Goal: Task Accomplishment & Management: Manage account settings

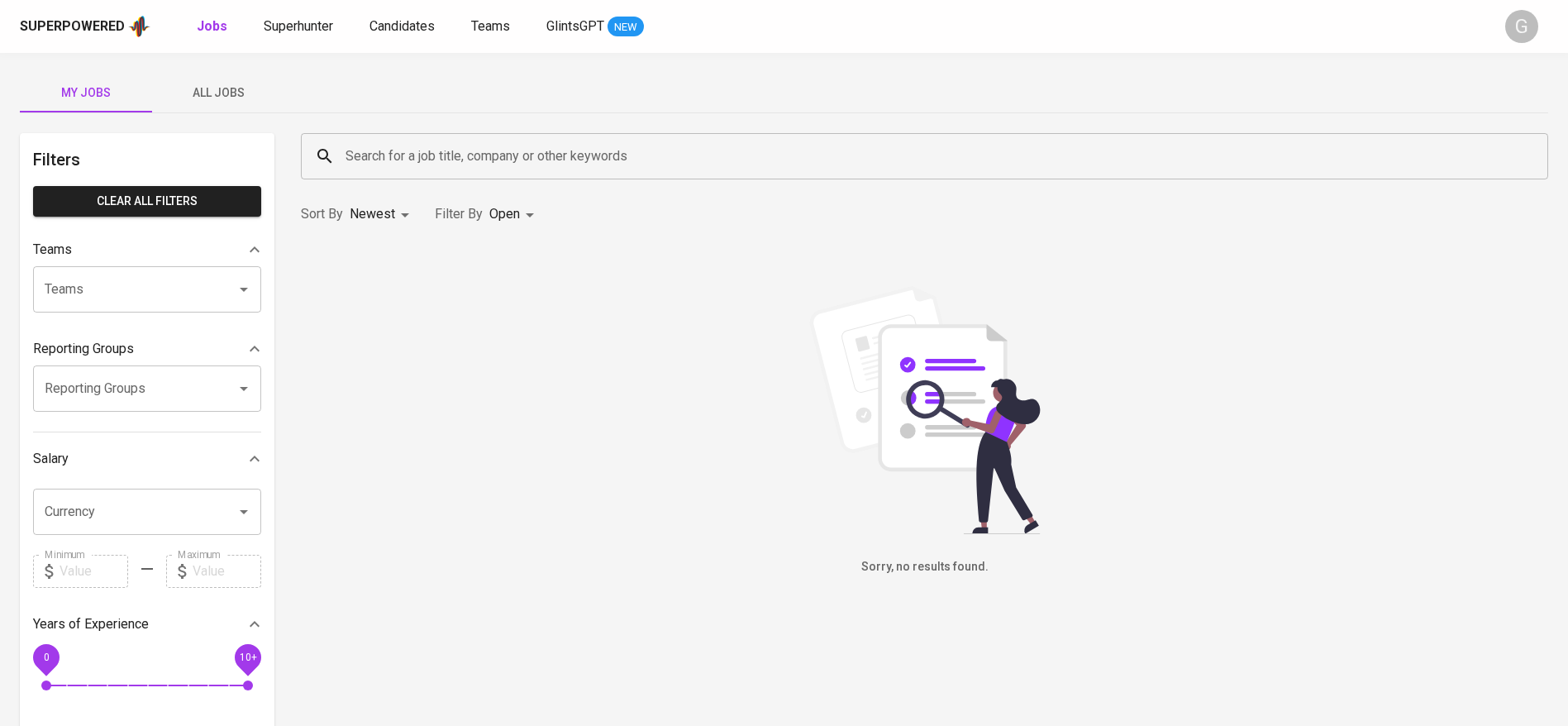
click at [210, 97] on span "All Jobs" at bounding box center [218, 93] width 112 height 20
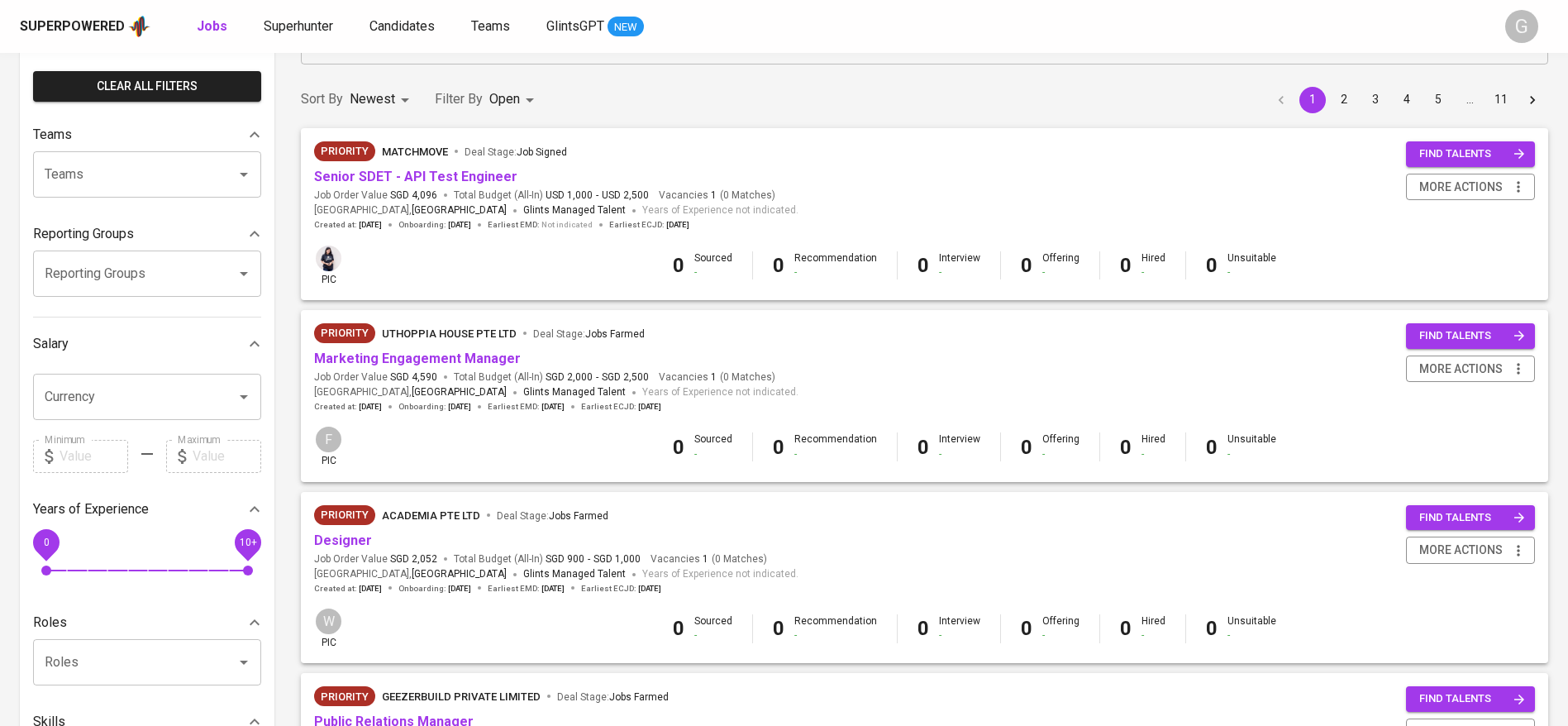
scroll to position [248, 0]
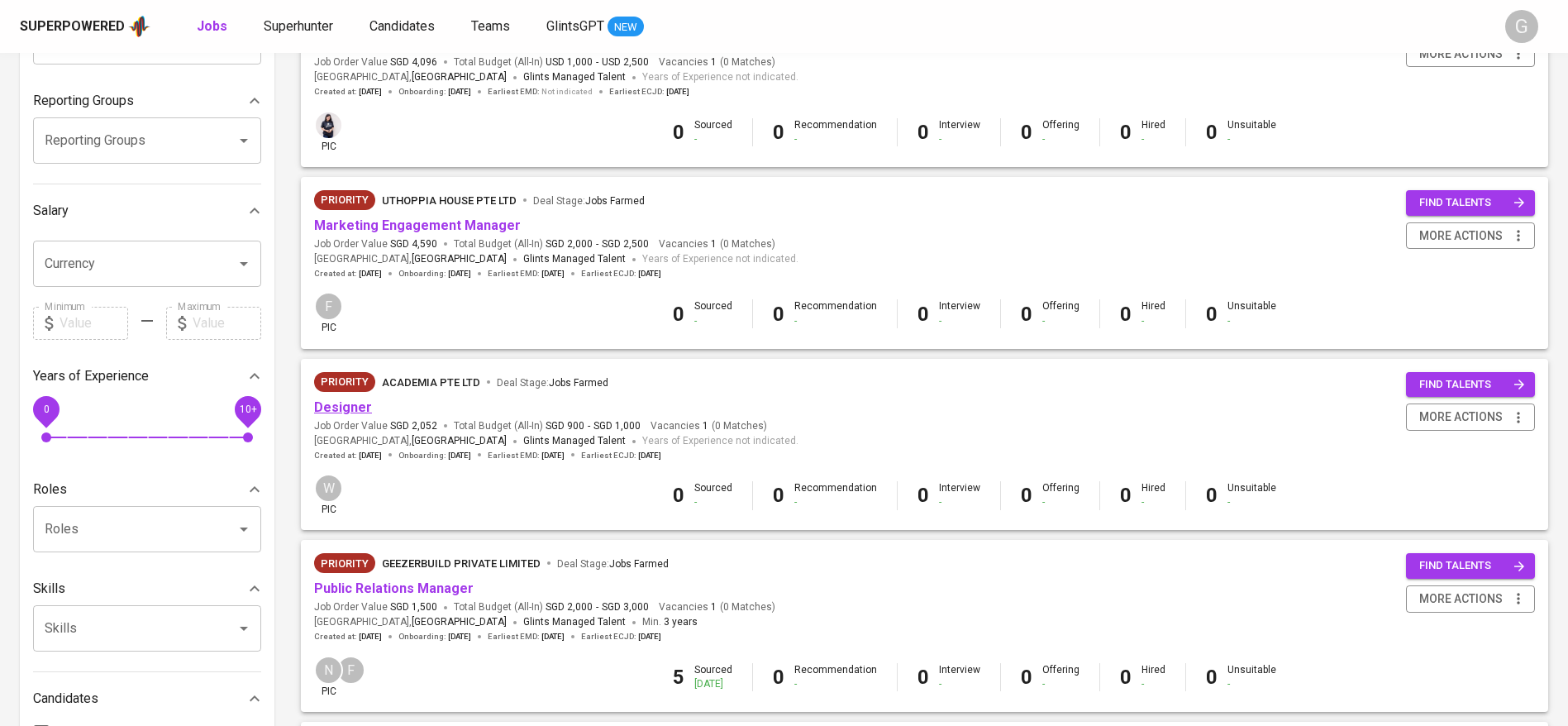
click at [349, 406] on link "Designer" at bounding box center [343, 407] width 58 height 16
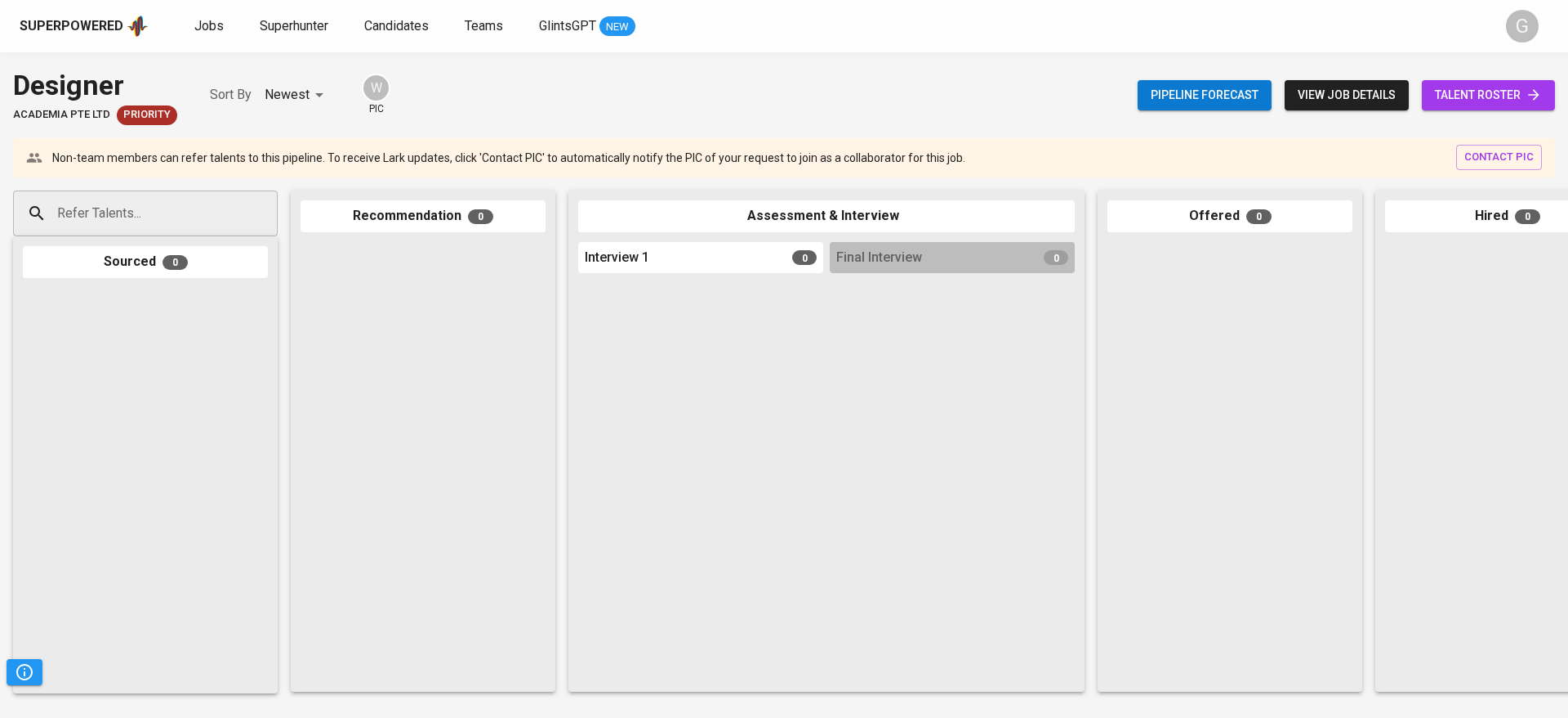
click at [1500, 100] on span "talent roster" at bounding box center [1489, 94] width 107 height 20
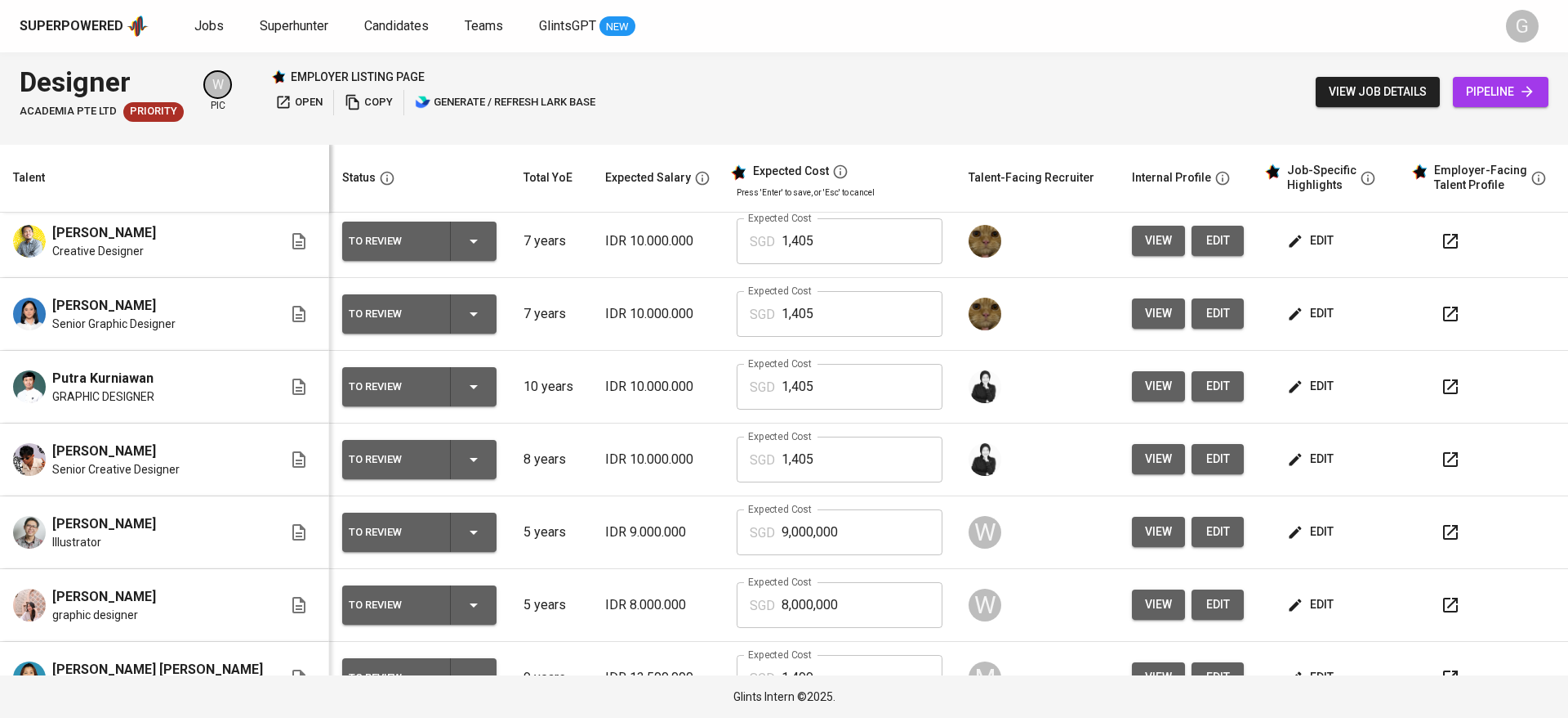
scroll to position [266, 0]
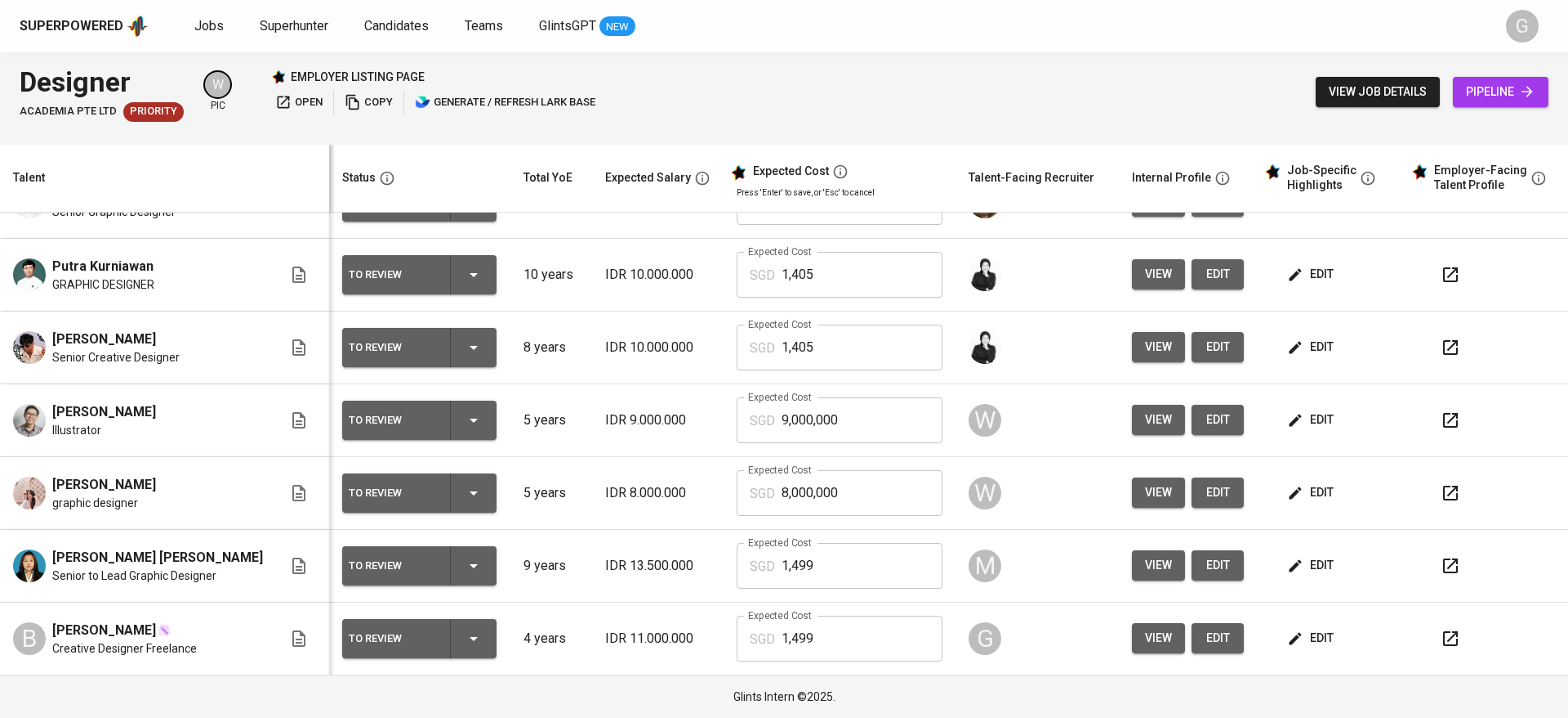
click at [1291, 631] on span "edit" at bounding box center [1312, 637] width 43 height 20
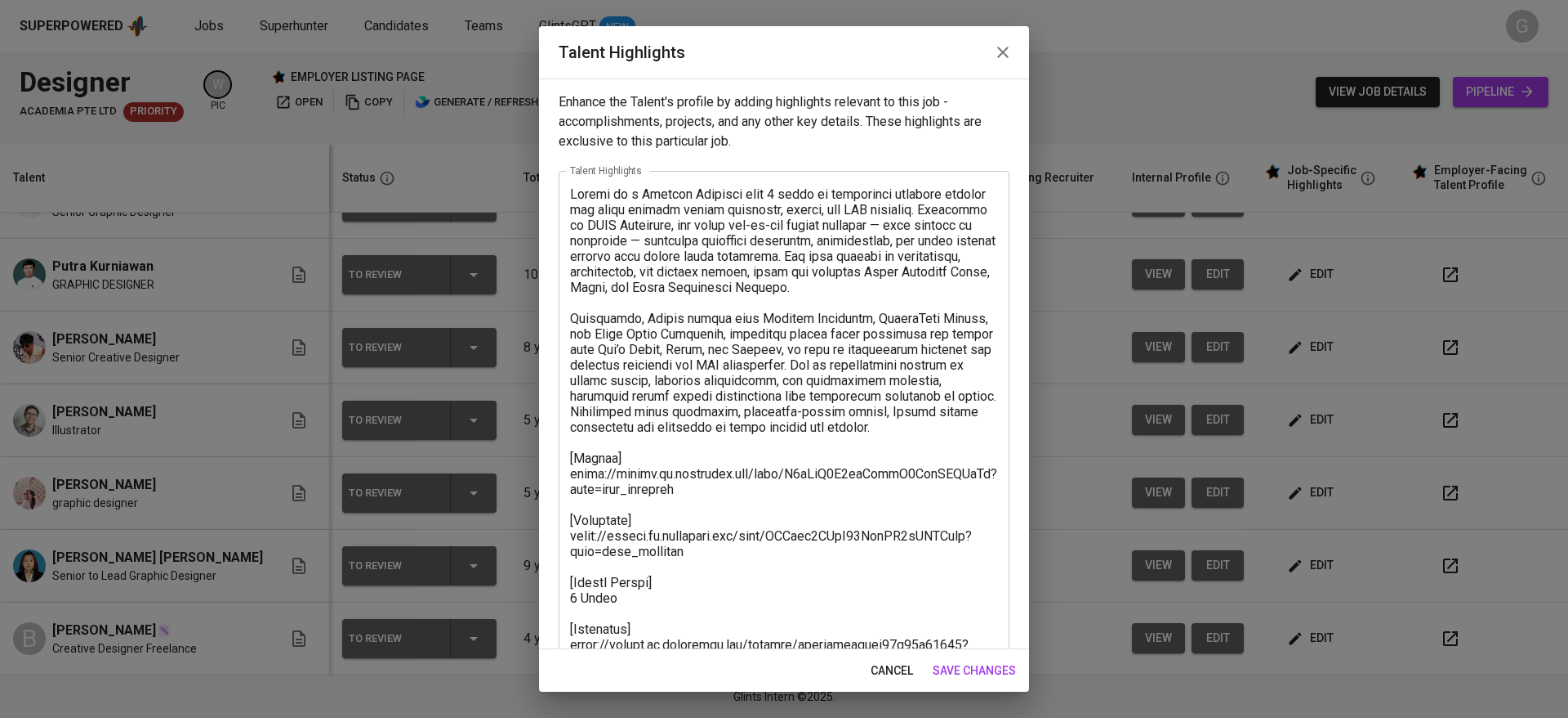
scroll to position [187, 0]
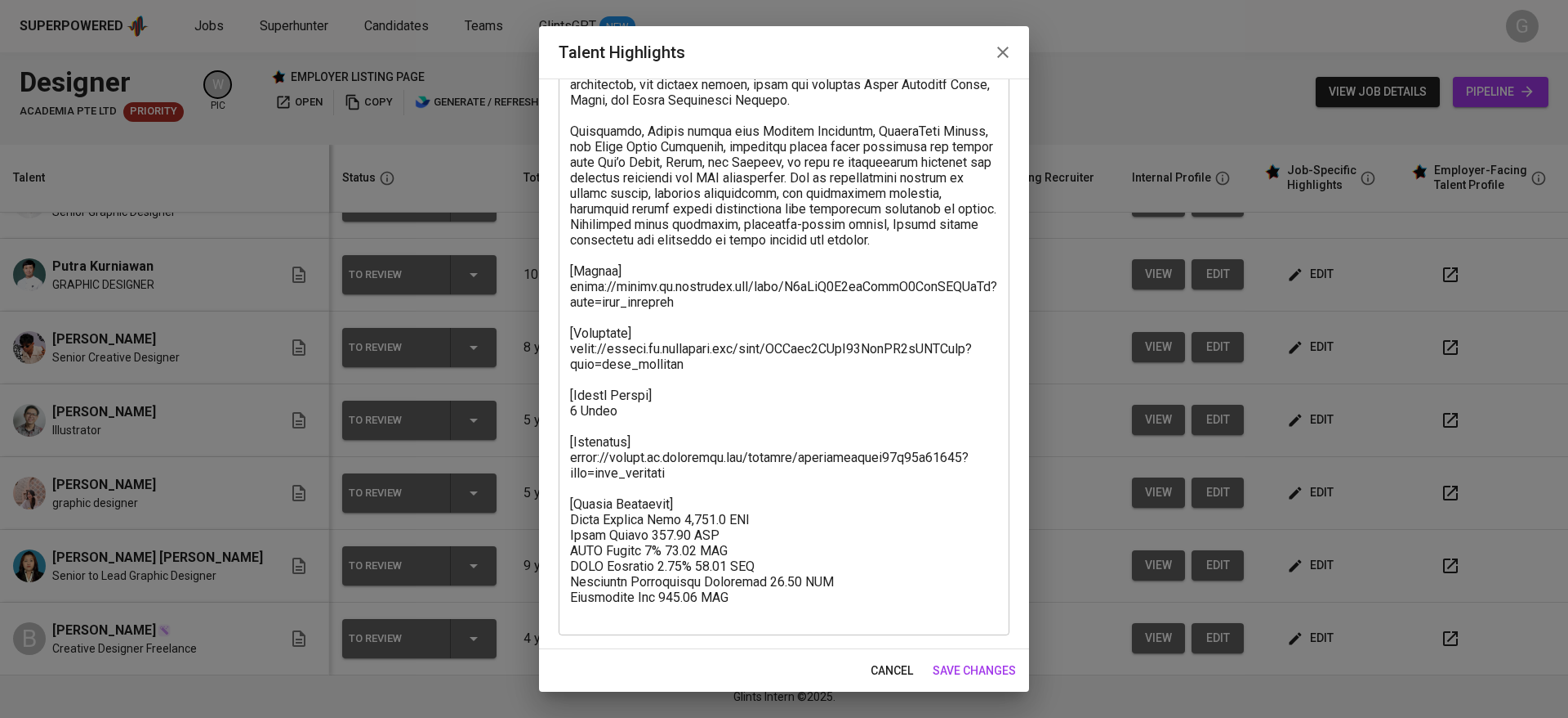
click at [726, 508] on textarea at bounding box center [784, 309] width 428 height 621
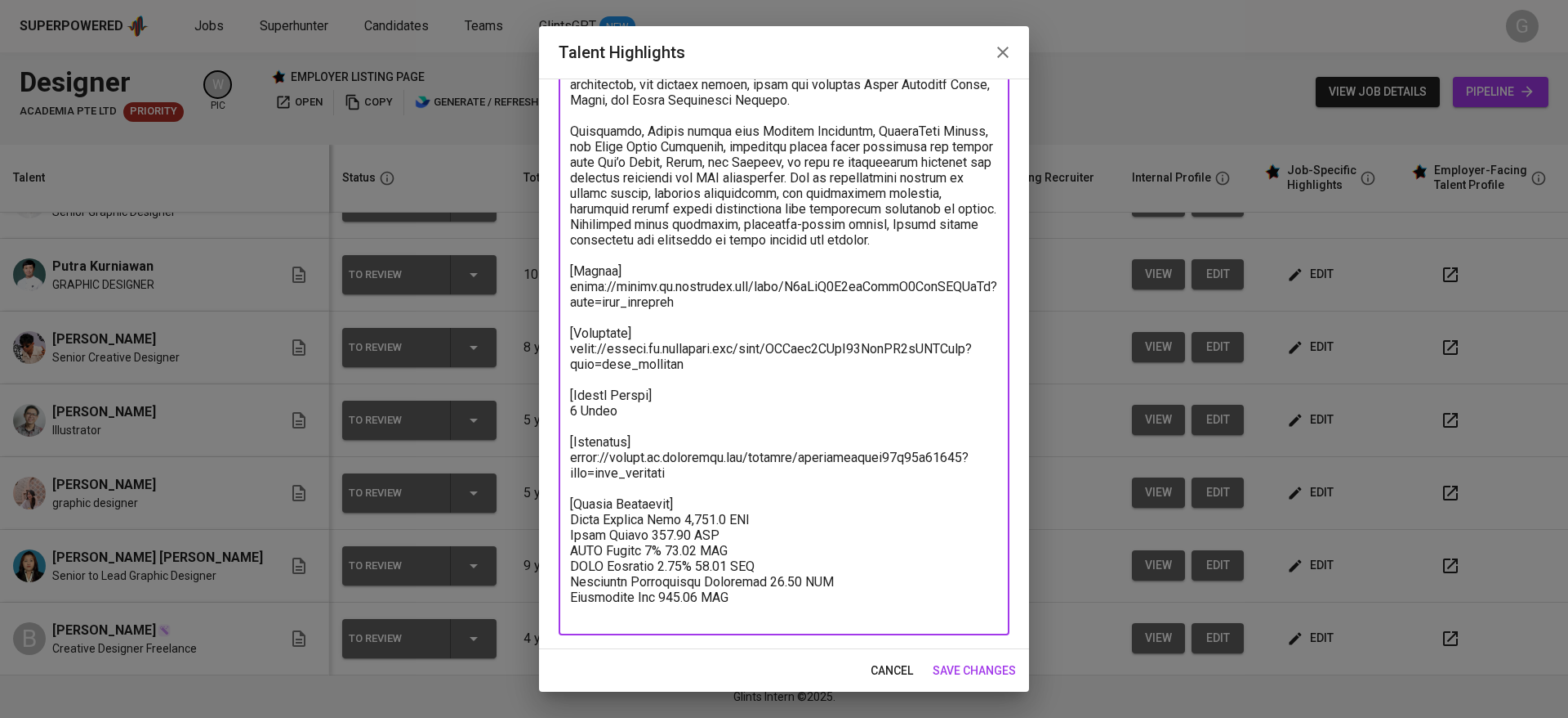
paste textarea "Basic Salary 953.26 SGD BPJS Health 5% 48.37 SGD BPJS Manpower 6.24% 57.42 SGD …"
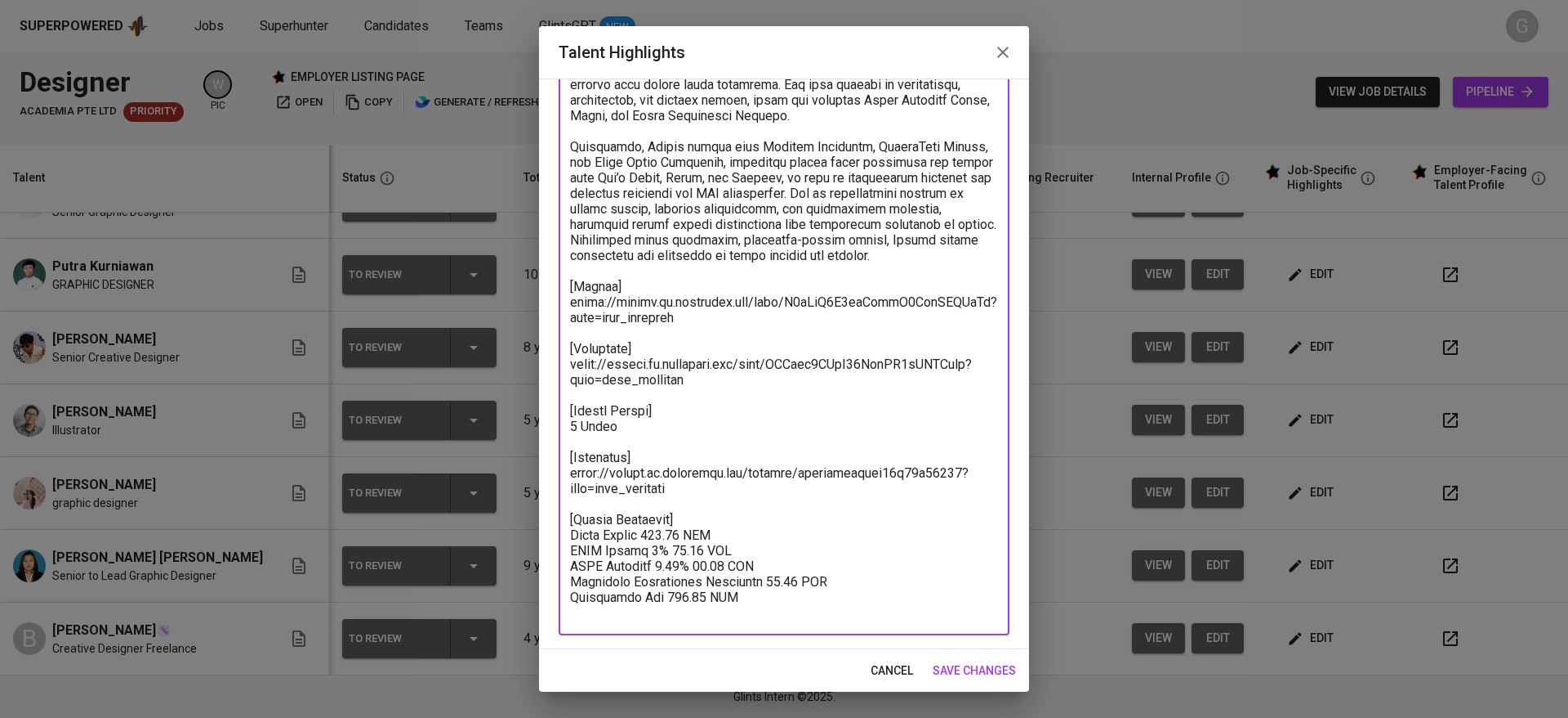
paste textarea "Total Payroll Cost 1138.49 SGD"
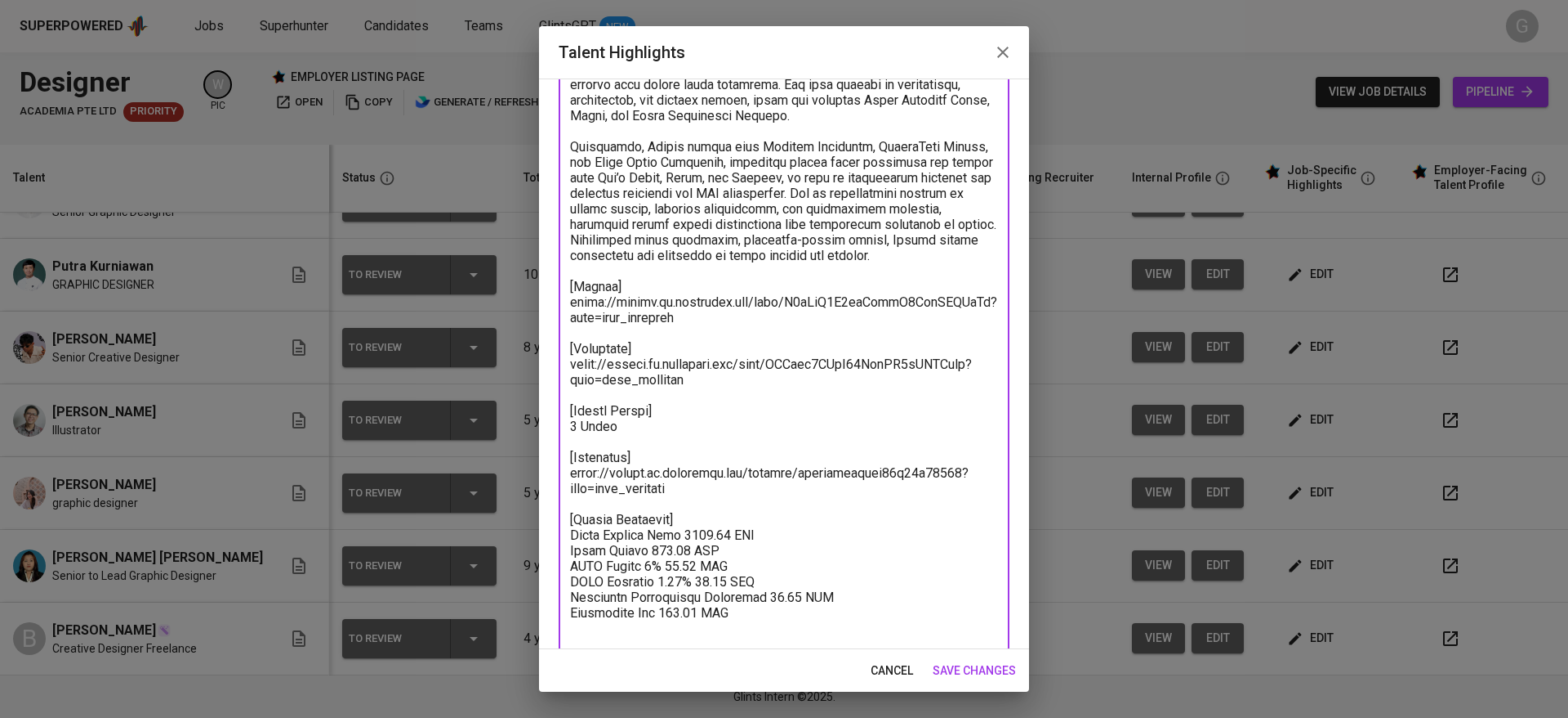
paste textarea "73.49"
click at [680, 559] on textarea at bounding box center [784, 325] width 428 height 621
click at [682, 551] on textarea at bounding box center [784, 325] width 428 height 621
type textarea "Bianca is a Graphic Designer with 4 years of experience creating digital and pr…"
click at [979, 674] on span "save changes" at bounding box center [974, 670] width 84 height 20
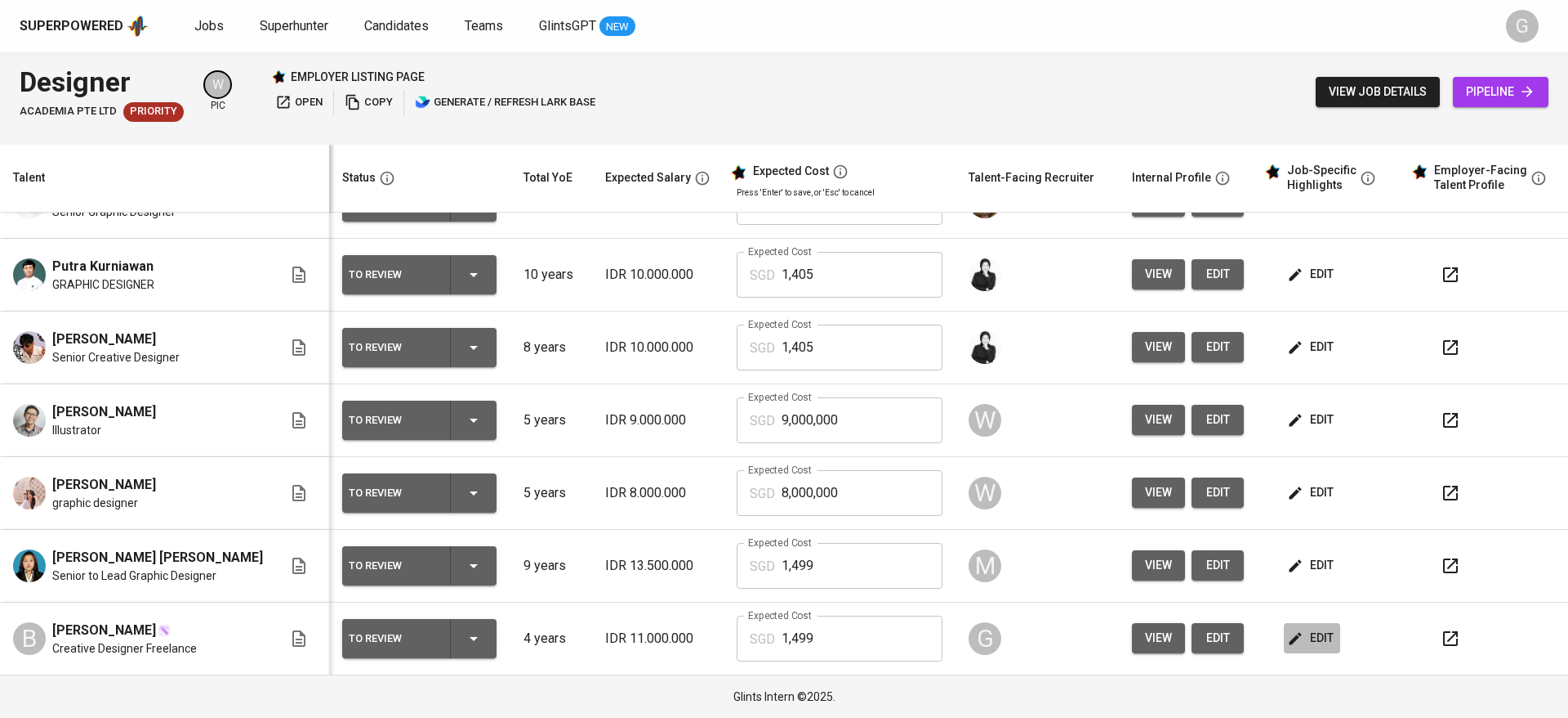
click at [1291, 634] on span "edit" at bounding box center [1312, 637] width 43 height 20
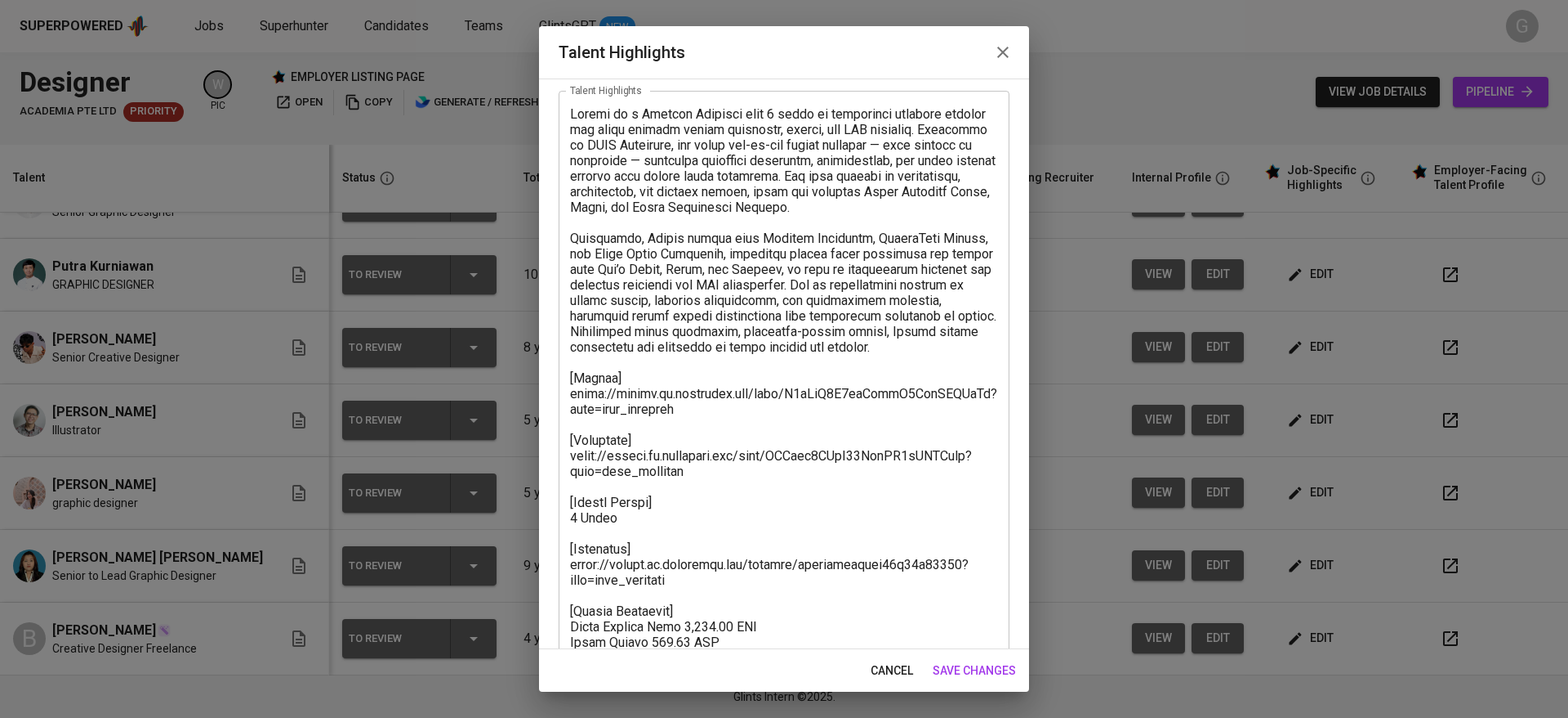
scroll to position [187, 0]
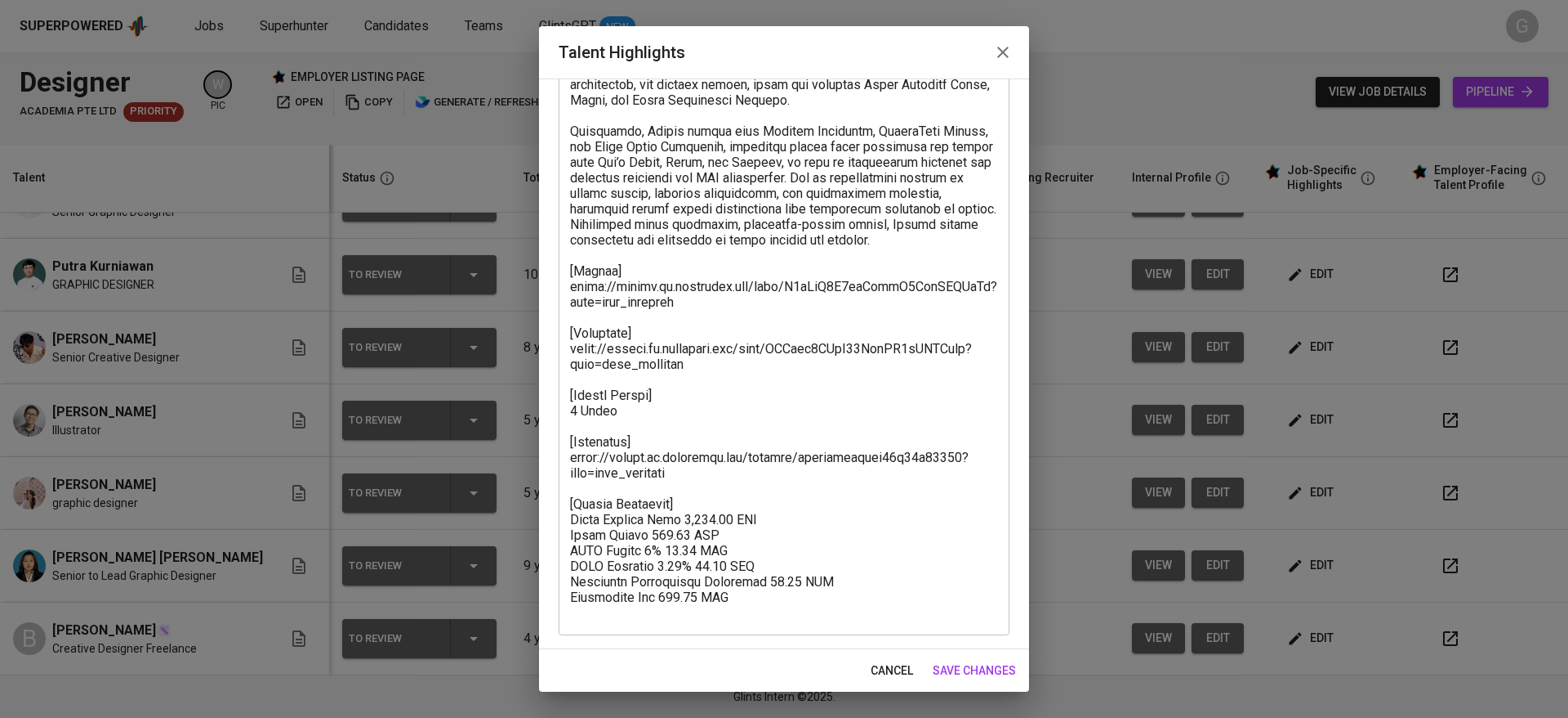
click at [738, 538] on textarea at bounding box center [784, 309] width 428 height 621
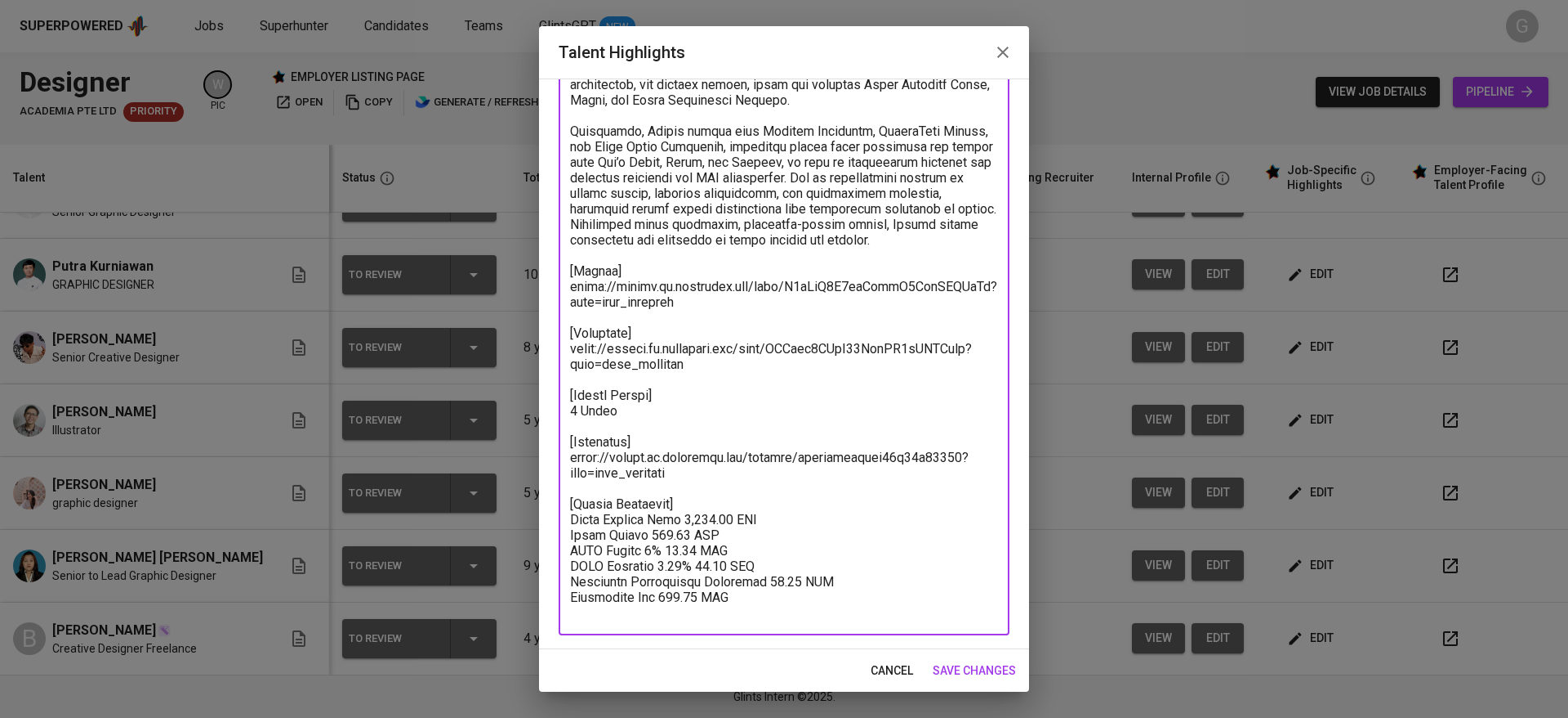
click at [724, 530] on textarea at bounding box center [784, 309] width 428 height 621
click at [757, 536] on textarea at bounding box center [784, 309] width 428 height 621
click at [670, 543] on textarea at bounding box center [784, 309] width 428 height 621
click at [698, 514] on textarea at bounding box center [784, 309] width 428 height 621
paste textarea "Basic Salary 953.26 SGD BPJS Health 5% 48.37 SGD BPJS Manpower 6.24% 57.42 SGD …"
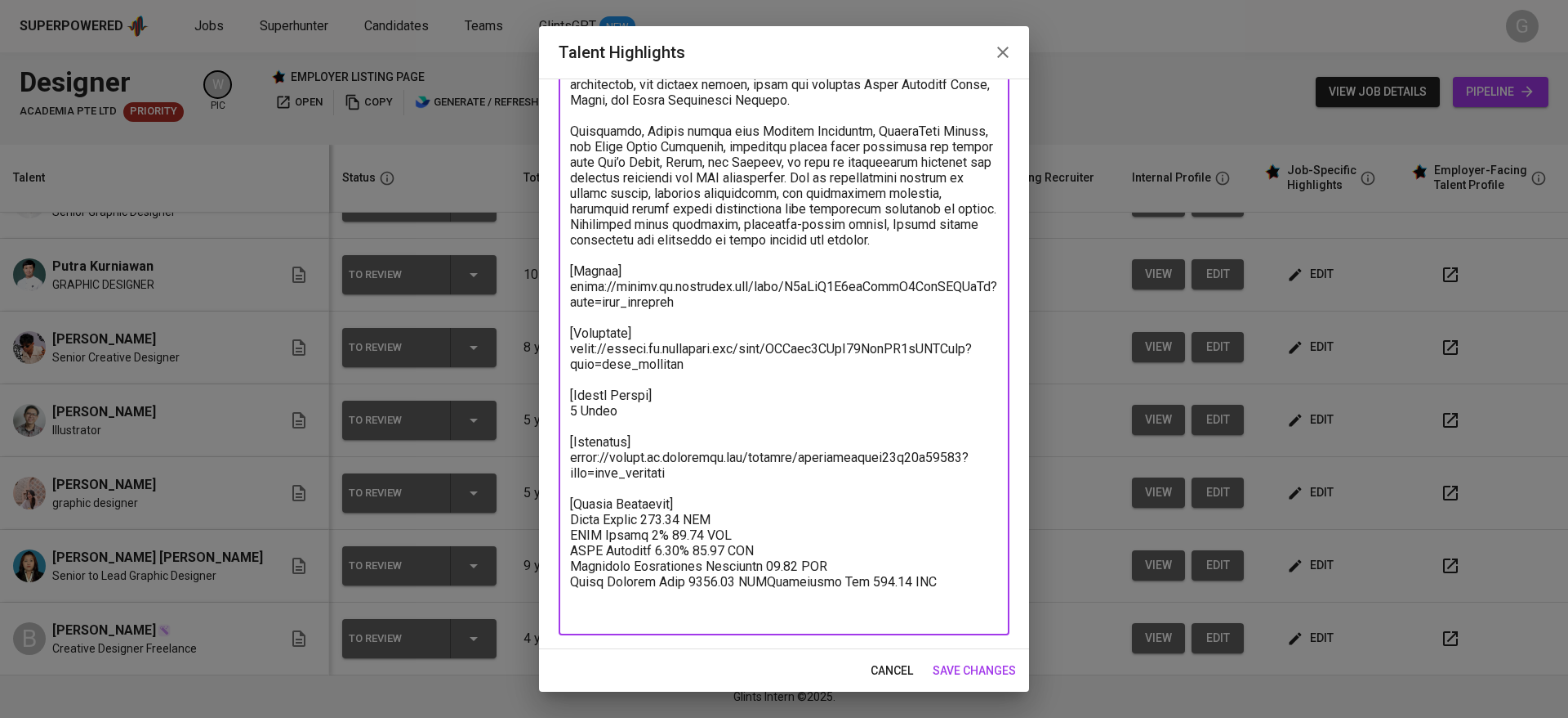
scroll to position [172, 0]
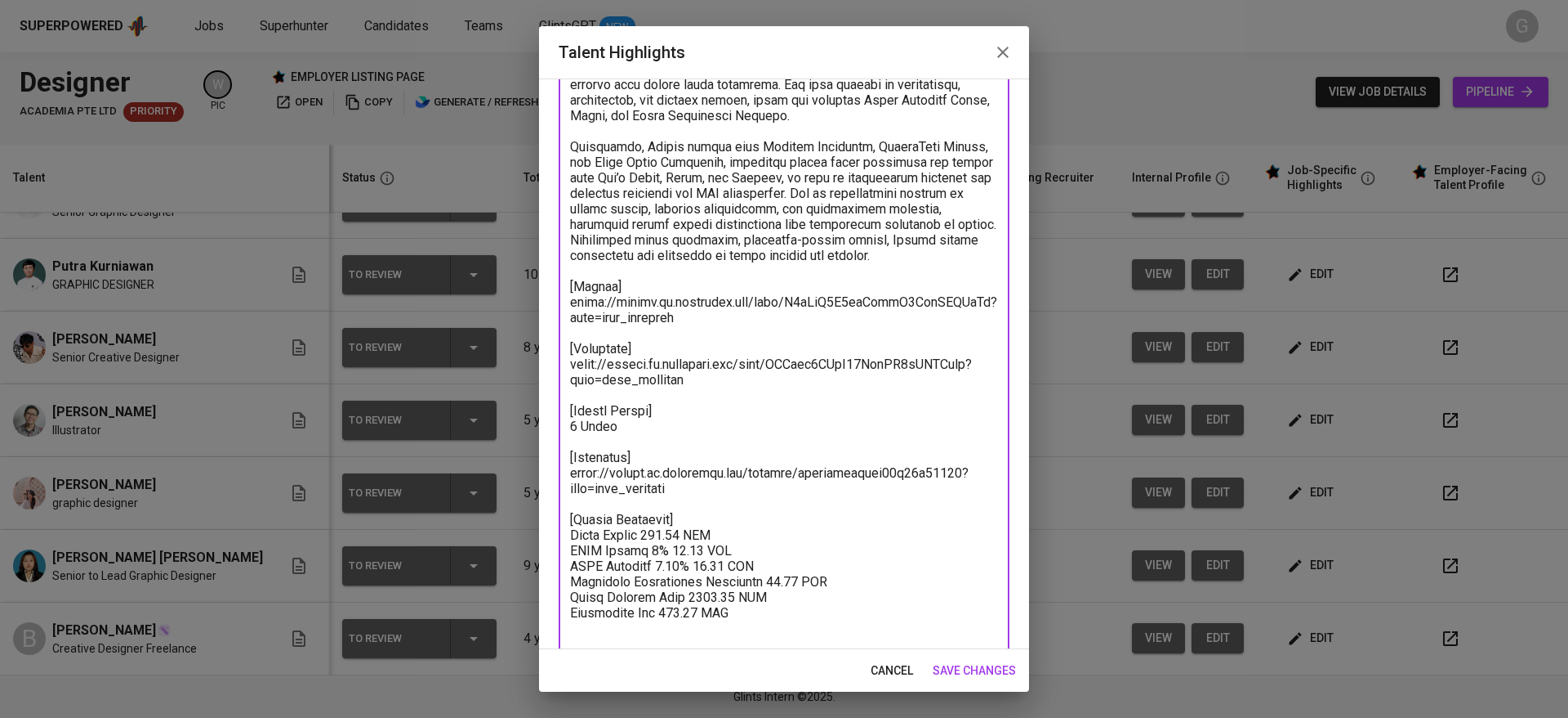
paste textarea "488.49"
paste textarea "Total Payroll Cost 1,488.49 SGD"
type textarea "Bianca is a Graphic Designer with 4 years of experience creating digital and pr…"
click at [973, 664] on span "save changes" at bounding box center [974, 670] width 84 height 20
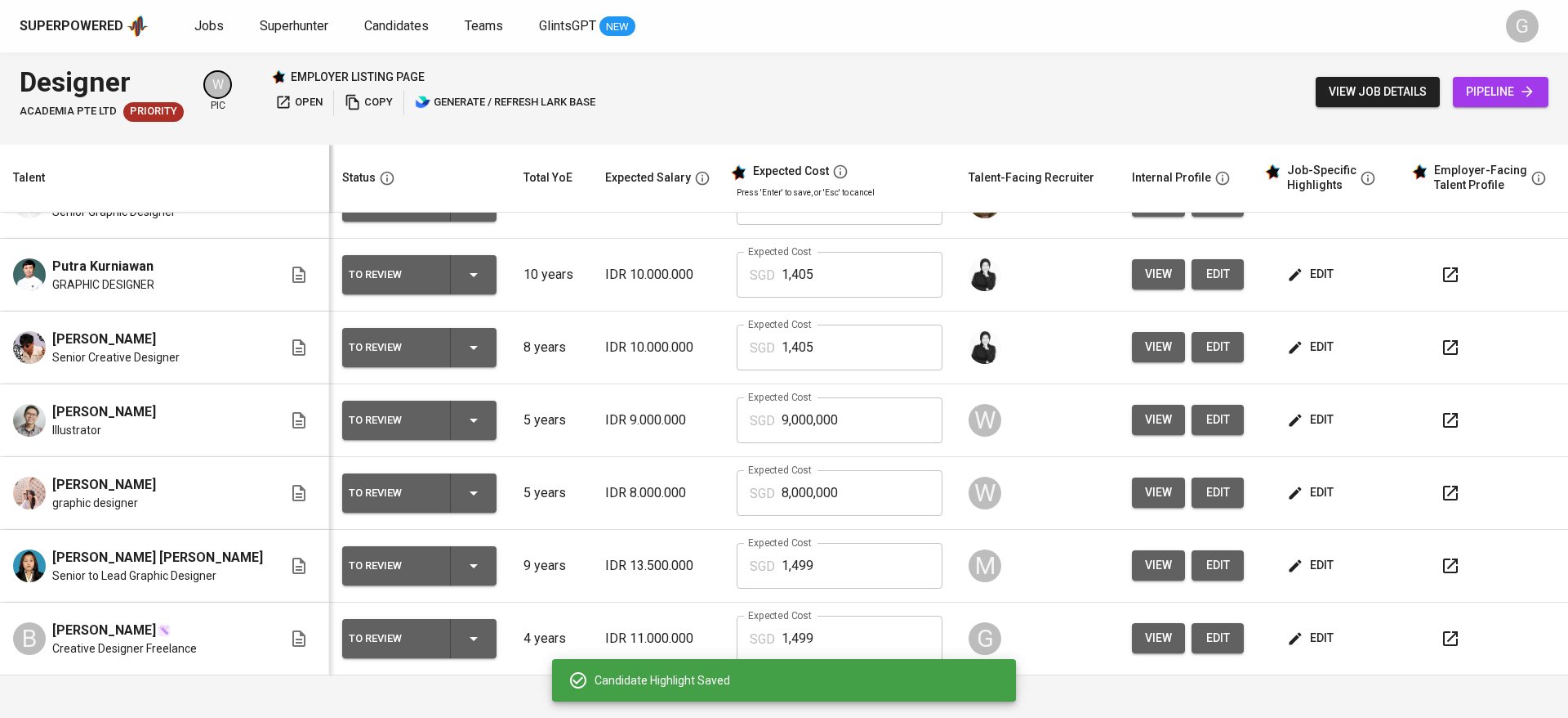
click at [824, 632] on input "1,499" at bounding box center [862, 639] width 161 height 46
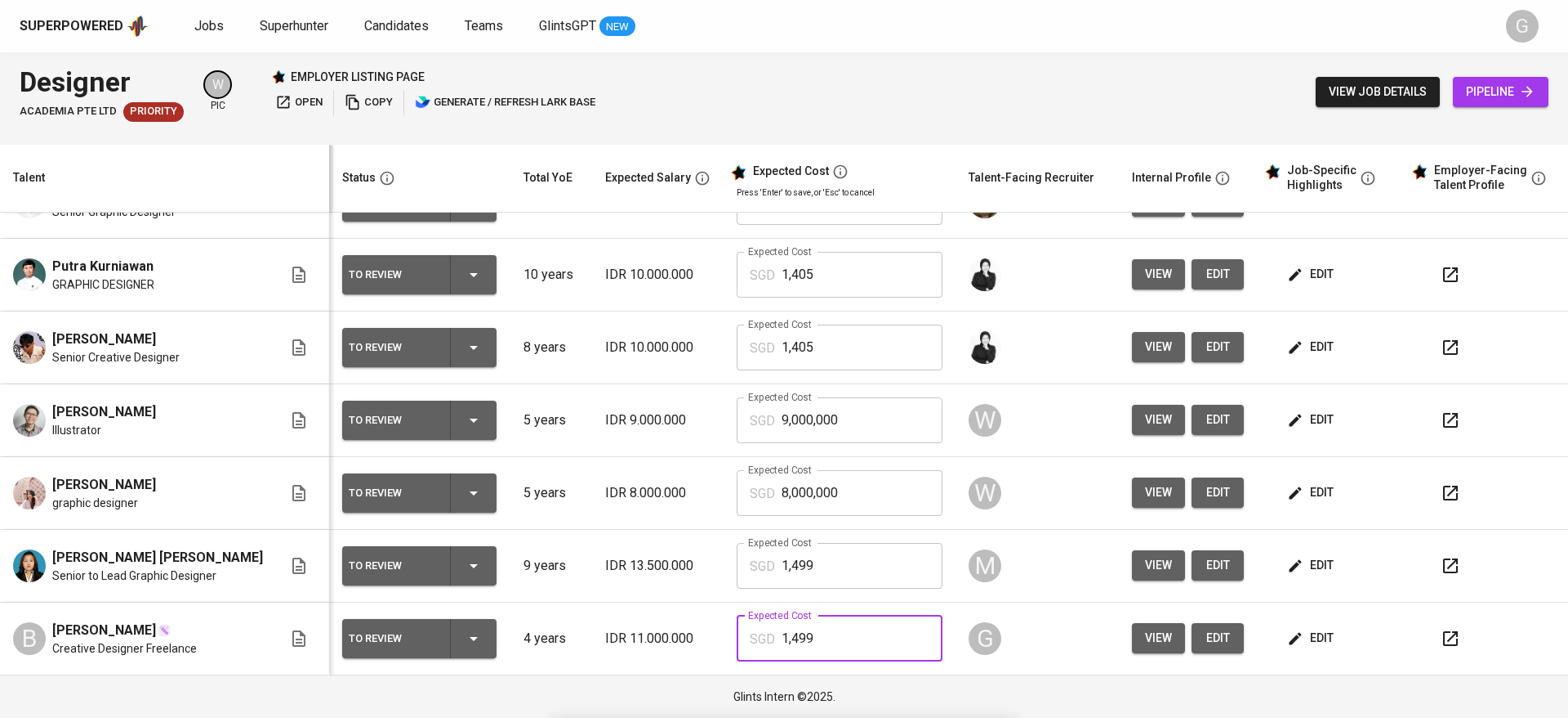
click at [824, 632] on input "1,499" at bounding box center [862, 639] width 161 height 46
type input "1,489"
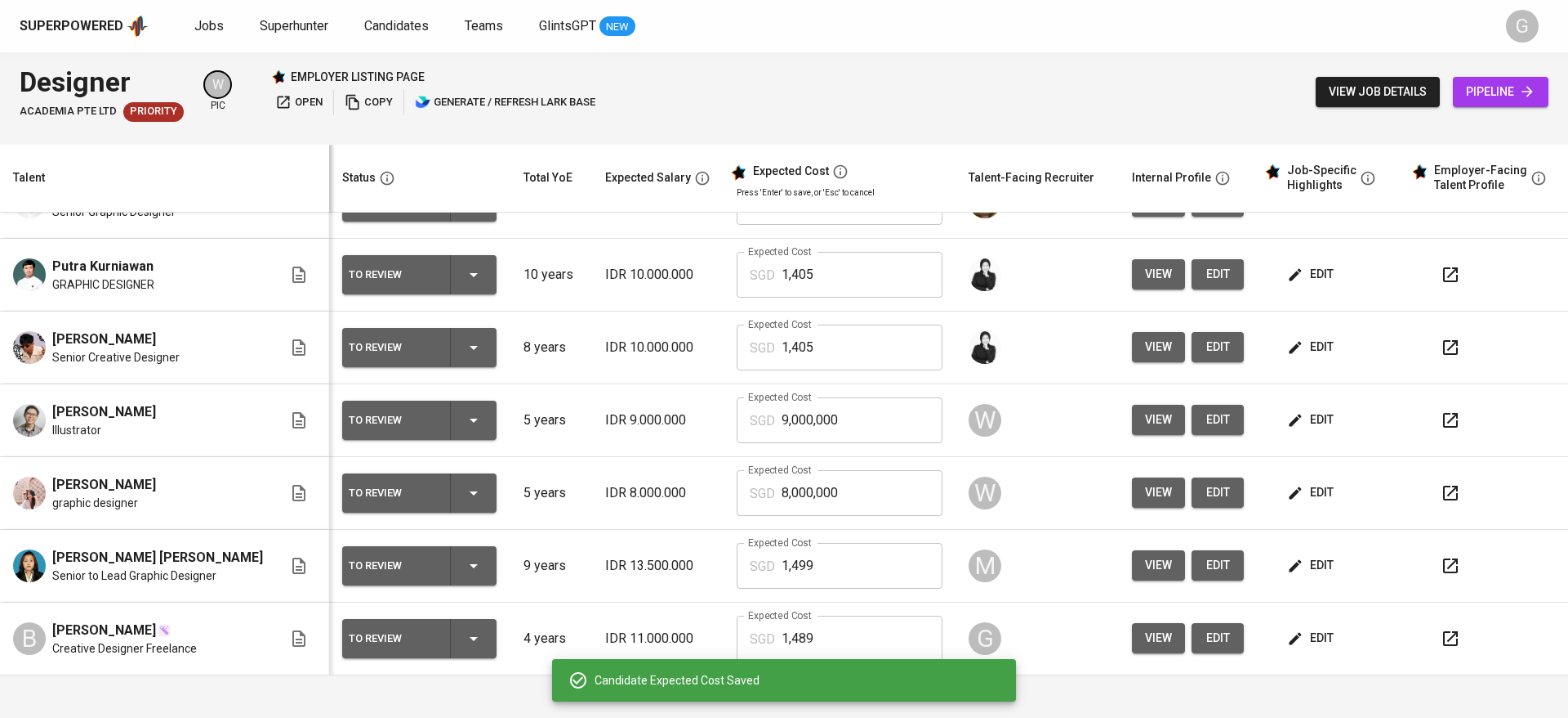
click at [1291, 635] on span "edit" at bounding box center [1312, 637] width 43 height 20
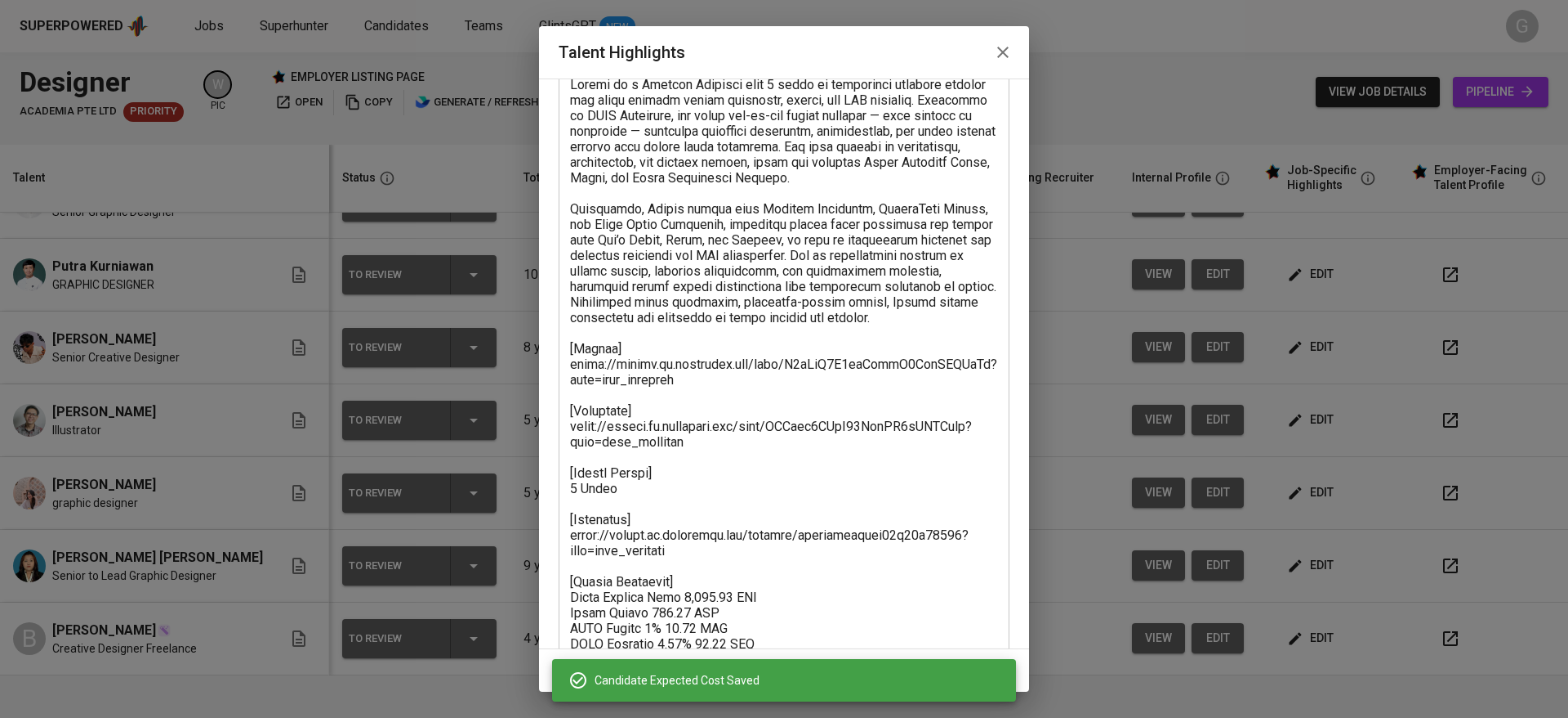
scroll to position [187, 0]
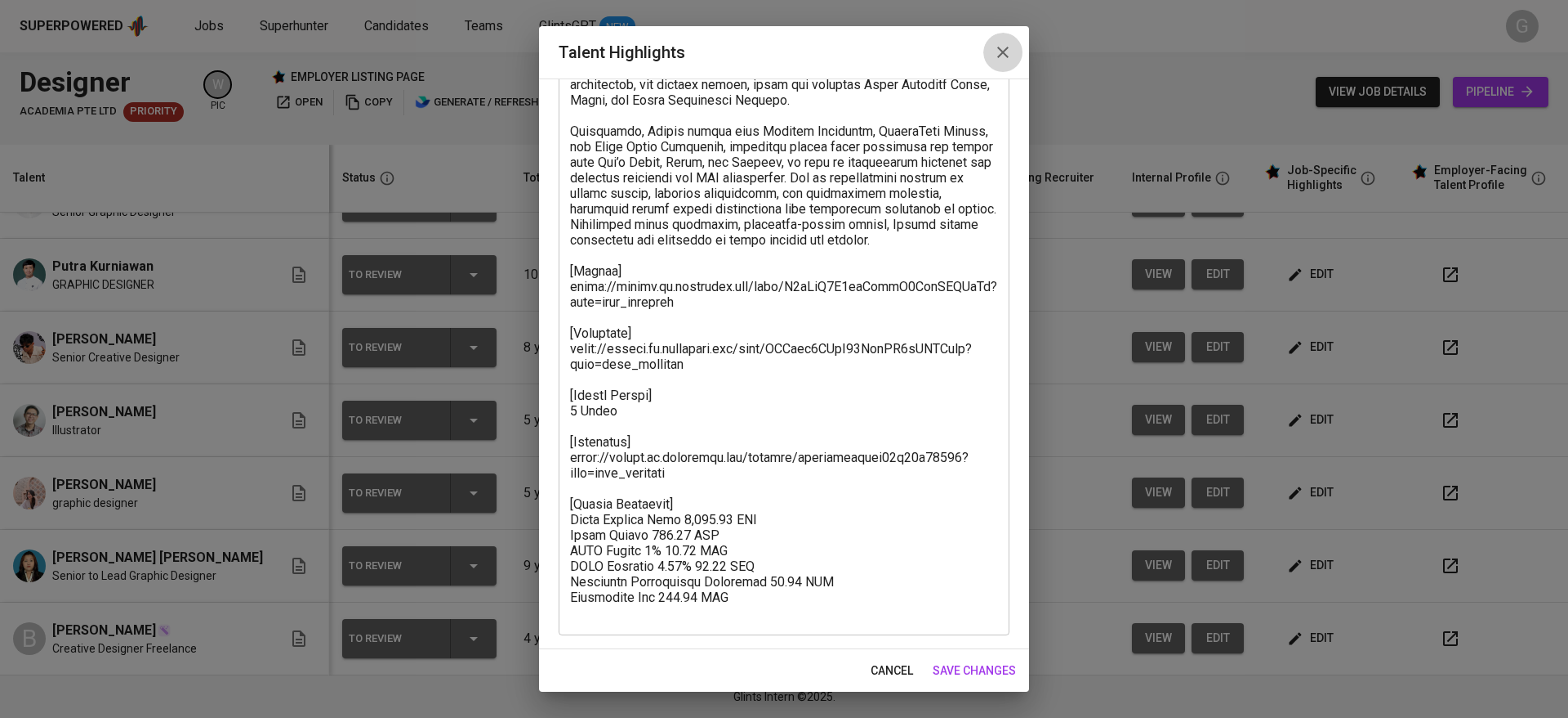
click at [997, 55] on icon "button" at bounding box center [1003, 52] width 19 height 19
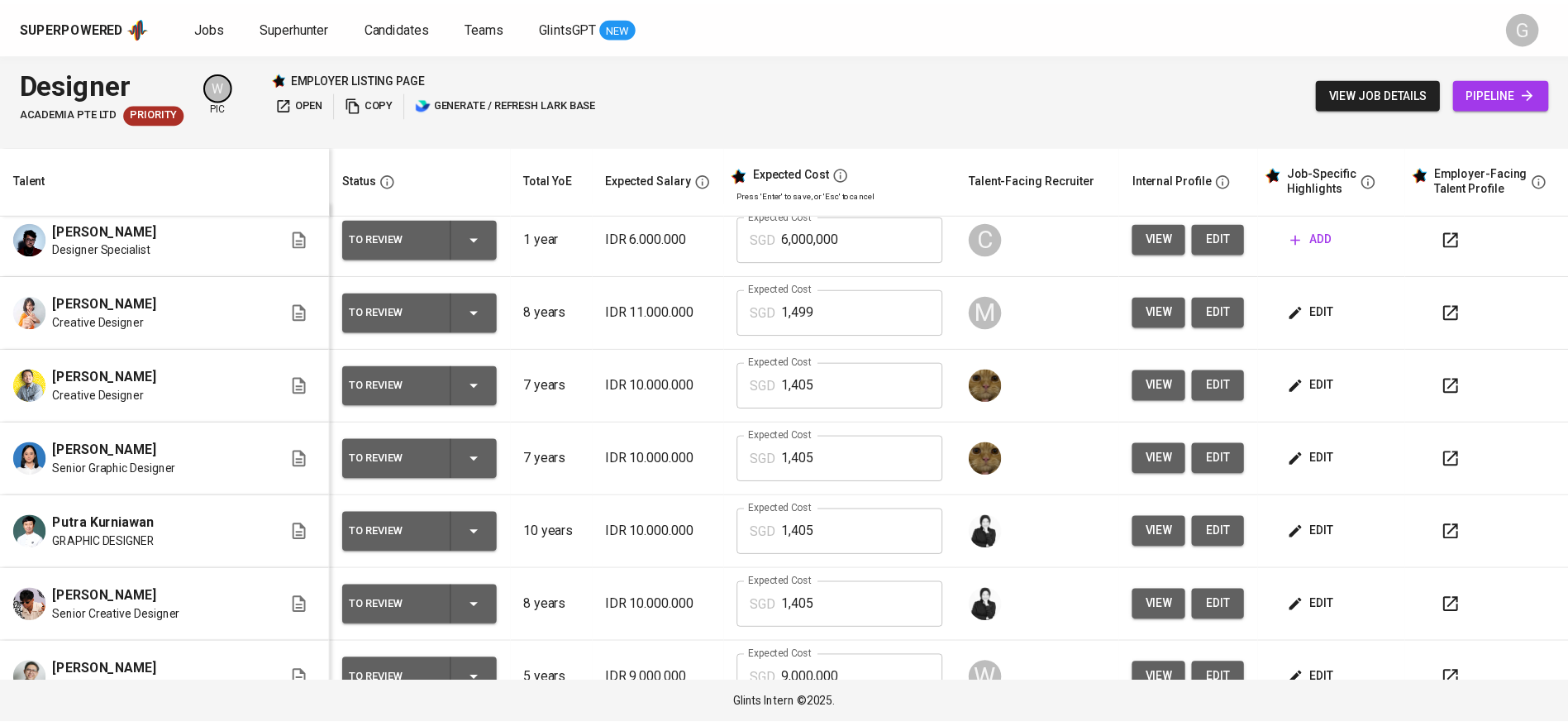
scroll to position [269, 0]
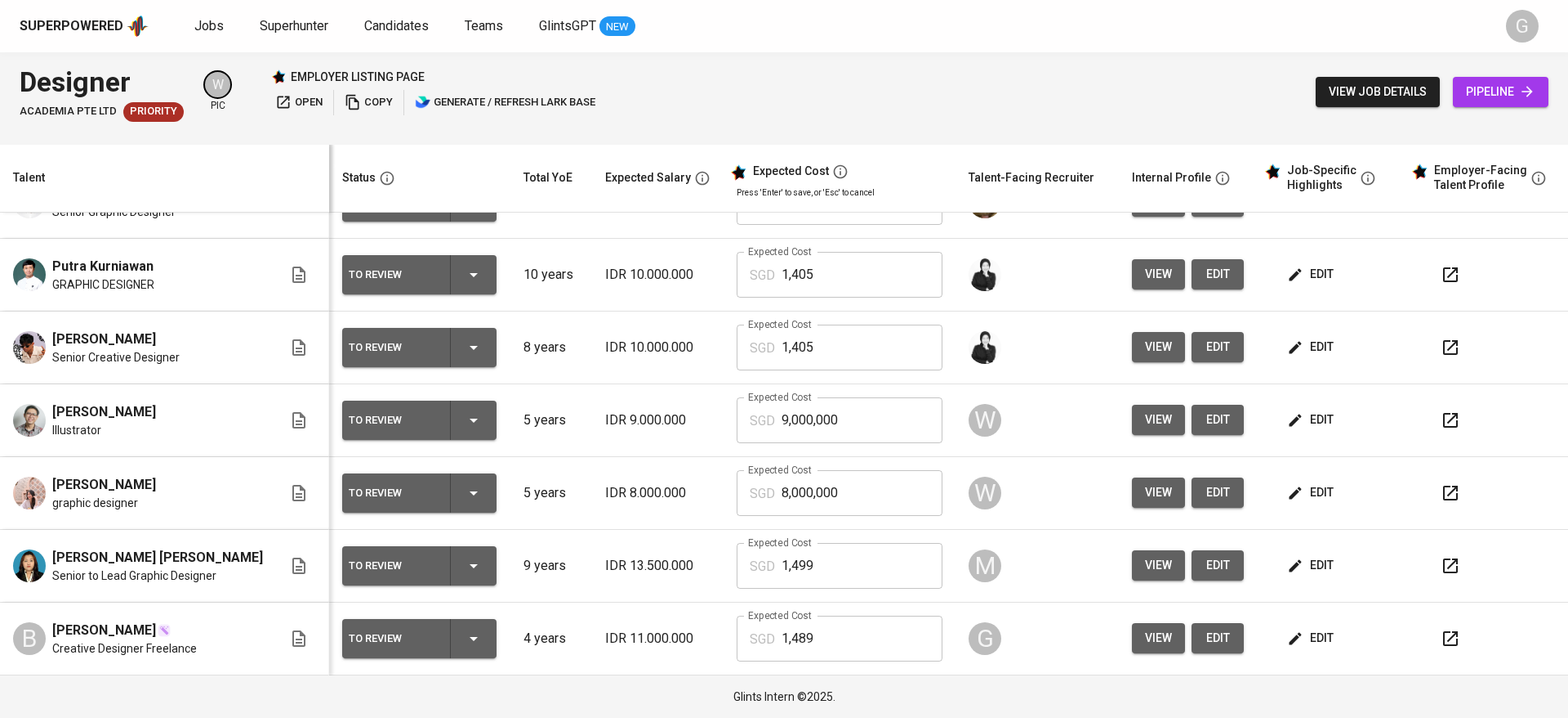
click at [401, 165] on th "Status" at bounding box center [419, 178] width 180 height 68
click at [217, 33] on span "Jobs" at bounding box center [209, 26] width 29 height 16
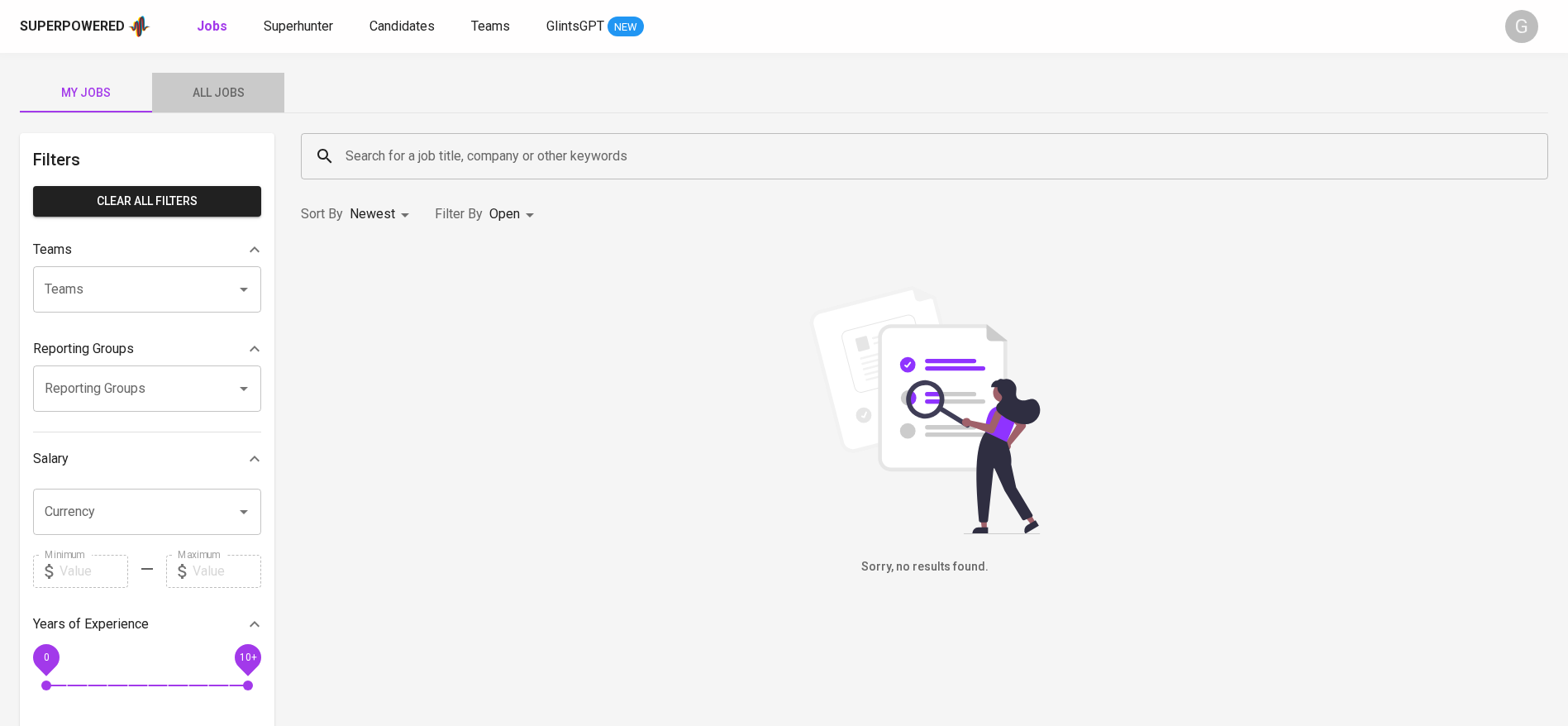
click at [237, 97] on span "All Jobs" at bounding box center [218, 93] width 112 height 20
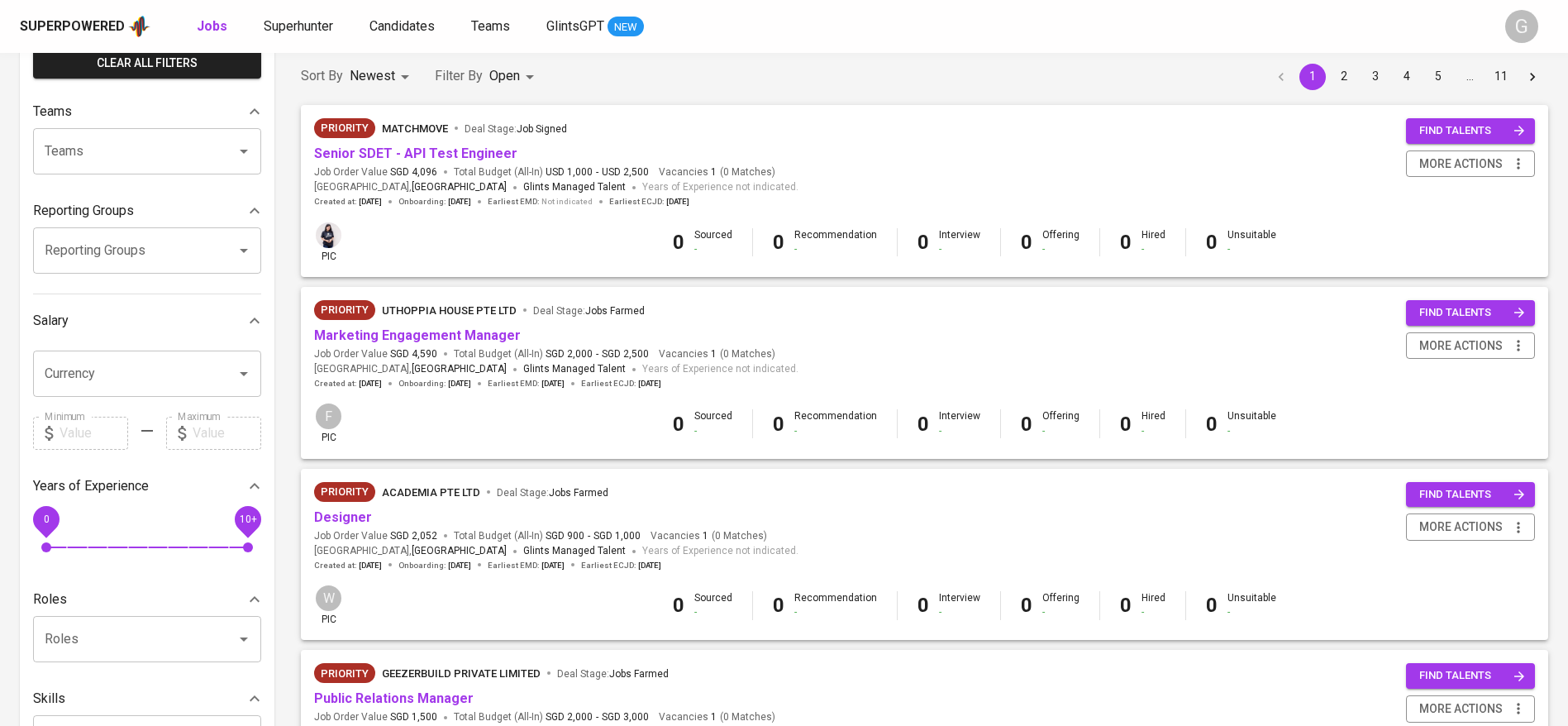
scroll to position [145, 0]
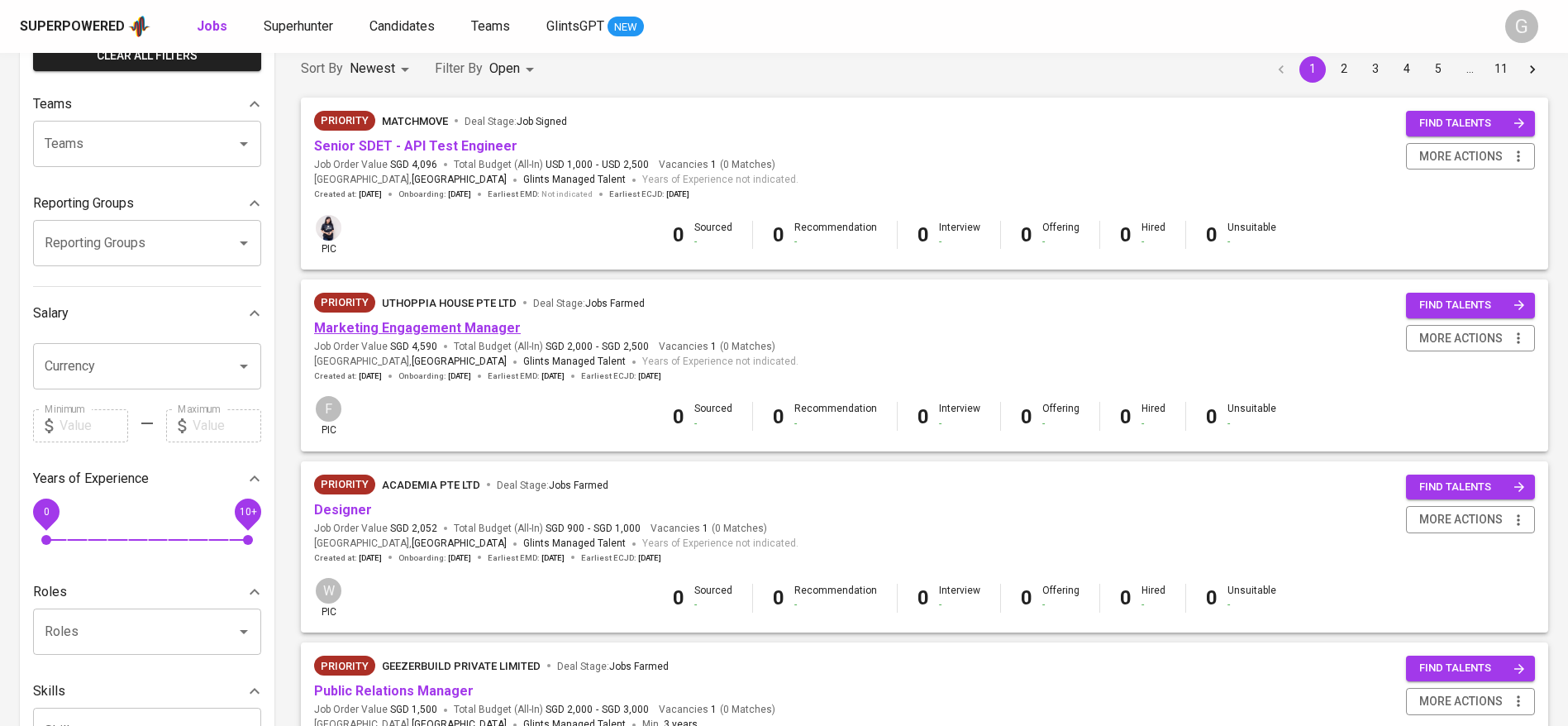
click at [445, 327] on link "Marketing Engagement Manager" at bounding box center [418, 328] width 207 height 16
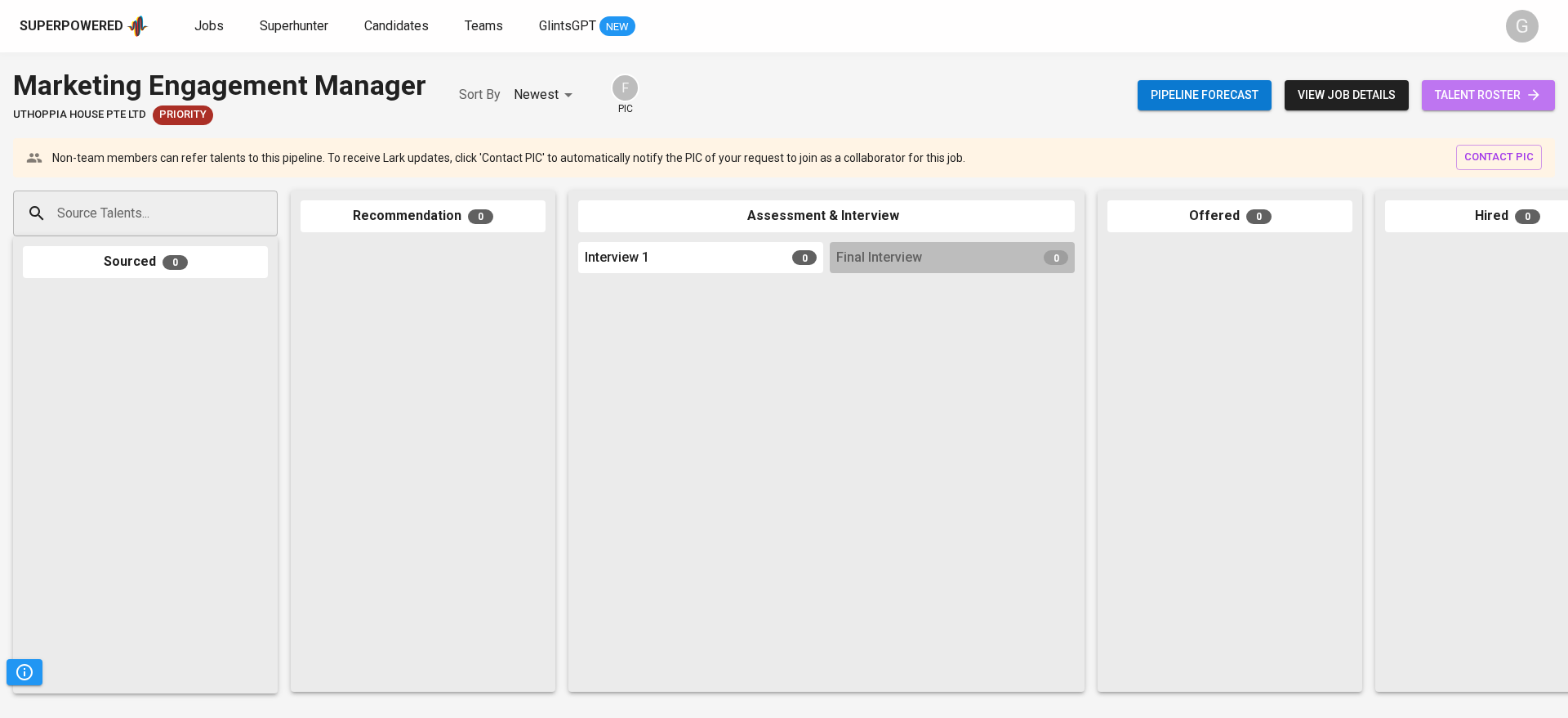
click at [1553, 91] on link "talent roster" at bounding box center [1488, 95] width 133 height 30
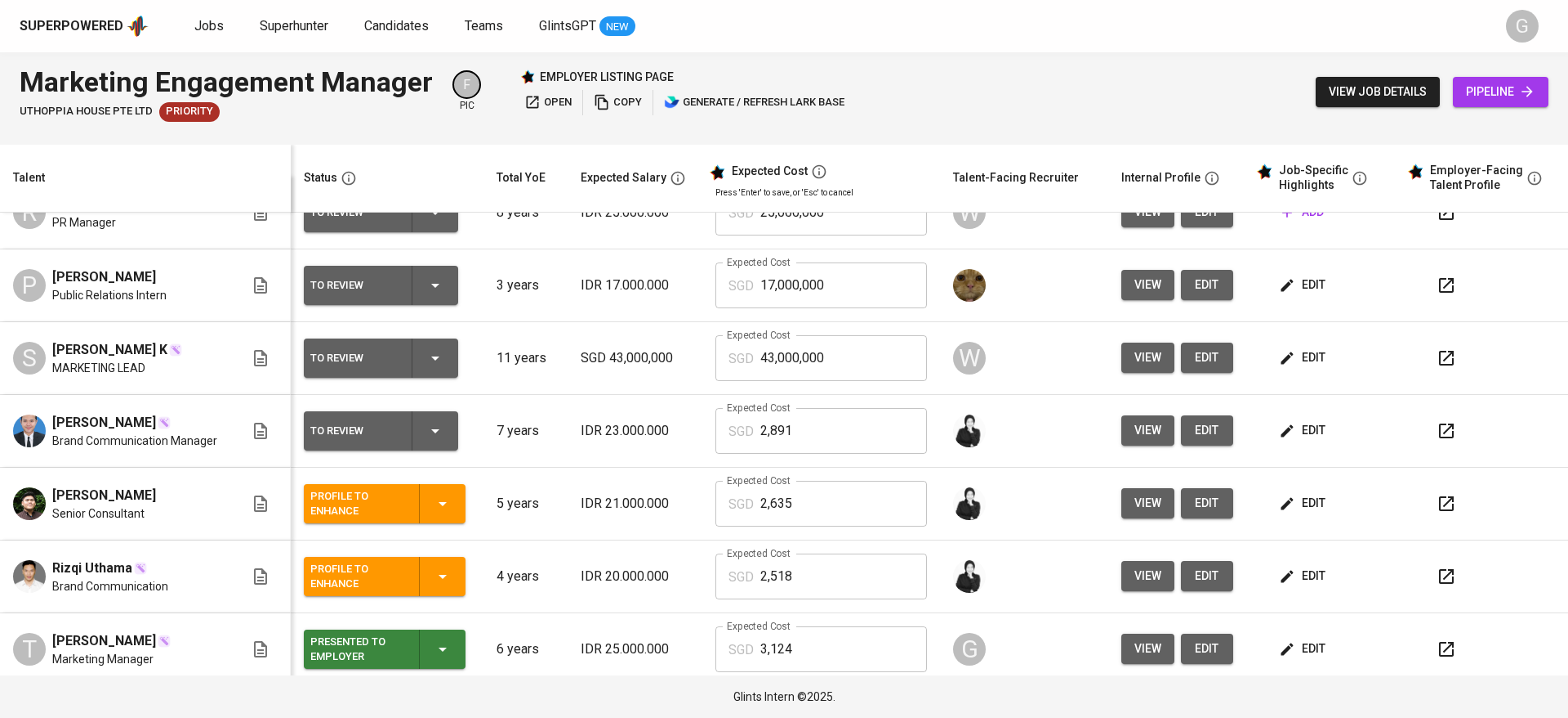
scroll to position [120, 0]
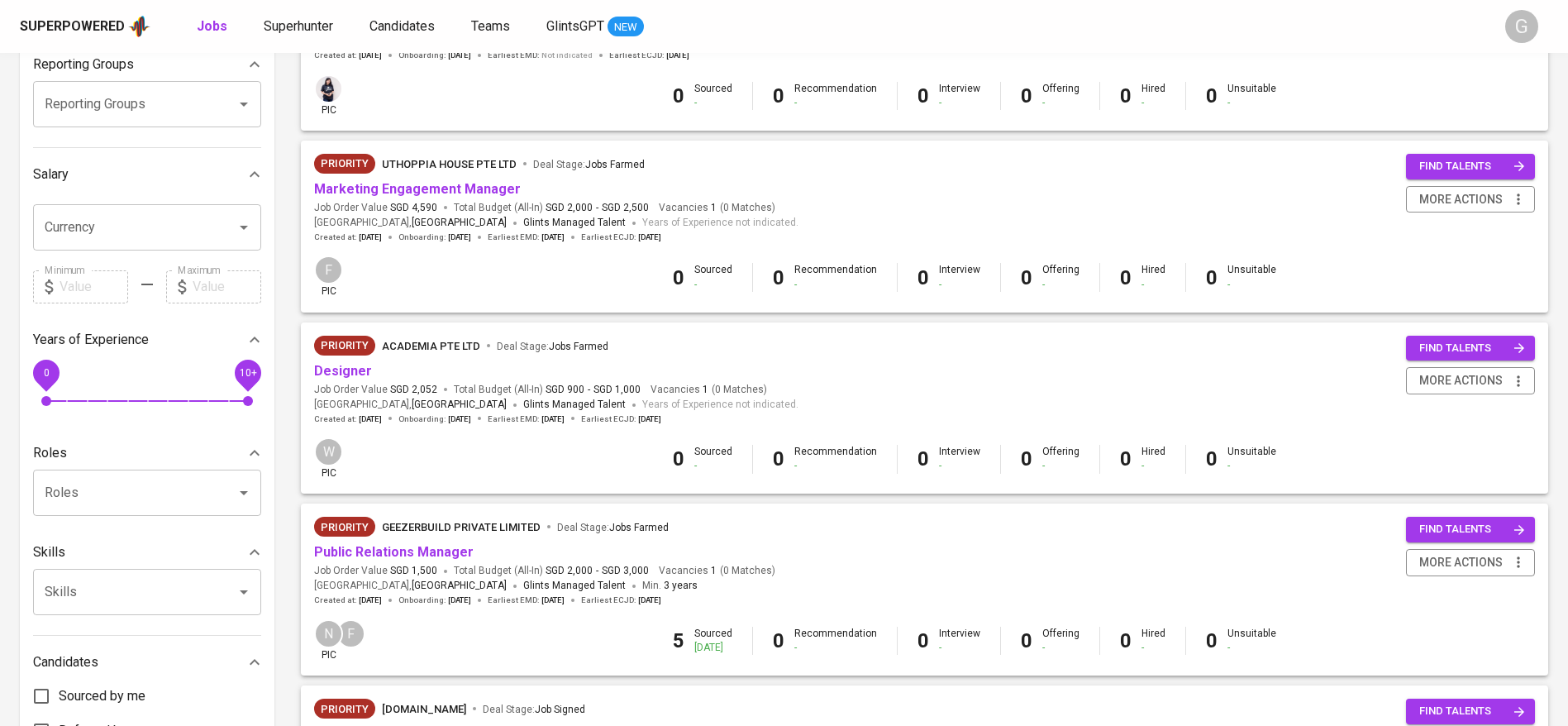
scroll to position [296, 0]
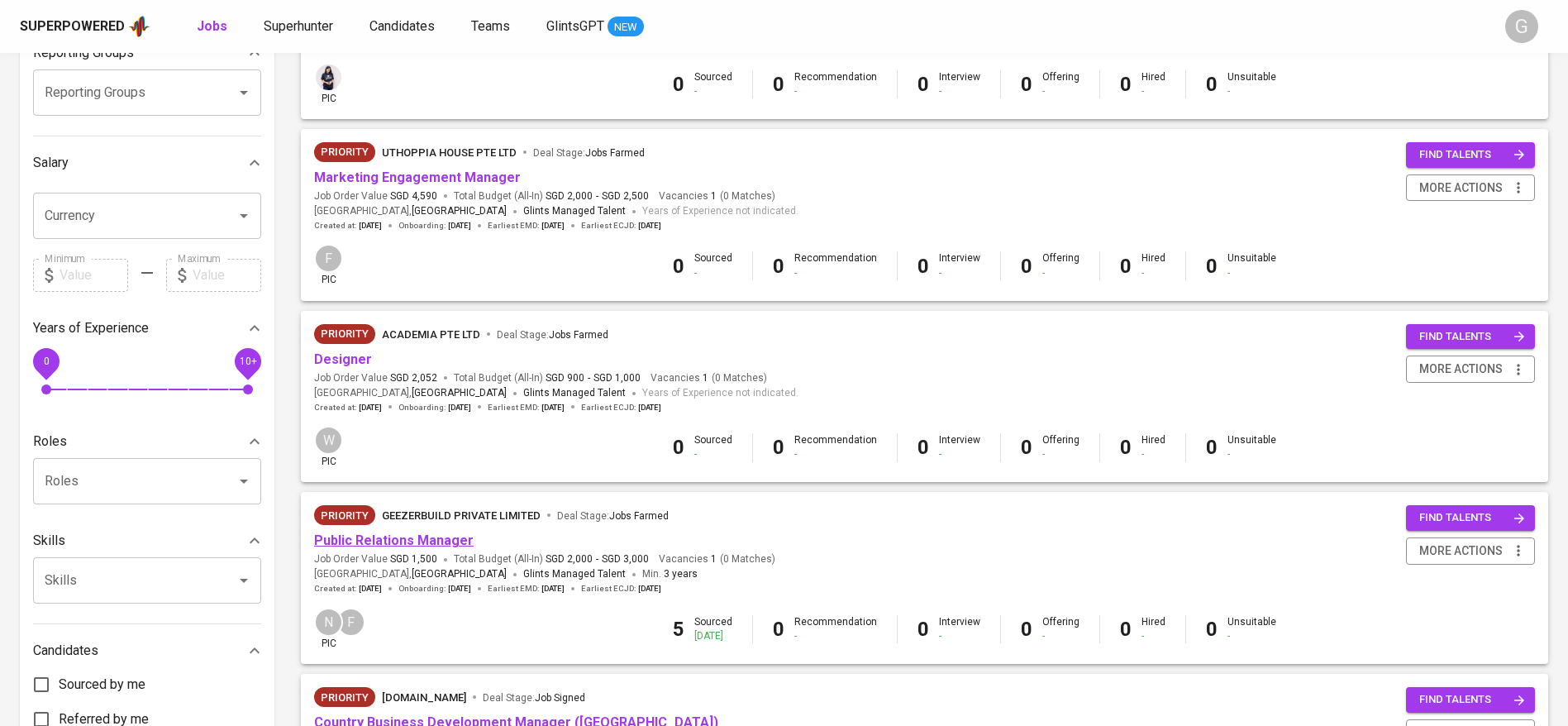
click at [417, 543] on link "Public Relations Manager" at bounding box center [394, 540] width 159 height 16
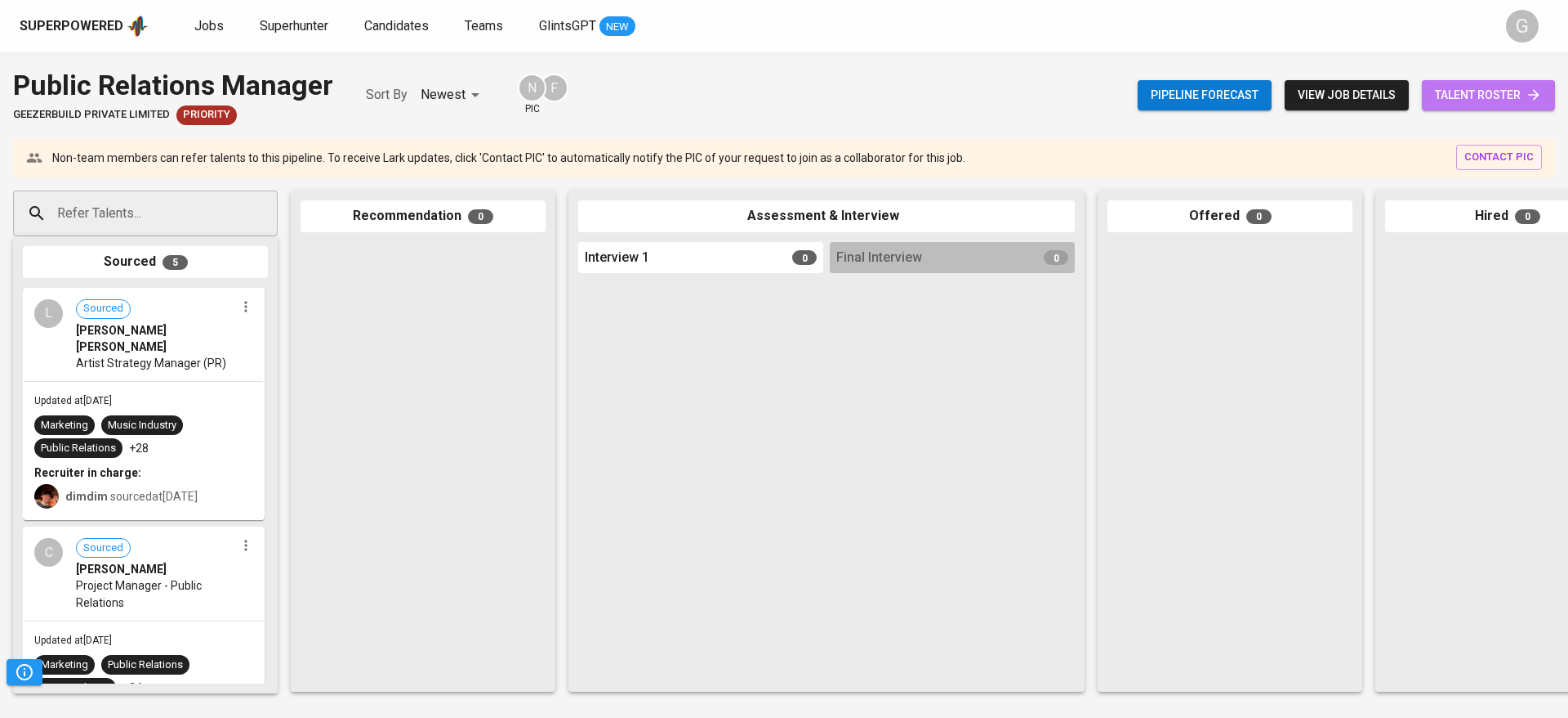
click at [1544, 93] on link "talent roster" at bounding box center [1488, 95] width 133 height 30
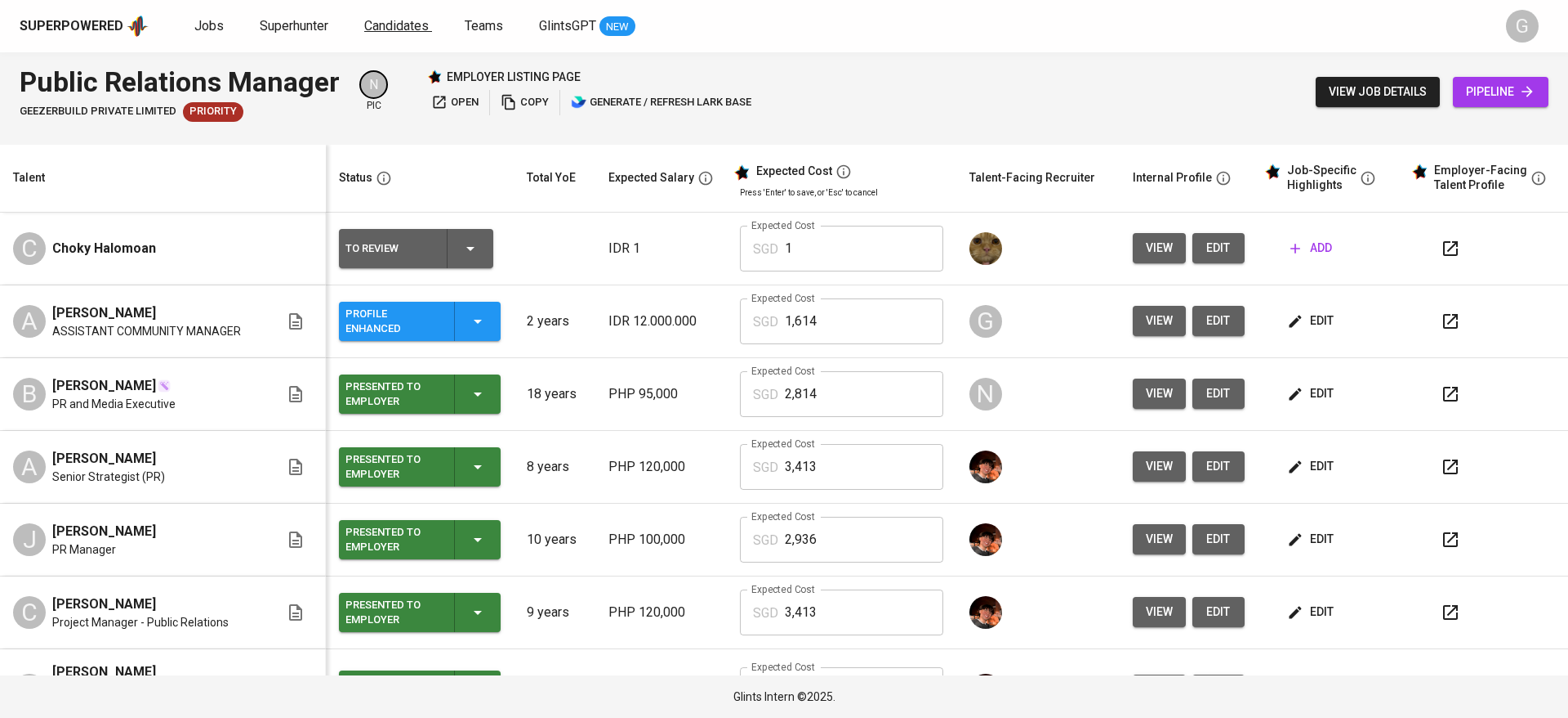
click at [412, 34] on div "Superpowered Jobs Superhunter Candidates Teams GlintsGPT NEW" at bounding box center [757, 26] width 1476 height 25
click at [404, 28] on span "Candidates" at bounding box center [396, 26] width 64 height 16
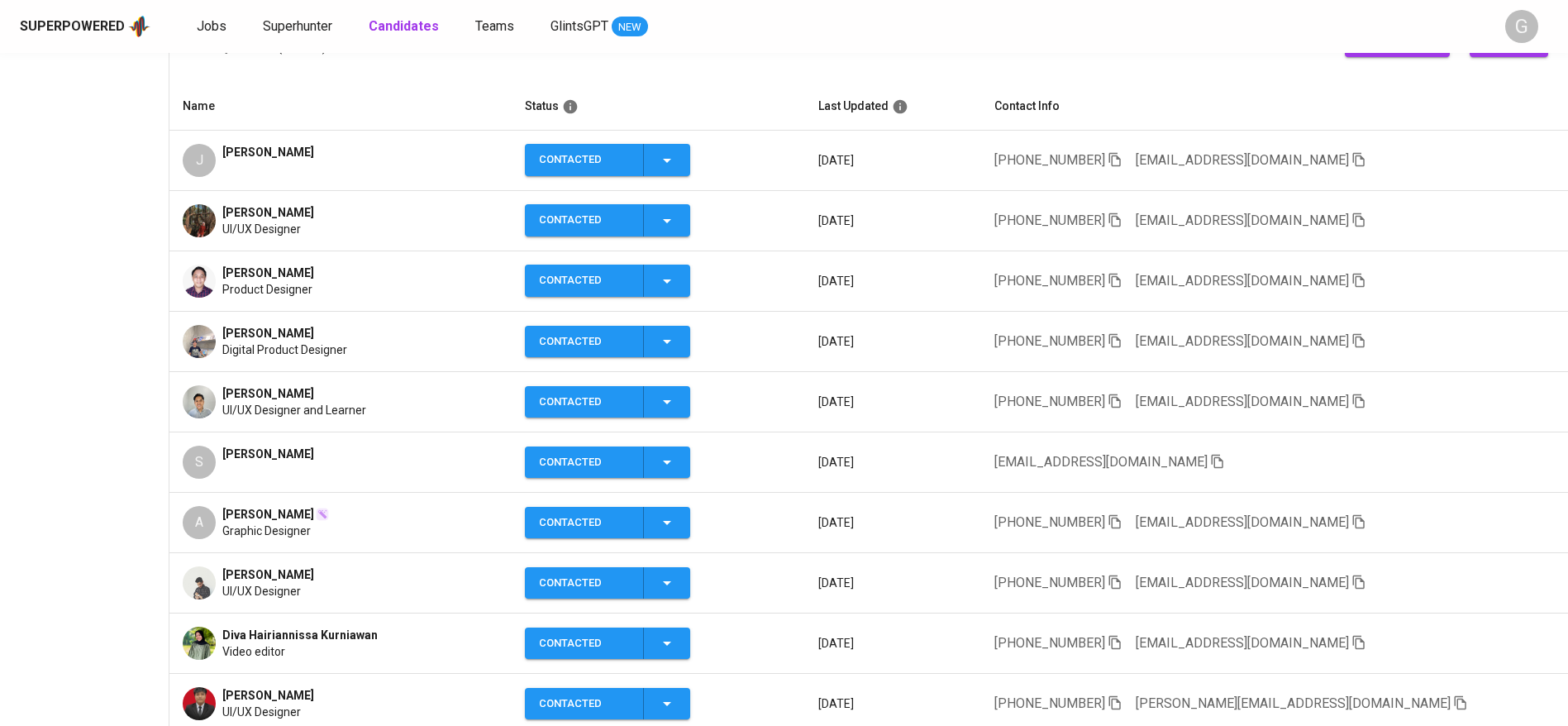
scroll to position [371, 0]
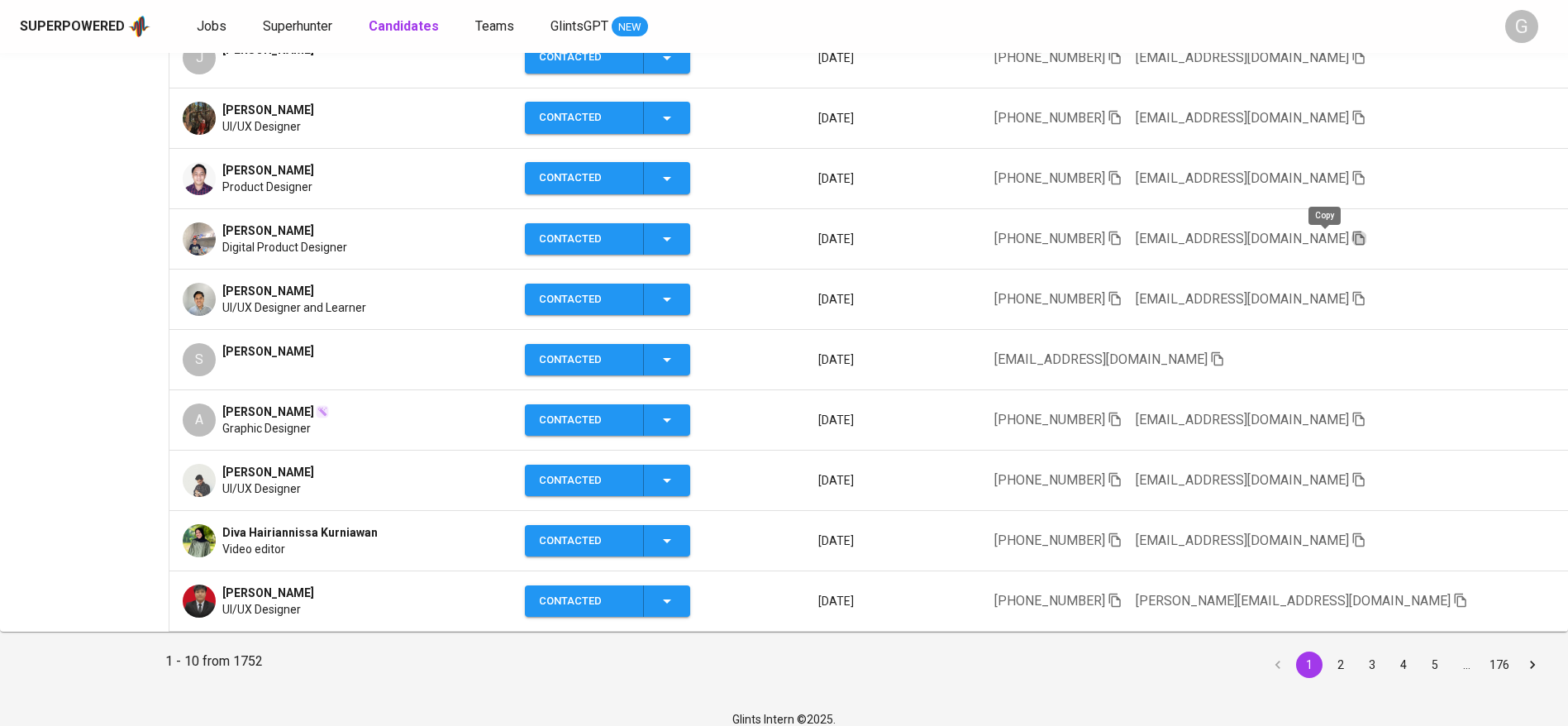
click at [1353, 236] on icon "button" at bounding box center [1359, 239] width 12 height 14
click at [140, 119] on div "All Candidates Collections" at bounding box center [84, 212] width 168 height 838
click at [212, 28] on span "Jobs" at bounding box center [211, 26] width 29 height 16
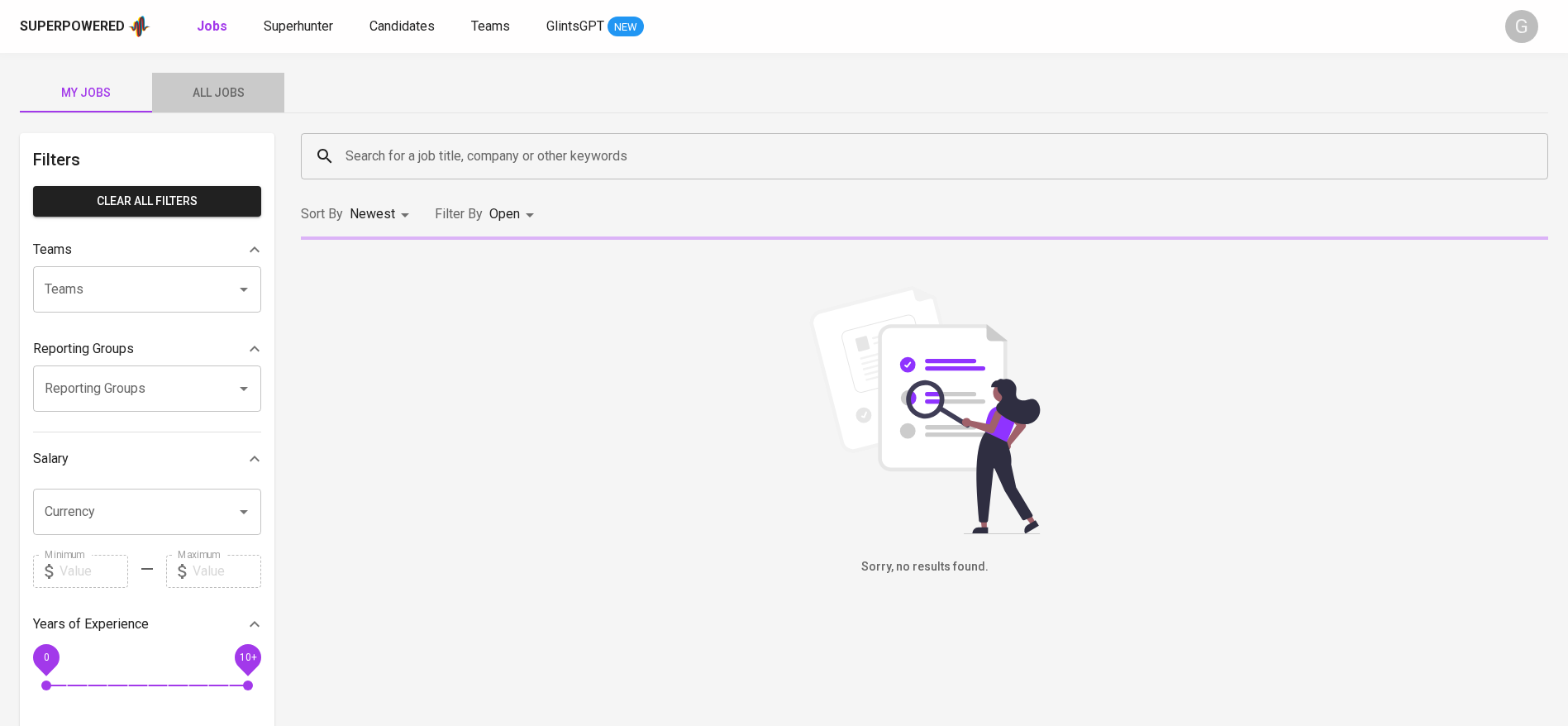
click at [228, 107] on button "All Jobs" at bounding box center [218, 93] width 132 height 40
click at [221, 95] on span "All Jobs" at bounding box center [218, 93] width 112 height 20
click at [452, 160] on input "Search for a job title, company or other keywords" at bounding box center [928, 156] width 1174 height 31
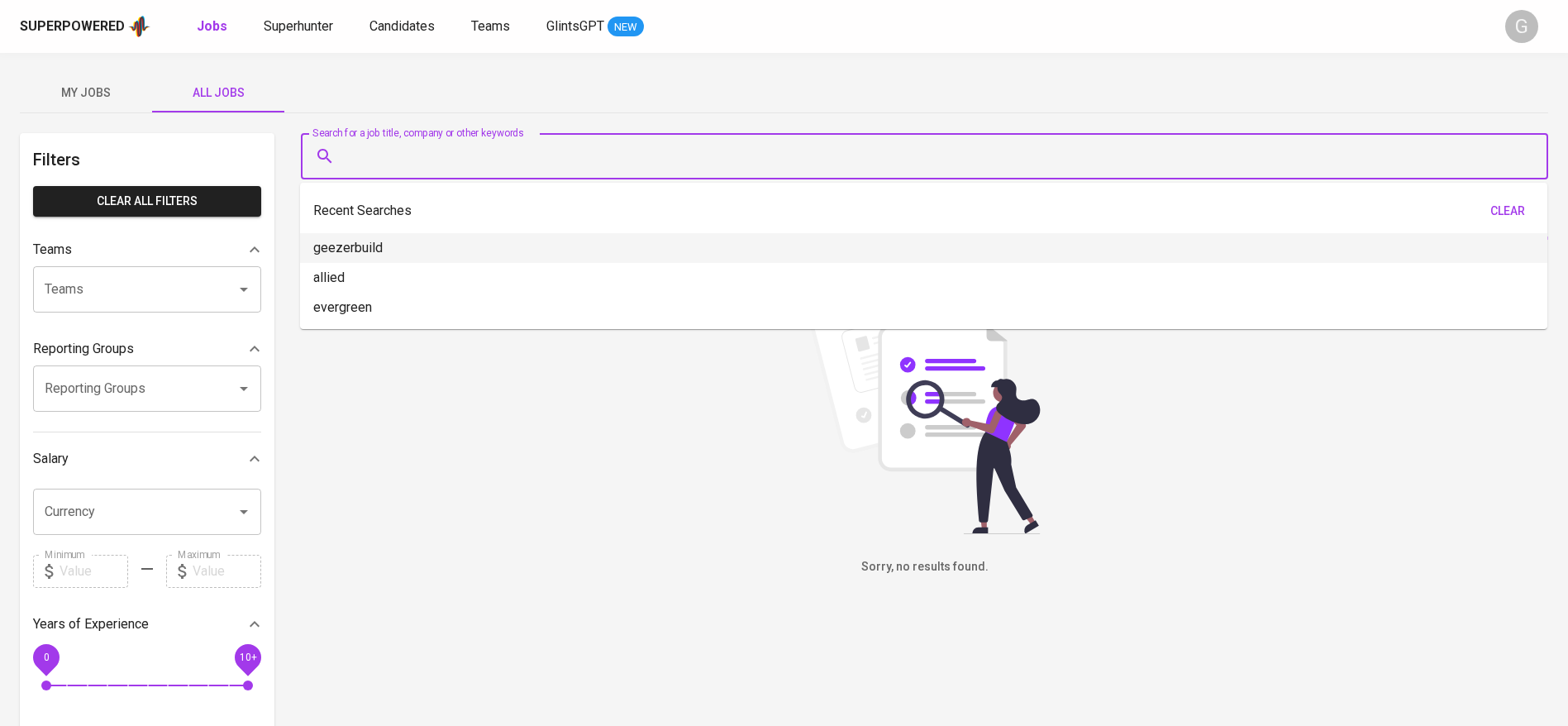
click at [449, 96] on div "My Jobs All Jobs" at bounding box center [783, 93] width 1528 height 40
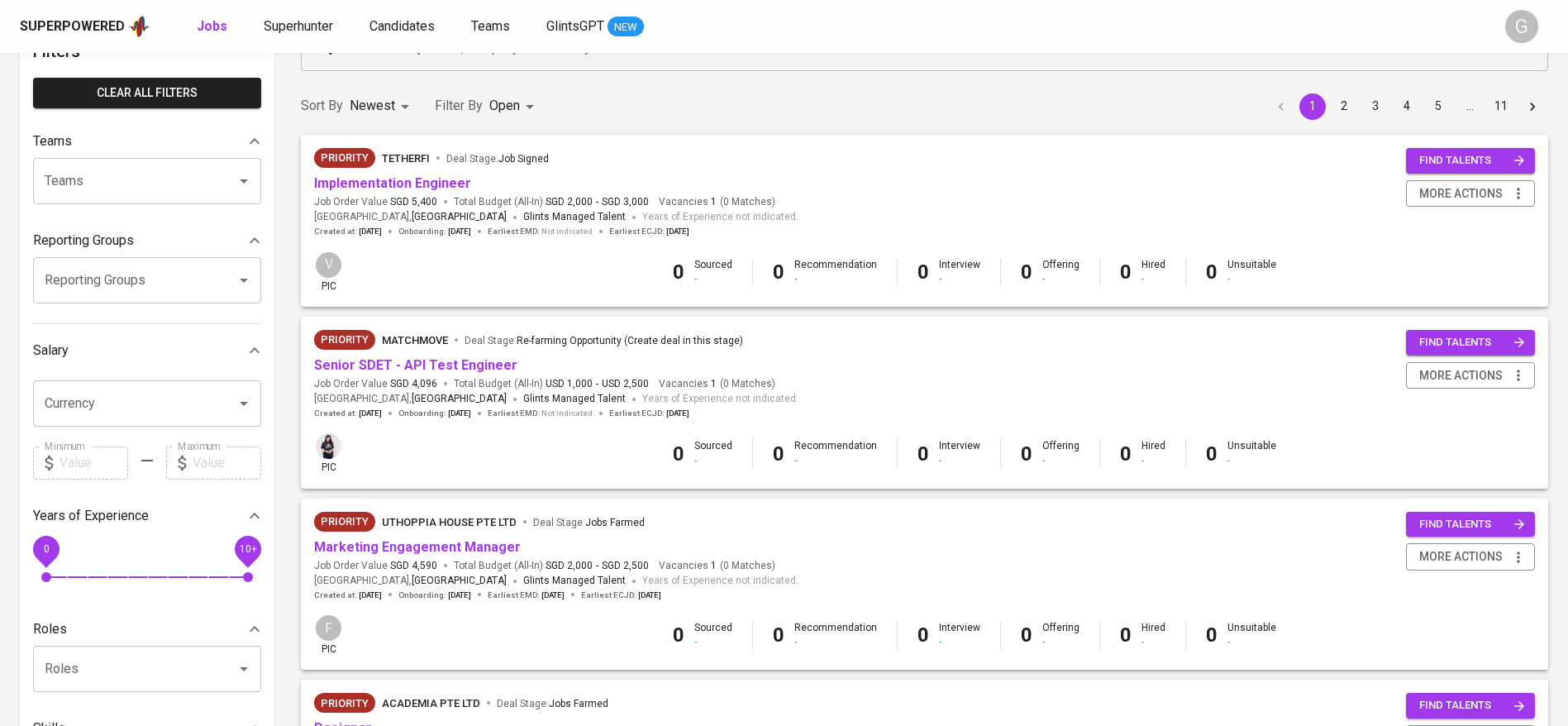
scroll to position [371, 0]
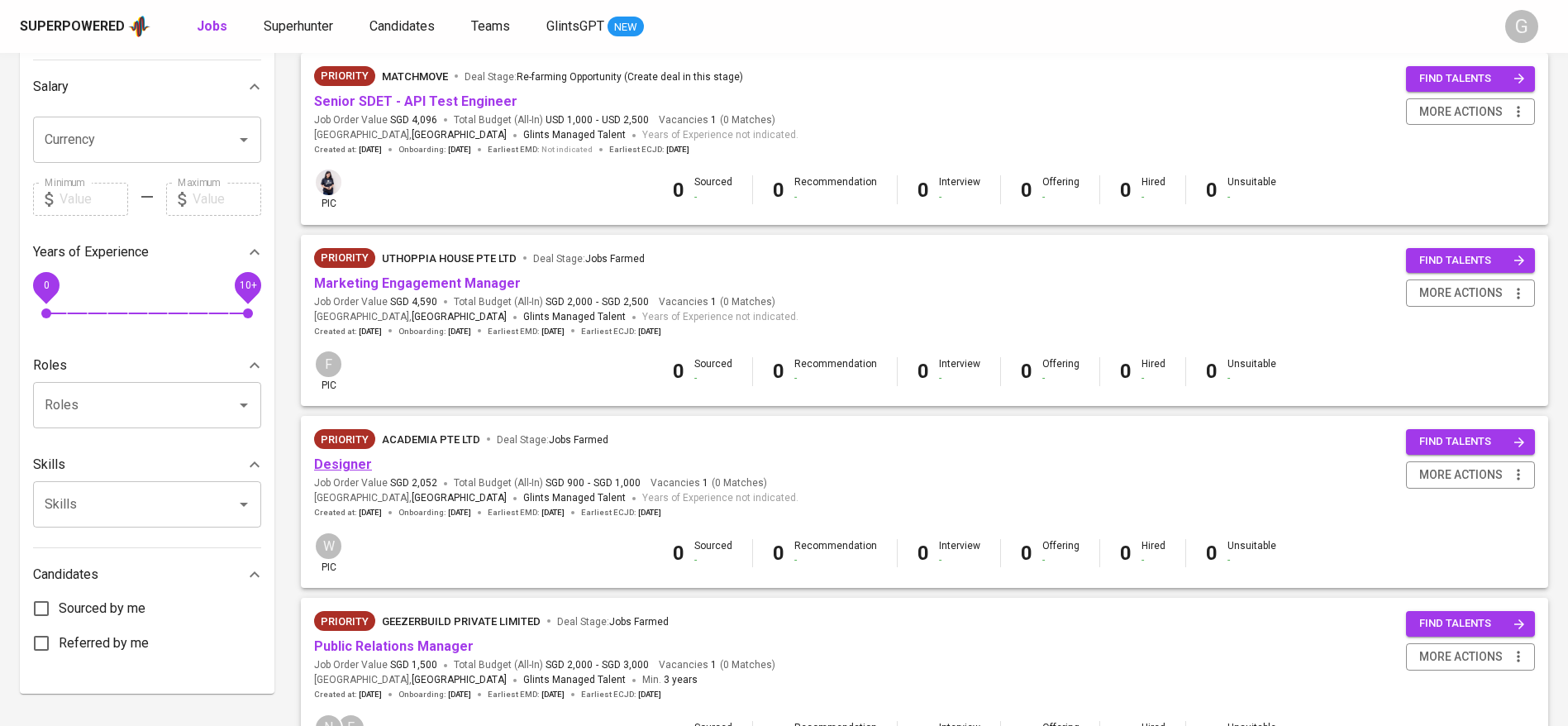
click at [344, 470] on link "Designer" at bounding box center [343, 464] width 58 height 16
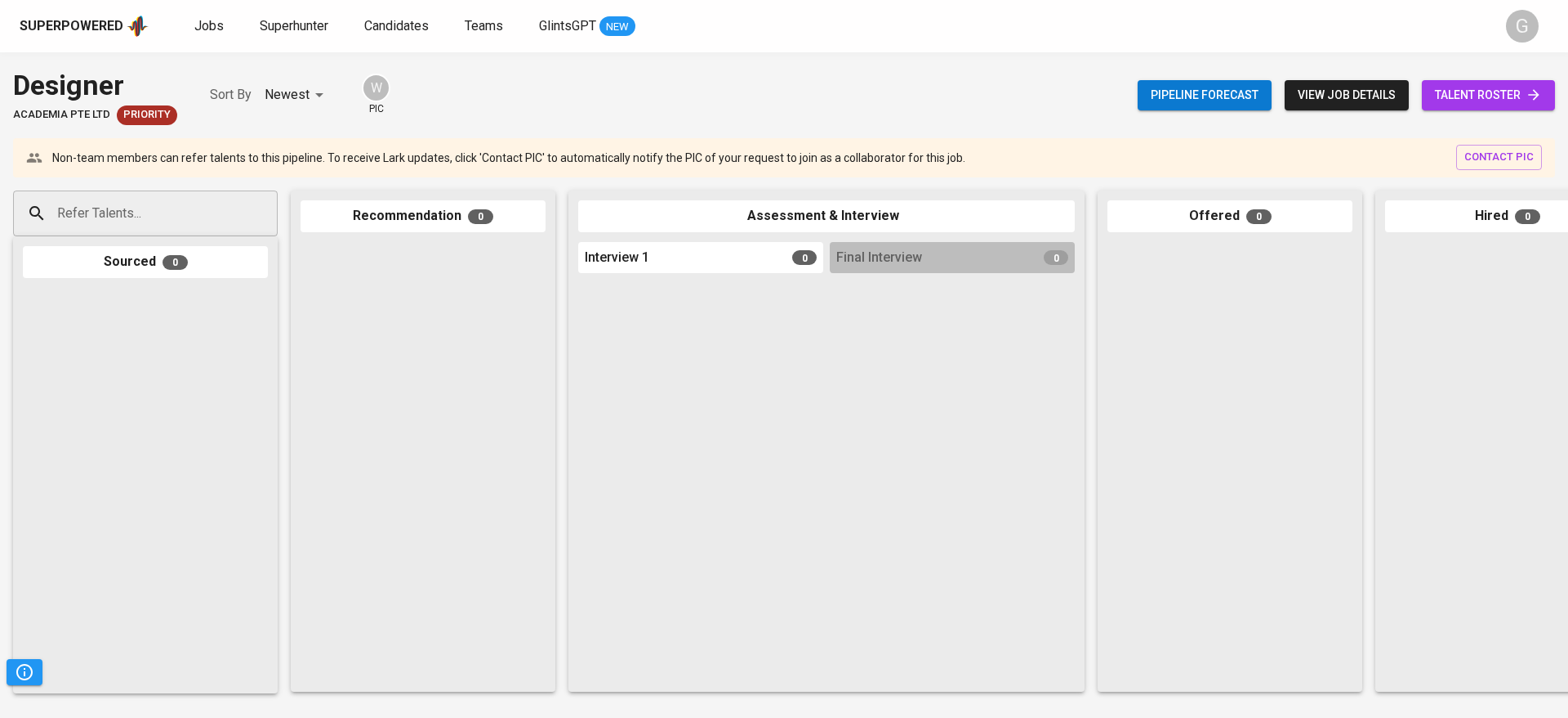
click at [1477, 75] on div "Pipeline forecast view job details talent roster" at bounding box center [1346, 95] width 417 height 60
click at [1484, 97] on span "talent roster" at bounding box center [1489, 94] width 107 height 20
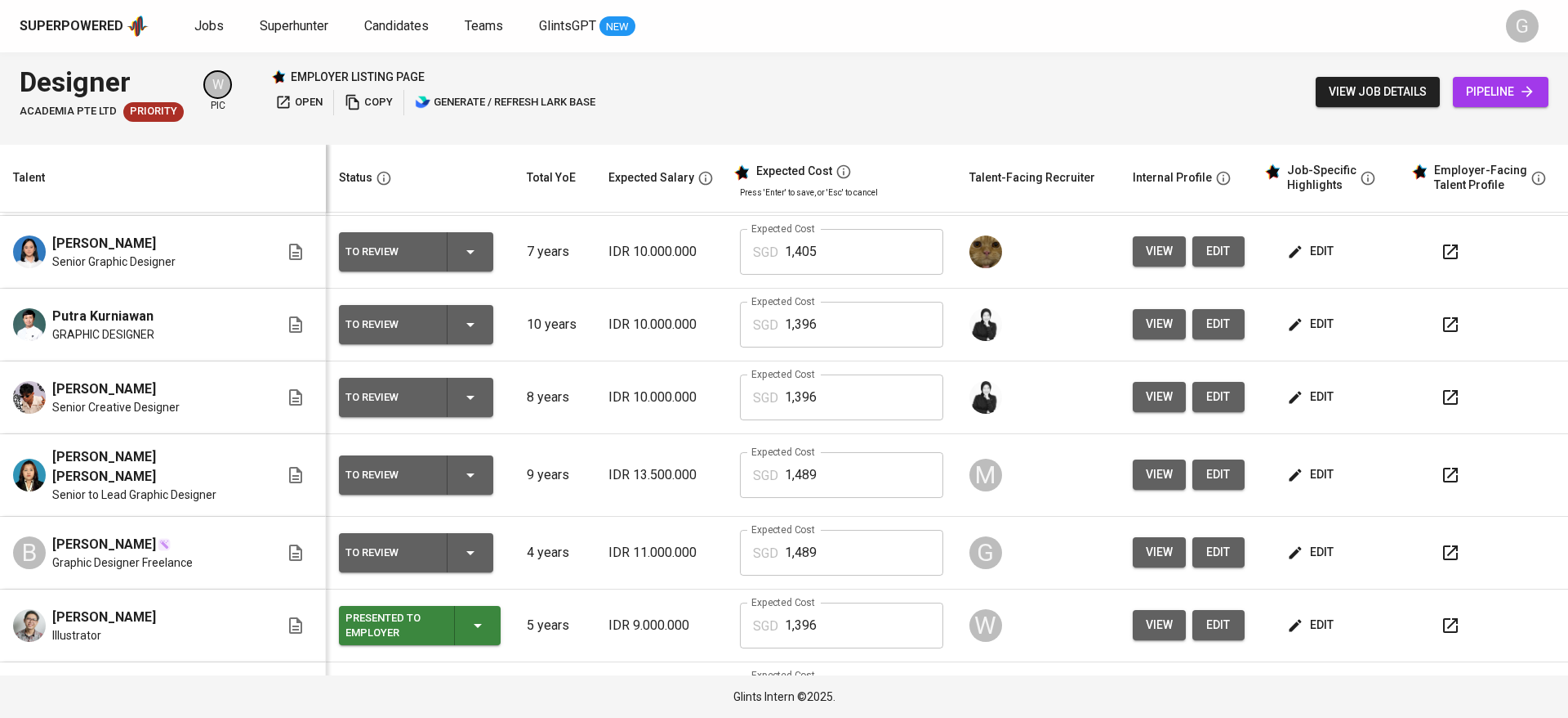
scroll to position [266, 0]
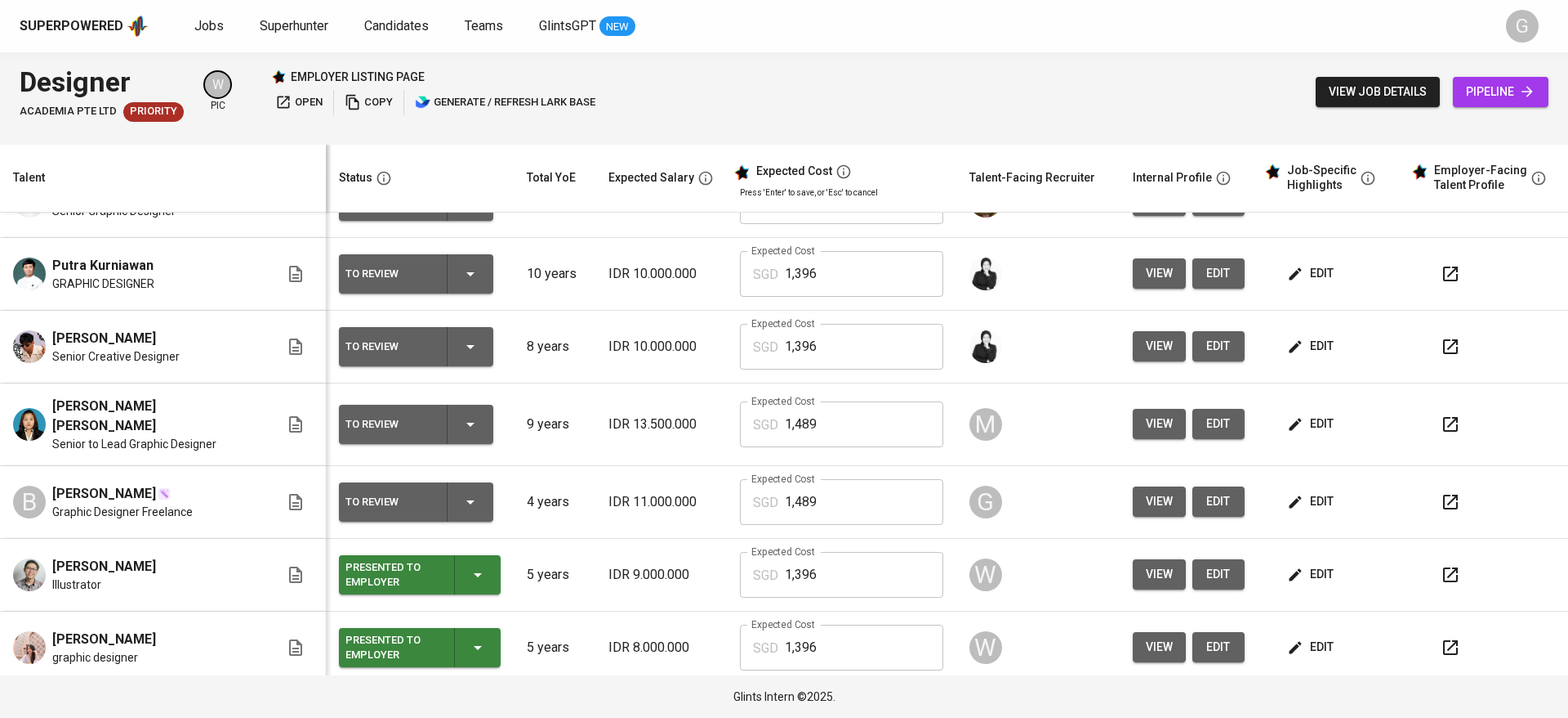
click at [1291, 495] on span "edit" at bounding box center [1312, 501] width 43 height 20
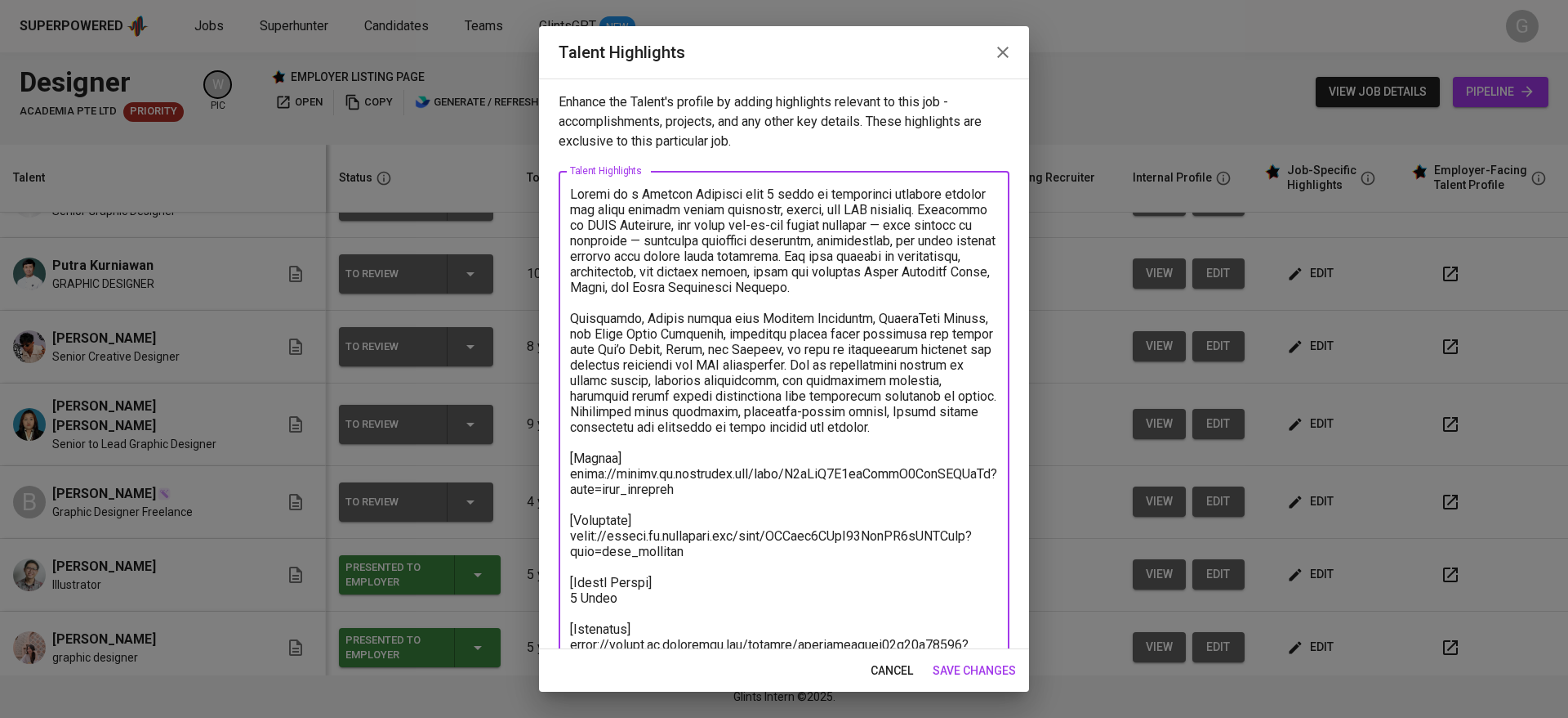
click at [725, 477] on textarea at bounding box center [784, 497] width 428 height 621
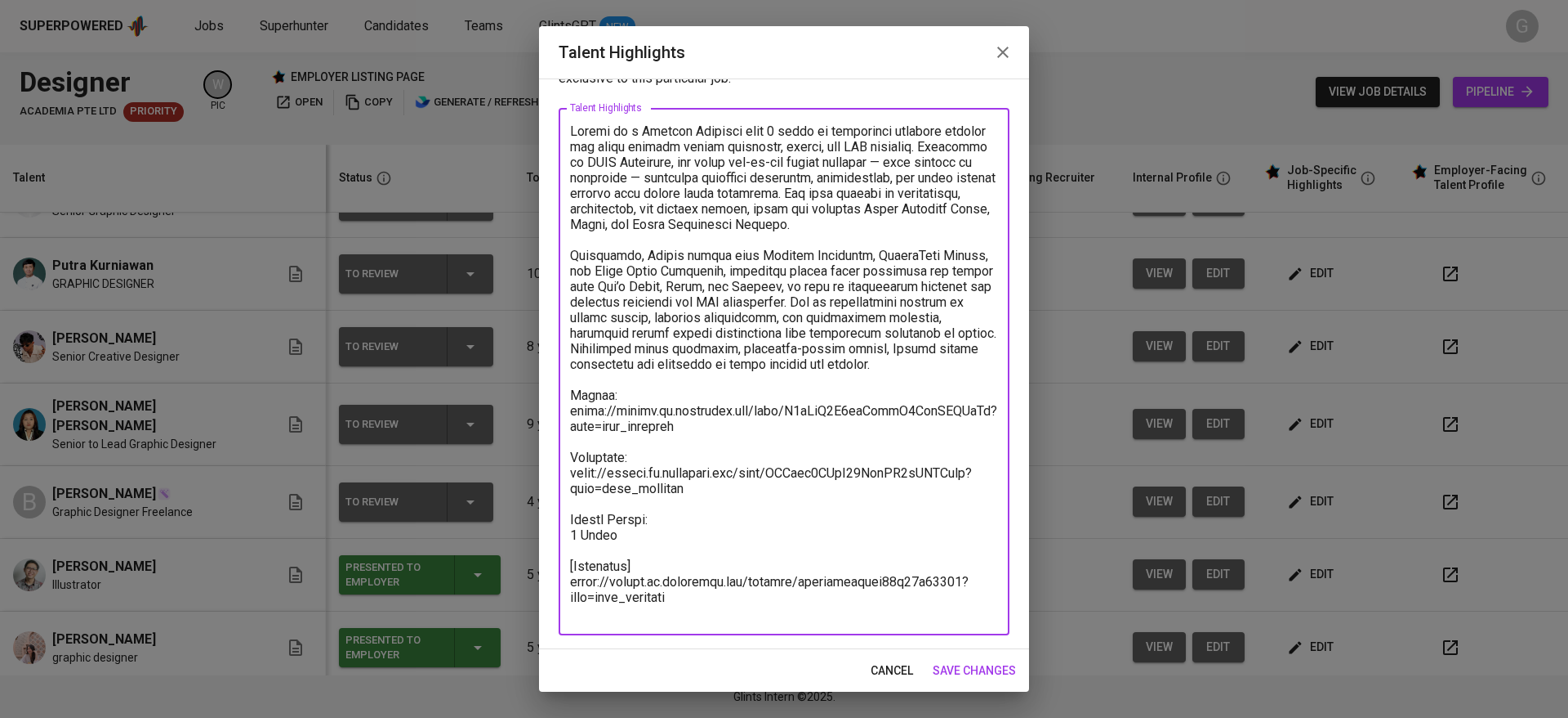
scroll to position [63, 0]
paste textarea "Breakdown Salary: Total Payroll Cost 1,488.49 SGD Basic Salary 953.26 SGD BPJS …"
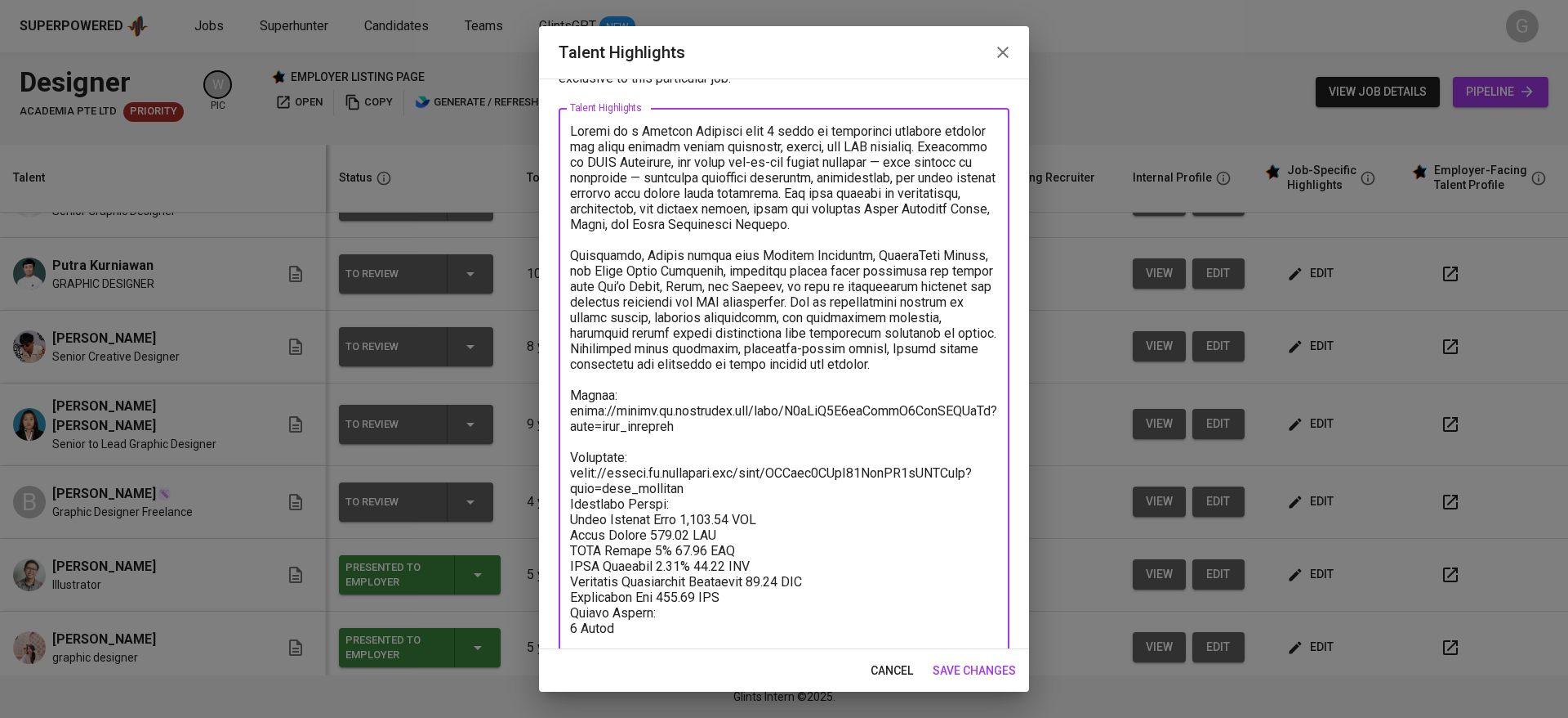
scroll to position [94, 0]
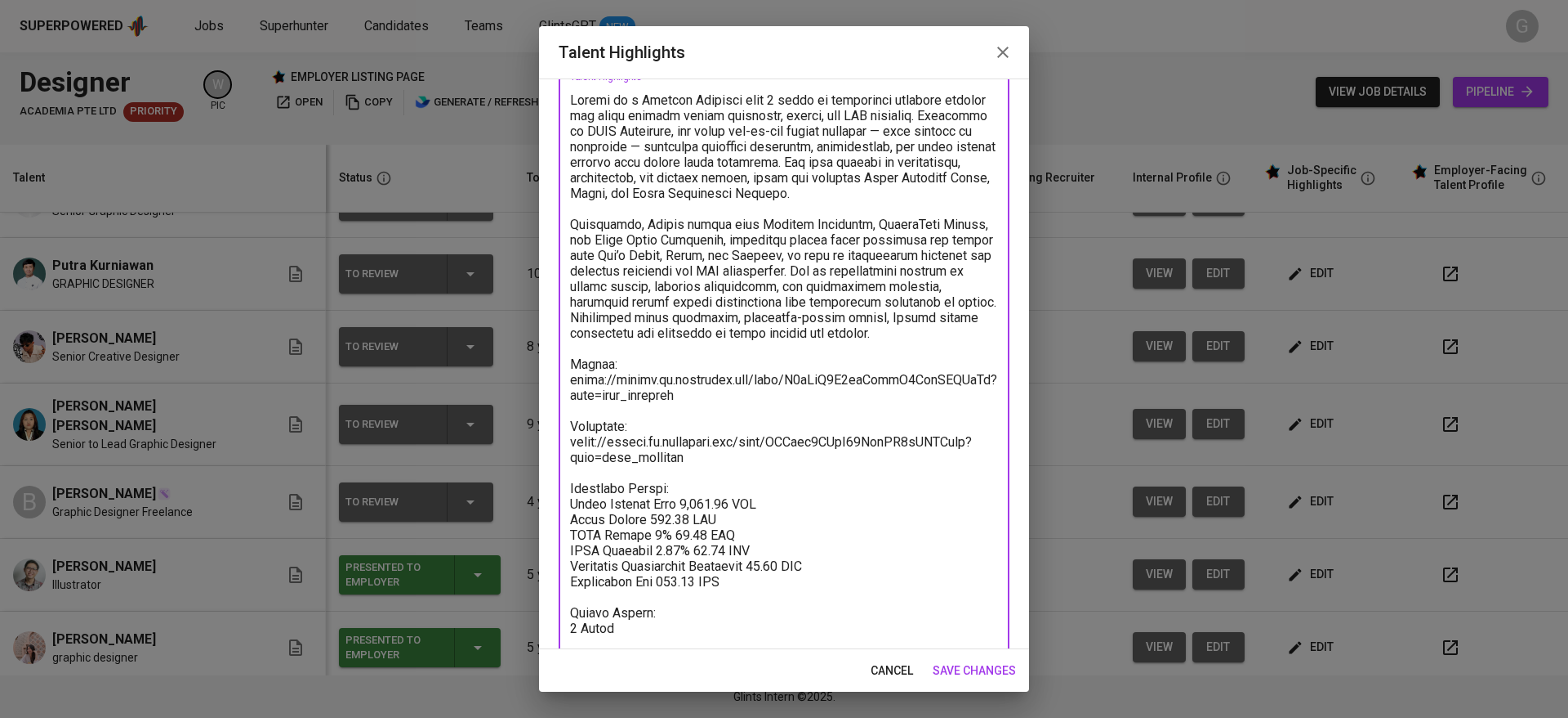
click at [666, 548] on textarea at bounding box center [784, 403] width 428 height 621
click at [703, 561] on textarea at bounding box center [784, 403] width 428 height 621
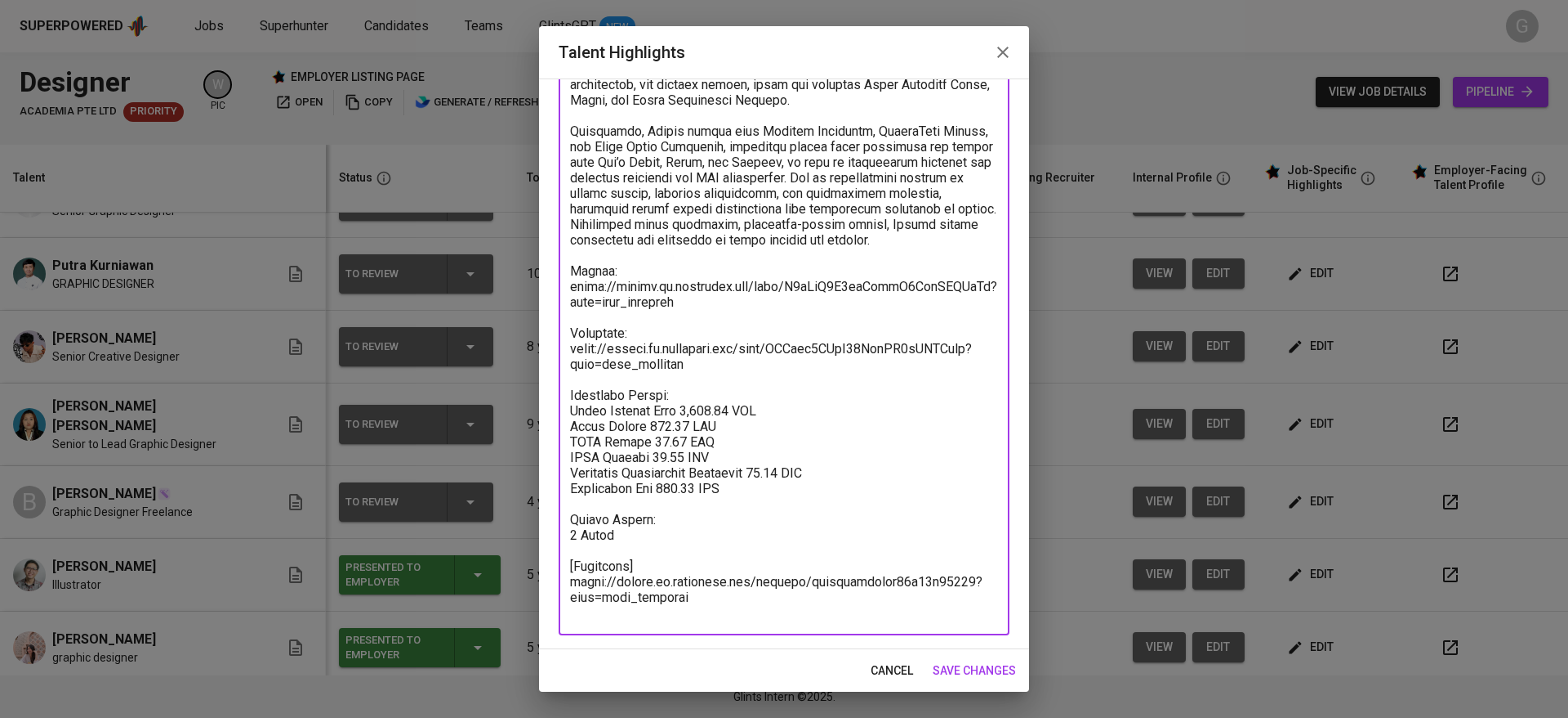
click at [651, 576] on textarea at bounding box center [784, 309] width 428 height 621
type textarea "Bianca is a Graphic Designer with 4 years of experience creating digital and pr…"
click at [965, 657] on button "save changes" at bounding box center [974, 670] width 96 height 30
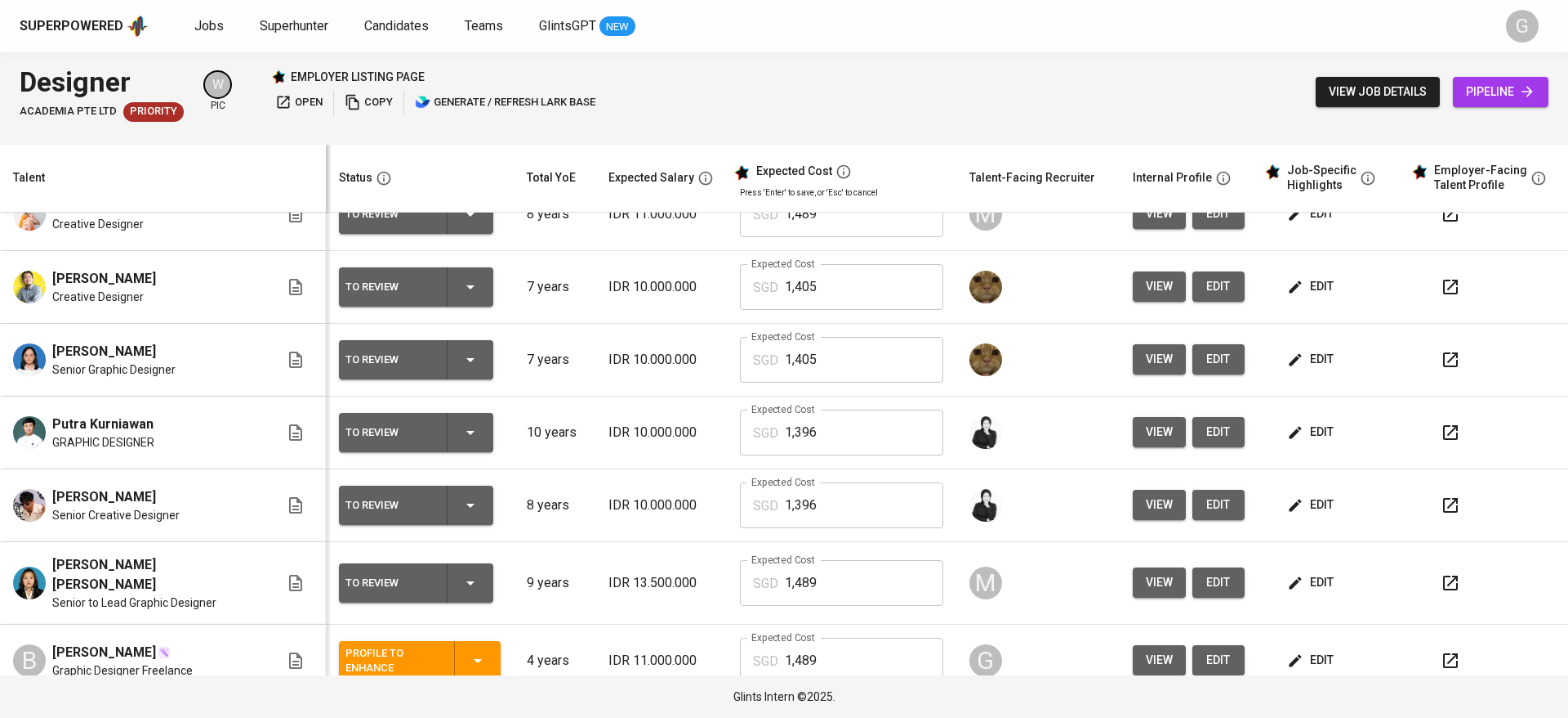
scroll to position [266, 0]
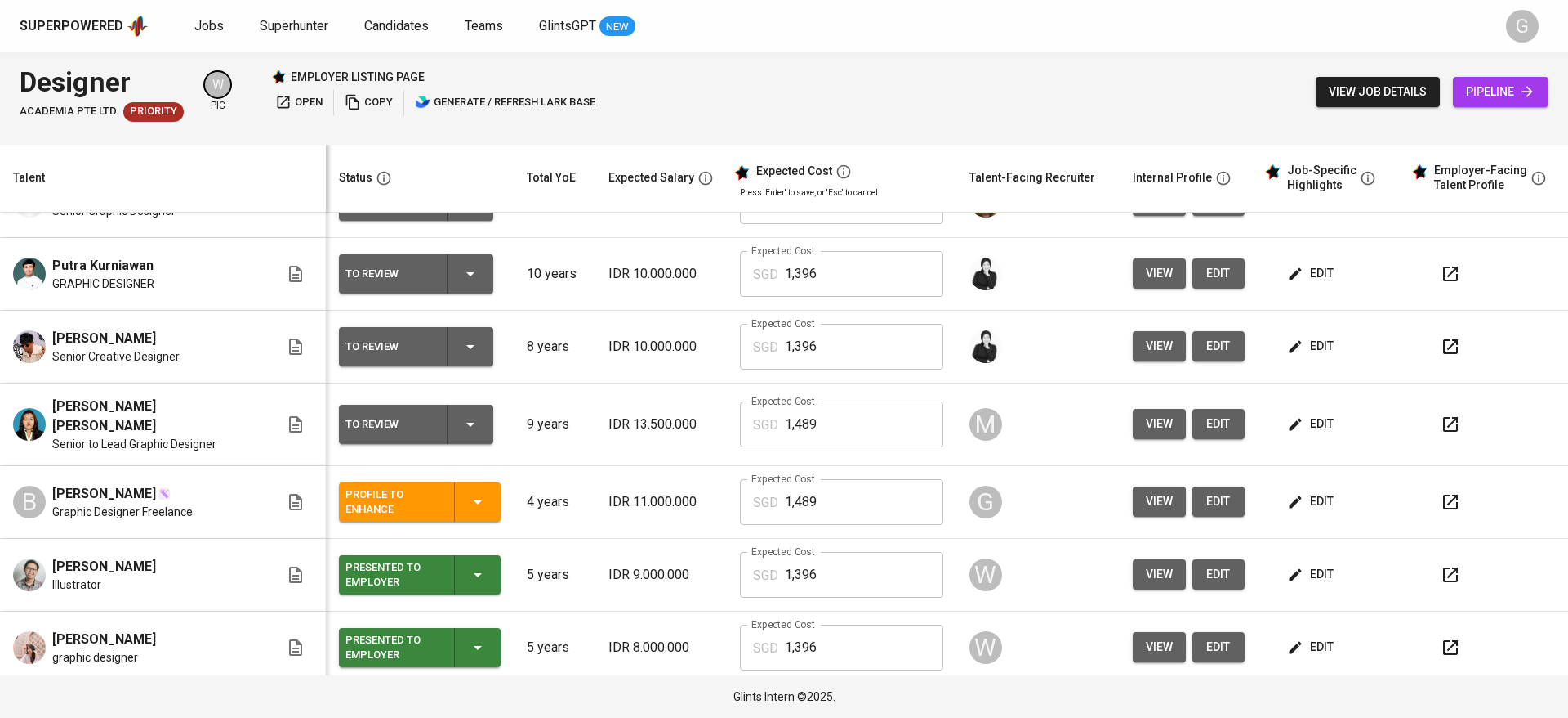
click at [1294, 496] on span "edit" at bounding box center [1312, 501] width 43 height 20
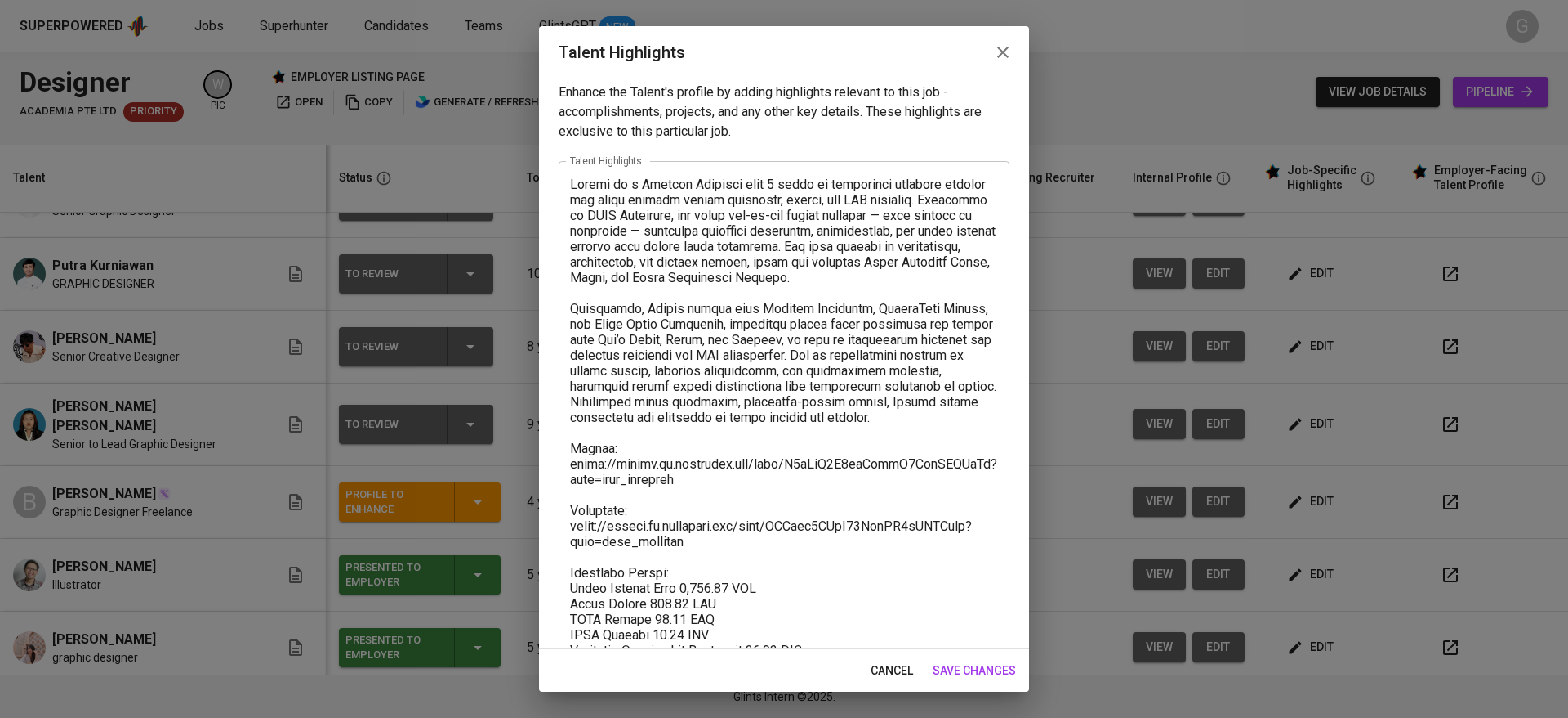
scroll to position [0, 0]
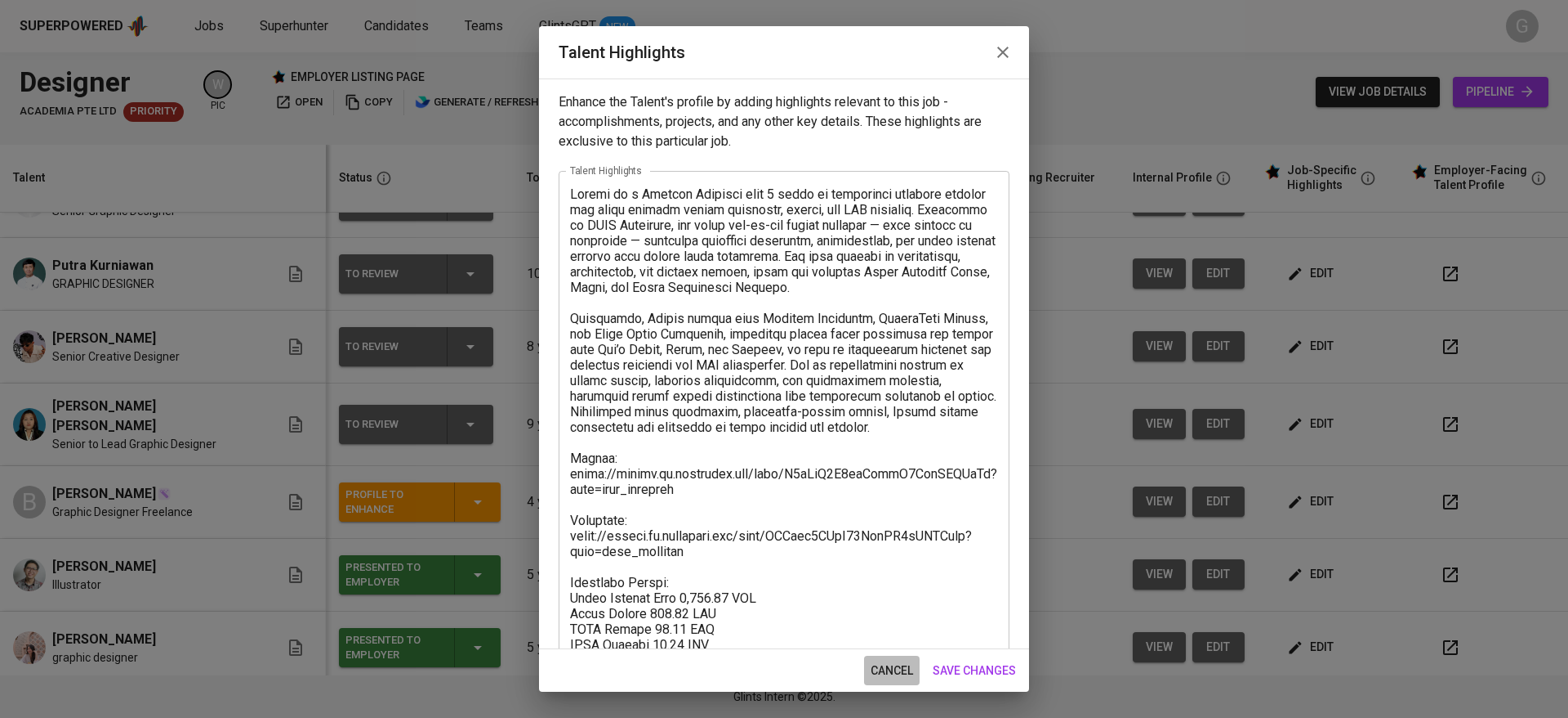
click at [902, 670] on span "cancel" at bounding box center [892, 670] width 42 height 20
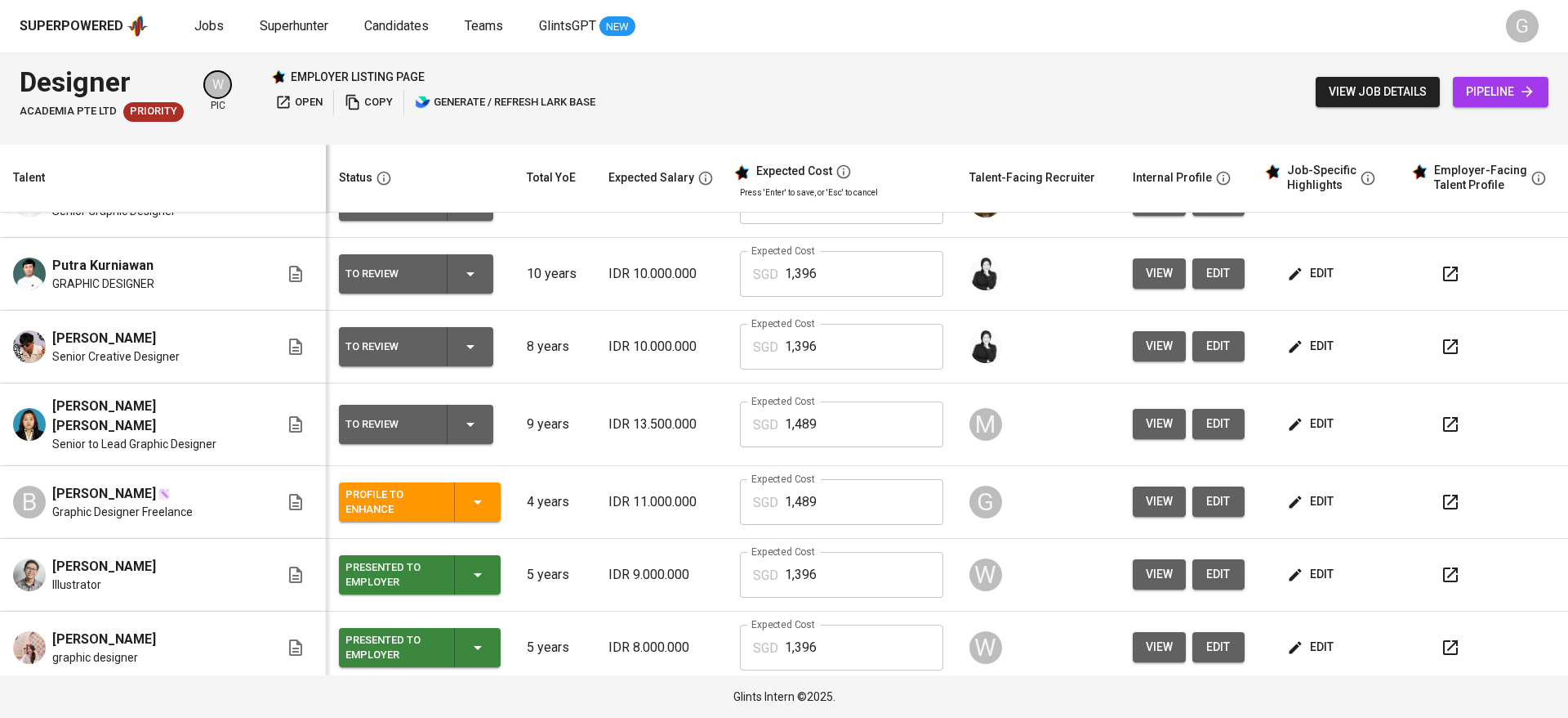
click at [225, 152] on th "Talent" at bounding box center [163, 178] width 326 height 68
click at [1443, 494] on icon "button" at bounding box center [1450, 501] width 15 height 15
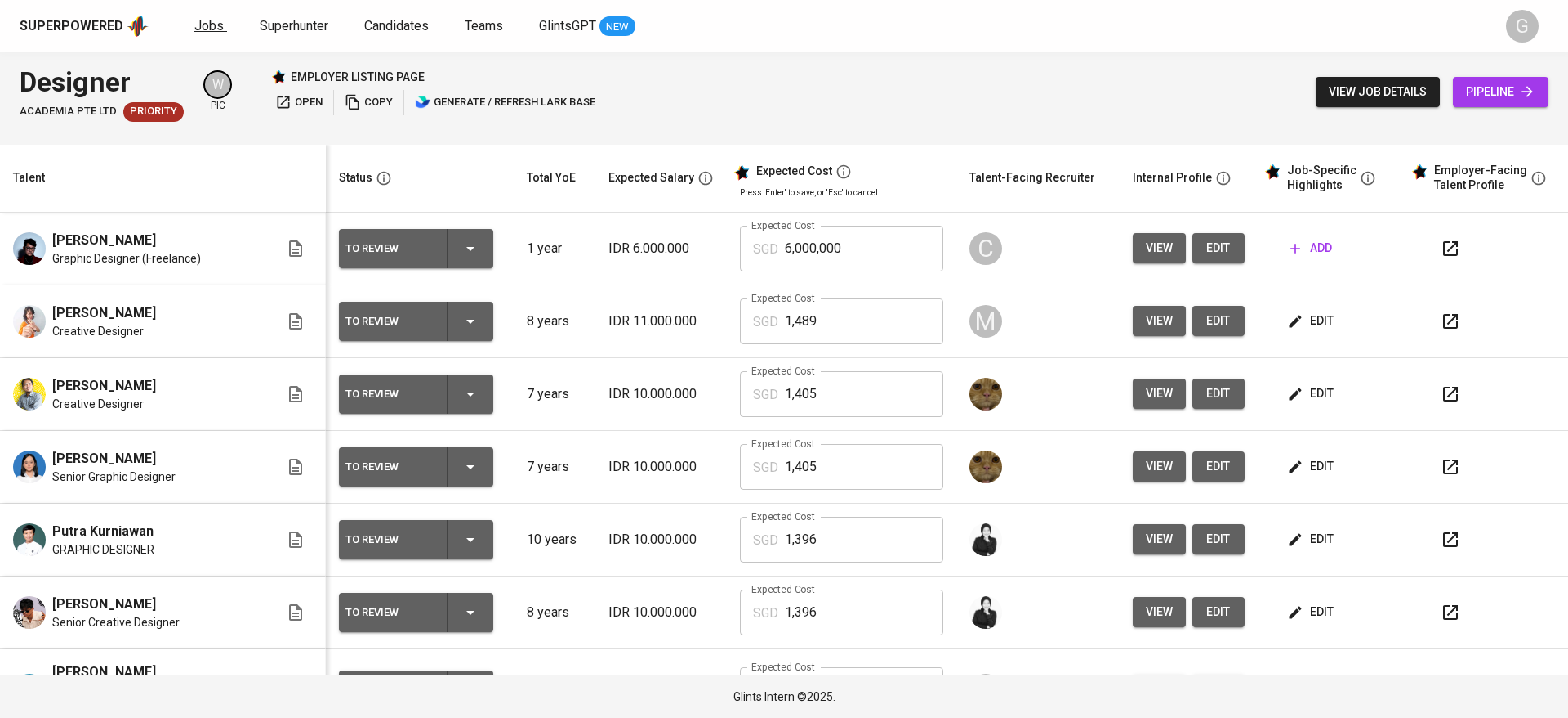
click at [200, 27] on span "Jobs" at bounding box center [209, 26] width 29 height 16
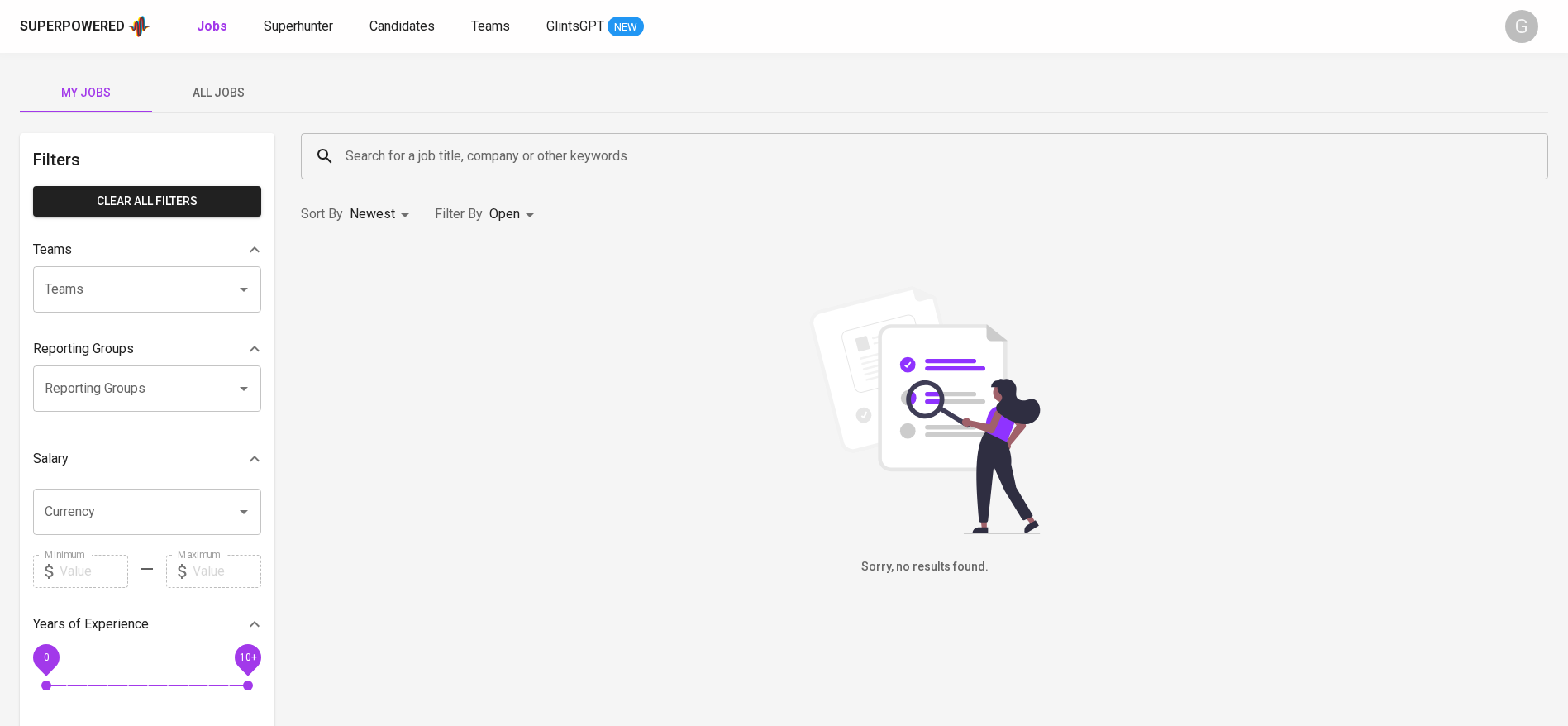
click at [359, 97] on div "My Jobs All Jobs" at bounding box center [783, 93] width 1528 height 40
click at [331, 24] on span "Superhunter" at bounding box center [298, 26] width 69 height 16
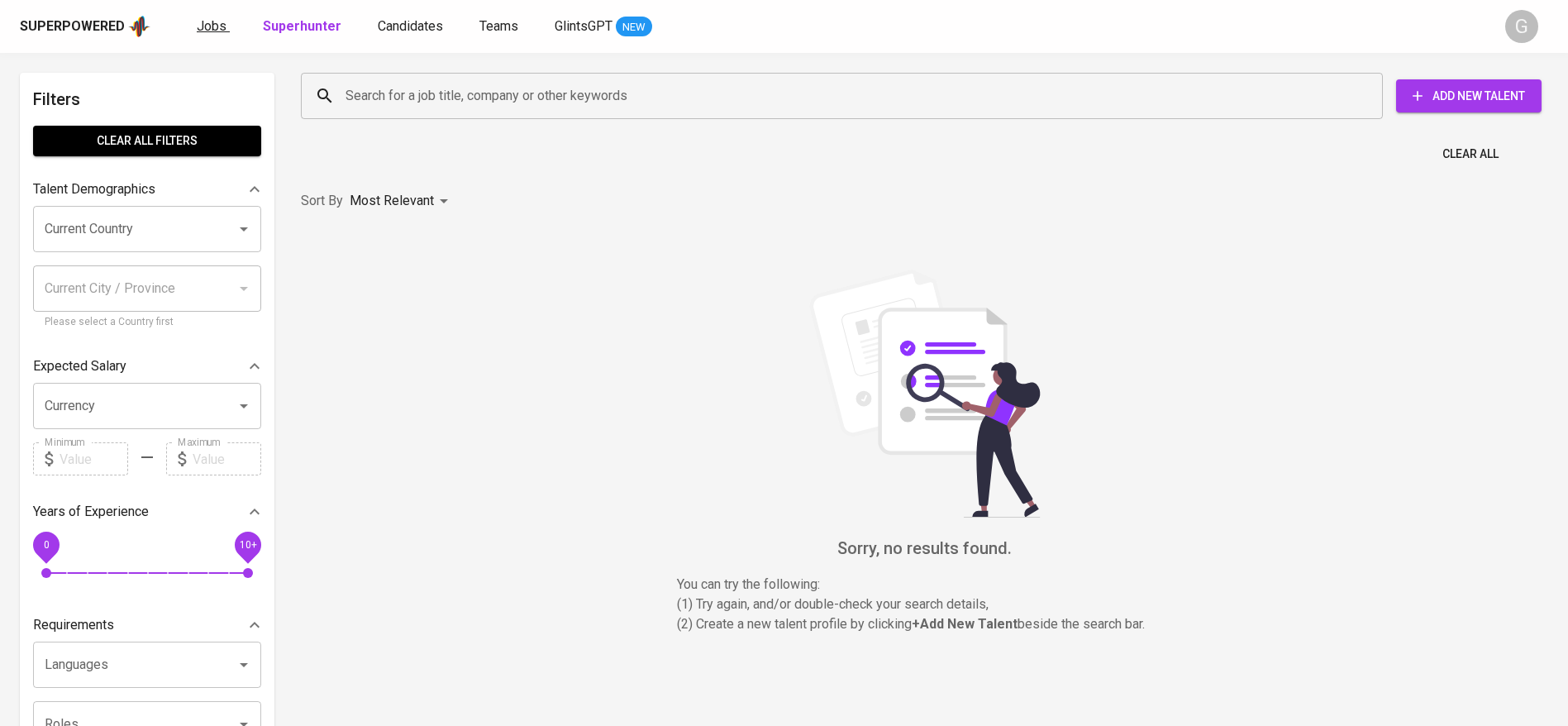
click at [214, 24] on span "Jobs" at bounding box center [211, 26] width 29 height 16
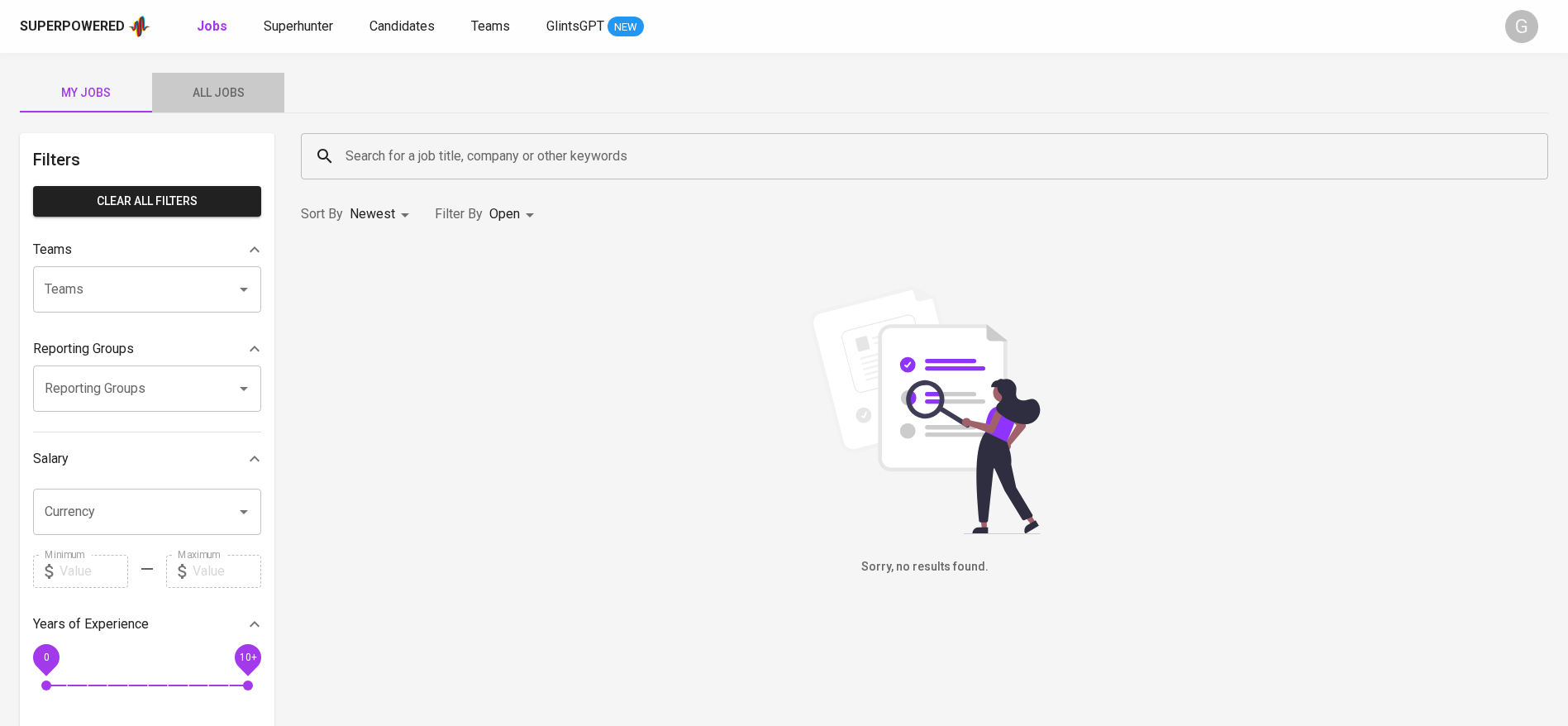
click at [206, 96] on span "All Jobs" at bounding box center [218, 93] width 112 height 20
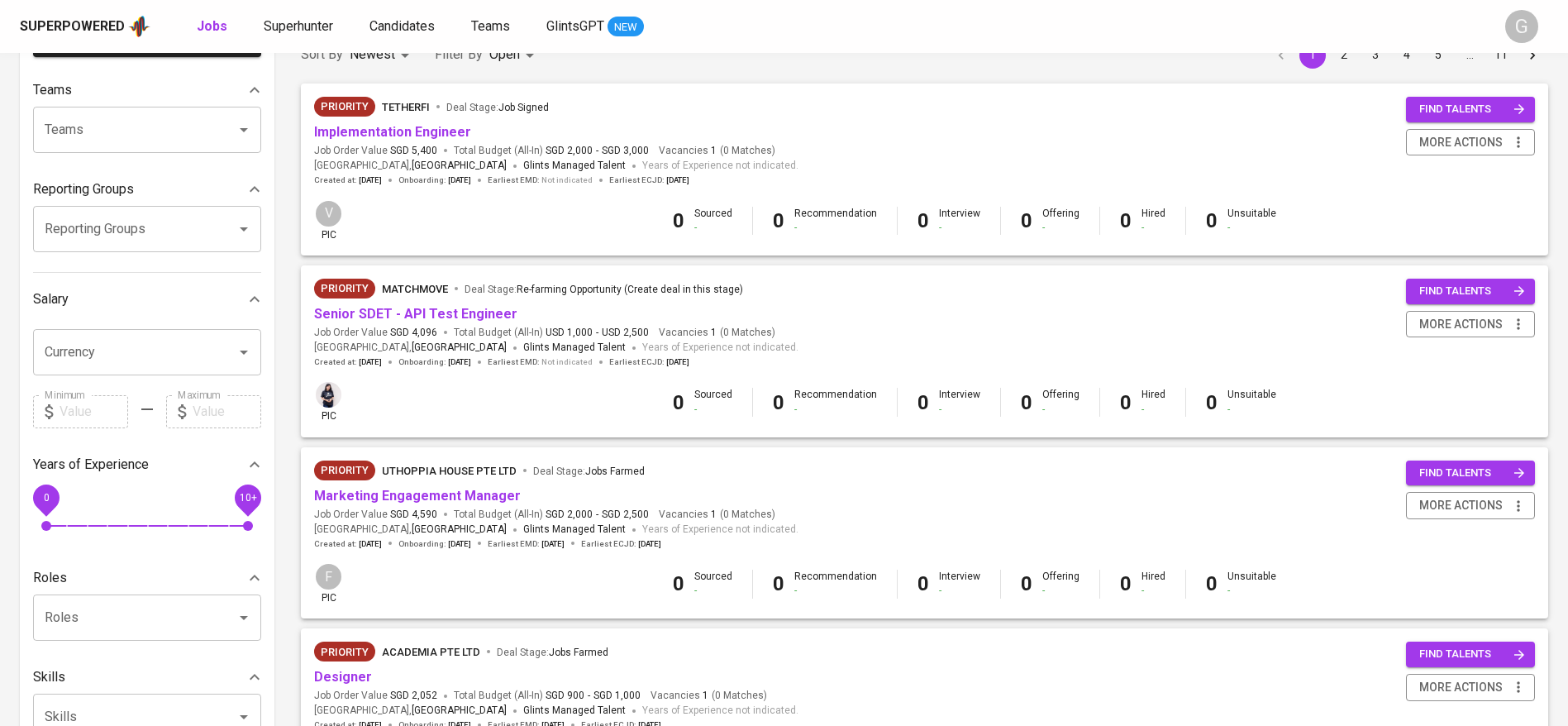
scroll to position [371, 0]
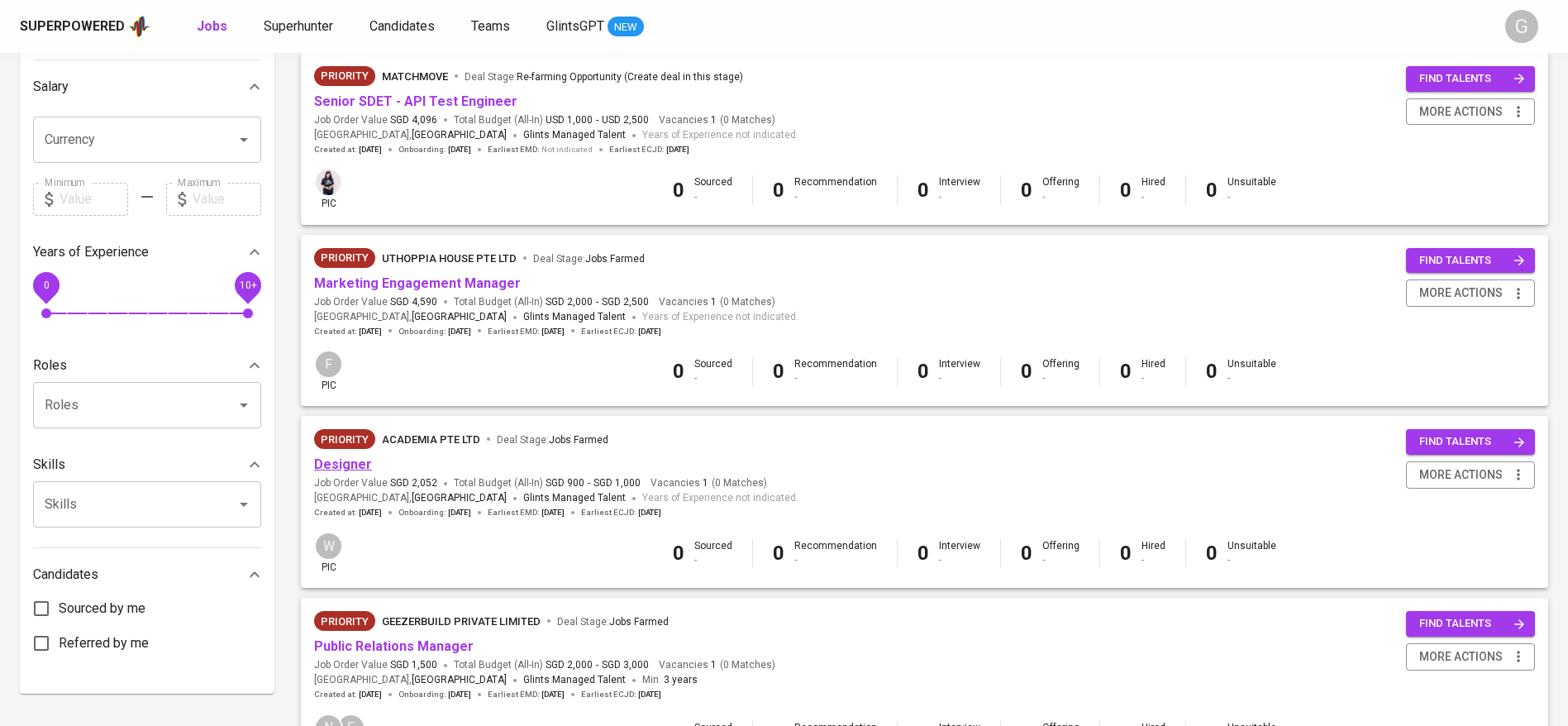
click at [336, 465] on link "Designer" at bounding box center [343, 464] width 58 height 16
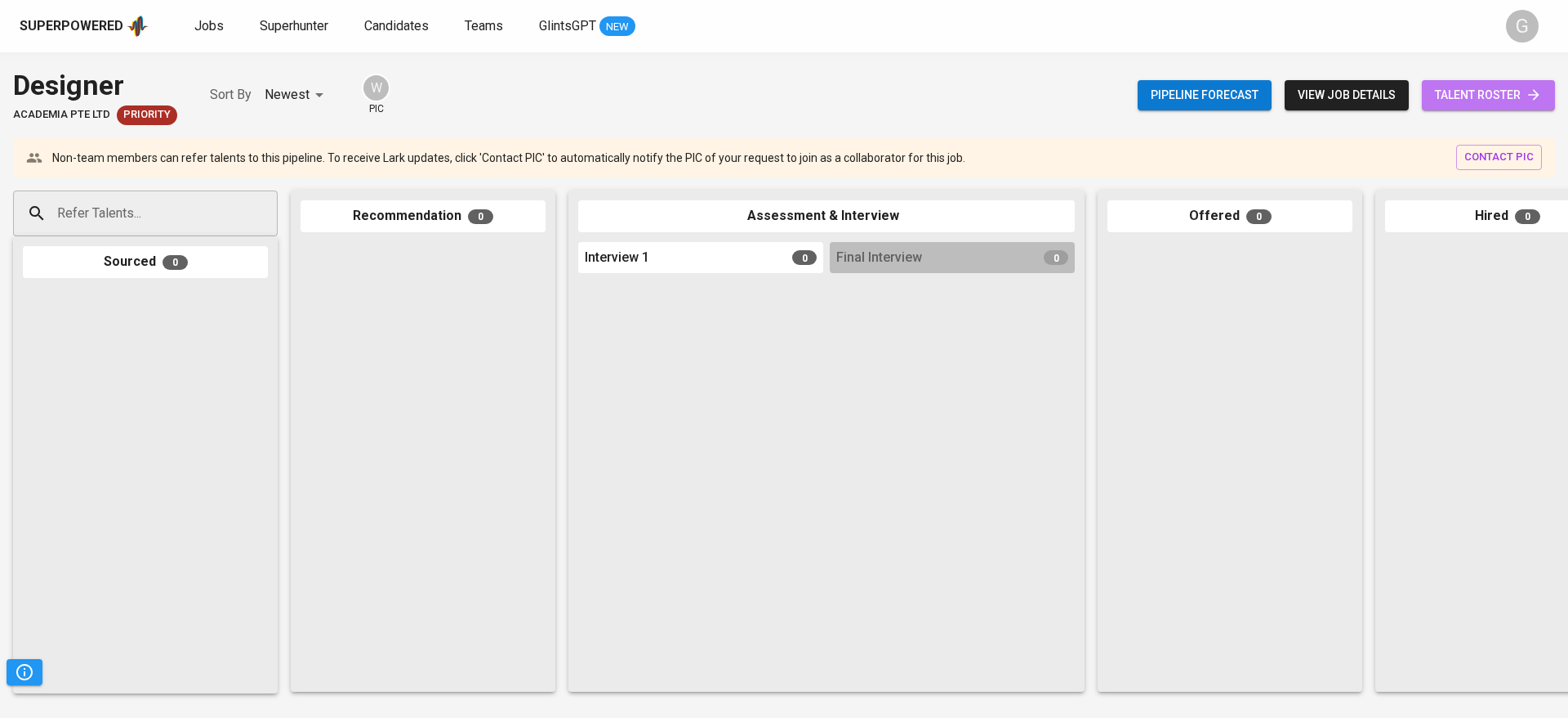
click at [1474, 96] on span "talent roster" at bounding box center [1489, 94] width 107 height 20
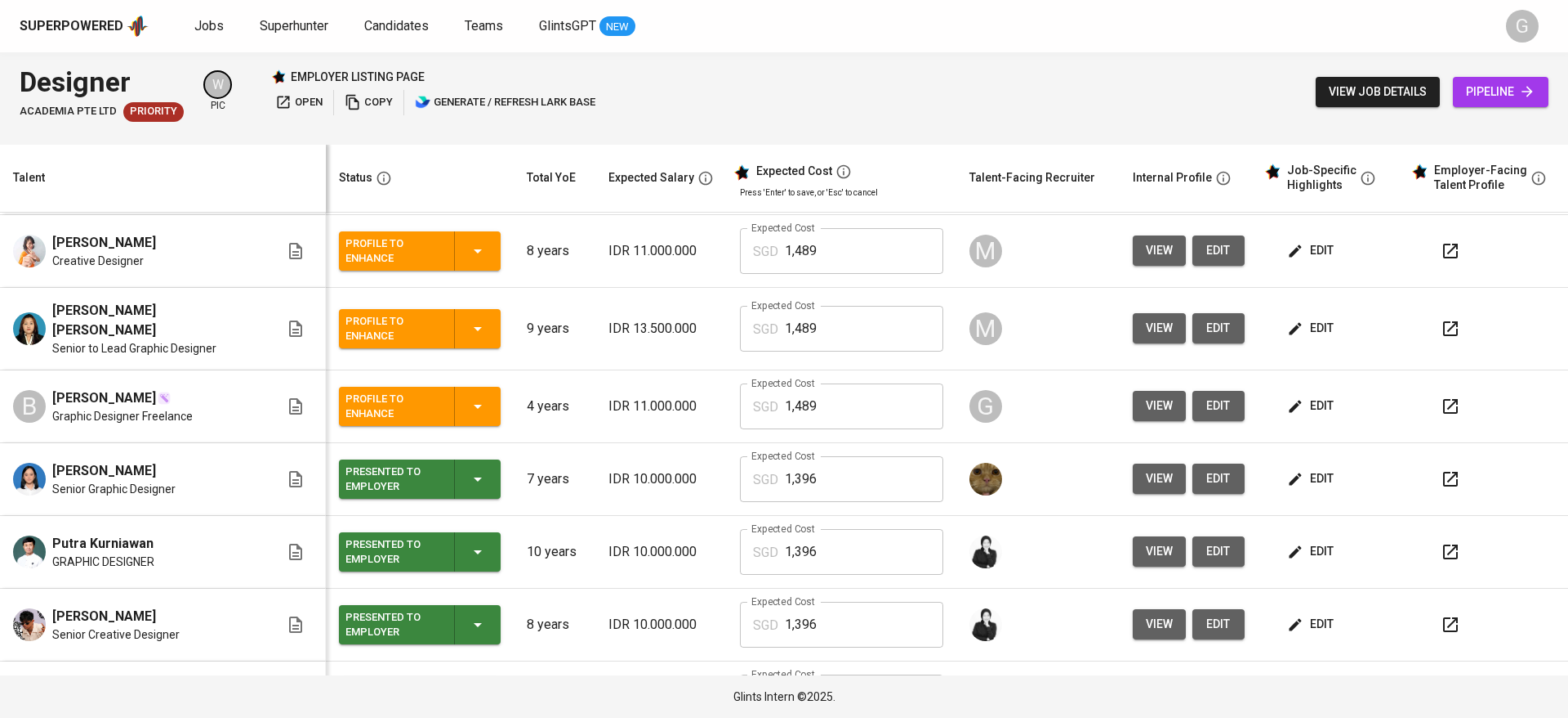
scroll to position [20, 0]
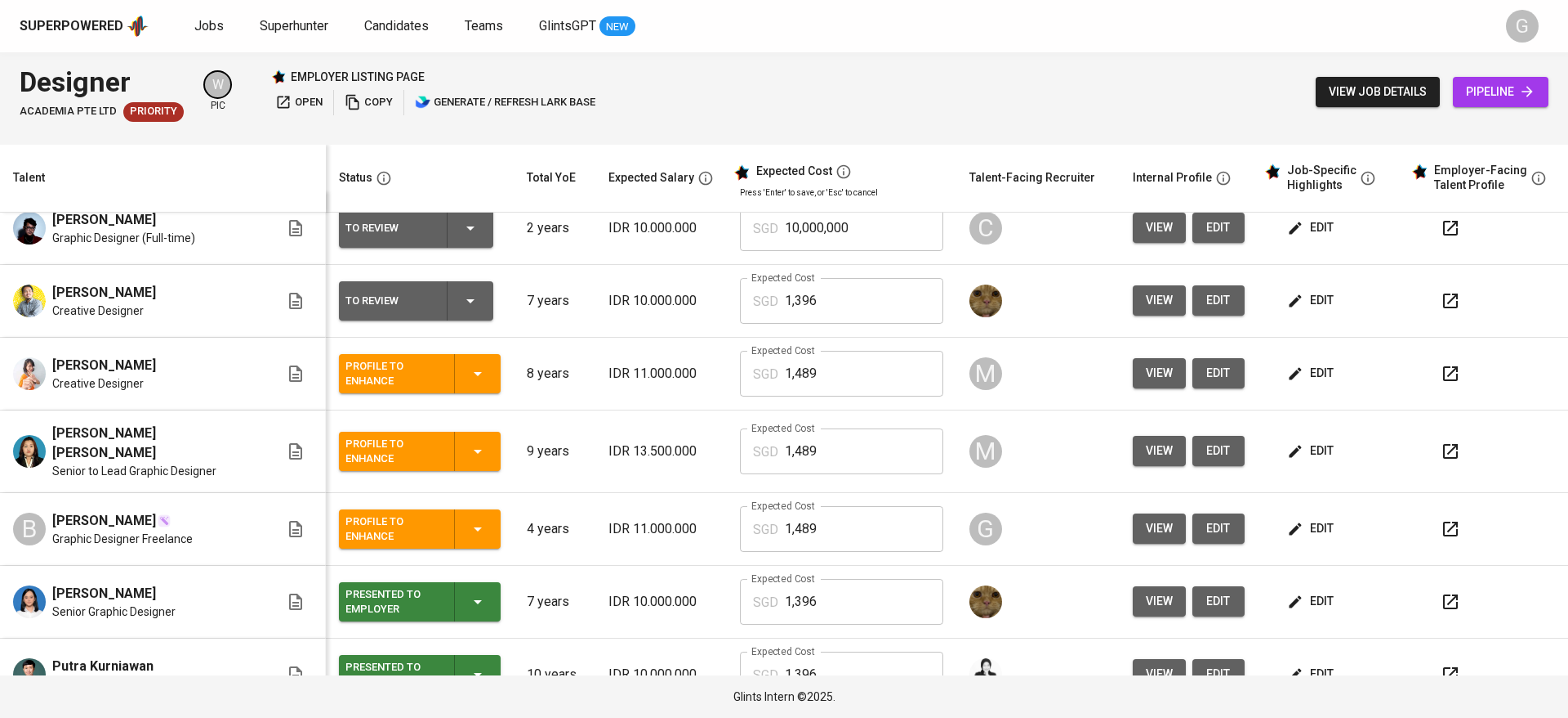
click at [1146, 520] on span "view" at bounding box center [1159, 528] width 27 height 20
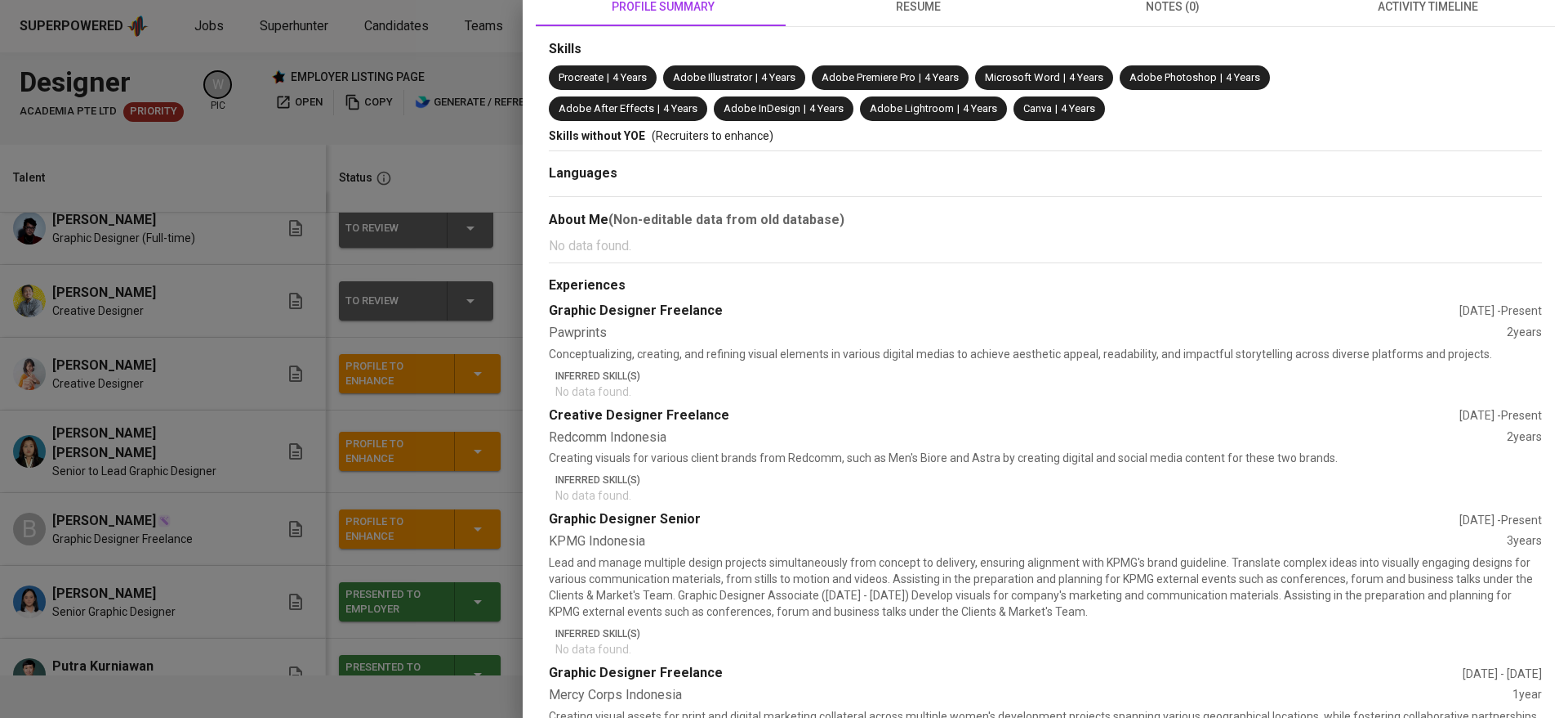
scroll to position [0, 0]
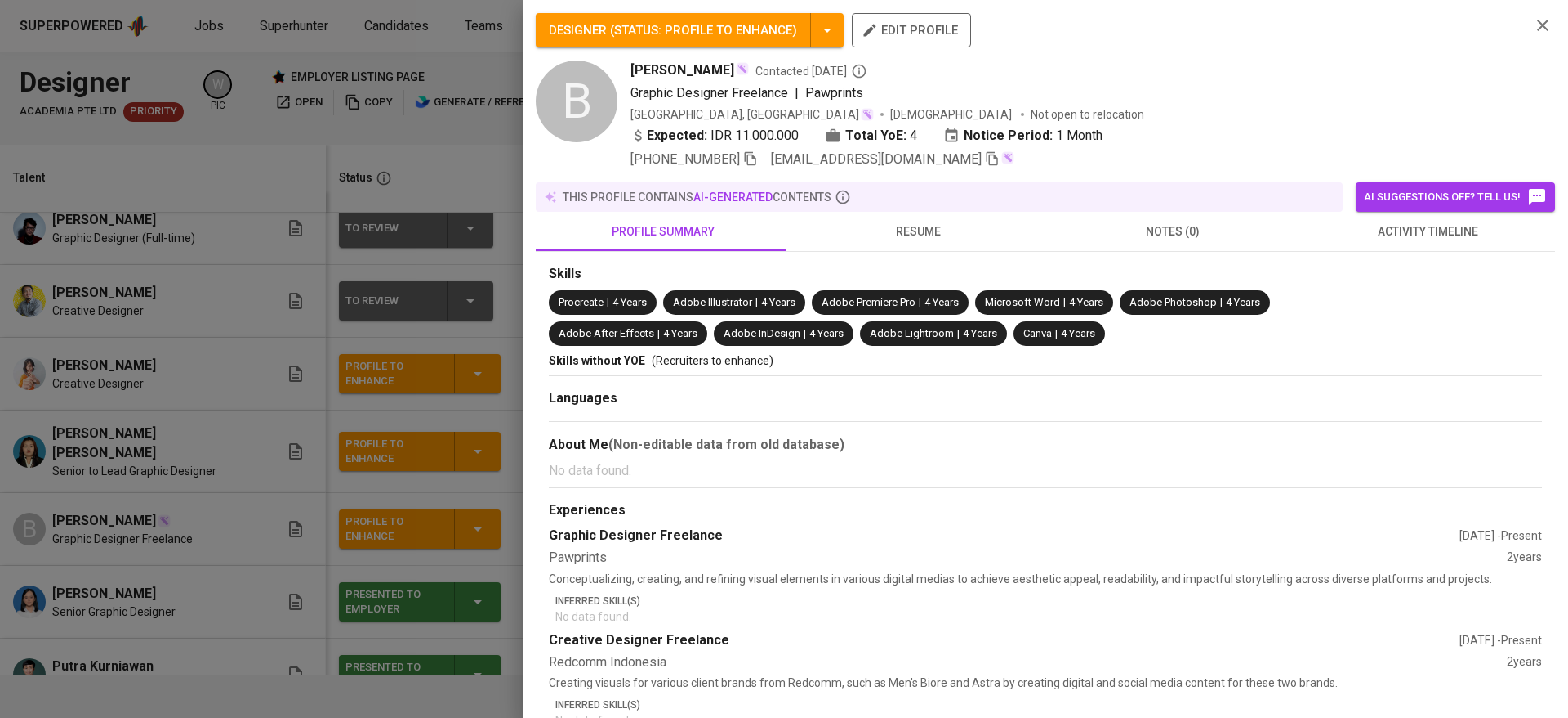
click at [337, 254] on div at bounding box center [784, 359] width 1568 height 718
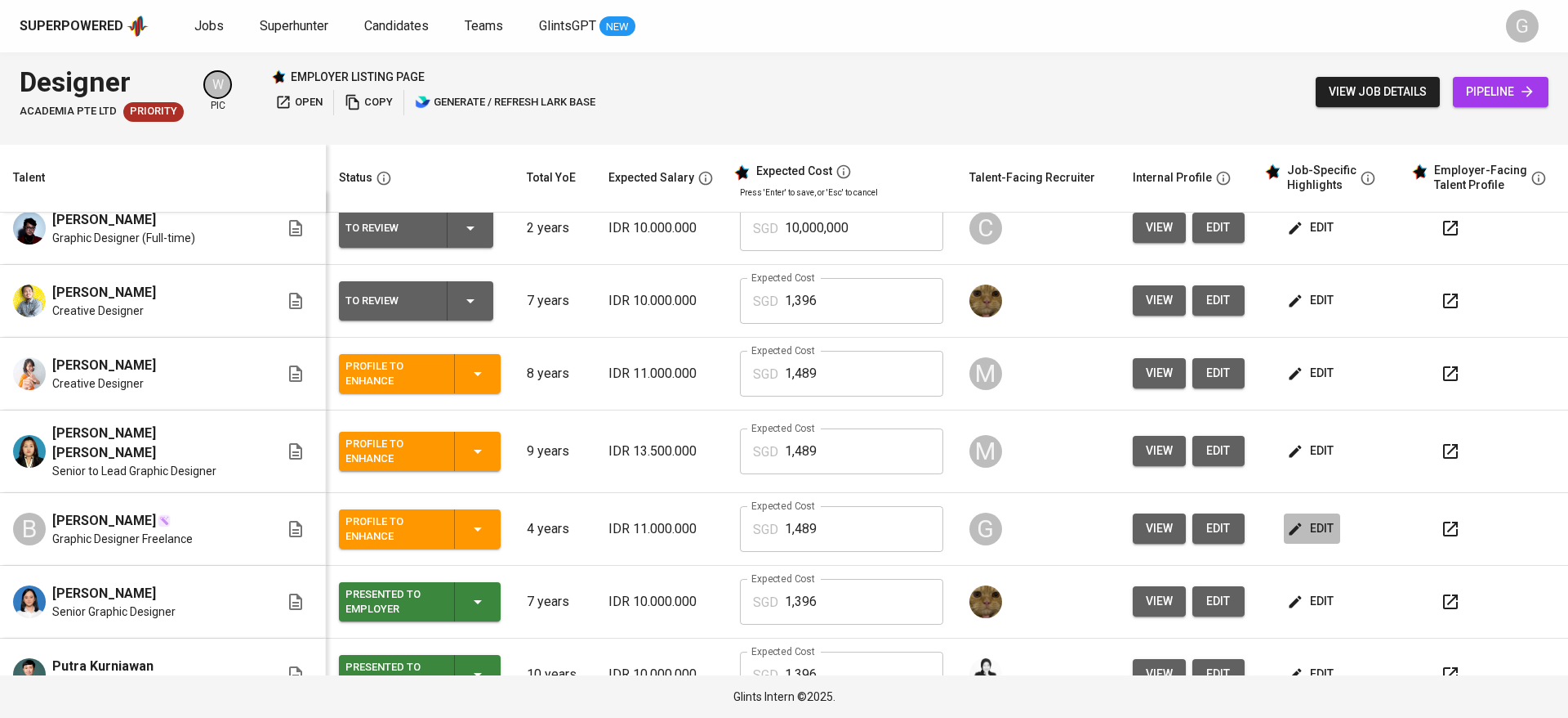
click at [1294, 518] on span "edit" at bounding box center [1312, 528] width 43 height 20
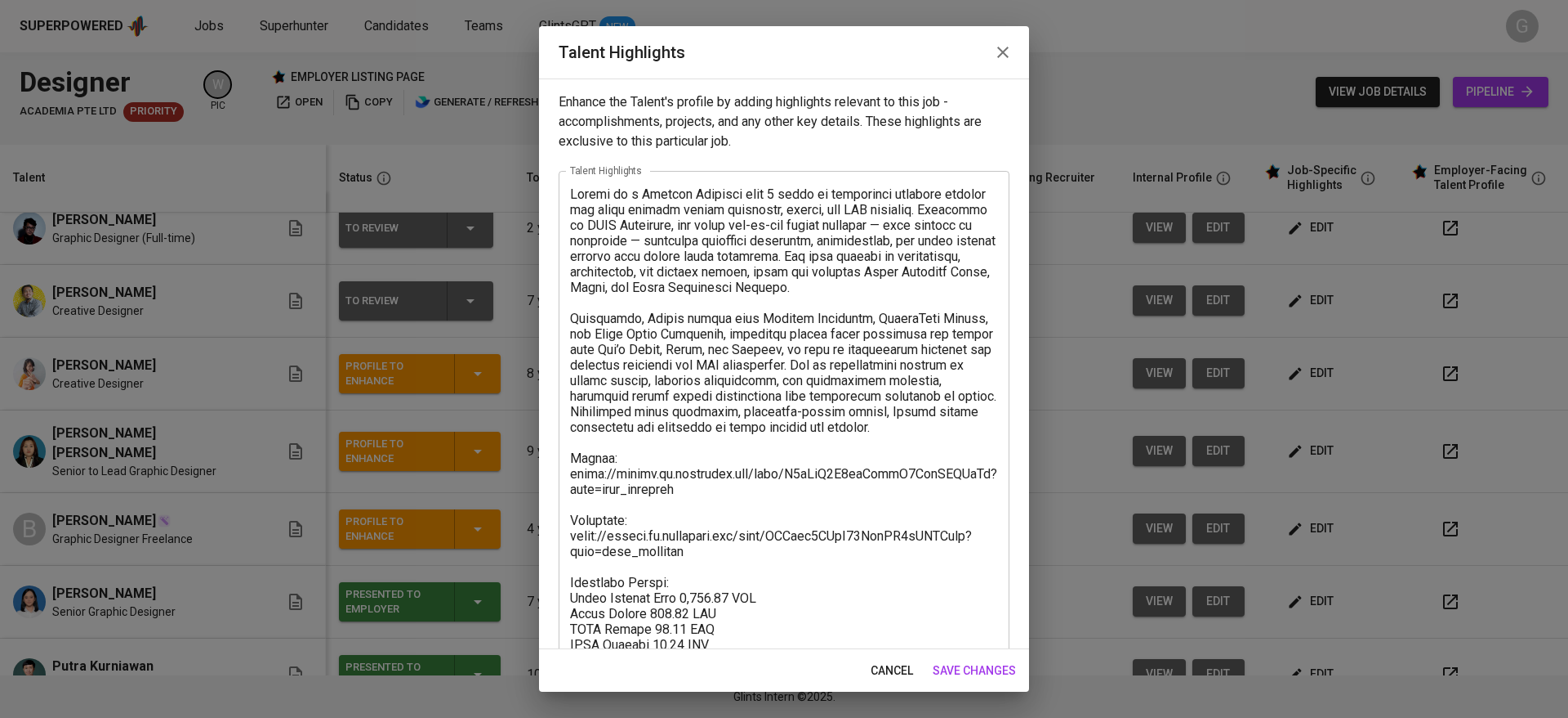
scroll to position [187, 0]
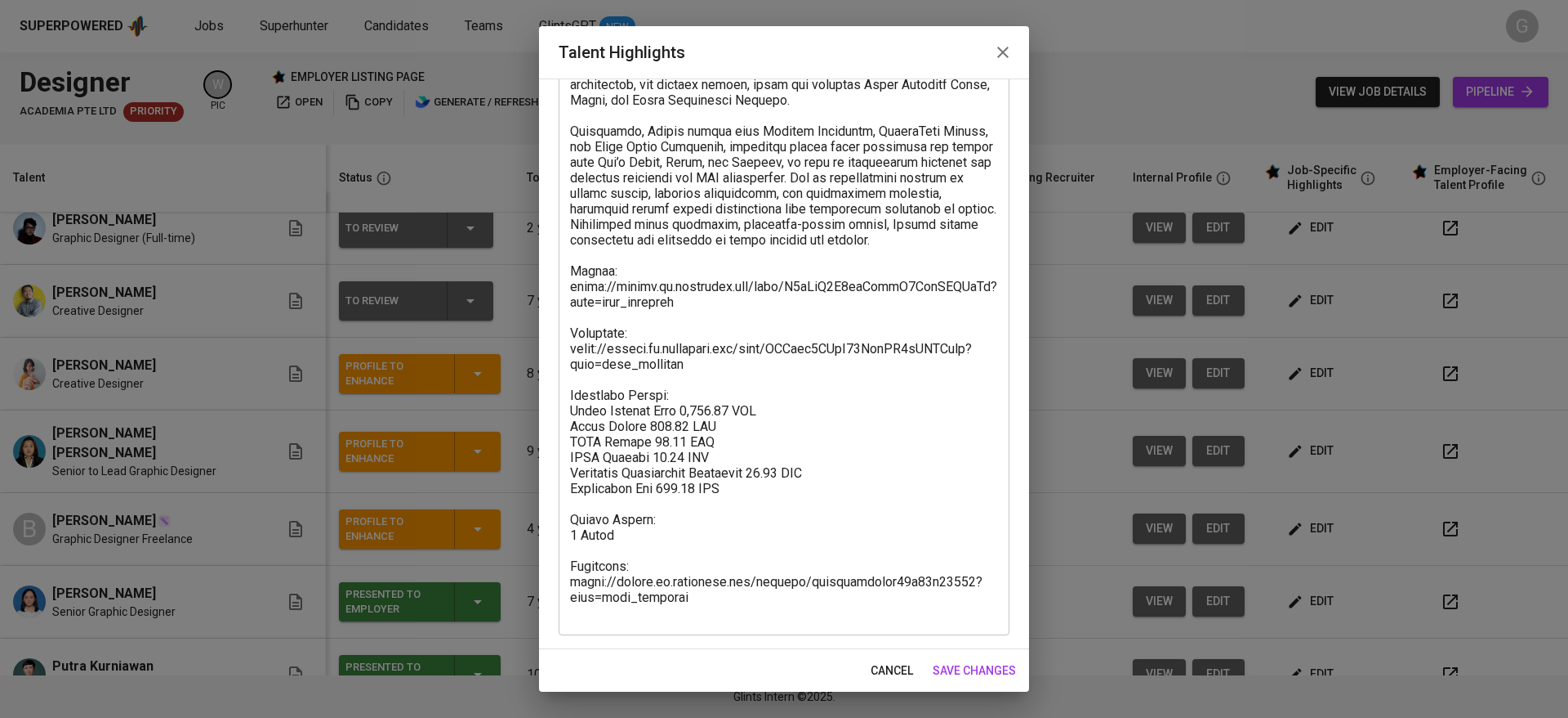
click at [728, 411] on textarea at bounding box center [784, 309] width 428 height 621
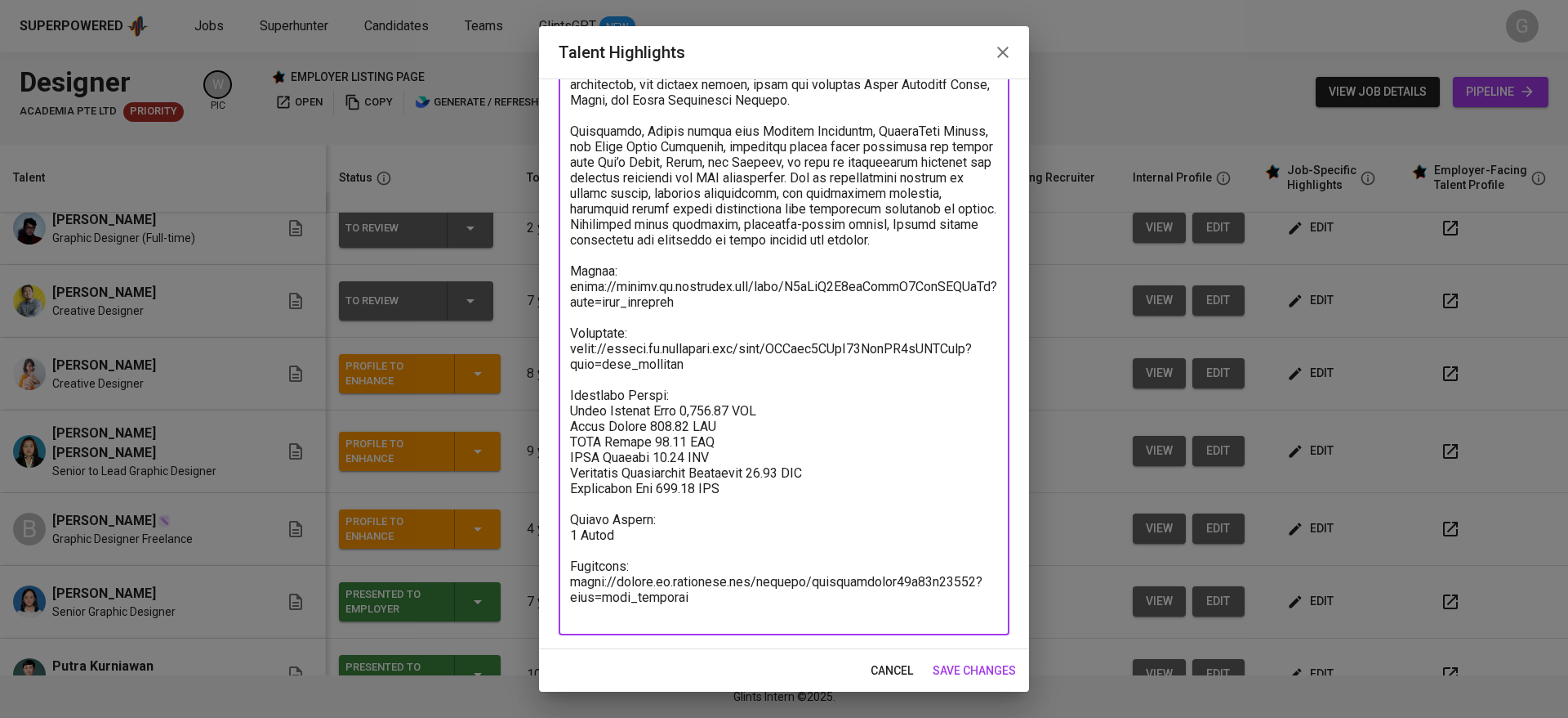
paste textarea "Basic Salary 968.26 SGD BPJS Health 5% 48.37 SGD BPJS Manpower 6.24% 58.06 SGD …"
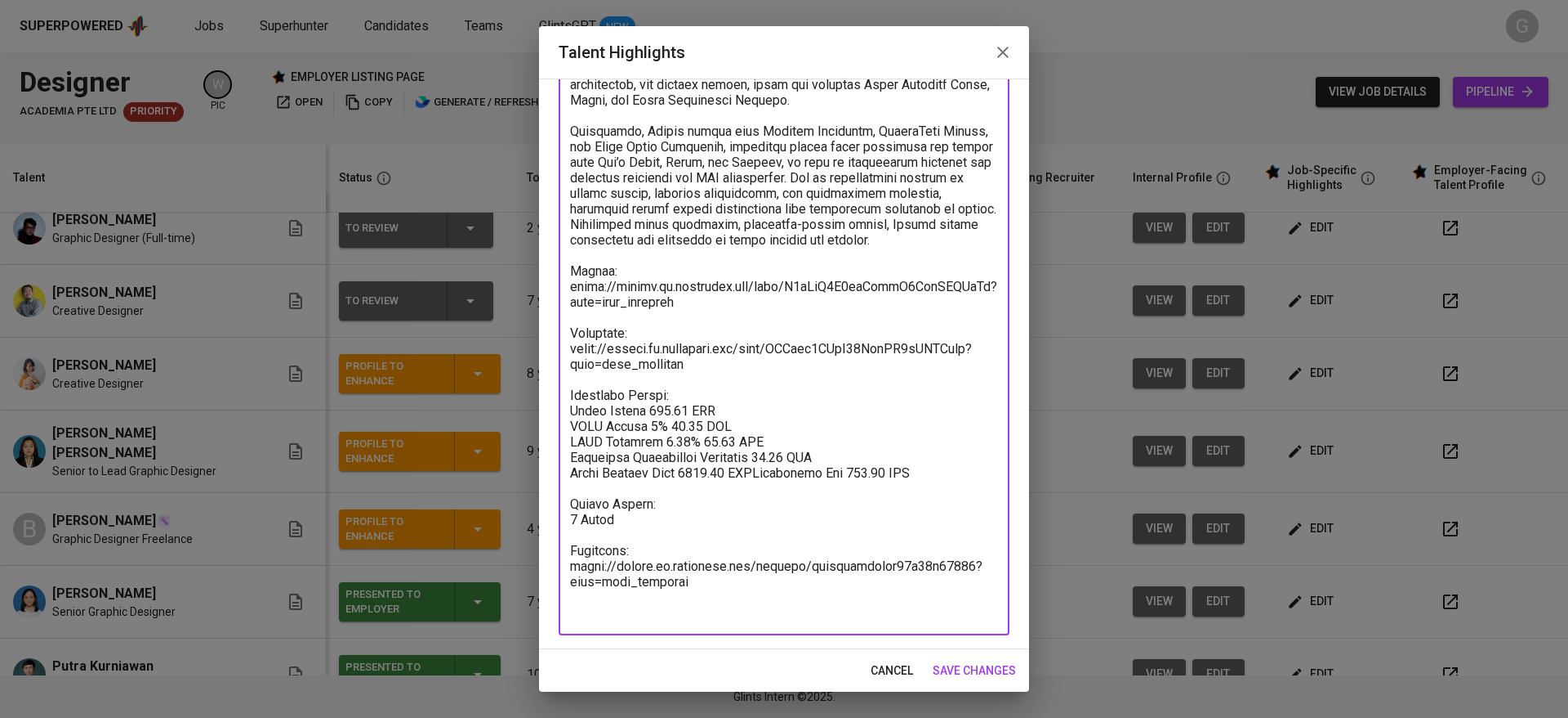
scroll to position [172, 0]
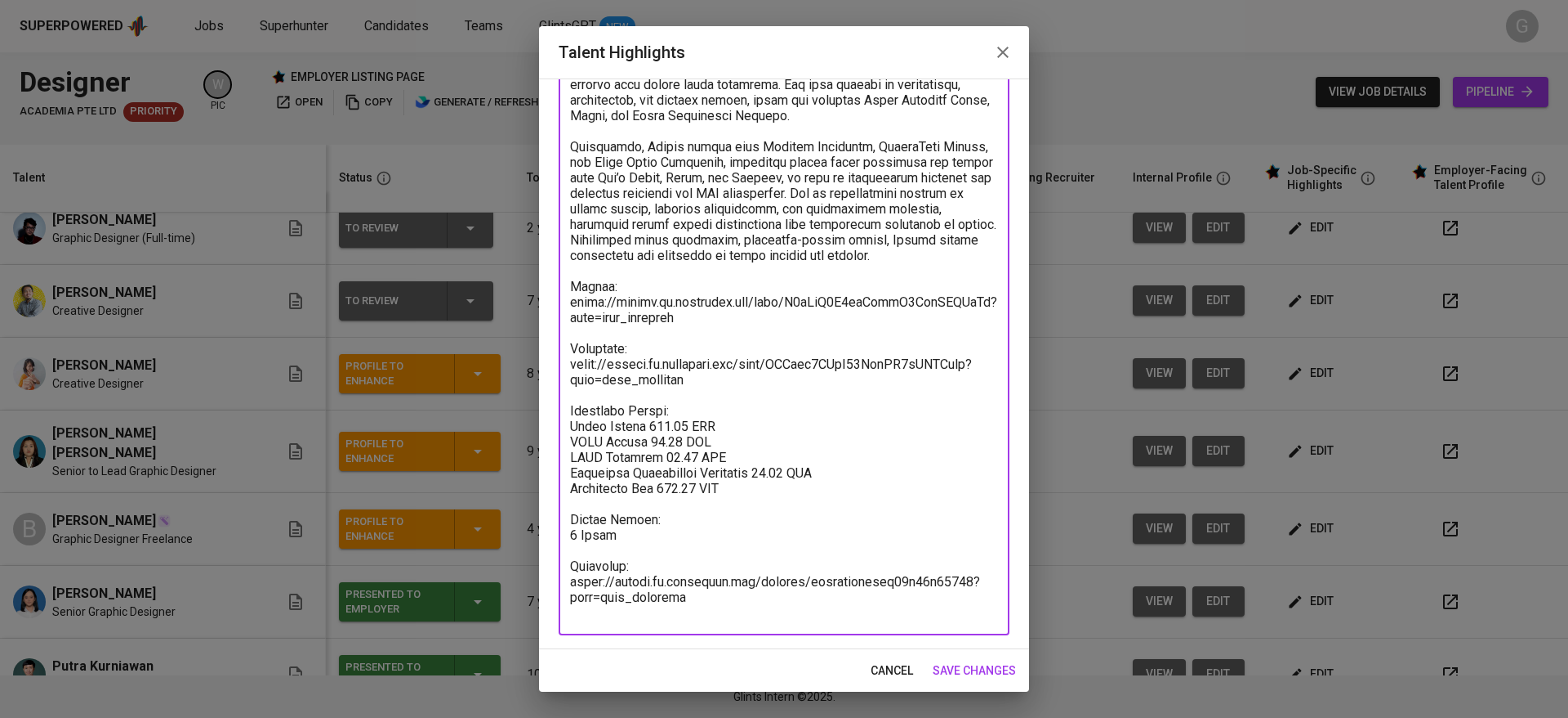
paste textarea "Total Payroll Cost 1155.37 SGD"
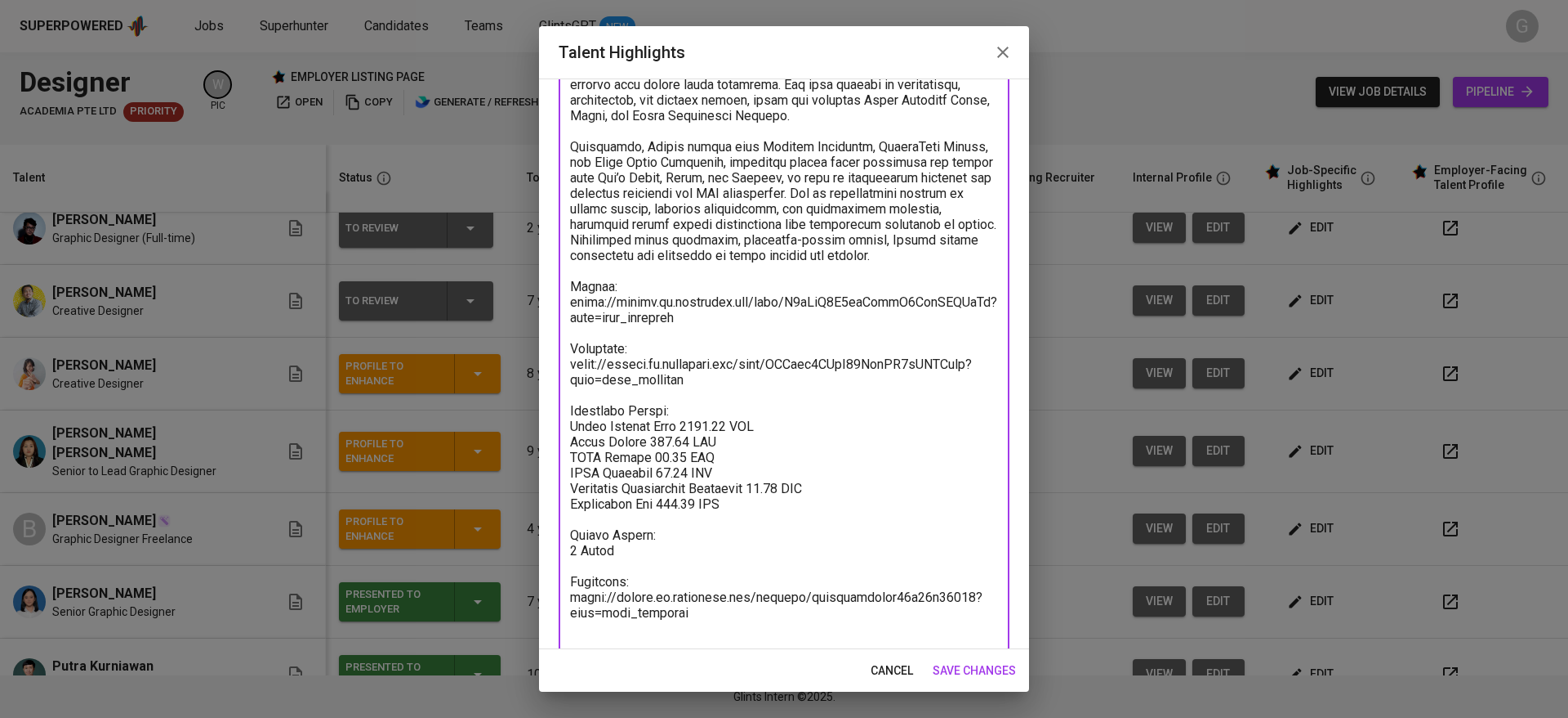
paste textarea "505.37"
type textarea "Bianca is a Graphic Designer with 4 years of experience creating digital and pr…"
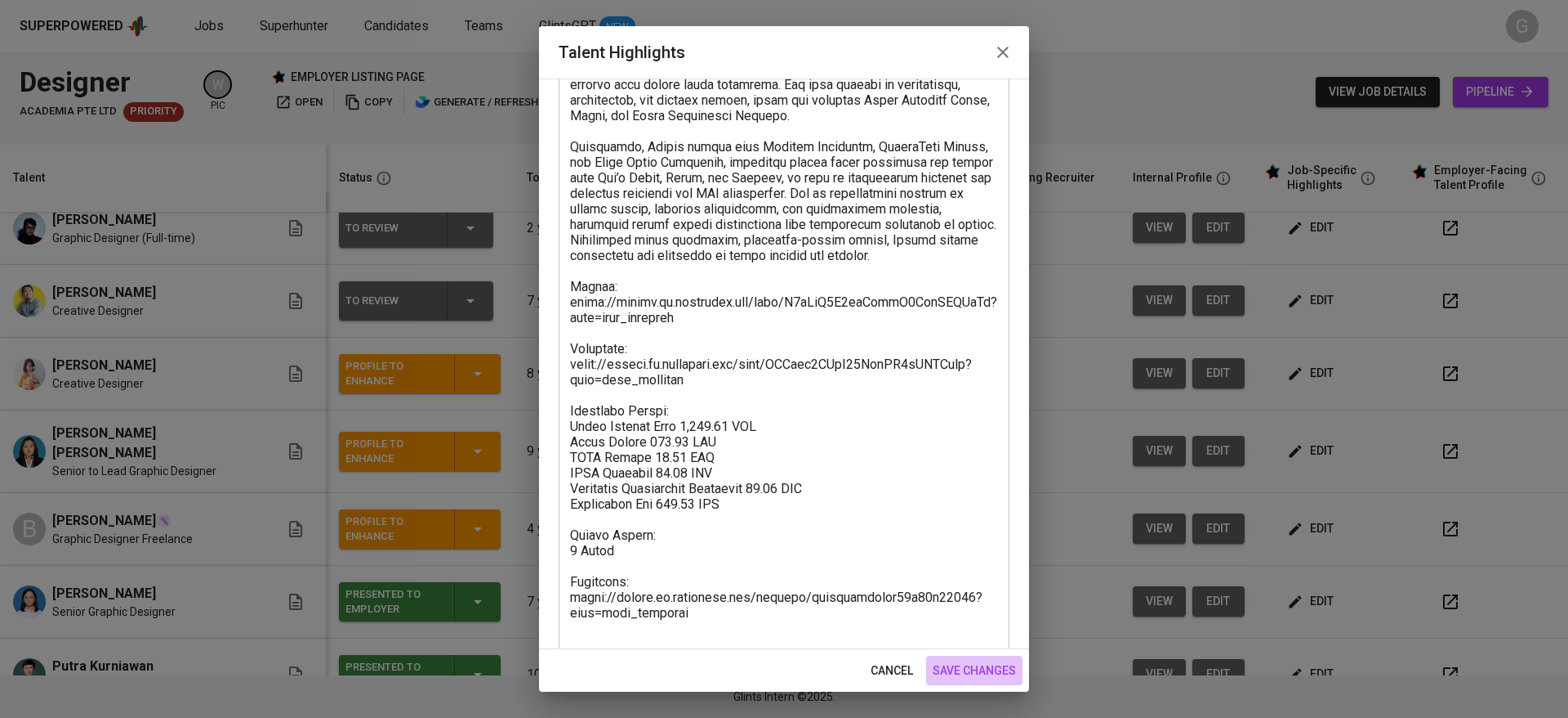
click at [969, 668] on span "save changes" at bounding box center [974, 670] width 84 height 20
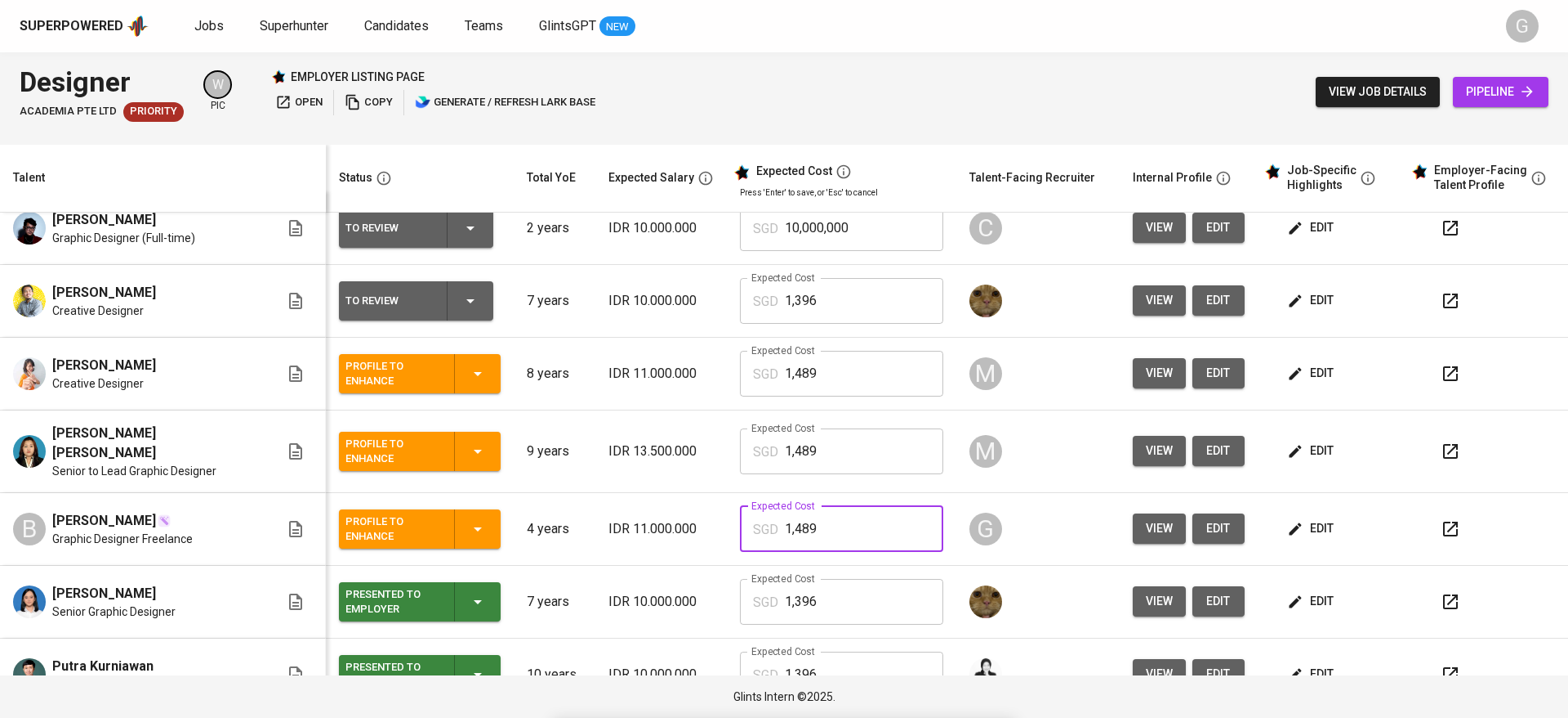
click at [785, 520] on input "1,489" at bounding box center [865, 529] width 158 height 46
type input "1,506"
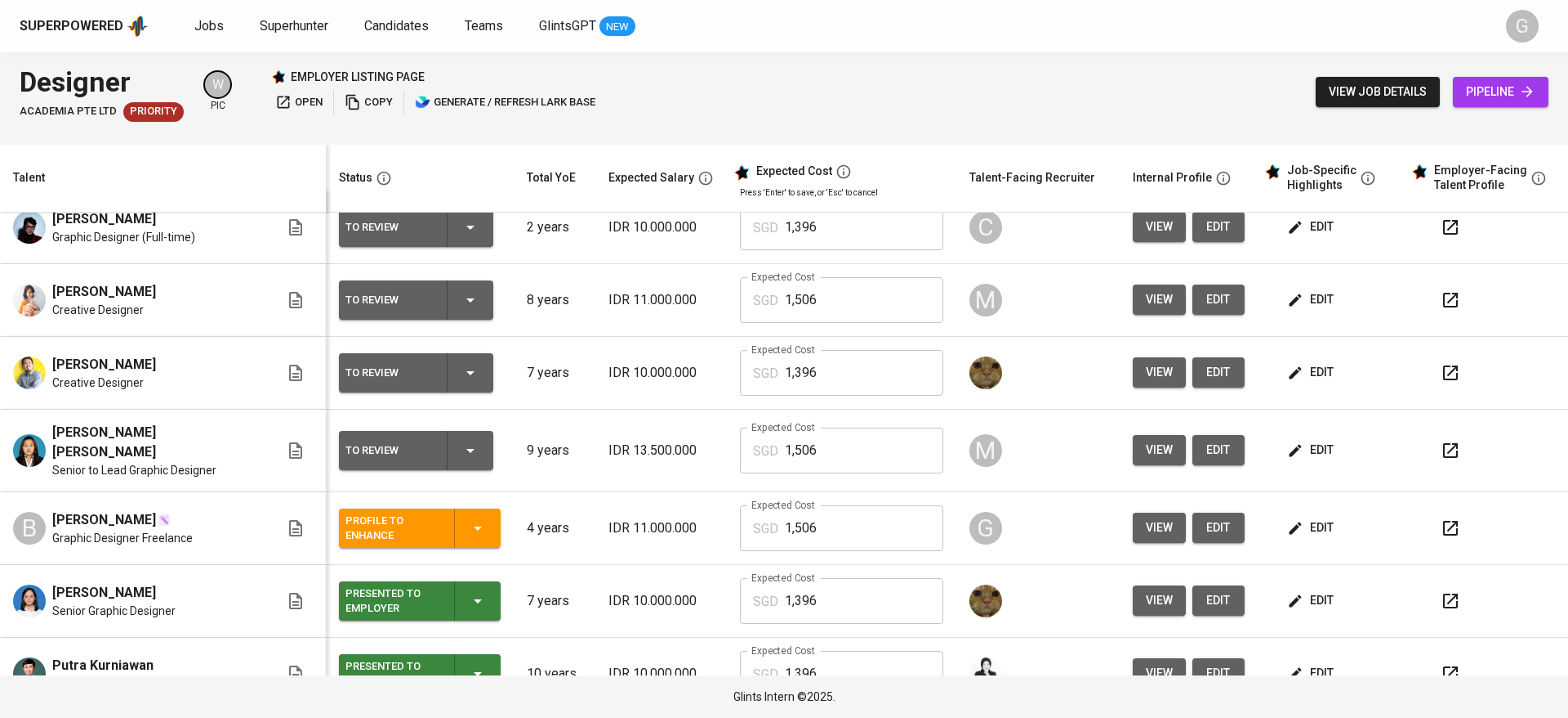
scroll to position [20, 0]
click at [1299, 451] on span "edit" at bounding box center [1312, 450] width 43 height 20
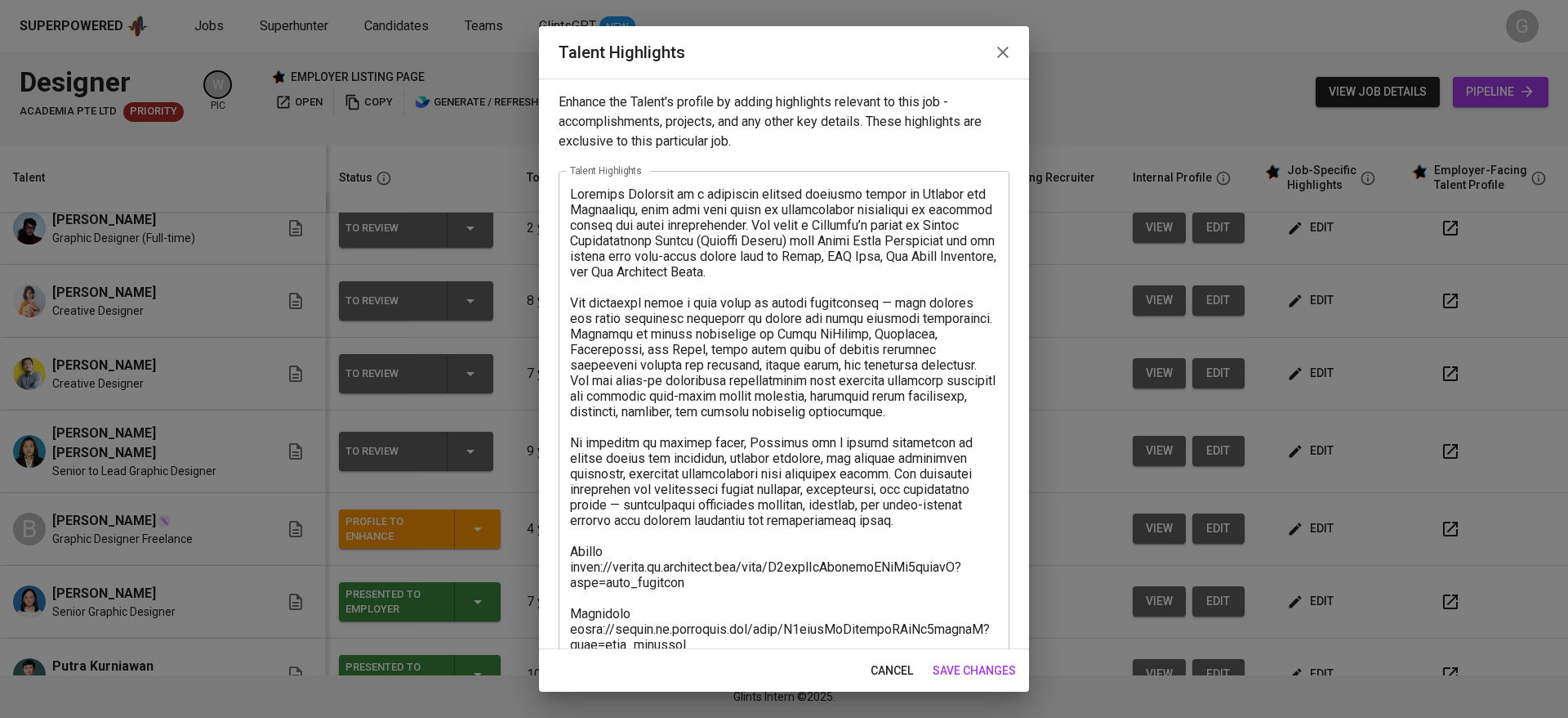
scroll to position [245, 0]
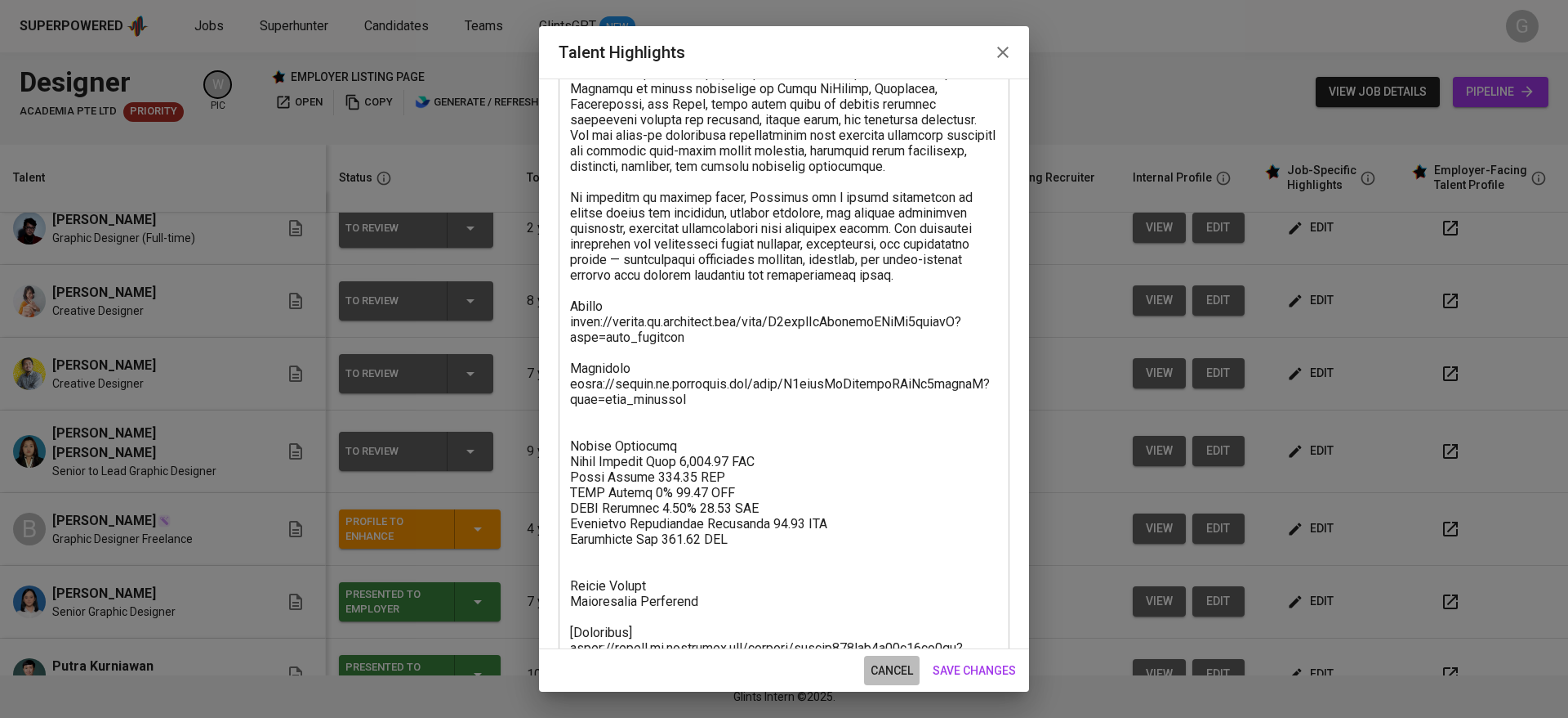
click at [888, 658] on button "cancel" at bounding box center [892, 670] width 55 height 30
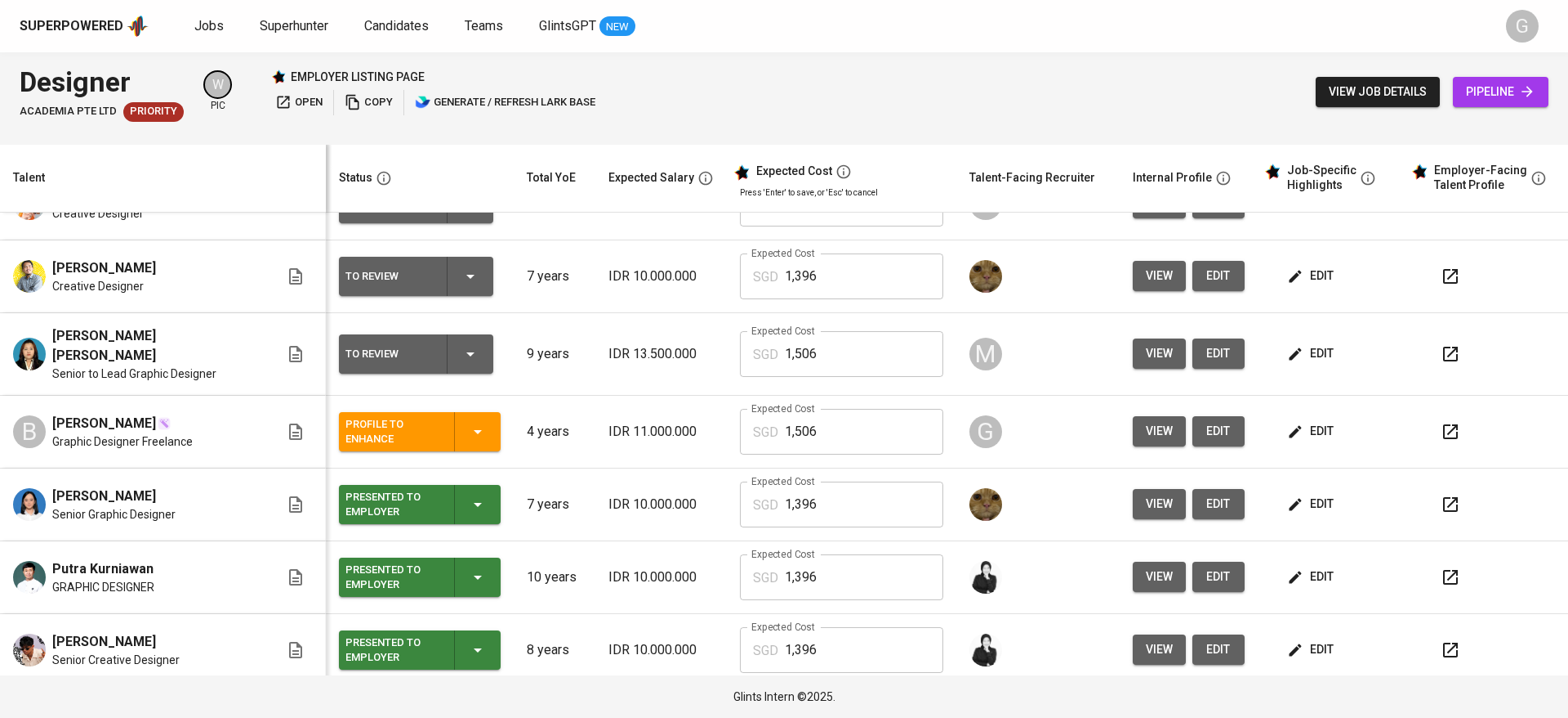
scroll to position [266, 0]
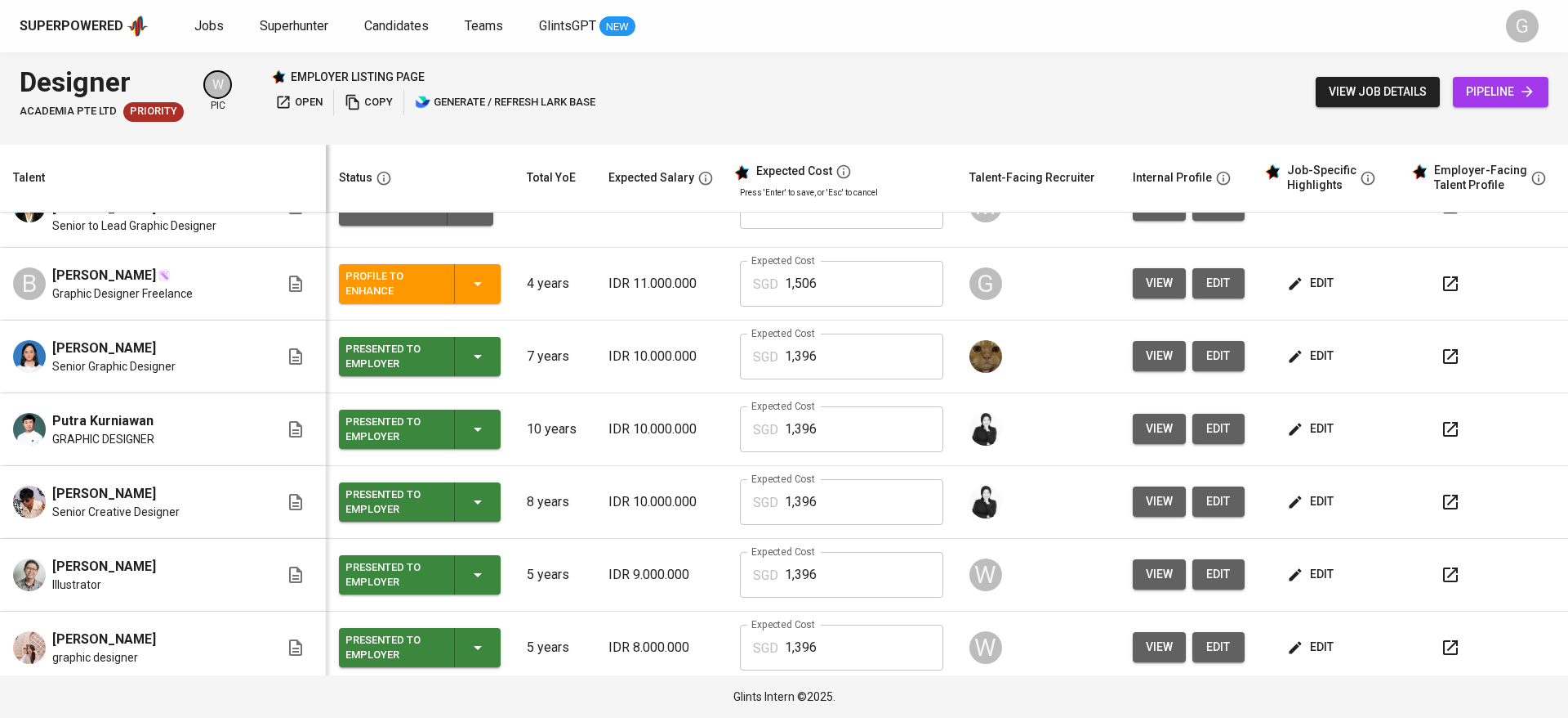
click at [189, 182] on div "Talent" at bounding box center [159, 177] width 306 height 20
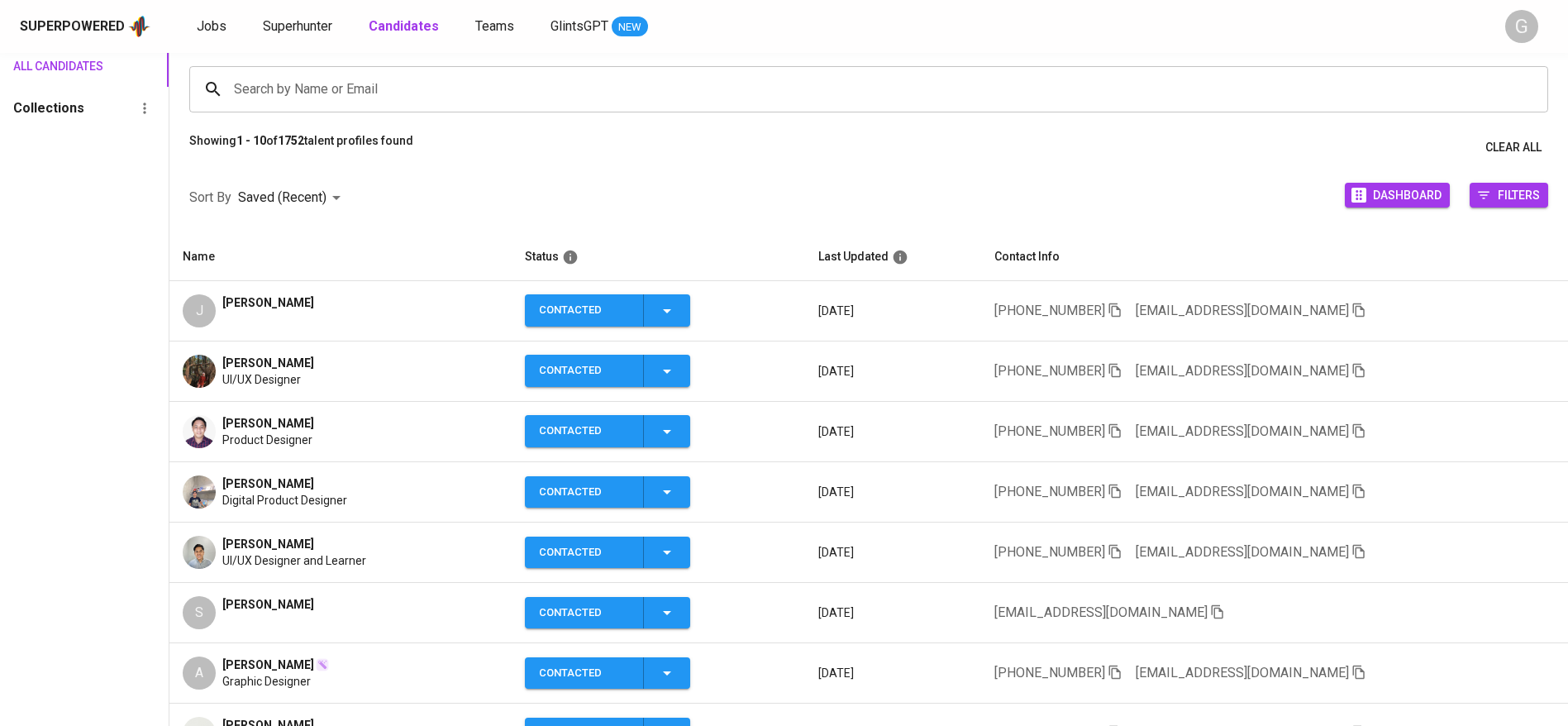
scroll to position [121, 0]
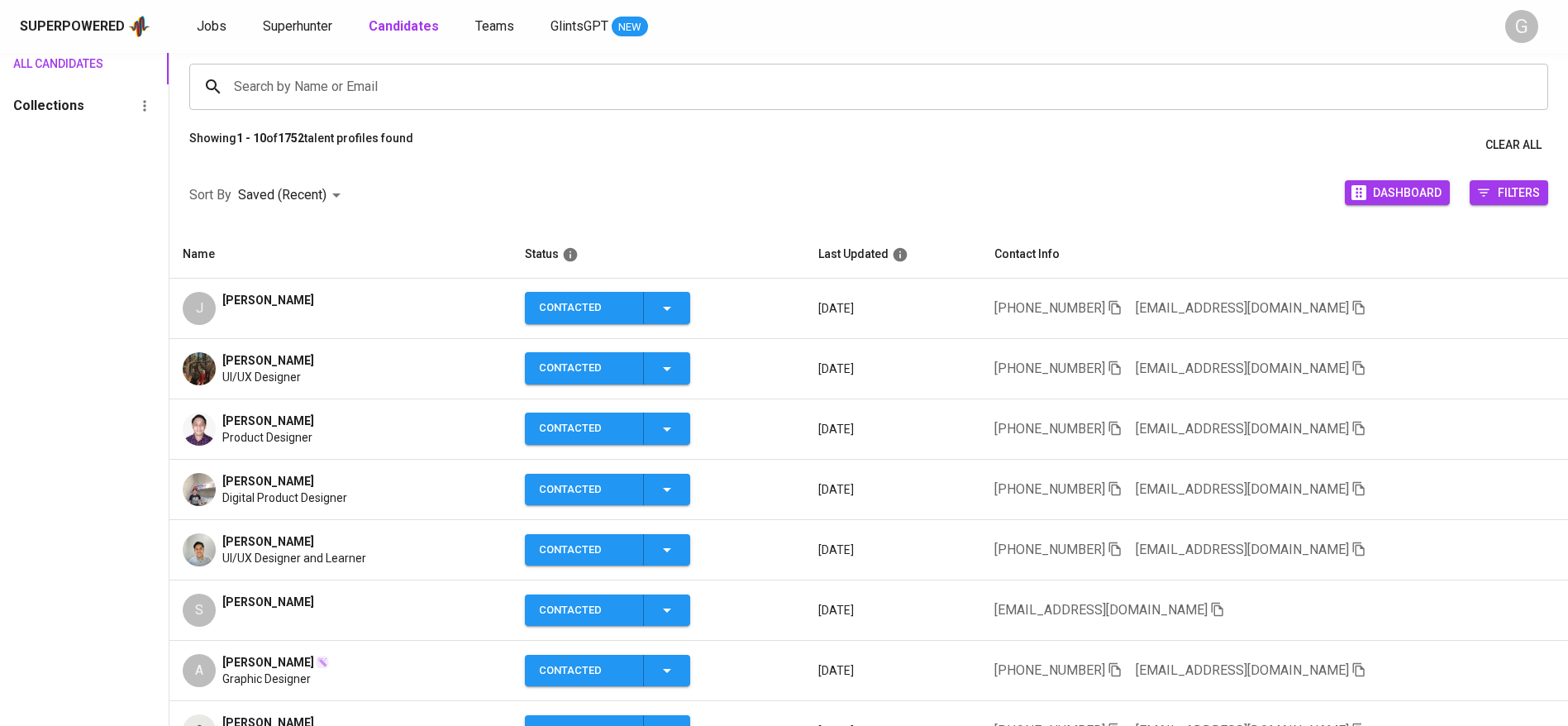
click at [1330, 540] on span "[EMAIL_ADDRESS][DOMAIN_NAME]" at bounding box center [1251, 550] width 231 height 20
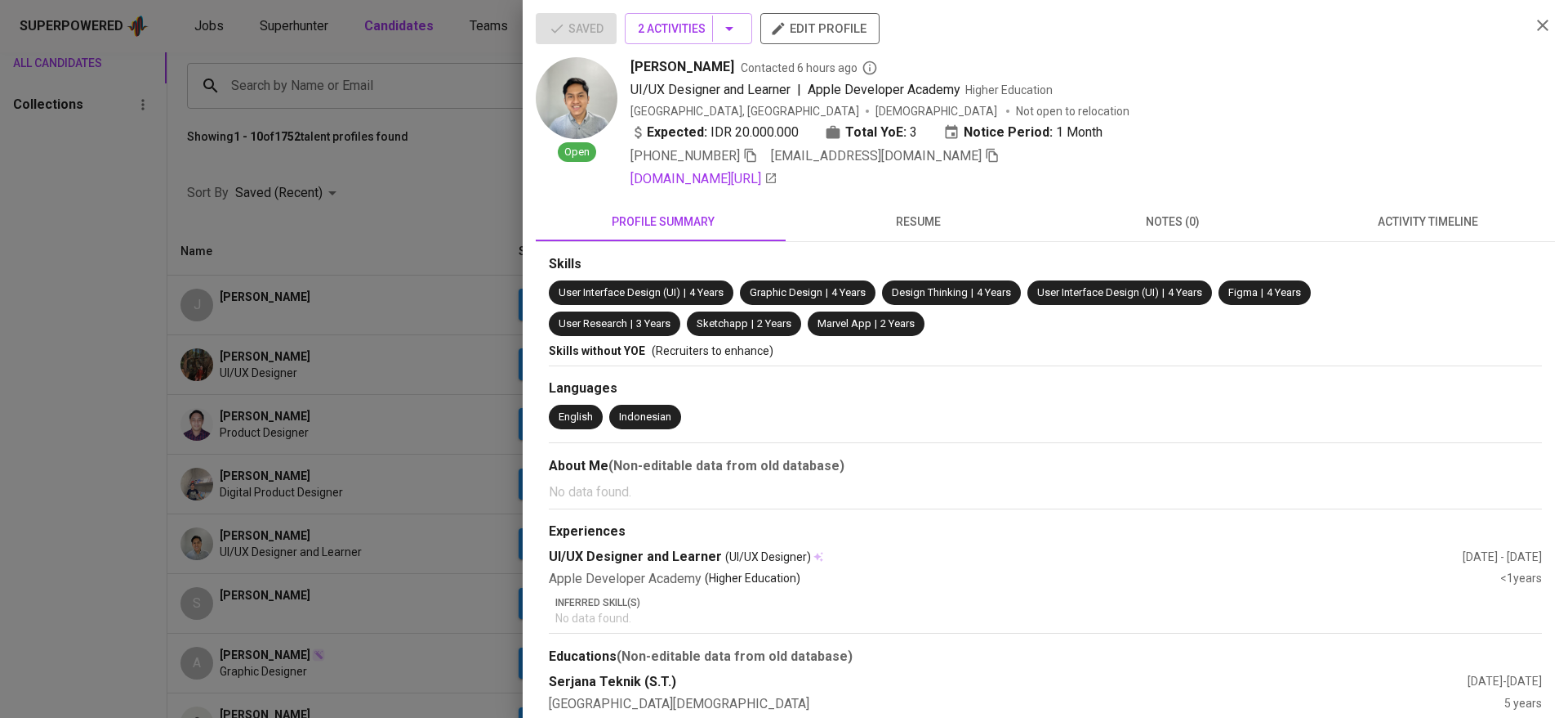
click at [446, 233] on div at bounding box center [784, 359] width 1568 height 718
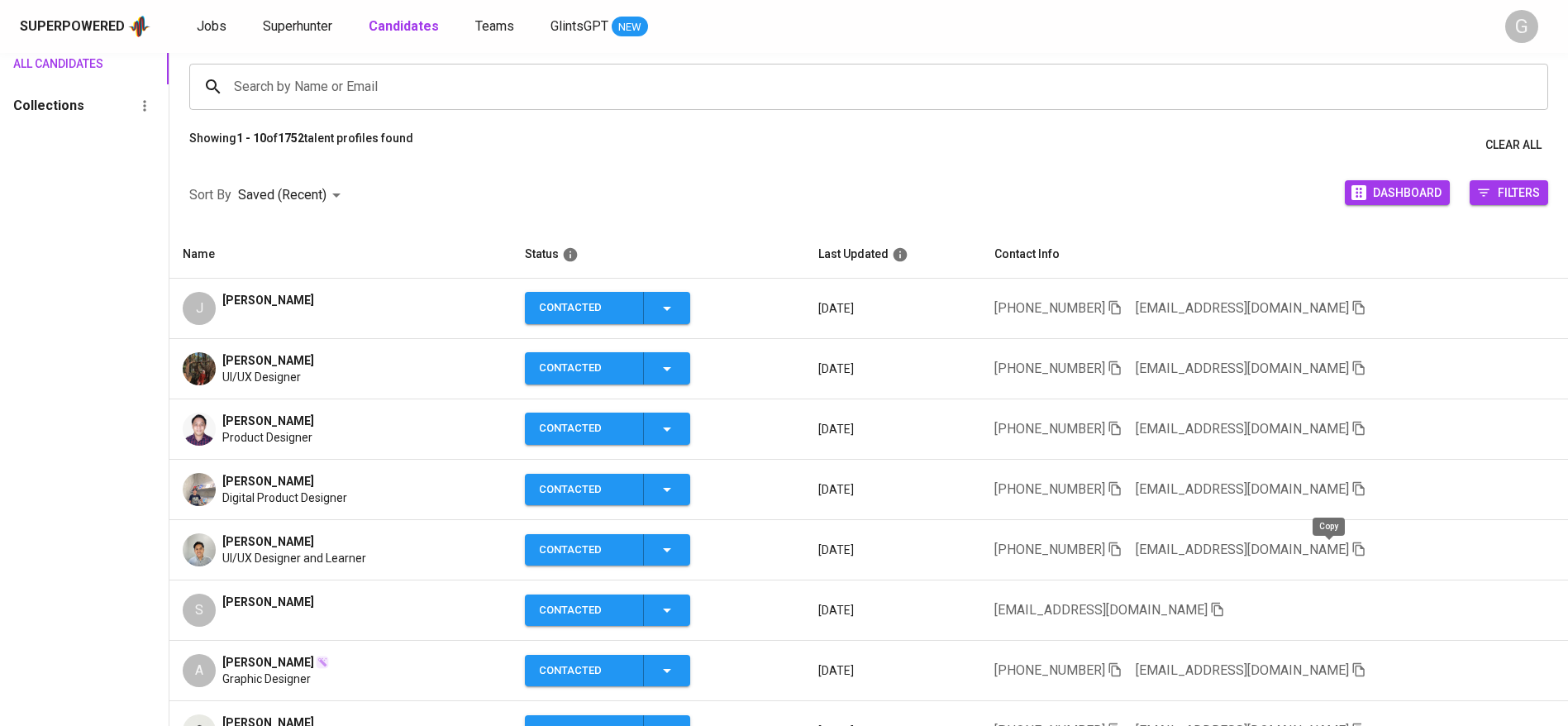
click at [1352, 545] on icon "button" at bounding box center [1359, 549] width 15 height 15
click at [286, 35] on link "Superhunter" at bounding box center [299, 27] width 73 height 20
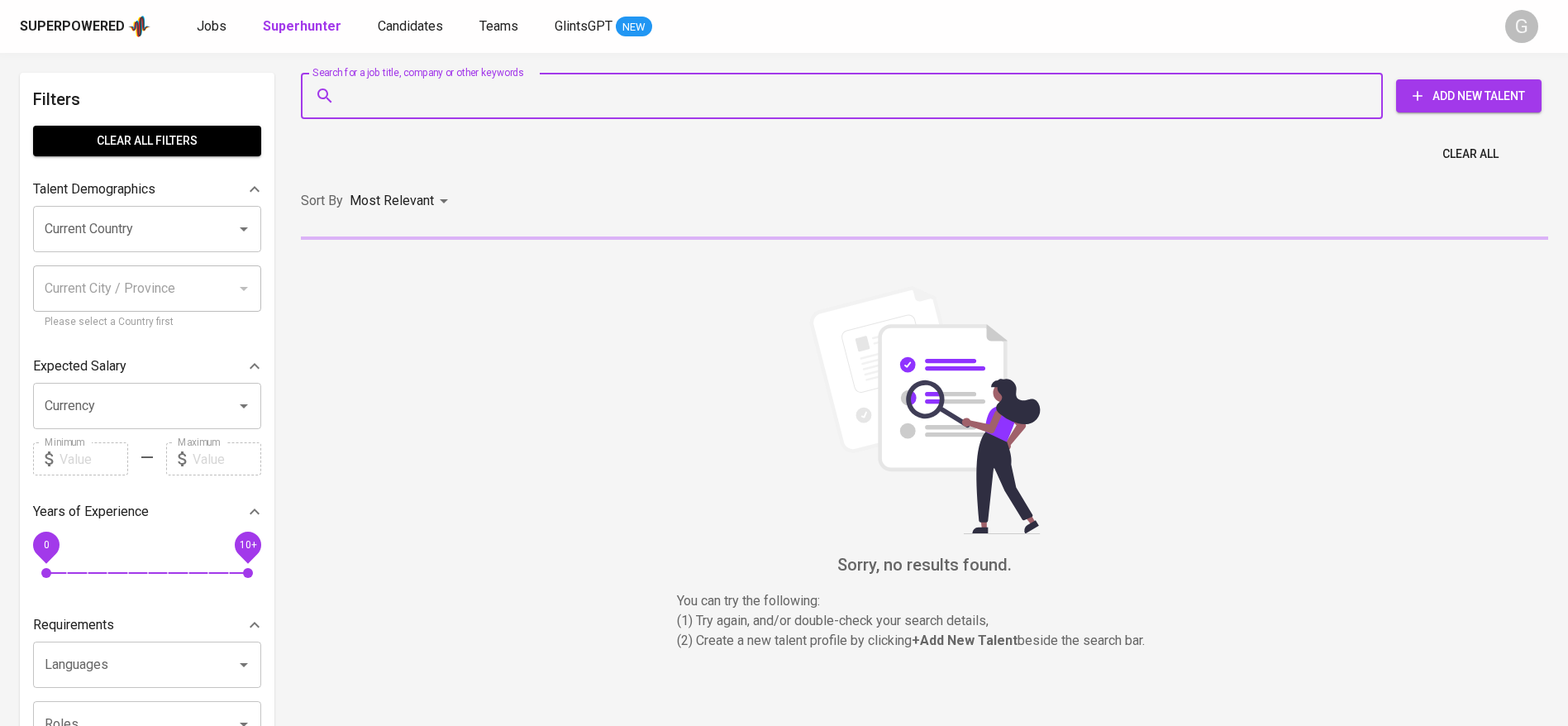
click at [383, 90] on input "Search for a job title, company or other keywords" at bounding box center [845, 95] width 1009 height 31
paste input "[EMAIL_ADDRESS][DOMAIN_NAME]"
type input "[EMAIL_ADDRESS][DOMAIN_NAME]"
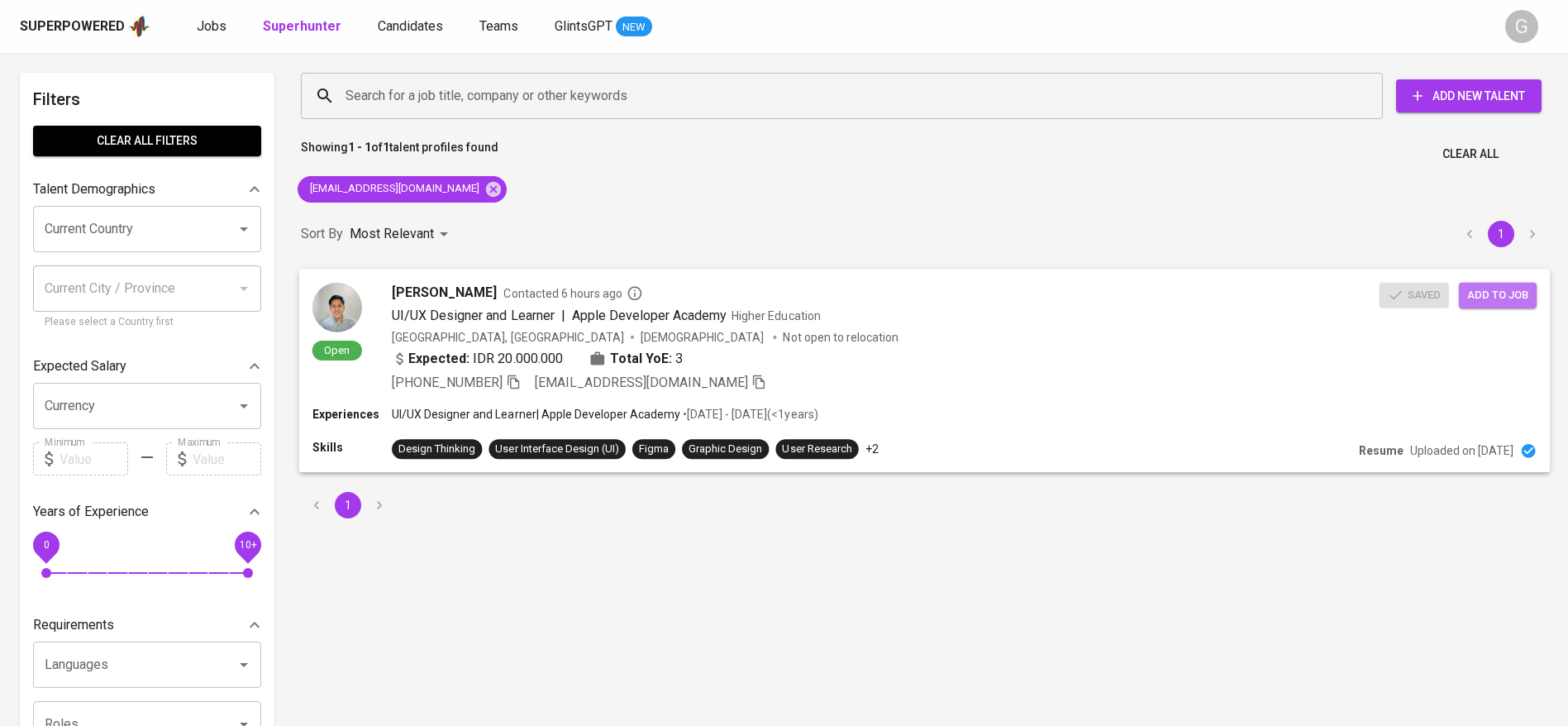
click at [1518, 295] on span "Add to job" at bounding box center [1498, 294] width 61 height 19
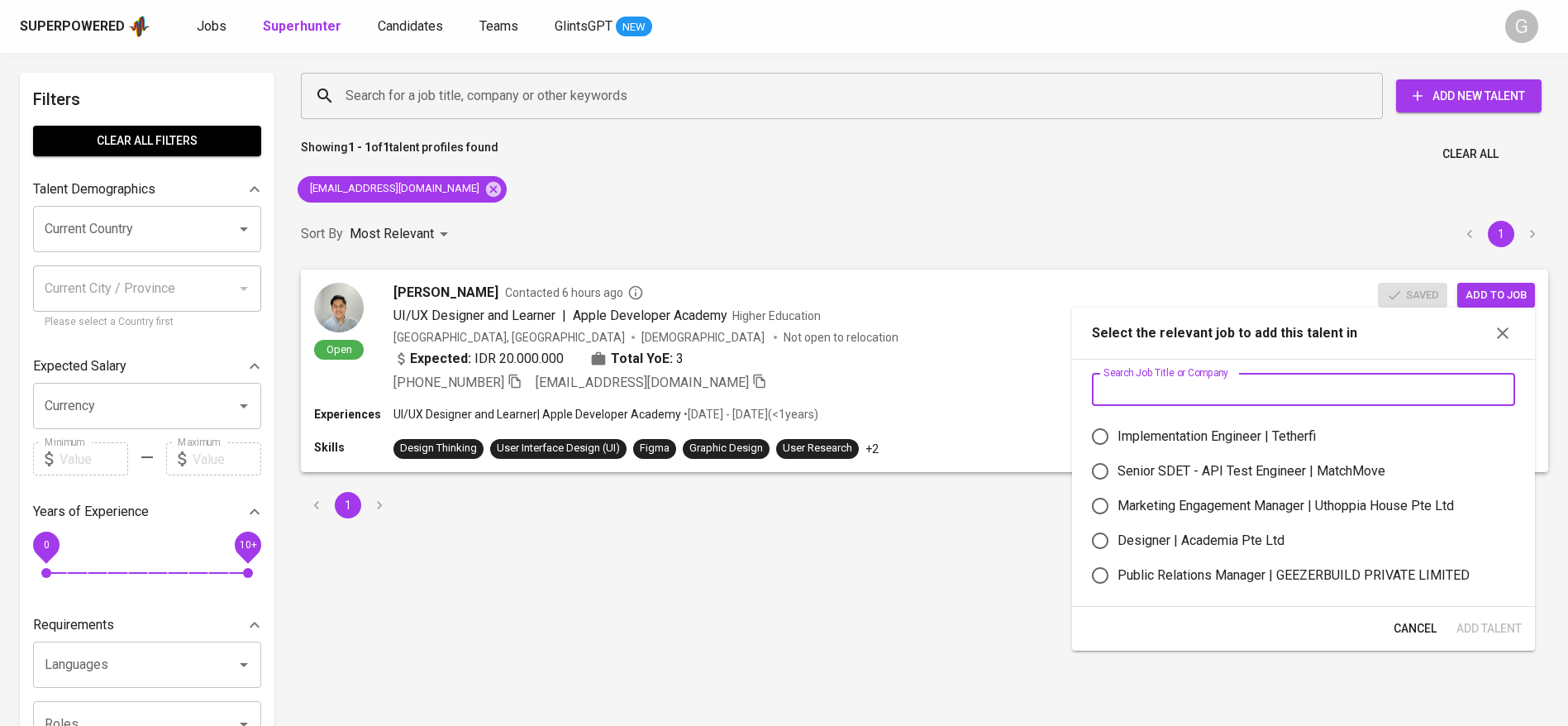
click at [1211, 382] on input "text" at bounding box center [1303, 388] width 423 height 33
type input "product designer"
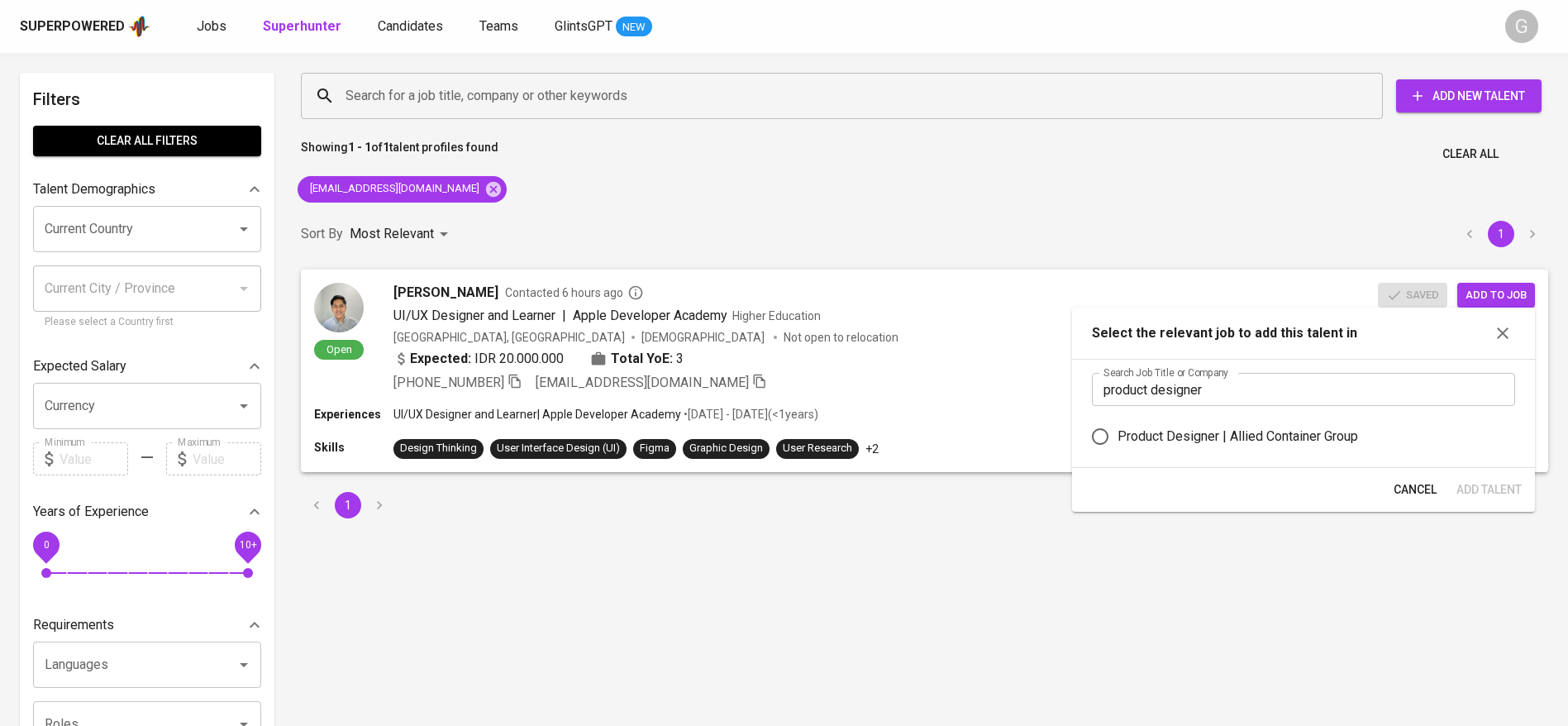
click at [1201, 439] on div "Product Designer | Allied Container Group" at bounding box center [1237, 436] width 241 height 20
click at [1117, 439] on input "Product Designer | Allied Container Group" at bounding box center [1099, 436] width 35 height 35
radio input "true"
click at [1496, 488] on span "Add Talent" at bounding box center [1489, 489] width 65 height 20
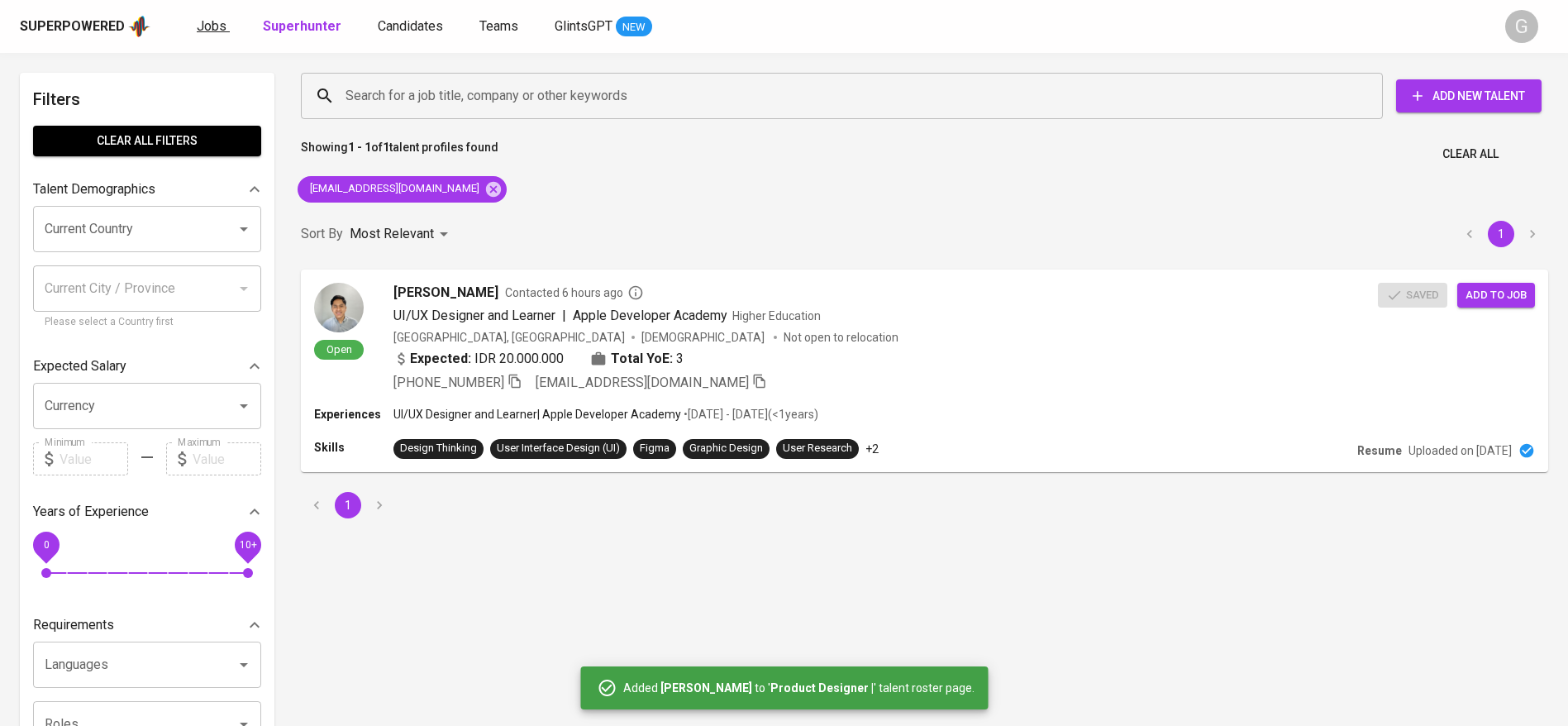
click at [211, 25] on span "Jobs" at bounding box center [211, 26] width 29 height 16
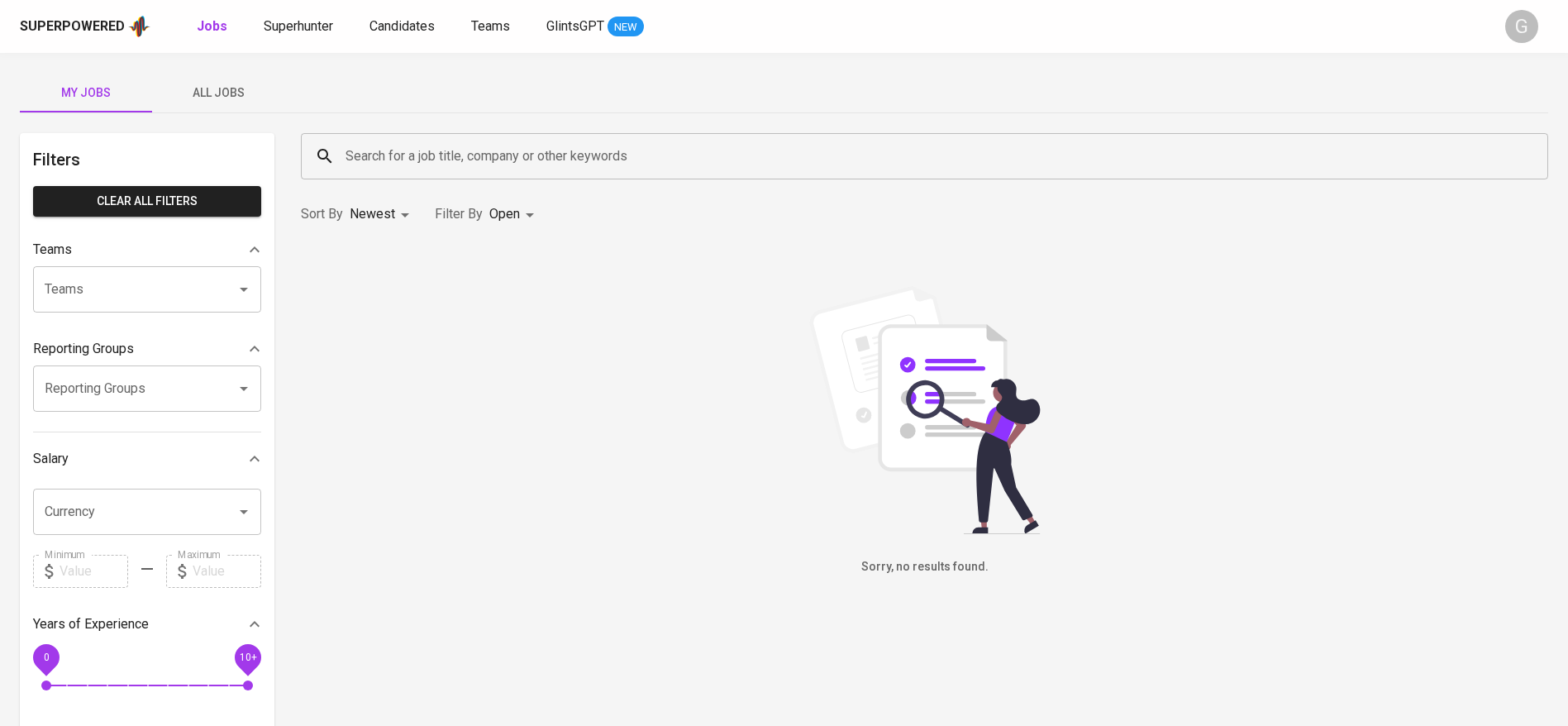
click at [208, 94] on span "All Jobs" at bounding box center [218, 93] width 112 height 20
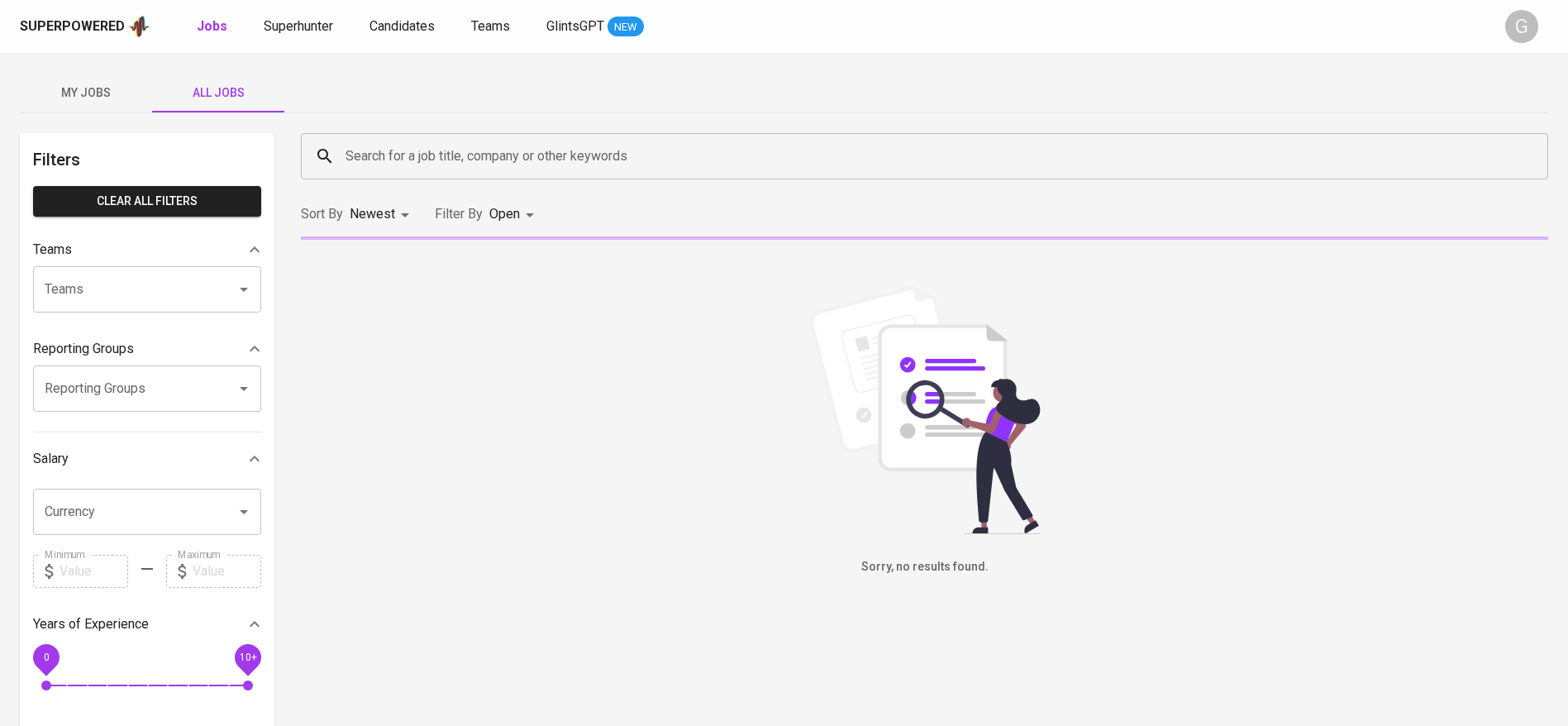
click at [477, 152] on input "Search for a job title, company or other keywords" at bounding box center [928, 156] width 1174 height 31
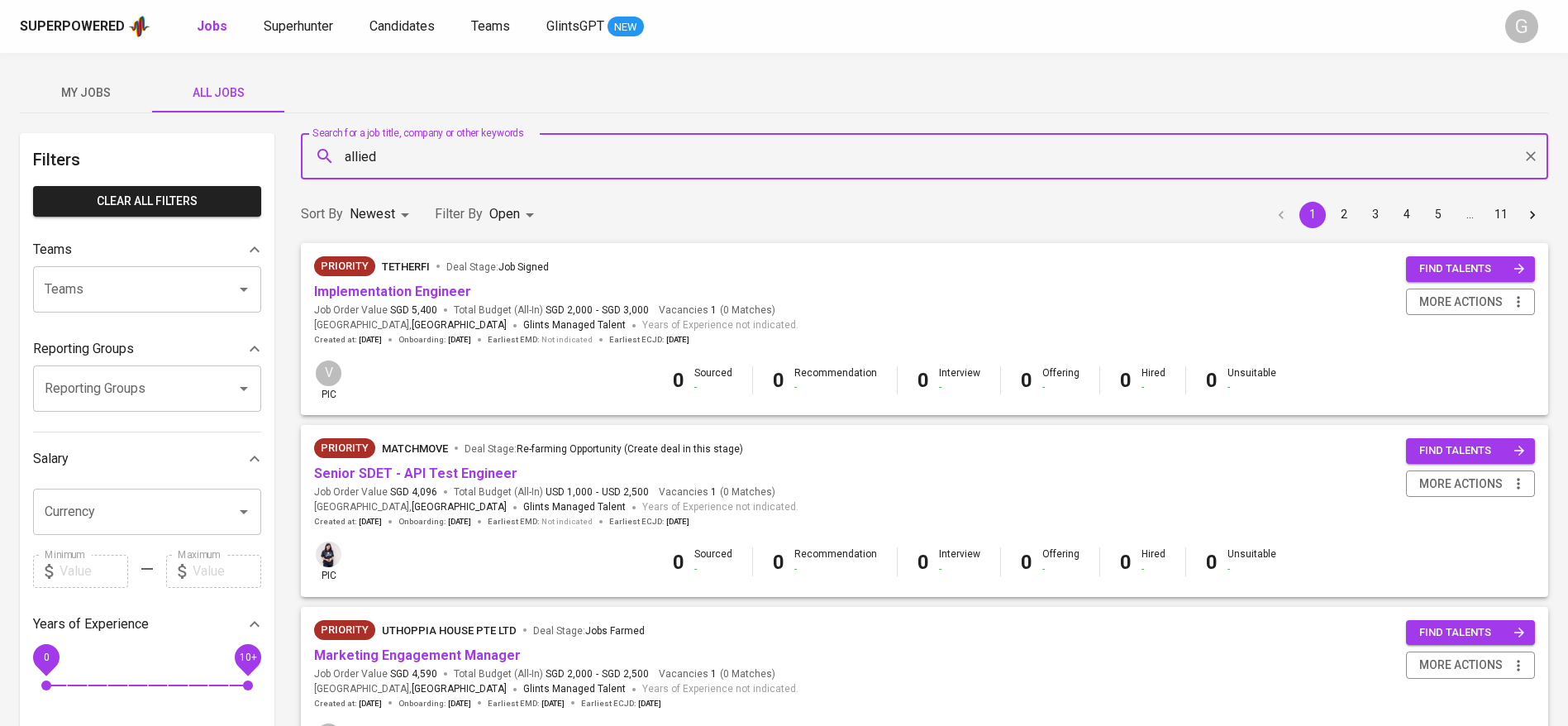
type input "allied"
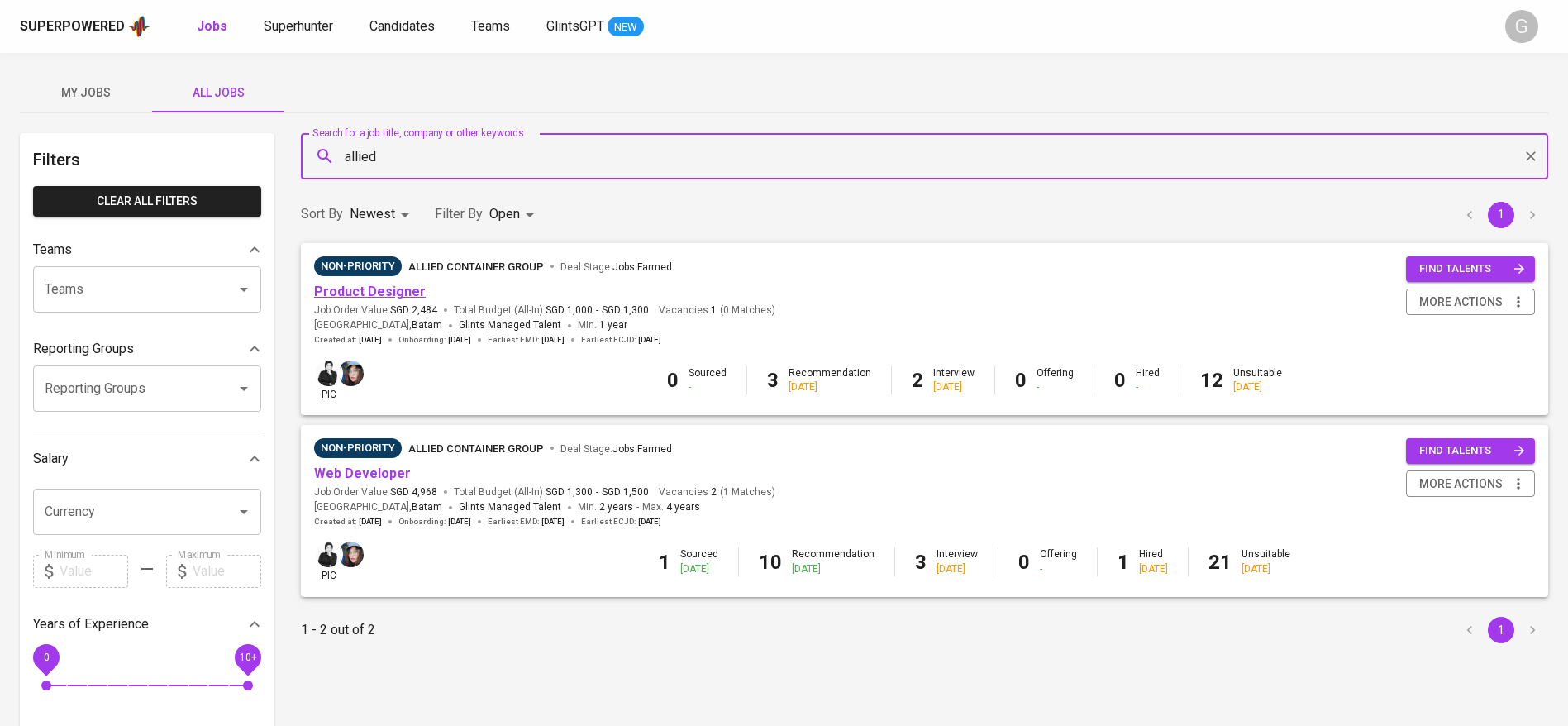
click at [376, 288] on link "Product Designer" at bounding box center [370, 291] width 111 height 16
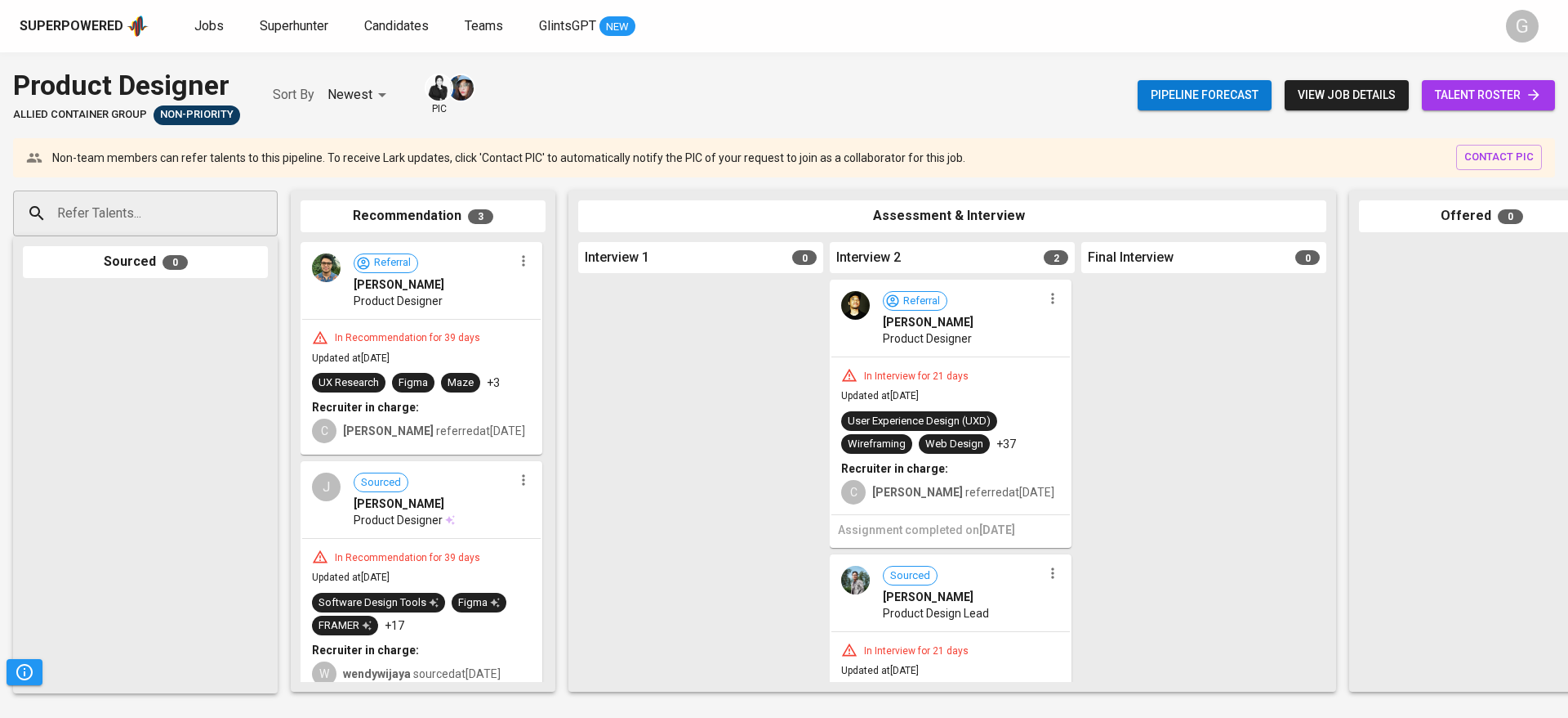
click at [1463, 113] on div "Pipeline forecast view job details talent roster" at bounding box center [1346, 95] width 417 height 60
click at [1452, 96] on span "talent roster" at bounding box center [1489, 94] width 107 height 20
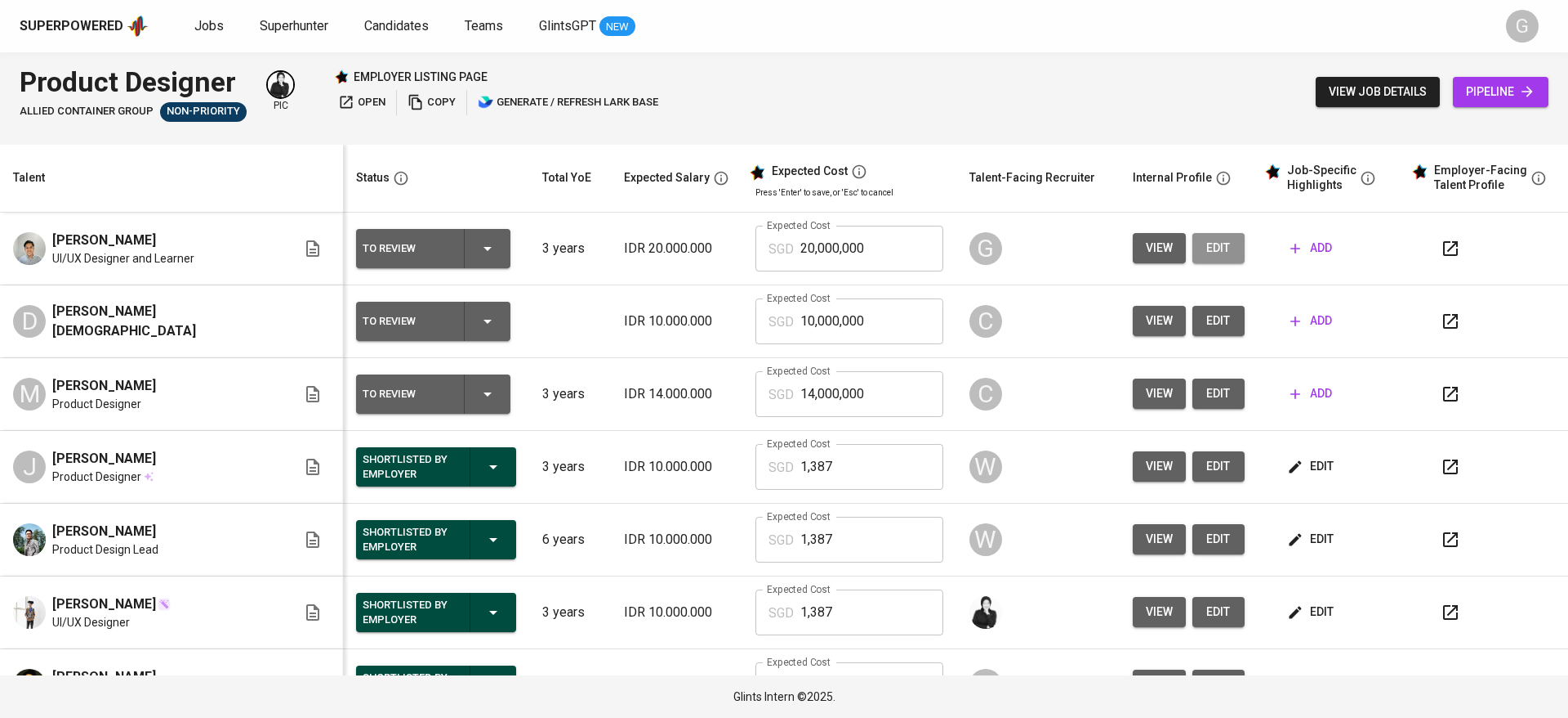
click at [1205, 245] on span "edit" at bounding box center [1218, 248] width 26 height 20
click at [1392, 93] on span "view job details" at bounding box center [1377, 92] width 98 height 20
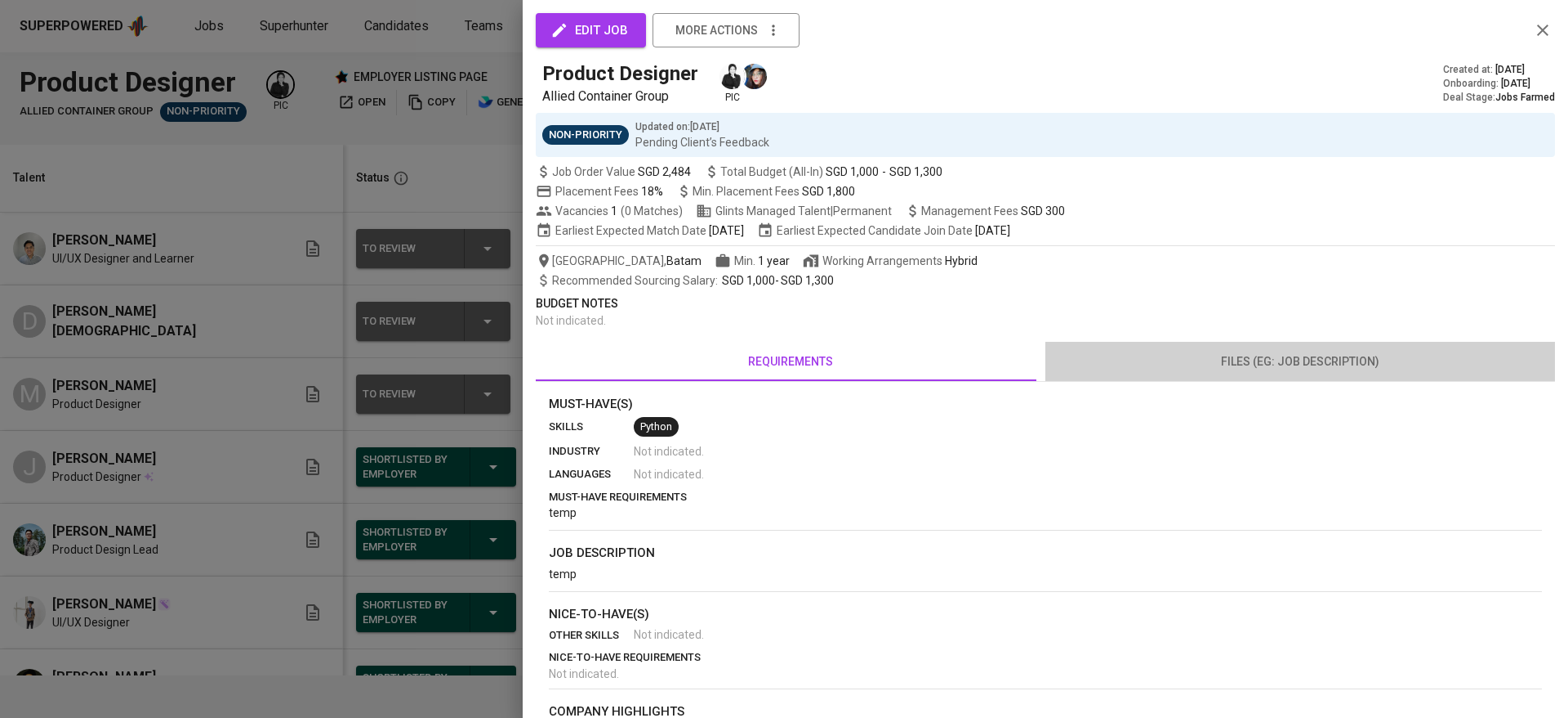
click at [1328, 359] on span "files (eg: job description)" at bounding box center [1300, 361] width 490 height 20
click at [372, 111] on div at bounding box center [784, 359] width 1568 height 718
click at [266, 152] on div at bounding box center [784, 359] width 1568 height 718
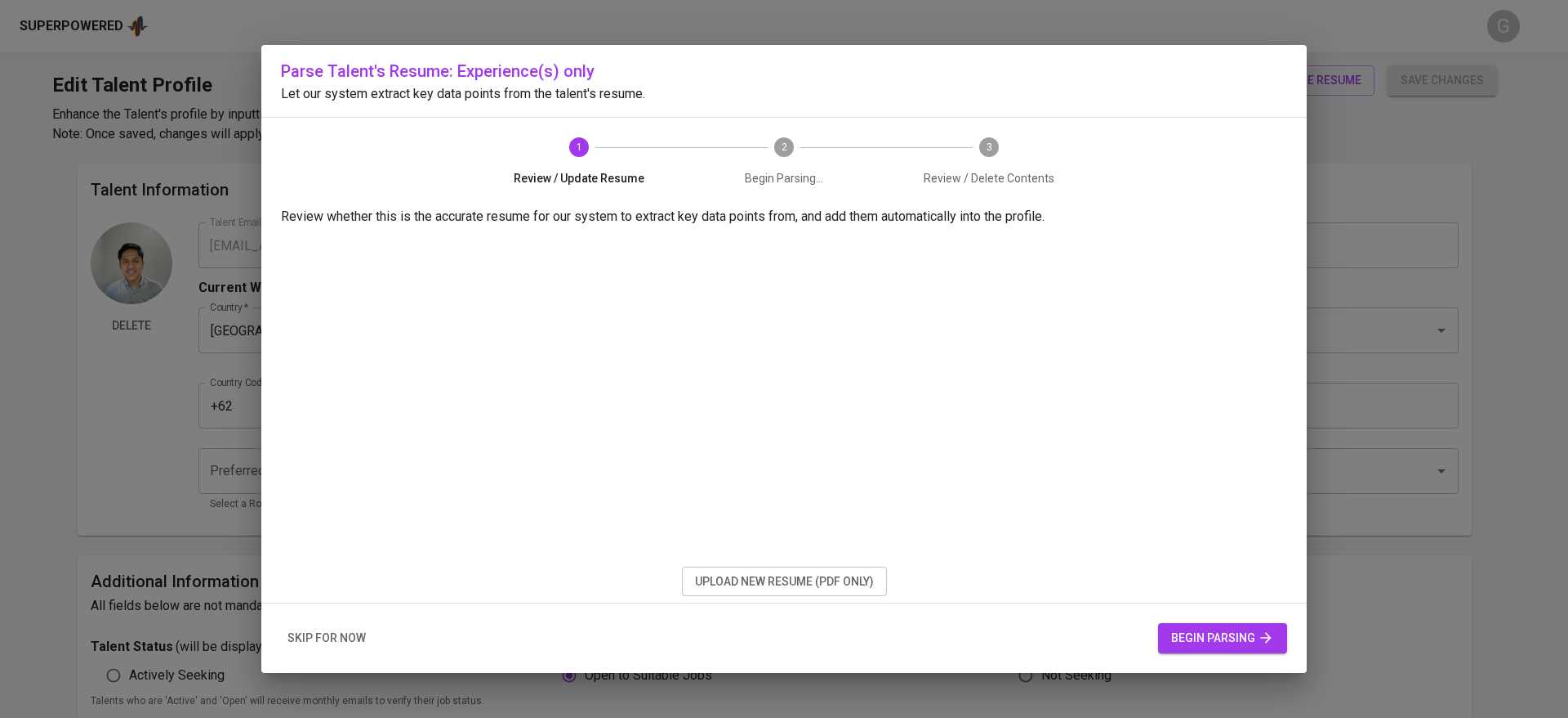
type input "[EMAIL_ADDRESS][DOMAIN_NAME]"
type input "[PERSON_NAME]"
type input "[GEOGRAPHIC_DATA]"
type input "[GEOGRAPHIC_DATA], [GEOGRAPHIC_DATA]"
type input "+62"
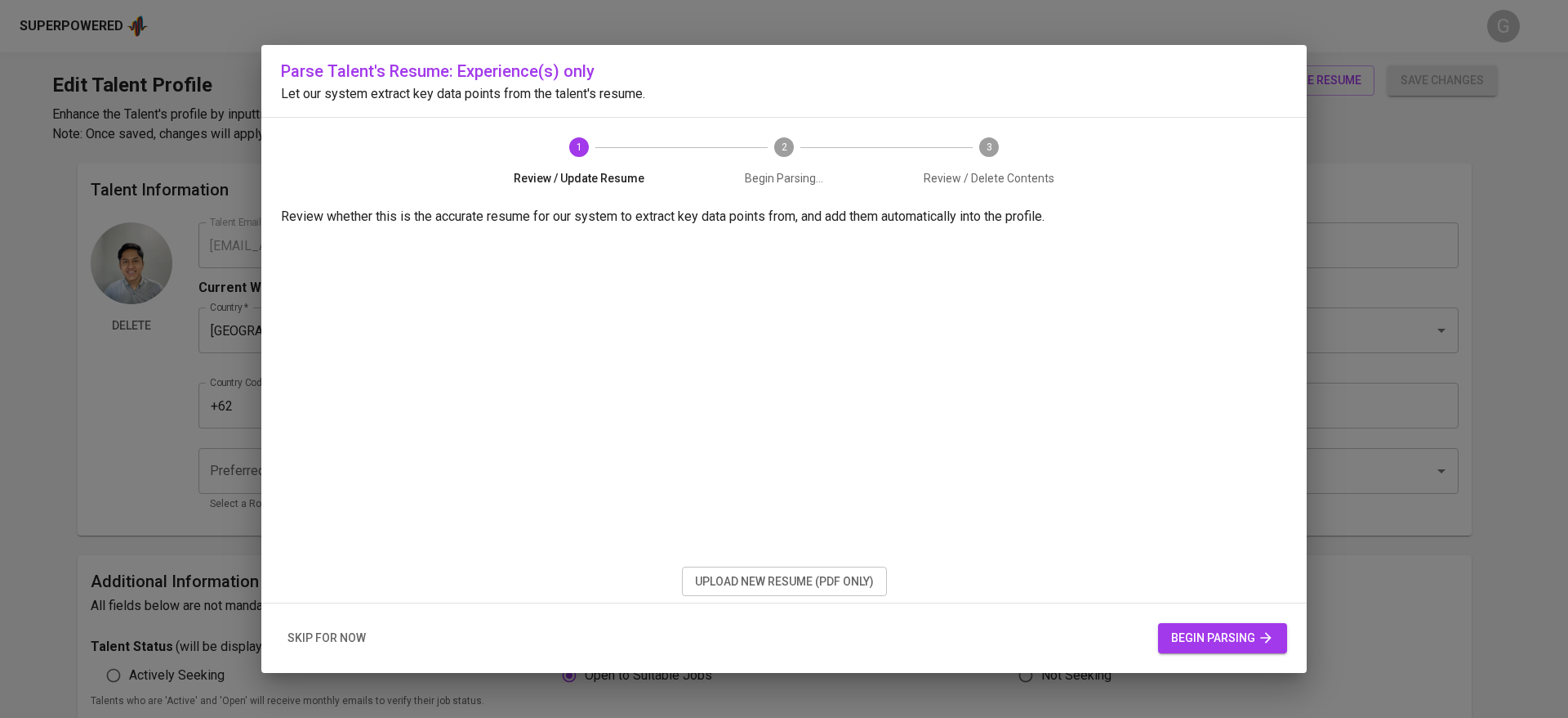
type input "[PHONE_NUMBER]"
type input "IDR"
radio input "true"
type input "3"
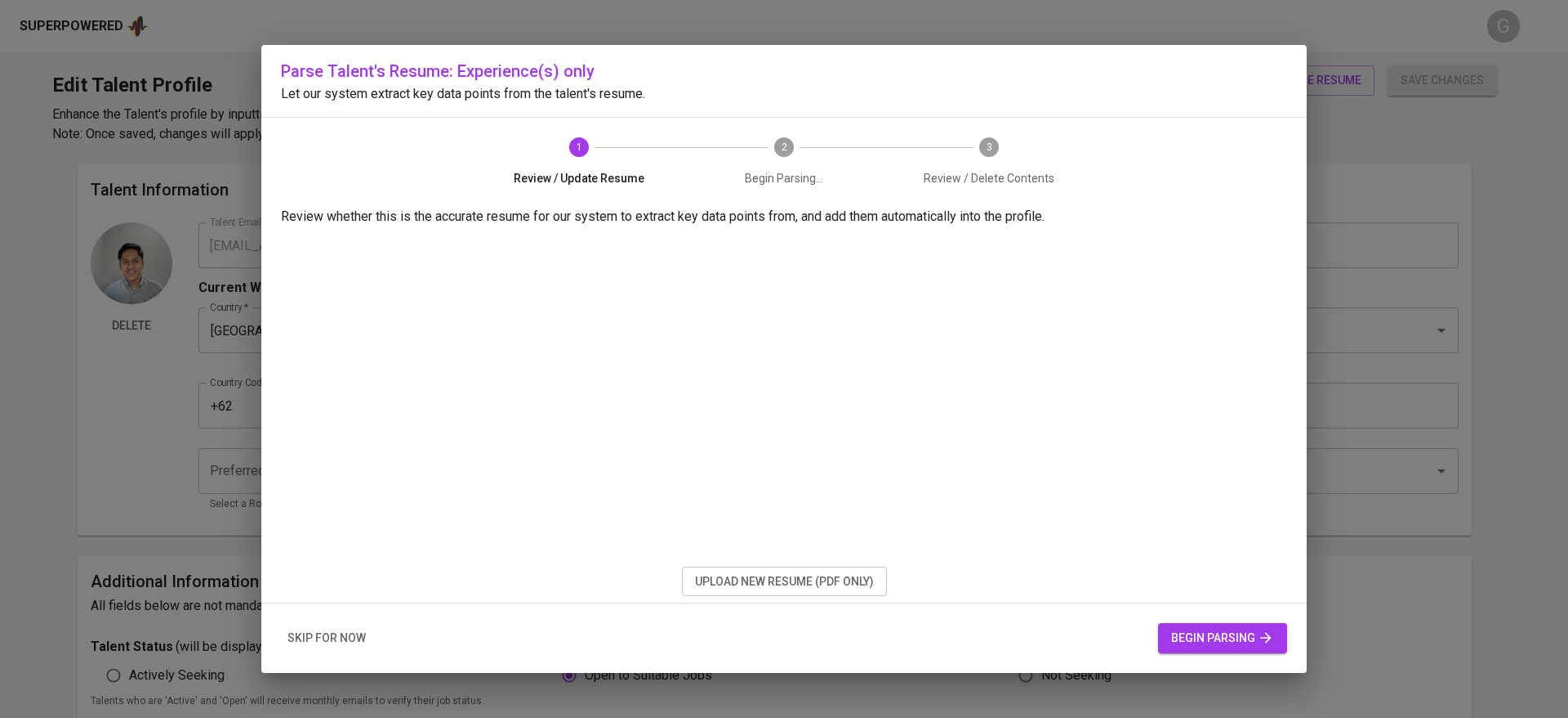
type input "1 Month"
type input "[URL][DOMAIN_NAME]"
click at [747, 582] on span "upload new resume (pdf only)" at bounding box center [784, 581] width 179 height 20
click at [1208, 639] on span "begin parsing" at bounding box center [1222, 637] width 103 height 20
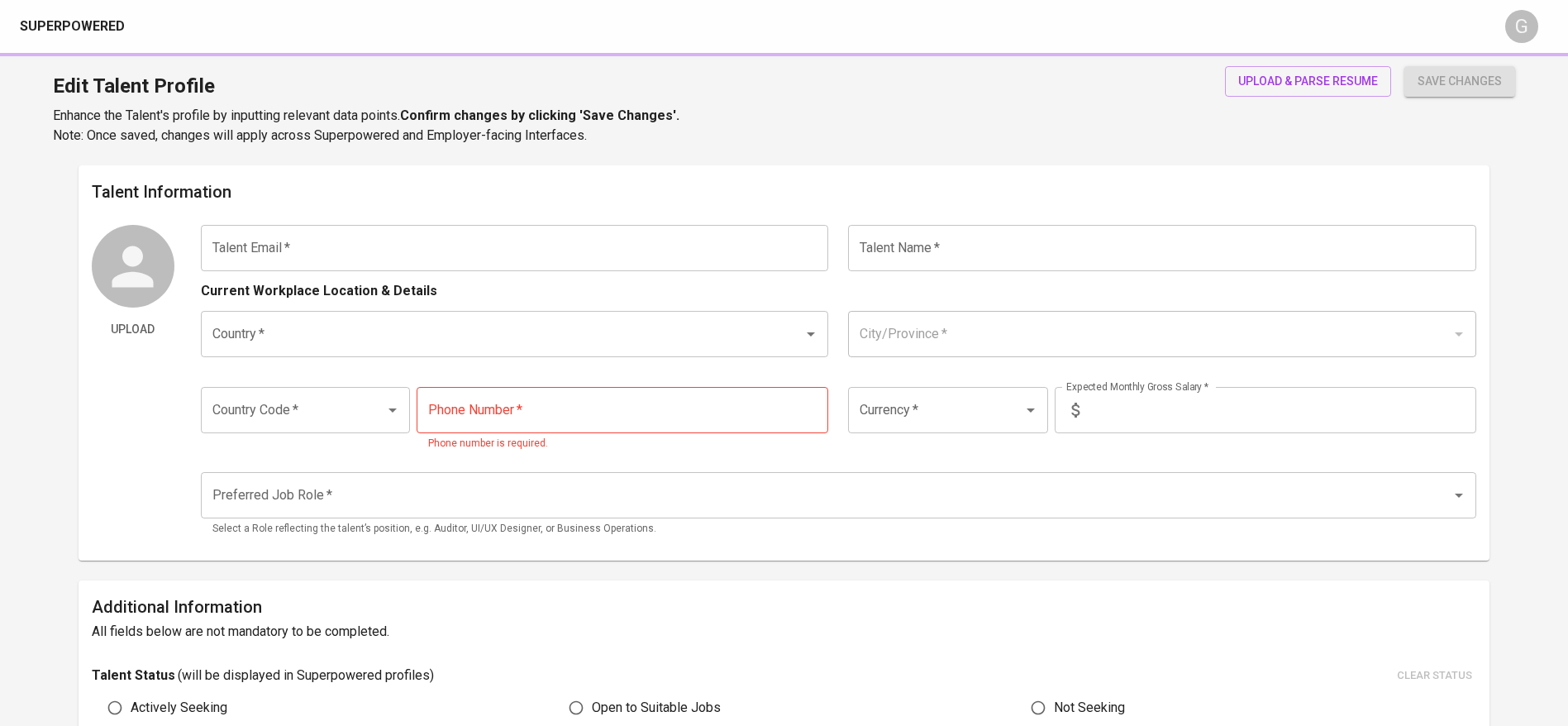
type input "[EMAIL_ADDRESS][DOMAIN_NAME]"
type input "[PERSON_NAME]"
type input "[GEOGRAPHIC_DATA]"
type input "[GEOGRAPHIC_DATA], [GEOGRAPHIC_DATA]"
type input "+62"
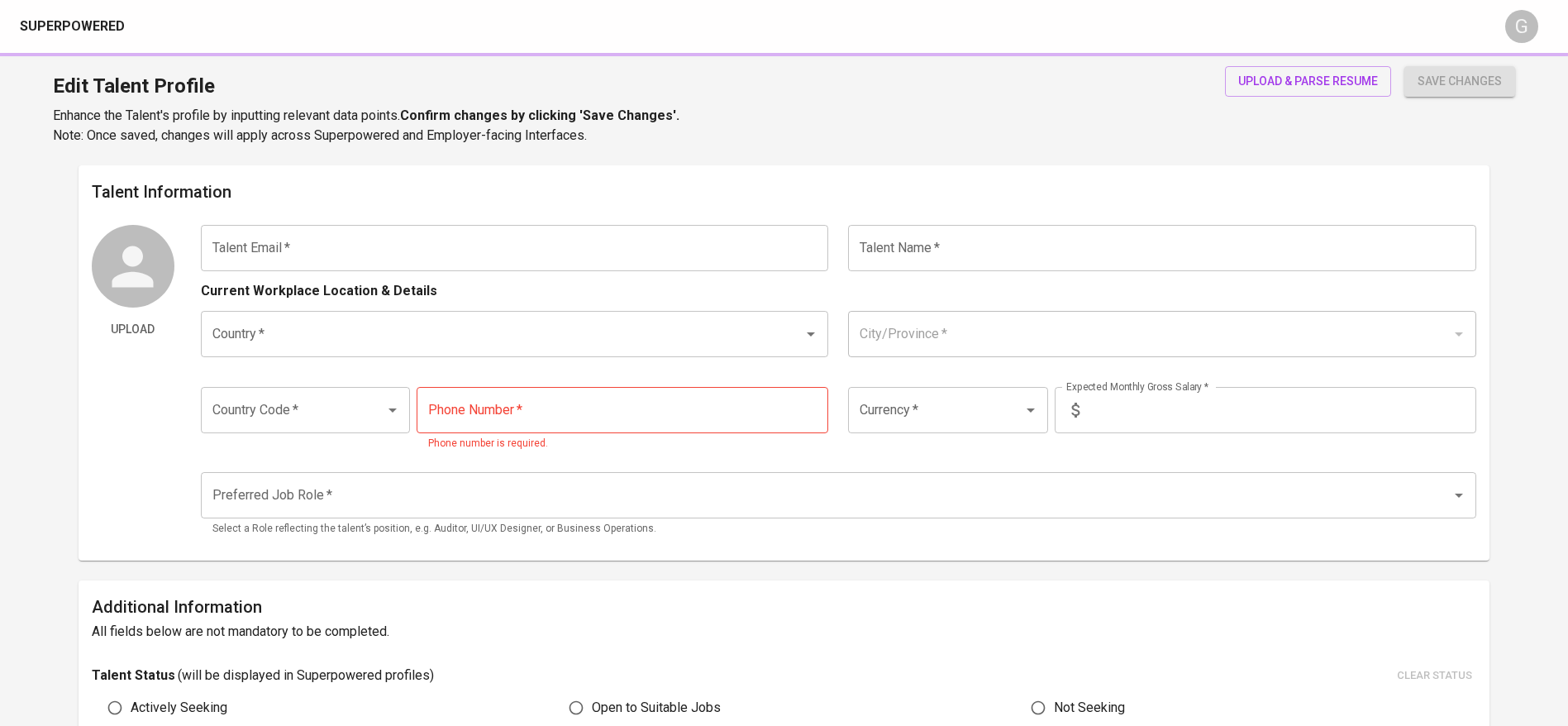
type input "[PHONE_NUMBER]"
type input "IDR"
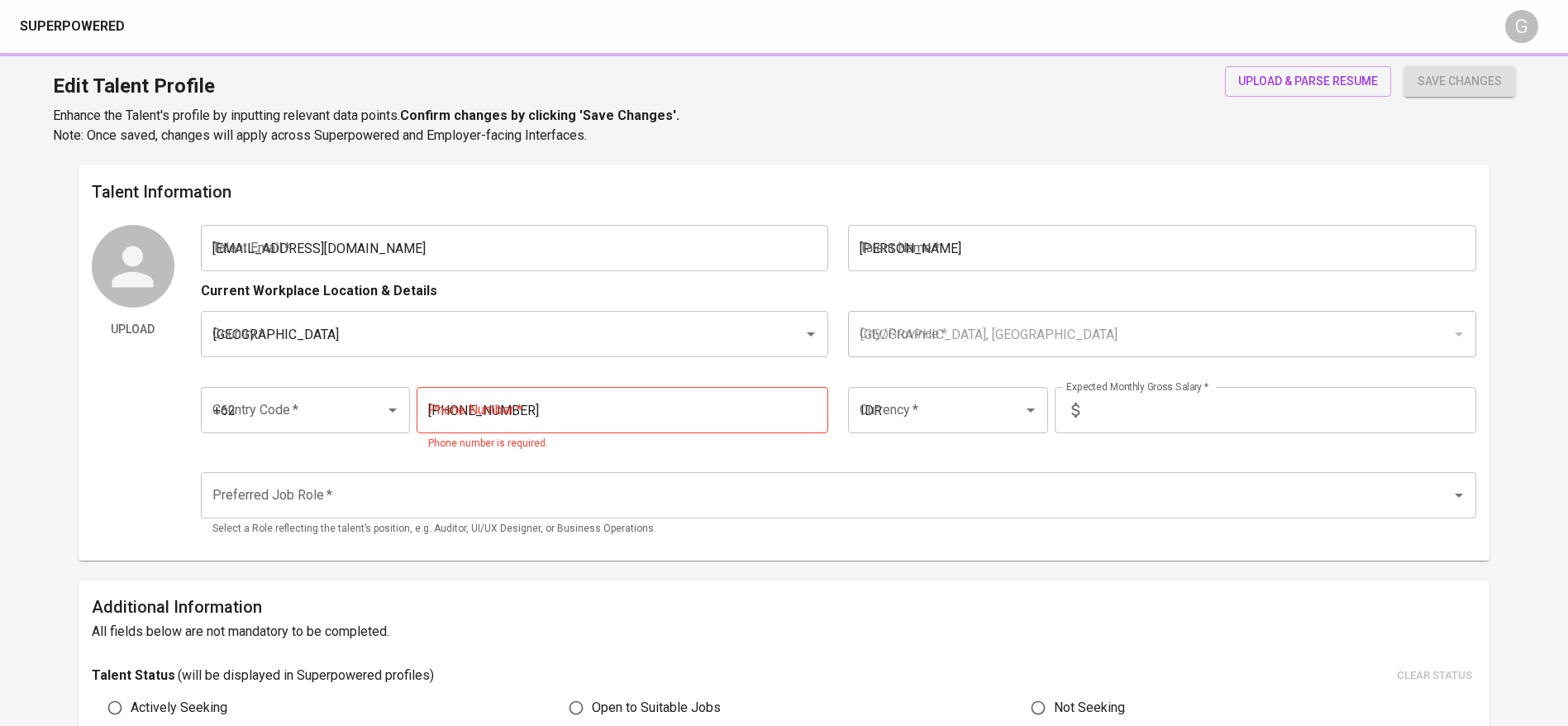
radio input "true"
type input "3"
type input "1 Month"
type input "[URL][DOMAIN_NAME]"
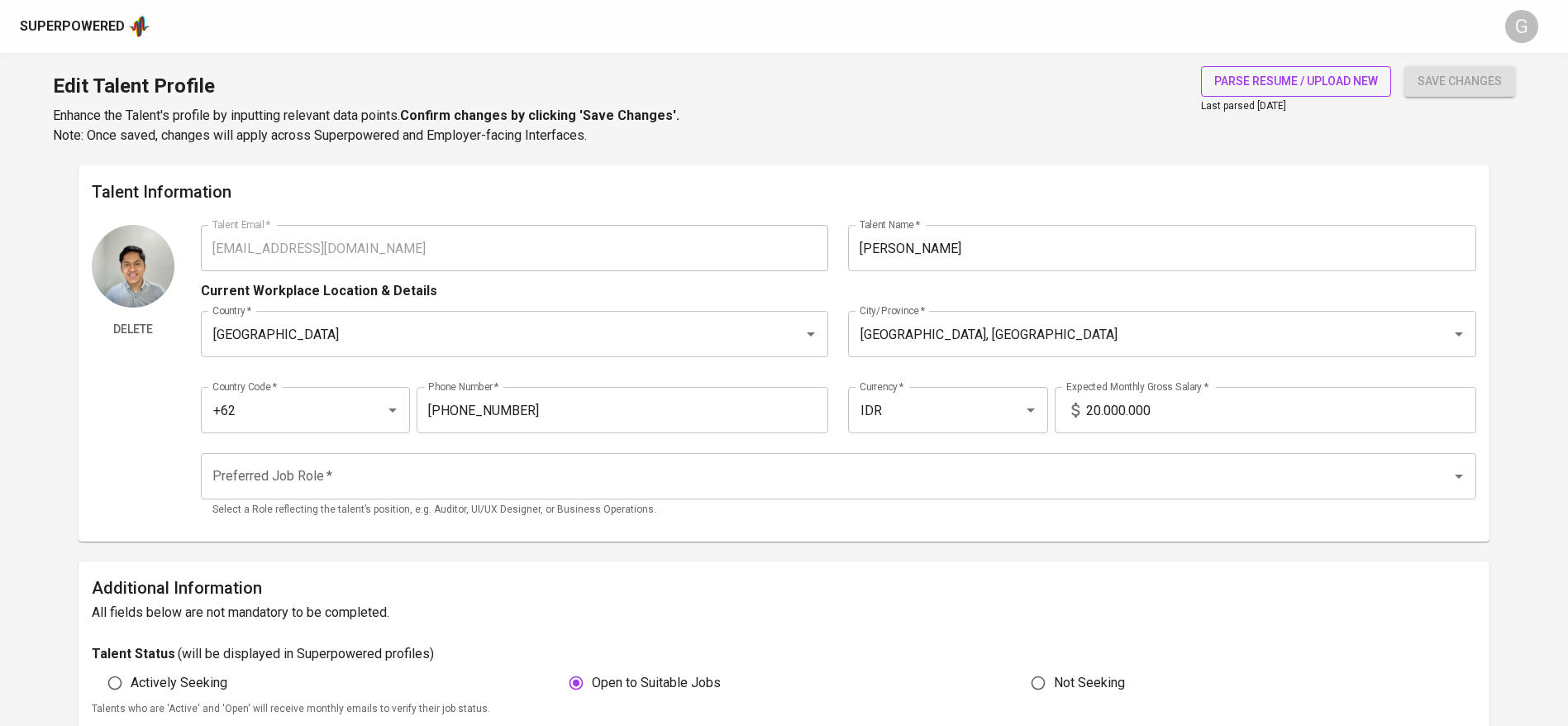
click at [1294, 74] on span "parse resume / upload new" at bounding box center [1296, 81] width 164 height 20
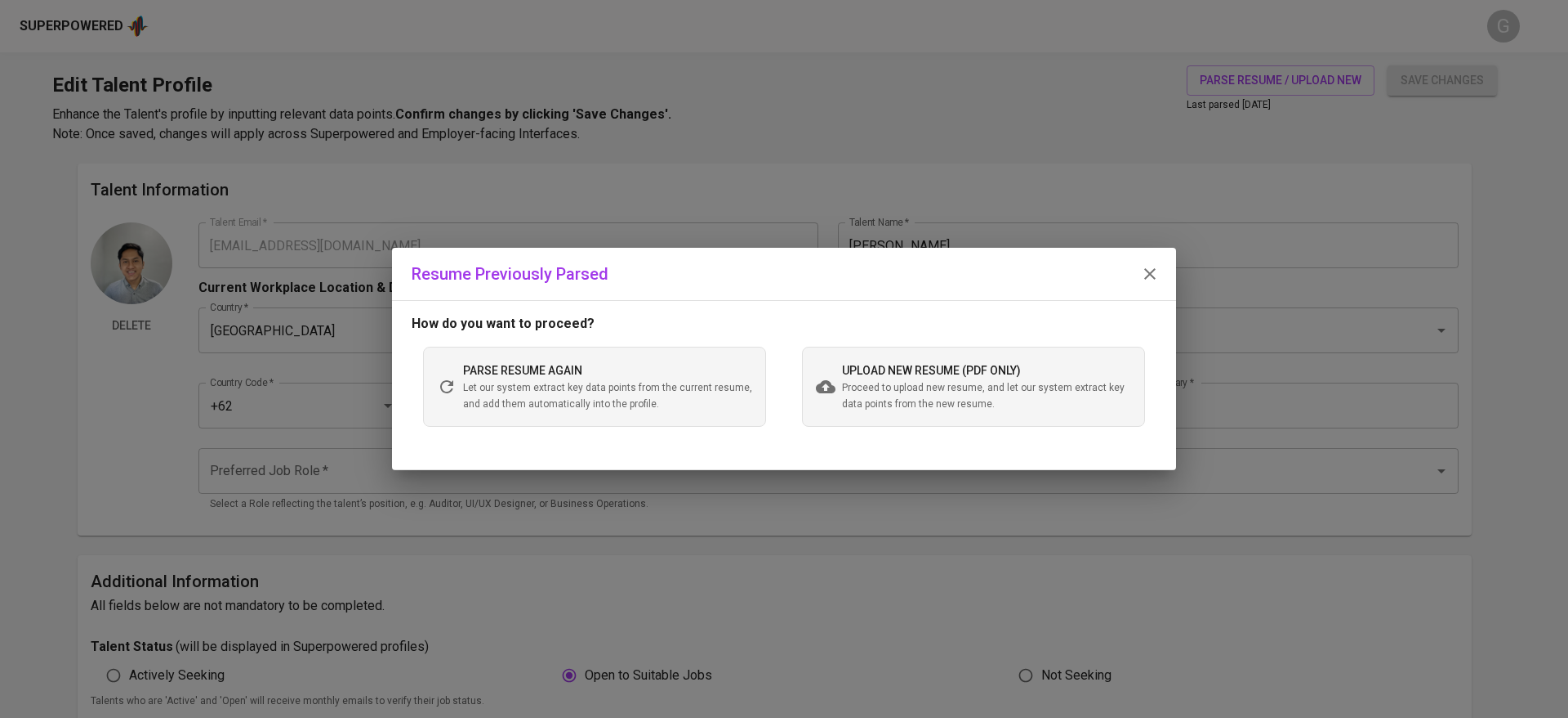
click at [966, 369] on span "upload new resume (pdf only)" at bounding box center [931, 370] width 179 height 13
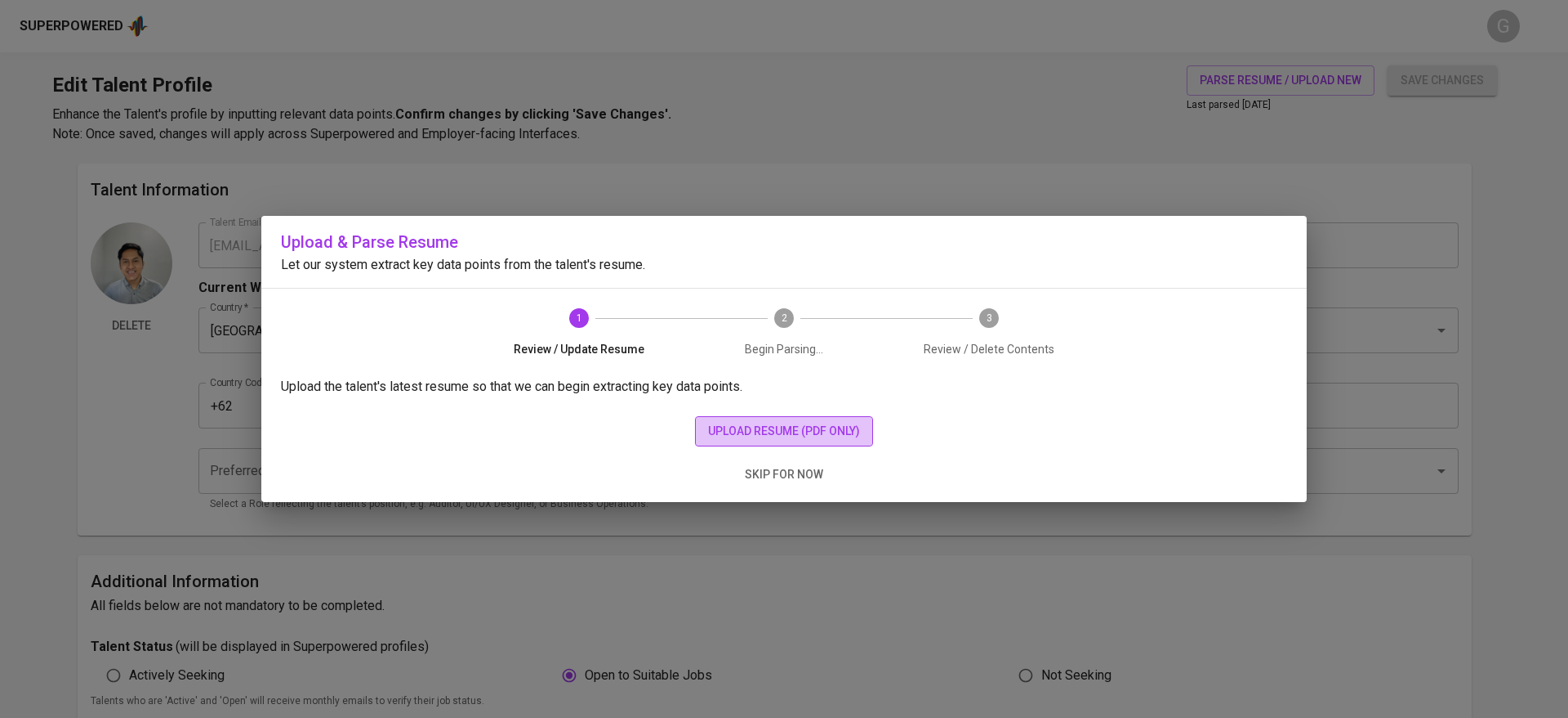
click at [783, 426] on span "upload resume (pdf only)" at bounding box center [784, 431] width 152 height 20
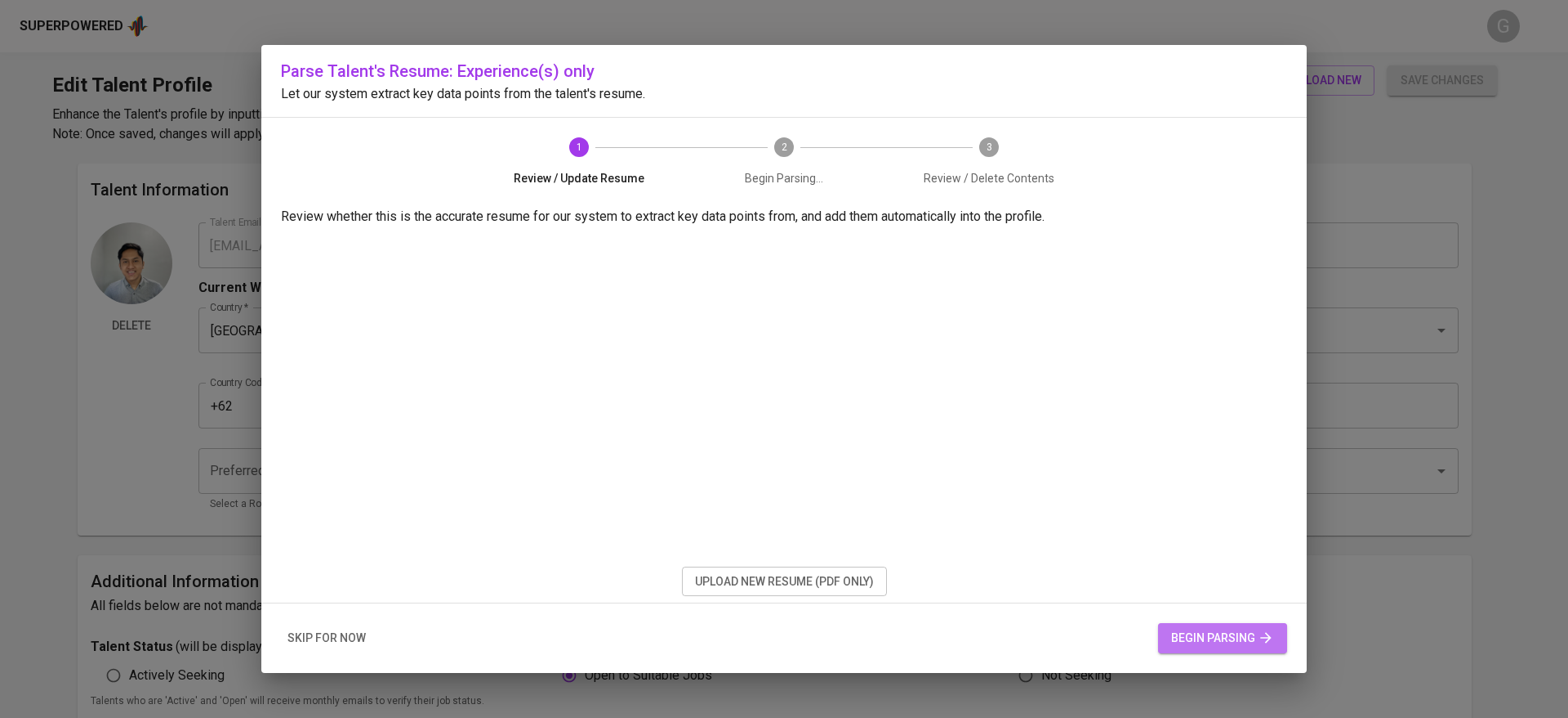
click at [1216, 640] on span "begin parsing" at bounding box center [1222, 637] width 103 height 20
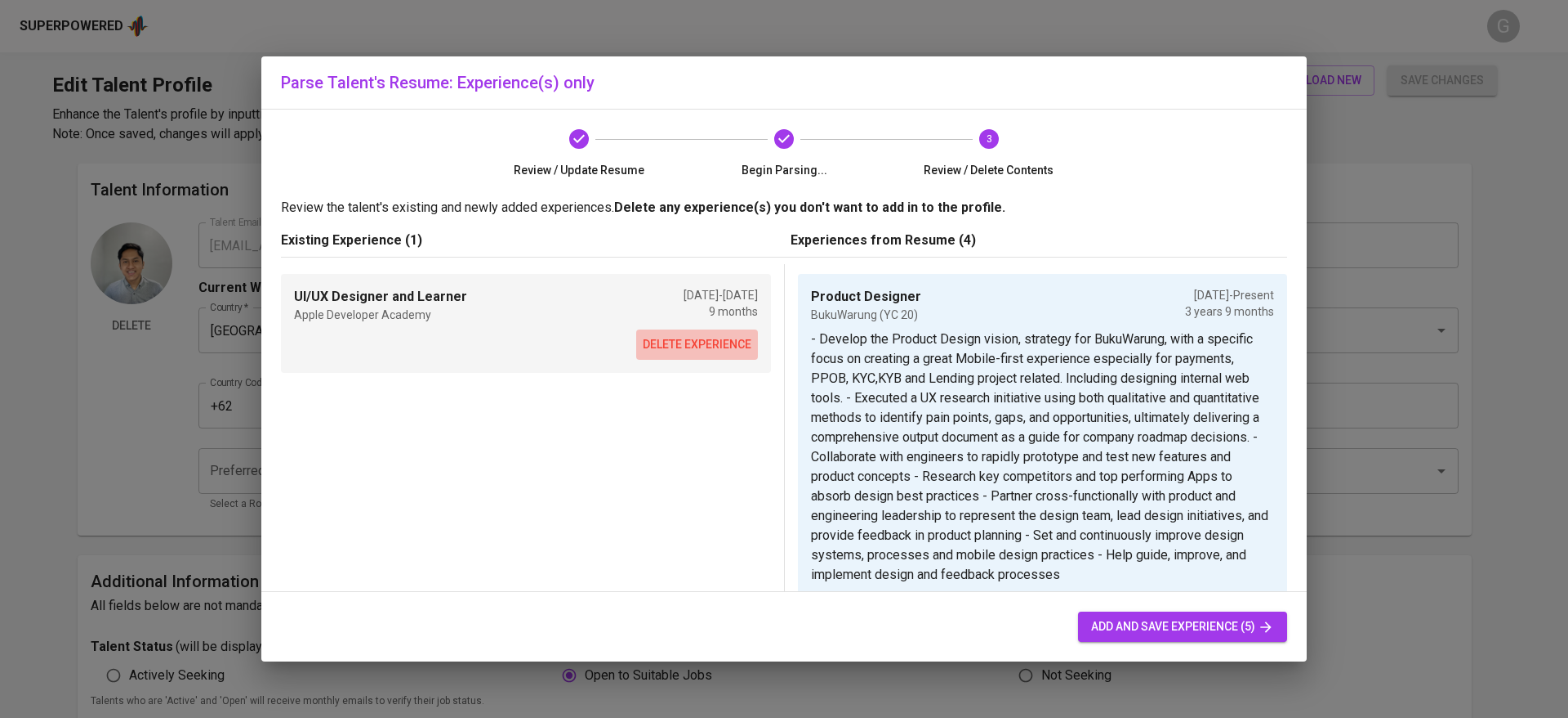
click at [664, 344] on span "delete experience" at bounding box center [696, 344] width 108 height 20
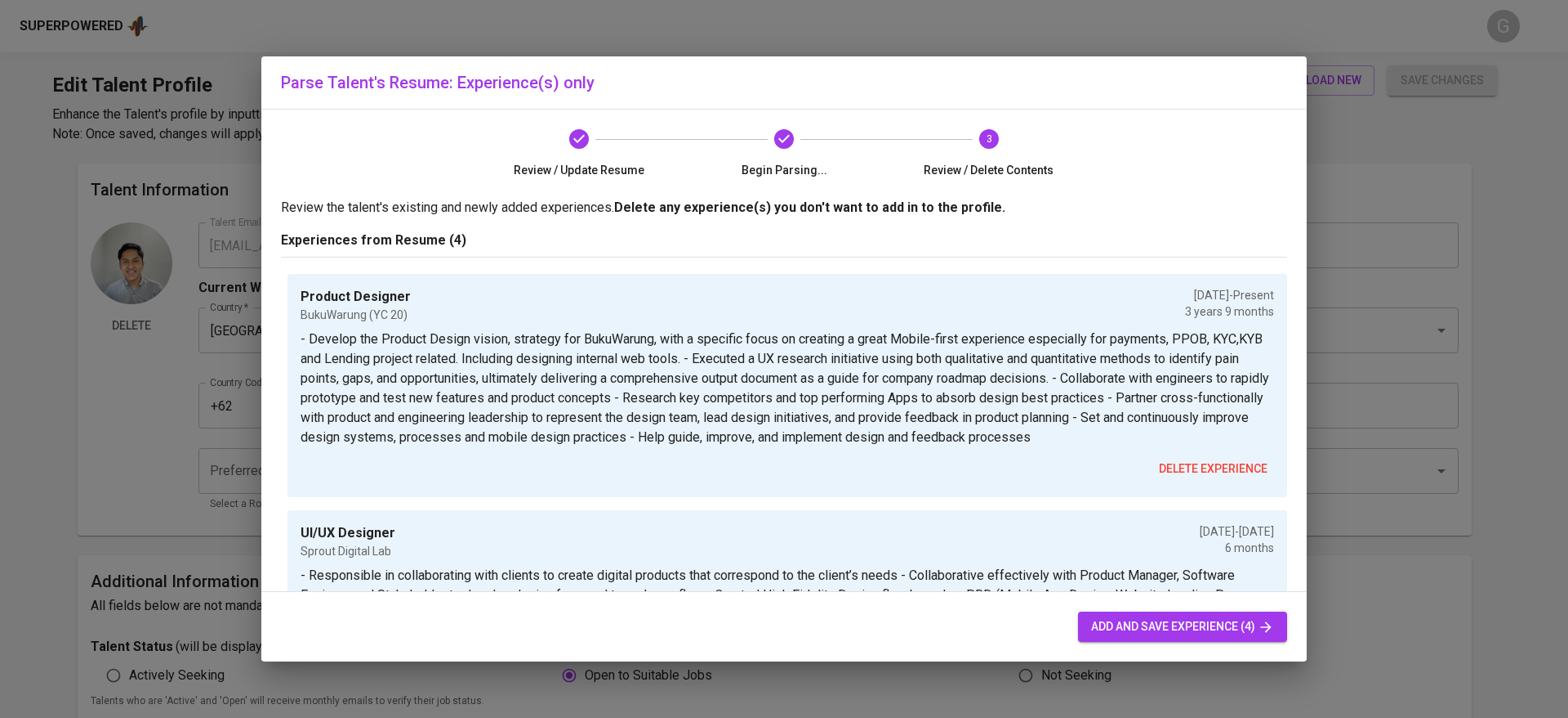
click at [1169, 636] on span "add and save experience (4)" at bounding box center [1182, 626] width 183 height 20
type input "Product Designer"
type input "BukuWarung (YC 20)"
checkbox input "true"
type input "[DATE]"
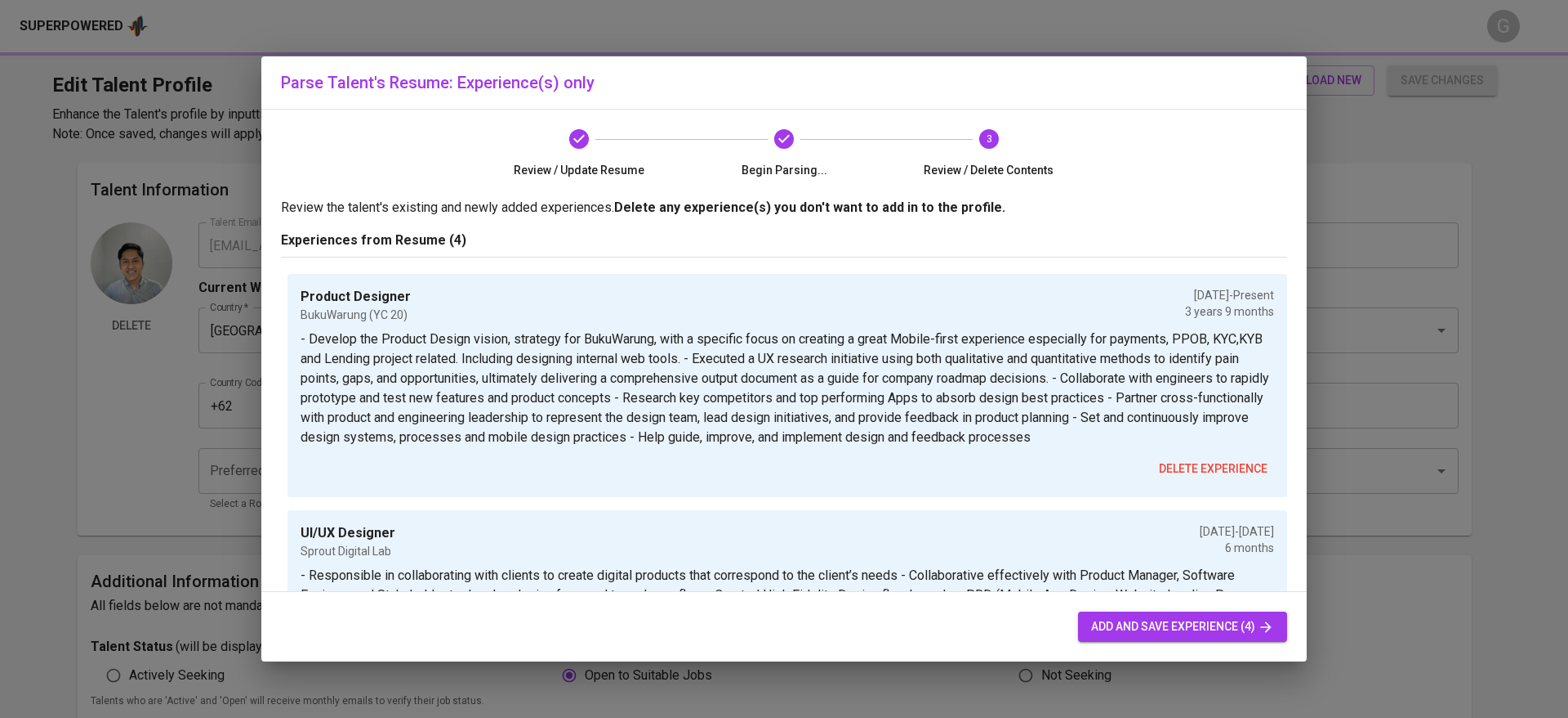
type textarea "- Develop the Product Design vision, strategy for BukuWarung, with a specific f…"
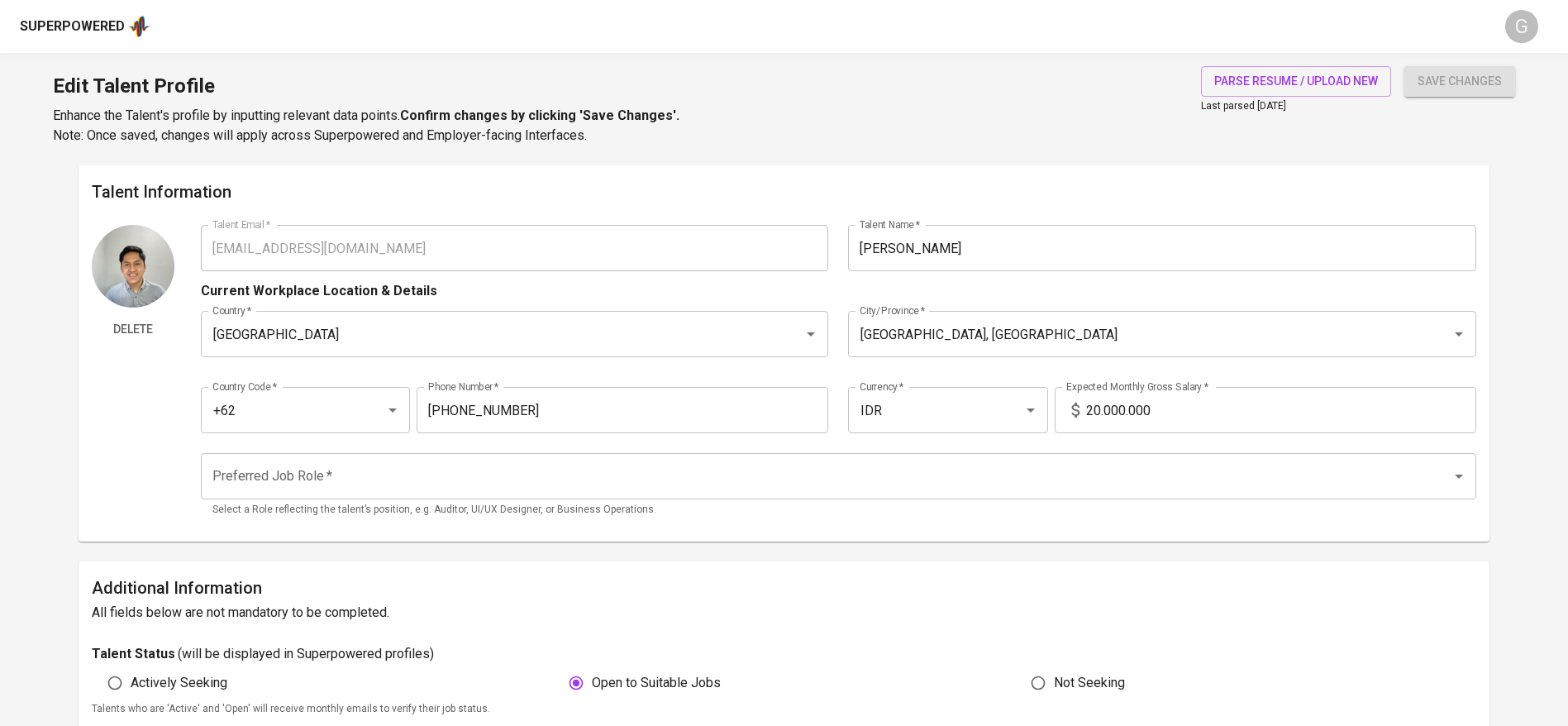
click at [1113, 396] on input "20.000.000" at bounding box center [1281, 410] width 390 height 46
type input "10.000.000"
click at [1404, 66] on button "save changes" at bounding box center [1459, 81] width 110 height 30
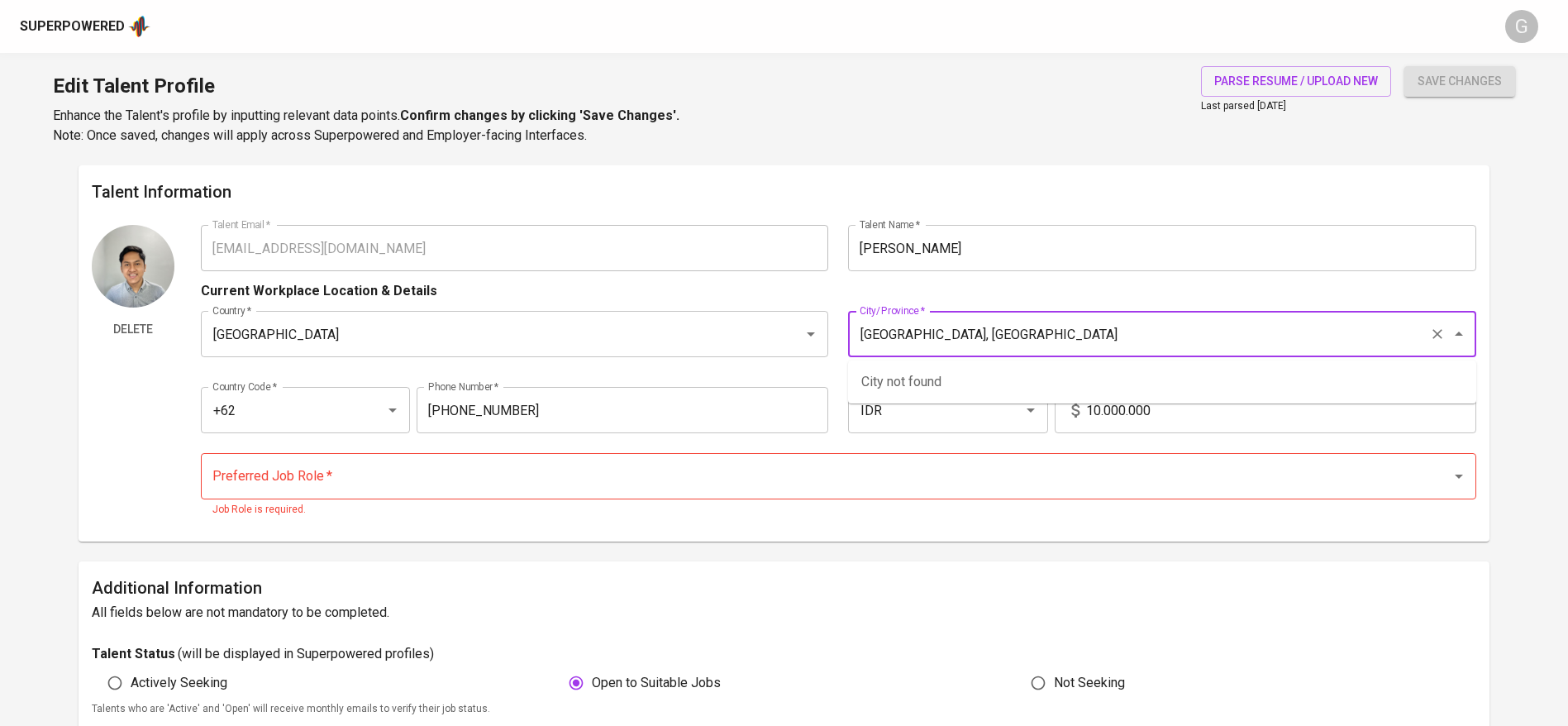
click at [1026, 332] on input "[GEOGRAPHIC_DATA], [GEOGRAPHIC_DATA]" at bounding box center [1139, 333] width 567 height 31
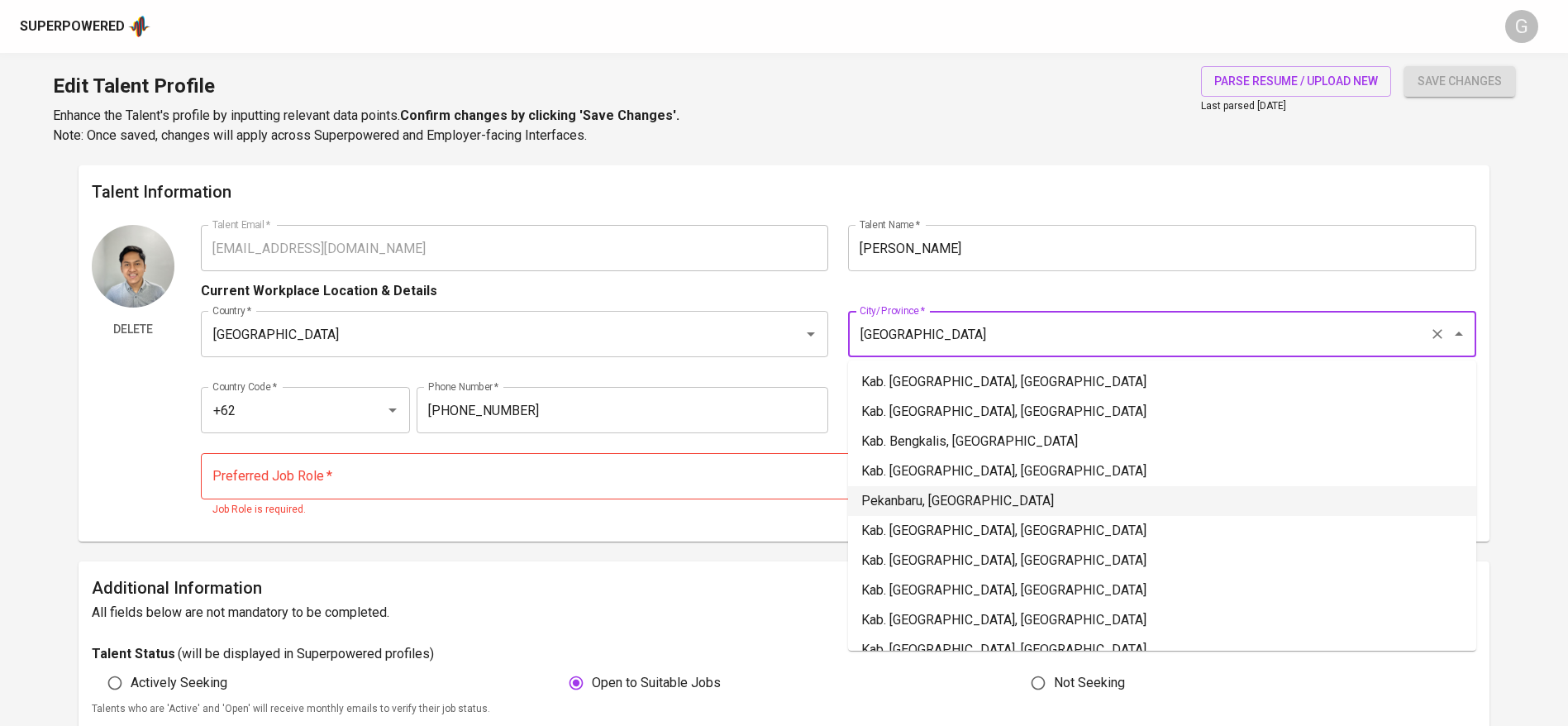
click at [946, 500] on li "Pekanbaru, [GEOGRAPHIC_DATA]" at bounding box center [1162, 500] width 628 height 29
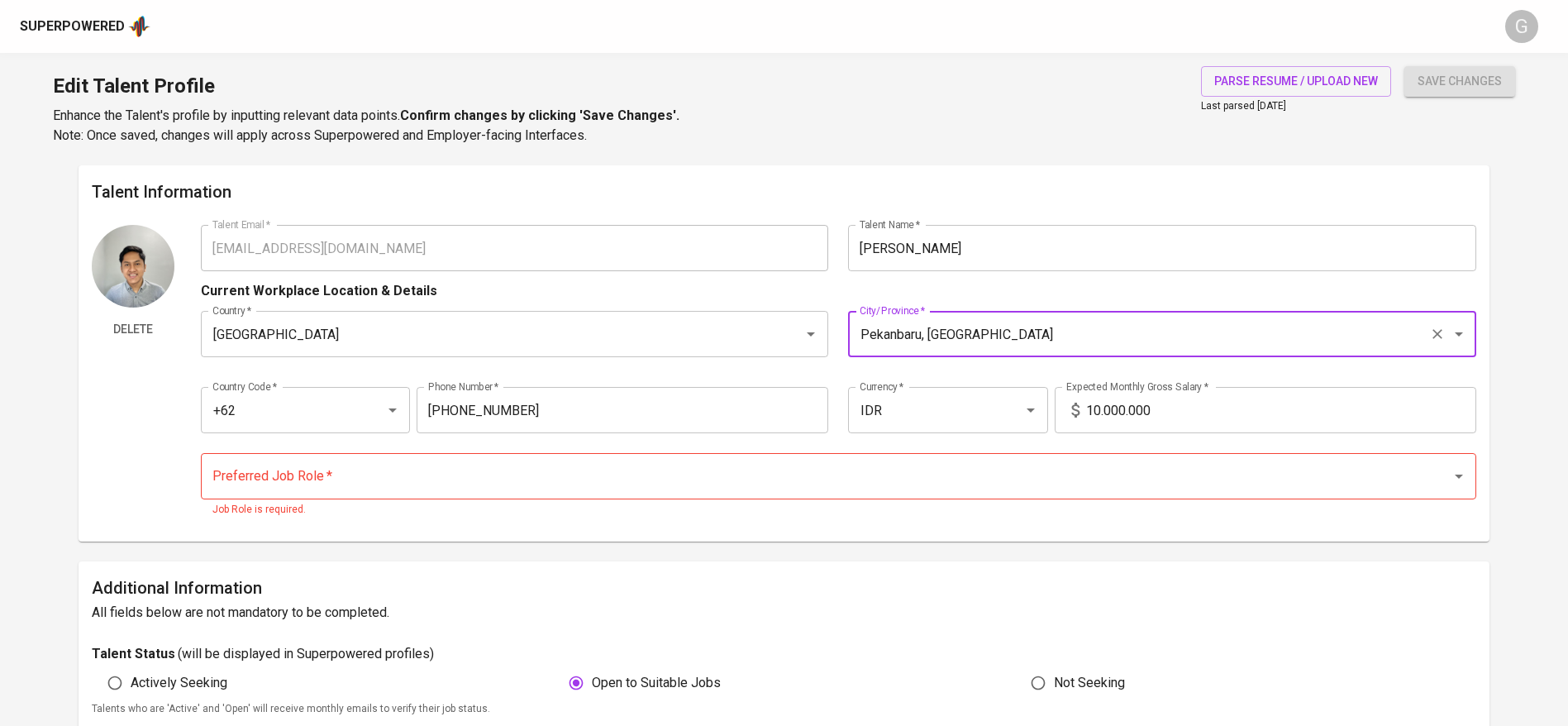
type input "Pekanbaru, [GEOGRAPHIC_DATA]"
click at [696, 489] on input "Preferred Job Role   *" at bounding box center [815, 476] width 1214 height 31
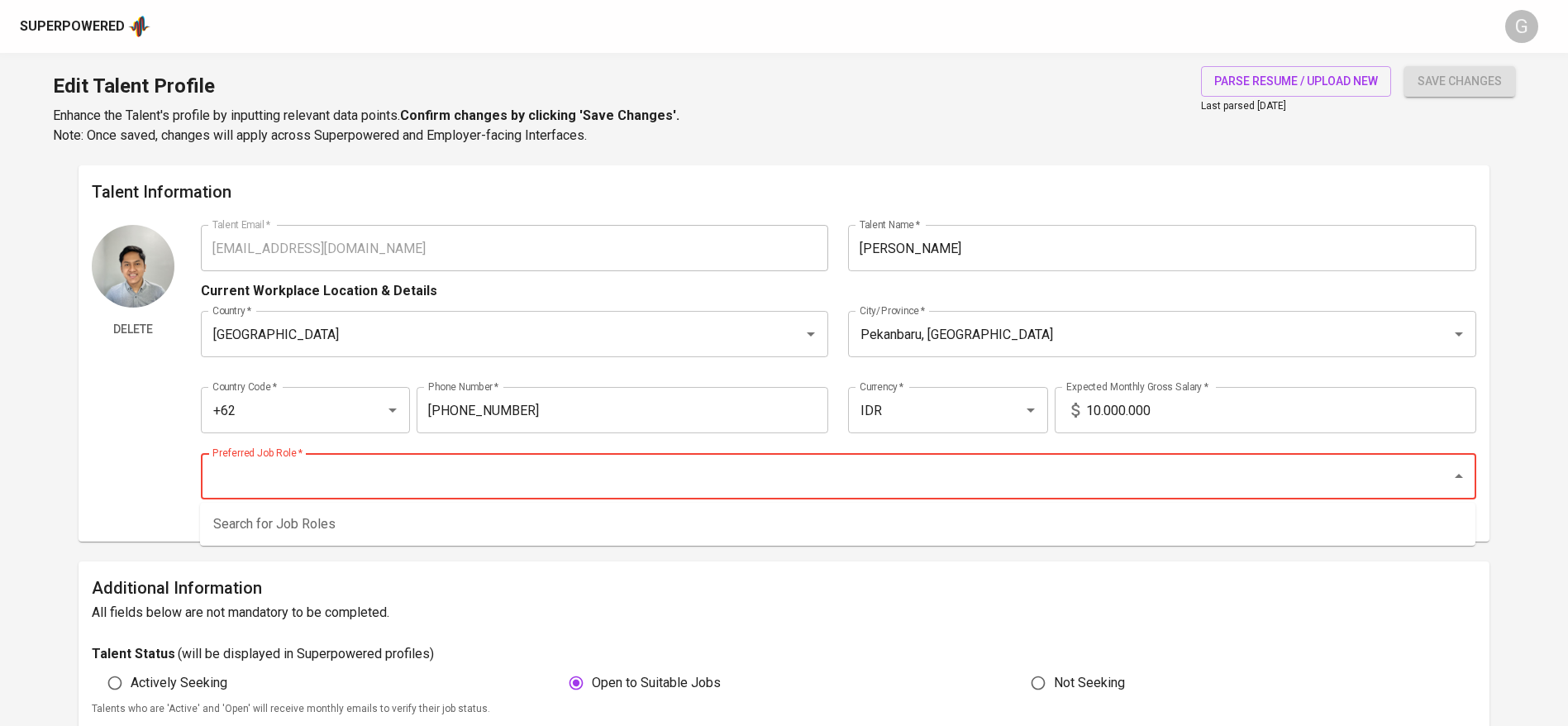
type input "q"
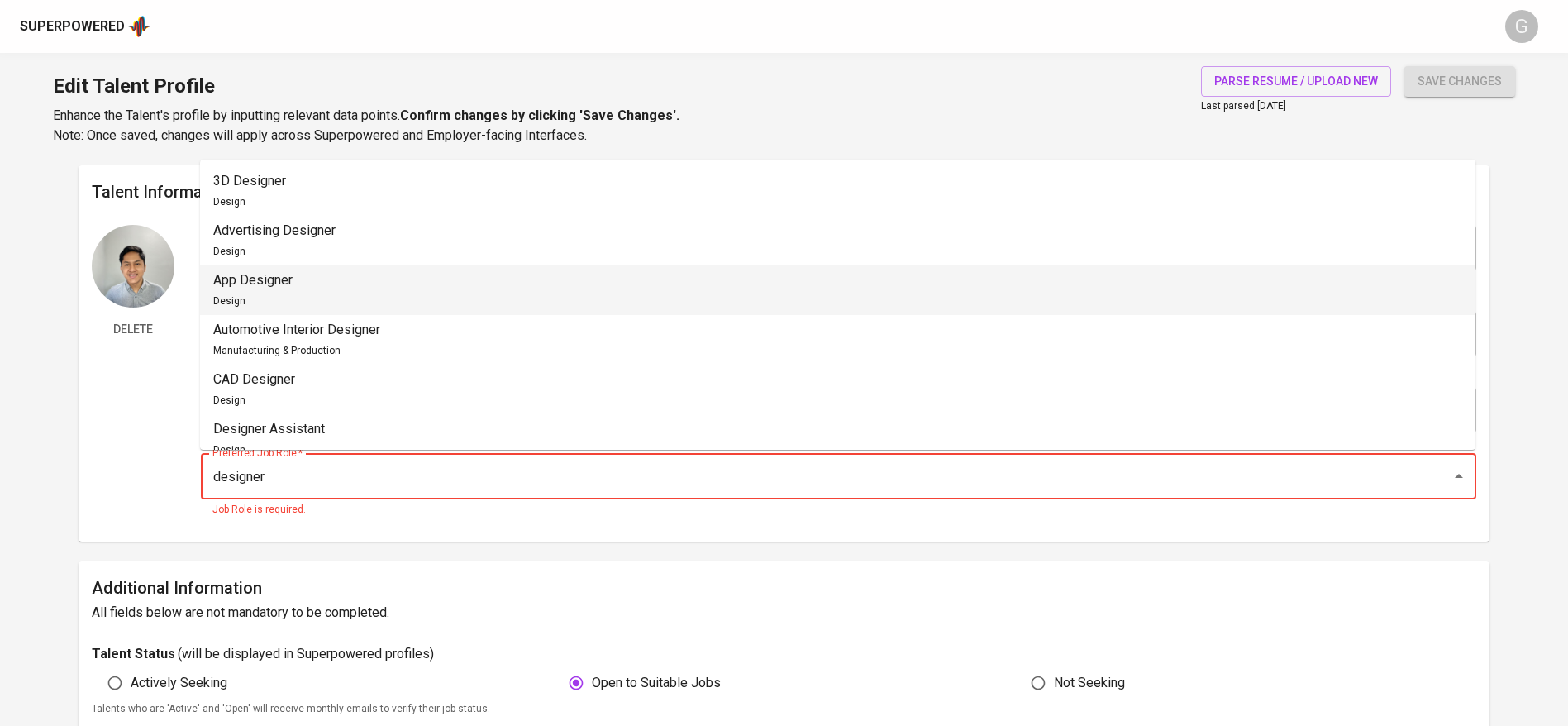
click at [344, 302] on li "App Designer Design" at bounding box center [837, 290] width 1275 height 50
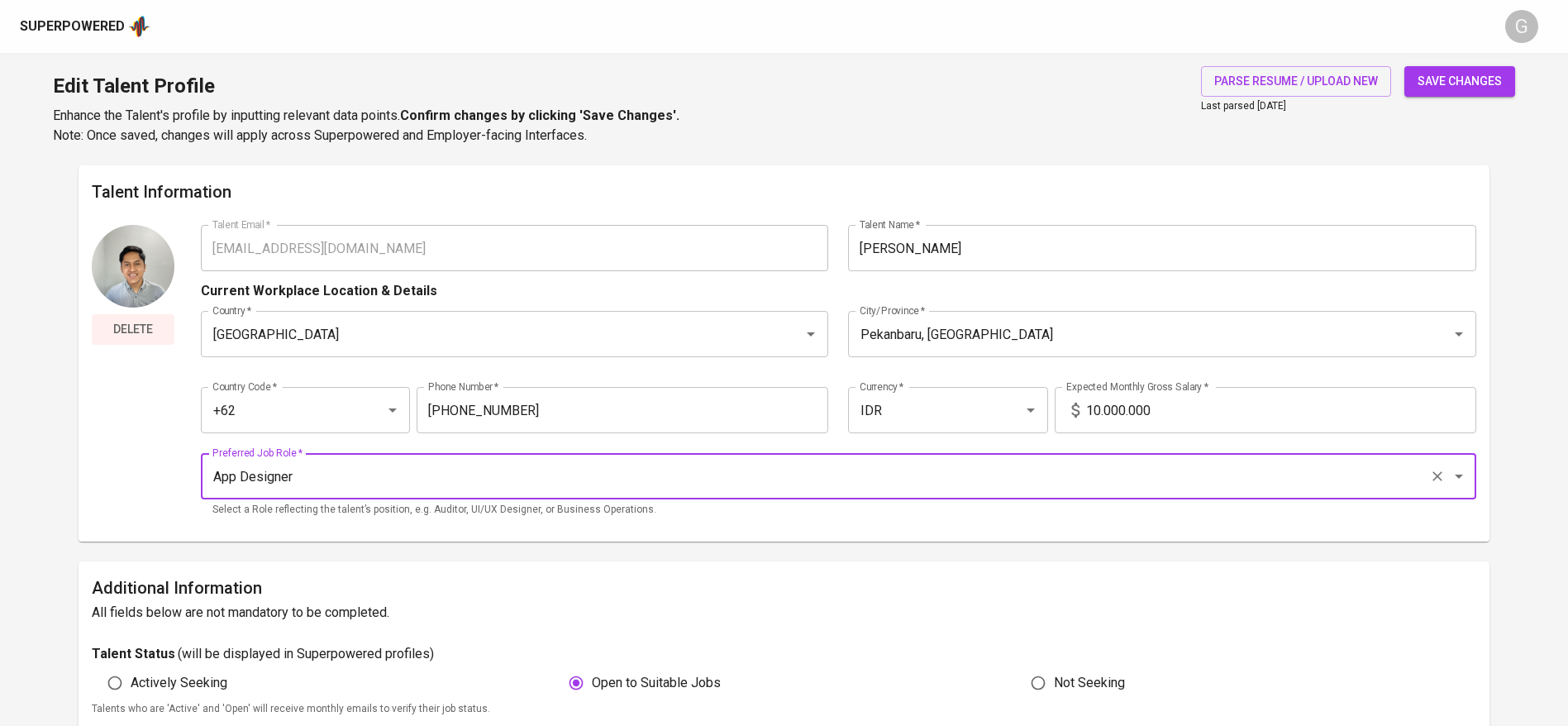
type input "App Designer"
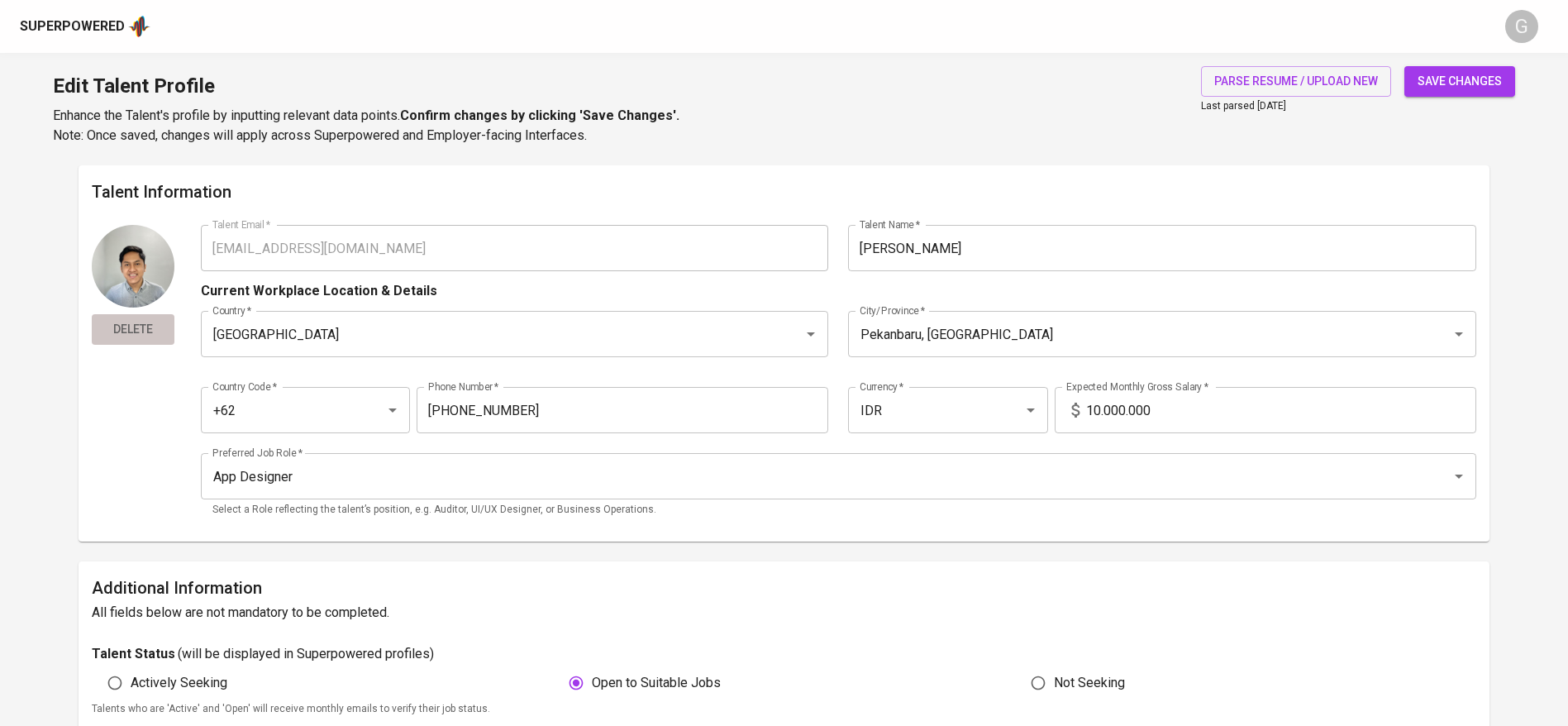
click at [123, 319] on span "Delete" at bounding box center [133, 329] width 69 height 20
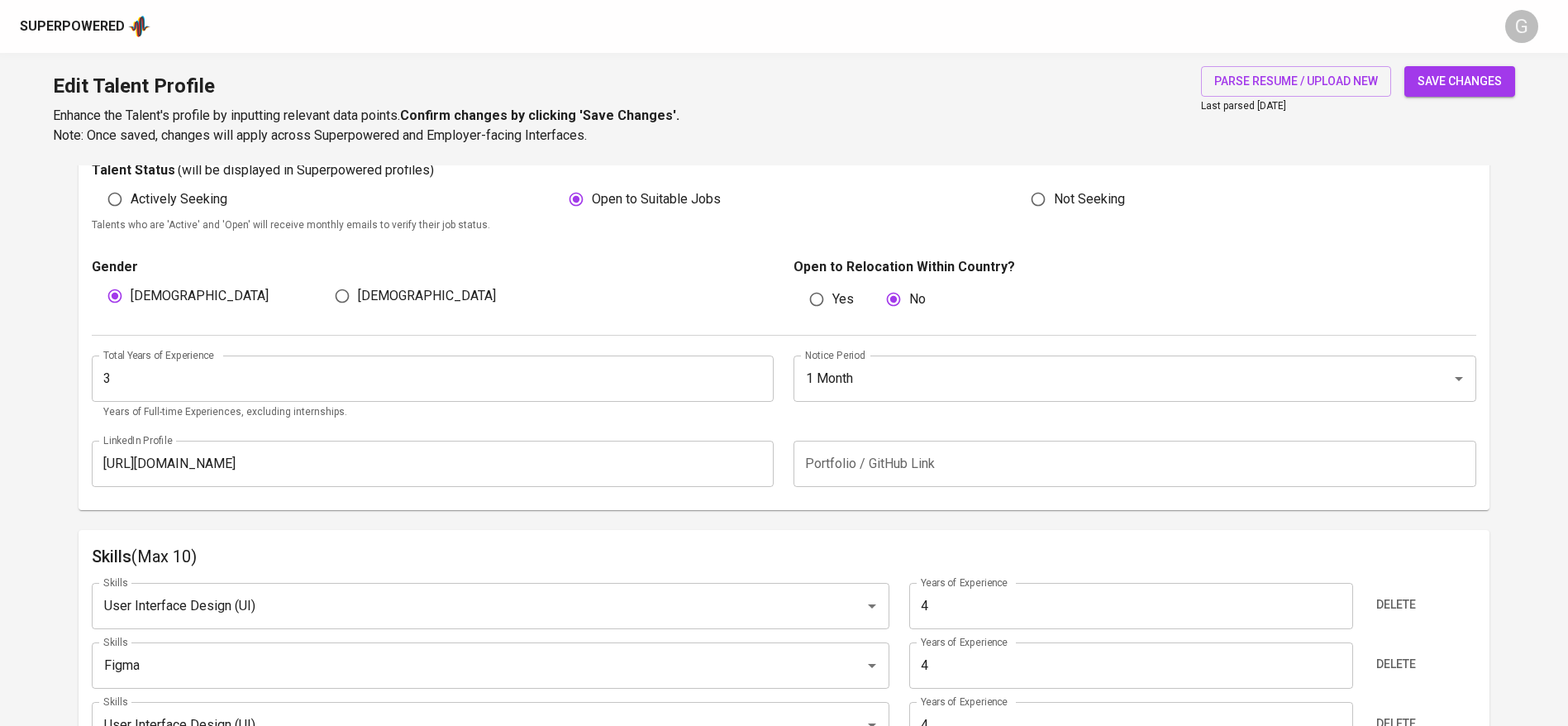
scroll to position [485, 0]
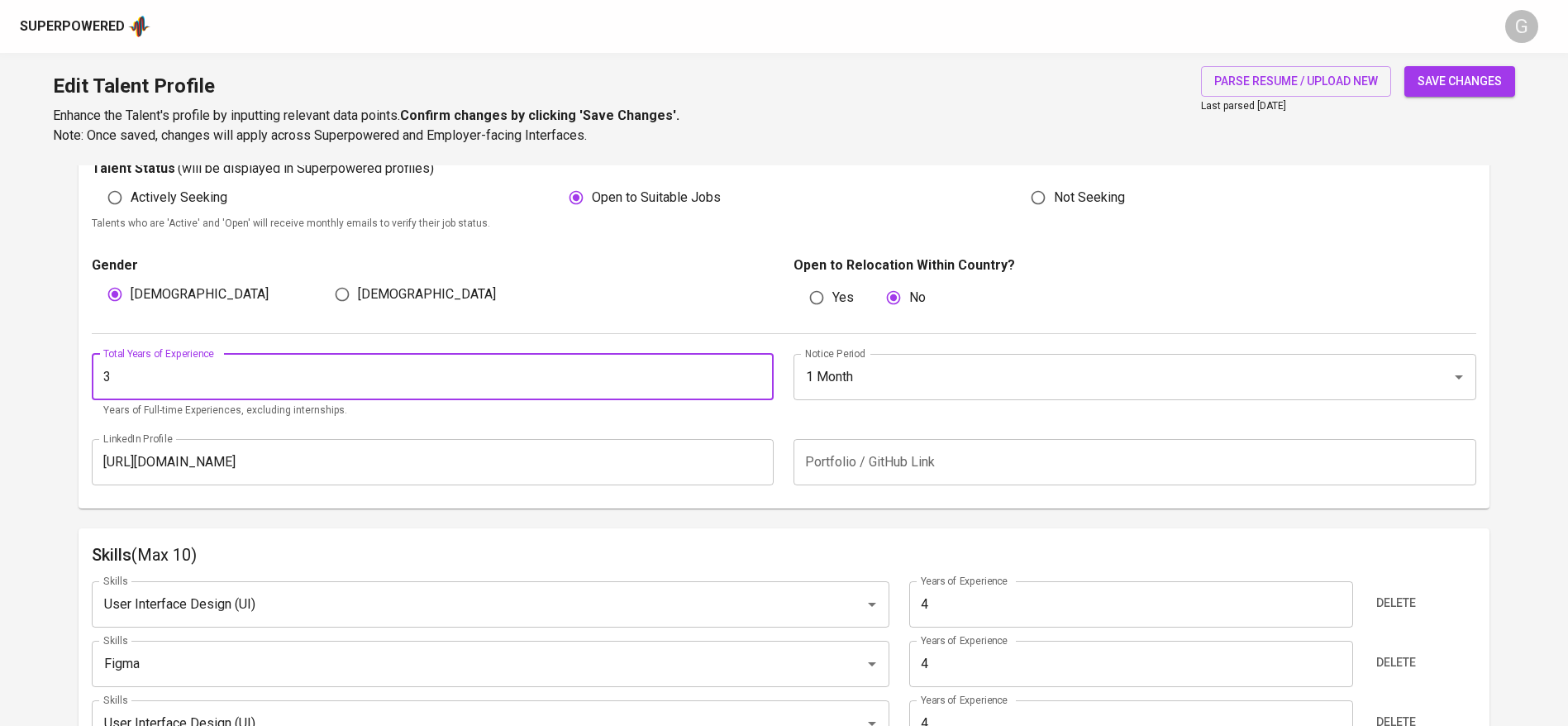
click at [216, 371] on input "3" at bounding box center [433, 377] width 682 height 46
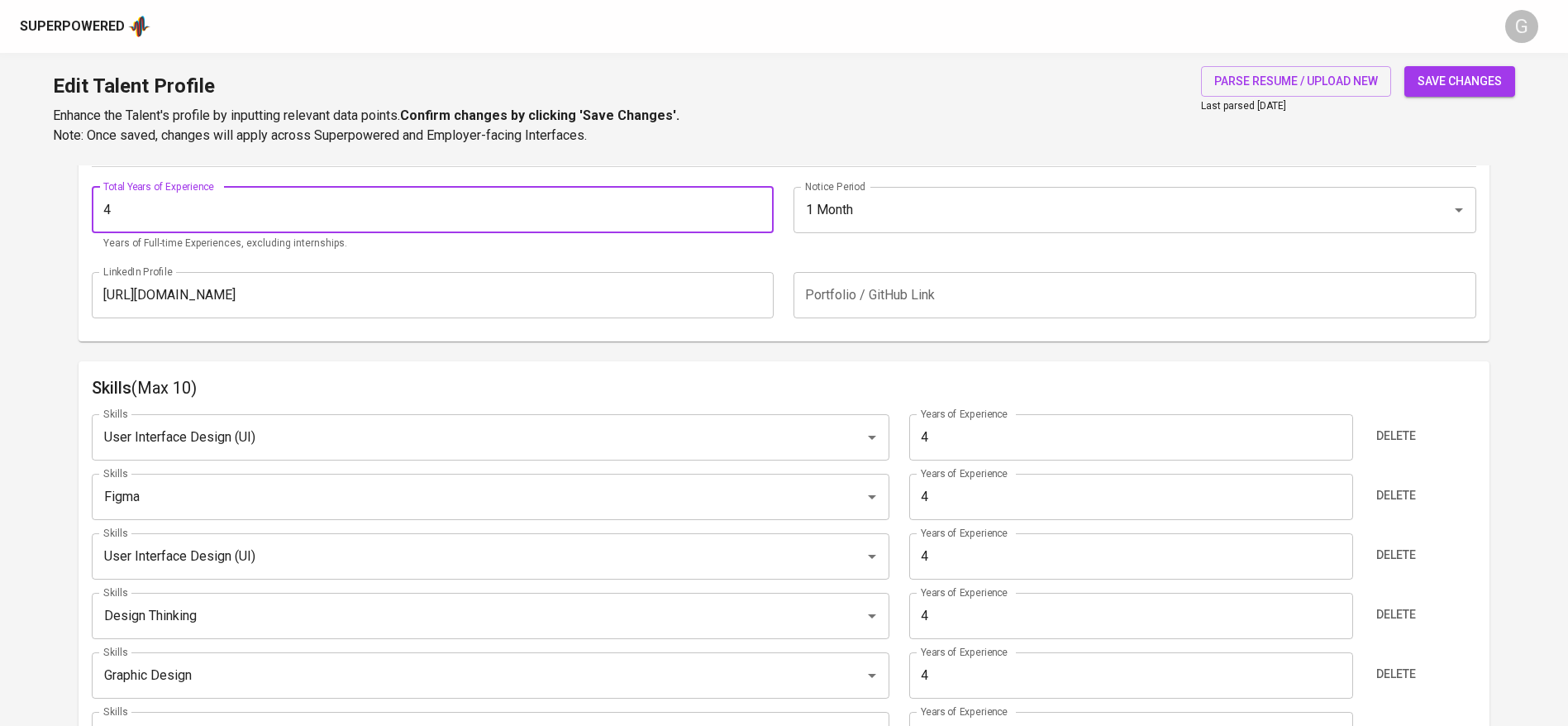
scroll to position [658, 0]
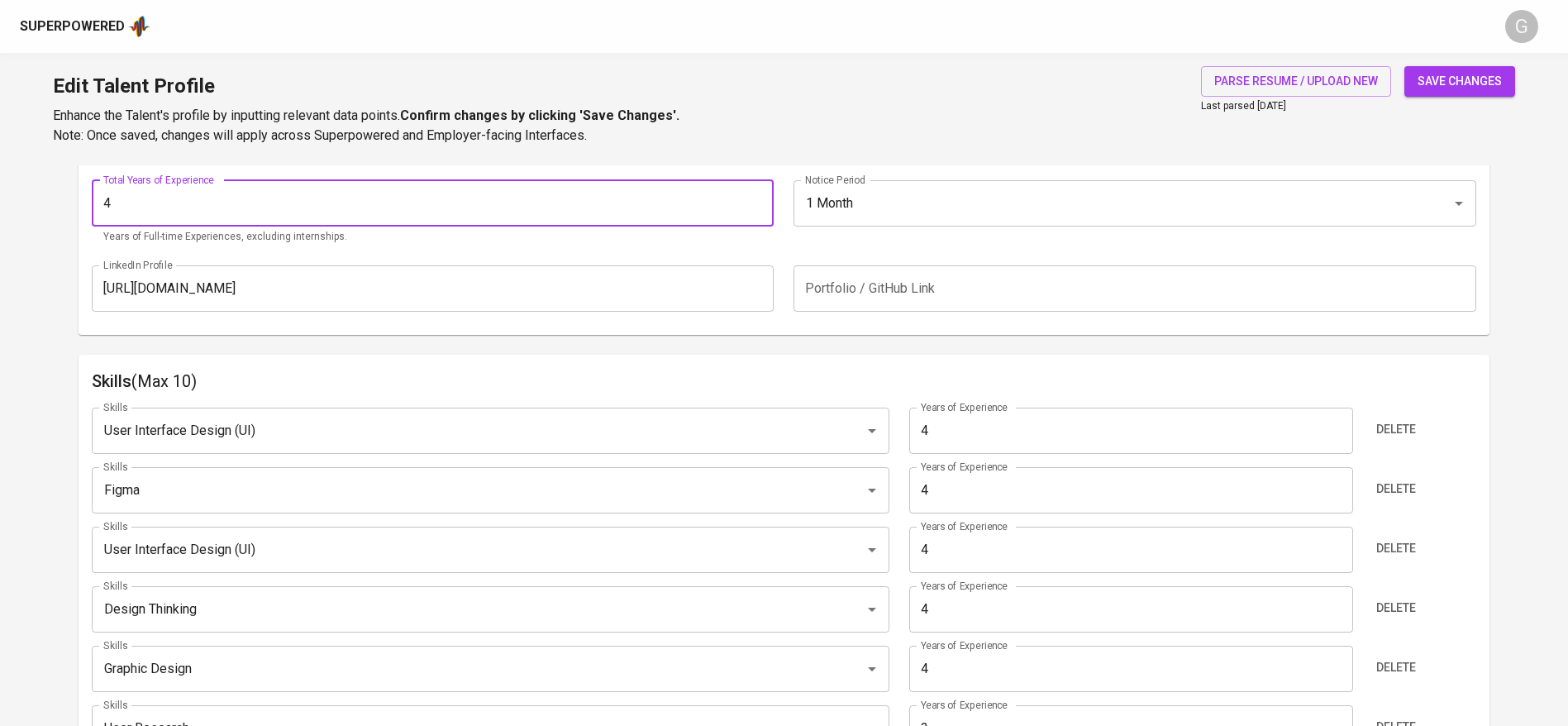
type input "4"
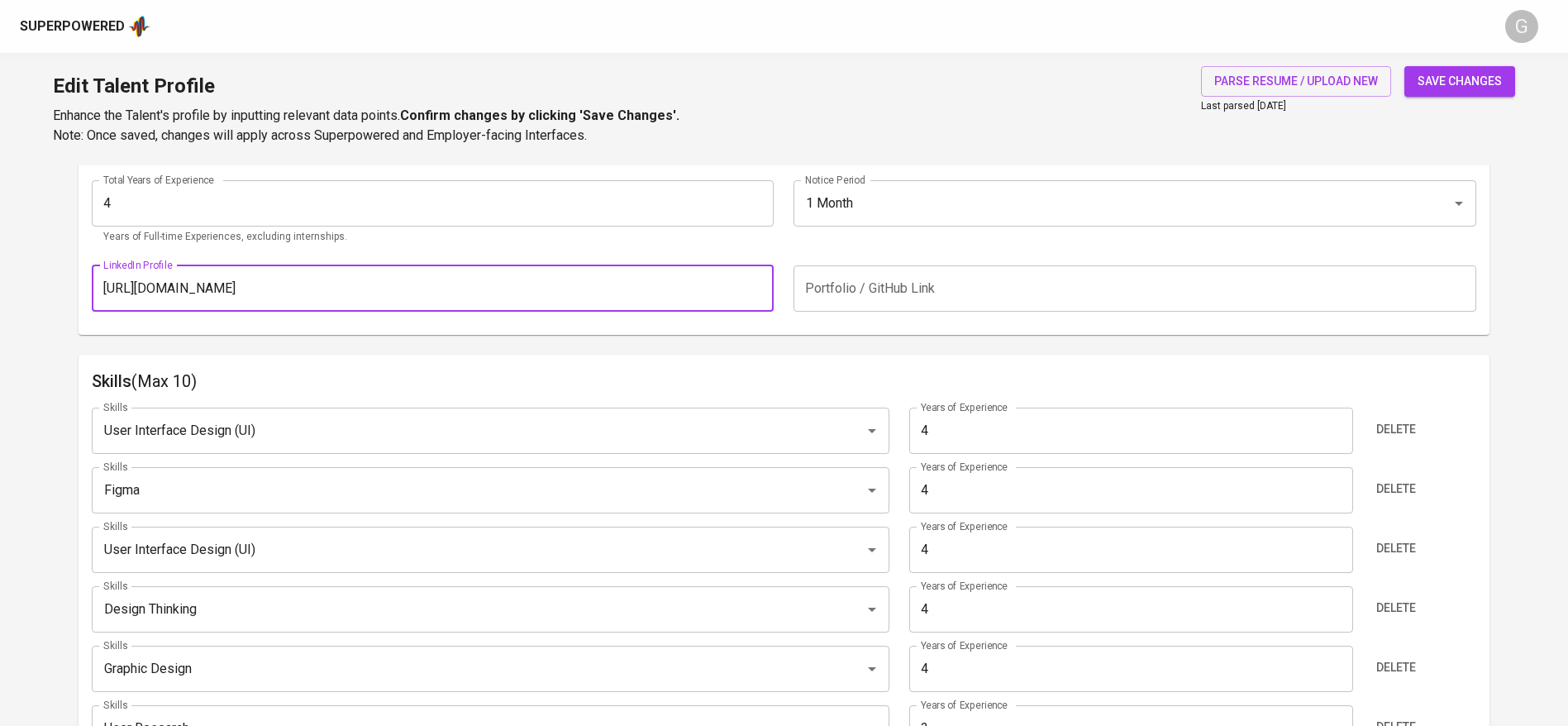
click at [494, 289] on input "https://www.linkedin.com/in/zarnold-aziz/" at bounding box center [433, 289] width 682 height 46
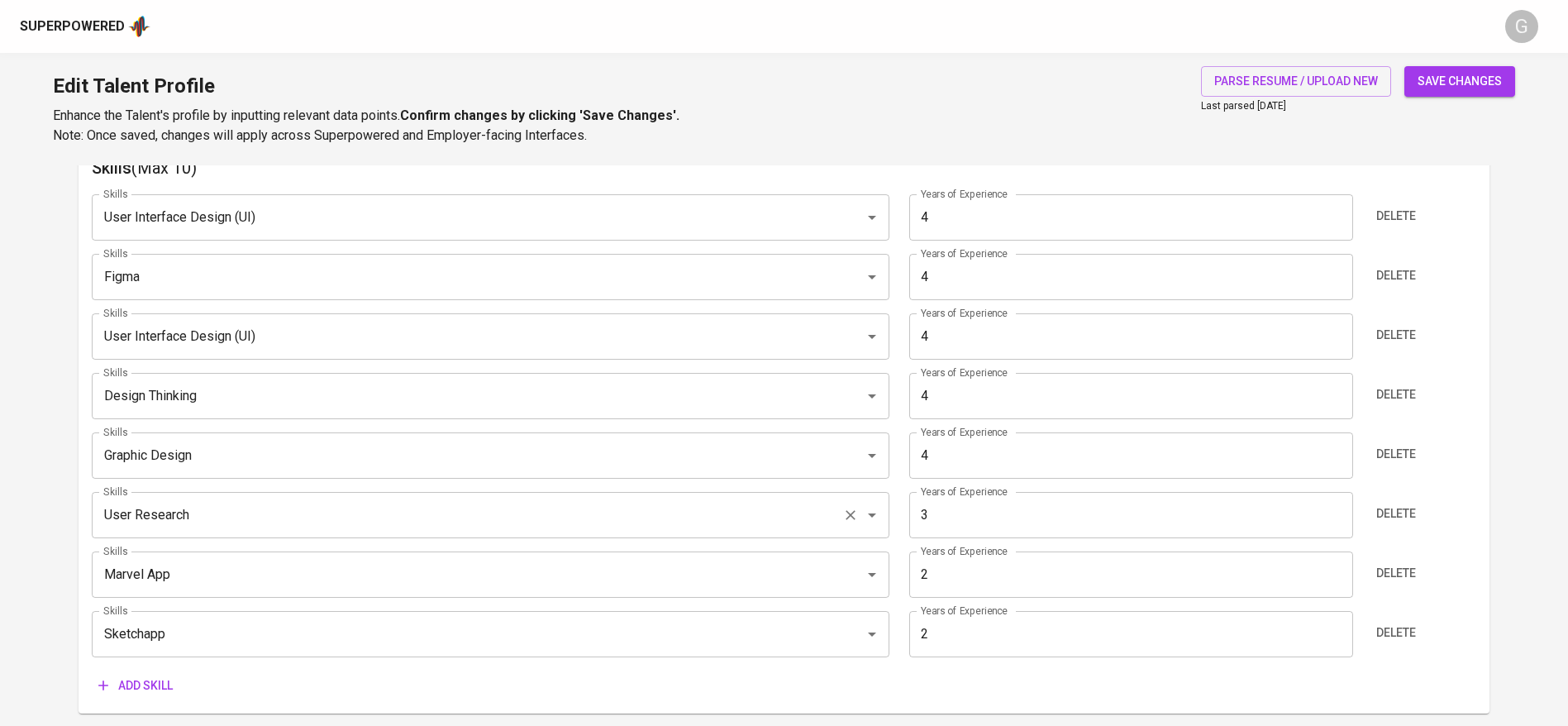
scroll to position [873, 0]
click at [167, 577] on input "Marvel App" at bounding box center [467, 573] width 737 height 31
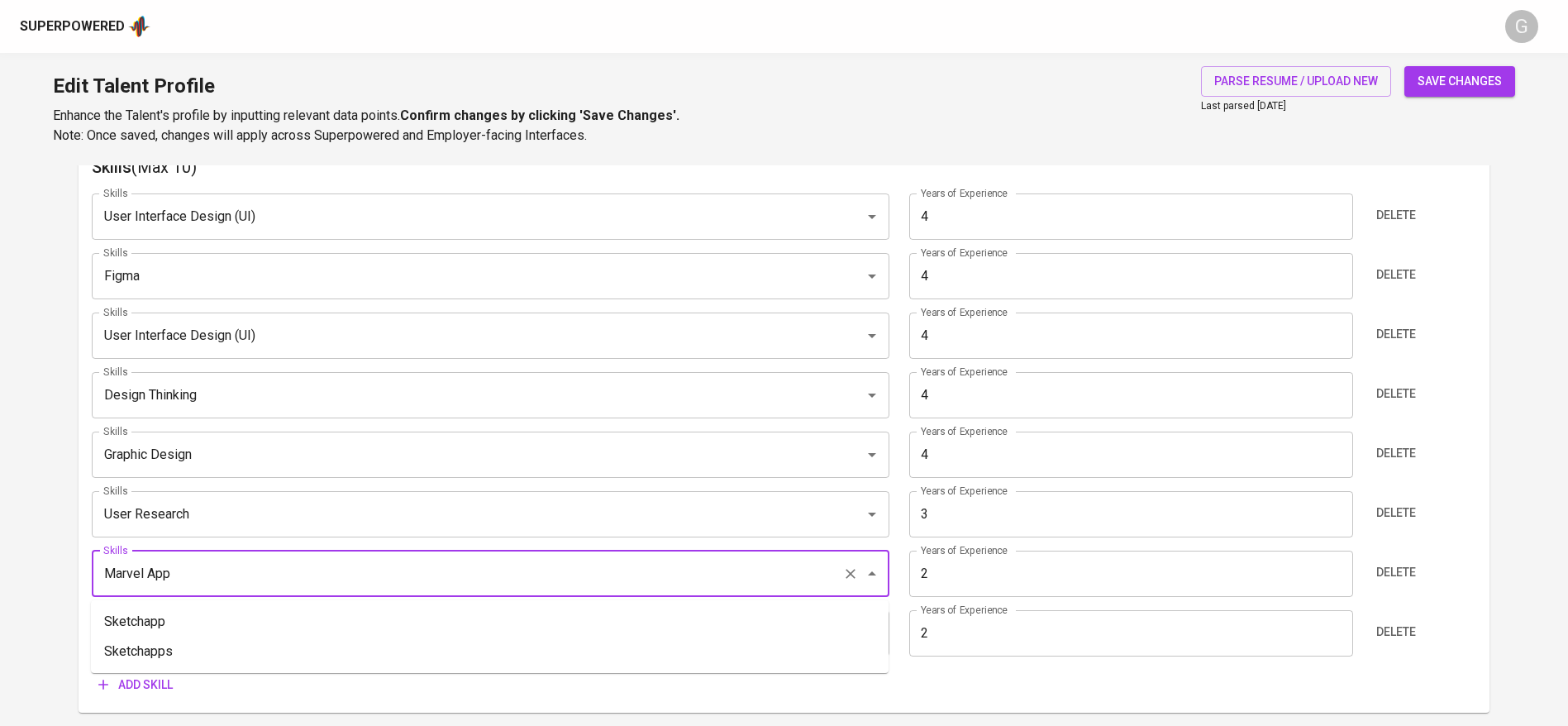
click at [167, 577] on input "Marvel App" at bounding box center [467, 573] width 737 height 31
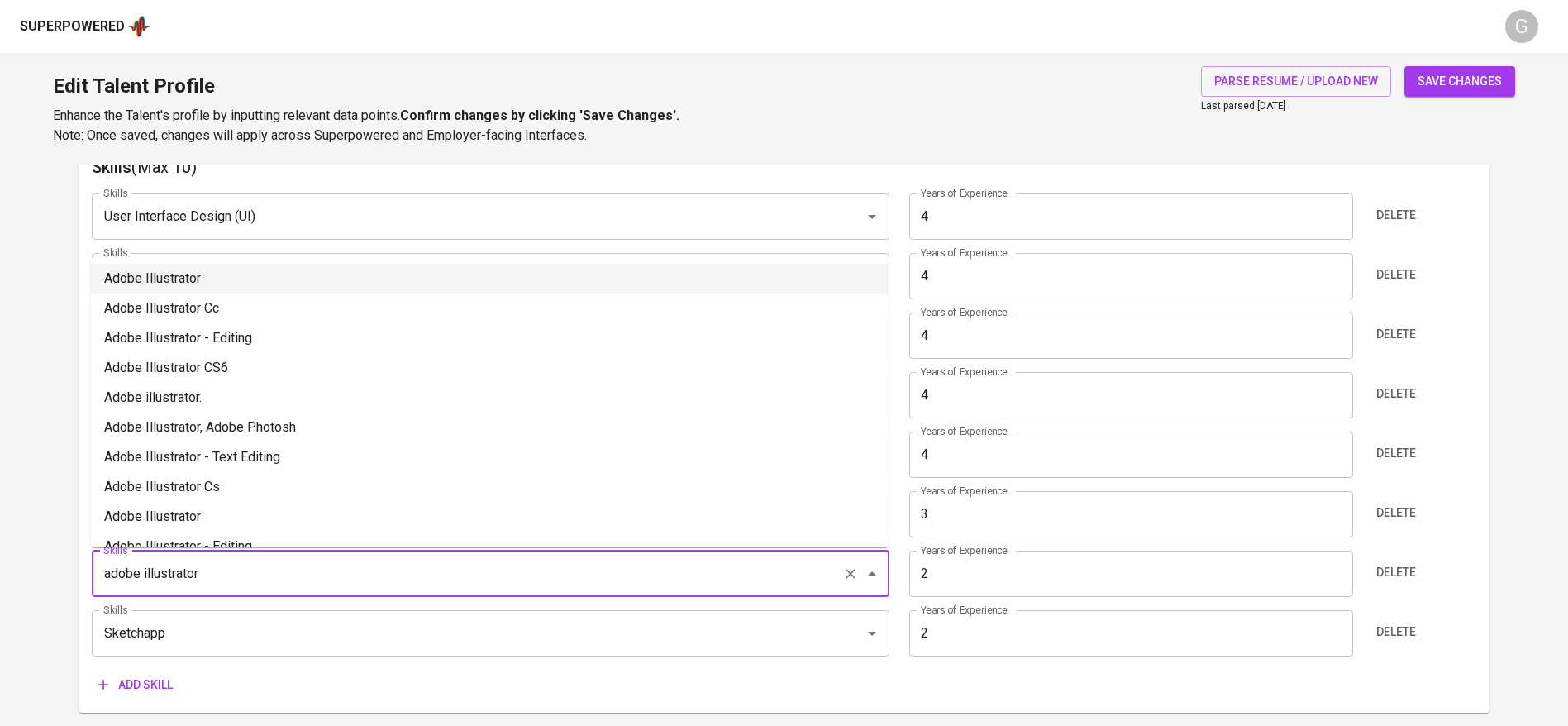
click at [186, 265] on li "Adobe Illustrator" at bounding box center [489, 278] width 797 height 29
type input "Adobe Illustrator"
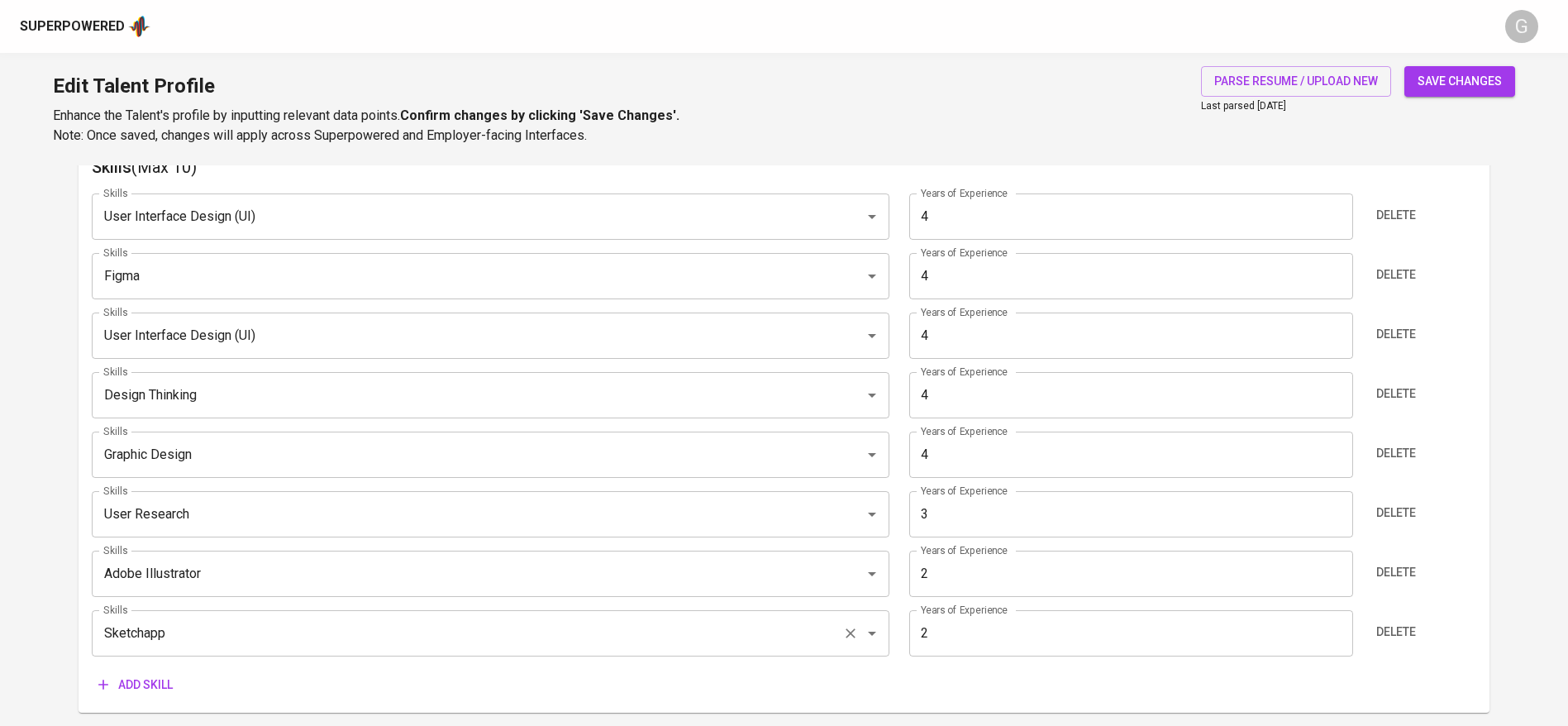
click at [168, 645] on input "Sketchapp" at bounding box center [467, 632] width 737 height 31
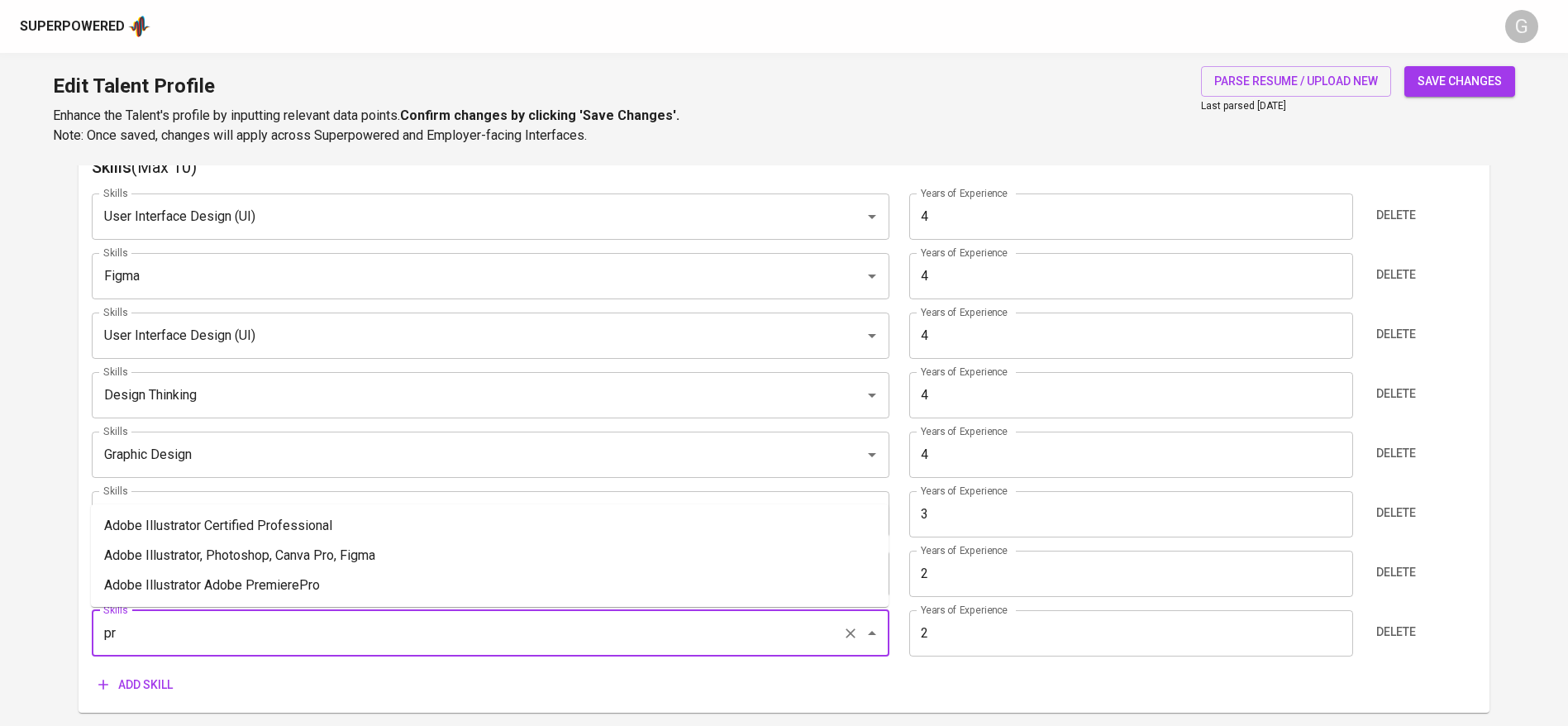
type input "p"
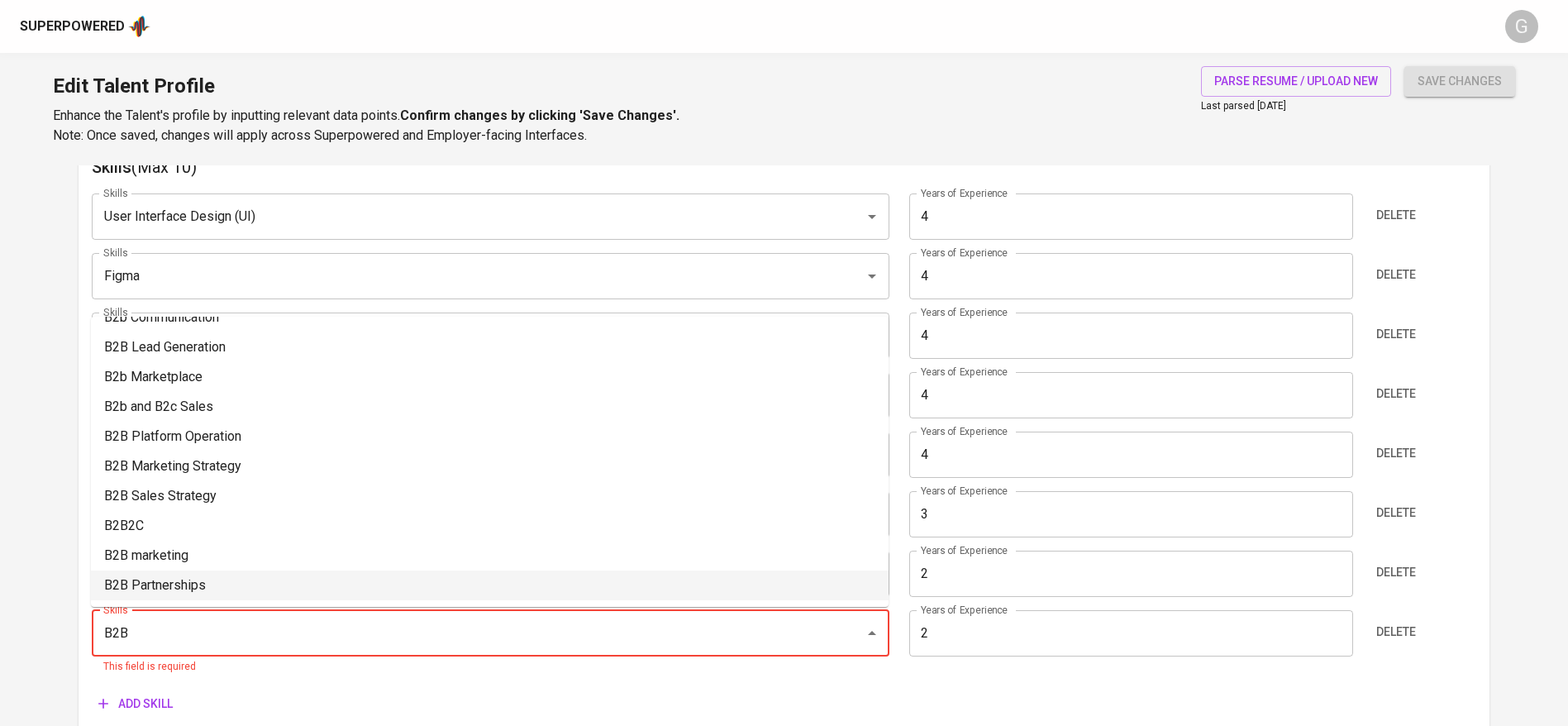
scroll to position [0, 0]
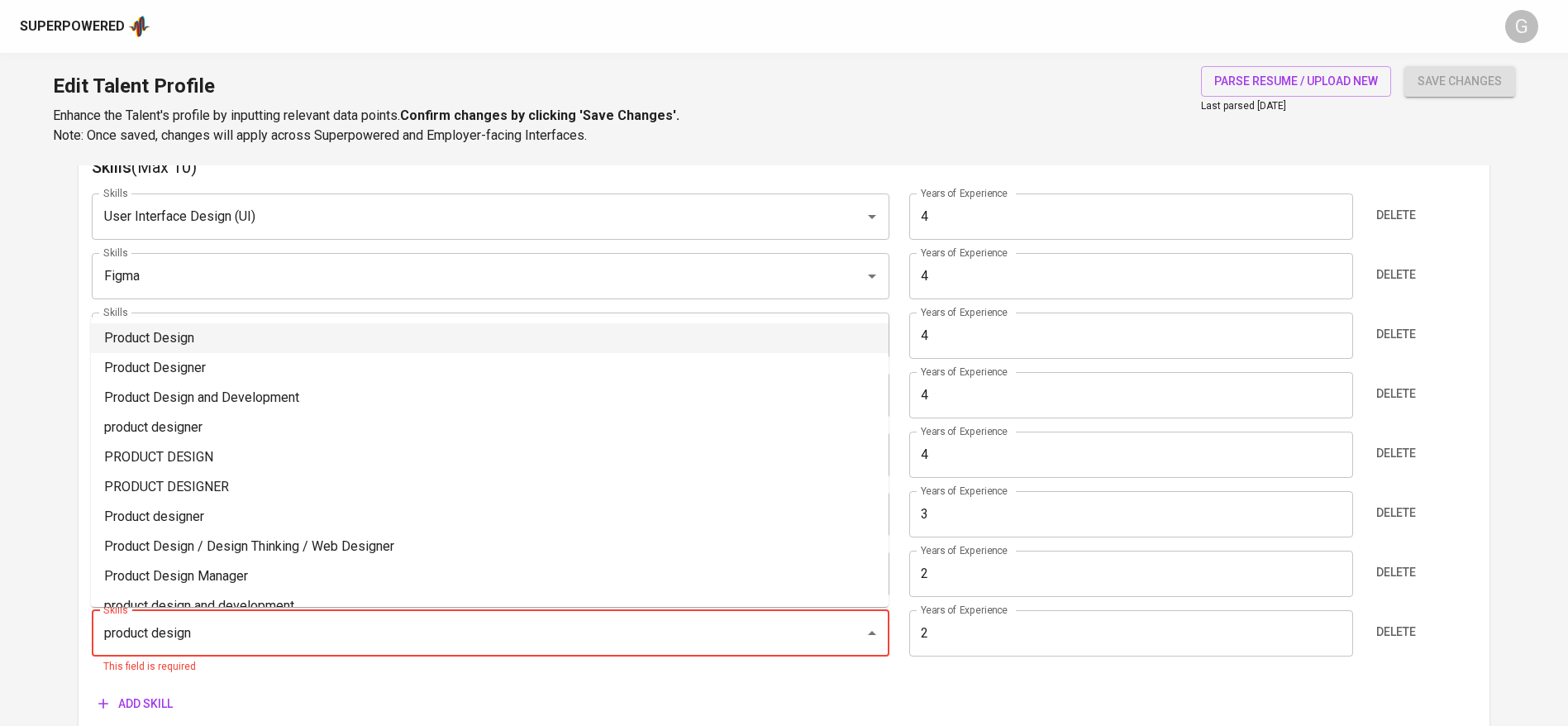
click at [182, 341] on li "Product Design" at bounding box center [489, 338] width 797 height 29
type input "Product Design"
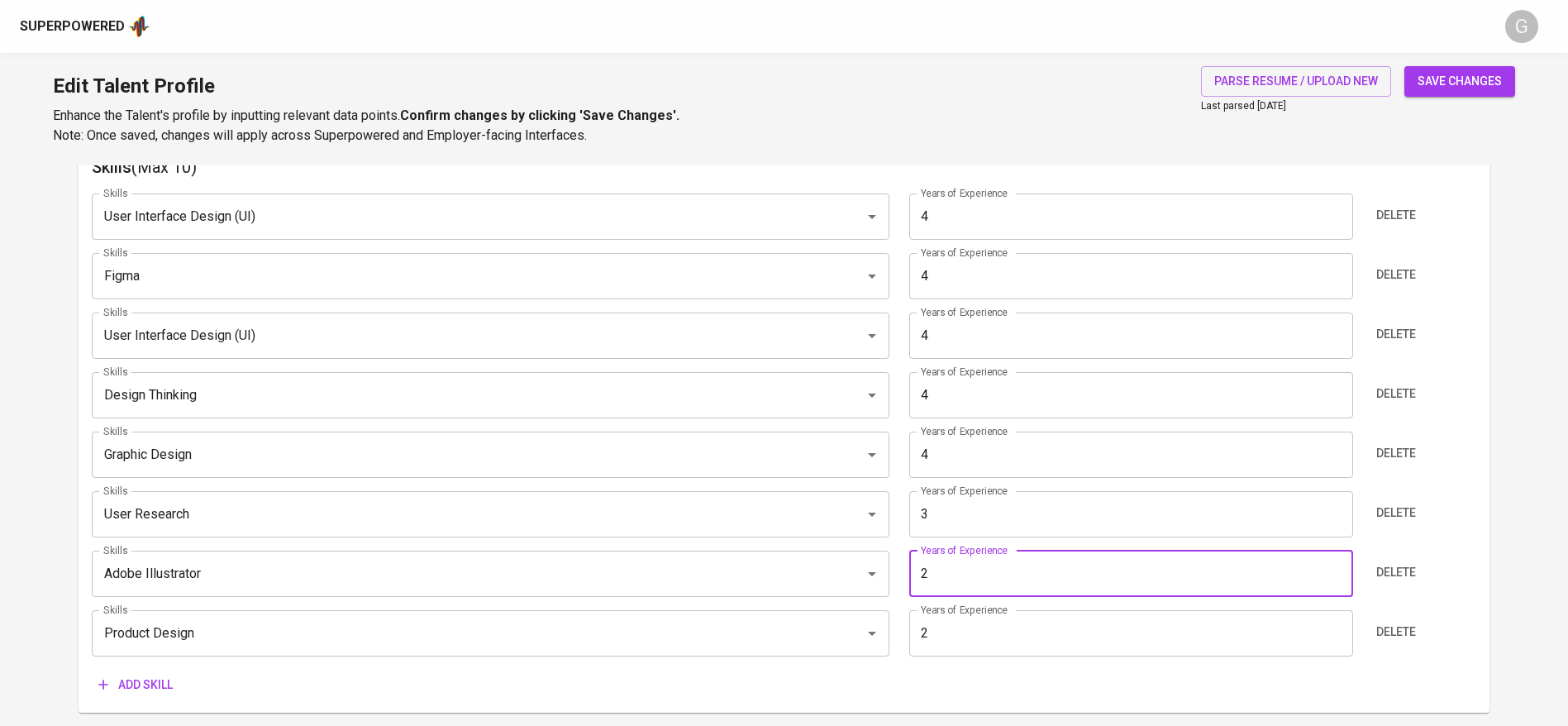
click at [1010, 591] on input "2" at bounding box center [1130, 574] width 443 height 46
type input "4"
click at [1004, 642] on input "2" at bounding box center [1130, 633] width 443 height 46
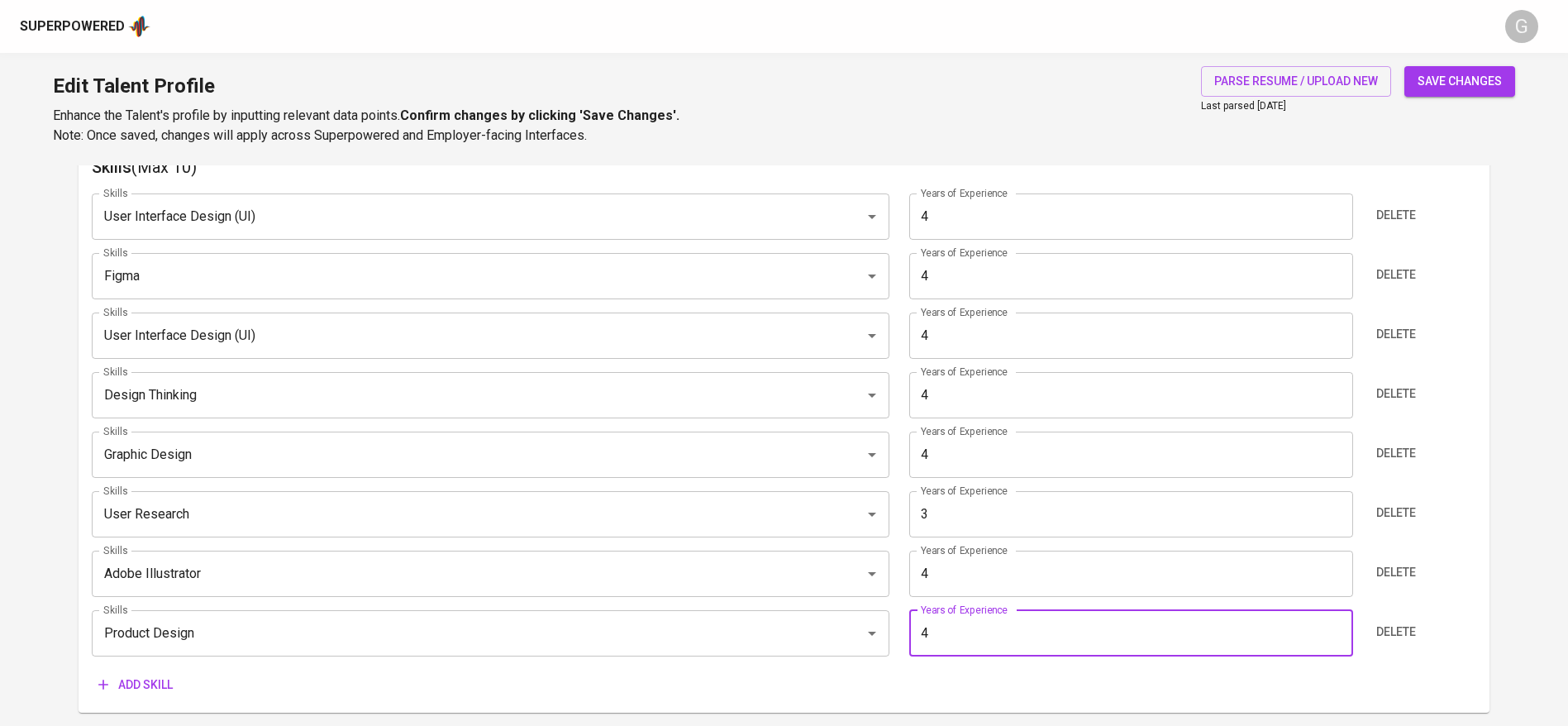
type input "4"
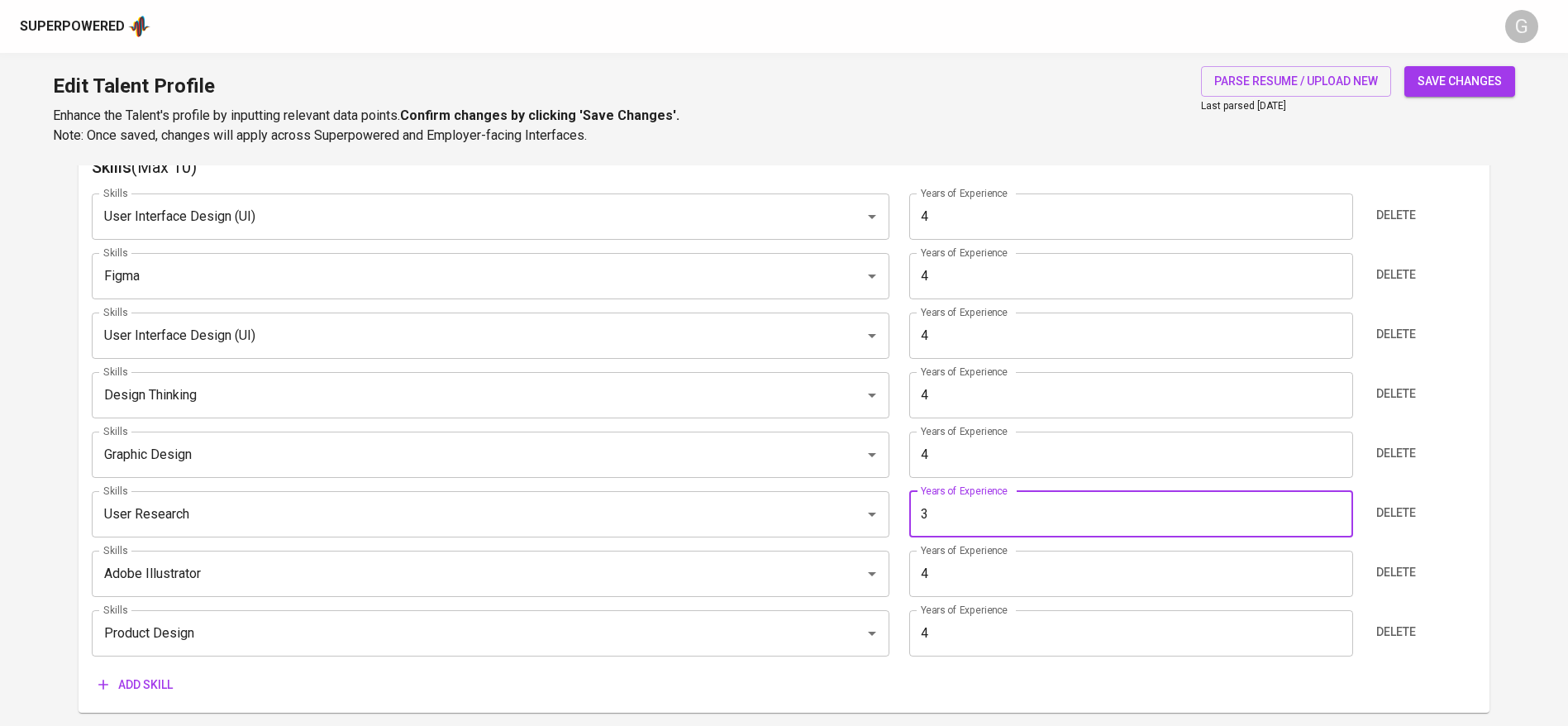
click at [984, 515] on input "3" at bounding box center [1130, 514] width 443 height 46
type input "4"
click at [1404, 66] on button "save changes" at bounding box center [1459, 81] width 110 height 30
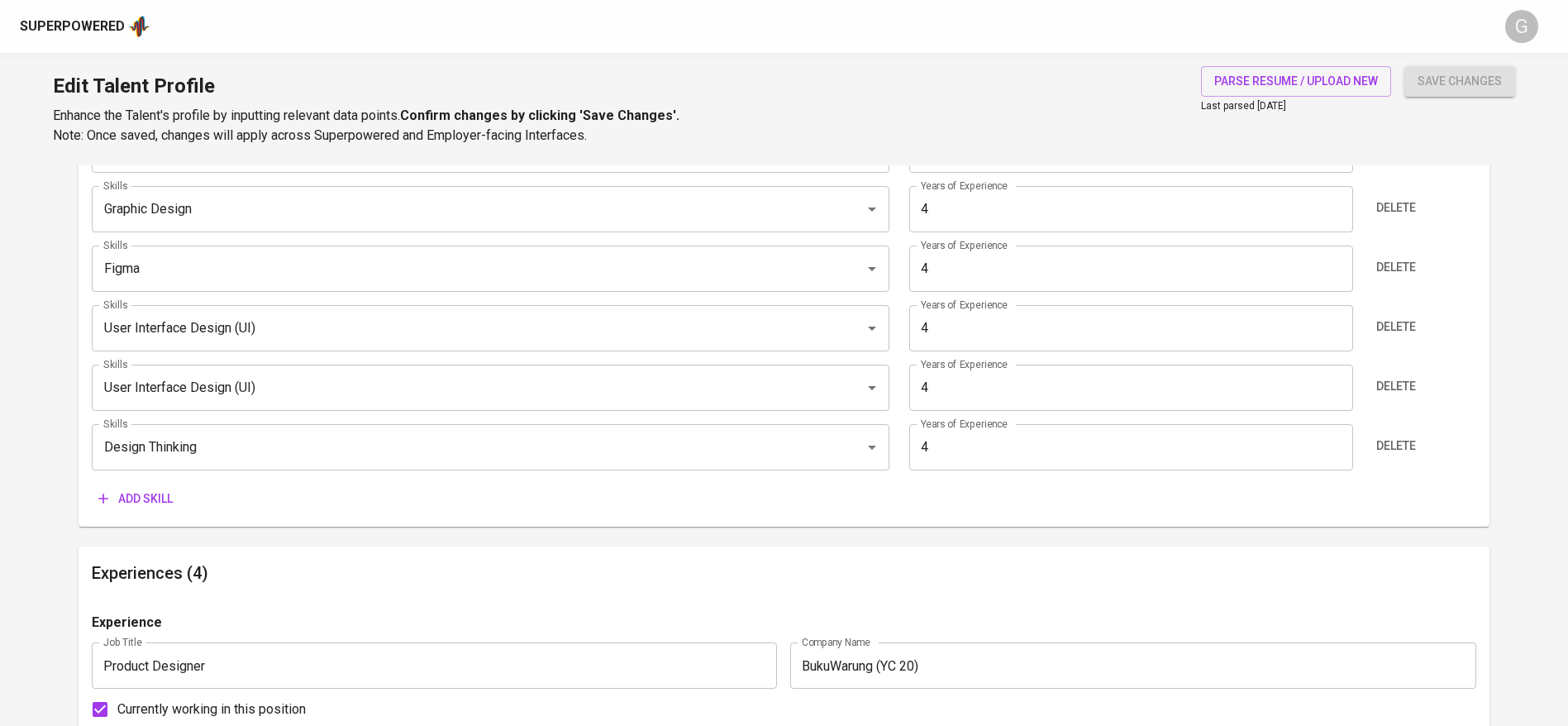
scroll to position [1061, 0]
click at [136, 505] on span "Add skill" at bounding box center [135, 495] width 74 height 20
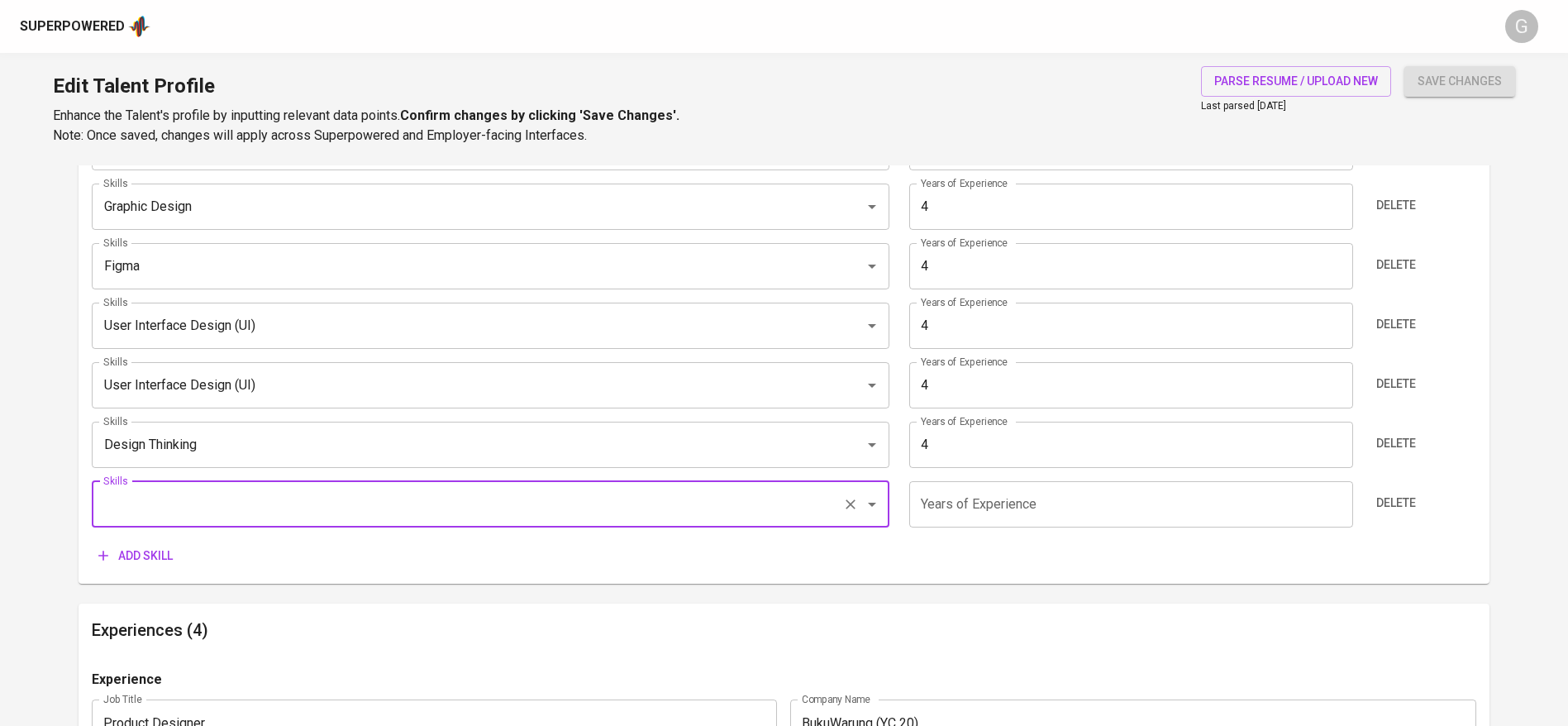
scroll to position [1121, 0]
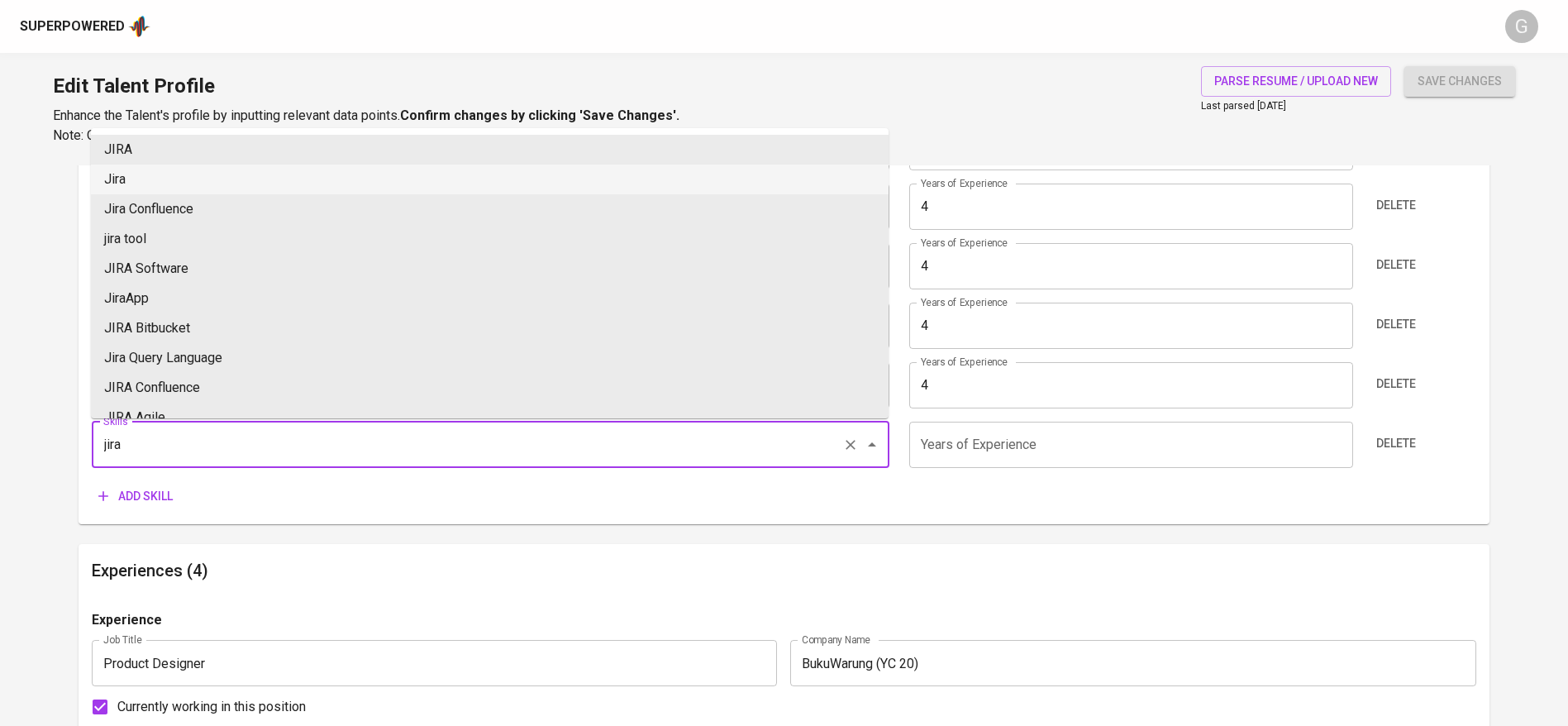
click at [136, 184] on li "Jira" at bounding box center [489, 179] width 797 height 29
type input "Jira"
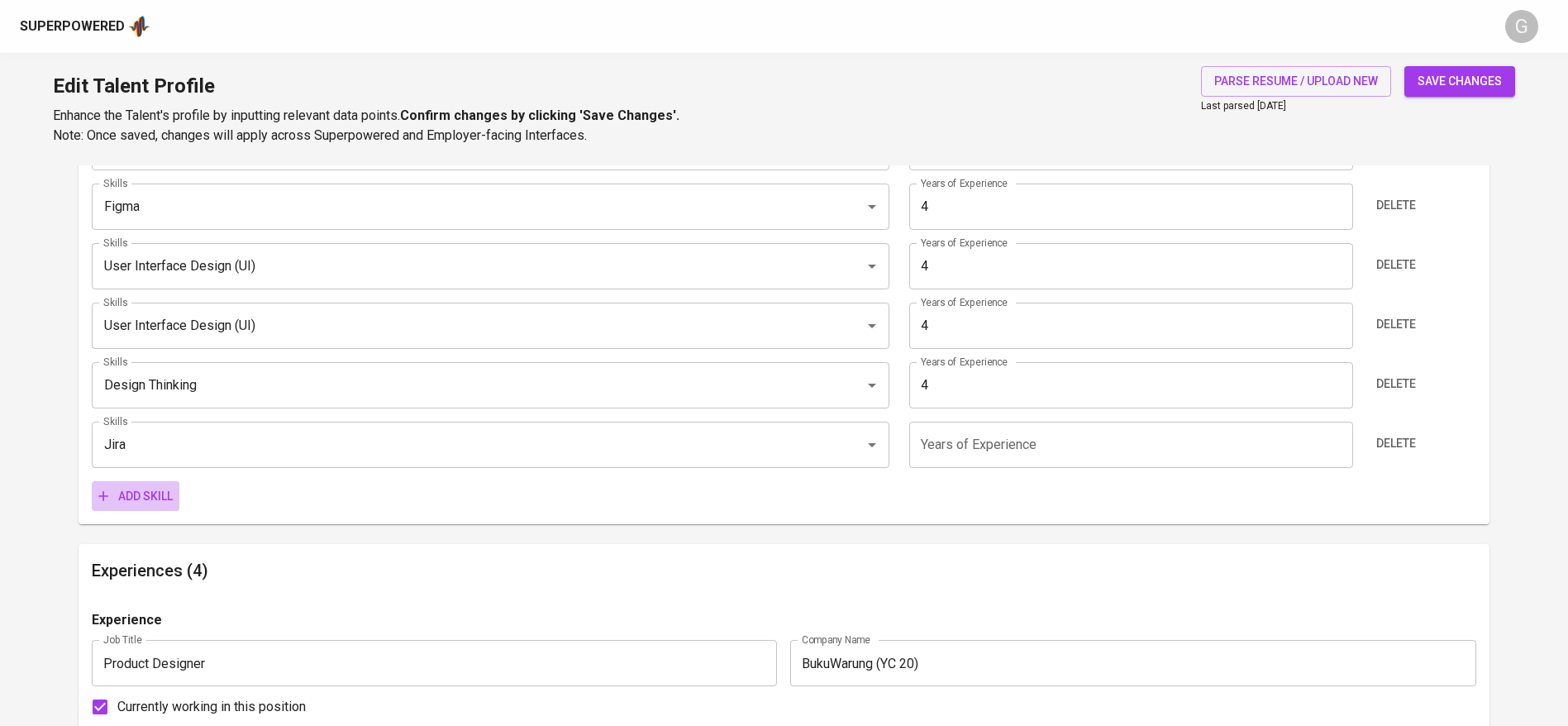
click at [138, 500] on span "Add skill" at bounding box center [135, 495] width 74 height 20
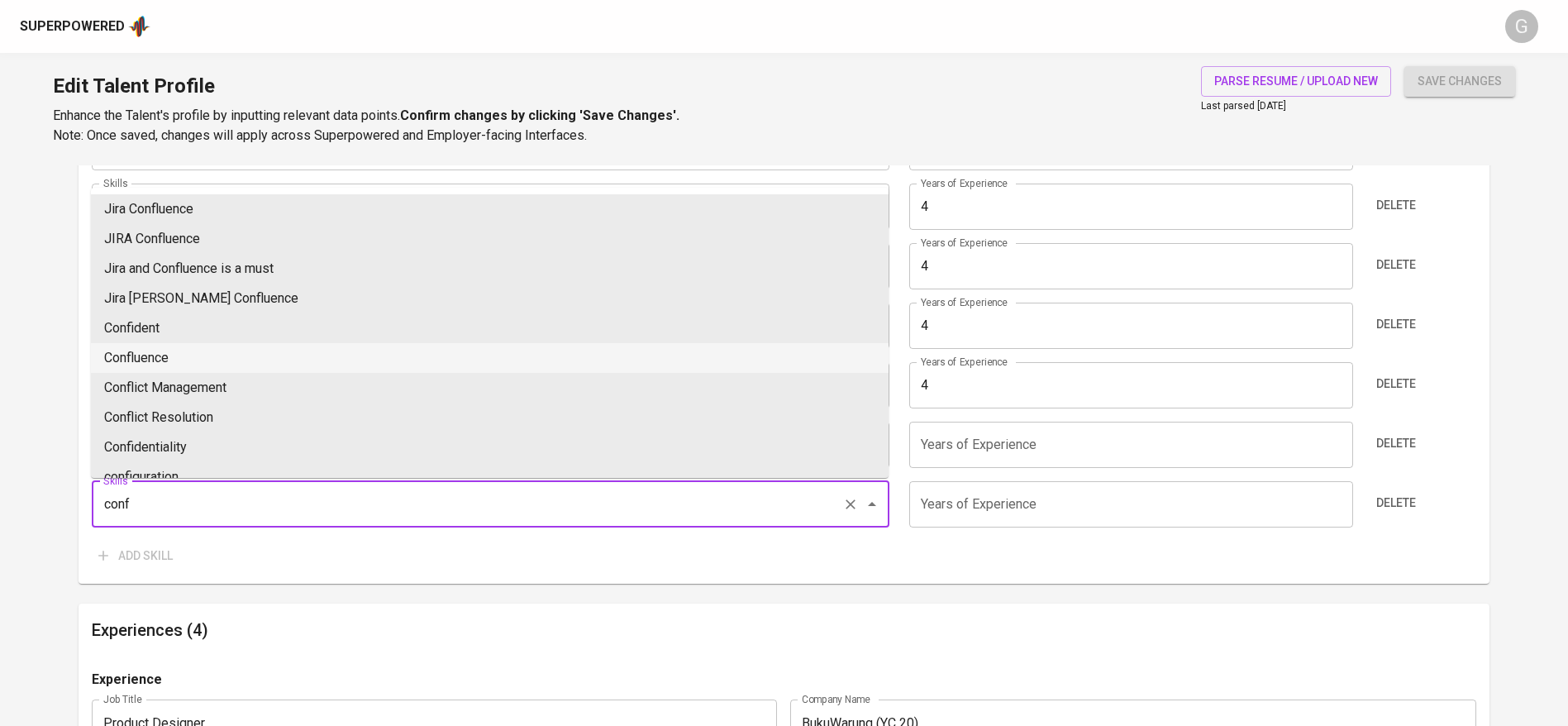
click at [185, 360] on li "Confluence" at bounding box center [489, 357] width 797 height 29
type input "Confluence"
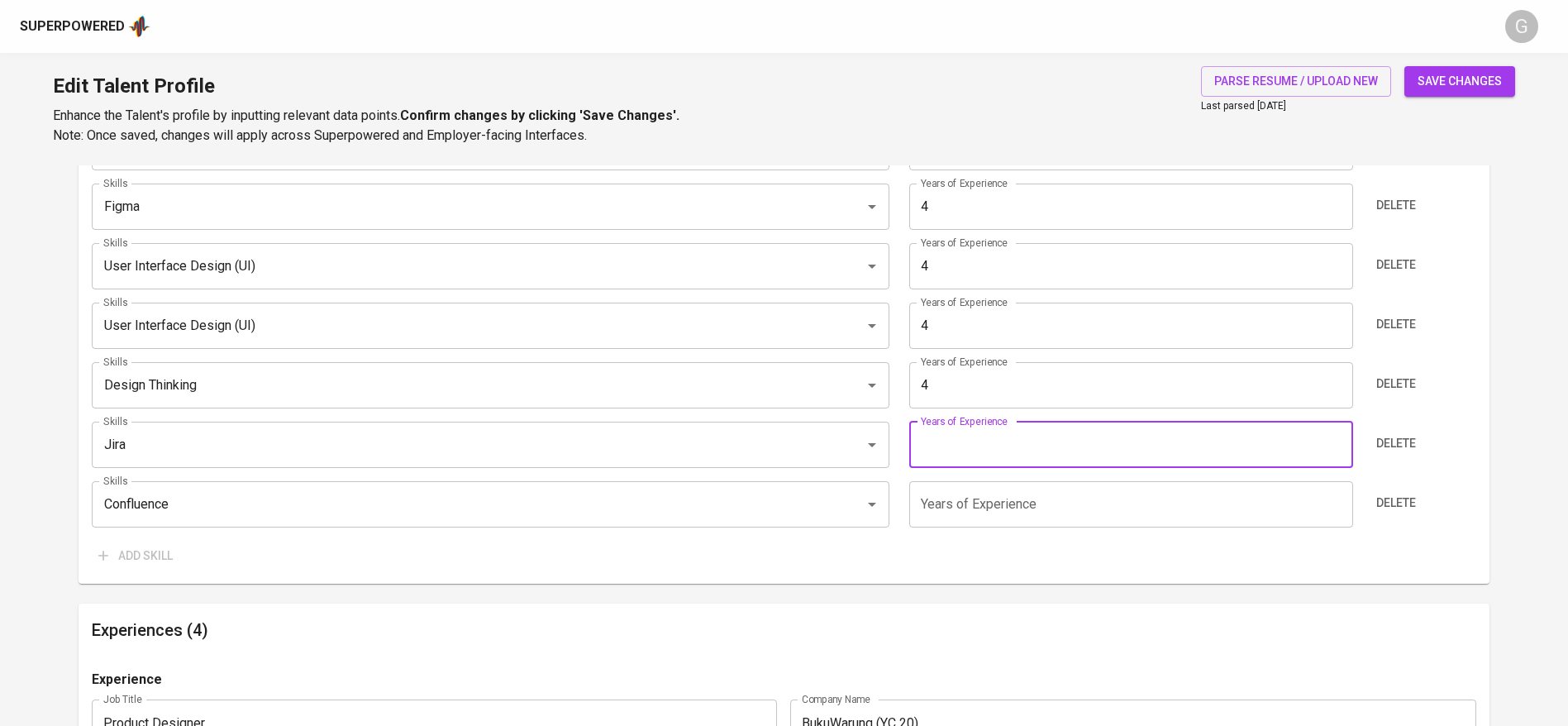
click at [955, 440] on input "number" at bounding box center [1130, 445] width 443 height 46
type input "4"
click at [978, 490] on input "number" at bounding box center [1130, 504] width 443 height 46
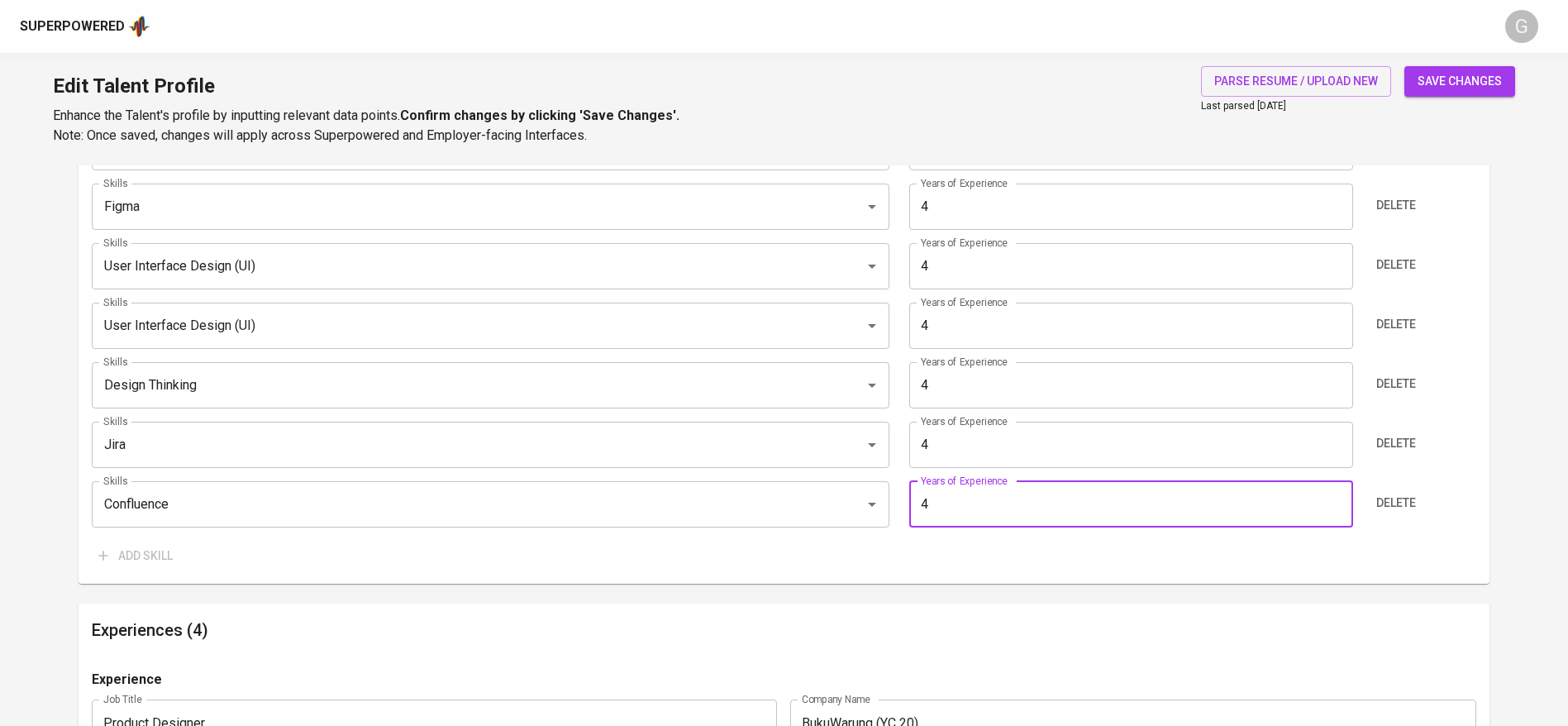
type input "4"
click at [1445, 75] on span "save changes" at bounding box center [1459, 81] width 85 height 20
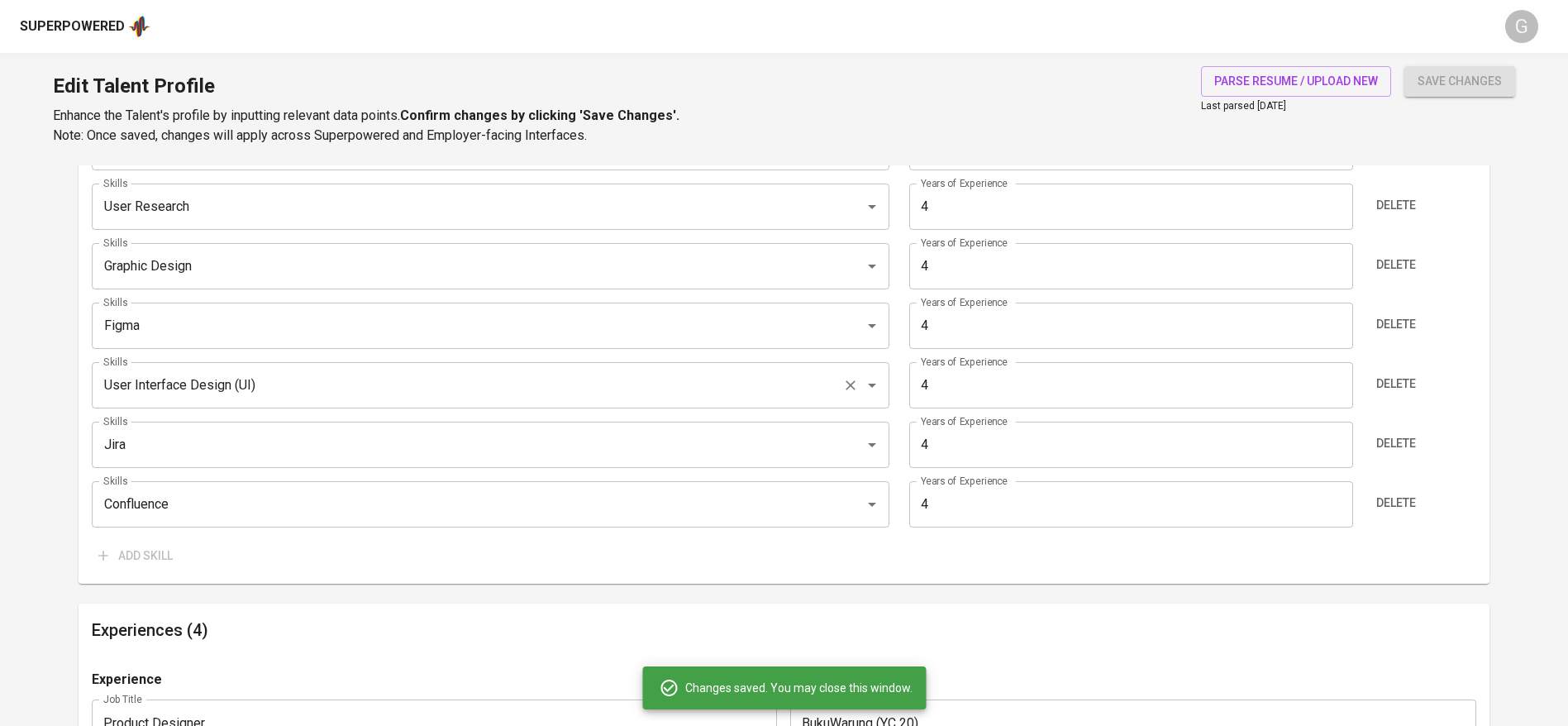
type input "Confluence"
type input "Jira"
type input "Product Design"
type input "Adobe Illustrator"
type input "User Research"
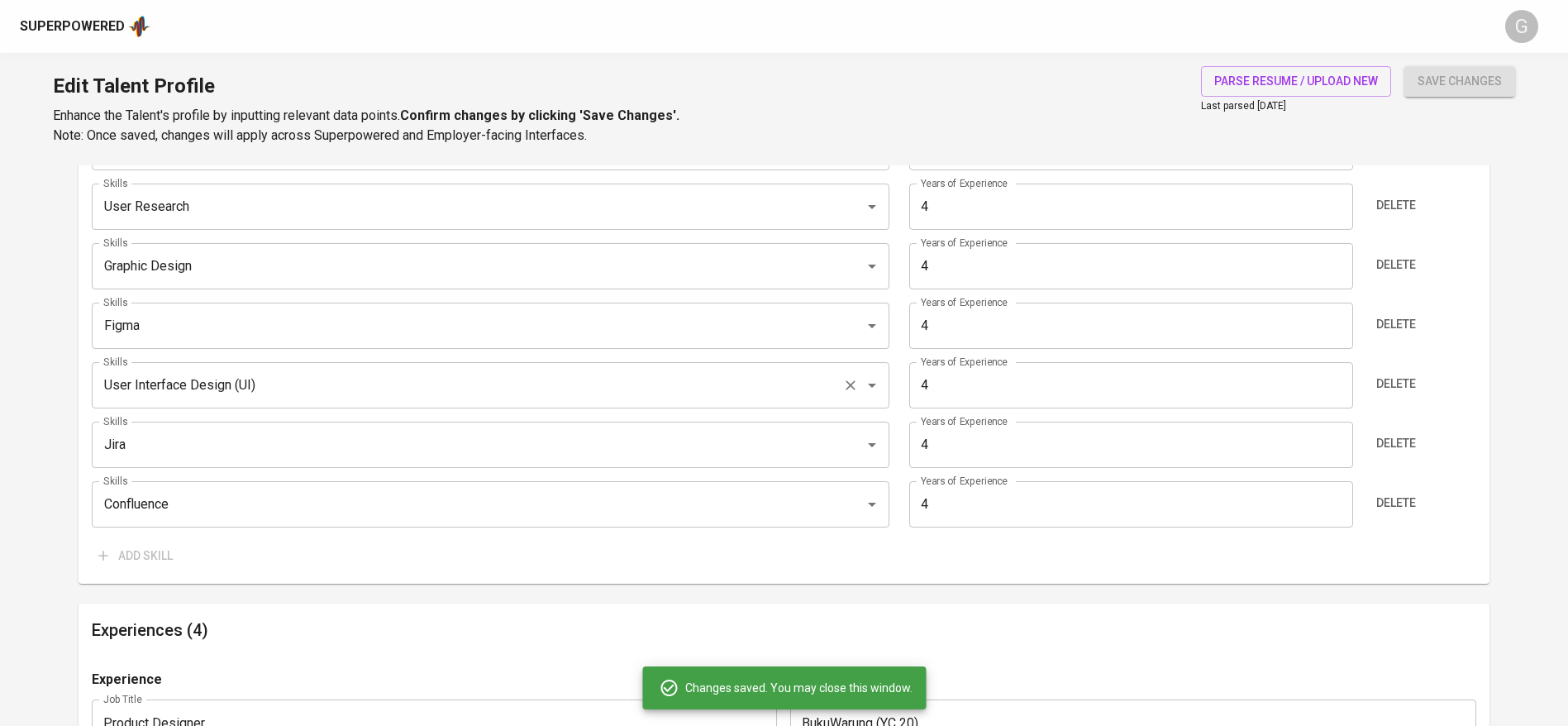
type input "Graphic Design"
type input "Figma"
type input "User Interface Design (UI)"
type input "Design Thinking"
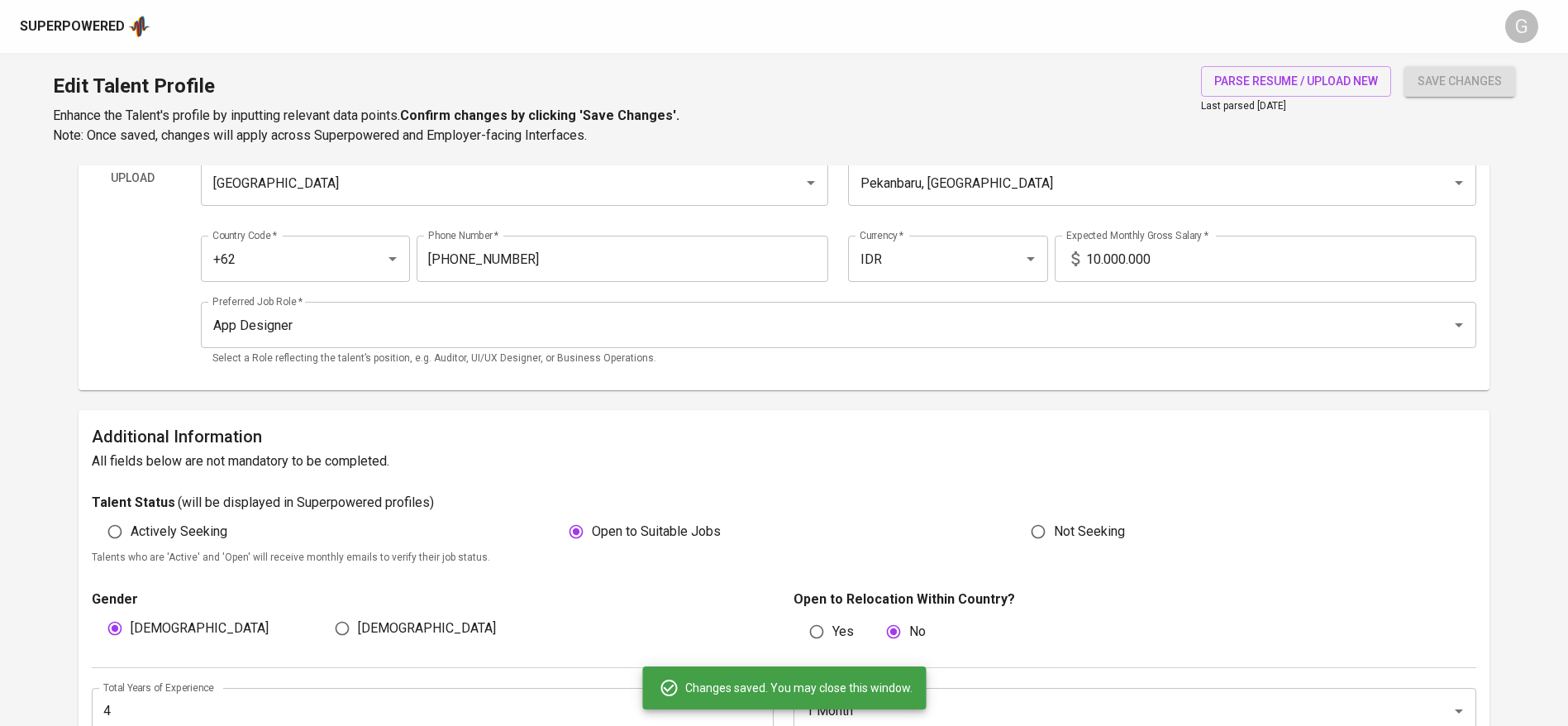
scroll to position [0, 0]
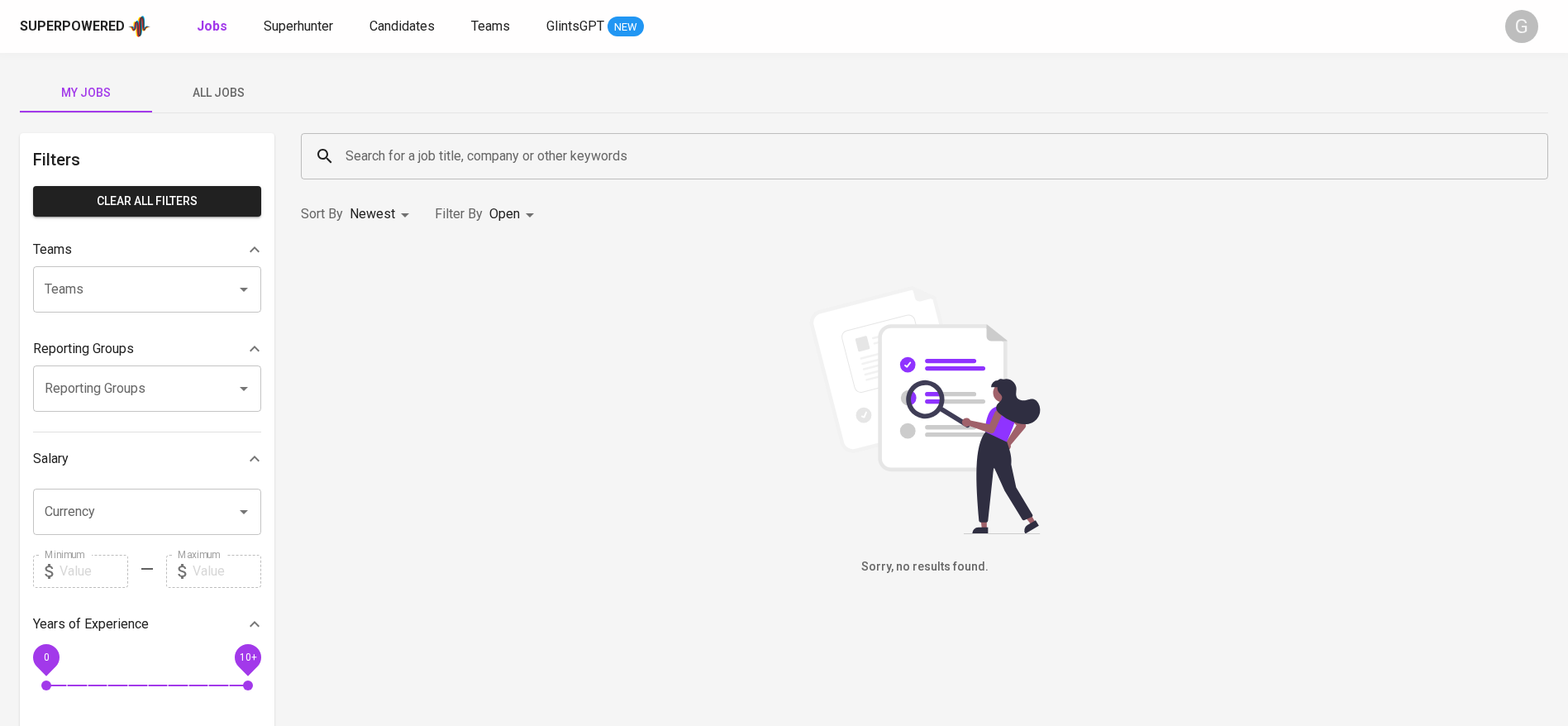
click at [195, 94] on span "All Jobs" at bounding box center [218, 93] width 112 height 20
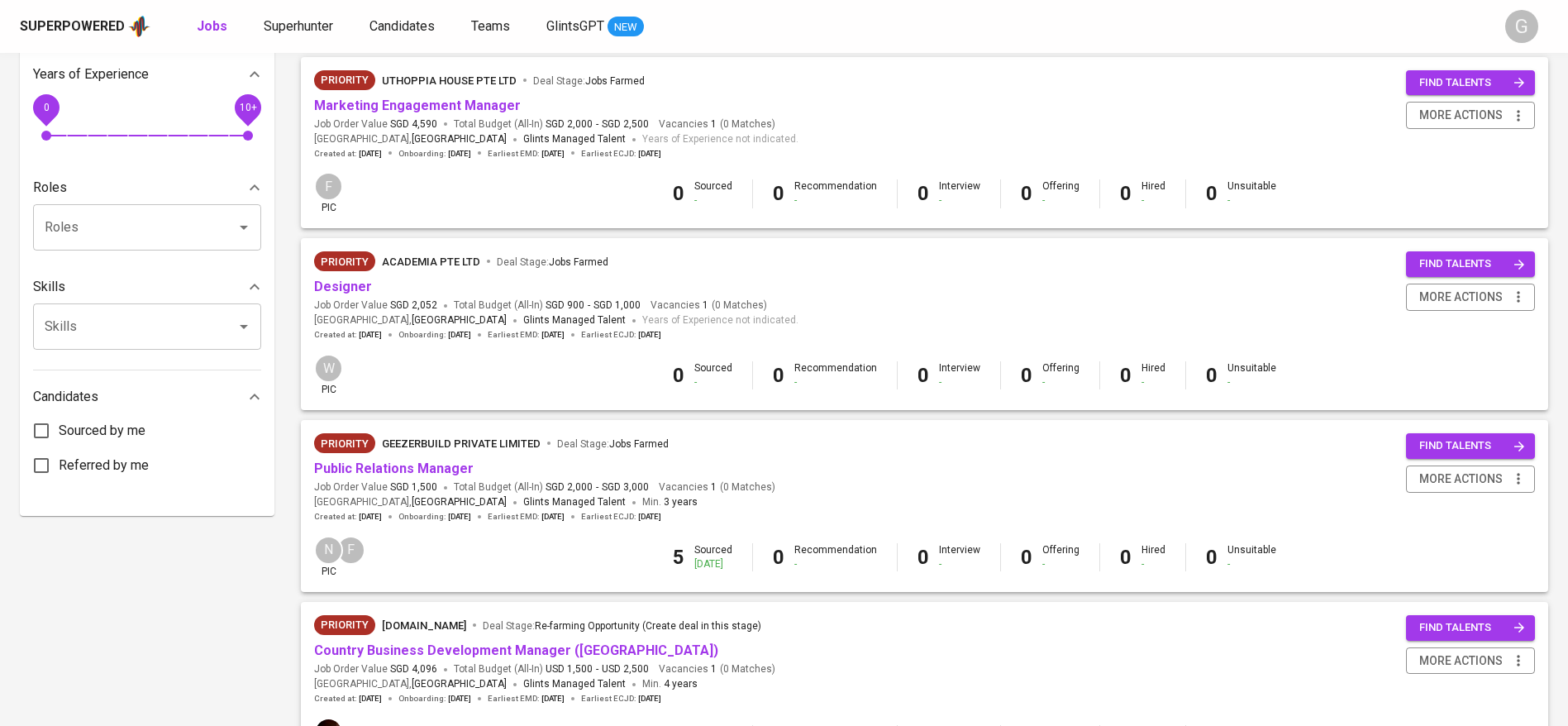
scroll to position [567, 0]
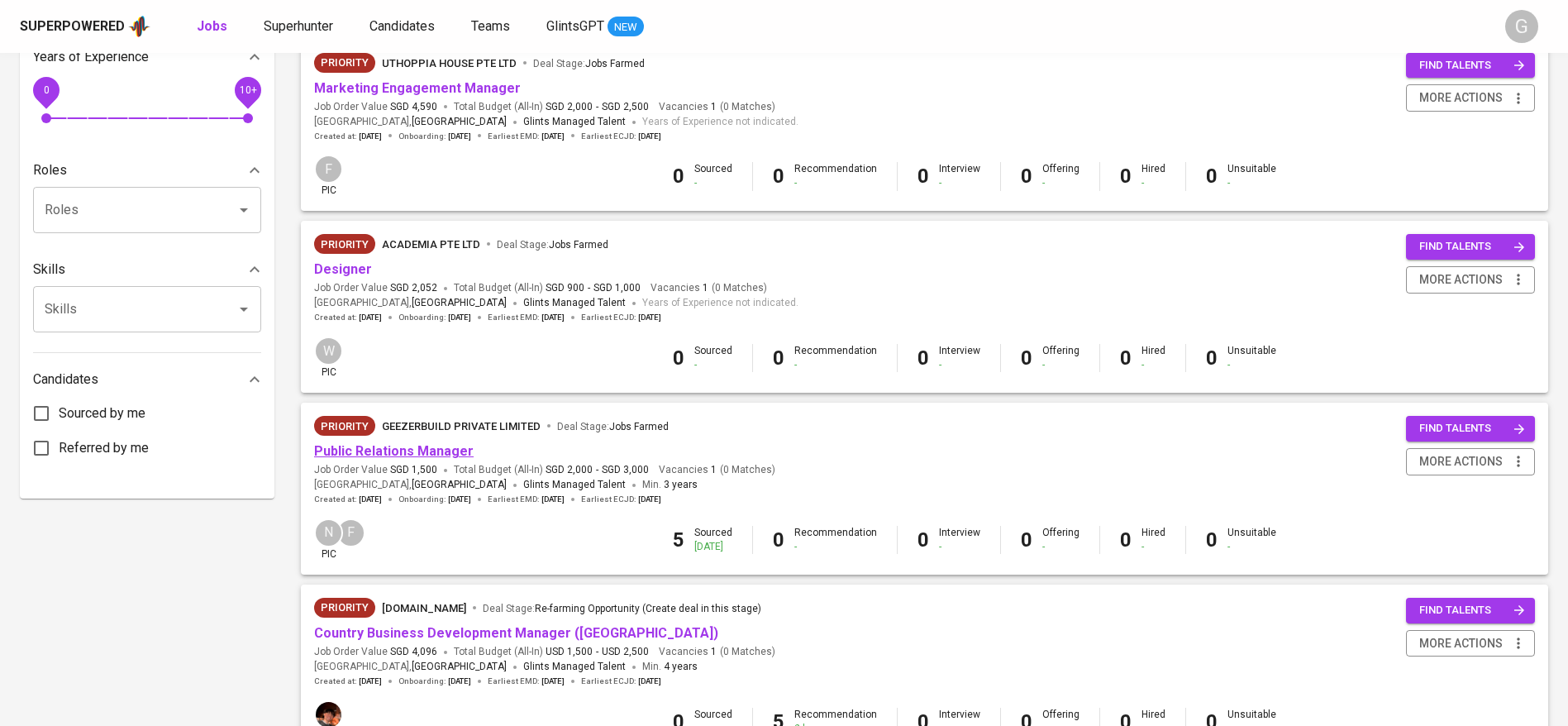
click at [434, 448] on link "Public Relations Manager" at bounding box center [394, 451] width 159 height 16
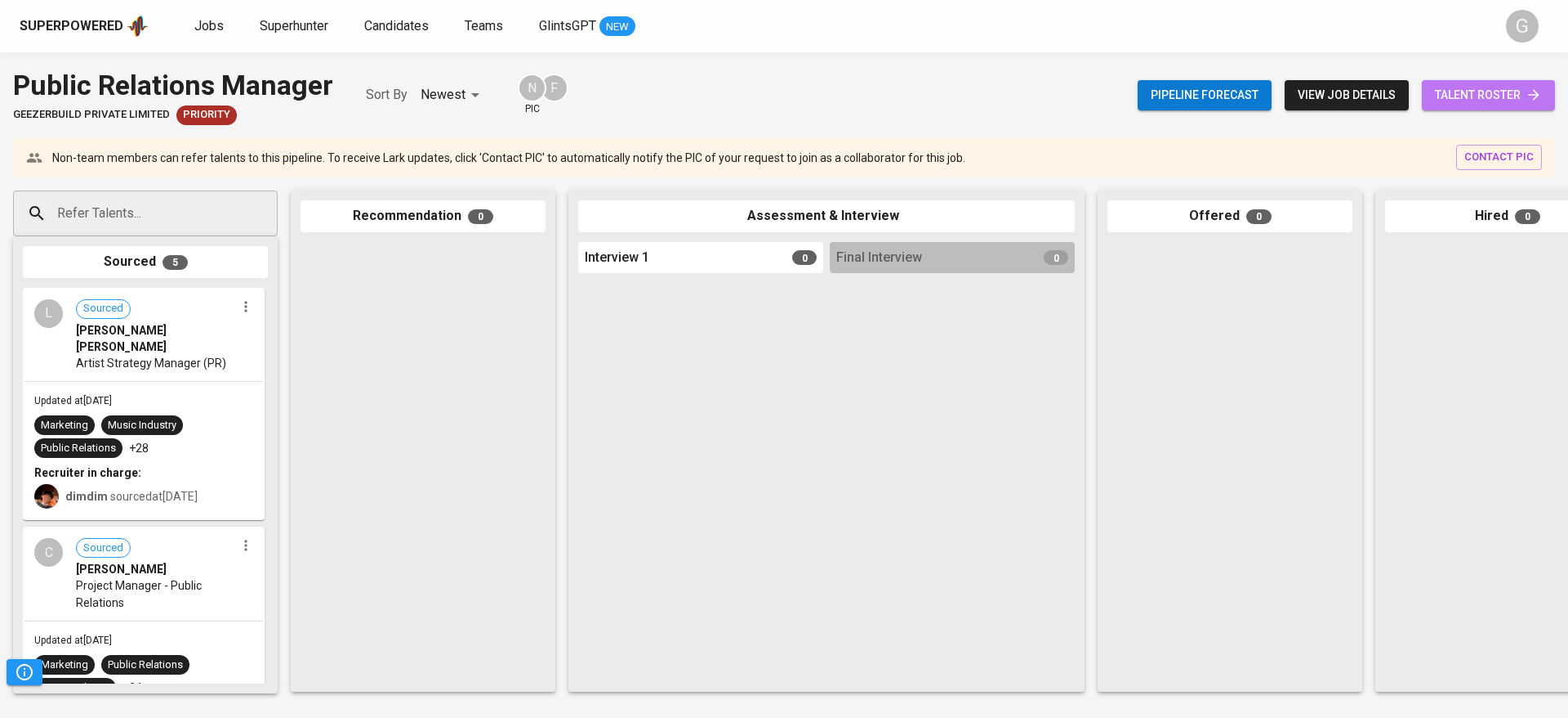
click at [1490, 96] on span "talent roster" at bounding box center [1489, 94] width 107 height 20
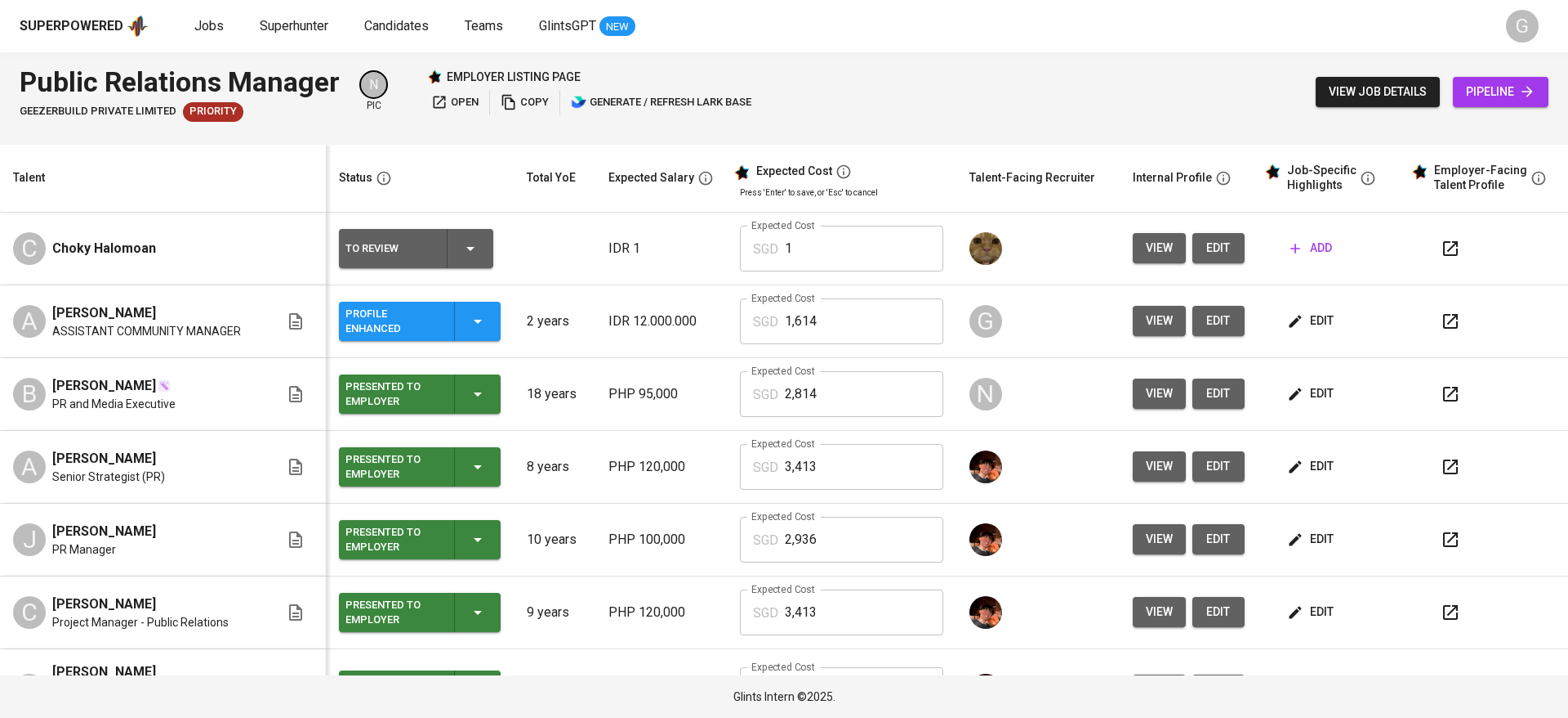
click at [1146, 322] on span "view" at bounding box center [1159, 321] width 27 height 20
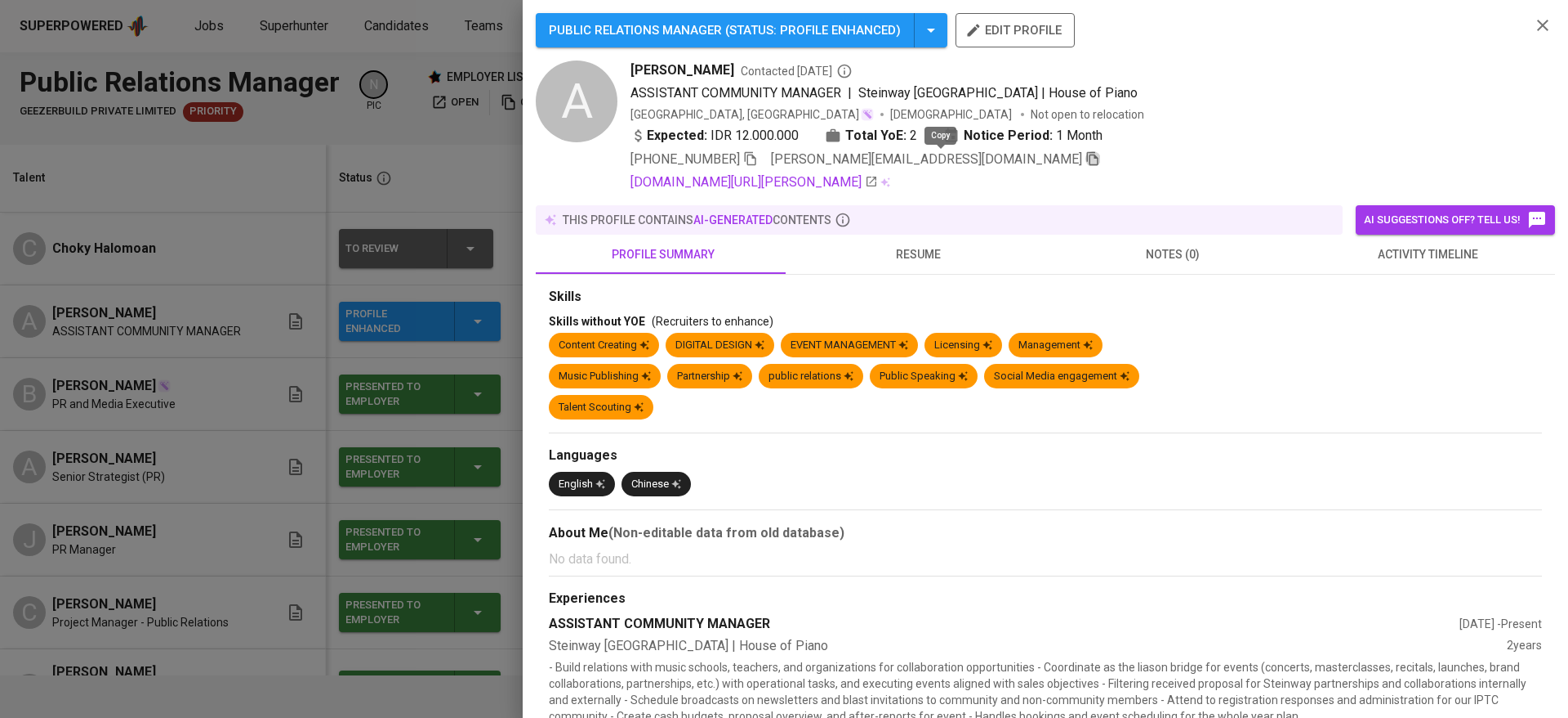
click at [1086, 159] on icon "button" at bounding box center [1093, 159] width 15 height 15
click at [279, 183] on div at bounding box center [784, 359] width 1568 height 718
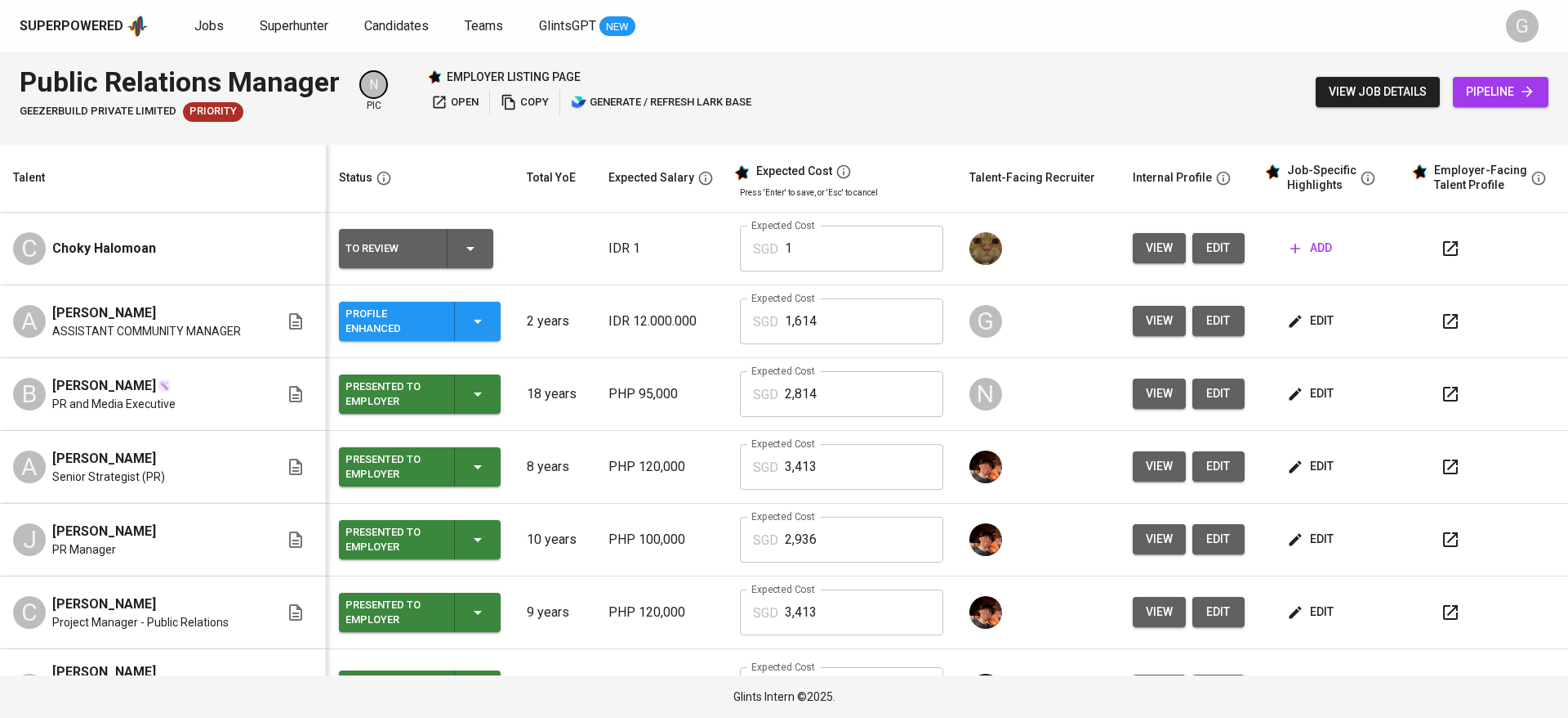
click at [1484, 85] on span "pipeline" at bounding box center [1500, 92] width 70 height 20
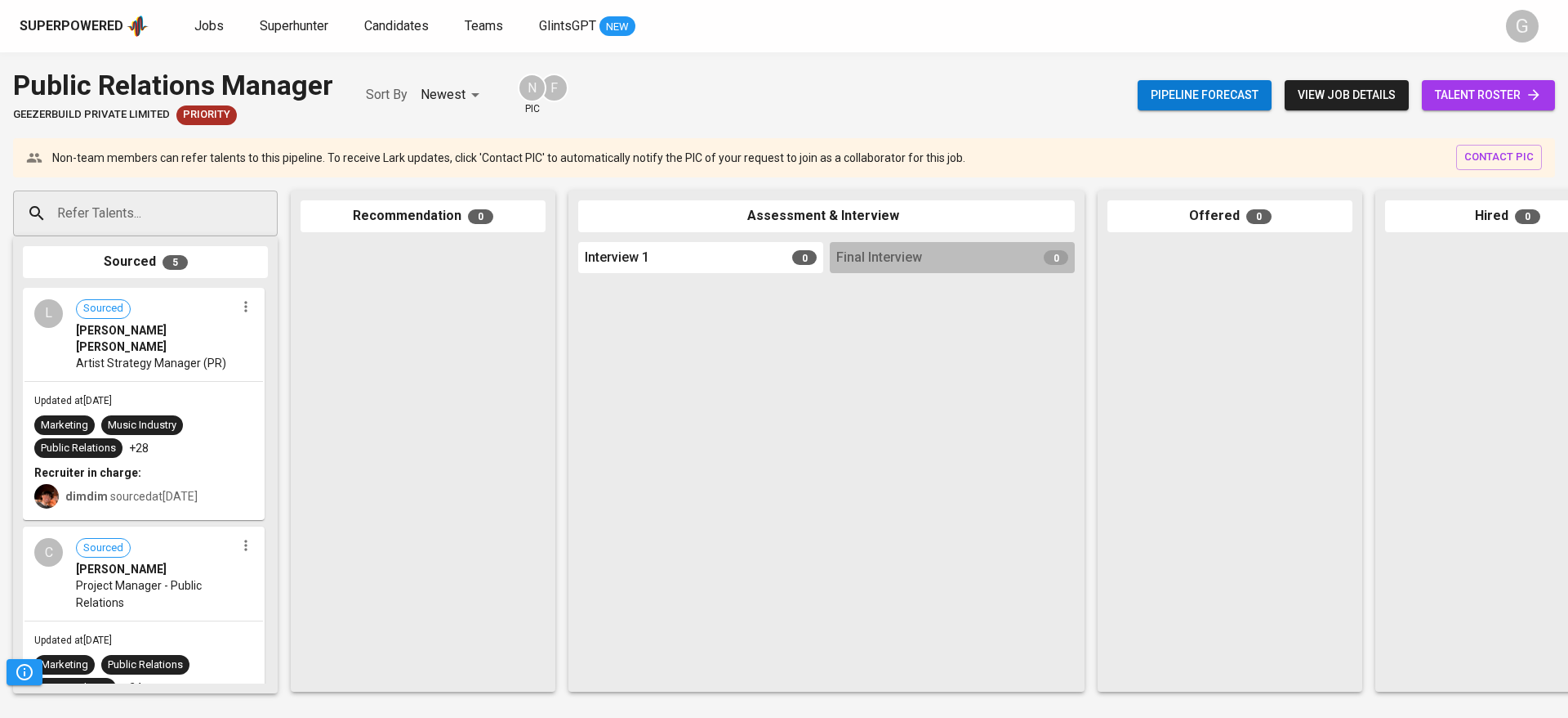
click at [219, 219] on input "Refer Talents..." at bounding box center [138, 213] width 172 height 31
paste input "[PERSON_NAME][EMAIL_ADDRESS][DOMAIN_NAME]"
type input "[PERSON_NAME][EMAIL_ADDRESS][DOMAIN_NAME]"
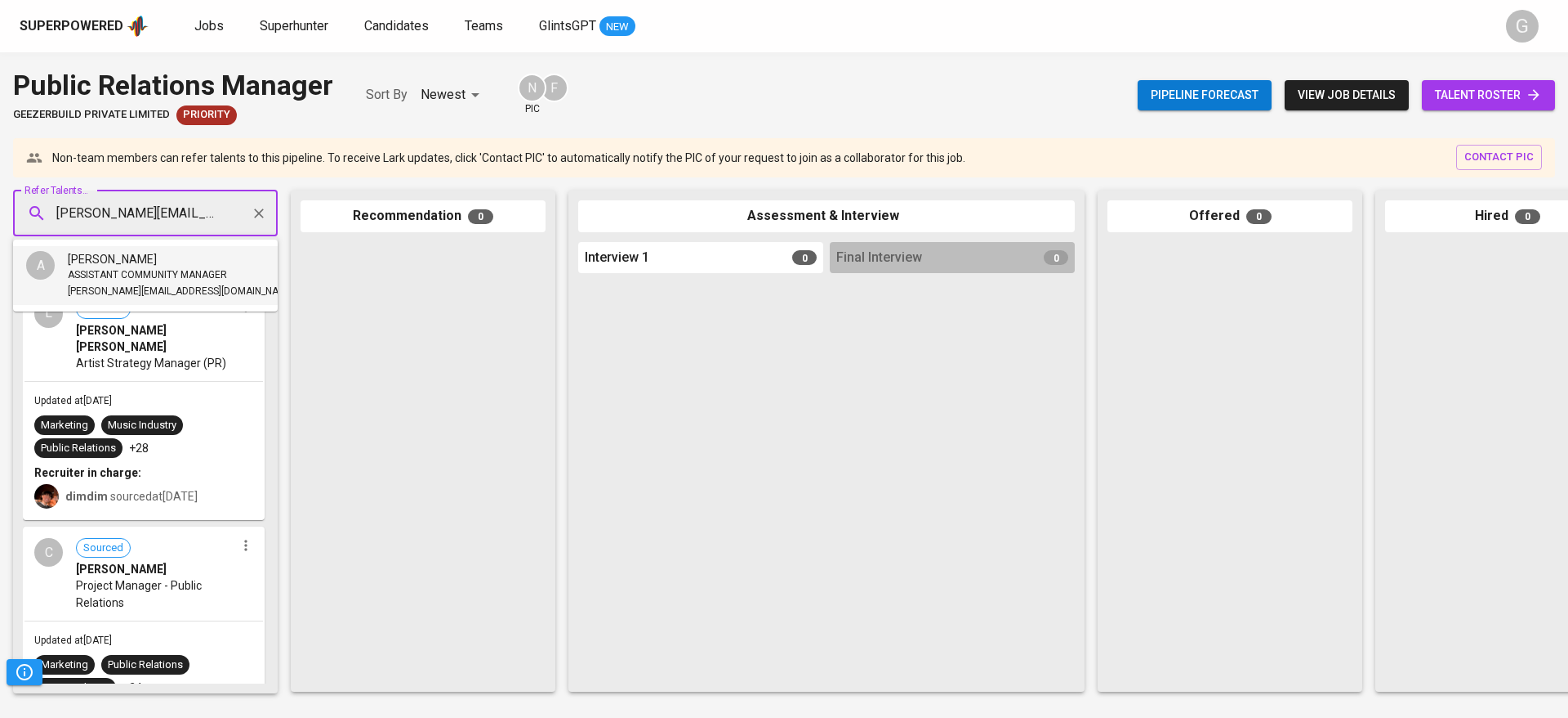
click at [91, 270] on span "ASSISTANT COMMUNITY MANAGER" at bounding box center [147, 275] width 159 height 17
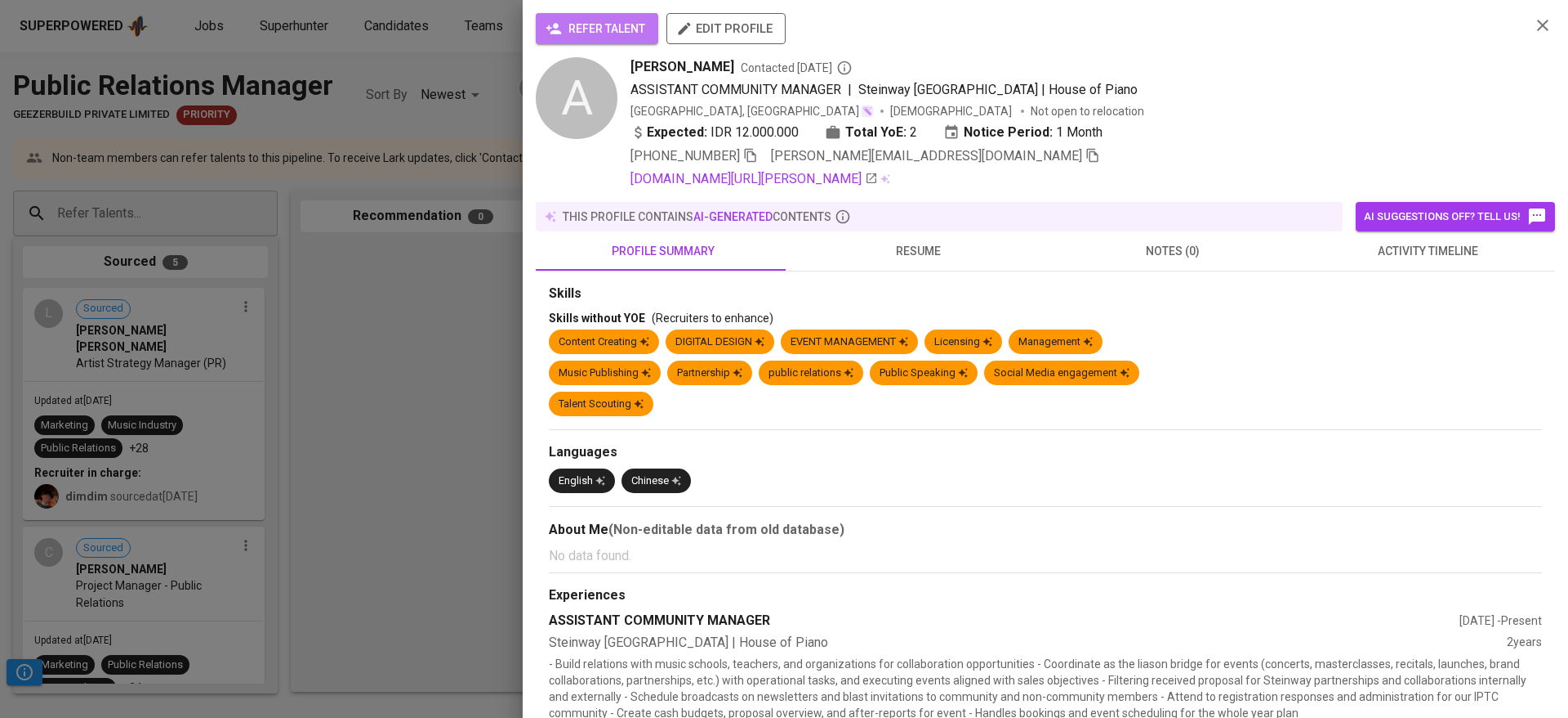
click at [605, 17] on button "refer talent" at bounding box center [597, 28] width 122 height 31
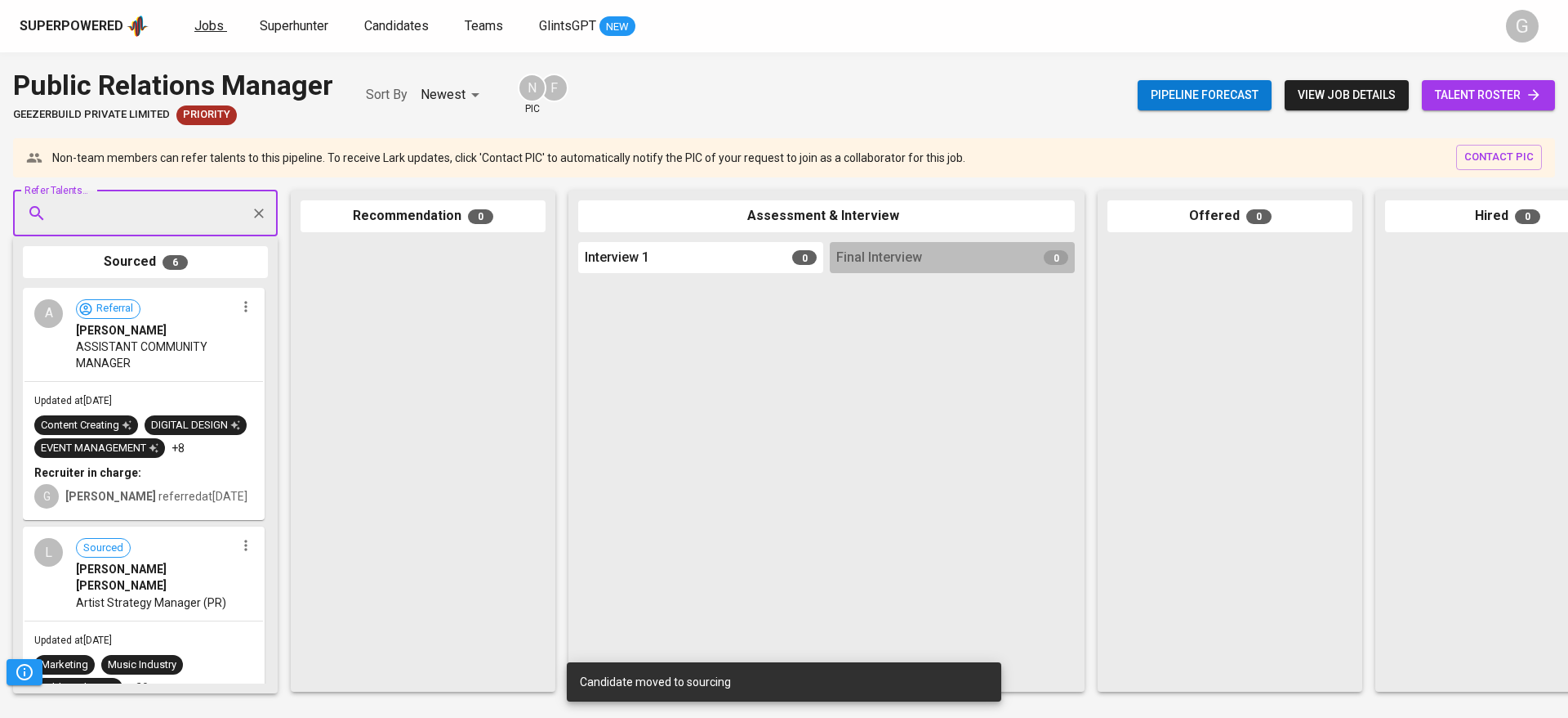
click at [217, 20] on span "Jobs" at bounding box center [209, 26] width 29 height 16
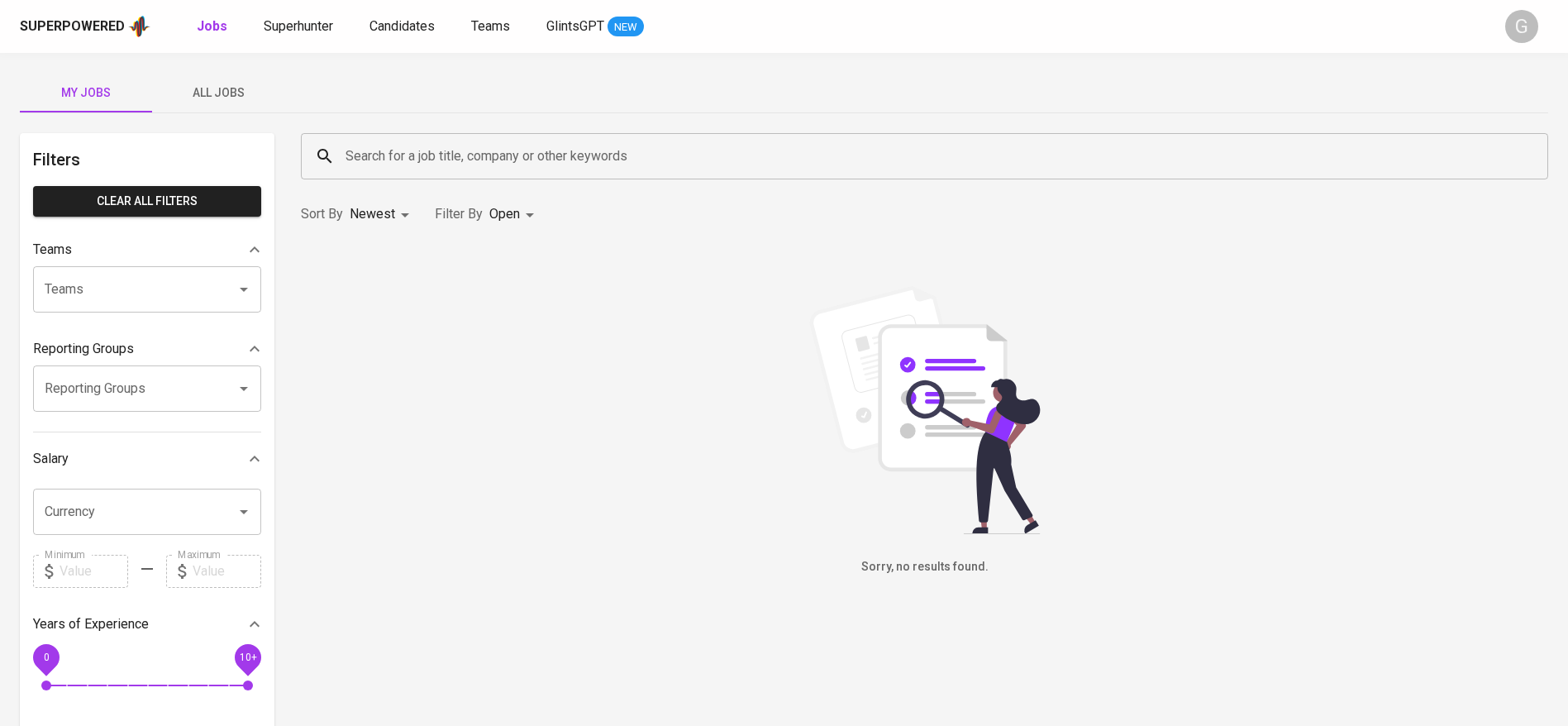
click at [215, 92] on span "All Jobs" at bounding box center [218, 93] width 112 height 20
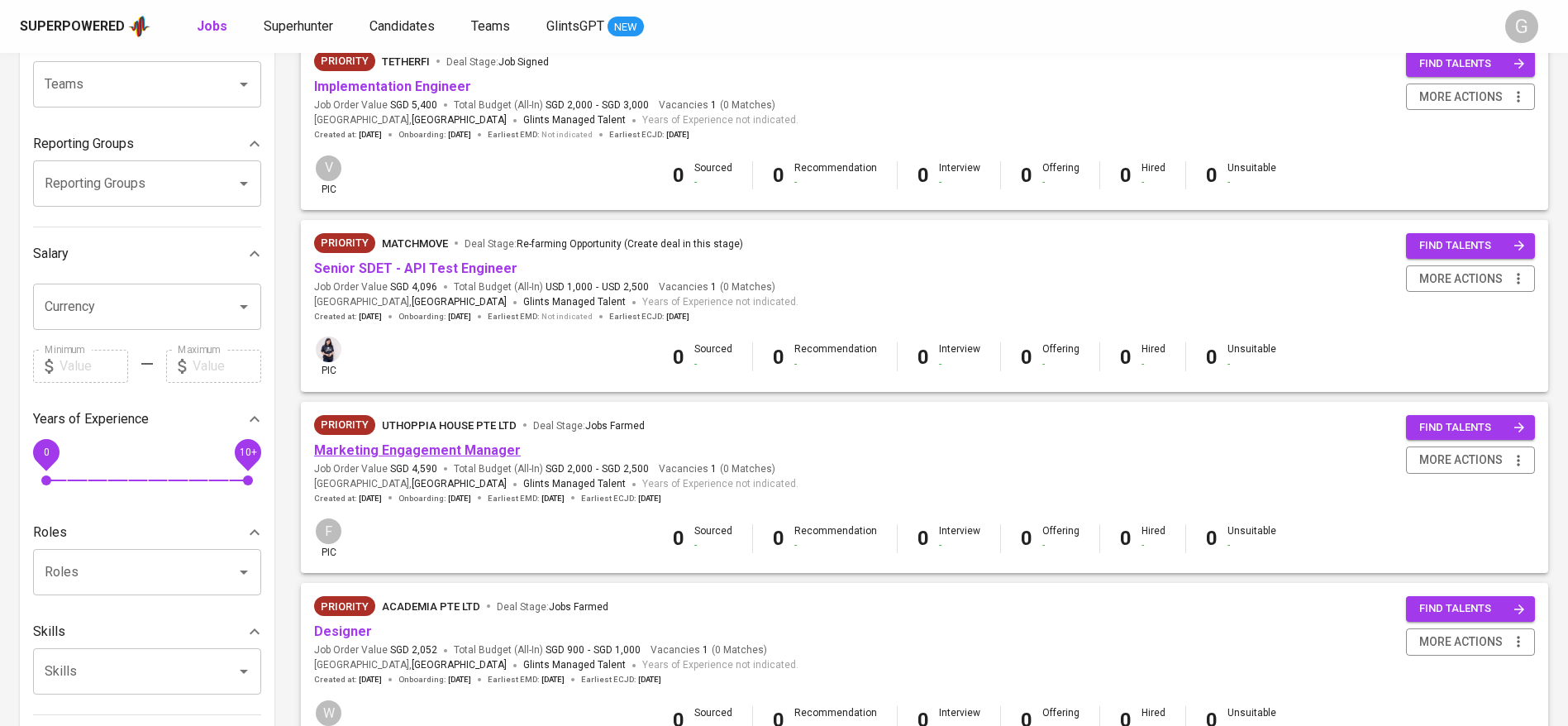
scroll to position [206, 0]
click at [446, 444] on link "Marketing Engagement Manager" at bounding box center [418, 449] width 207 height 16
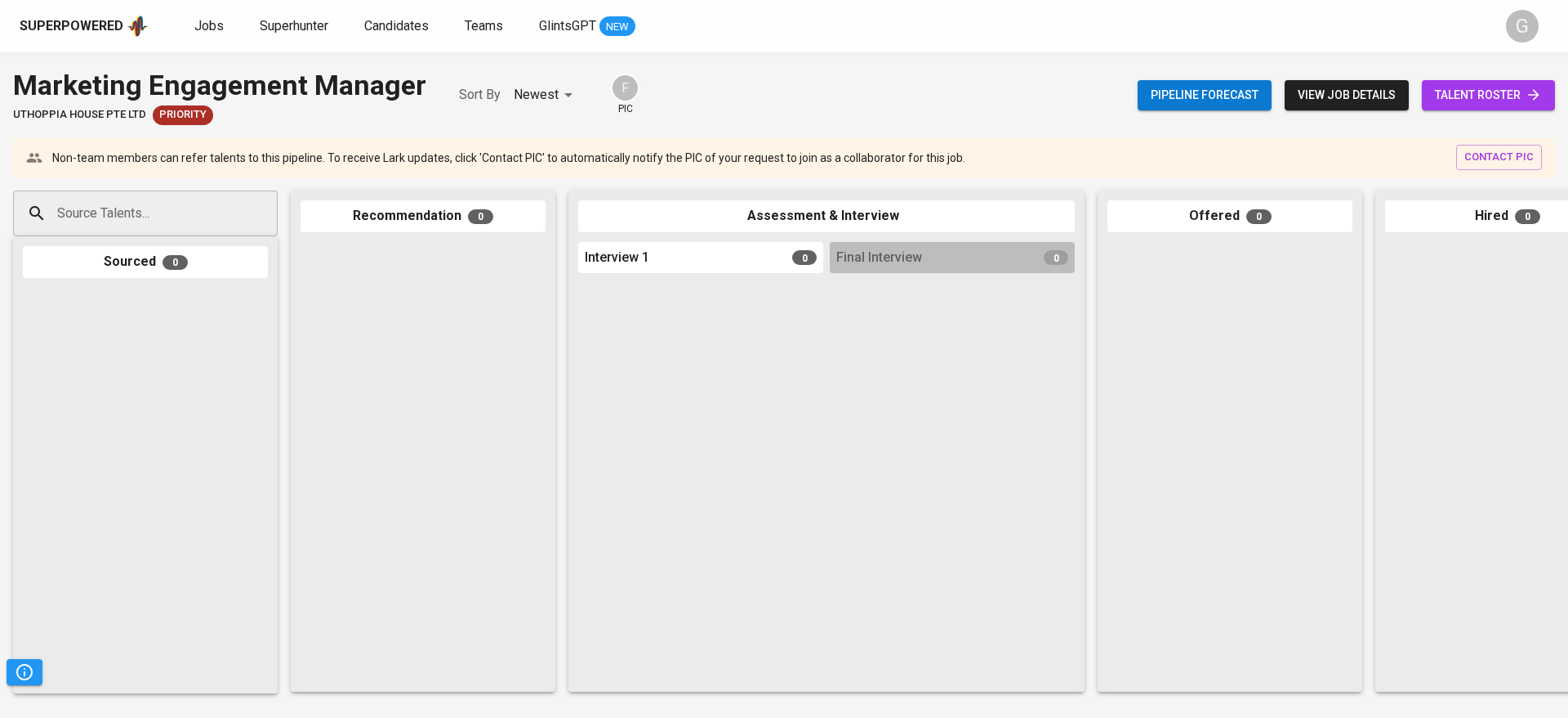
click at [1522, 76] on div "Pipeline forecast view job details talent roster" at bounding box center [1346, 95] width 417 height 60
click at [1519, 95] on span "talent roster" at bounding box center [1489, 94] width 107 height 20
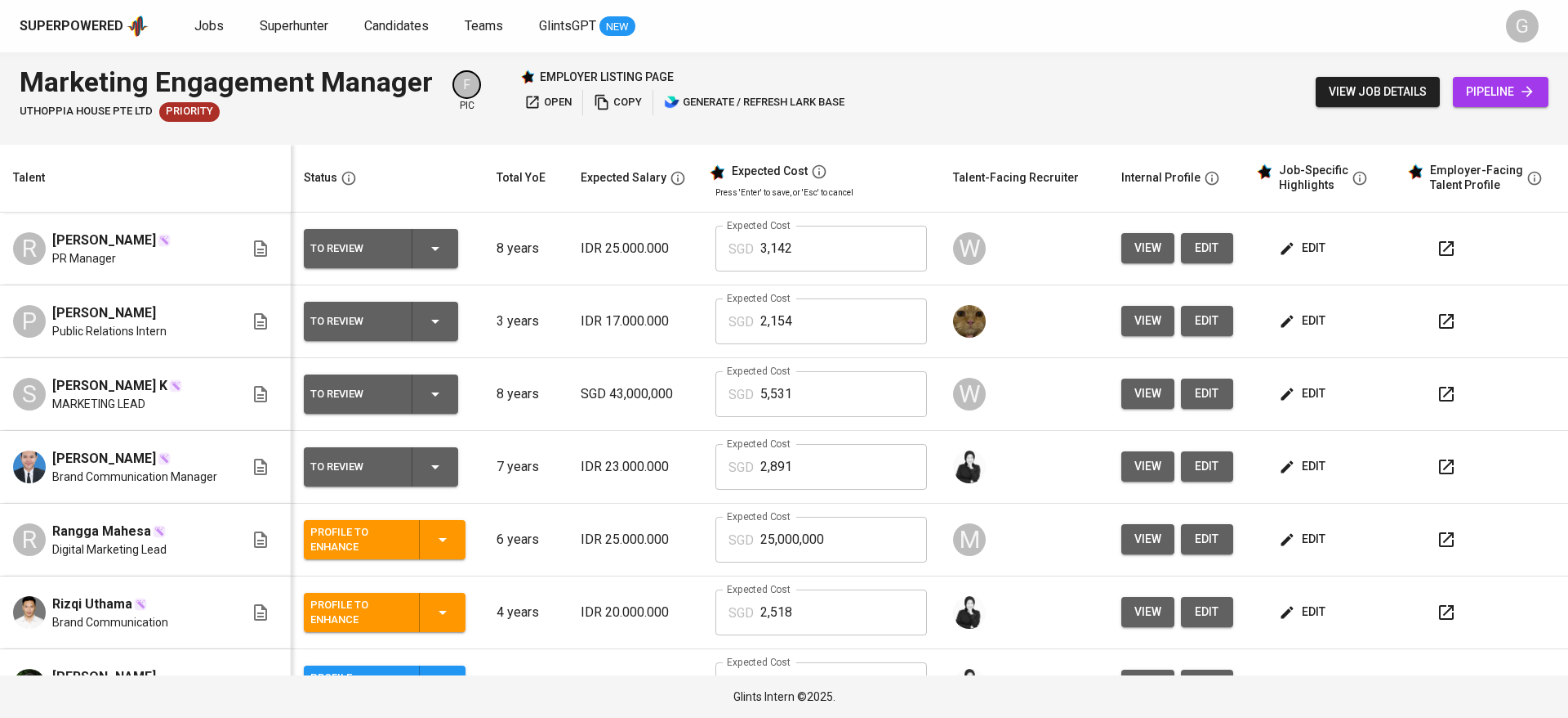
scroll to position [193, 0]
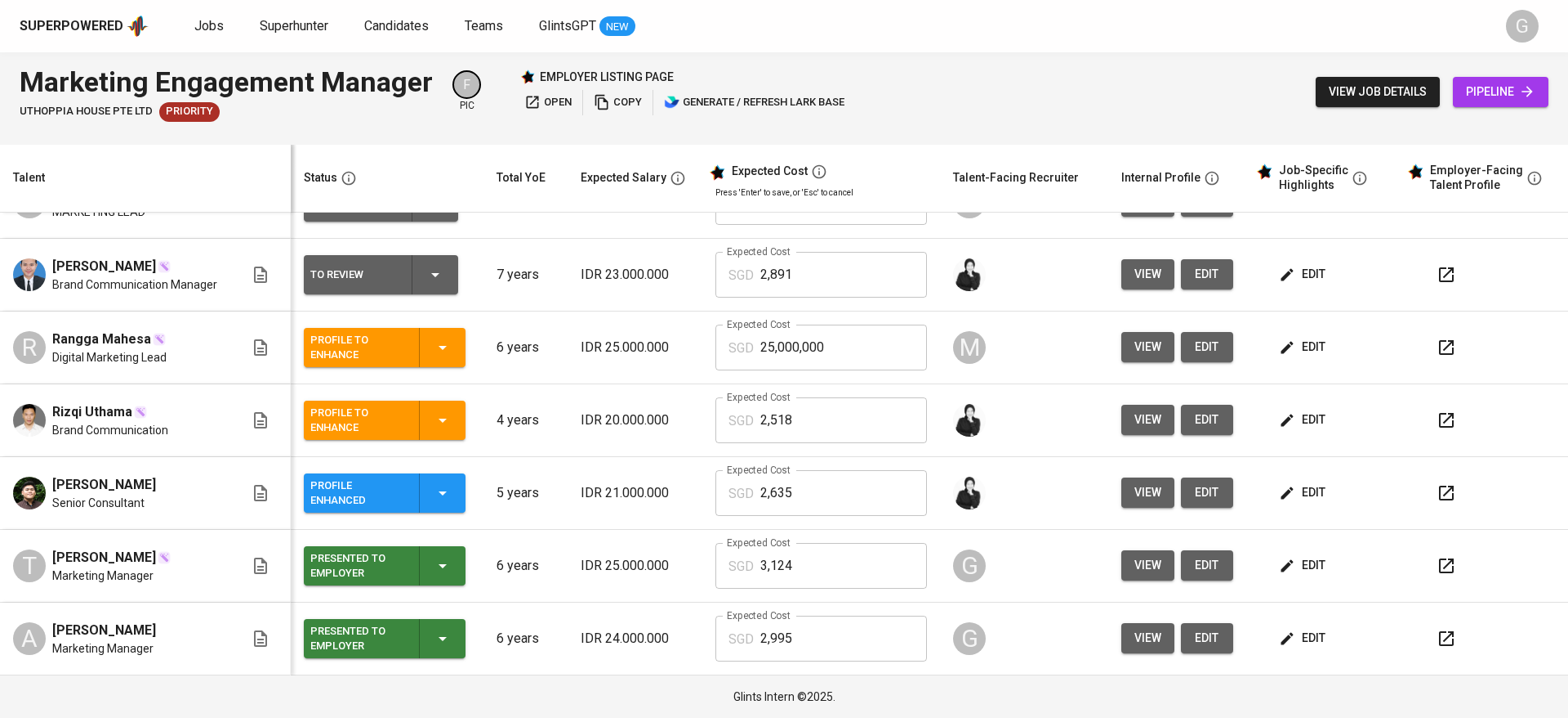
click at [1135, 571] on span "view" at bounding box center [1148, 565] width 27 height 20
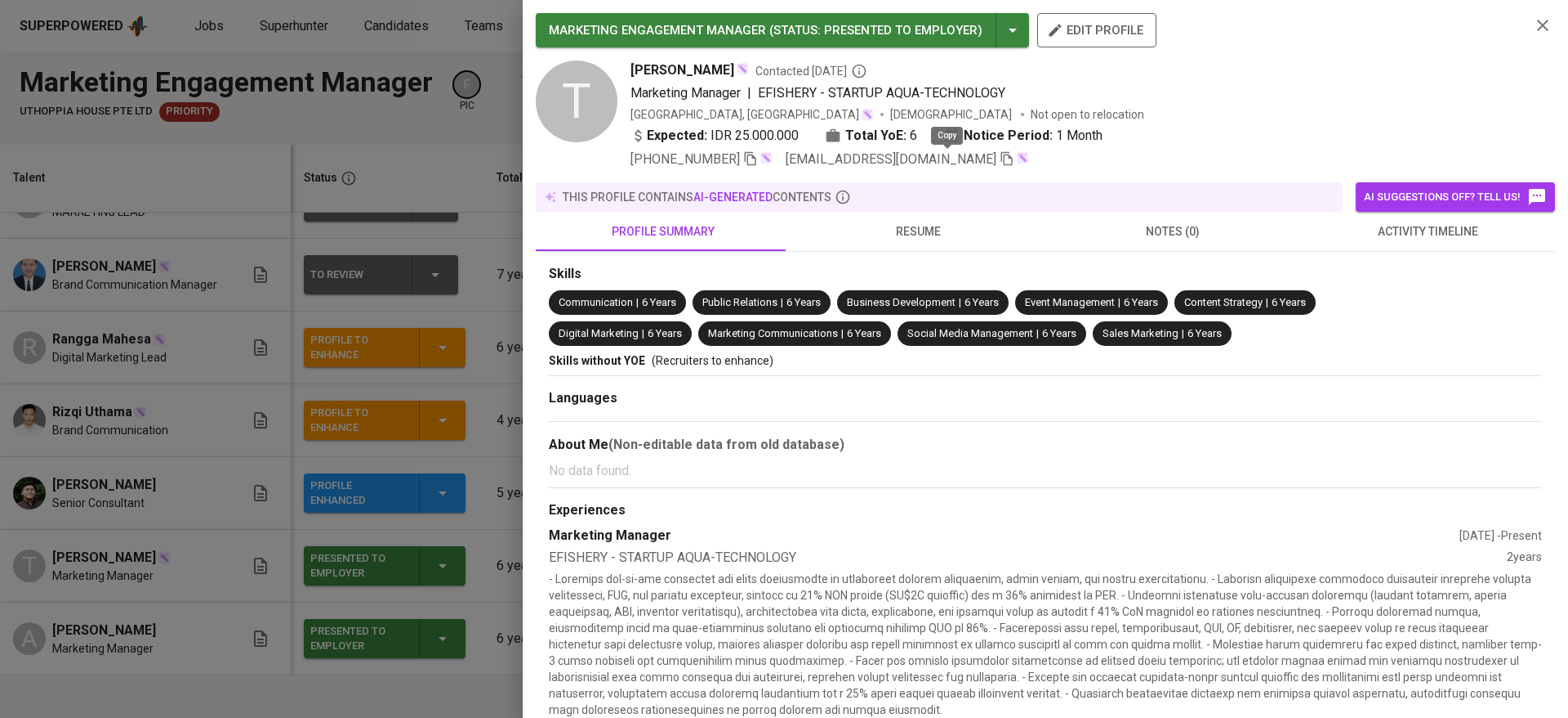
click at [1000, 162] on icon "button" at bounding box center [1007, 159] width 15 height 15
click at [72, 350] on div at bounding box center [784, 359] width 1568 height 718
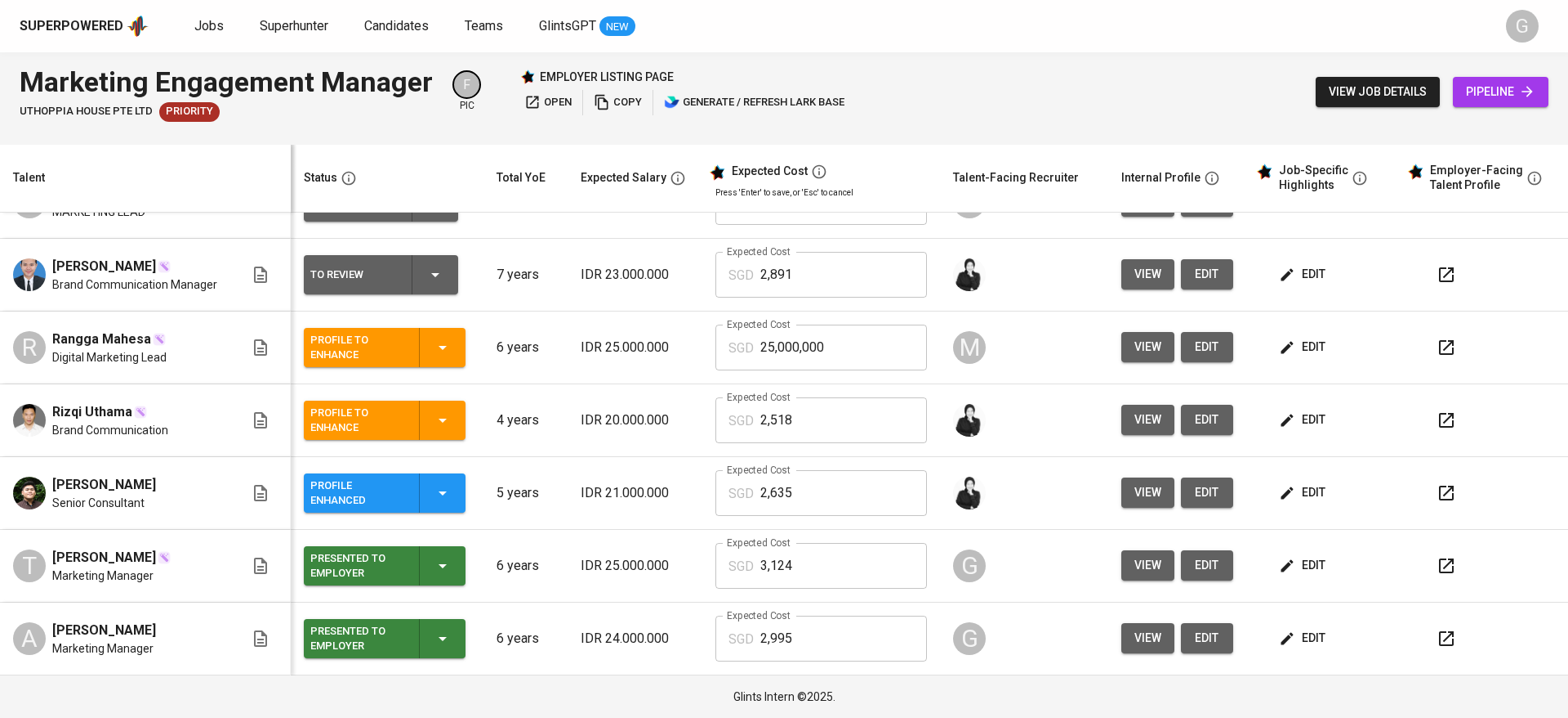
scroll to position [0, 0]
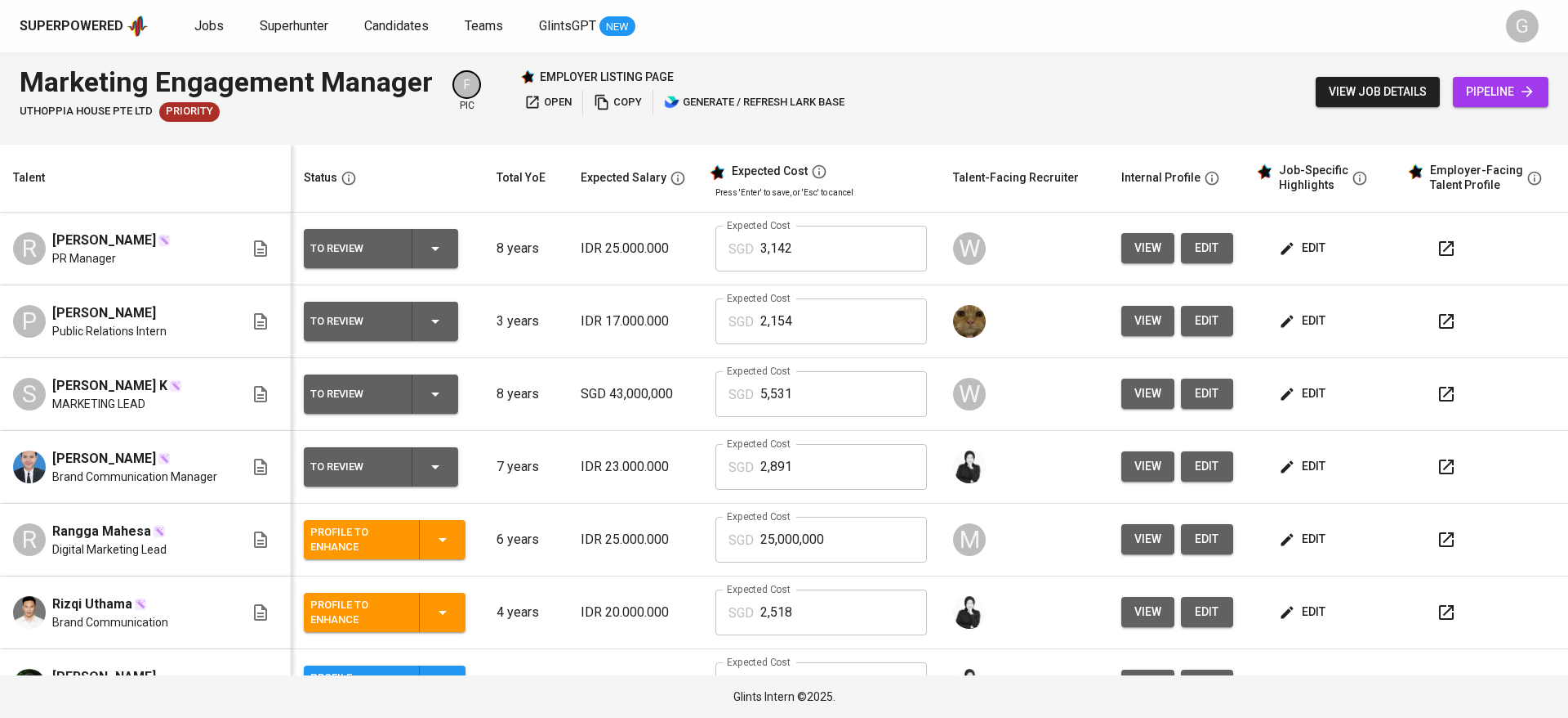
click at [1499, 91] on span "pipeline" at bounding box center [1500, 92] width 70 height 20
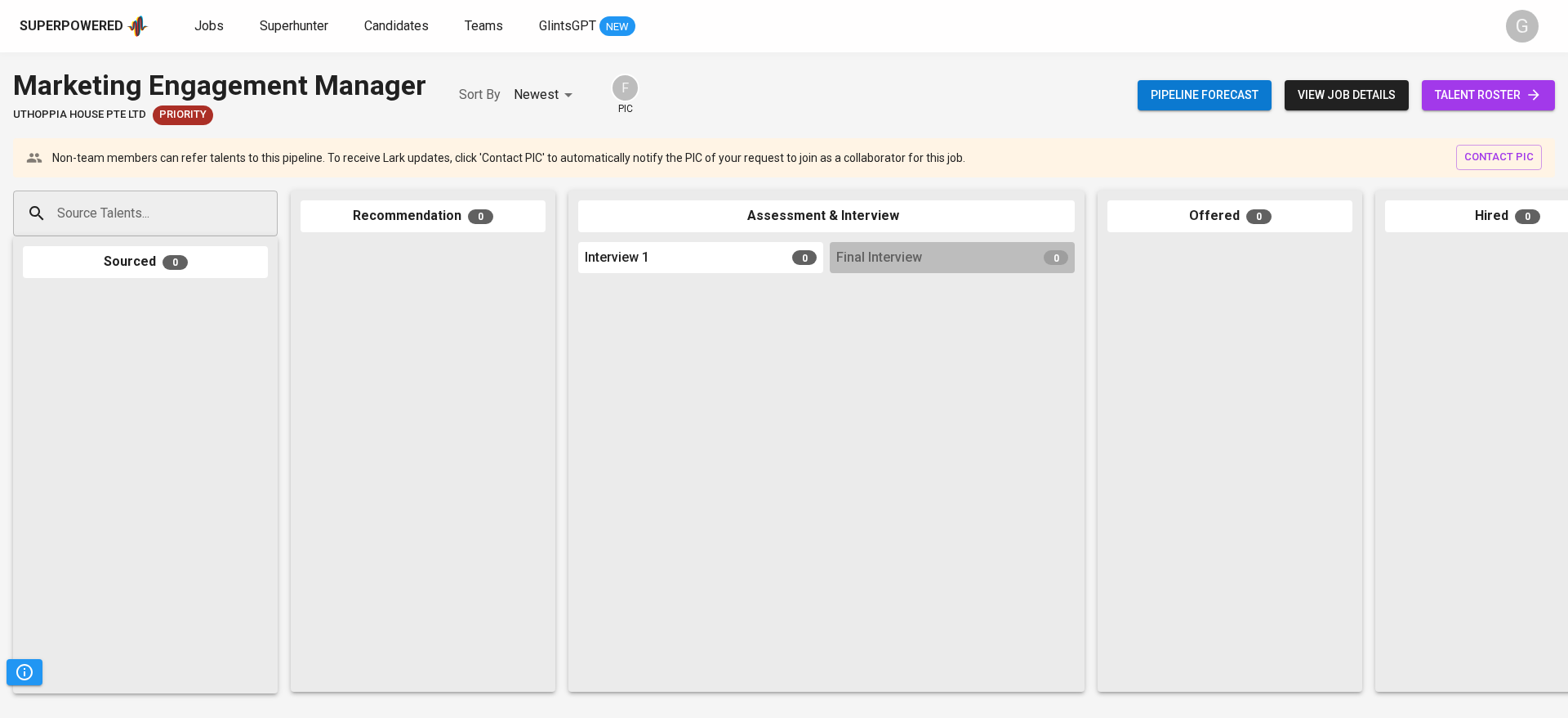
click at [231, 193] on div "Source Talents..." at bounding box center [145, 213] width 265 height 46
paste input "tsana.yusfuli@gmail.com"
type input "tsana.yusfuli@gmail.com"
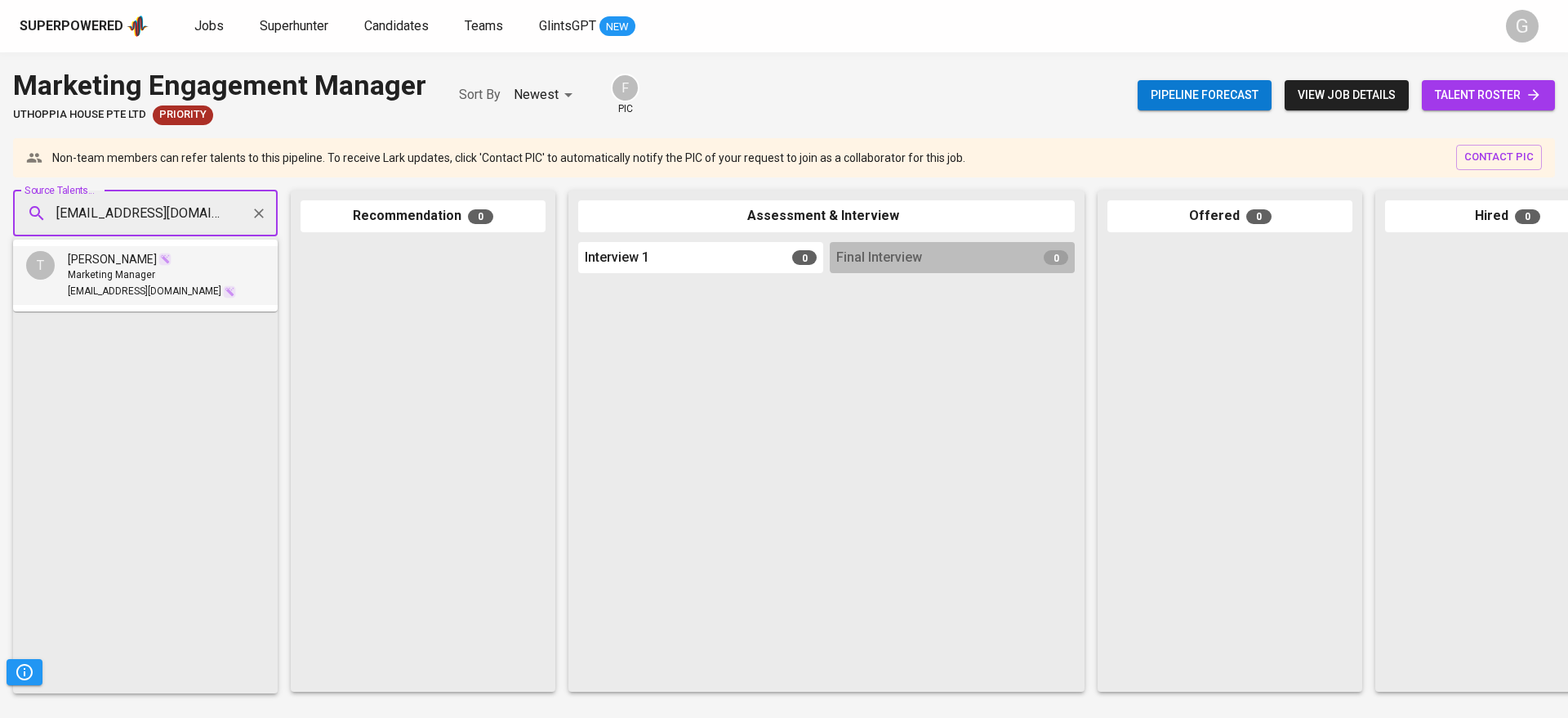
click at [82, 264] on span "Tsana Yusfuli Hariadi" at bounding box center [112, 259] width 89 height 17
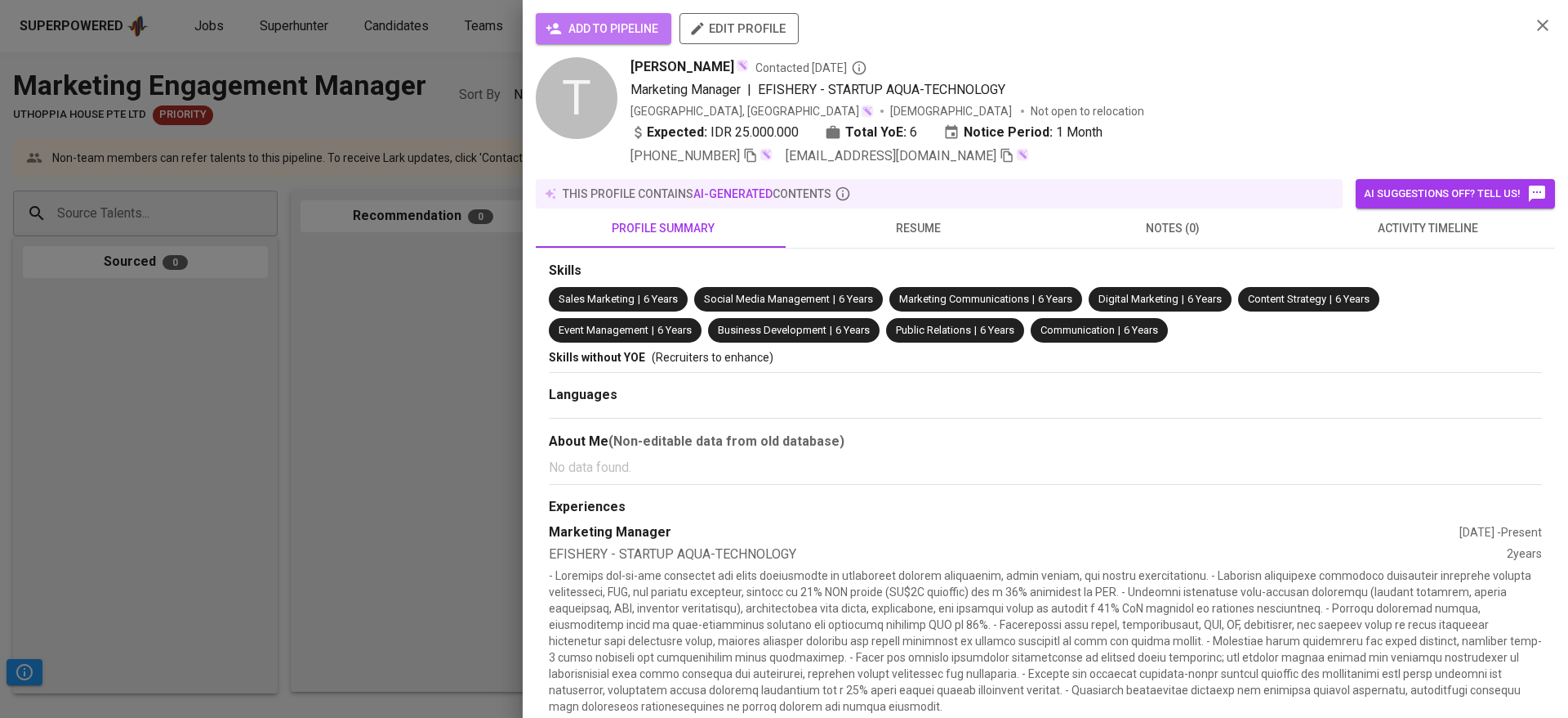
click at [555, 32] on icon "button" at bounding box center [554, 28] width 15 height 11
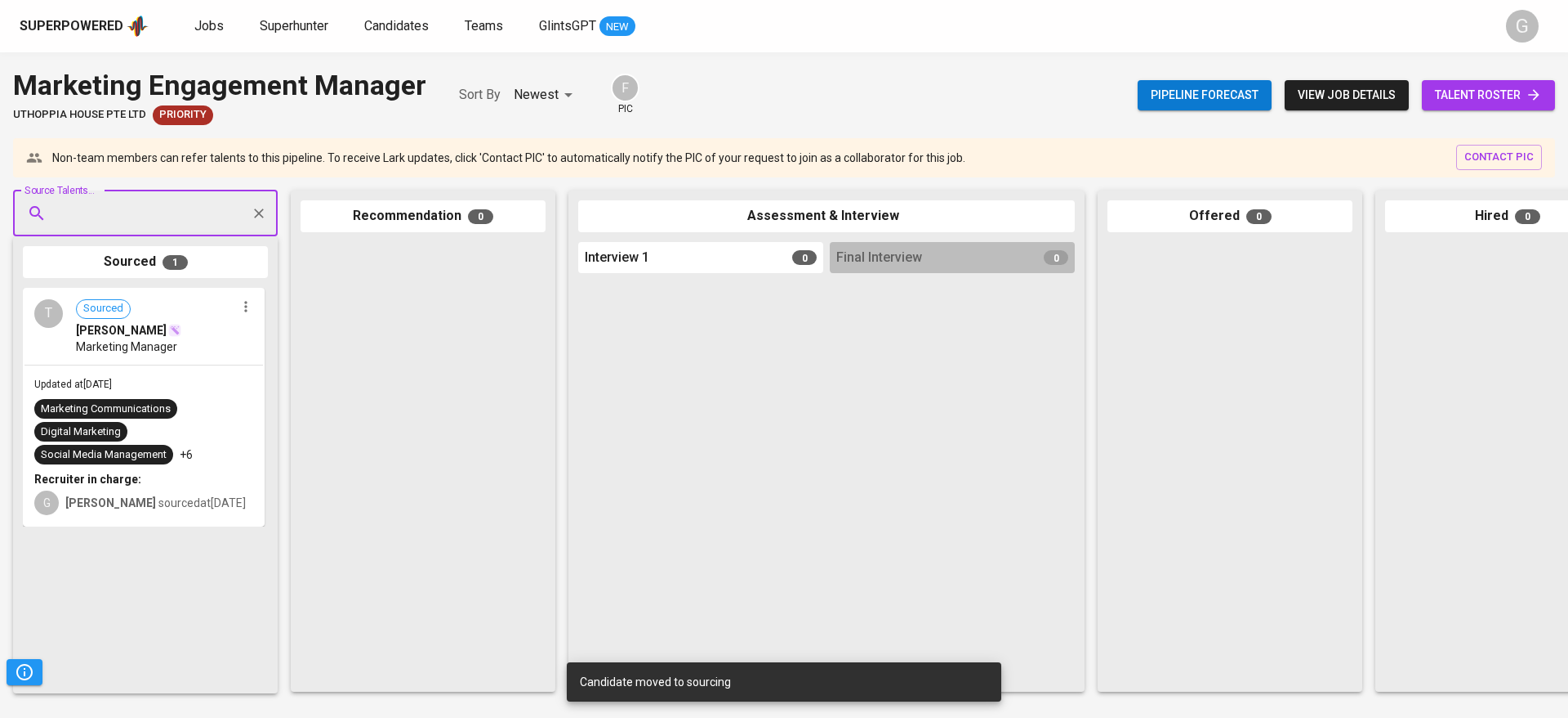
click at [1466, 105] on span "talent roster" at bounding box center [1489, 94] width 107 height 20
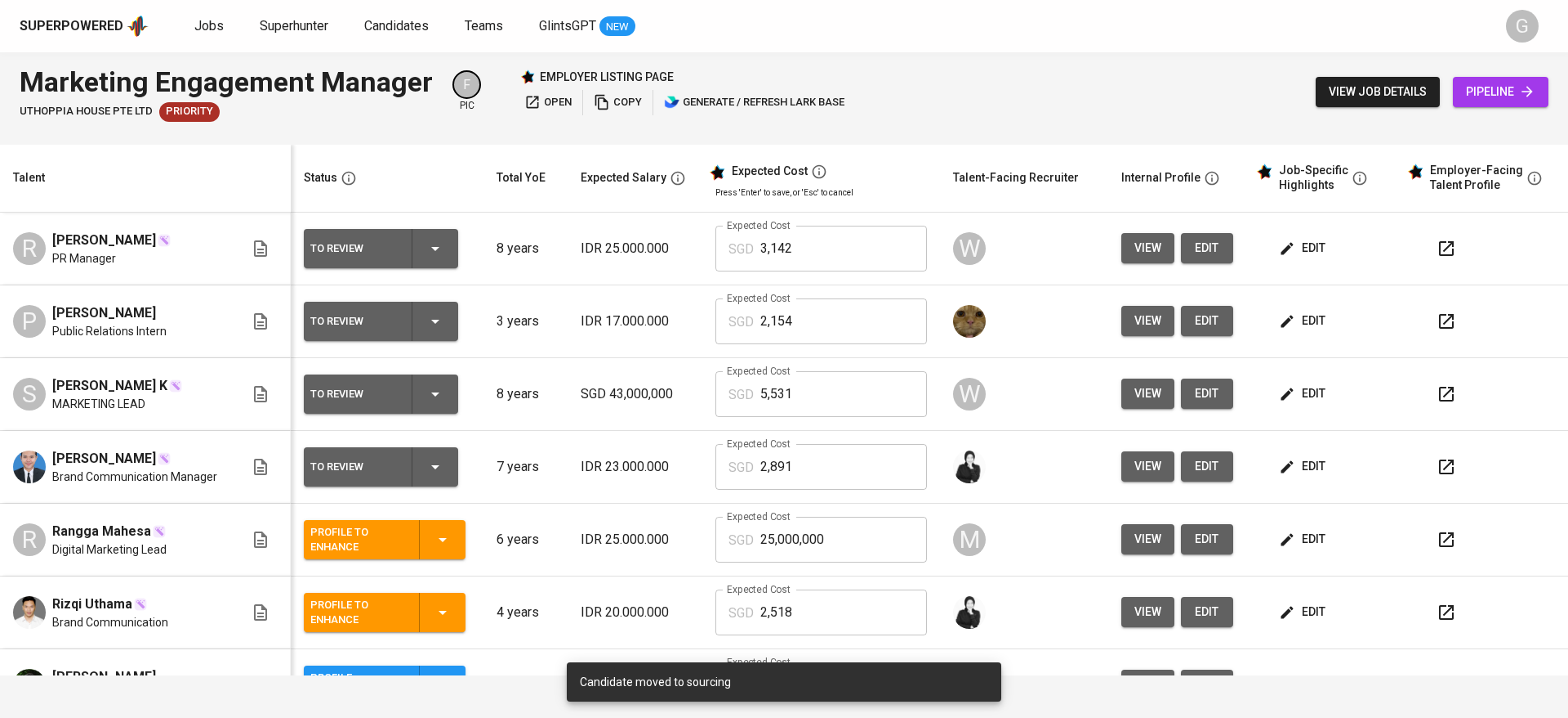
scroll to position [193, 0]
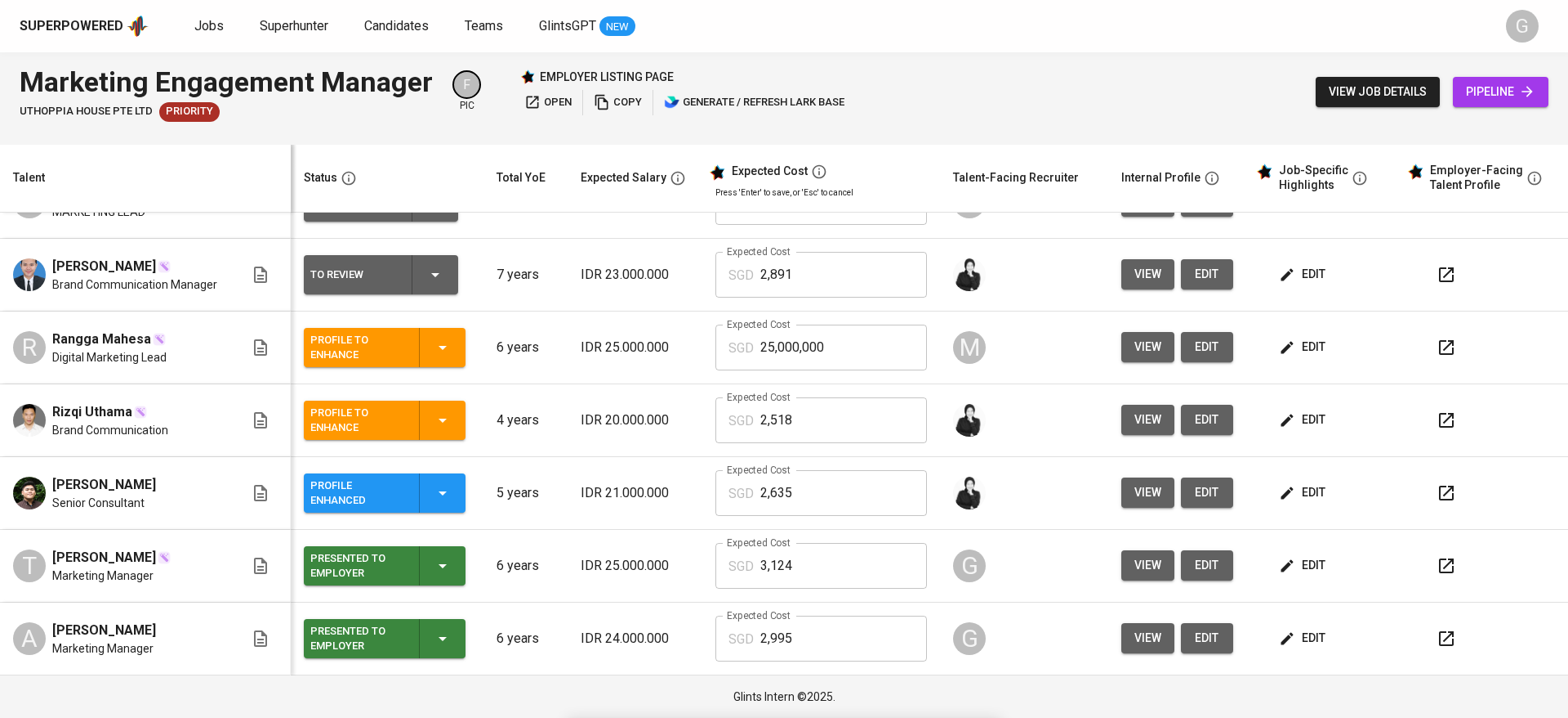
click at [1122, 625] on button "view" at bounding box center [1148, 638] width 53 height 30
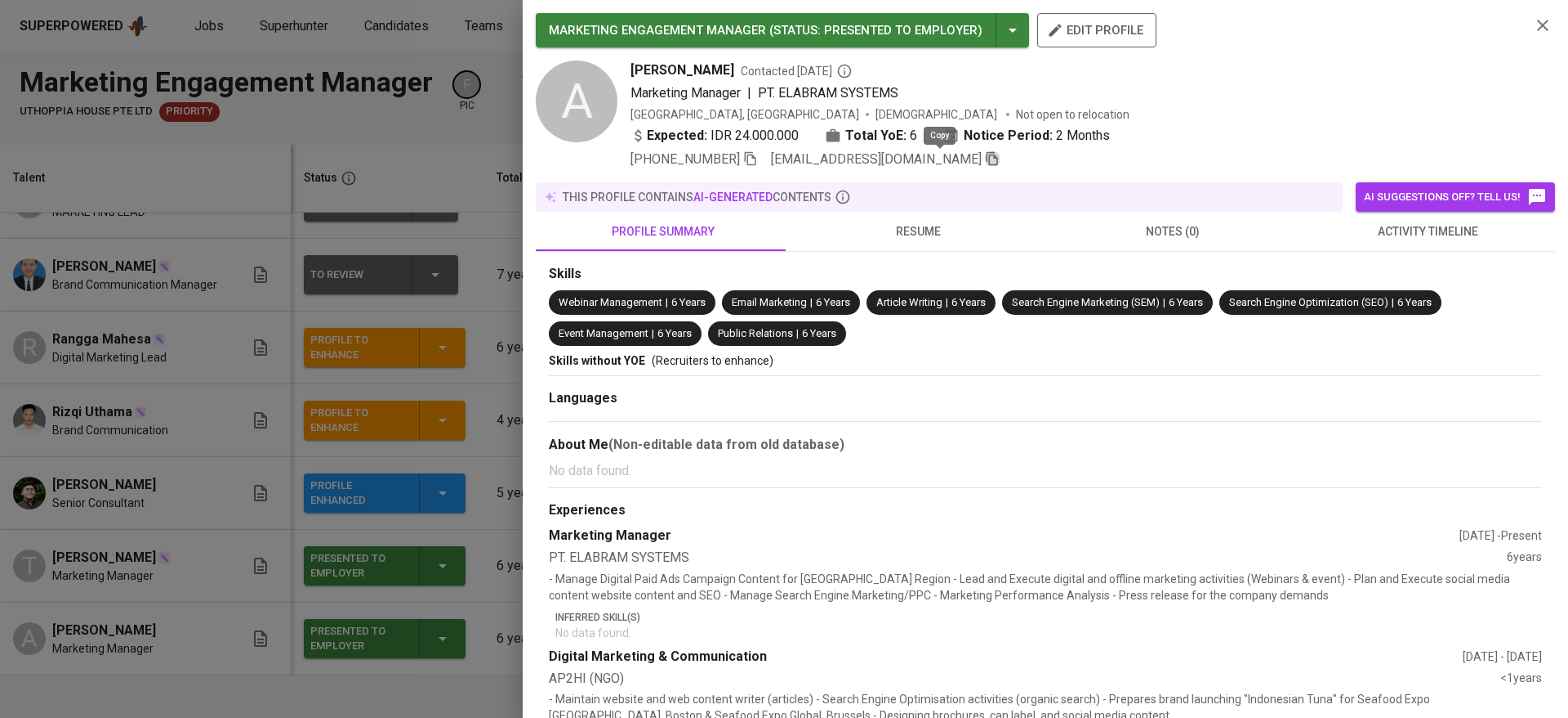
click at [985, 158] on icon "button" at bounding box center [992, 159] width 15 height 15
click at [267, 177] on div at bounding box center [784, 359] width 1568 height 718
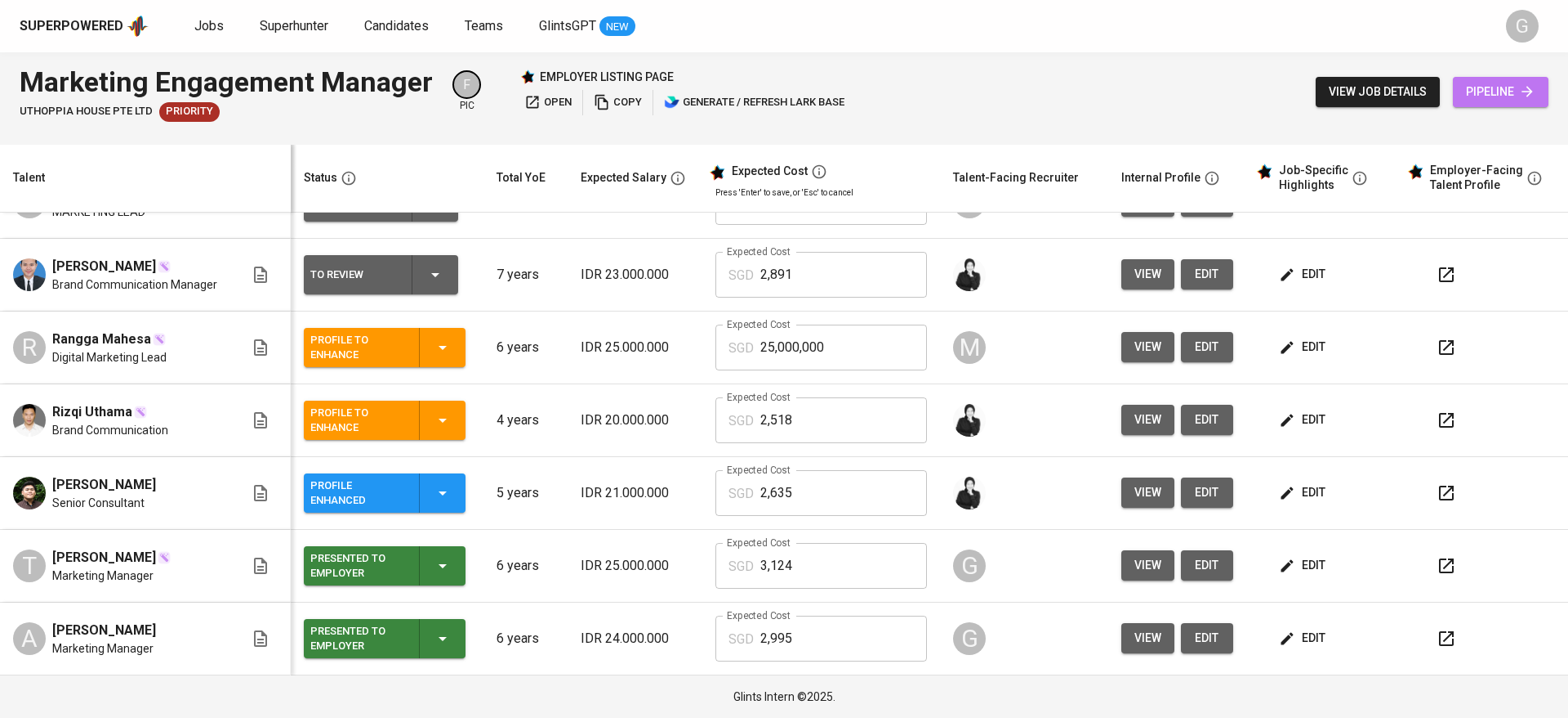
click at [1487, 91] on span "pipeline" at bounding box center [1500, 92] width 70 height 20
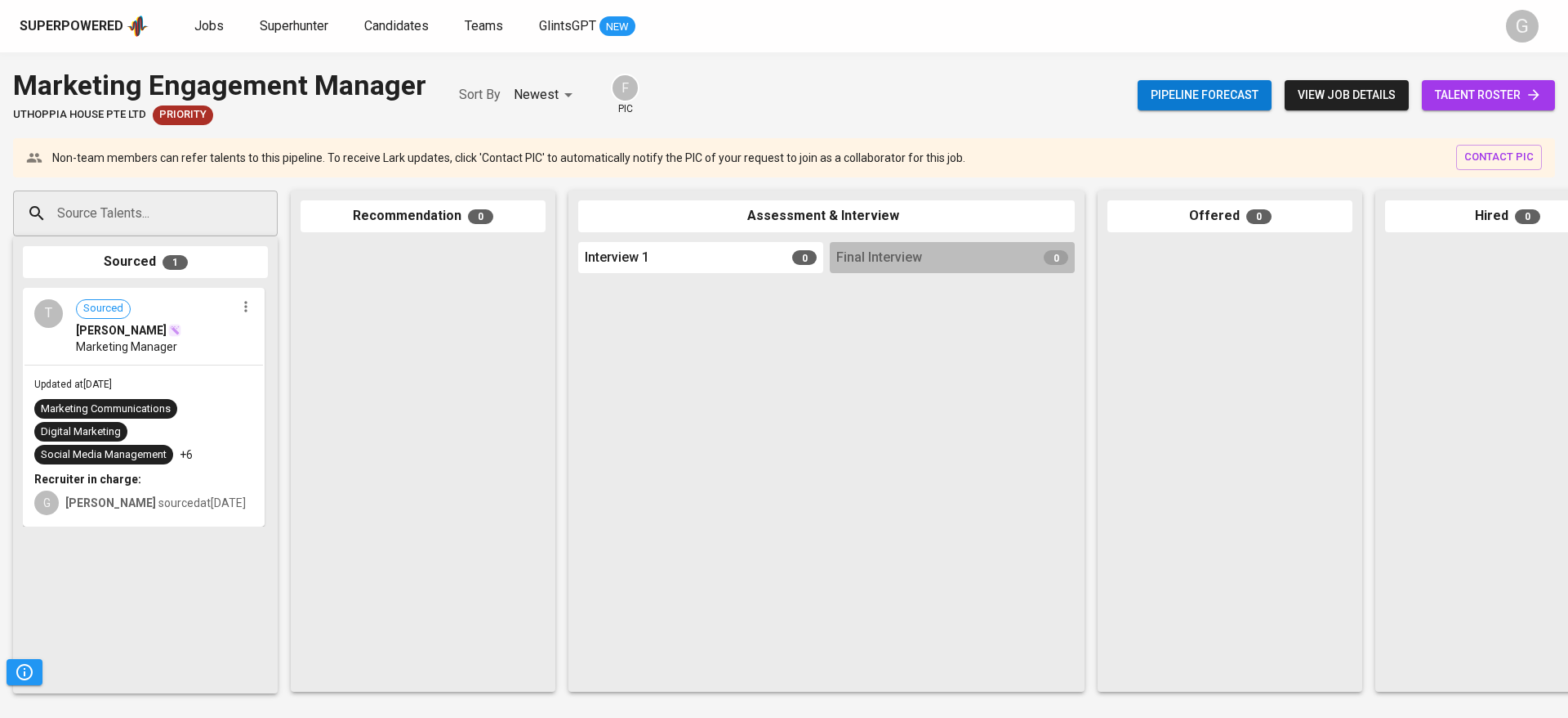
click at [178, 211] on input "Source Talents..." at bounding box center [138, 213] width 172 height 31
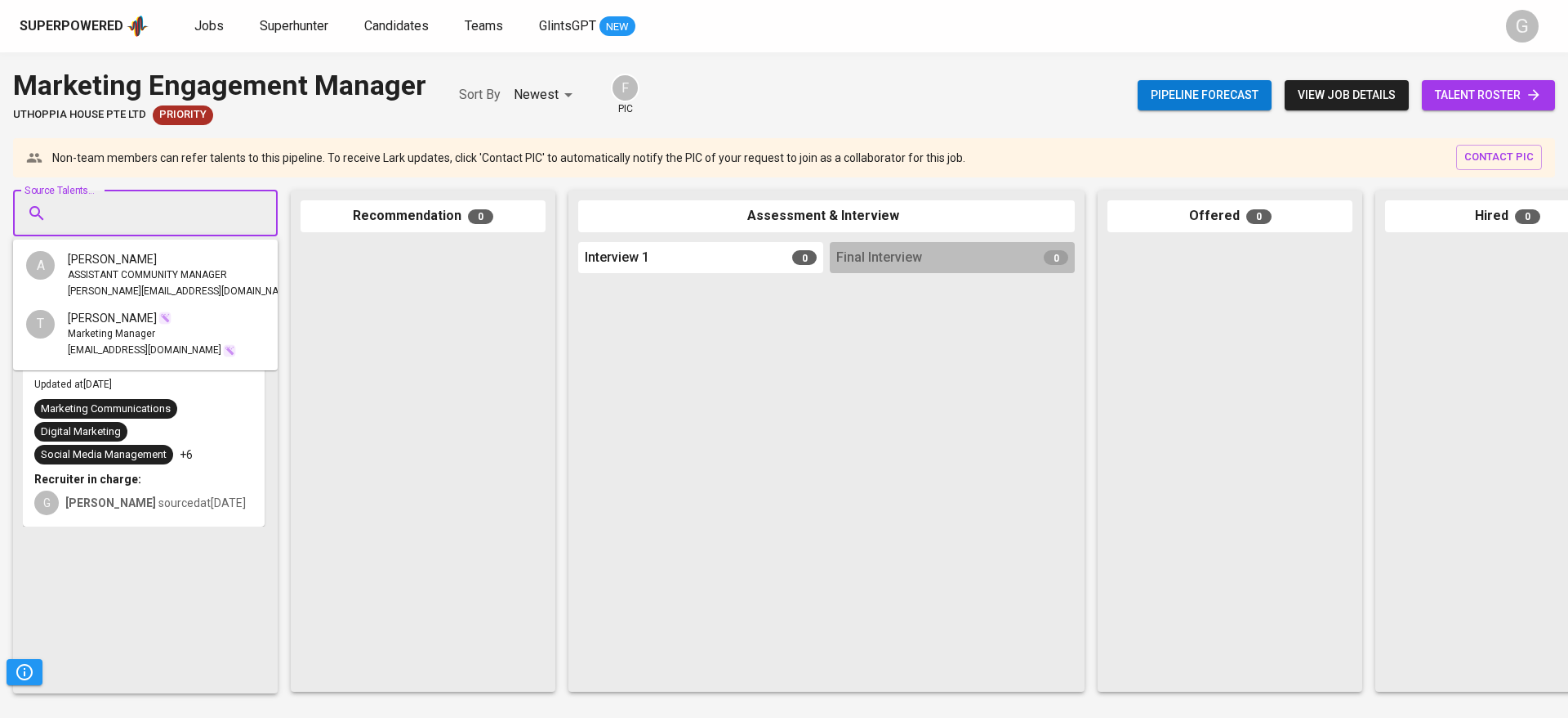
paste input "aulia.rizki14@hotmail.com"
type input "aulia.rizki14@hotmail.com"
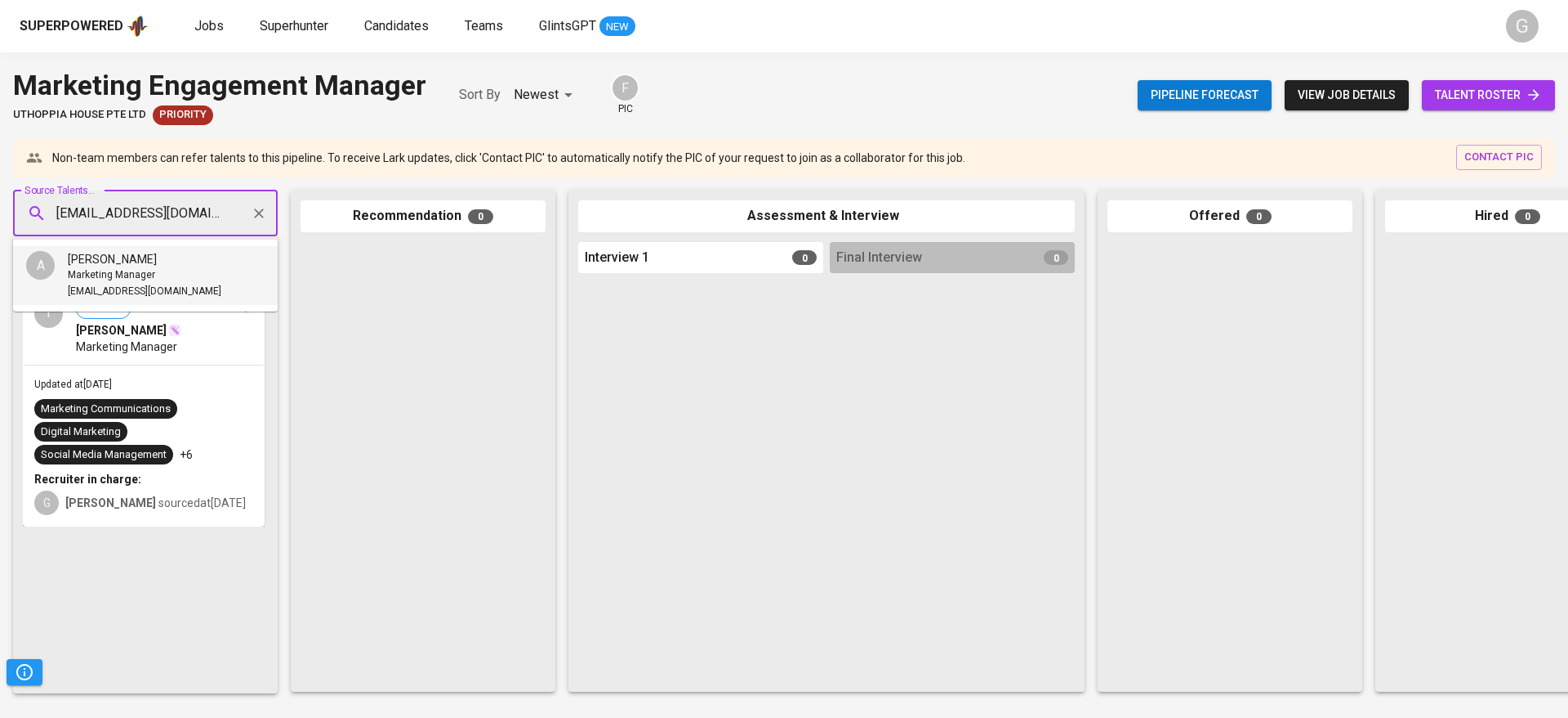
click at [166, 270] on div "Marketing Manager" at bounding box center [144, 275] width 153 height 17
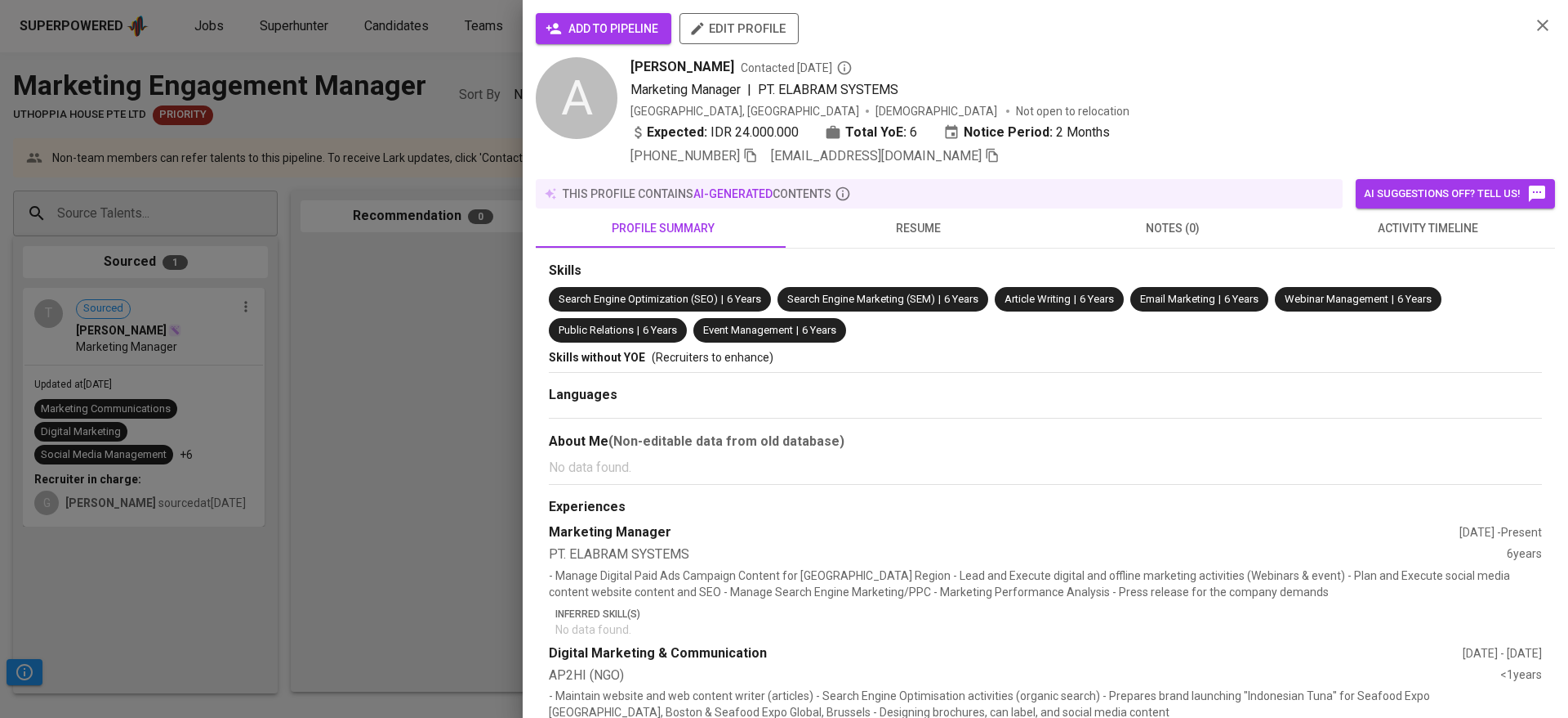
click at [625, 19] on span "add to pipeline" at bounding box center [603, 28] width 109 height 20
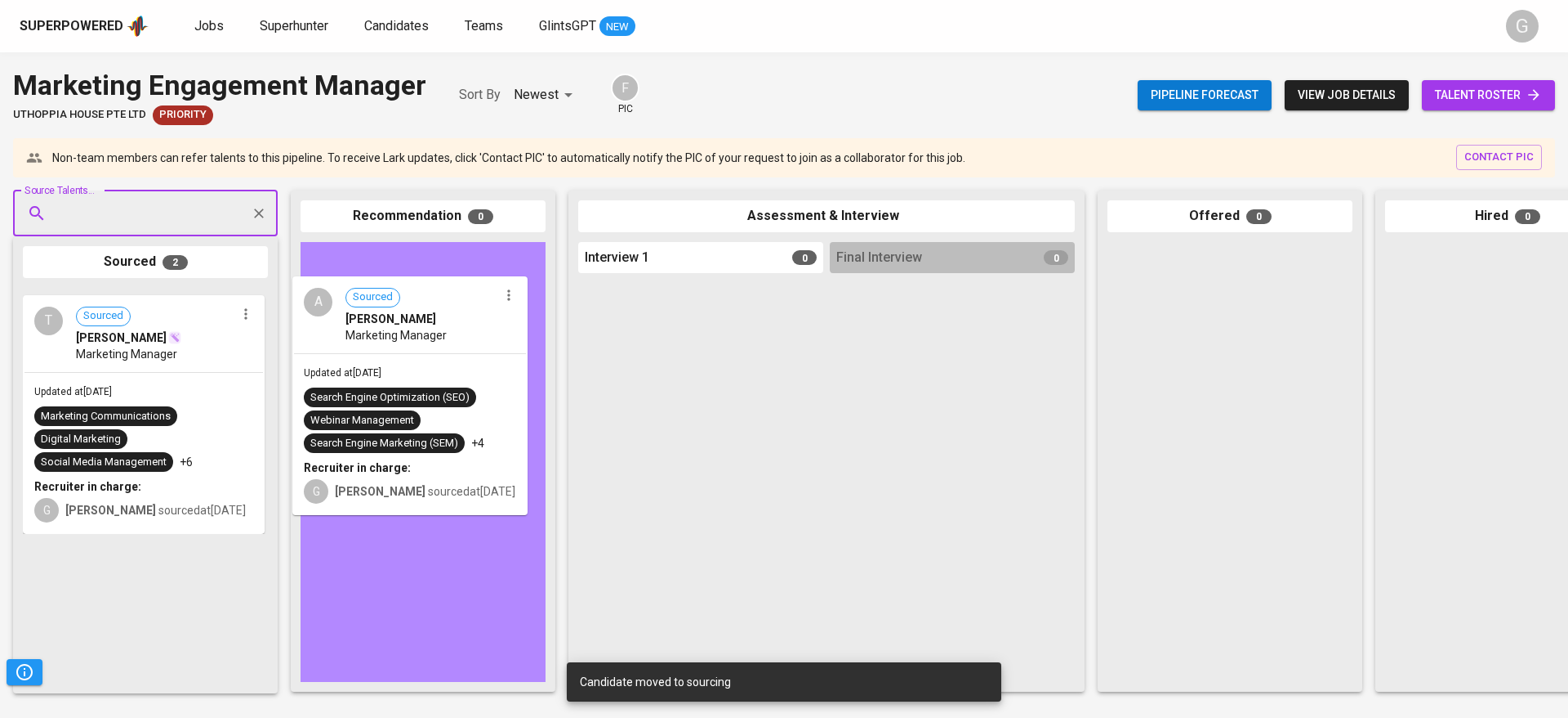
drag, startPoint x: 129, startPoint y: 345, endPoint x: 409, endPoint y: 334, distance: 280.2
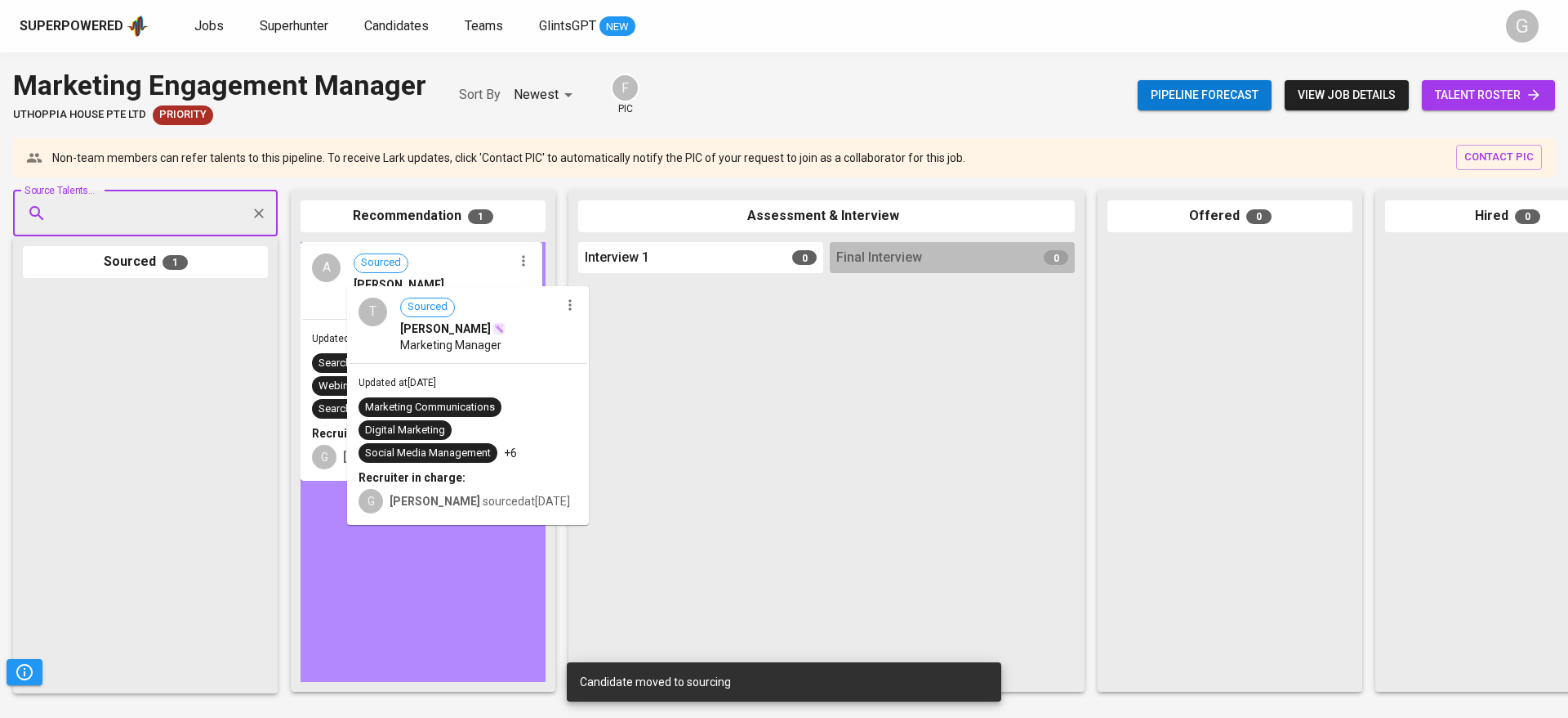
drag, startPoint x: 143, startPoint y: 399, endPoint x: 473, endPoint y: 396, distance: 330.0
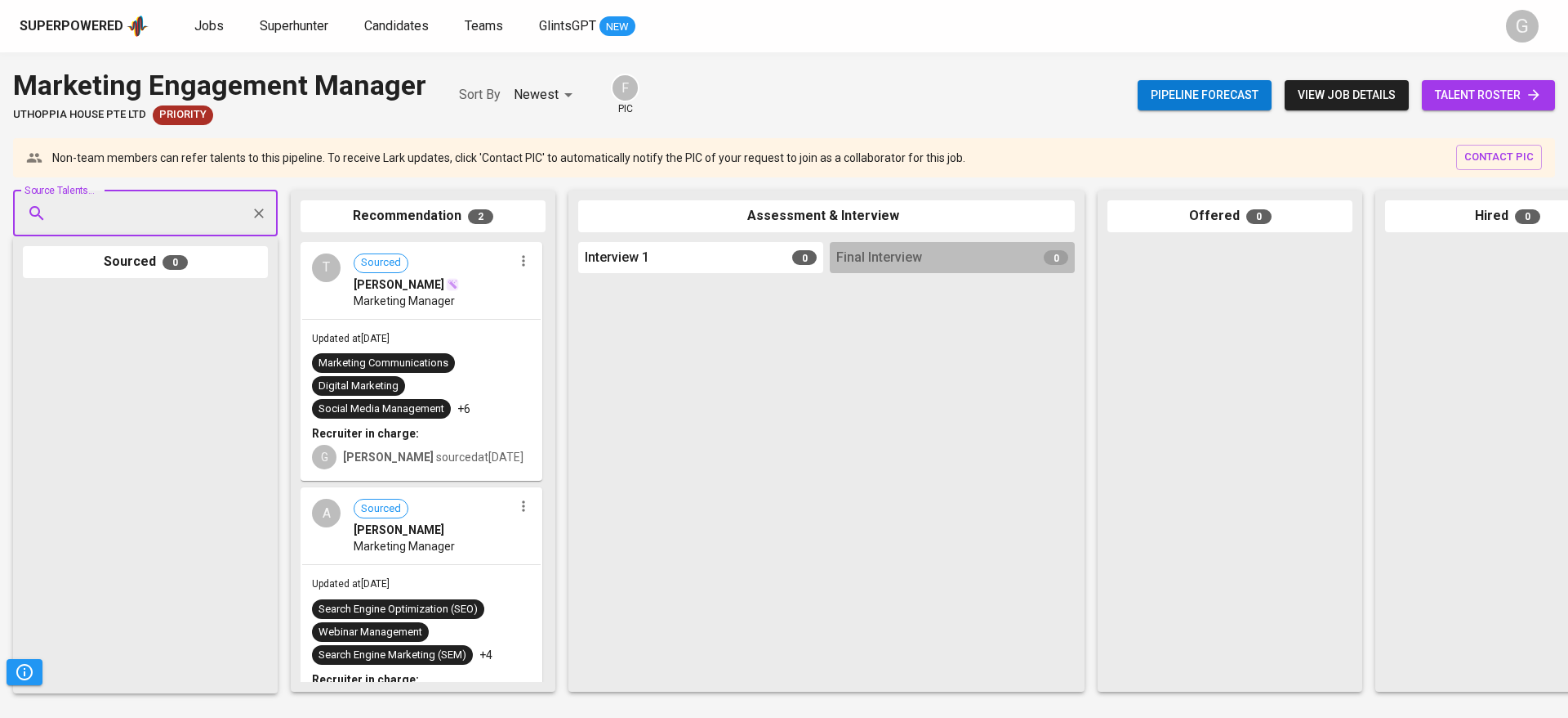
click at [1504, 85] on span "talent roster" at bounding box center [1489, 94] width 107 height 20
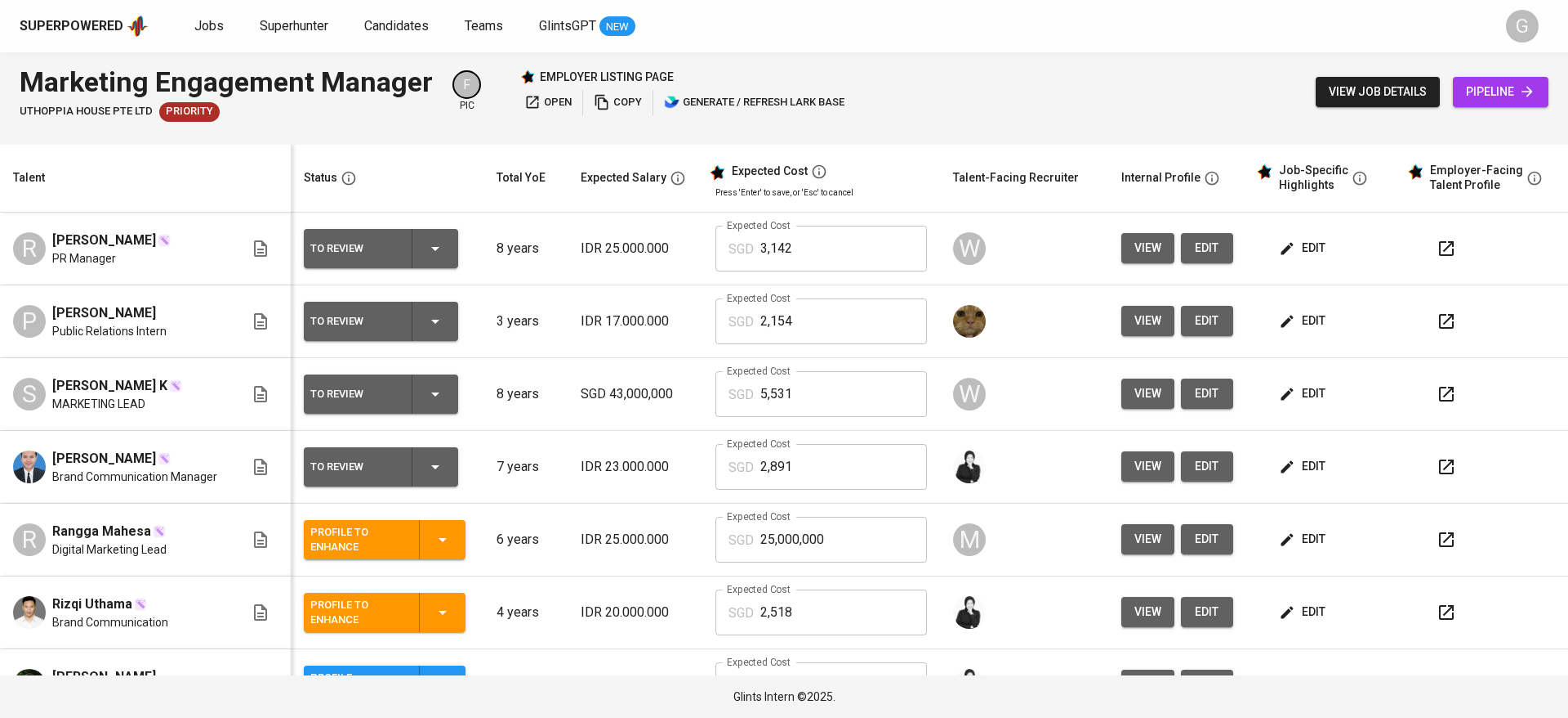
scroll to position [193, 0]
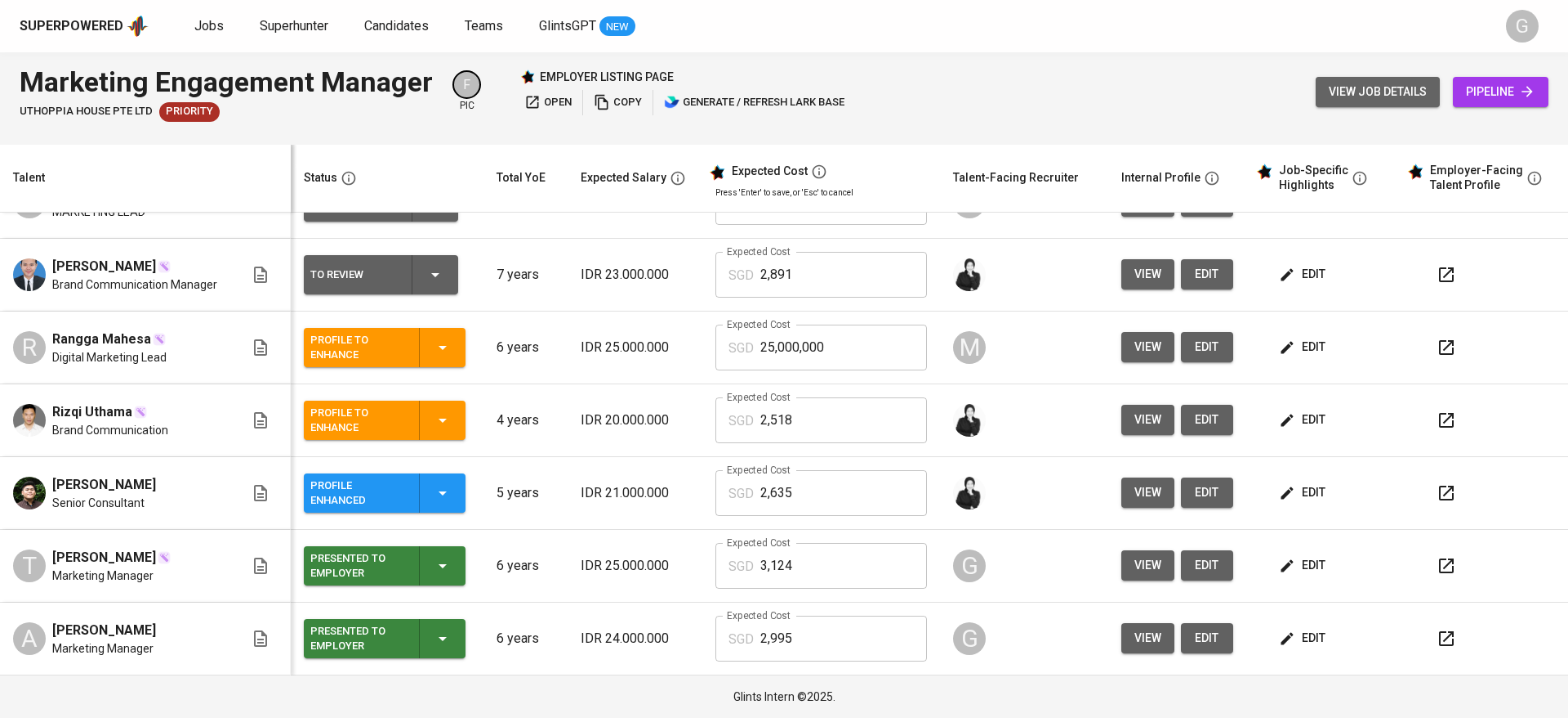
click at [1412, 85] on span "view job details" at bounding box center [1377, 92] width 98 height 20
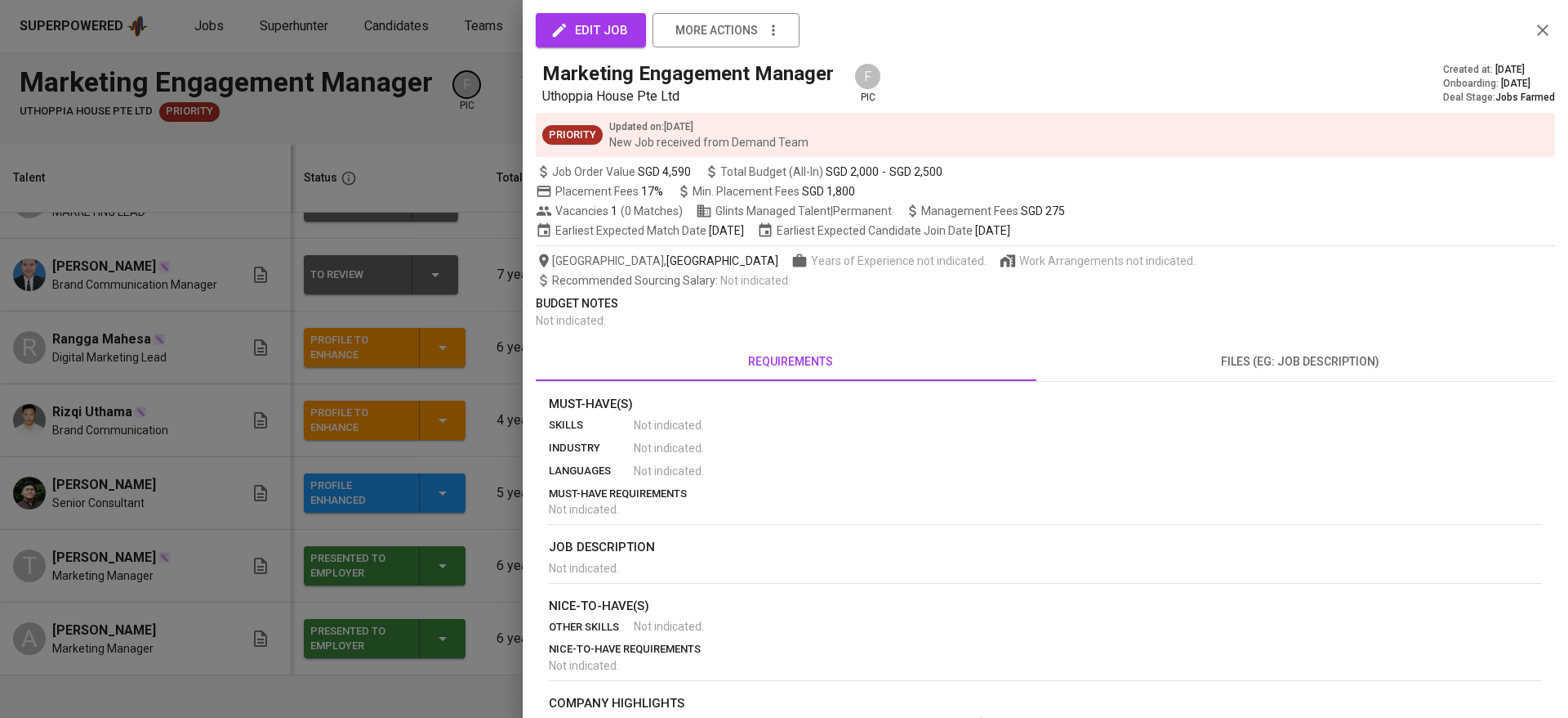
click at [334, 126] on div at bounding box center [784, 359] width 1568 height 718
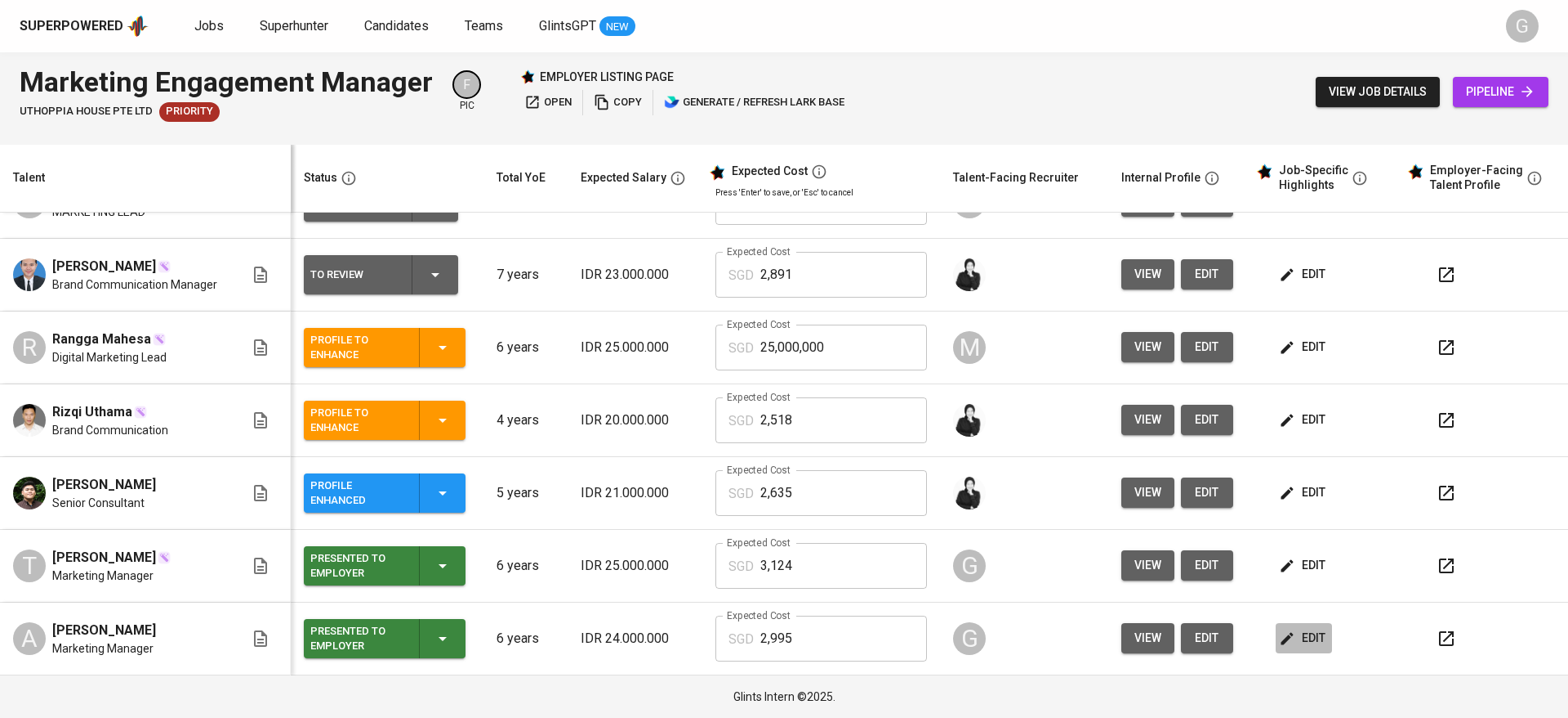
click at [1279, 645] on icon "button" at bounding box center [1287, 638] width 17 height 17
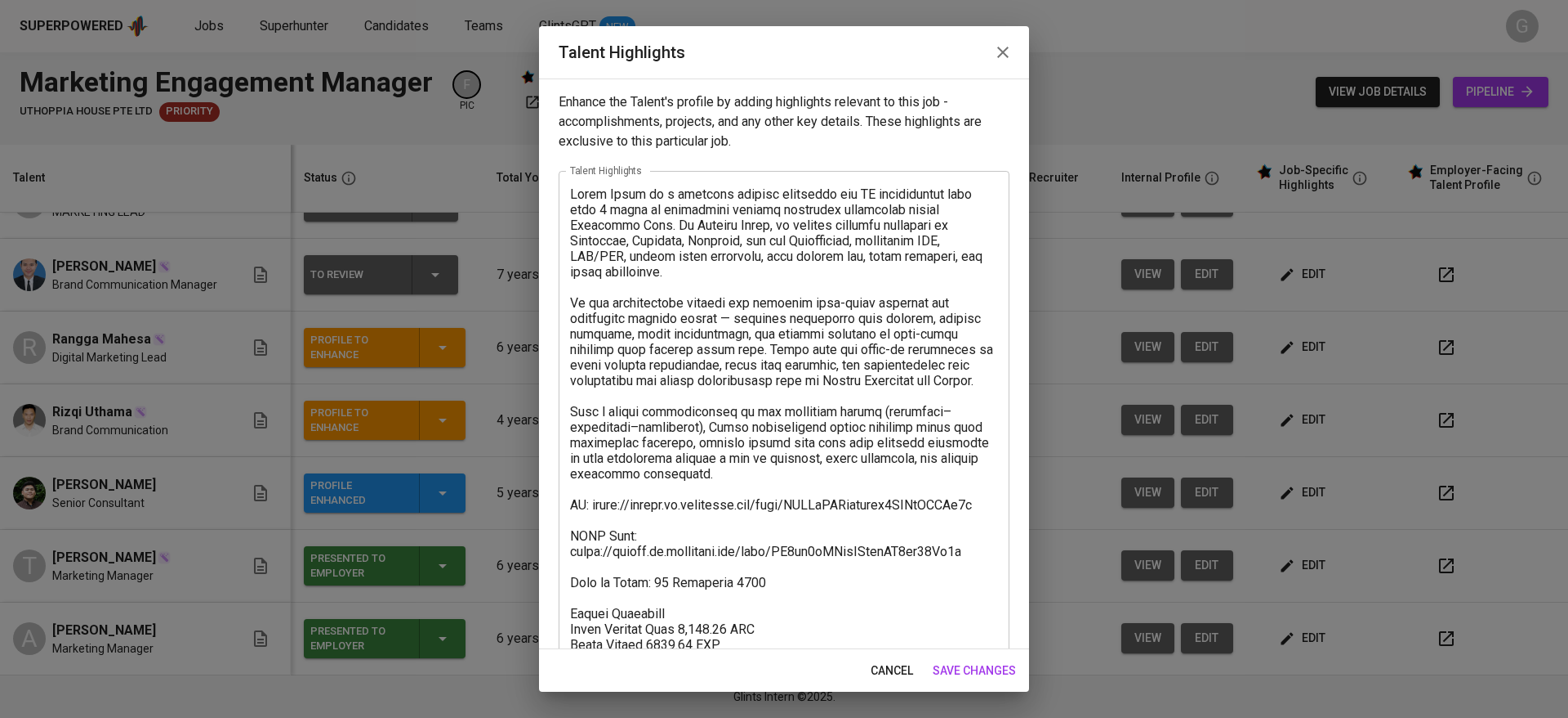
scroll to position [141, 0]
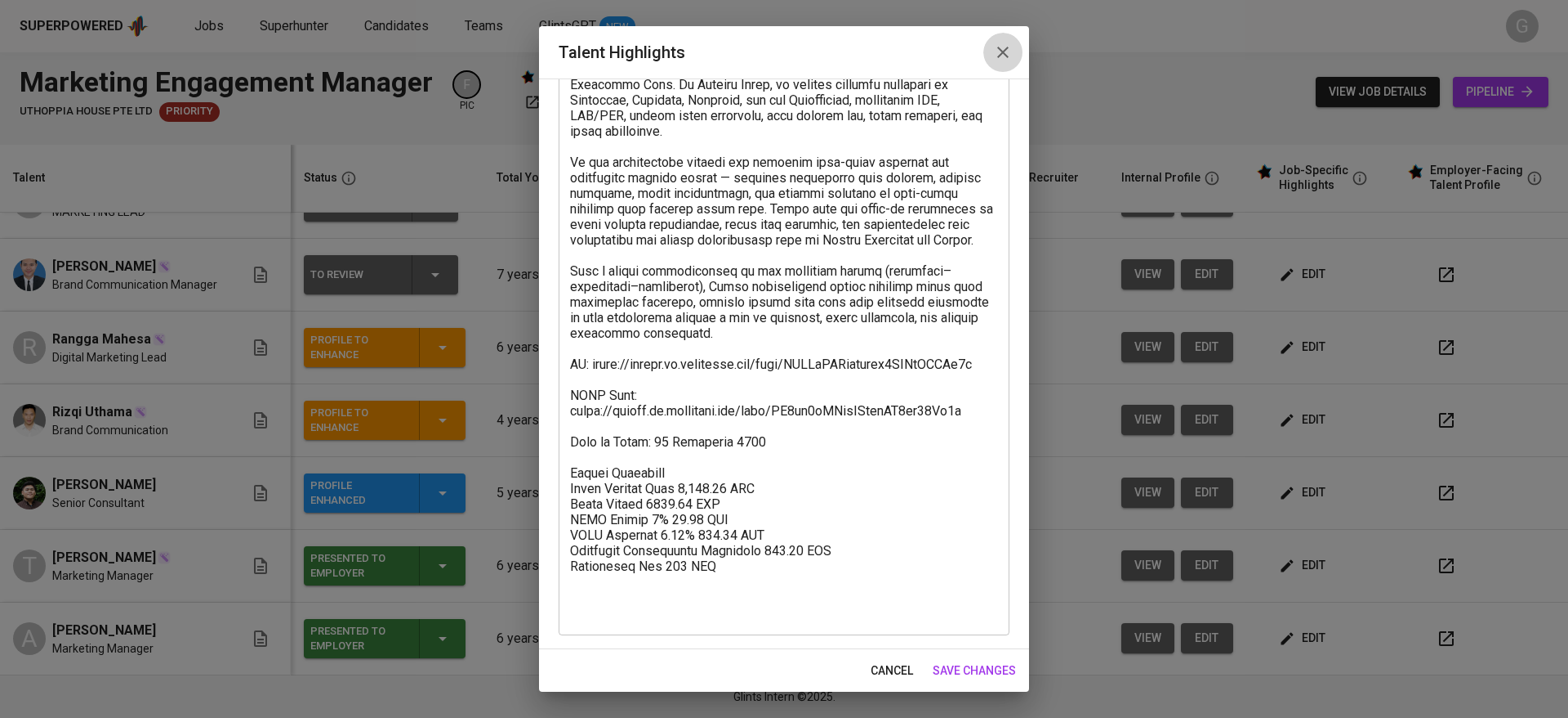
click at [994, 59] on icon "button" at bounding box center [1003, 52] width 19 height 19
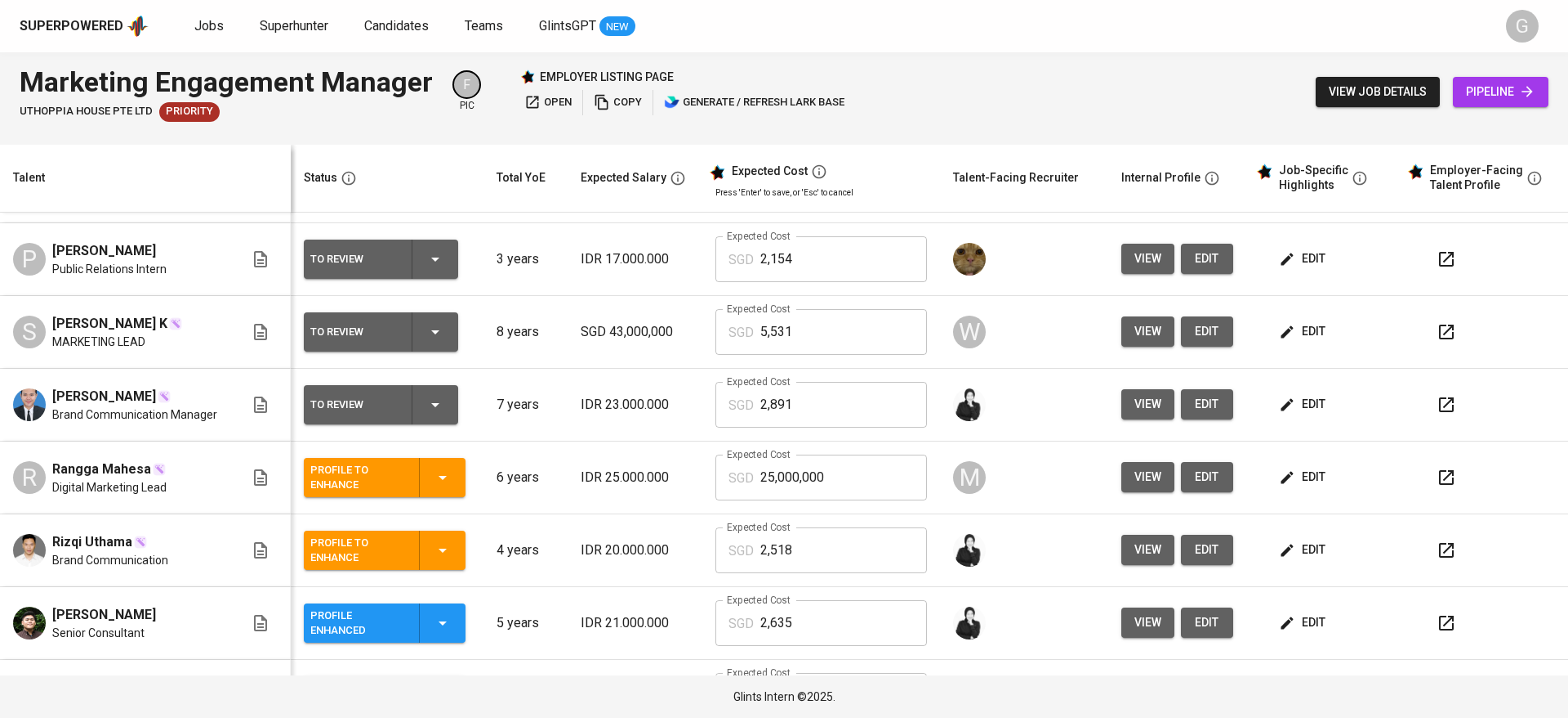
scroll to position [58, 0]
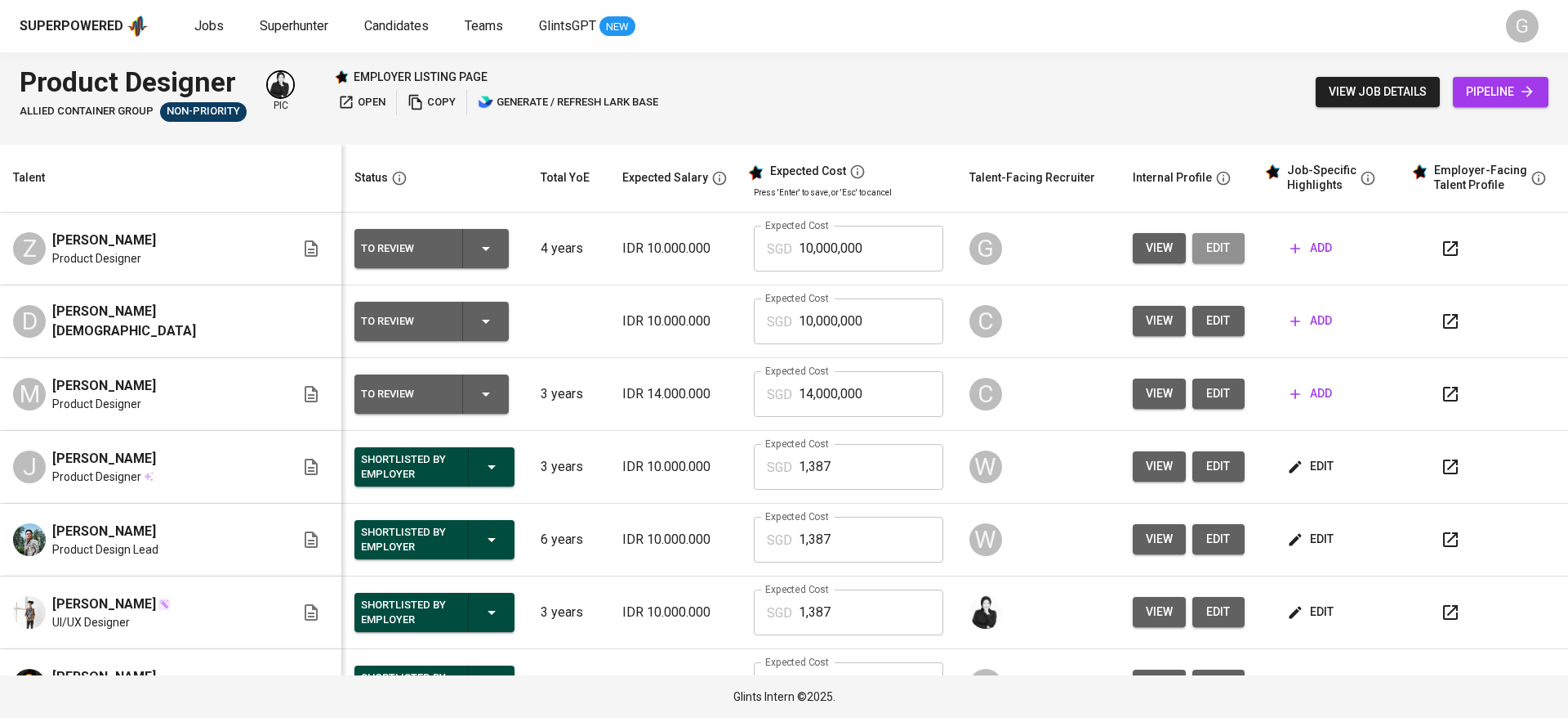
click at [1205, 245] on span "edit" at bounding box center [1218, 248] width 26 height 20
click at [192, 165] on th "Talent" at bounding box center [171, 178] width 342 height 68
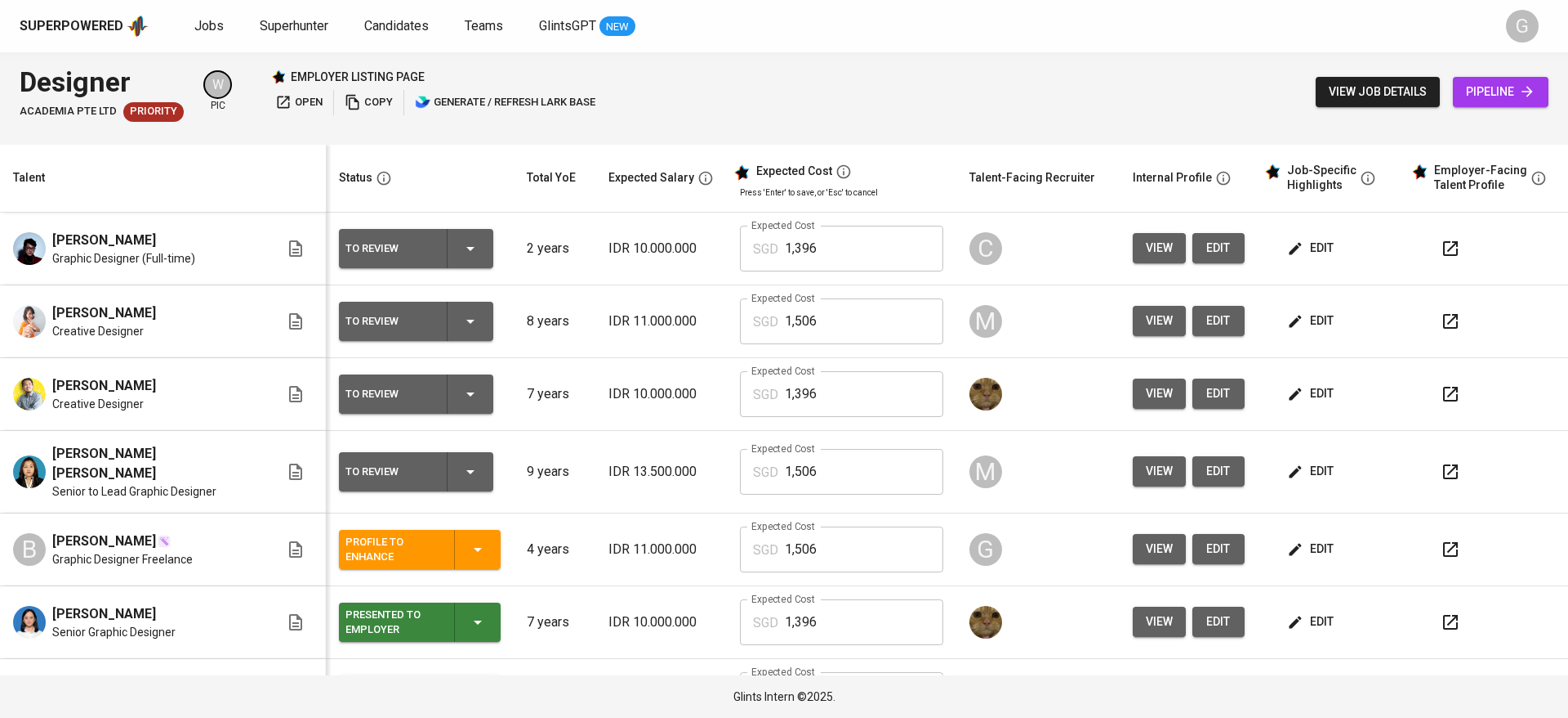
scroll to position [266, 0]
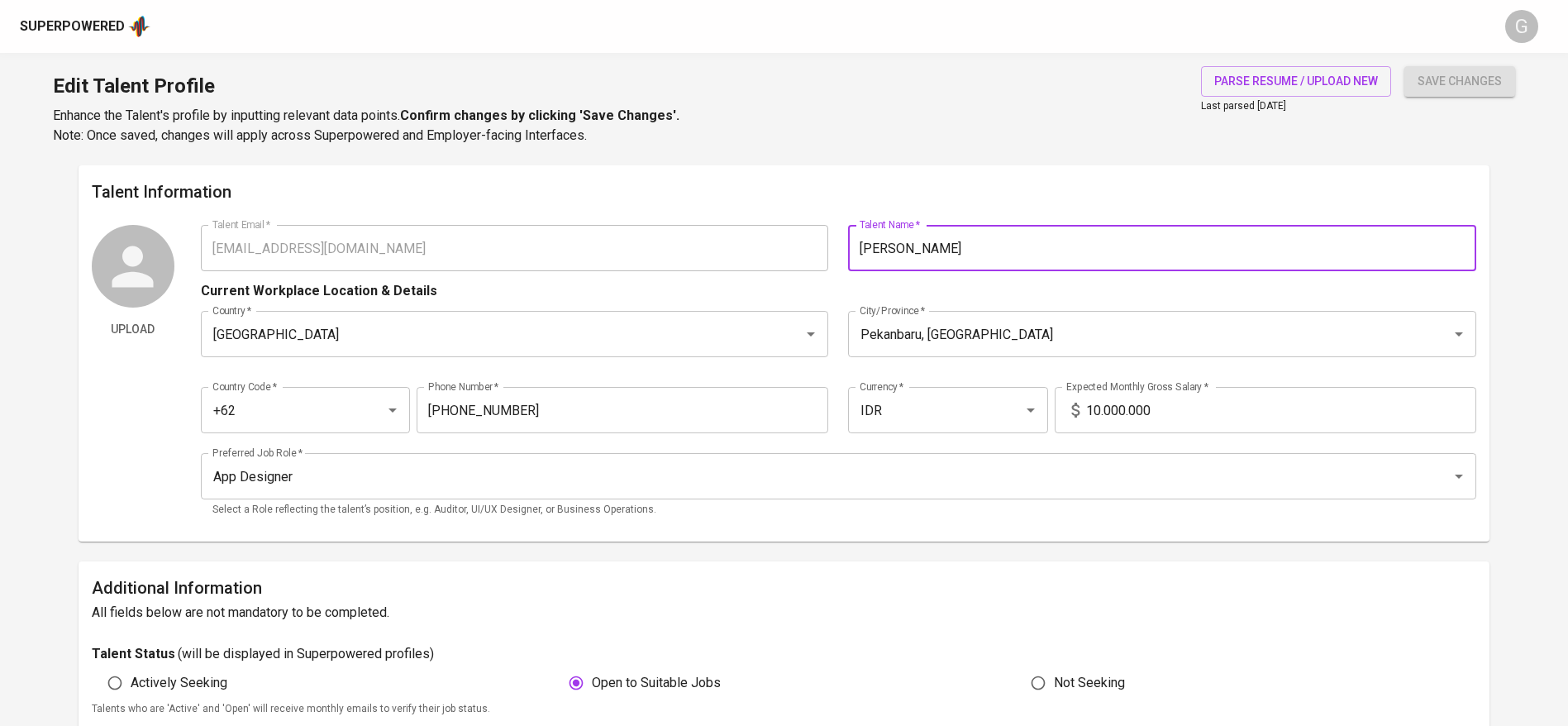
click at [871, 246] on input "[PERSON_NAME]" at bounding box center [1162, 248] width 628 height 46
type input "[PERSON_NAME]"
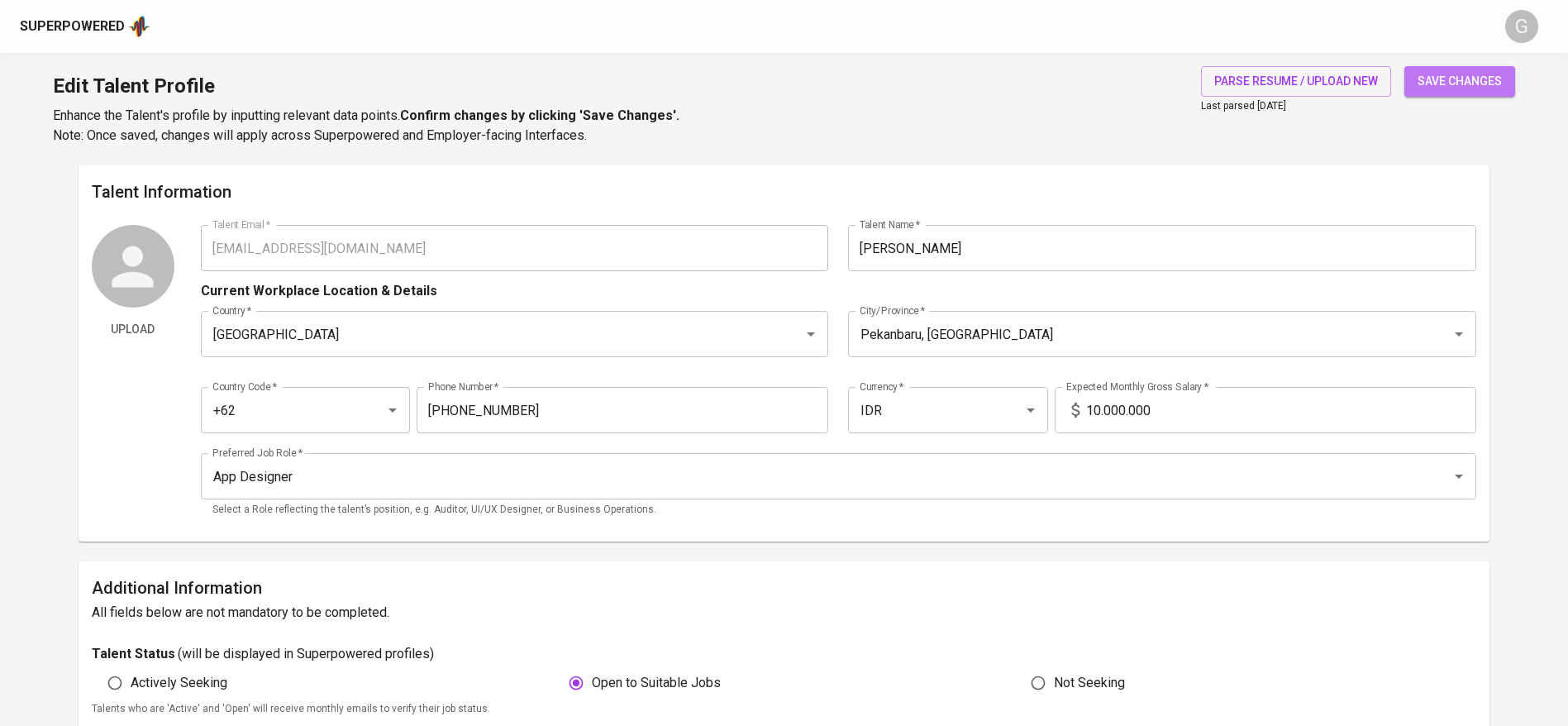
click at [1452, 87] on span "save changes" at bounding box center [1459, 81] width 85 height 20
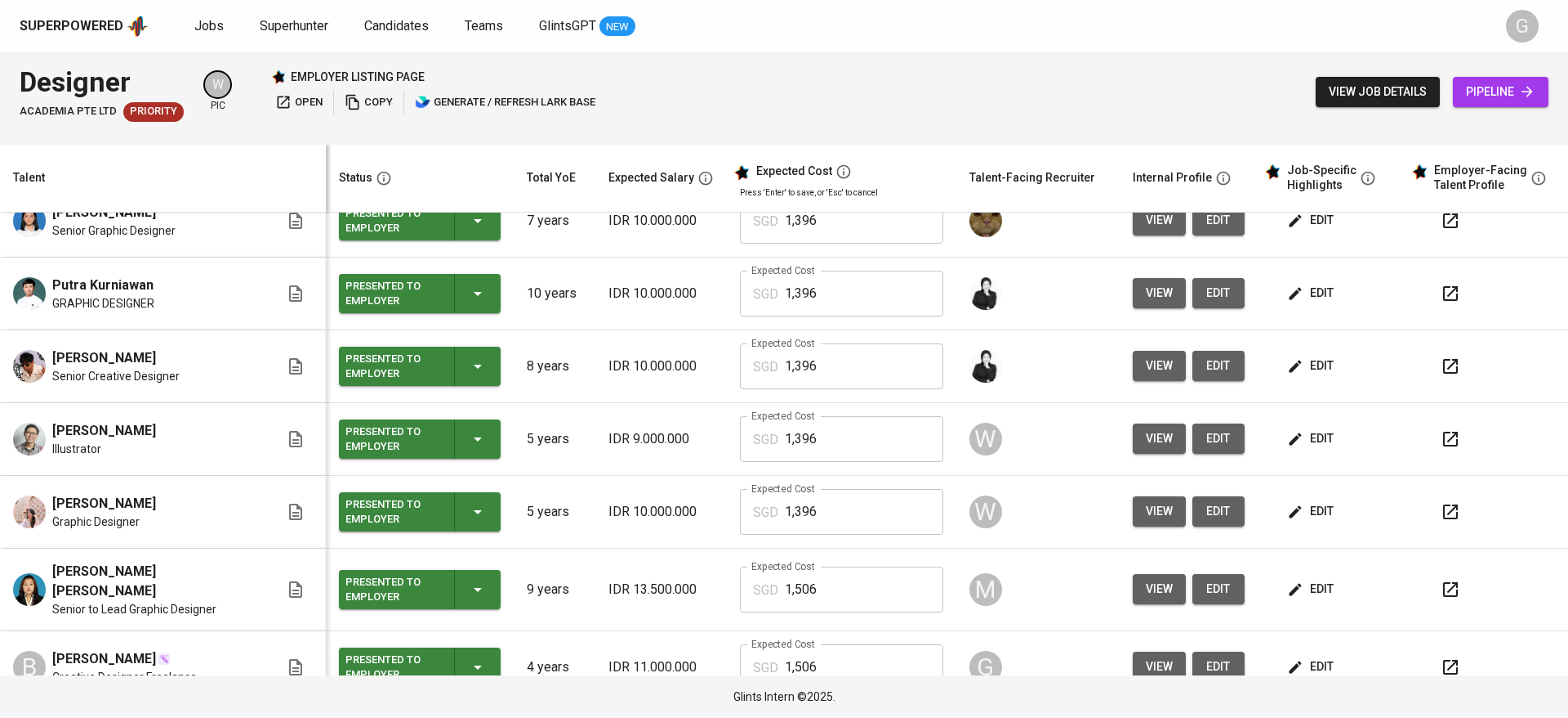
scroll to position [338, 0]
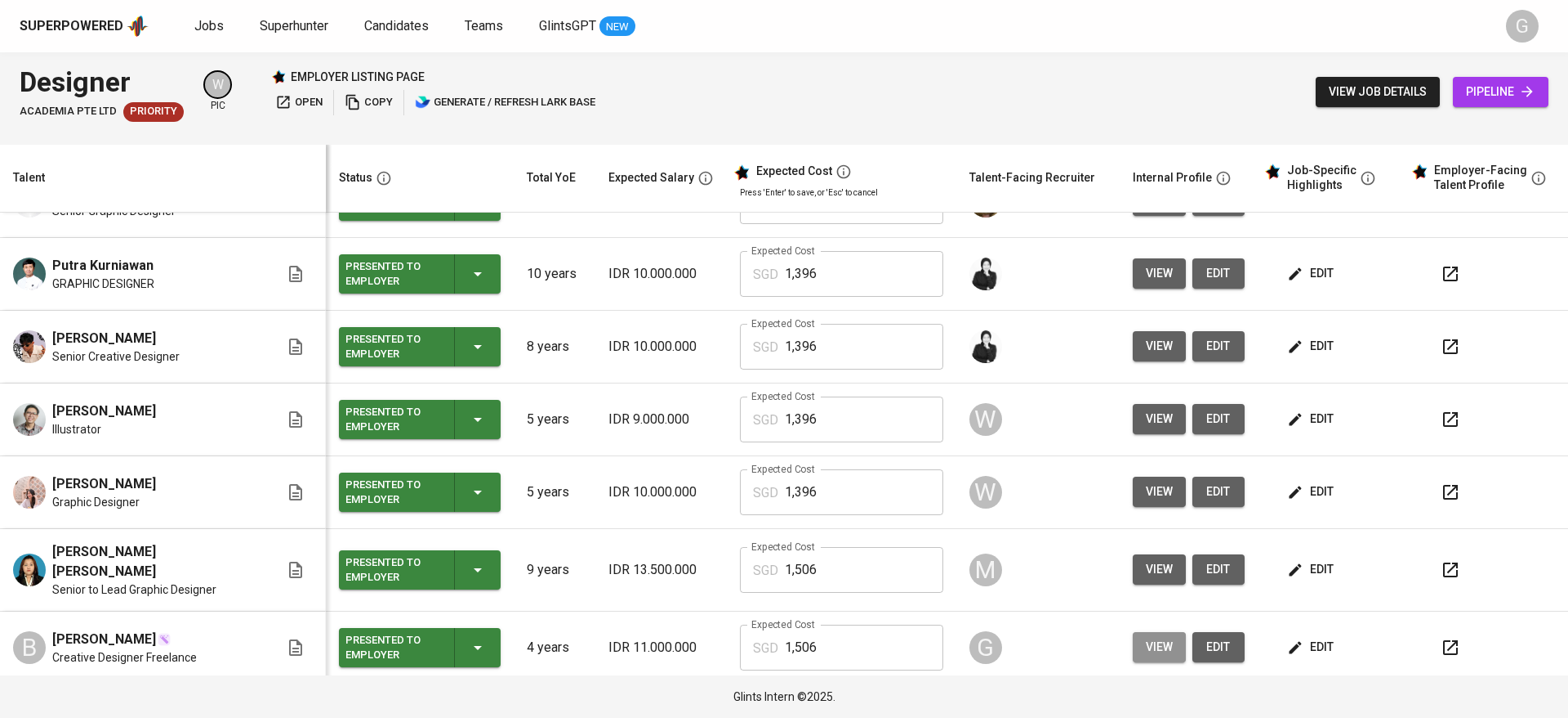
click at [1146, 637] on span "view" at bounding box center [1159, 647] width 27 height 20
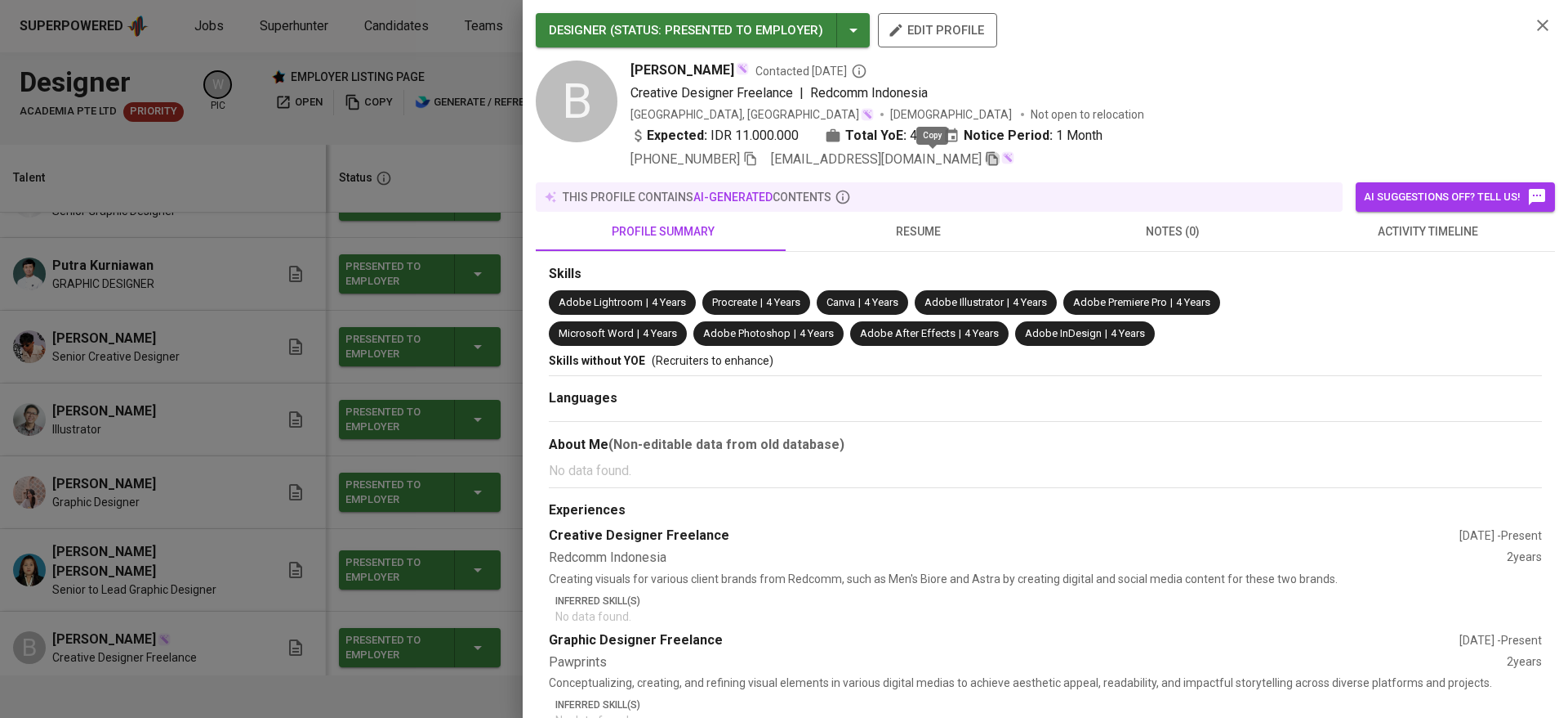
click at [985, 163] on icon "button" at bounding box center [992, 159] width 15 height 15
click at [320, 115] on div at bounding box center [784, 359] width 1568 height 718
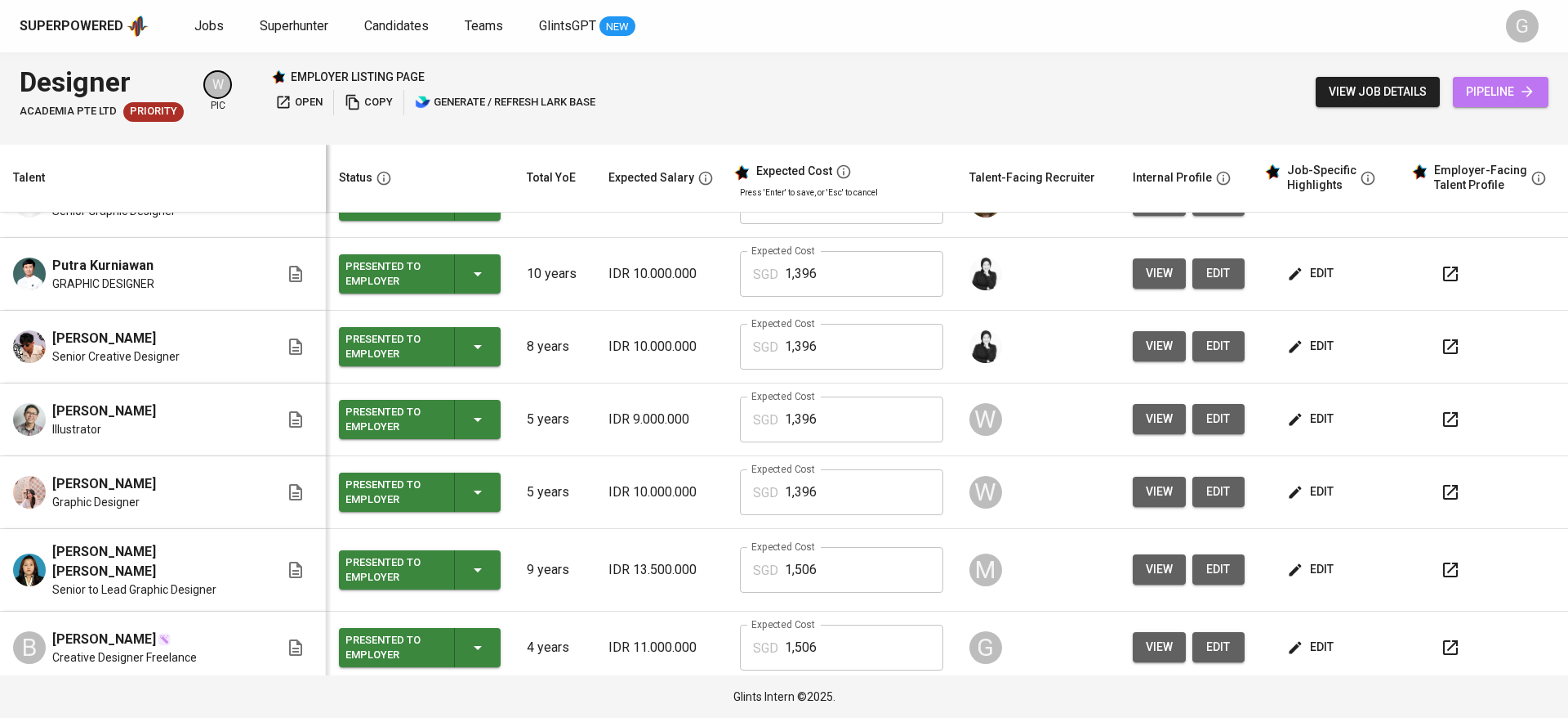
click at [1503, 104] on link "pipeline" at bounding box center [1500, 92] width 96 height 30
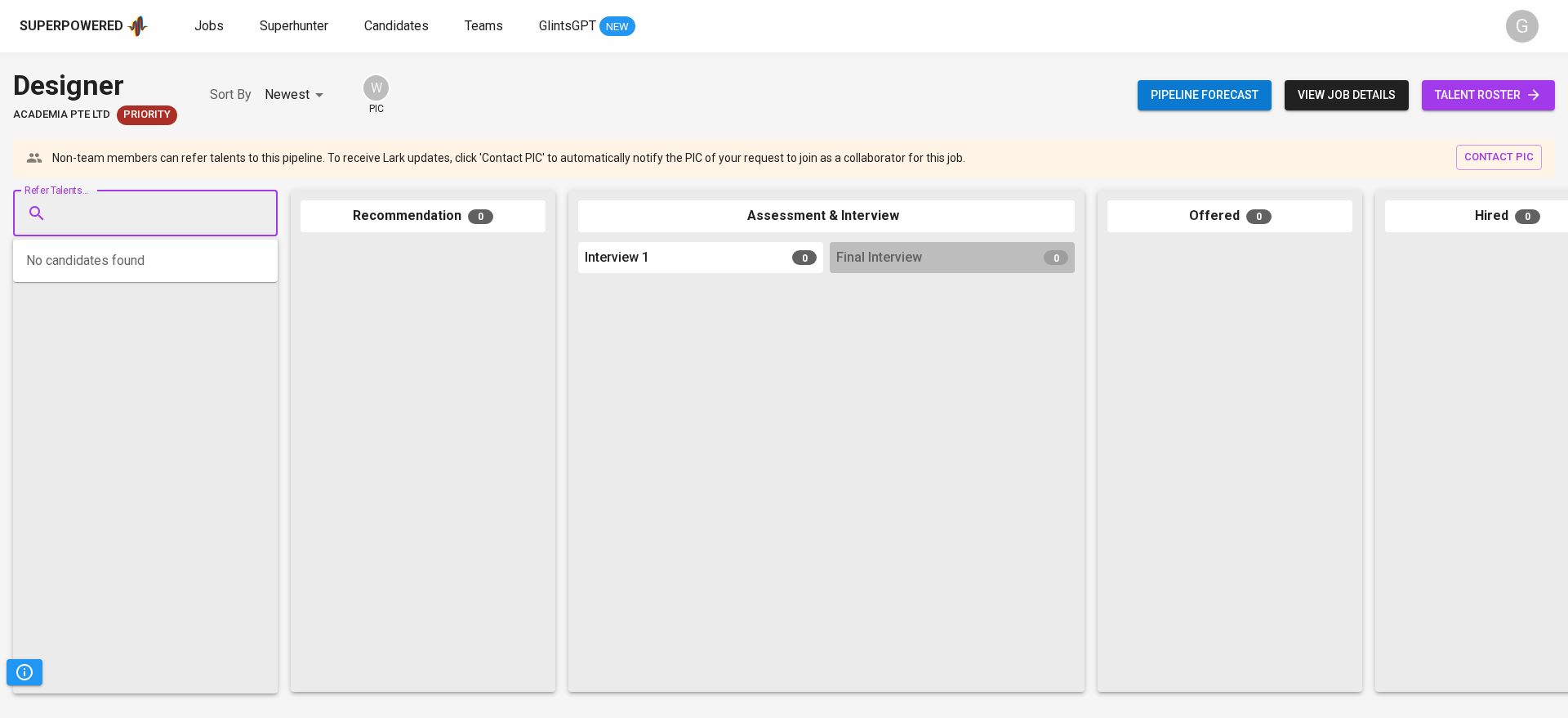
click at [180, 226] on input "Refer Talents..." at bounding box center [138, 213] width 172 height 31
paste input "manikbianca@gmail.com"
type input "manikbianca@gmail.com"
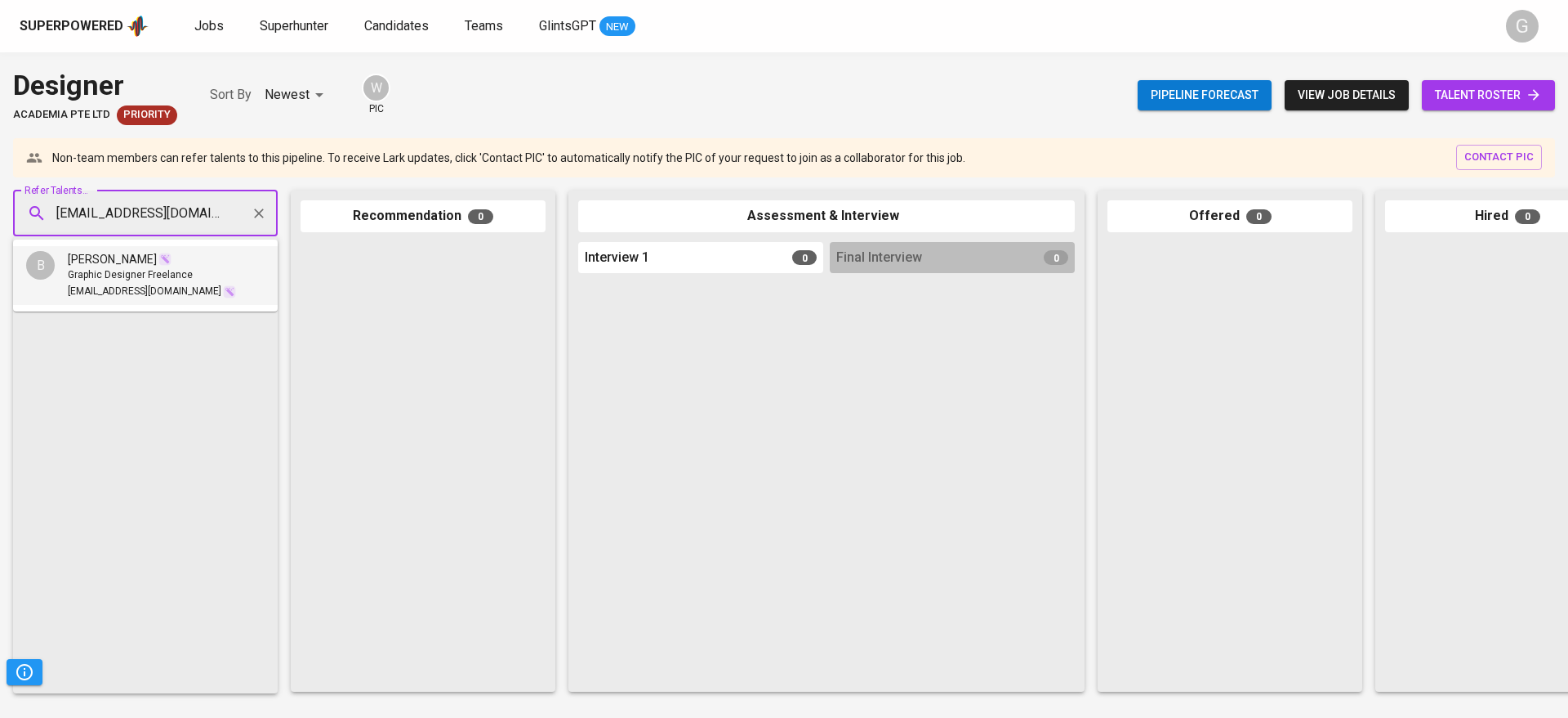
click at [175, 304] on li "B Bianca Eleora Manik Graphic Designer Freelance manikbianca@gmail.com" at bounding box center [145, 275] width 265 height 59
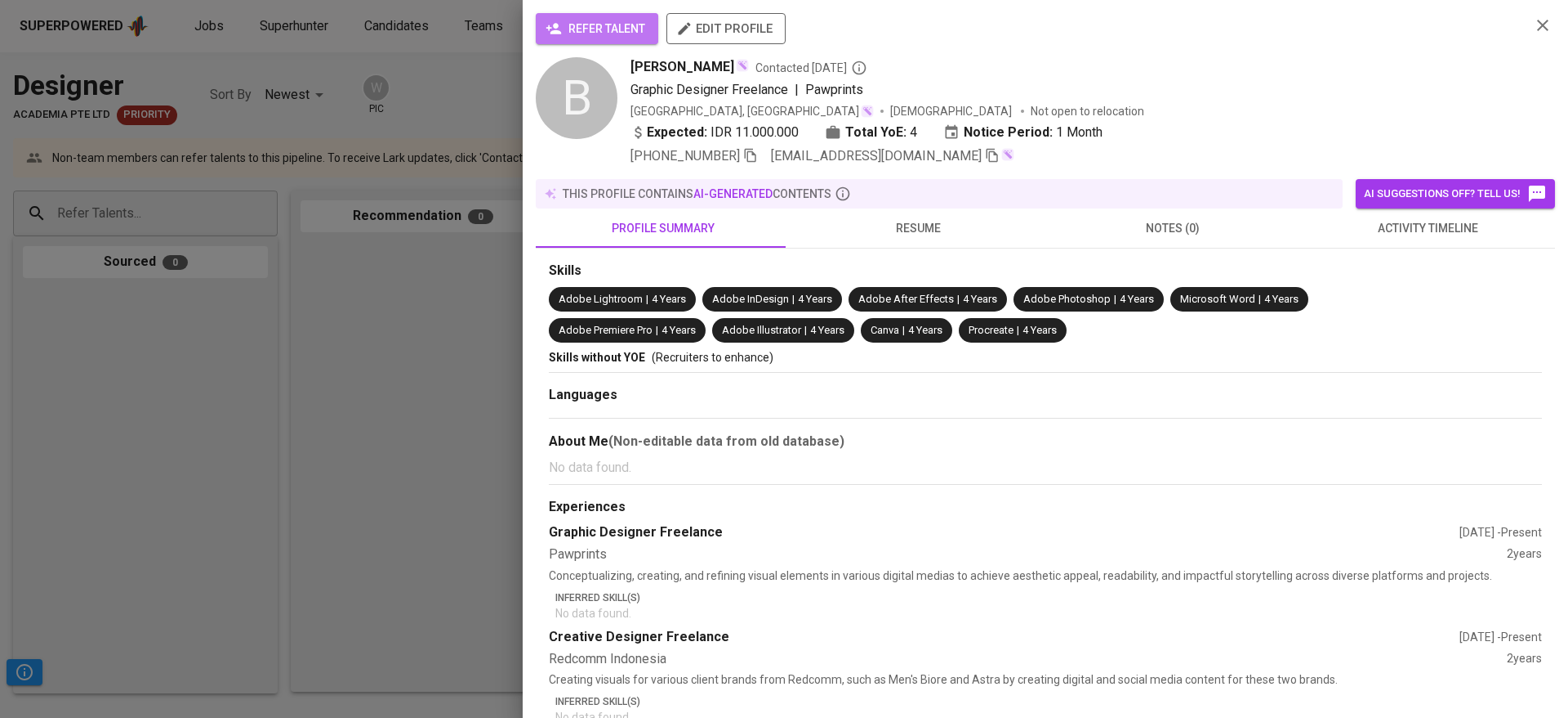
click at [567, 24] on span "refer talent" at bounding box center [596, 28] width 96 height 20
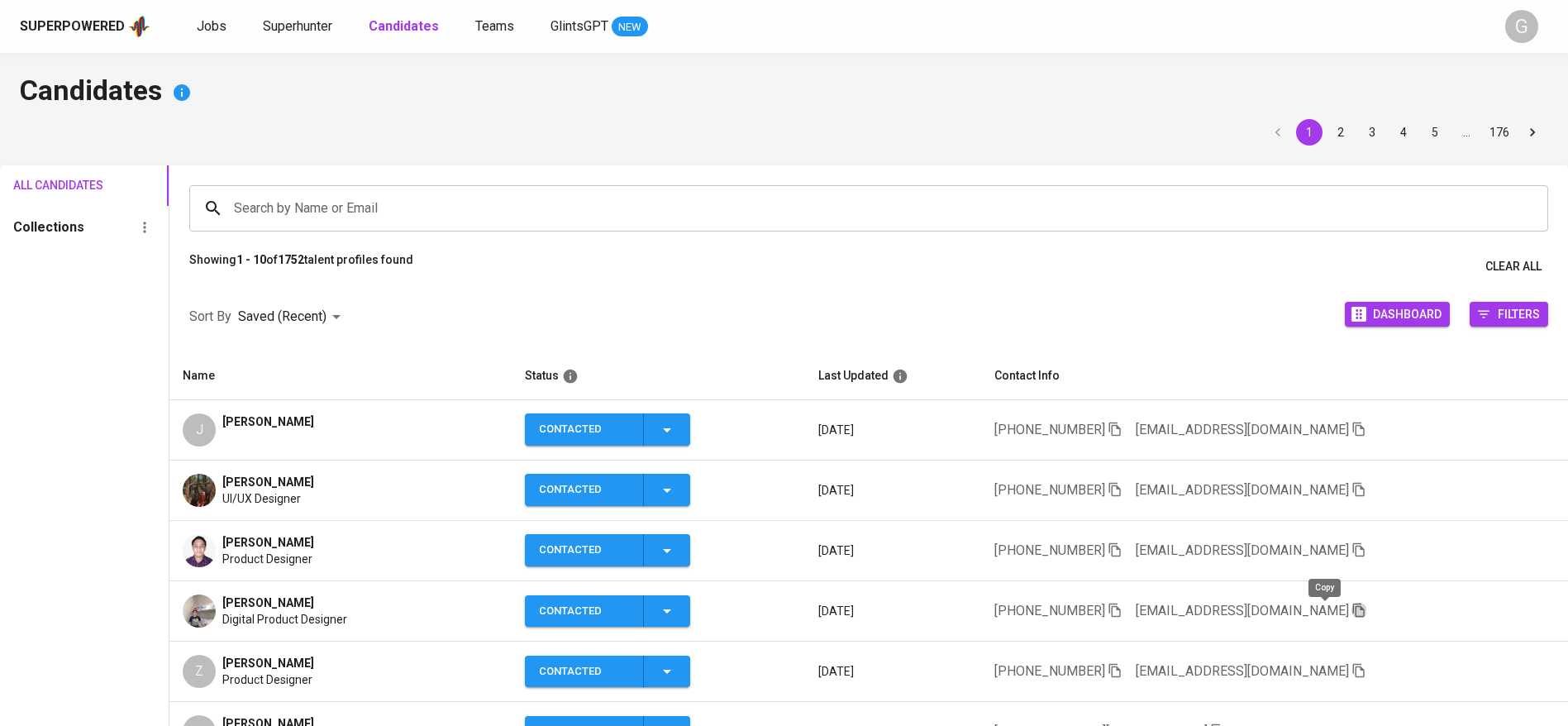
click at [1352, 612] on icon "button" at bounding box center [1359, 609] width 15 height 15
click at [300, 29] on span "Superhunter" at bounding box center [298, 26] width 69 height 16
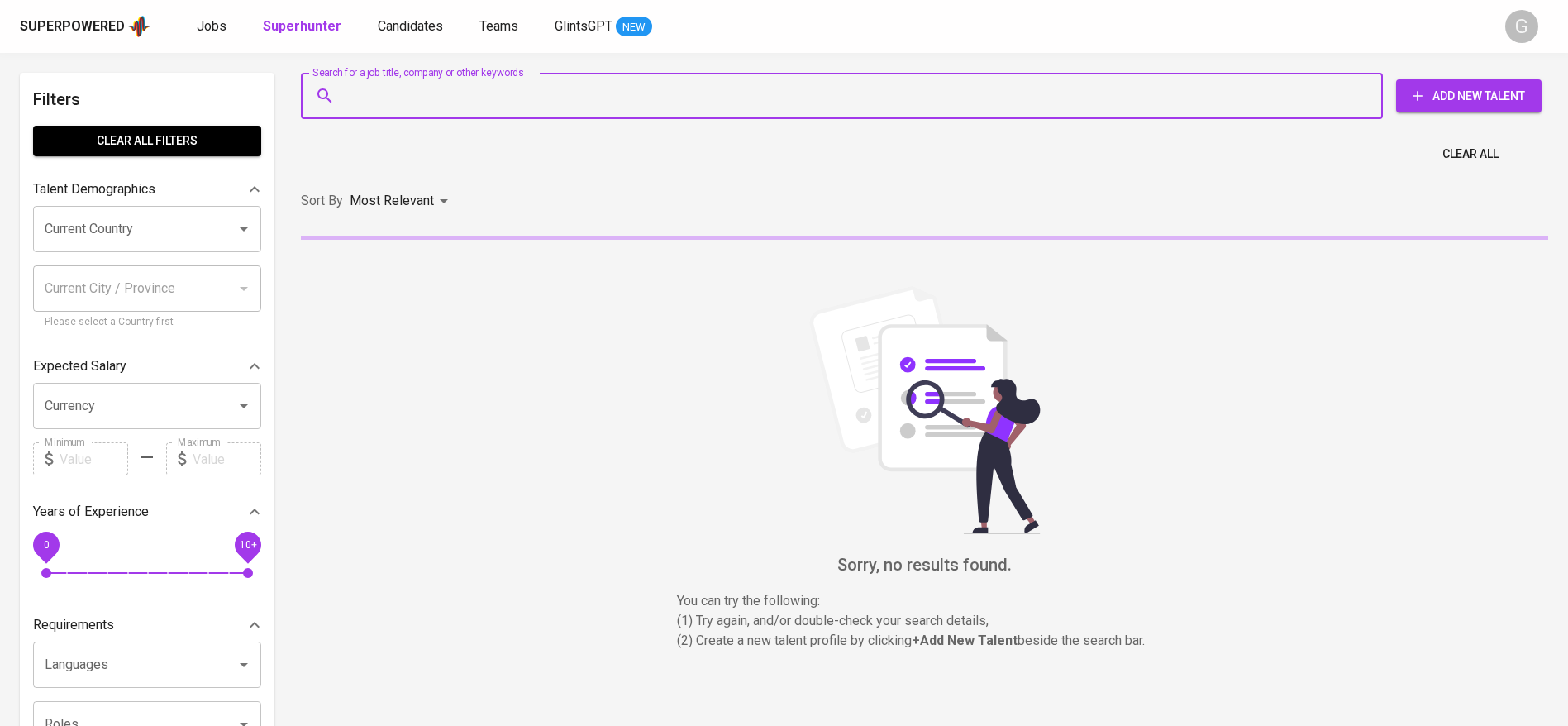
click at [430, 83] on input "Search for a job title, company or other keywords" at bounding box center [845, 95] width 1009 height 31
paste input "rezzaldy99@gmail.com"
type input "rezzaldy99@gmail.com"
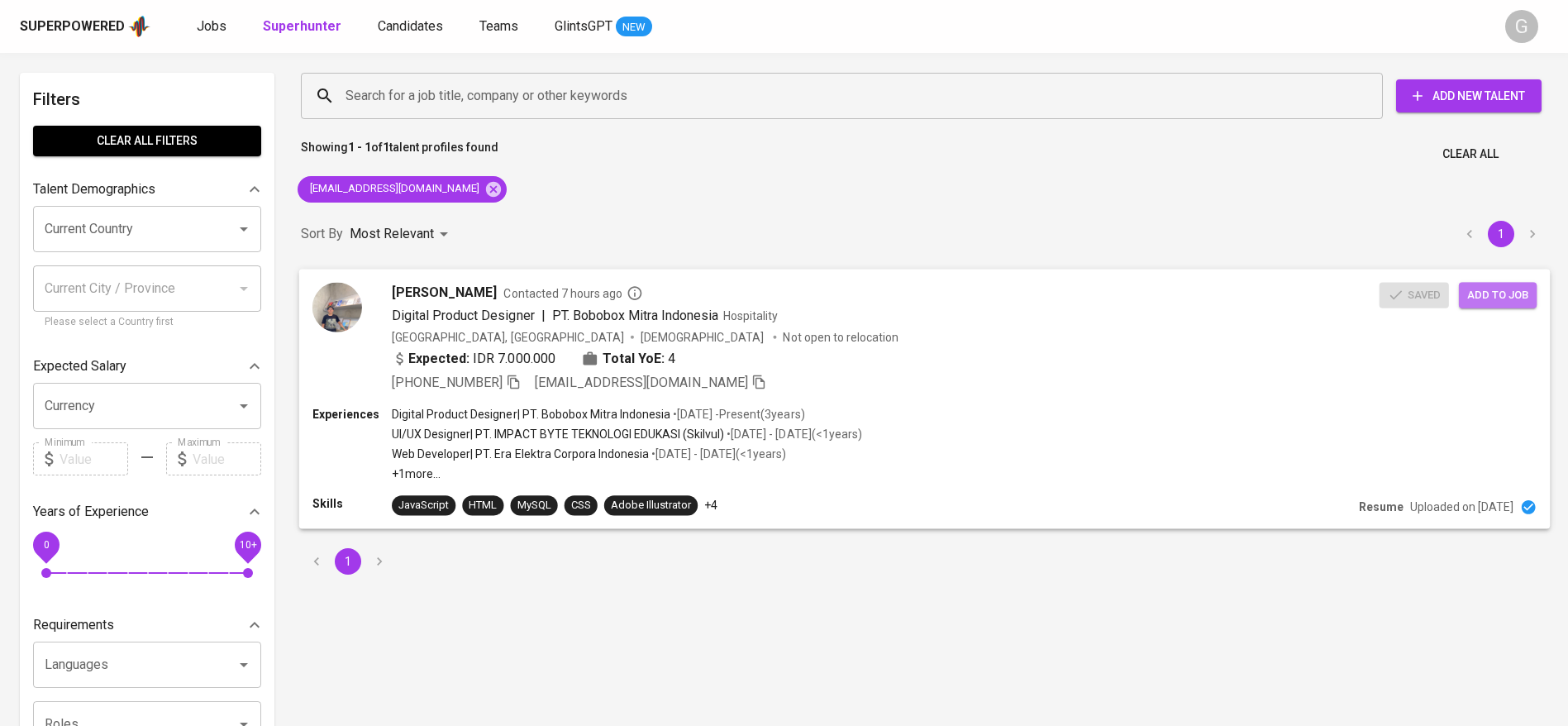
click at [1498, 303] on span "Add to job" at bounding box center [1498, 294] width 61 height 19
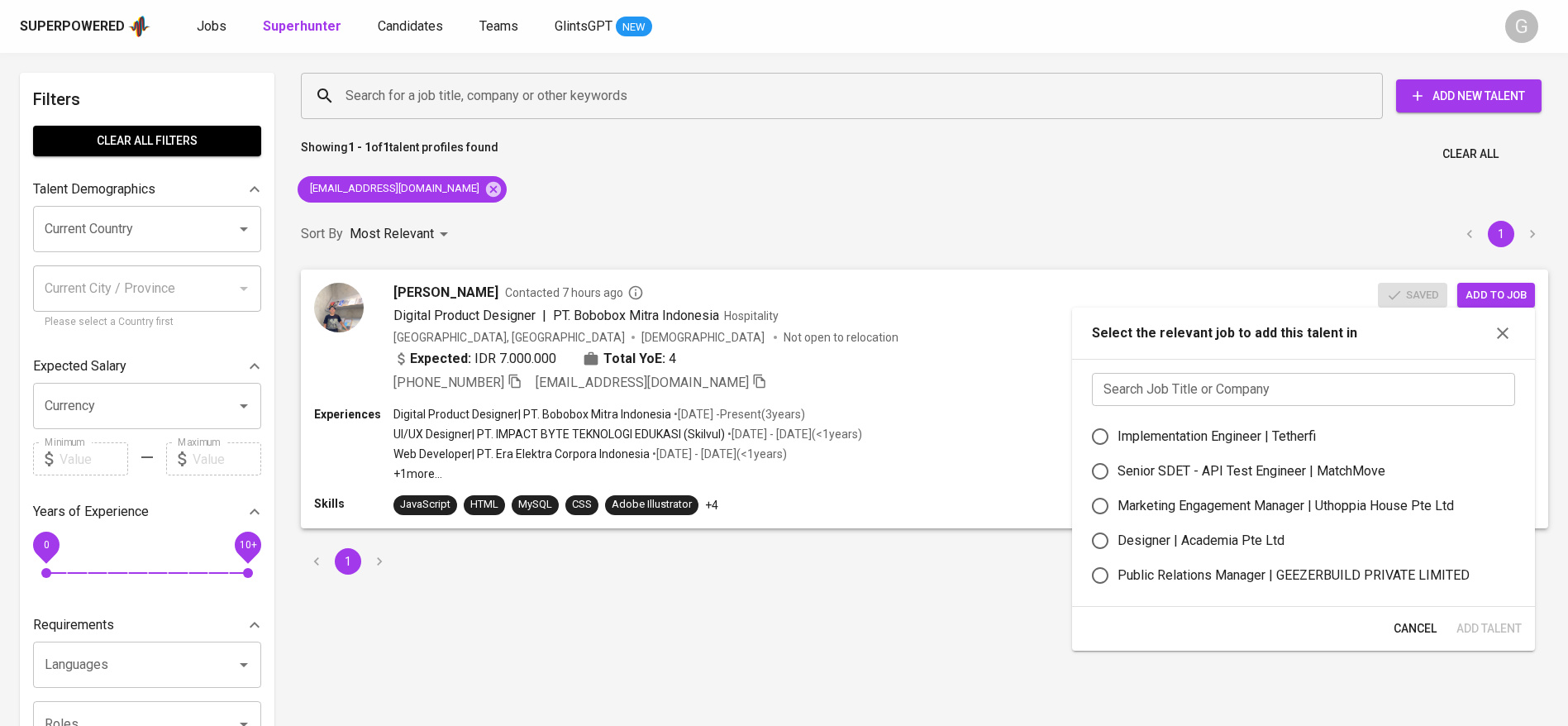
click at [1207, 386] on input "text" at bounding box center [1303, 388] width 423 height 33
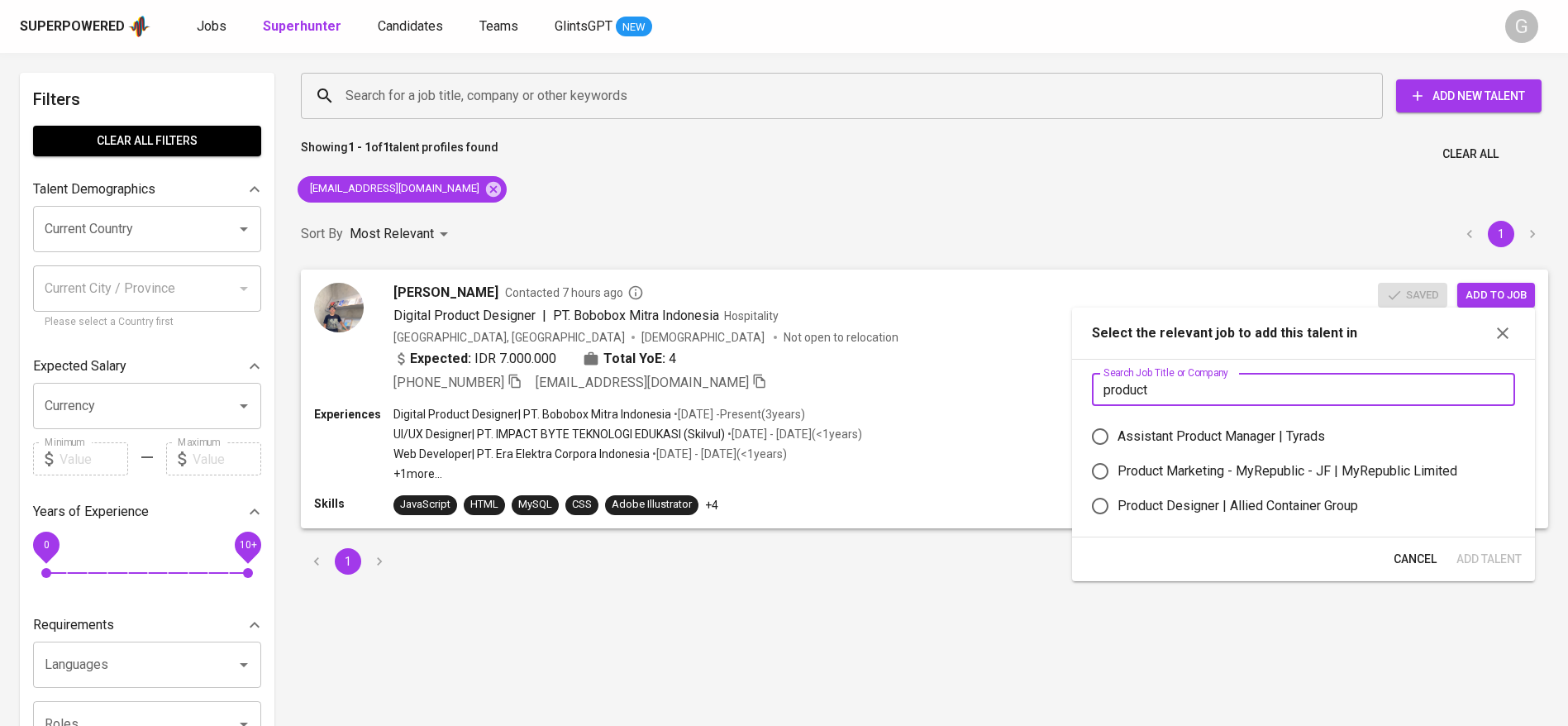
type input "product"
click at [1227, 500] on div "Product Designer | Allied Container Group" at bounding box center [1237, 506] width 241 height 20
click at [1117, 500] on input "Product Designer | Allied Container Group" at bounding box center [1099, 505] width 35 height 35
radio input "true"
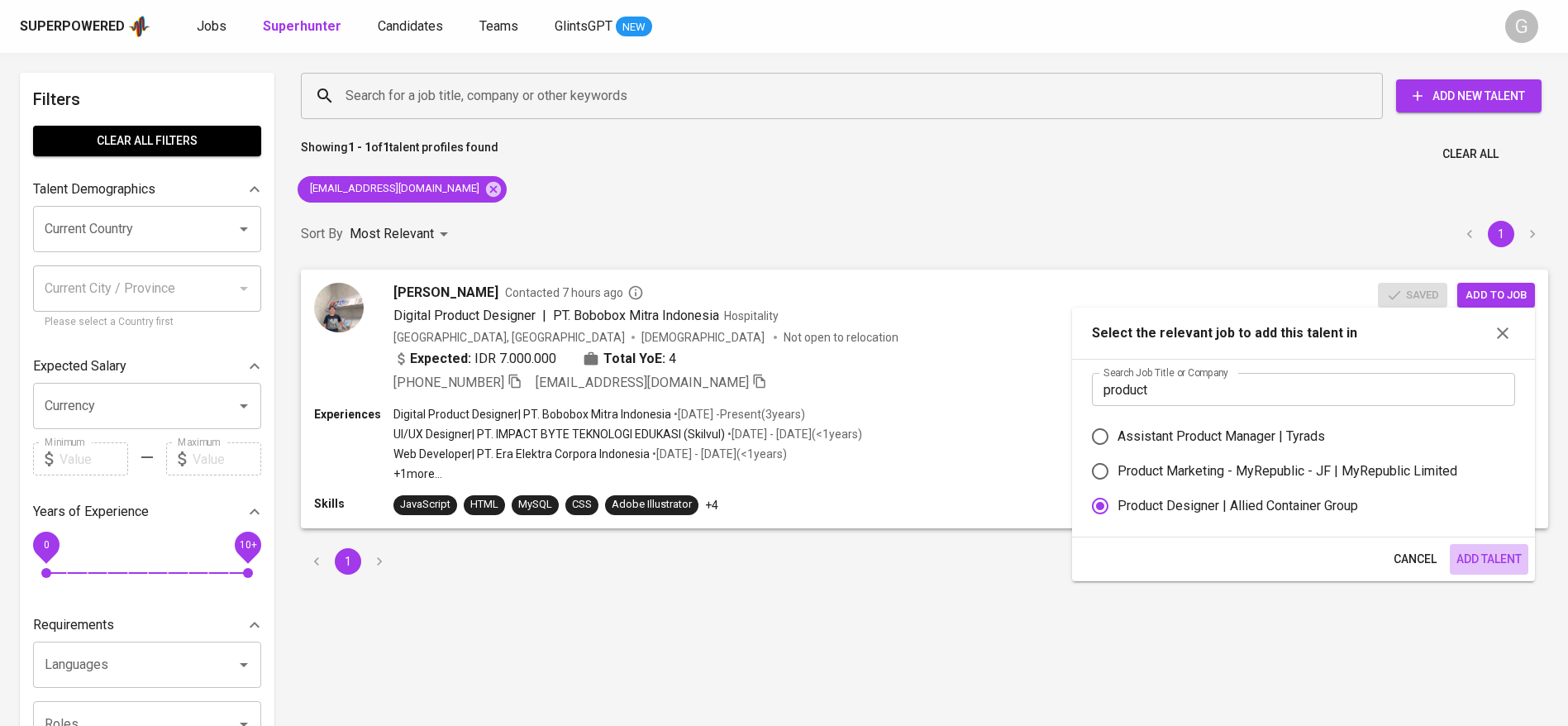
click at [1474, 559] on span "Add Talent" at bounding box center [1489, 559] width 65 height 20
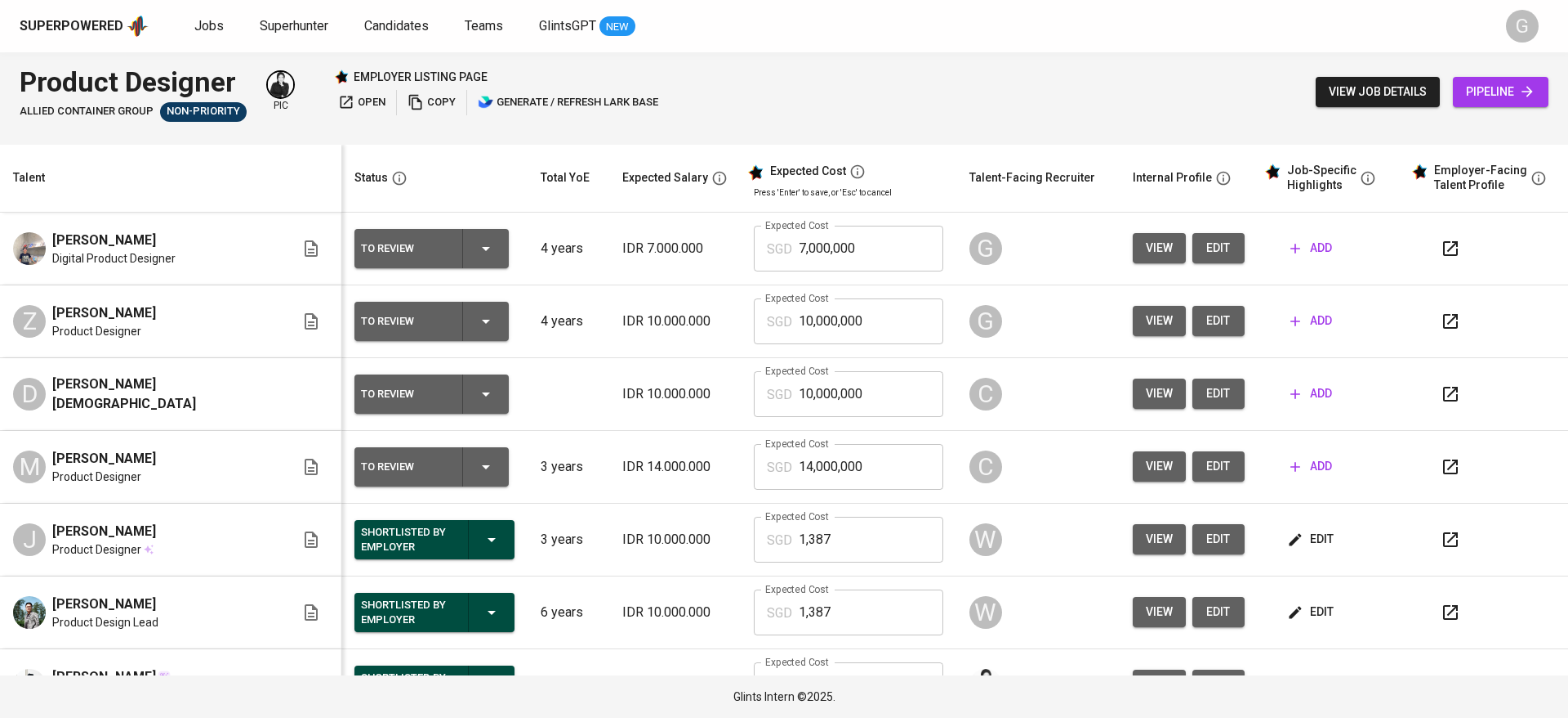
click at [1205, 241] on span "edit" at bounding box center [1218, 248] width 26 height 20
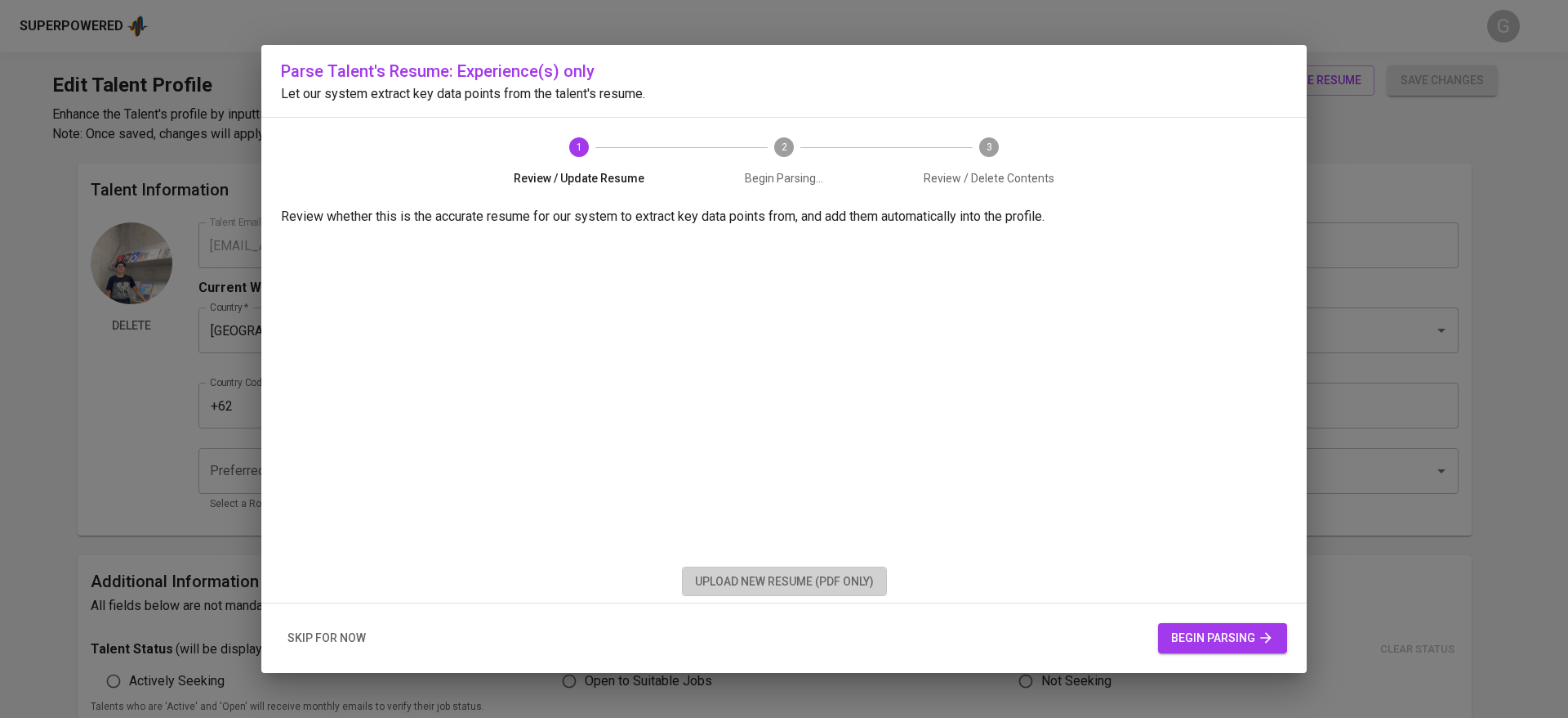
click at [840, 578] on span "upload new resume (pdf only)" at bounding box center [784, 581] width 179 height 20
click at [1197, 632] on span "begin parsing" at bounding box center [1222, 637] width 103 height 20
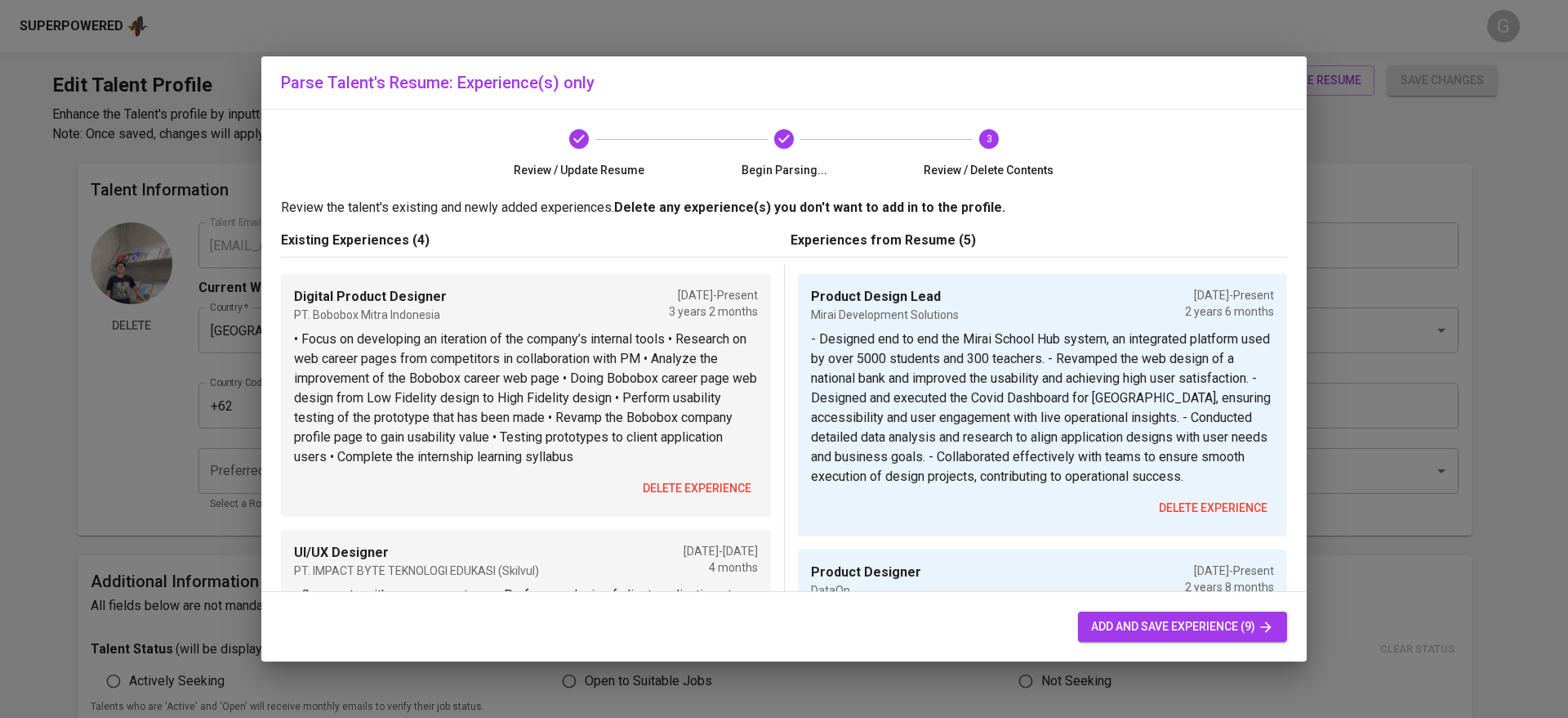
click at [700, 478] on span "delete experience" at bounding box center [696, 488] width 108 height 20
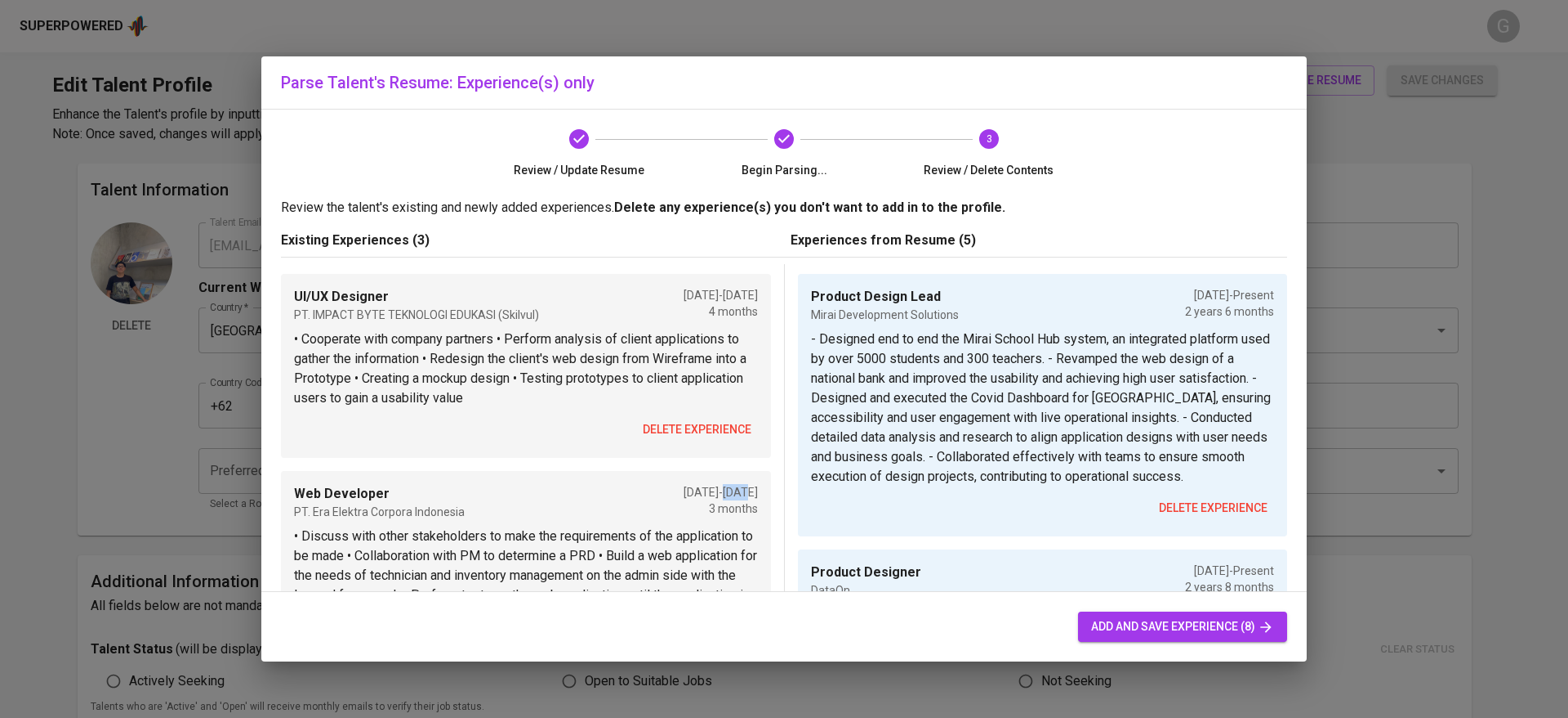
click at [700, 478] on div "Web Developer PT. Era Elektra Corpora Indonesia [DATE] - [DATE] 3 months • Disc…" at bounding box center [526, 572] width 490 height 204
click at [700, 434] on span "delete experience" at bounding box center [696, 429] width 108 height 20
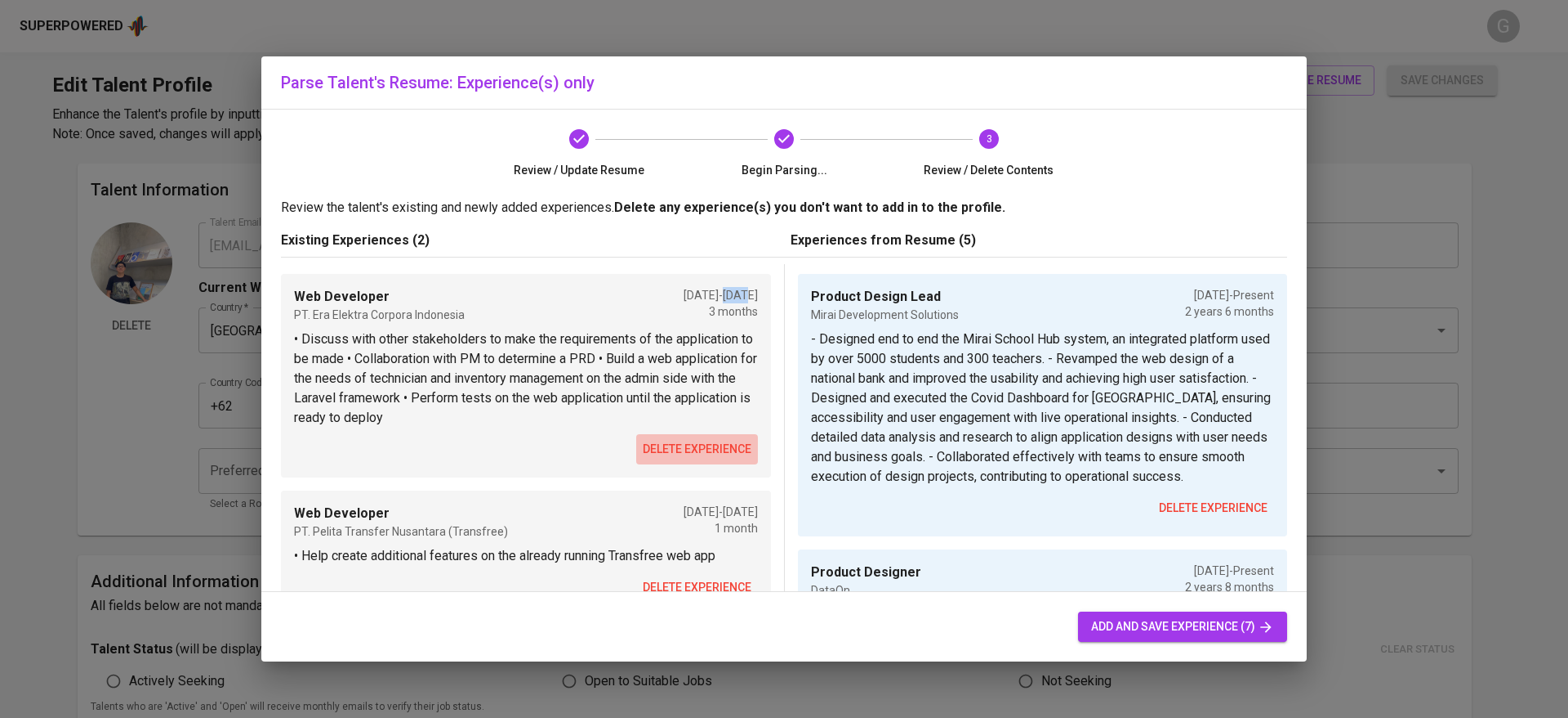
click at [700, 434] on button "delete experience" at bounding box center [697, 449] width 121 height 30
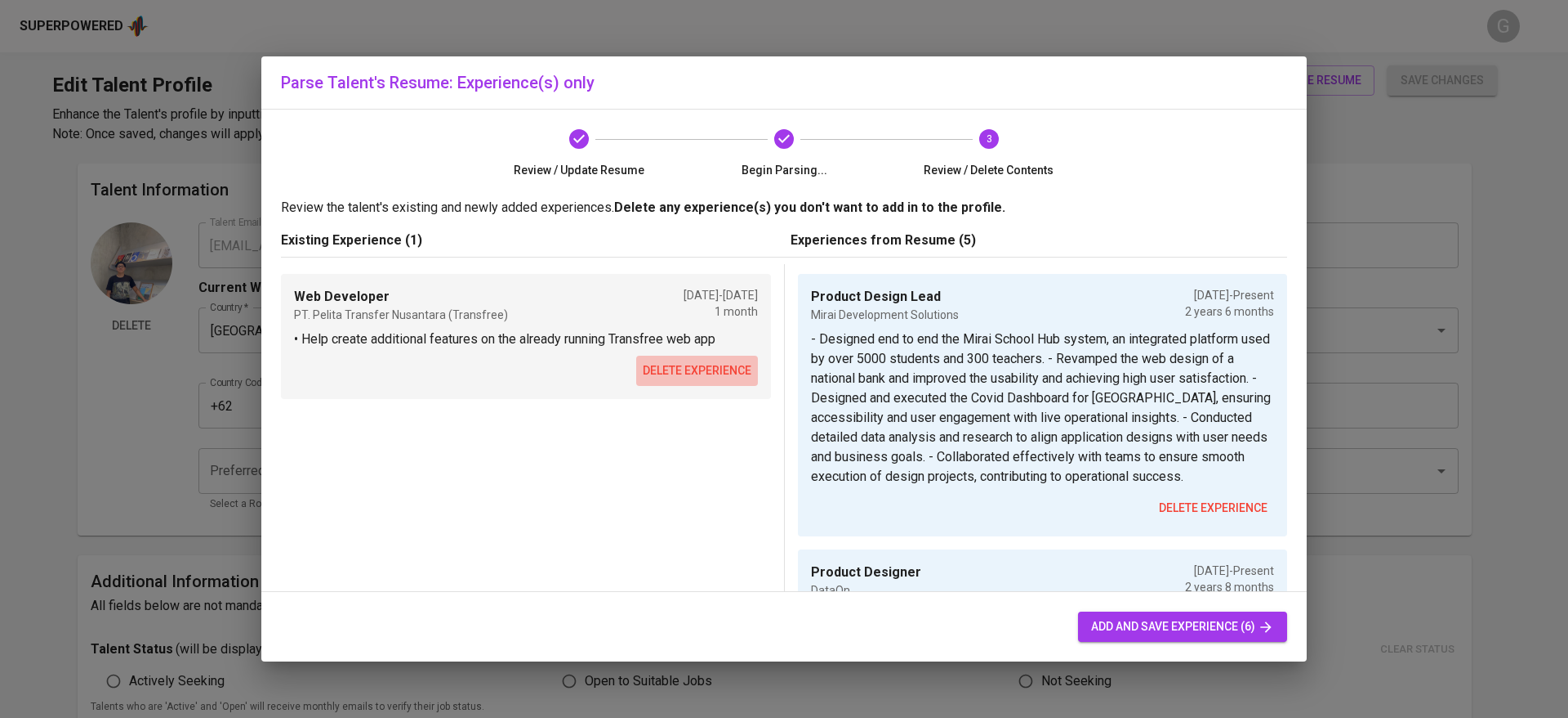
click at [721, 361] on span "delete experience" at bounding box center [696, 370] width 108 height 20
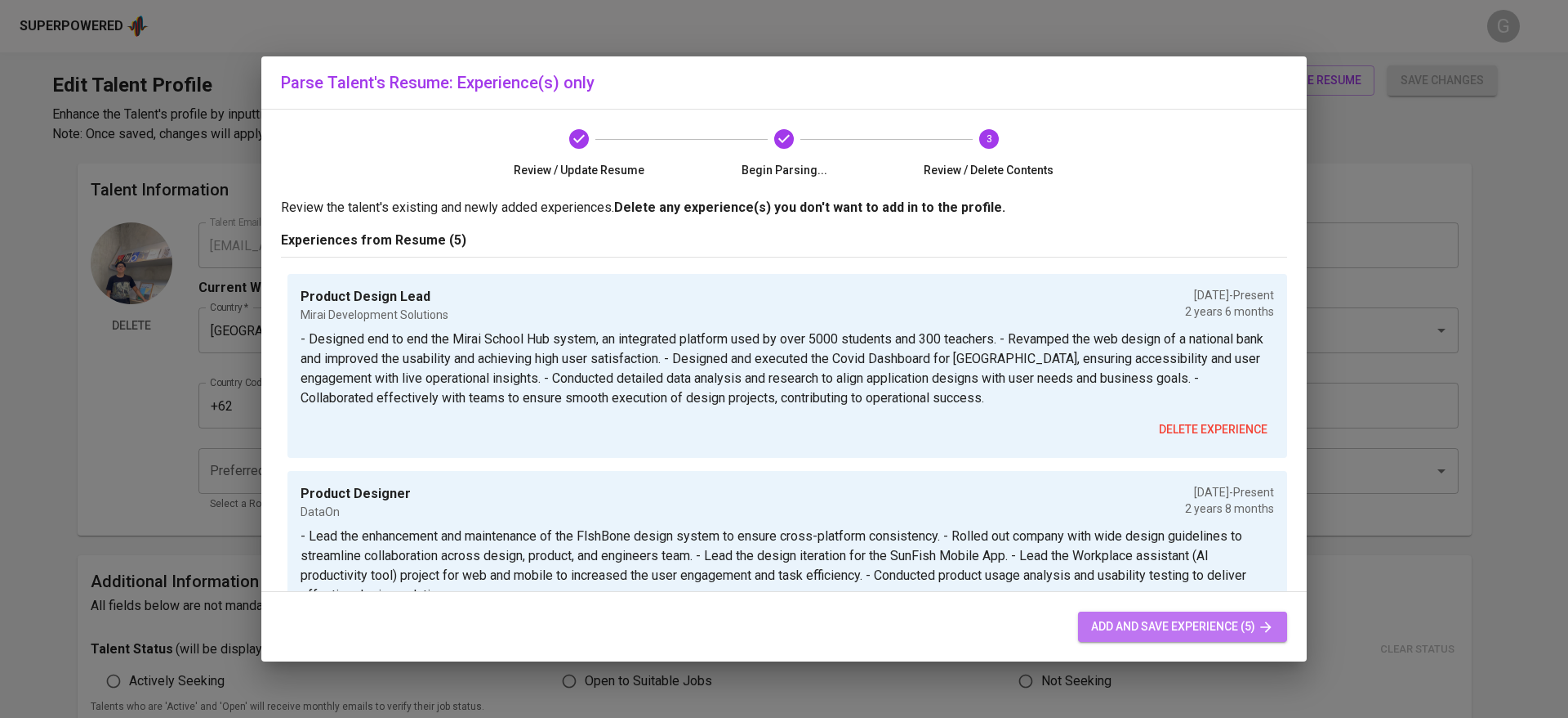
click at [1166, 634] on span "add and save experience (5)" at bounding box center [1182, 626] width 183 height 20
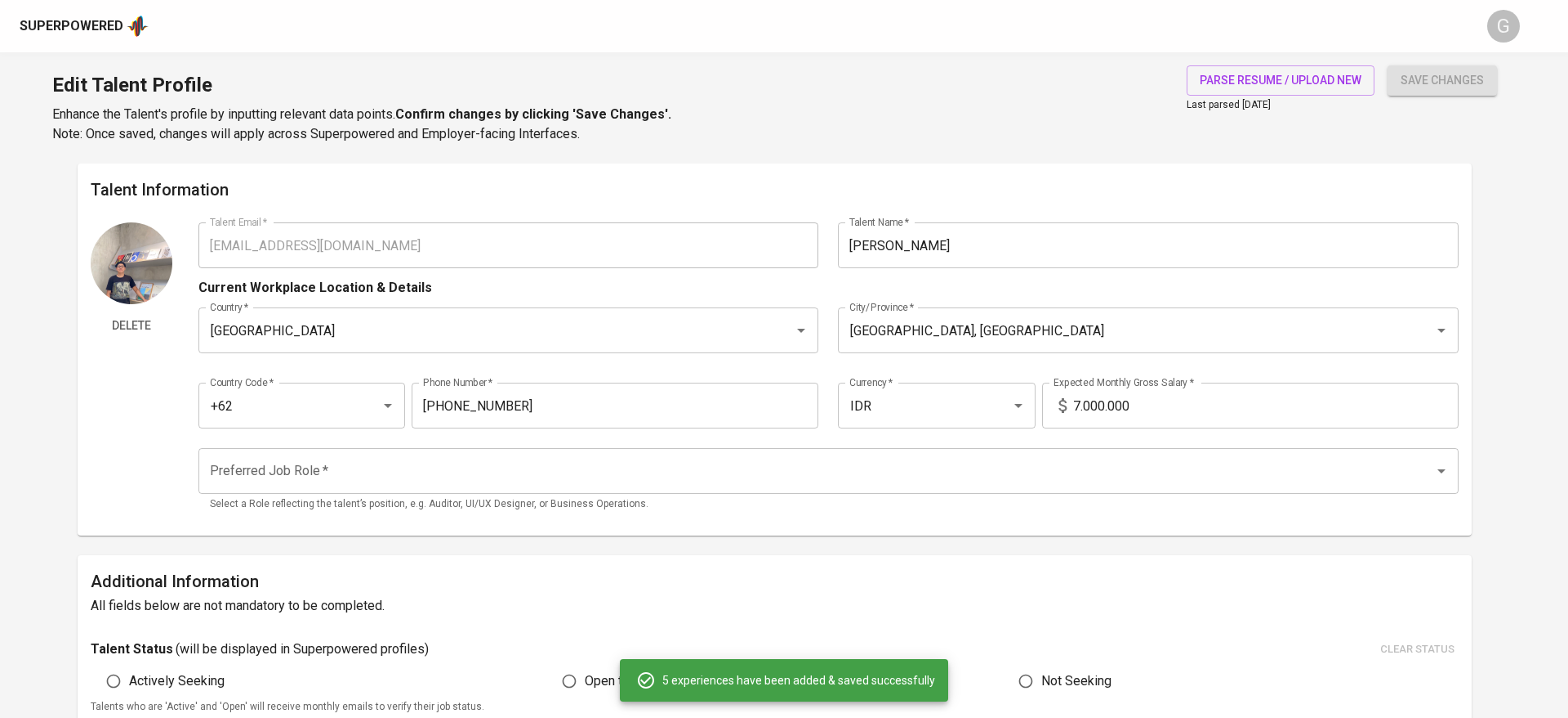
type input "Product Design Lead"
type input "Mirai Development Solutions"
type input "[DATE]"
type input "Product Designer"
type input "DataOn"
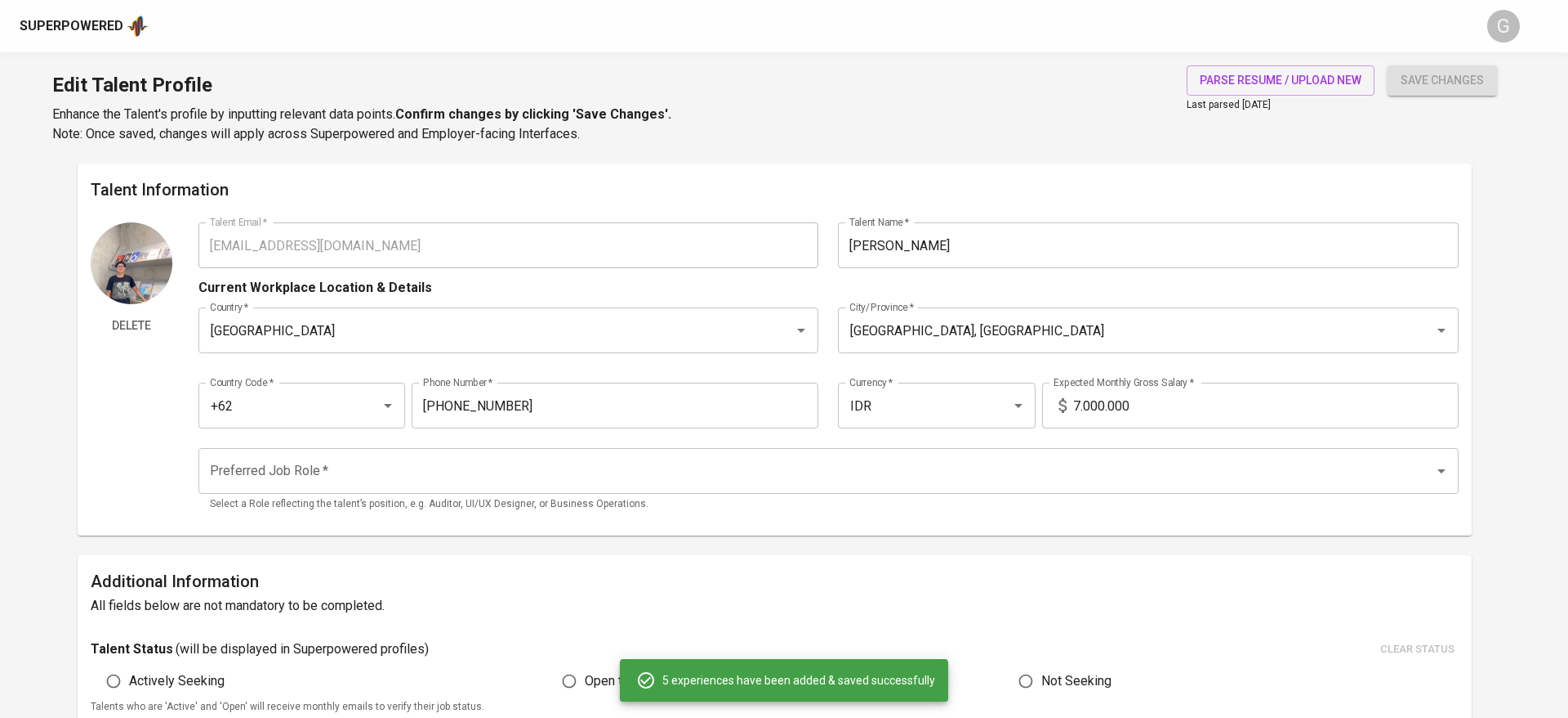
checkbox input "true"
type input "[DATE]"
type input "Product Designer"
type input "Walturn LLC"
type input "05/01/2025"
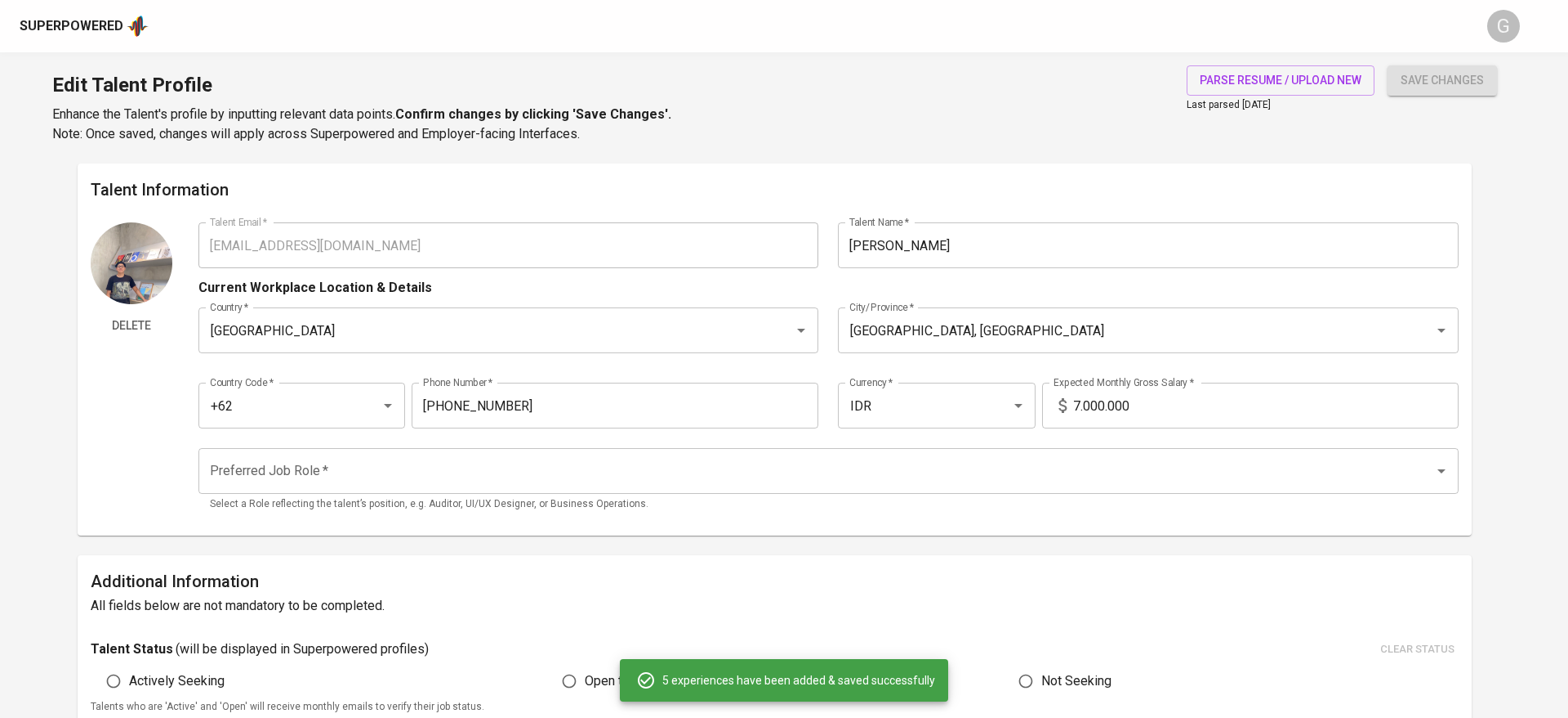
type input "08/01/2025"
type input "Digital Product Designer"
type input "Bobobox"
type input "08/01/2022"
type input "11/01/2022"
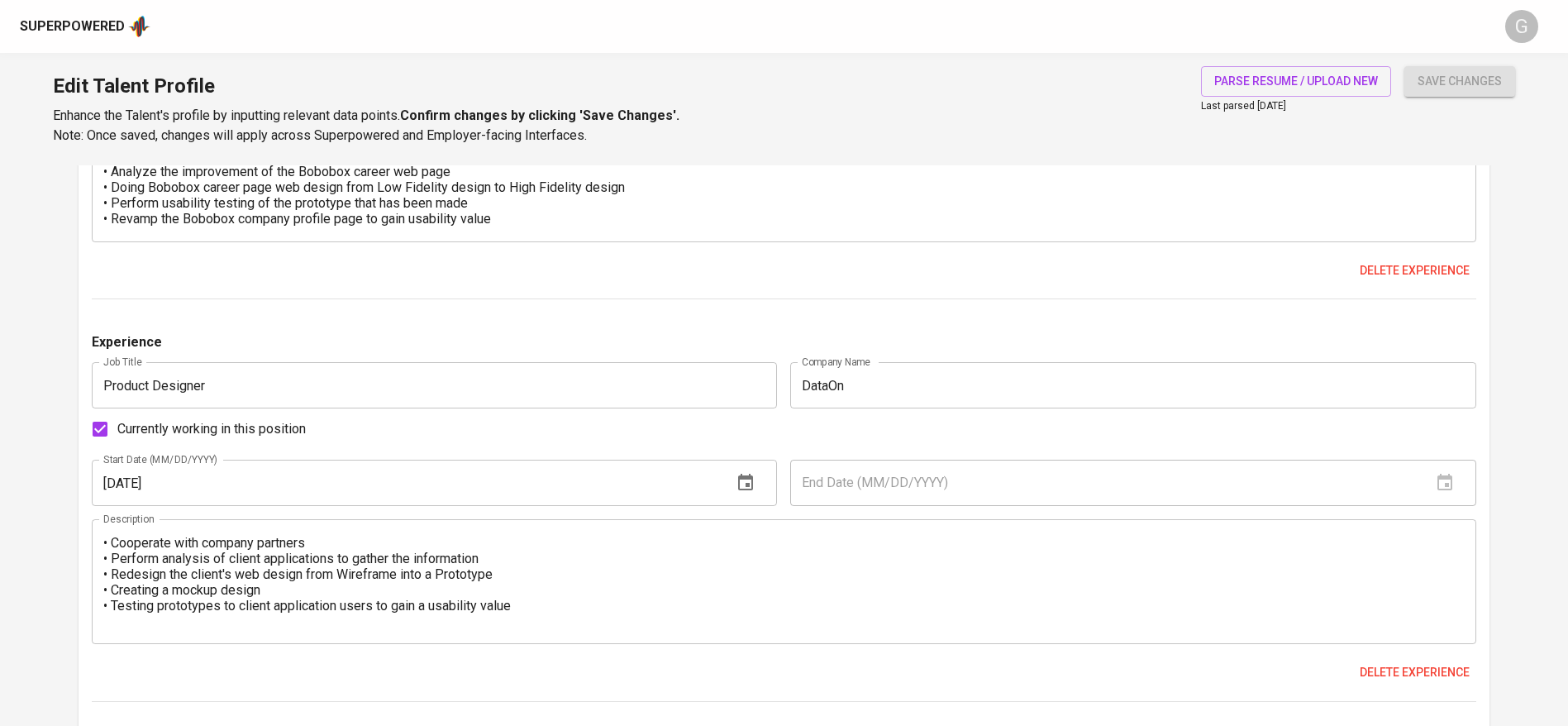
scroll to position [1618, 0]
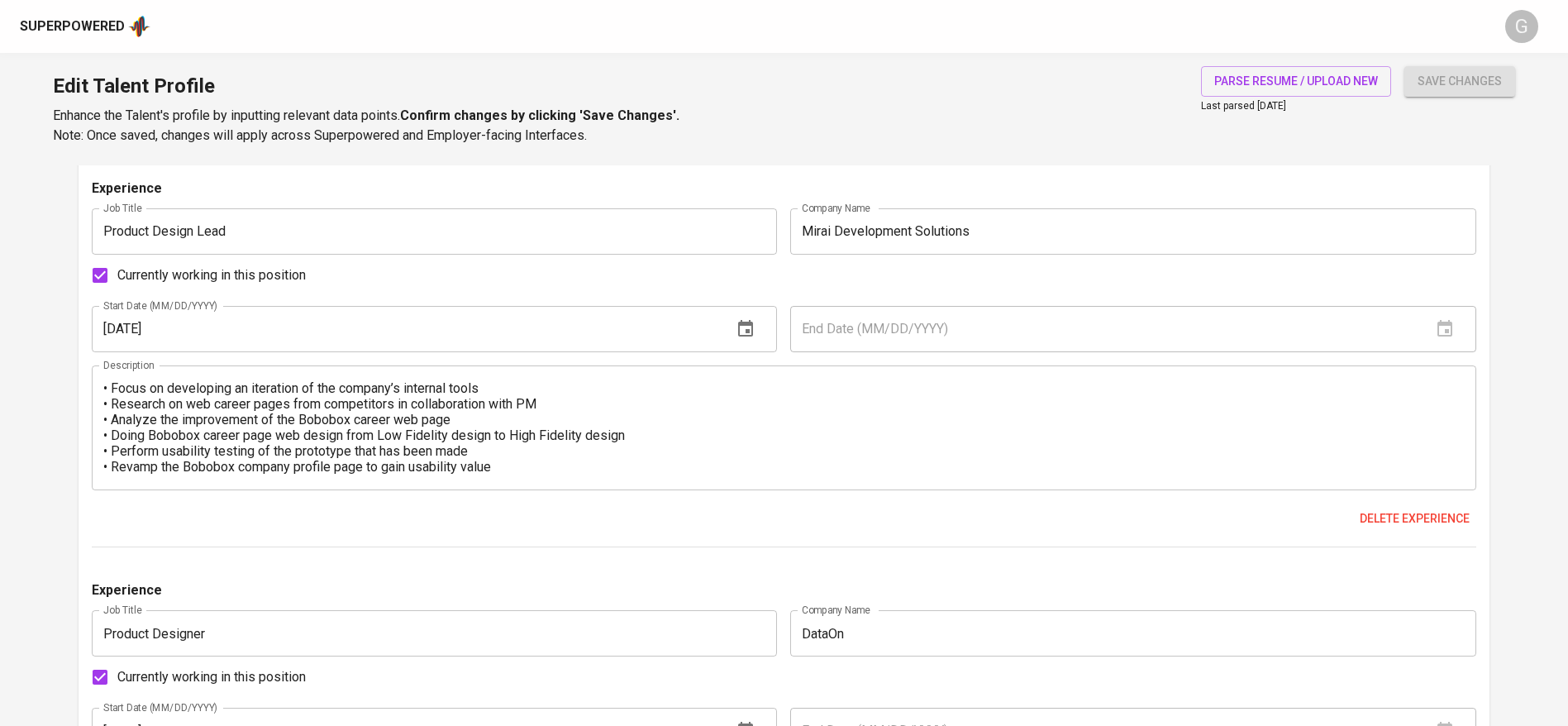
click at [996, 229] on input "Mirai Development Solutions" at bounding box center [1133, 232] width 686 height 46
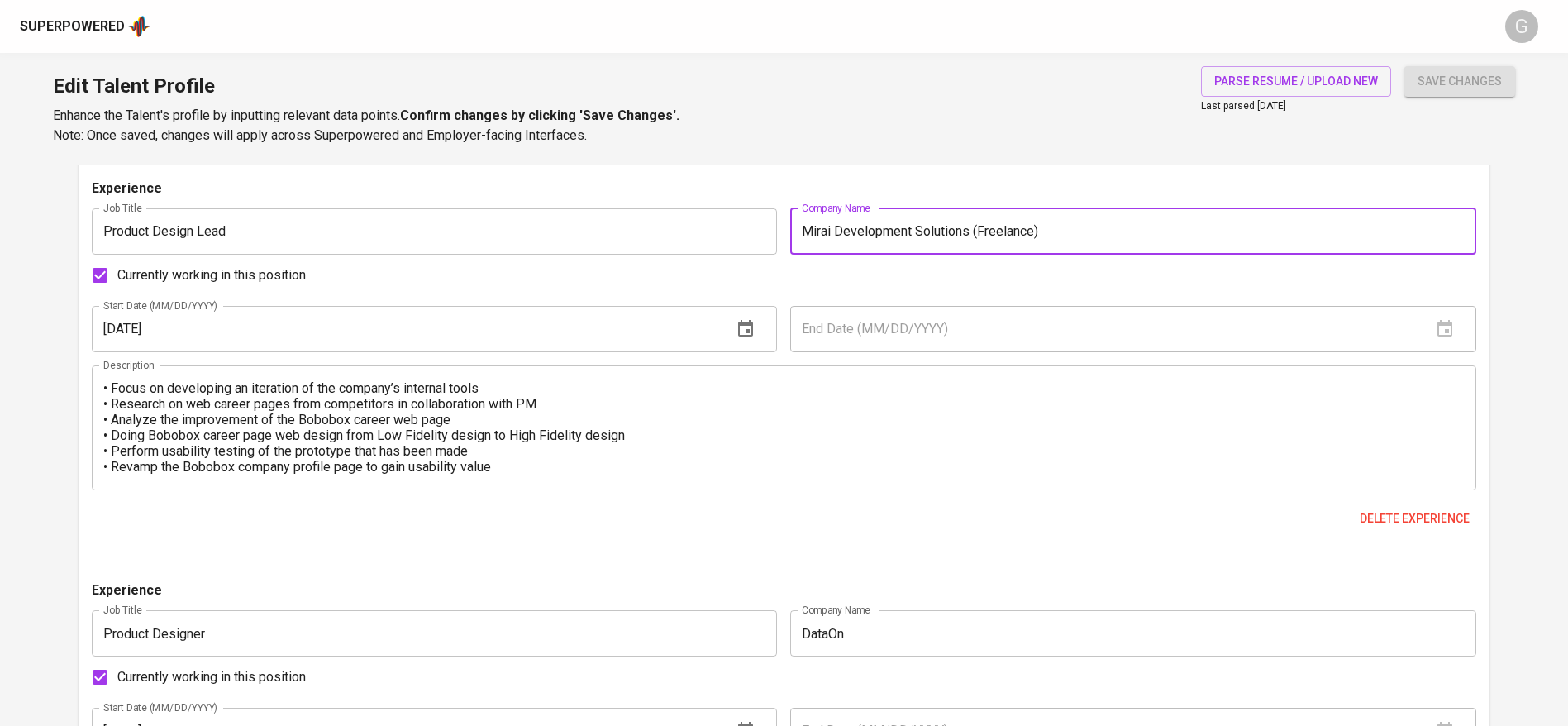
type input "Mirai Development Solutions (Freelance)"
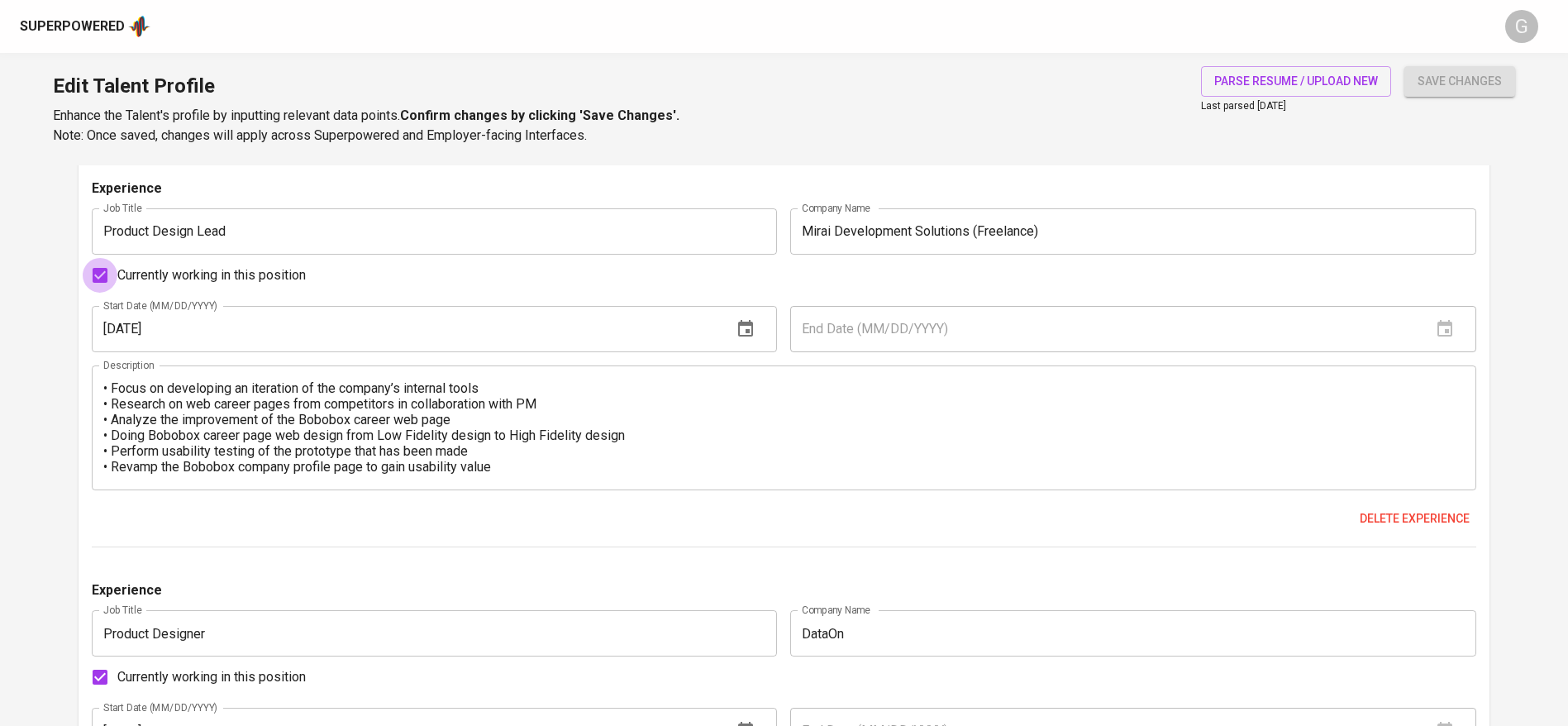
click at [112, 267] on input "Currently working in this position" at bounding box center [100, 274] width 35 height 35
checkbox input "false"
click at [836, 323] on input "text" at bounding box center [1104, 329] width 628 height 46
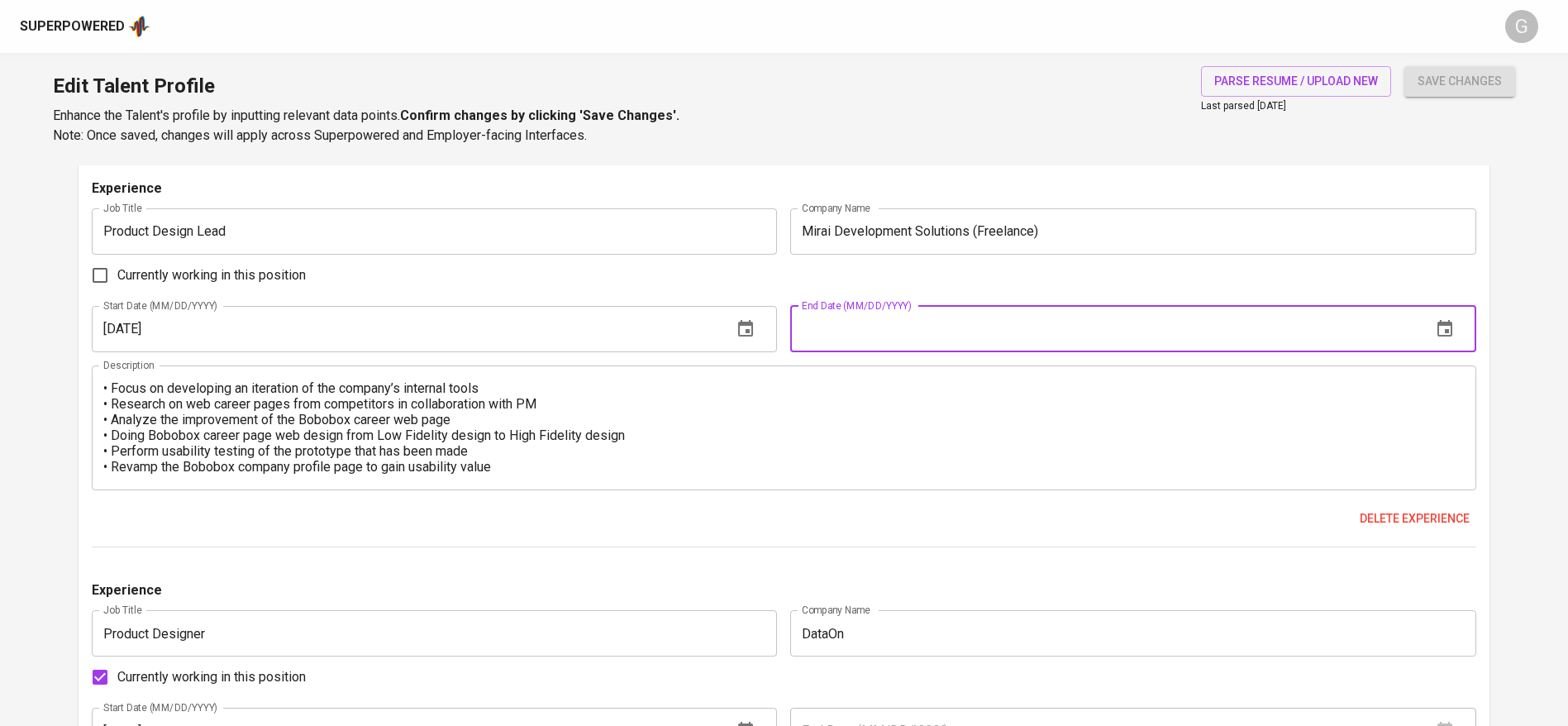
click at [868, 322] on input "text" at bounding box center [1104, 329] width 628 height 46
type input "09/01/2025"
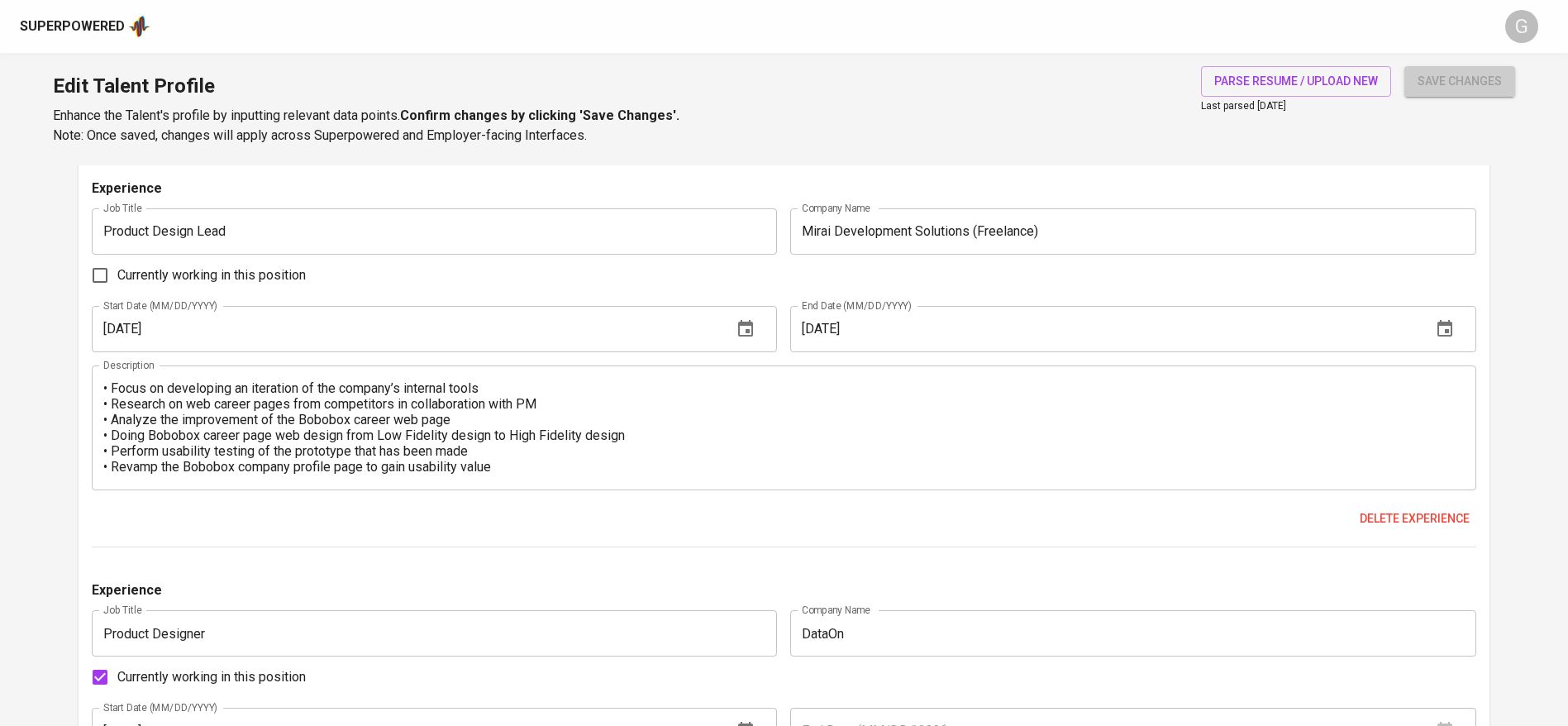
click at [1440, 75] on span "save changes" at bounding box center [1459, 81] width 85 height 20
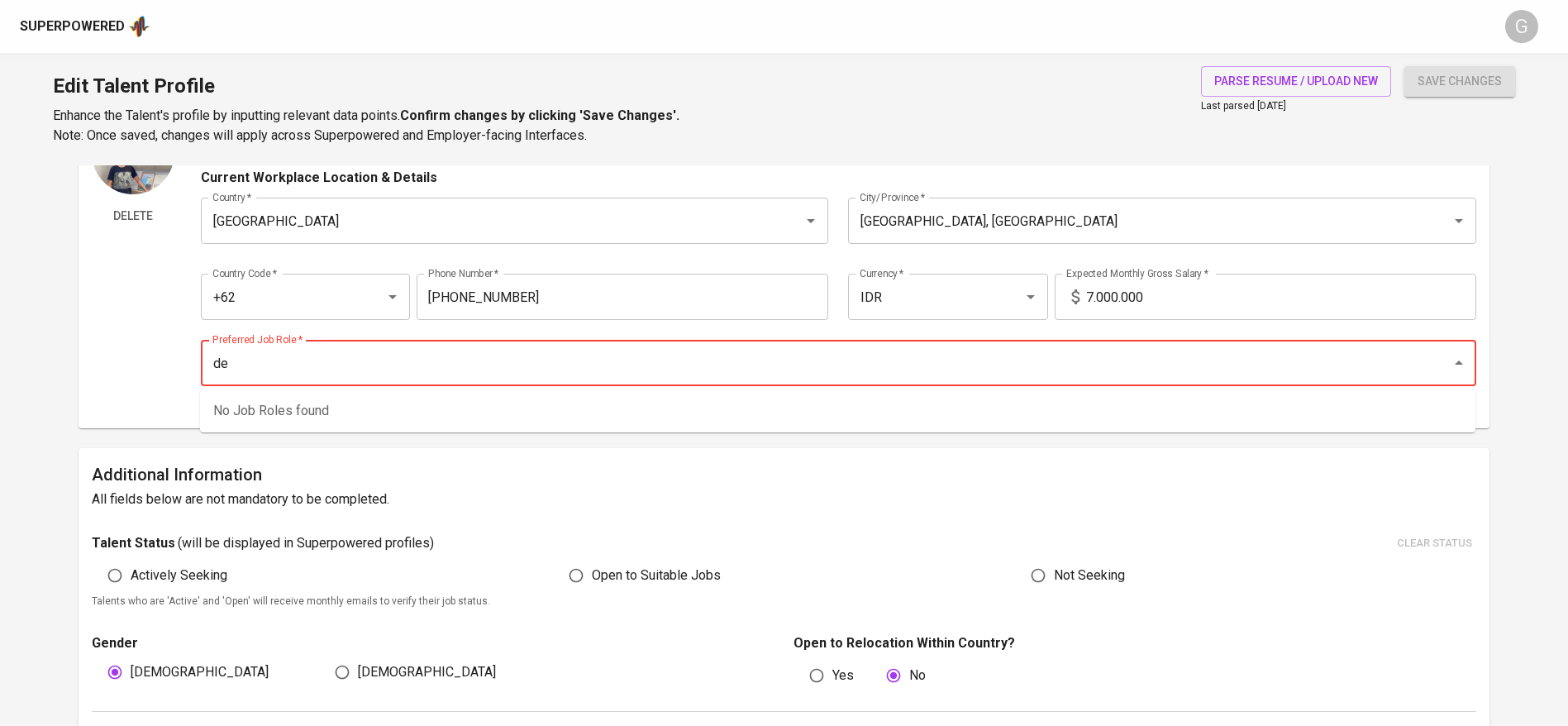
type input "d"
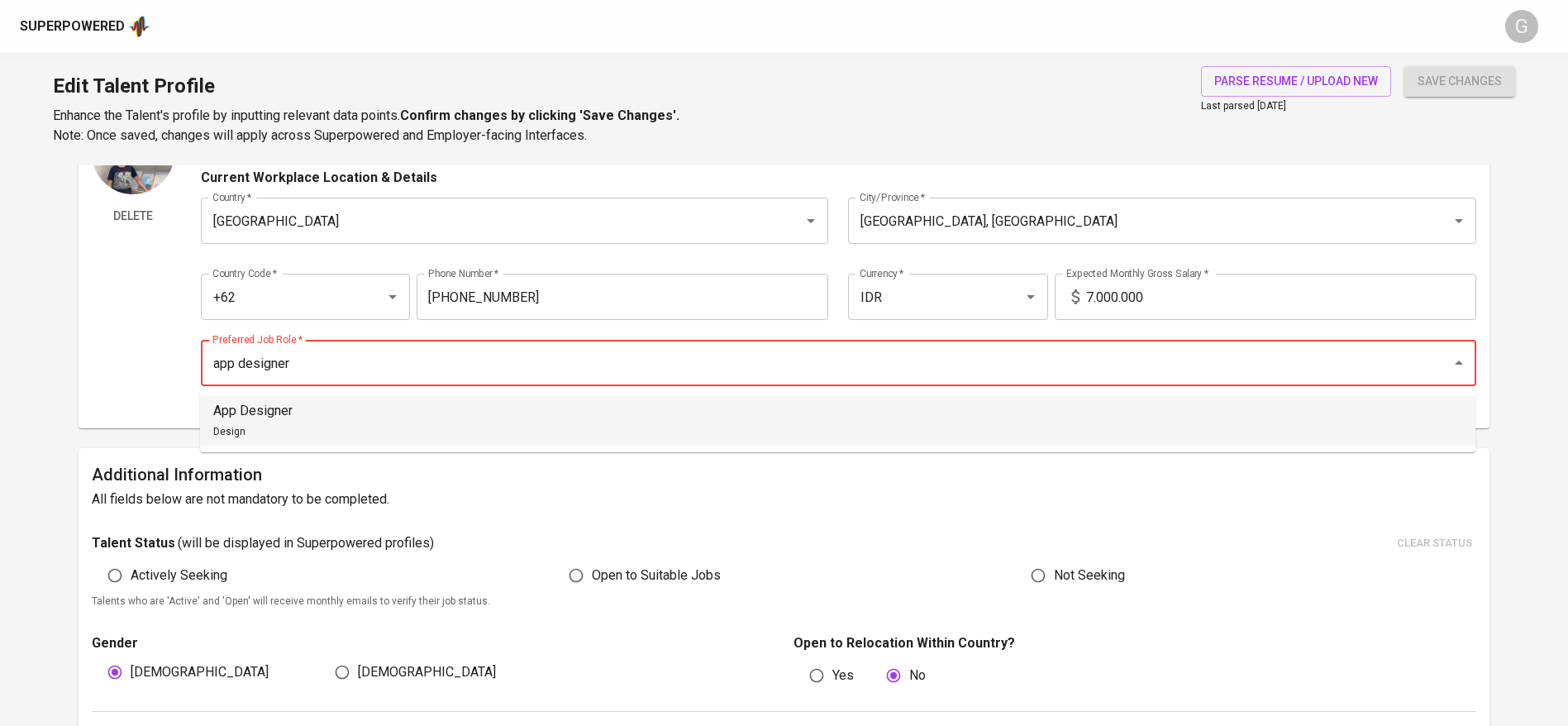
click at [435, 416] on li "App Designer Design" at bounding box center [837, 420] width 1275 height 50
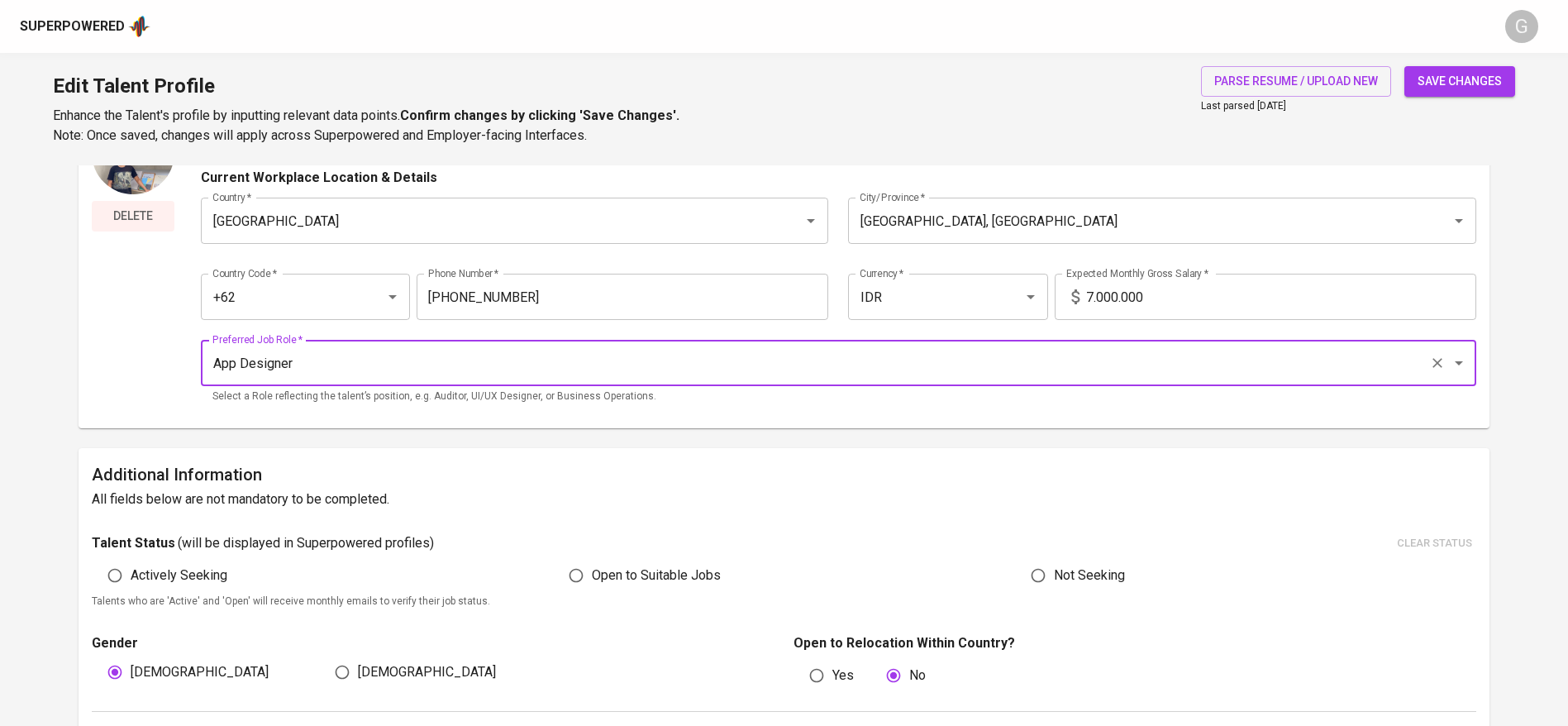
type input "App Designer"
click at [143, 212] on span "Delete" at bounding box center [133, 216] width 69 height 20
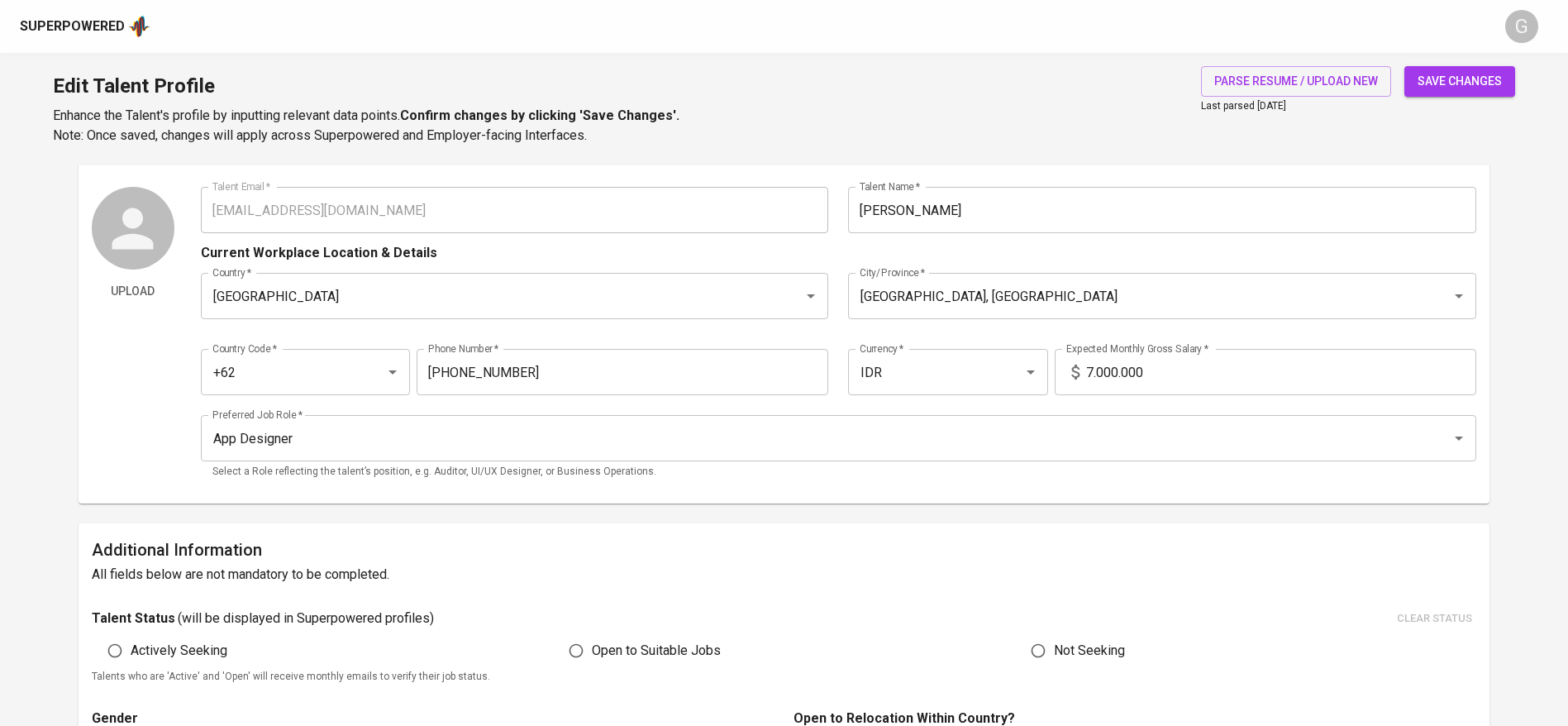
scroll to position [0, 0]
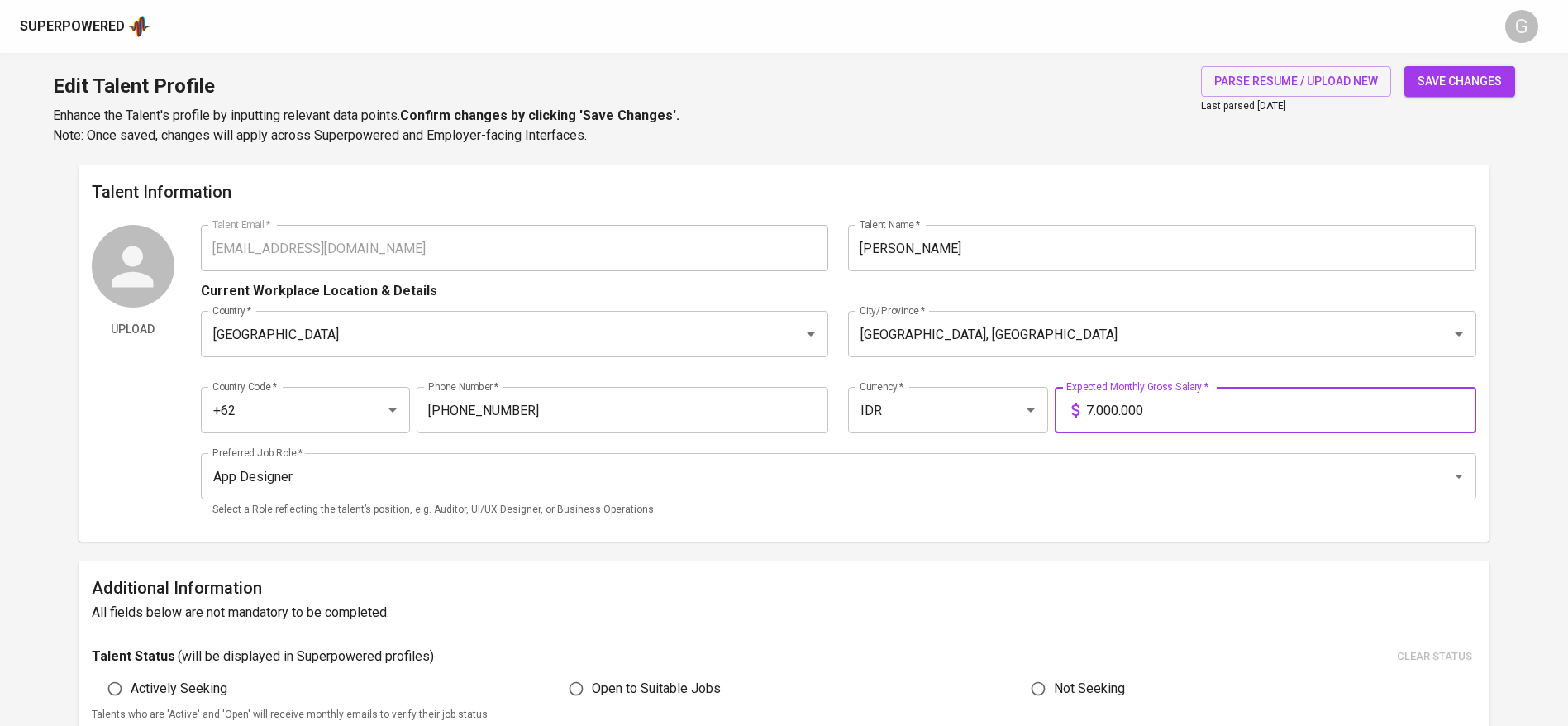
click at [1164, 412] on input "7.000.000" at bounding box center [1281, 410] width 390 height 46
type input "10.000.000"
click at [1404, 66] on button "save changes" at bounding box center [1459, 81] width 110 height 30
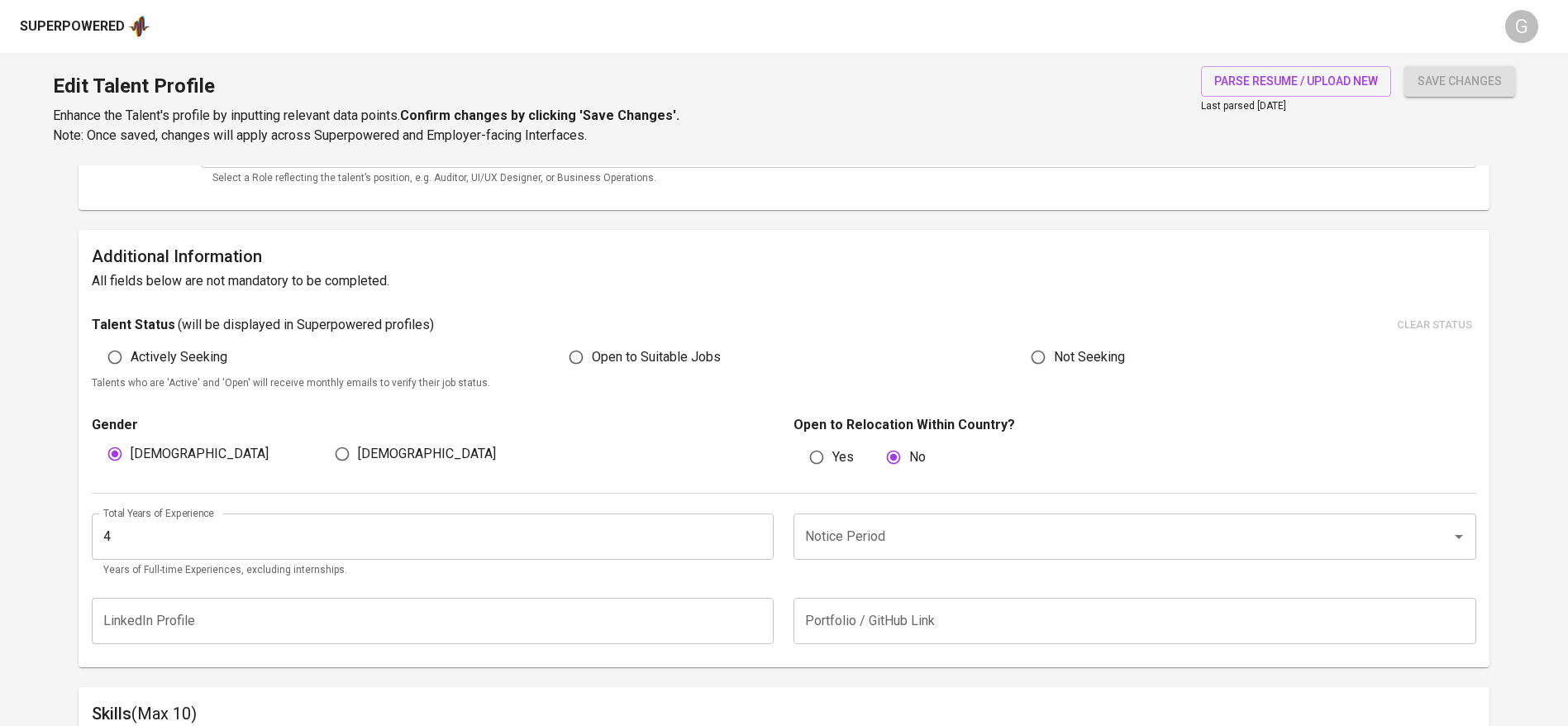
scroll to position [496, 0]
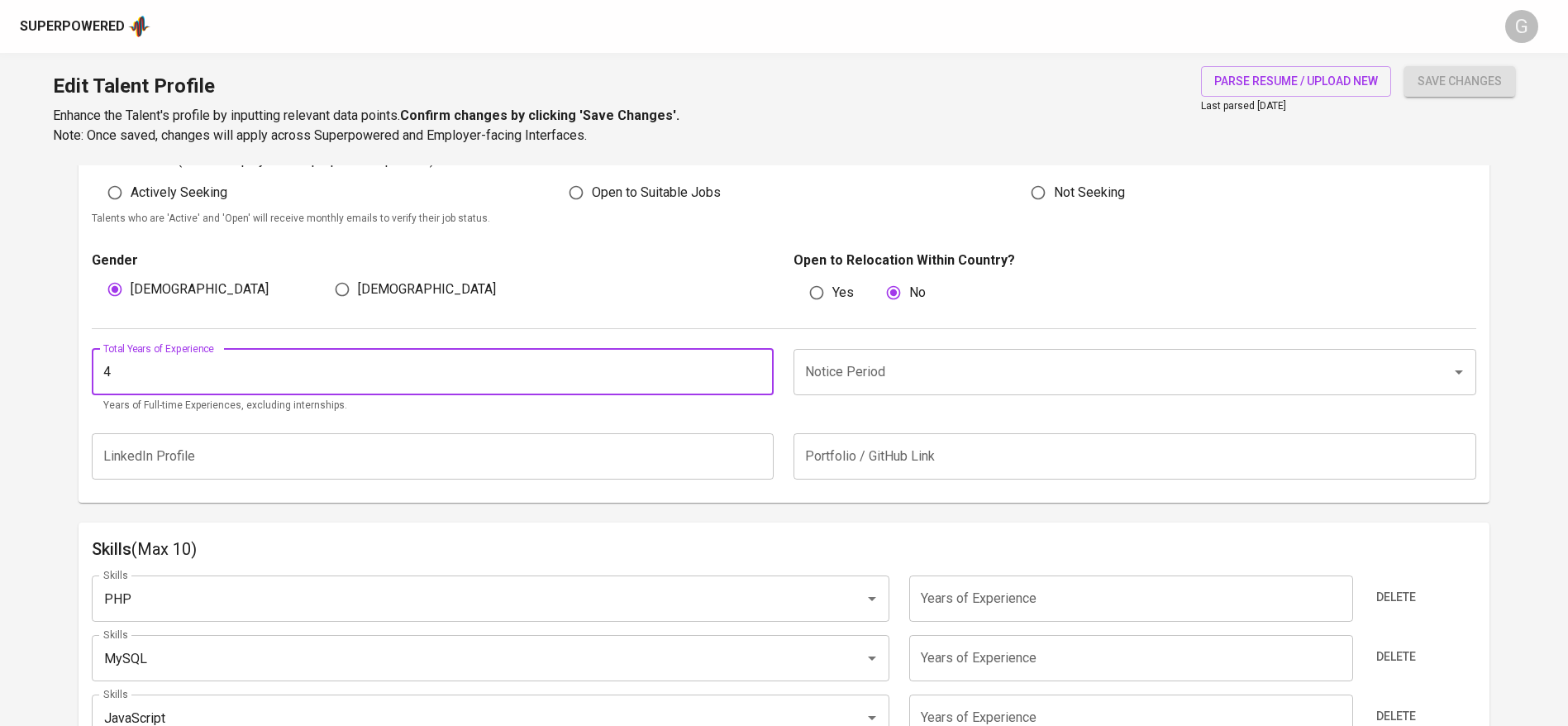
drag, startPoint x: 157, startPoint y: 391, endPoint x: 0, endPoint y: 384, distance: 157.2
type input "3"
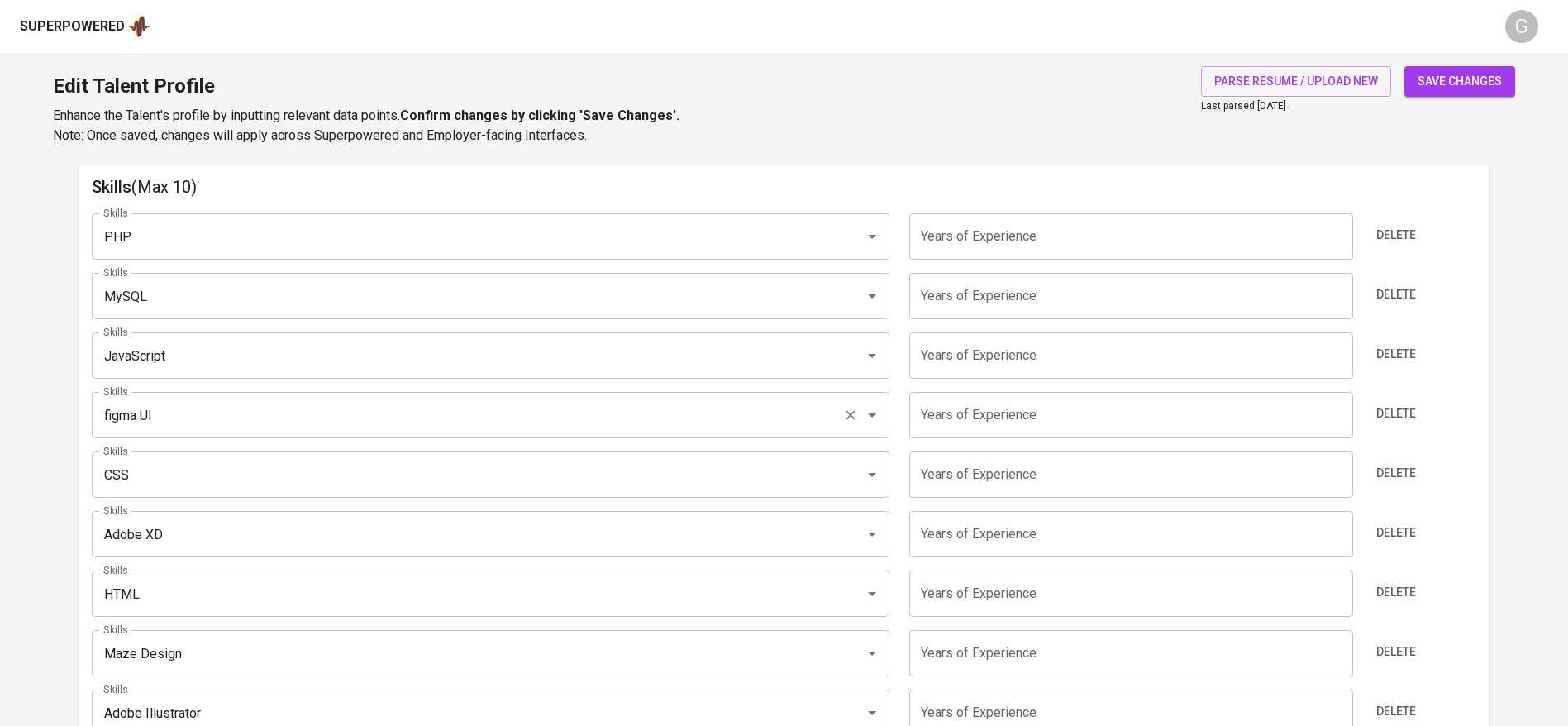
scroll to position [868, 0]
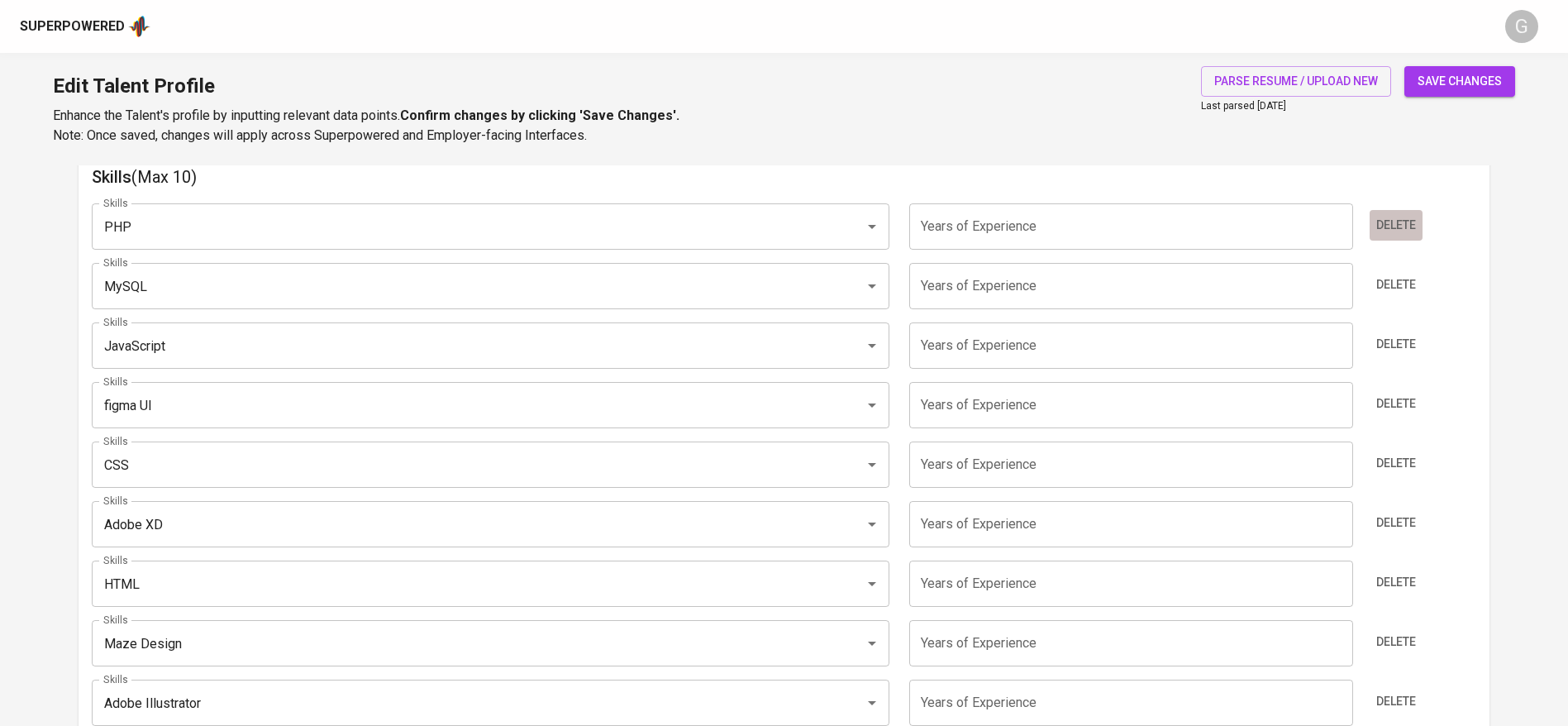
click at [1409, 222] on span "Delete" at bounding box center [1396, 224] width 40 height 20
click at [1408, 226] on span "Delete" at bounding box center [1396, 224] width 40 height 20
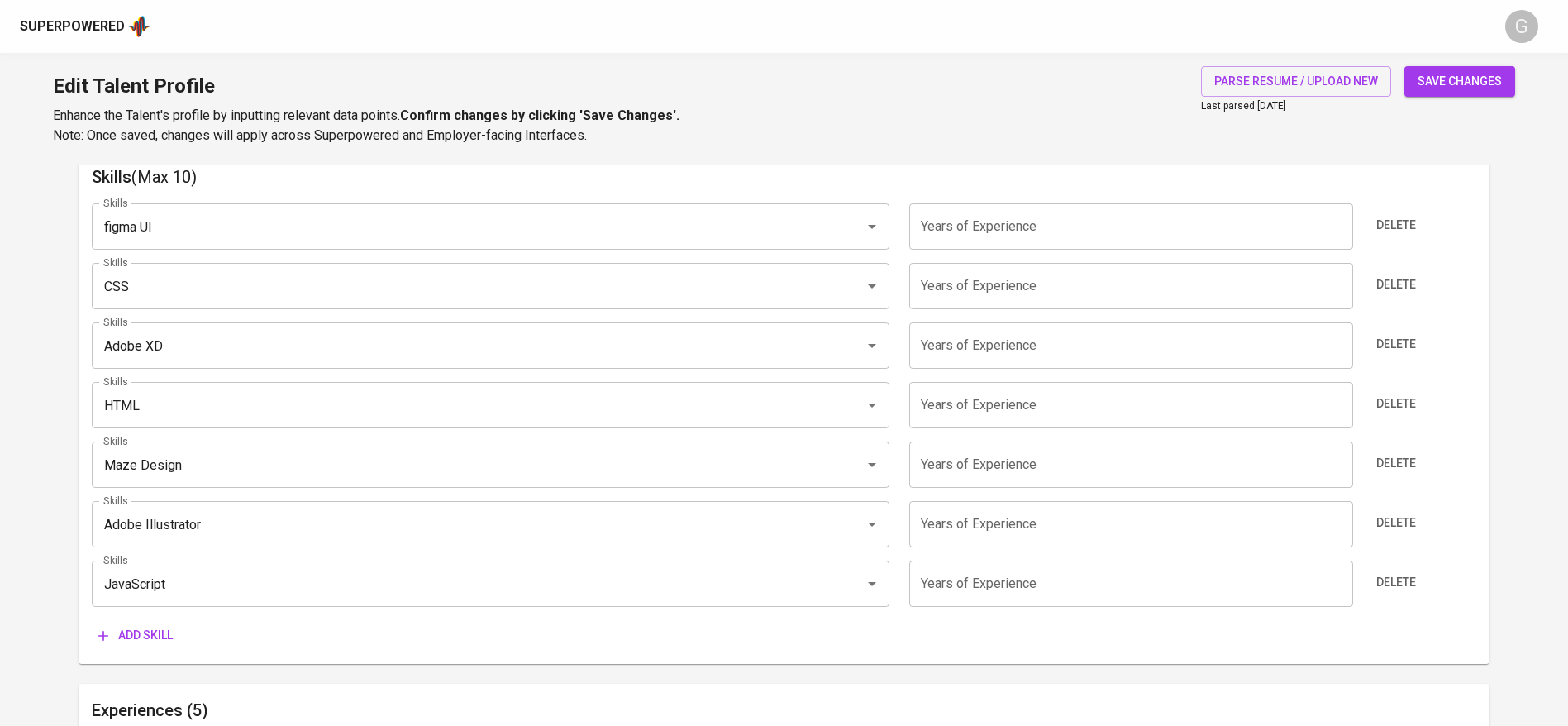
click at [1408, 226] on span "Delete" at bounding box center [1396, 224] width 40 height 20
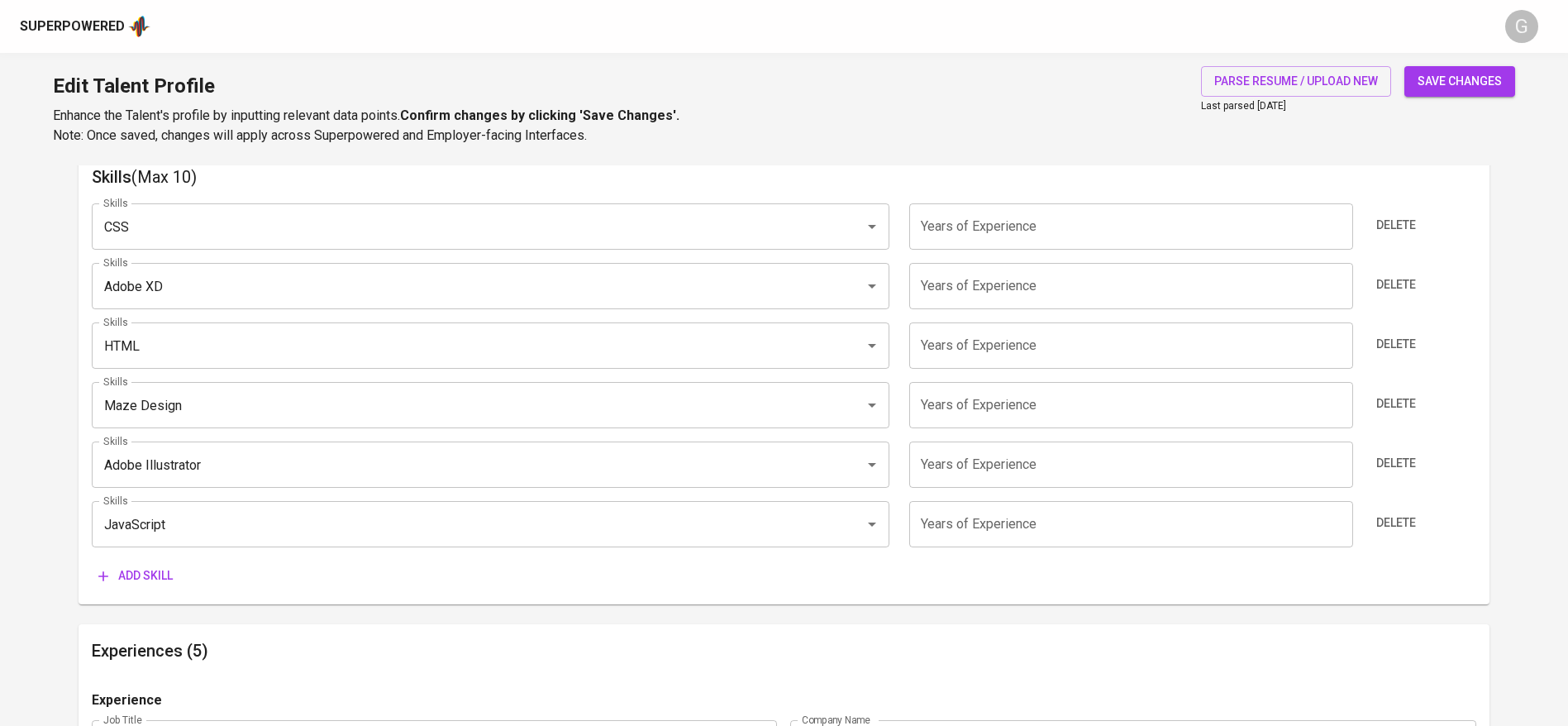
click at [1408, 226] on span "Delete" at bounding box center [1396, 224] width 40 height 20
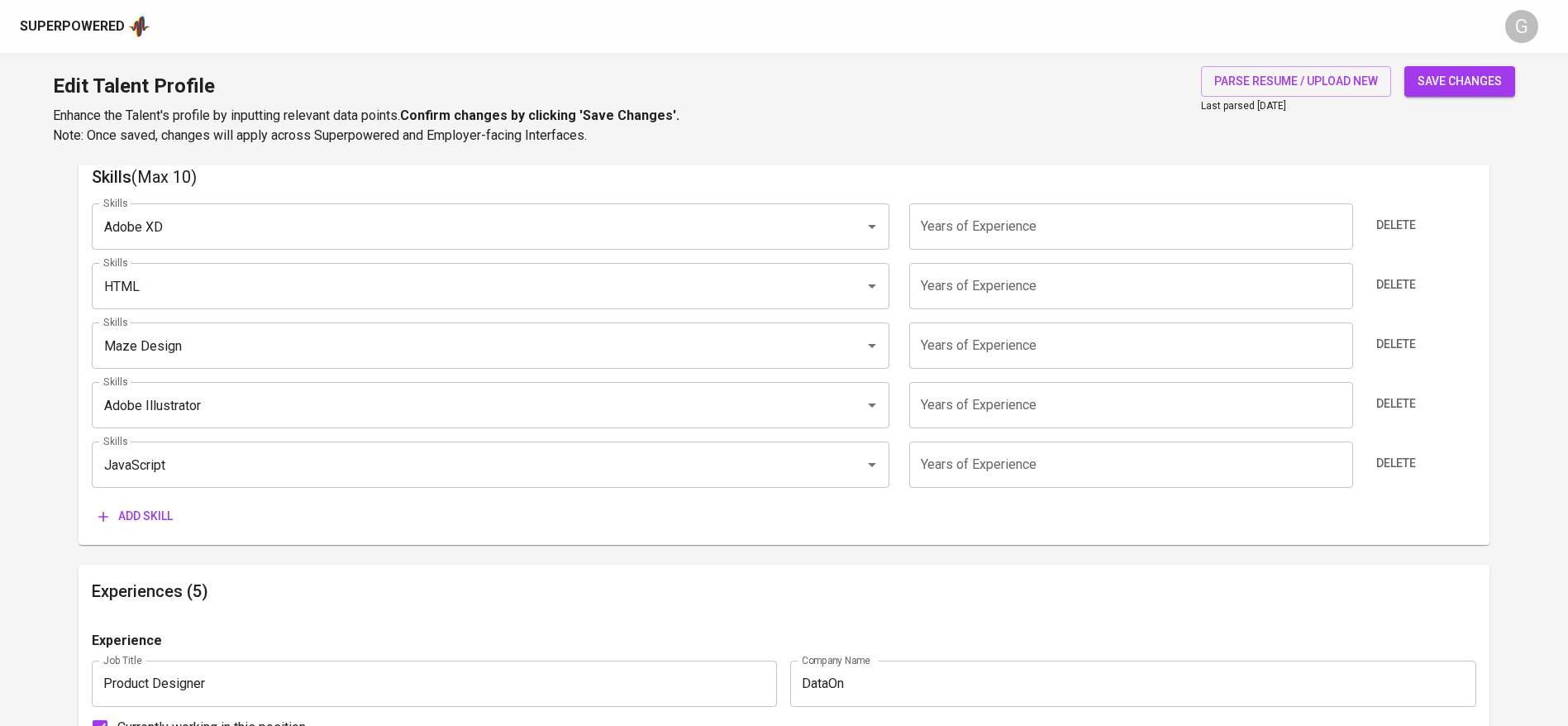
click at [1054, 223] on input "number" at bounding box center [1130, 226] width 443 height 46
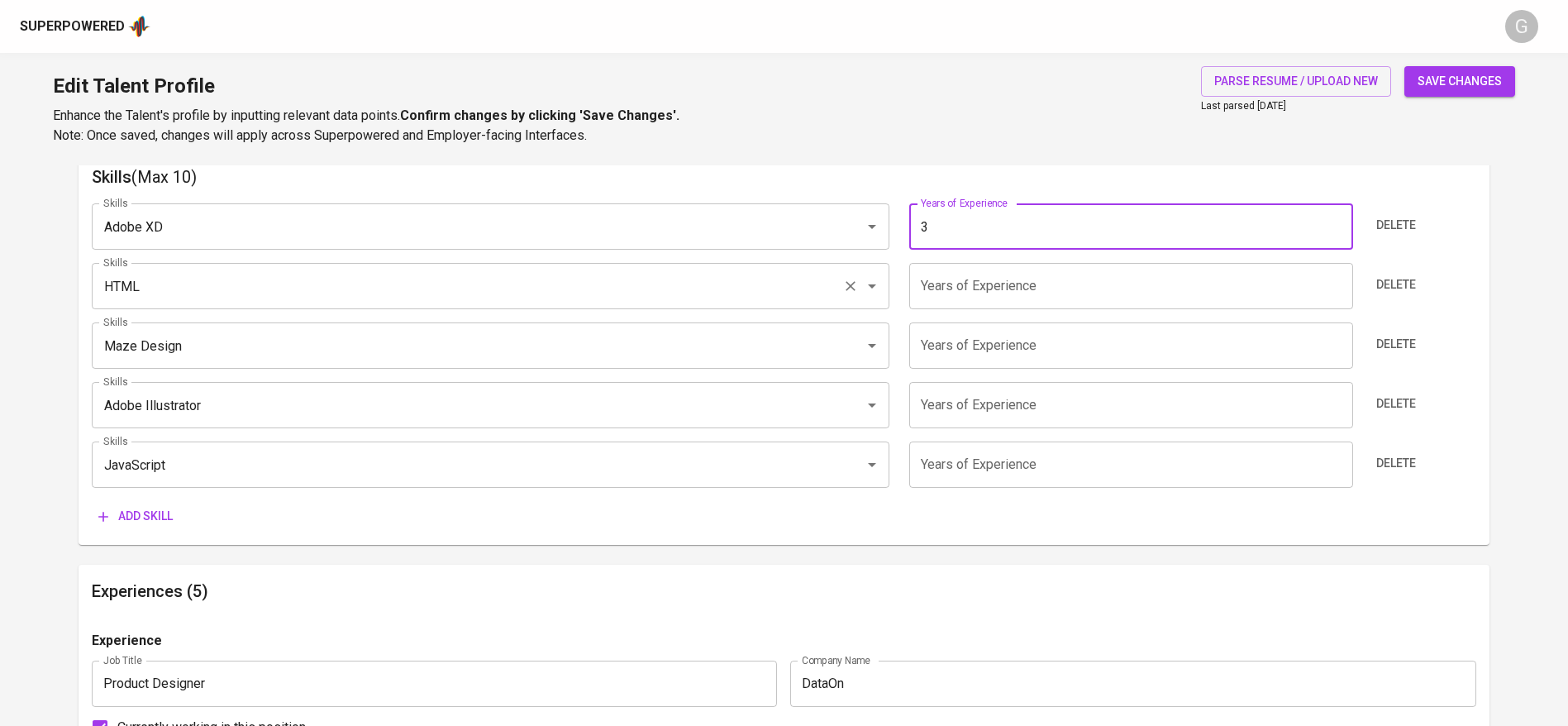
type input "3"
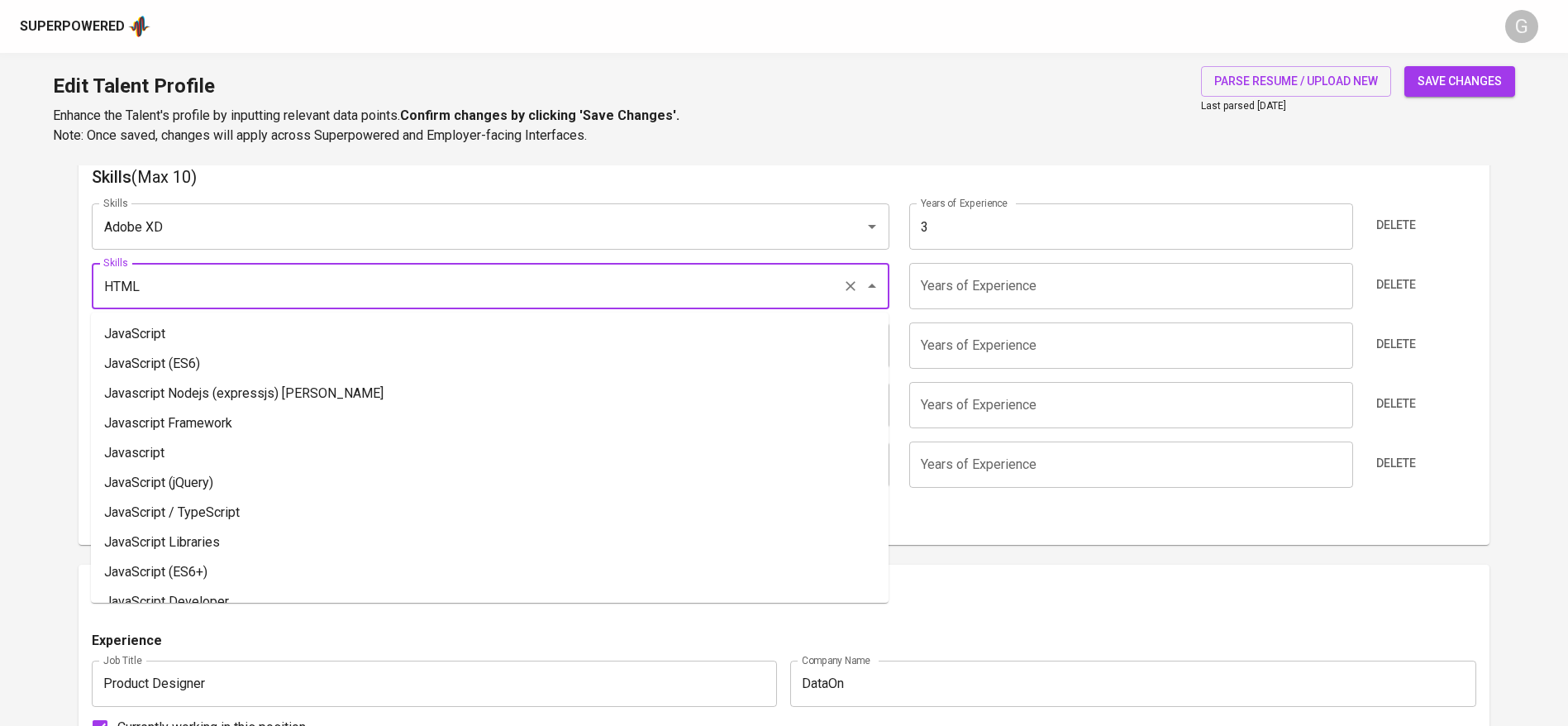
click at [355, 282] on input "HTML" at bounding box center [467, 285] width 737 height 31
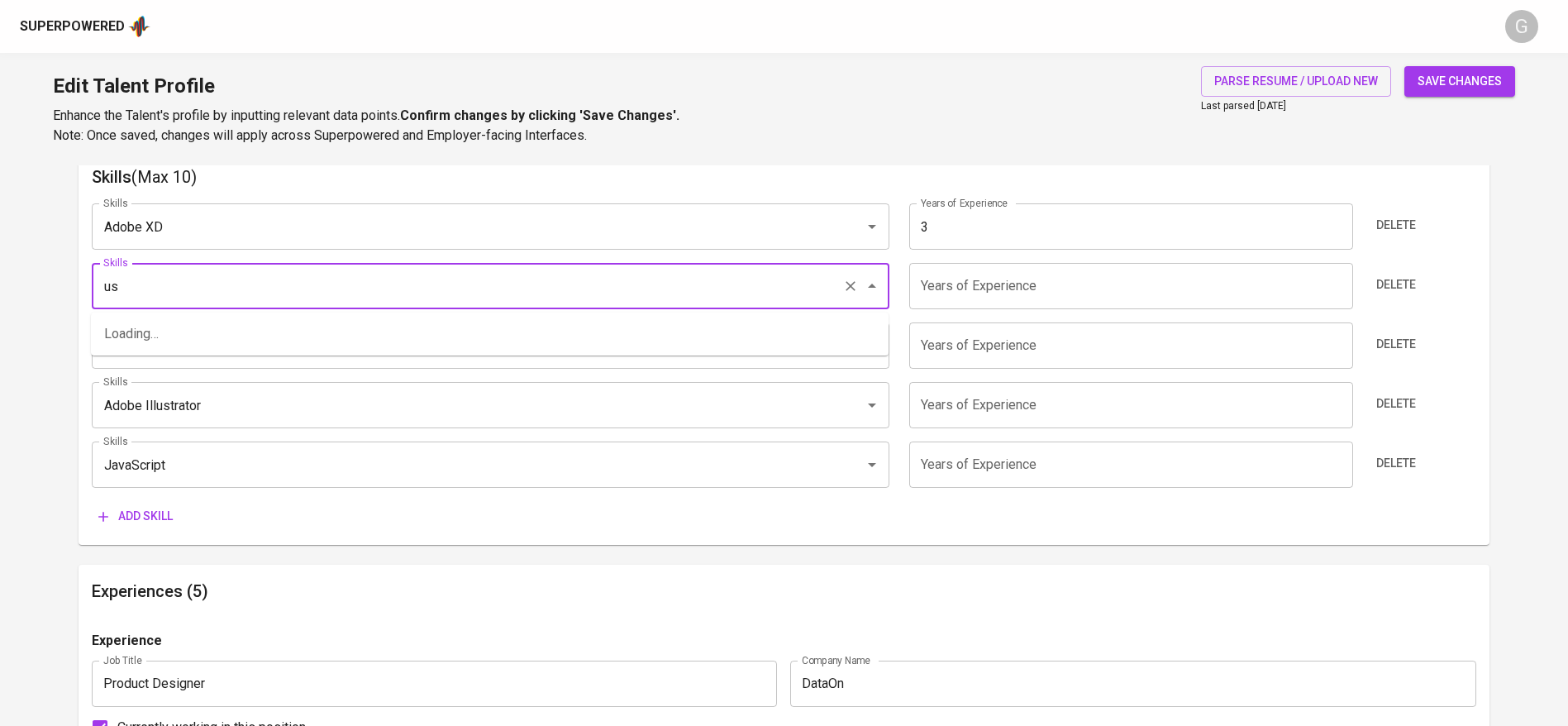
type input "u"
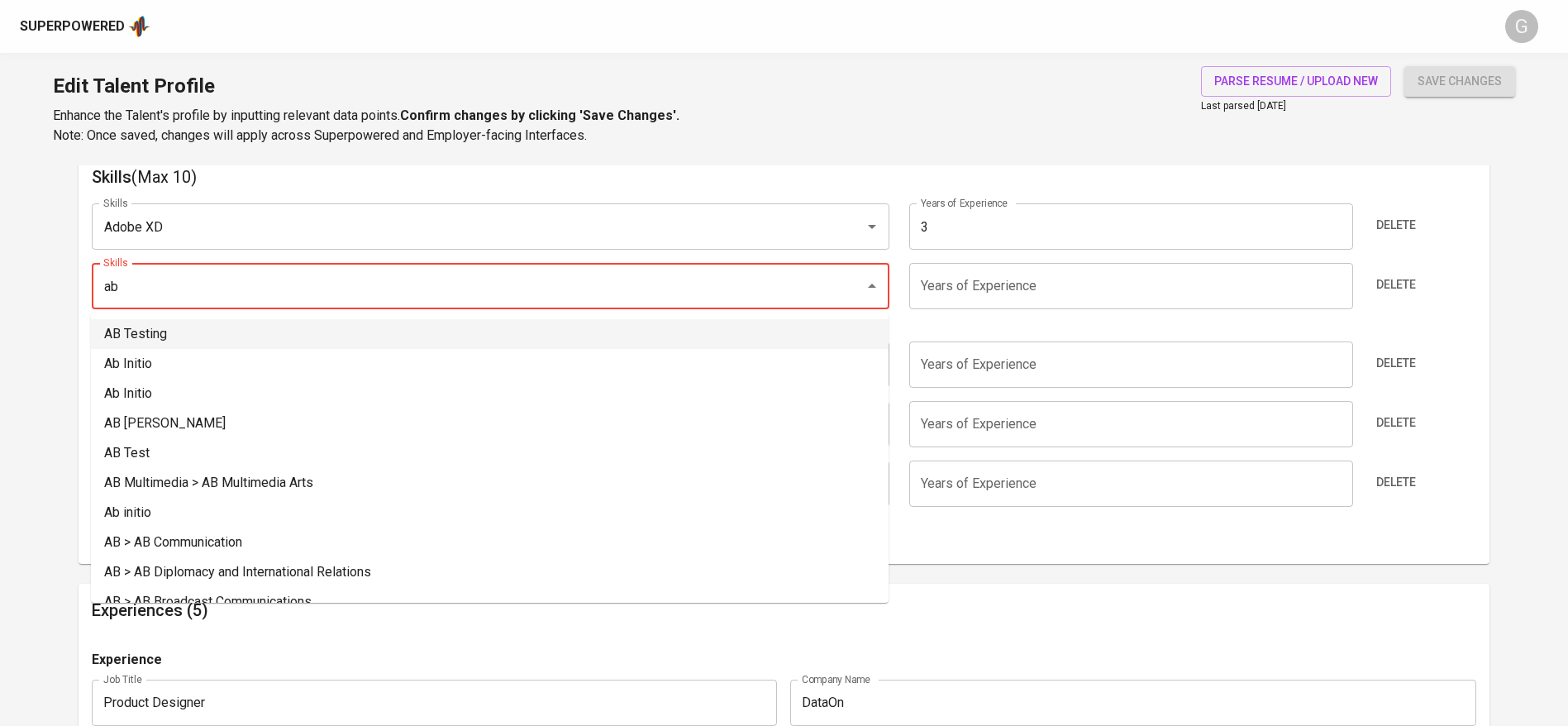
click at [334, 330] on li "AB Testing" at bounding box center [489, 333] width 797 height 29
type input "AB Testing"
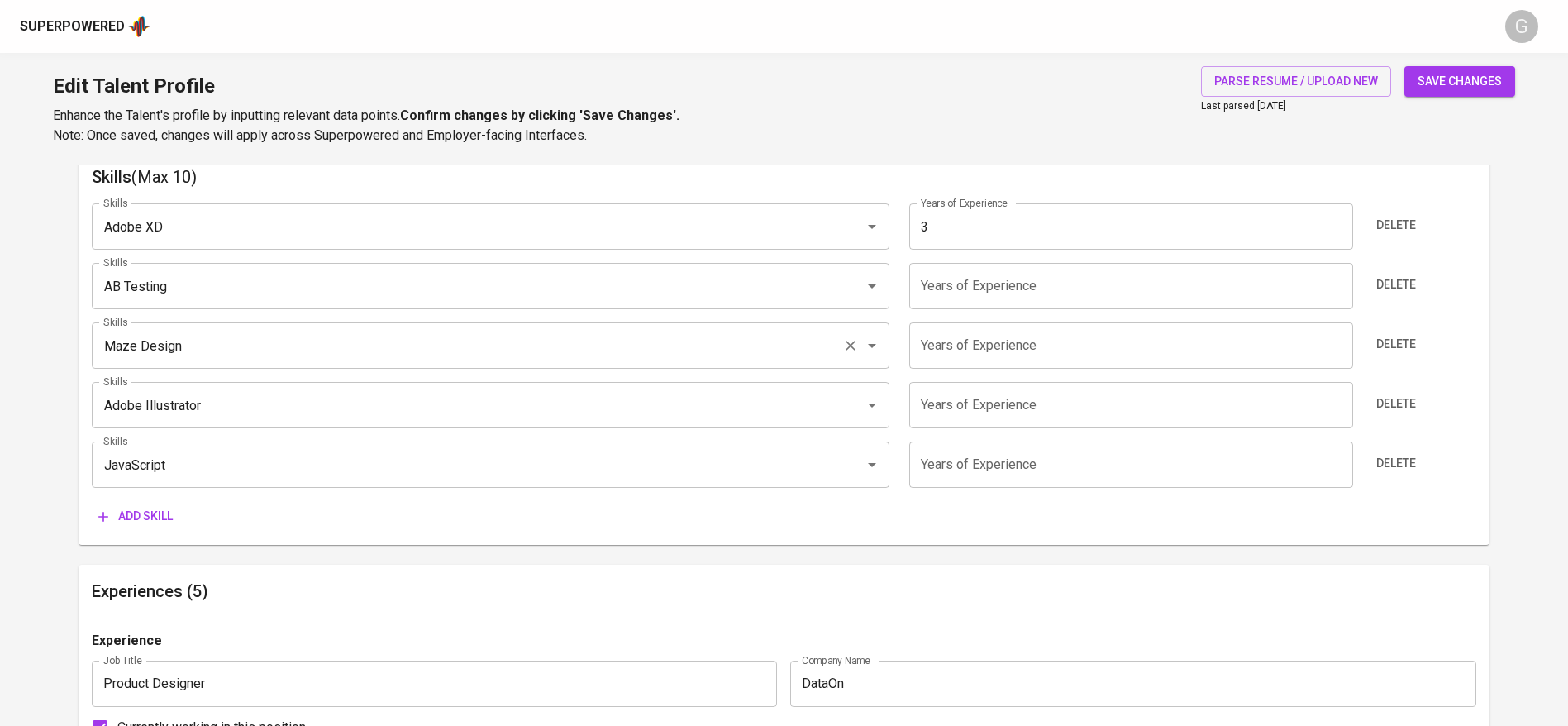
click at [317, 340] on input "Maze Design" at bounding box center [467, 345] width 737 height 31
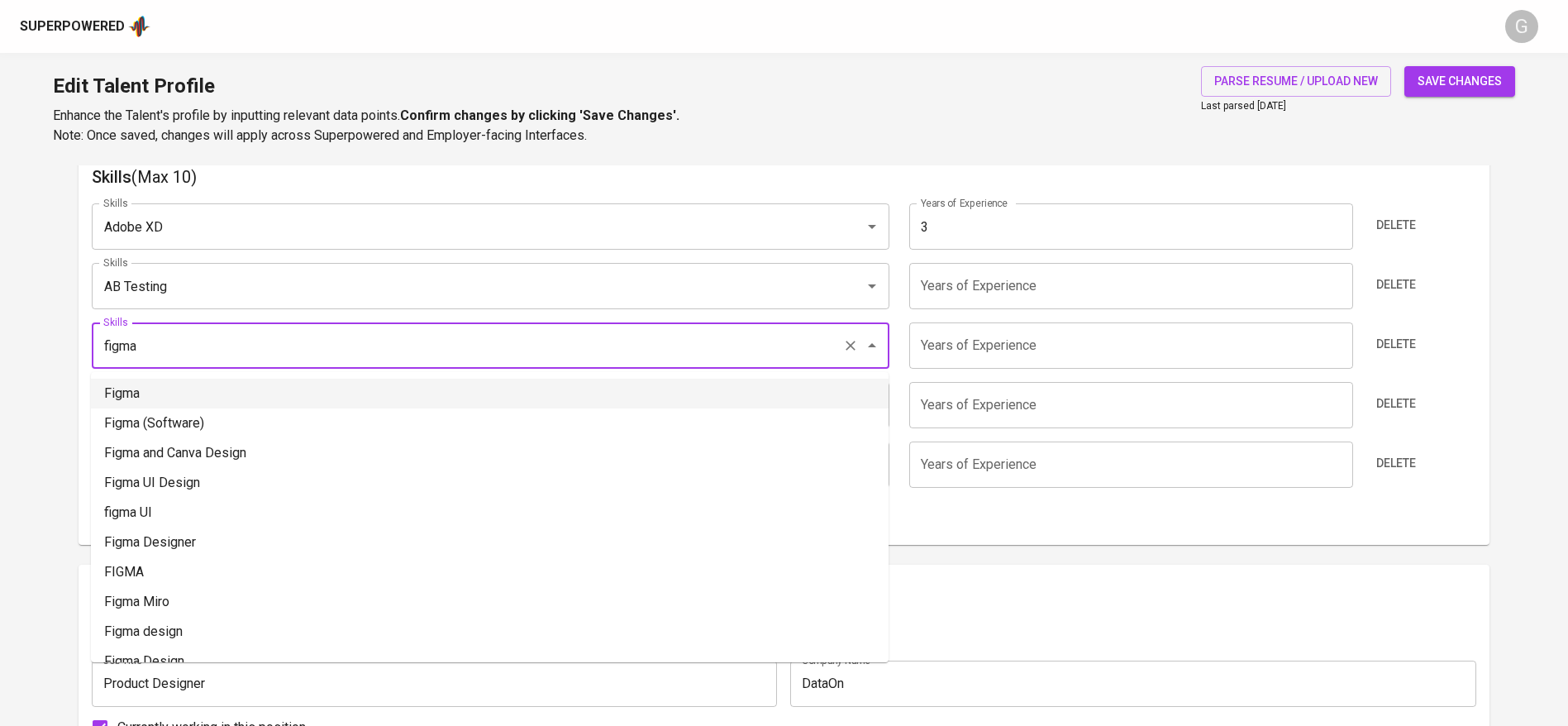
click at [269, 406] on li "Figma" at bounding box center [489, 393] width 797 height 29
type input "Figma"
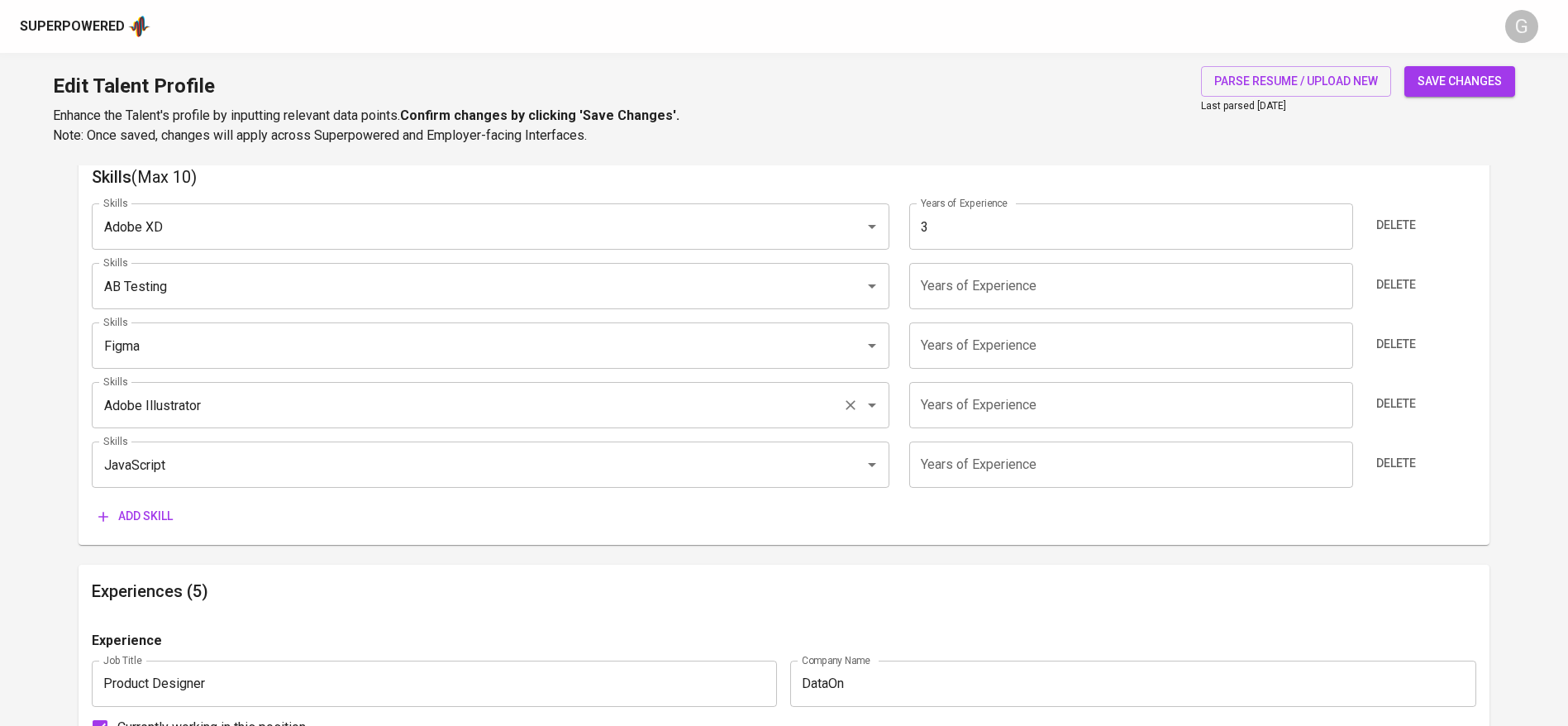
click at [233, 408] on input "Adobe Illustrator" at bounding box center [467, 404] width 737 height 31
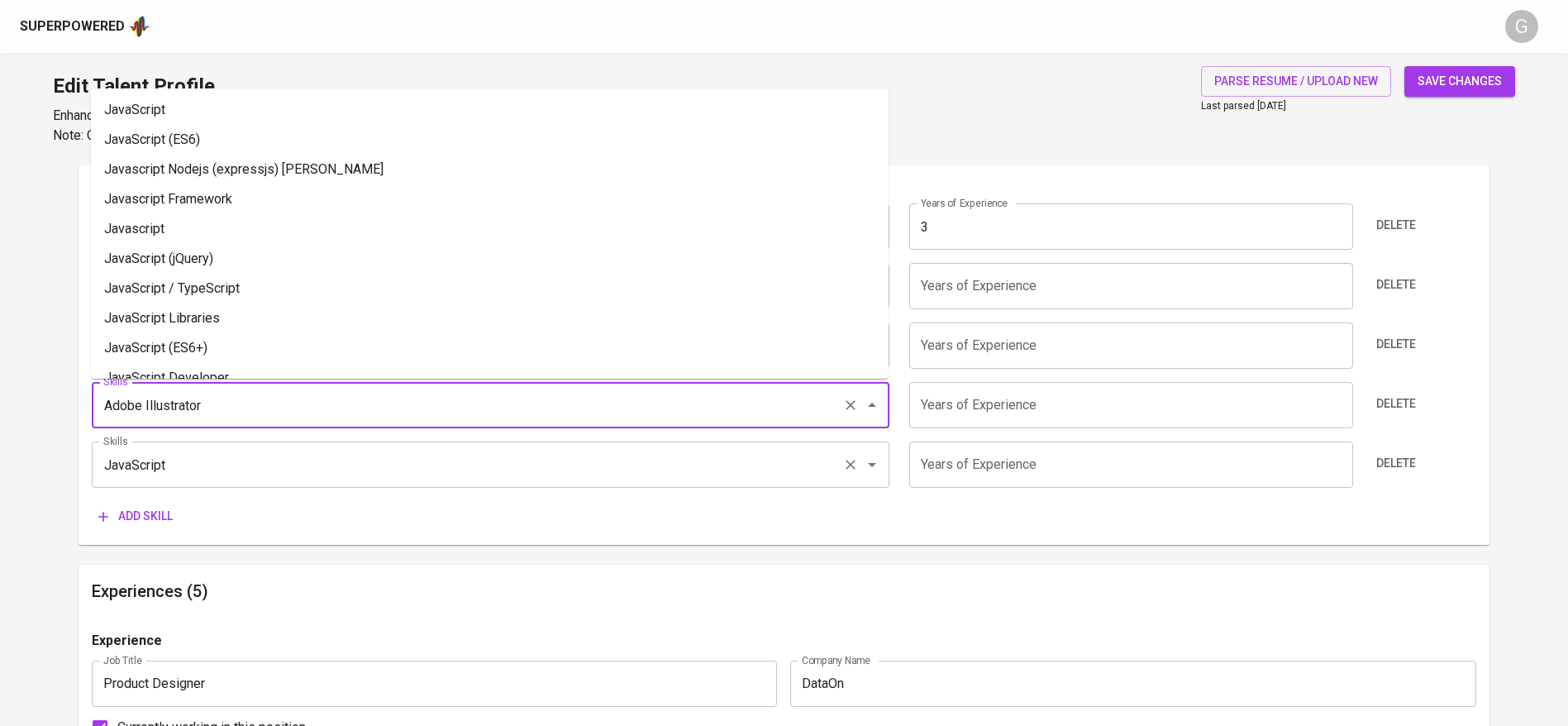
click at [223, 463] on input "JavaScript" at bounding box center [467, 464] width 737 height 31
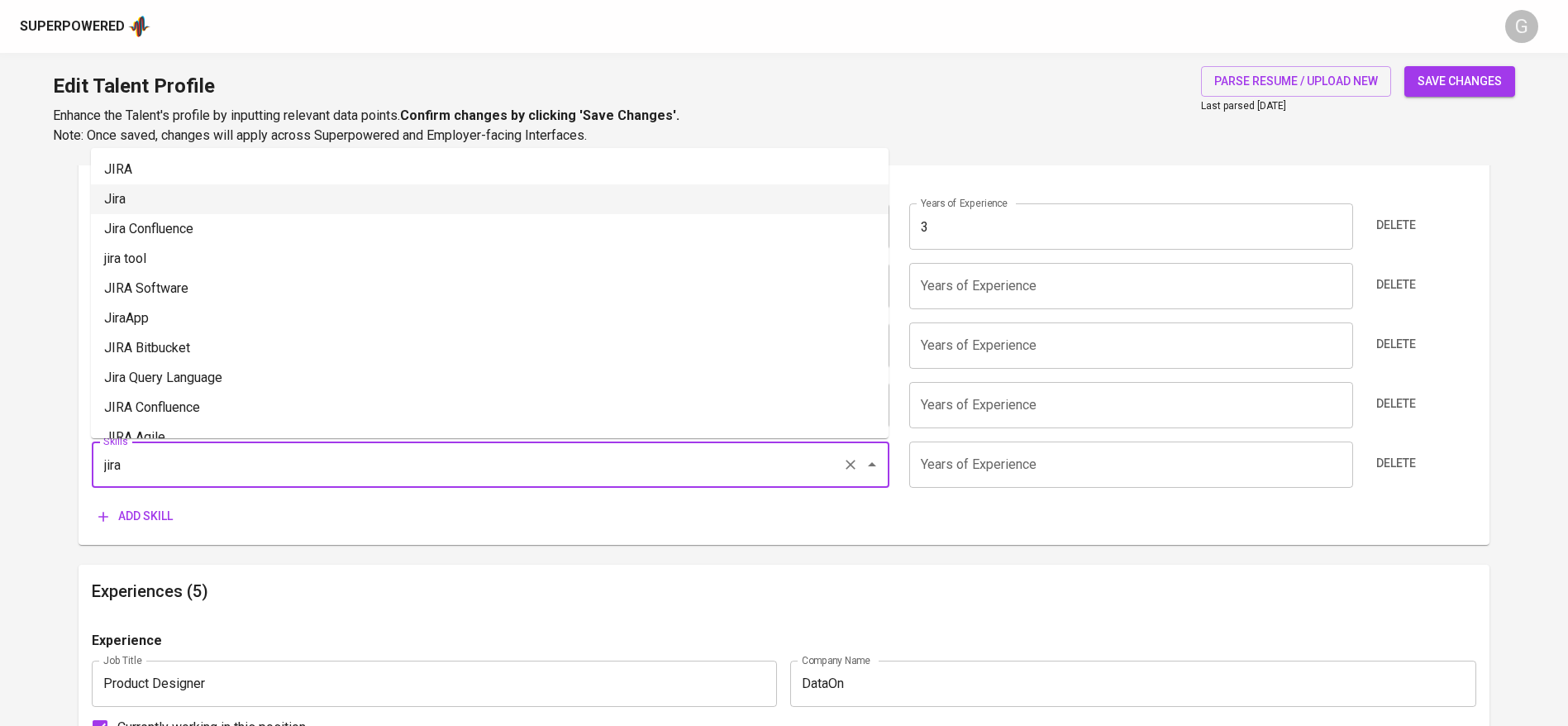
click at [189, 200] on li "Jira" at bounding box center [489, 199] width 797 height 29
type input "Jira"
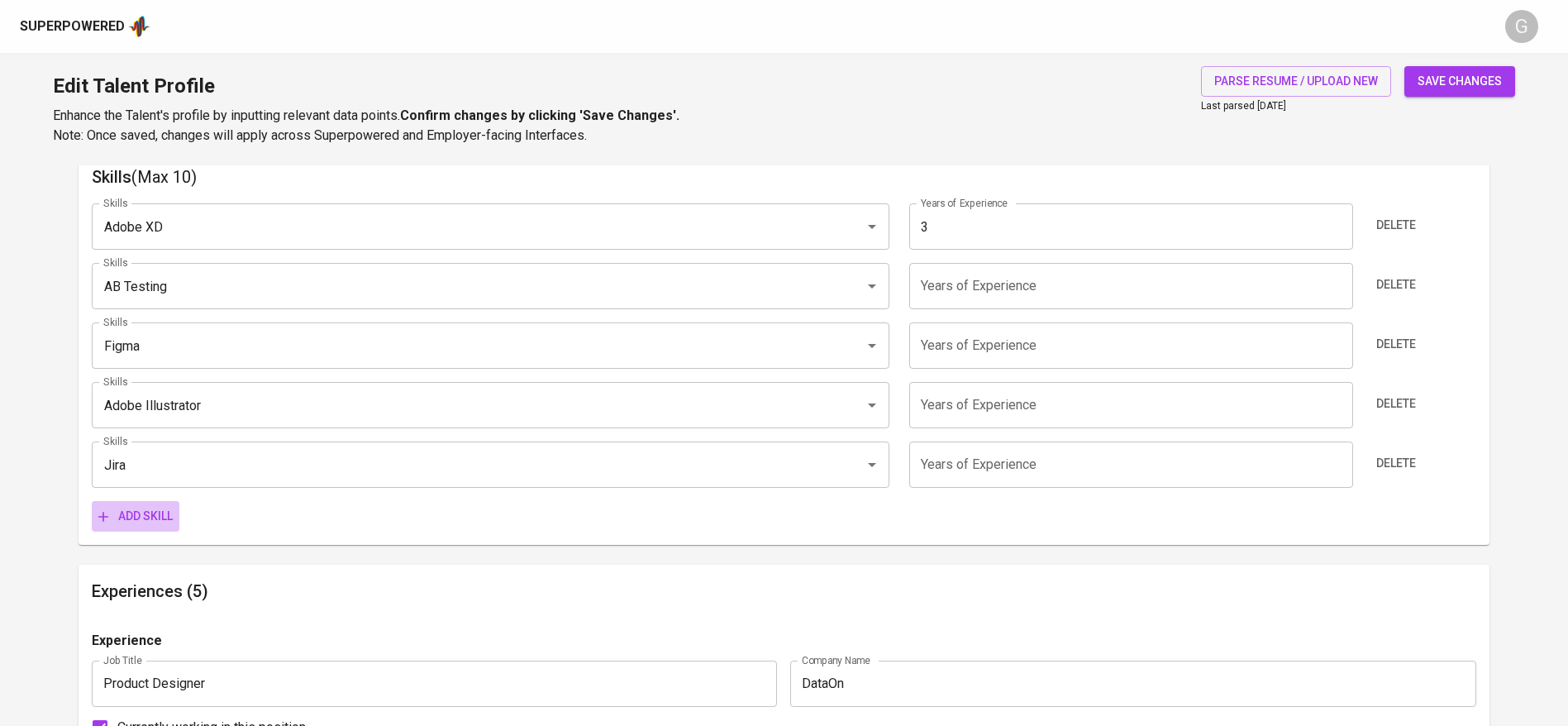
click at [147, 522] on span "Add skill" at bounding box center [135, 516] width 74 height 20
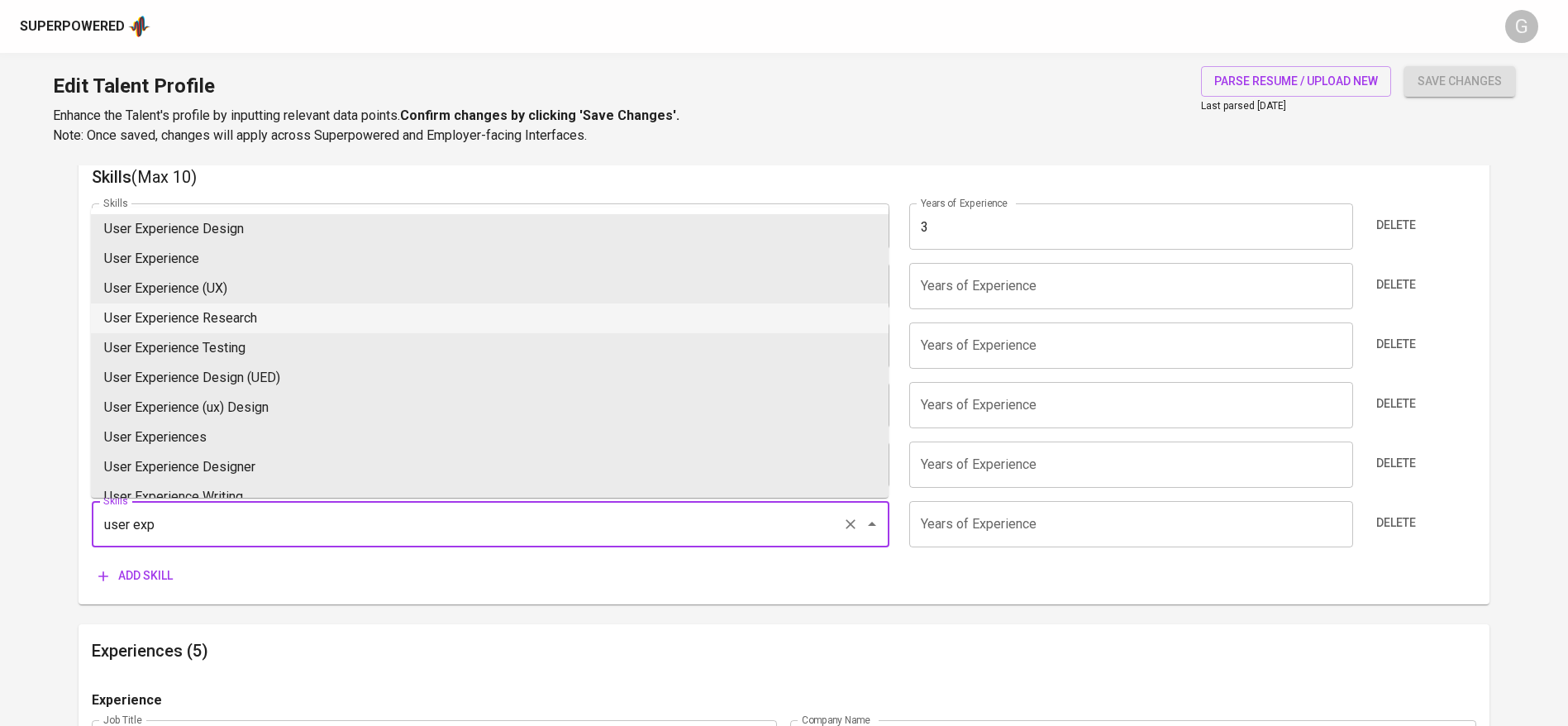
click at [265, 303] on li "User Experience Research" at bounding box center [489, 317] width 797 height 29
type input "User Experience Research"
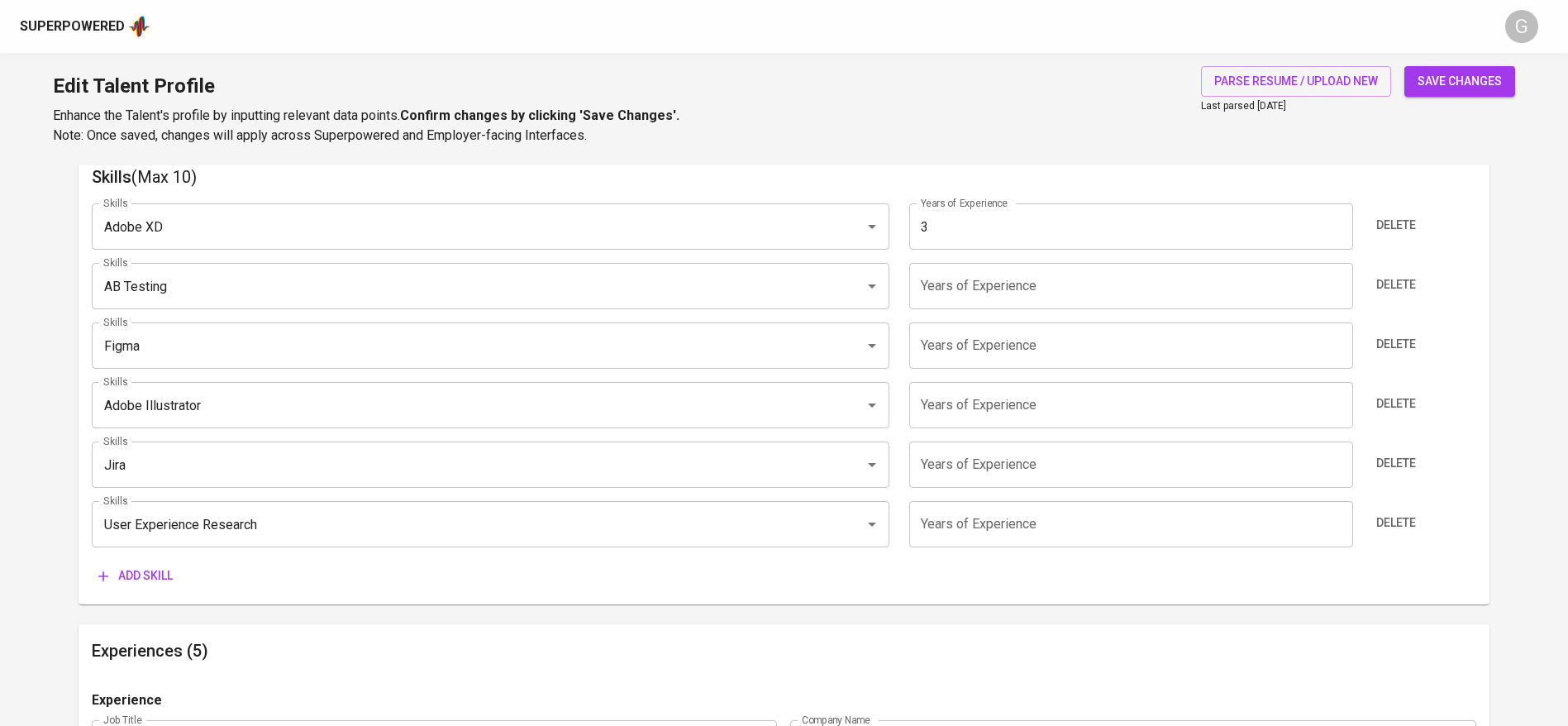
click at [957, 288] on input "number" at bounding box center [1130, 286] width 443 height 46
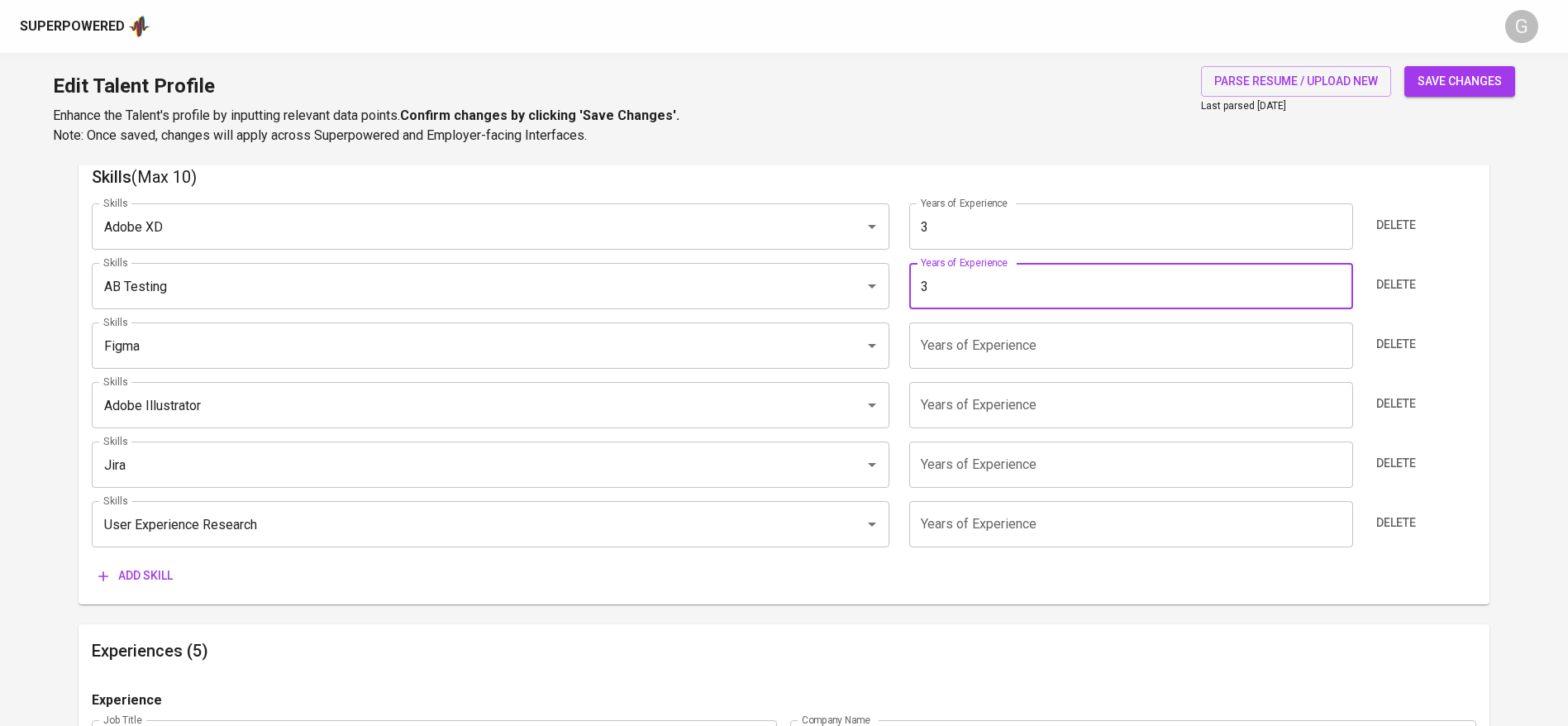
type input "3"
click at [952, 372] on div "Skills Adobe XD Skills Years of Experience 3 Years of Experience Delete Skills …" at bounding box center [784, 390] width 1384 height 401
click at [954, 358] on input "number" at bounding box center [1130, 346] width 443 height 46
type input "3"
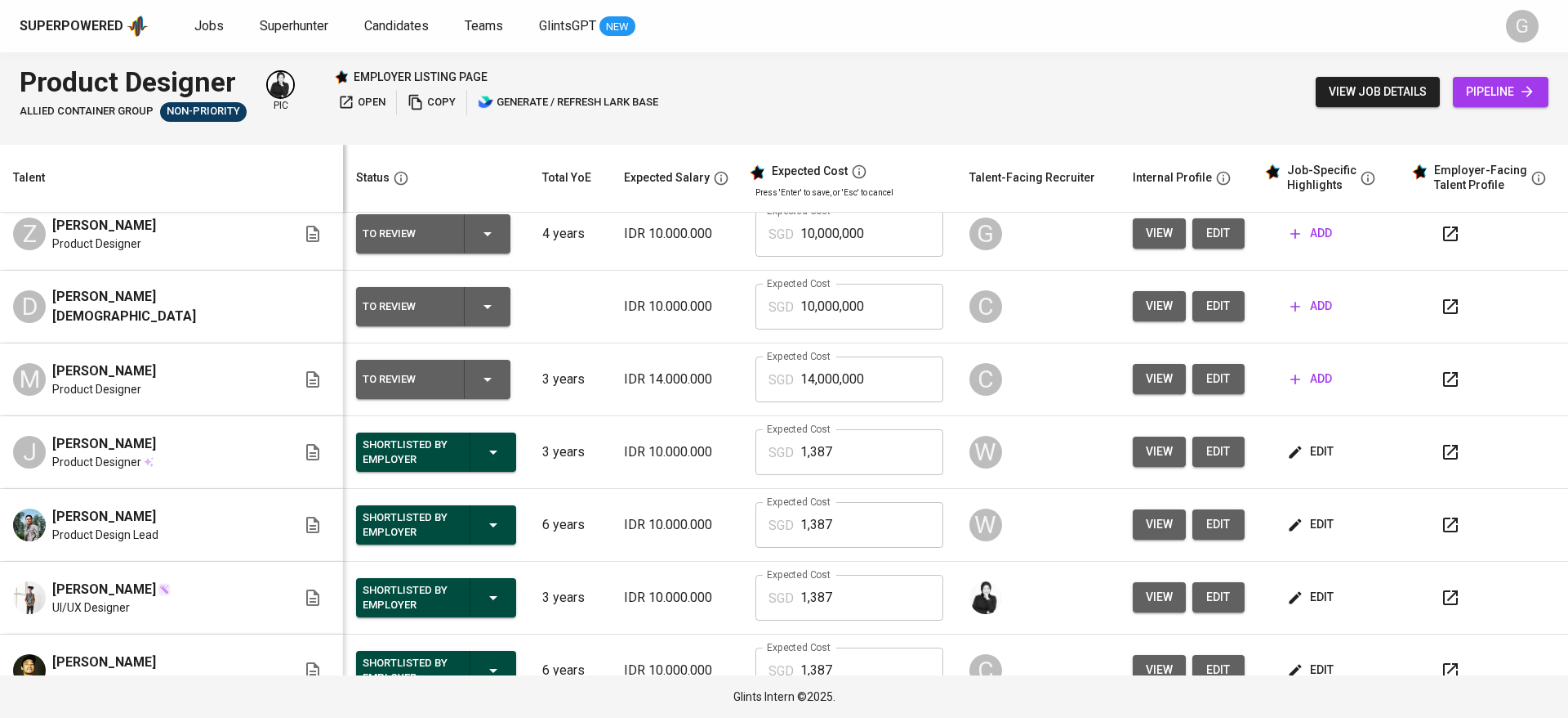
scroll to position [122, 0]
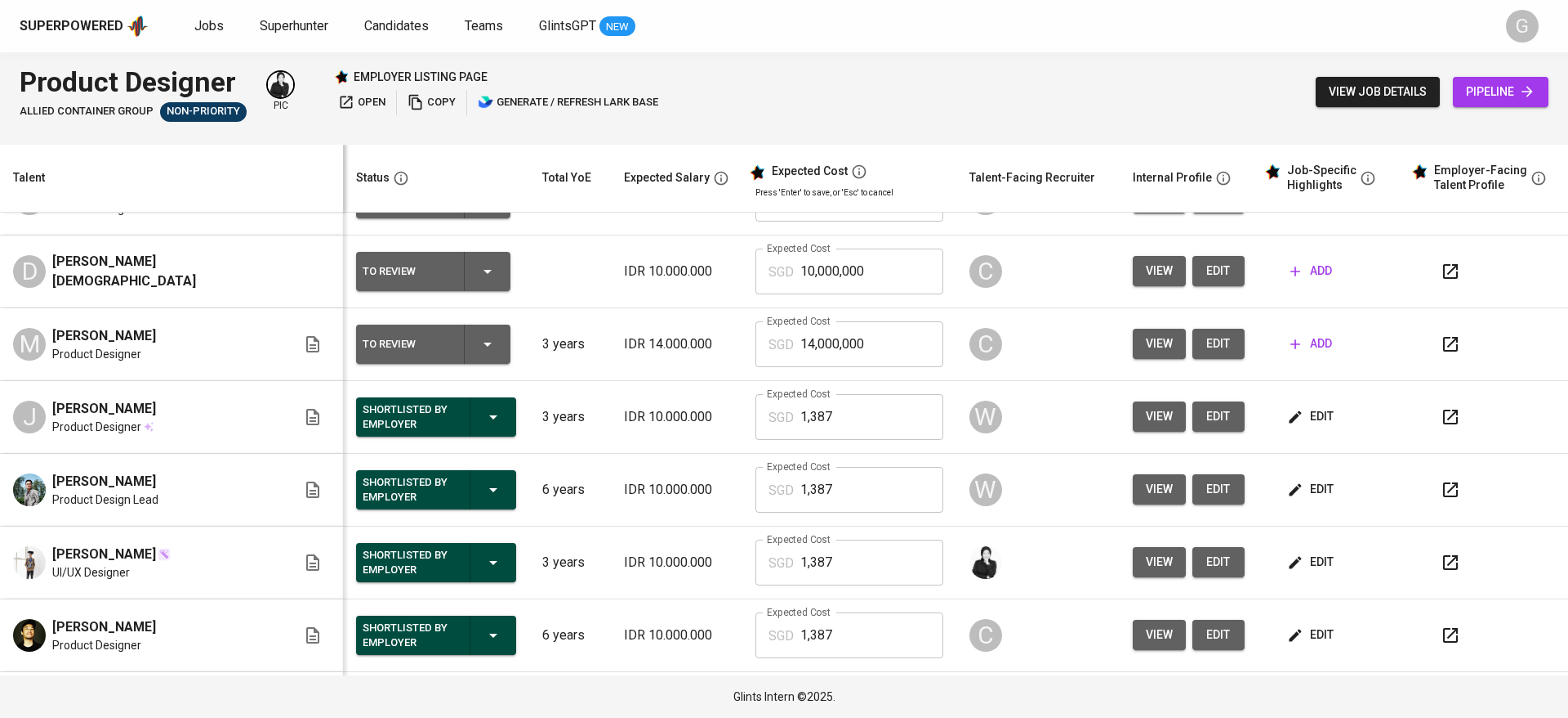
click at [1294, 414] on span "edit" at bounding box center [1312, 416] width 43 height 20
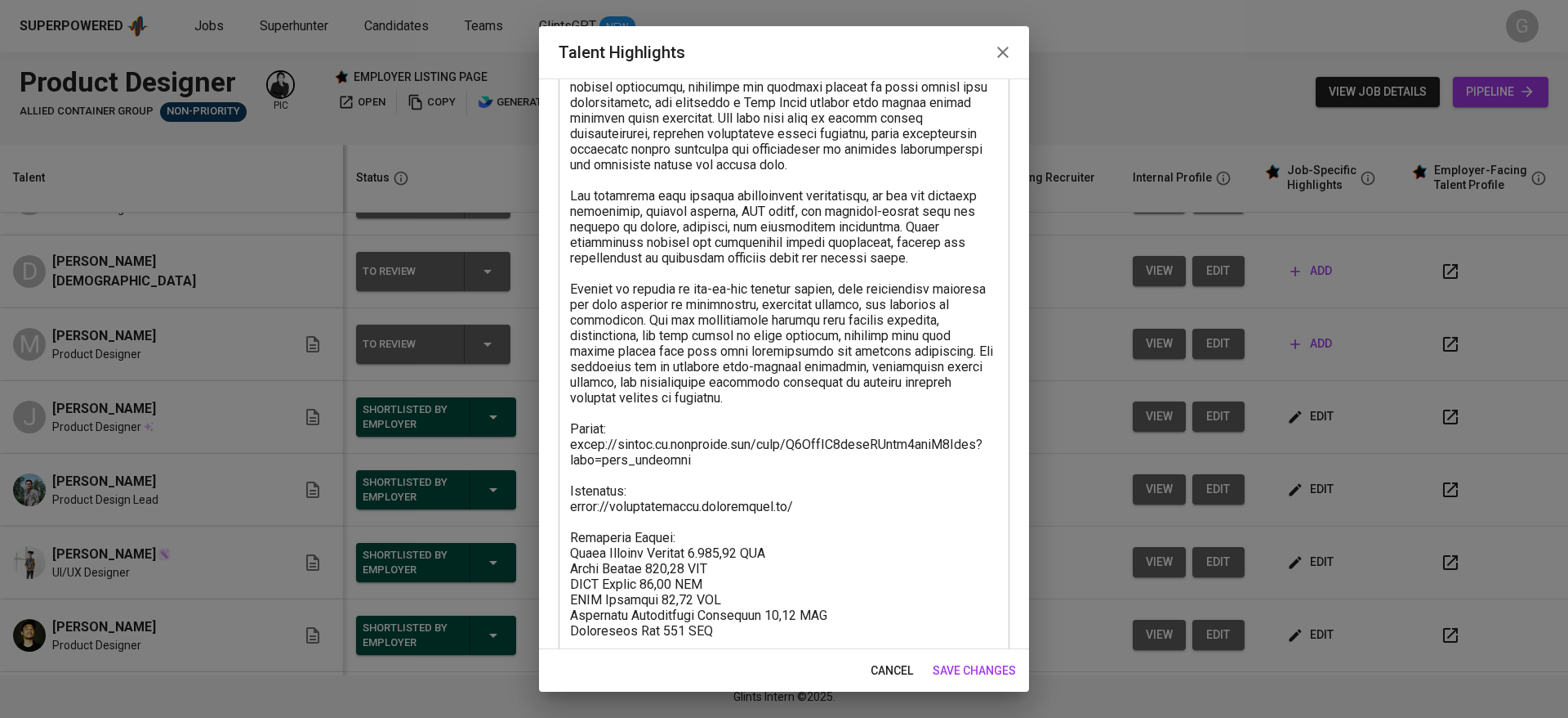
scroll to position [420, 0]
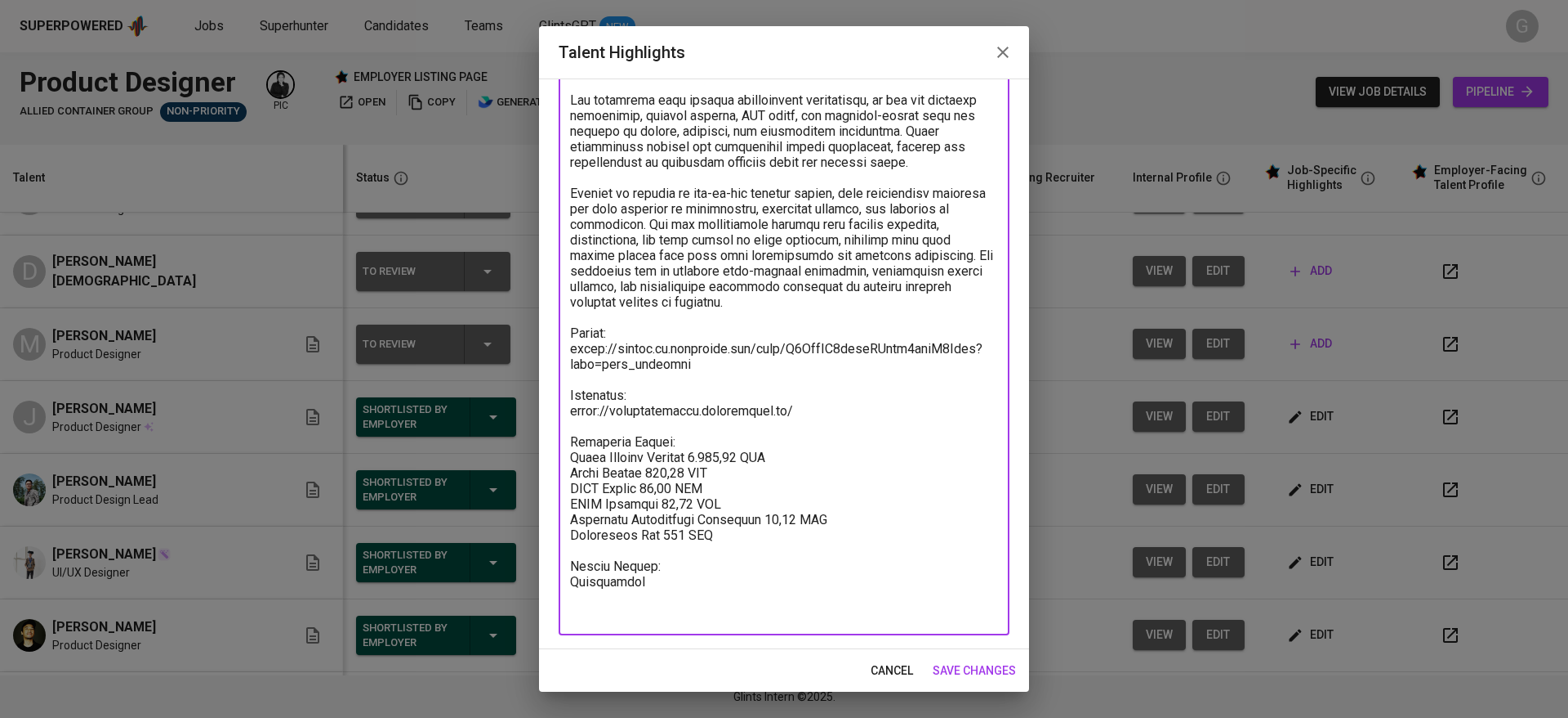
drag, startPoint x: 571, startPoint y: 492, endPoint x: 762, endPoint y: 609, distance: 224.0
click at [762, 609] on textarea at bounding box center [784, 193] width 428 height 854
click at [716, 530] on textarea at bounding box center [784, 193] width 428 height 854
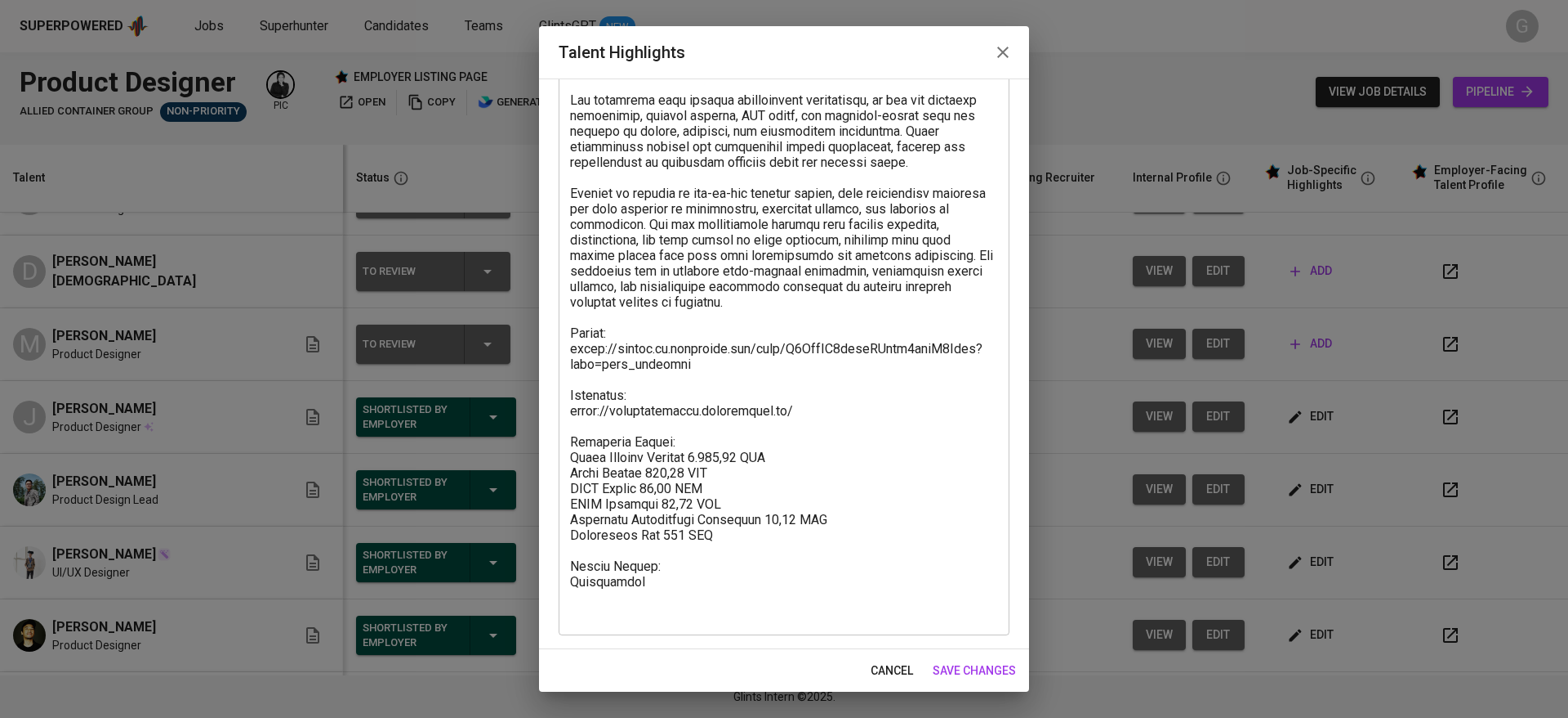
drag, startPoint x: 570, startPoint y: 471, endPoint x: 678, endPoint y: 550, distance: 133.8
click at [678, 550] on div "x Talent Highlights" at bounding box center [784, 193] width 451 height 885
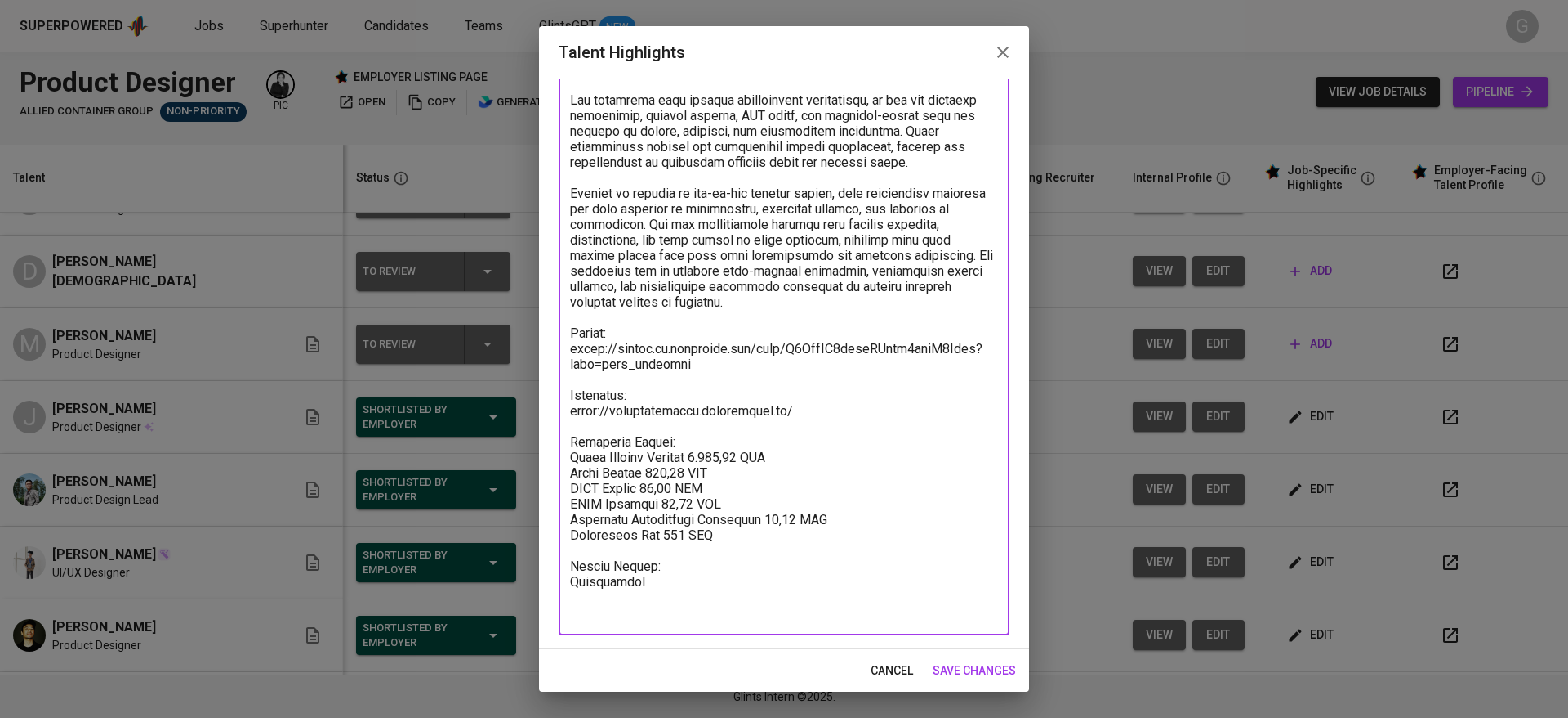
click at [886, 668] on span "cancel" at bounding box center [892, 670] width 42 height 20
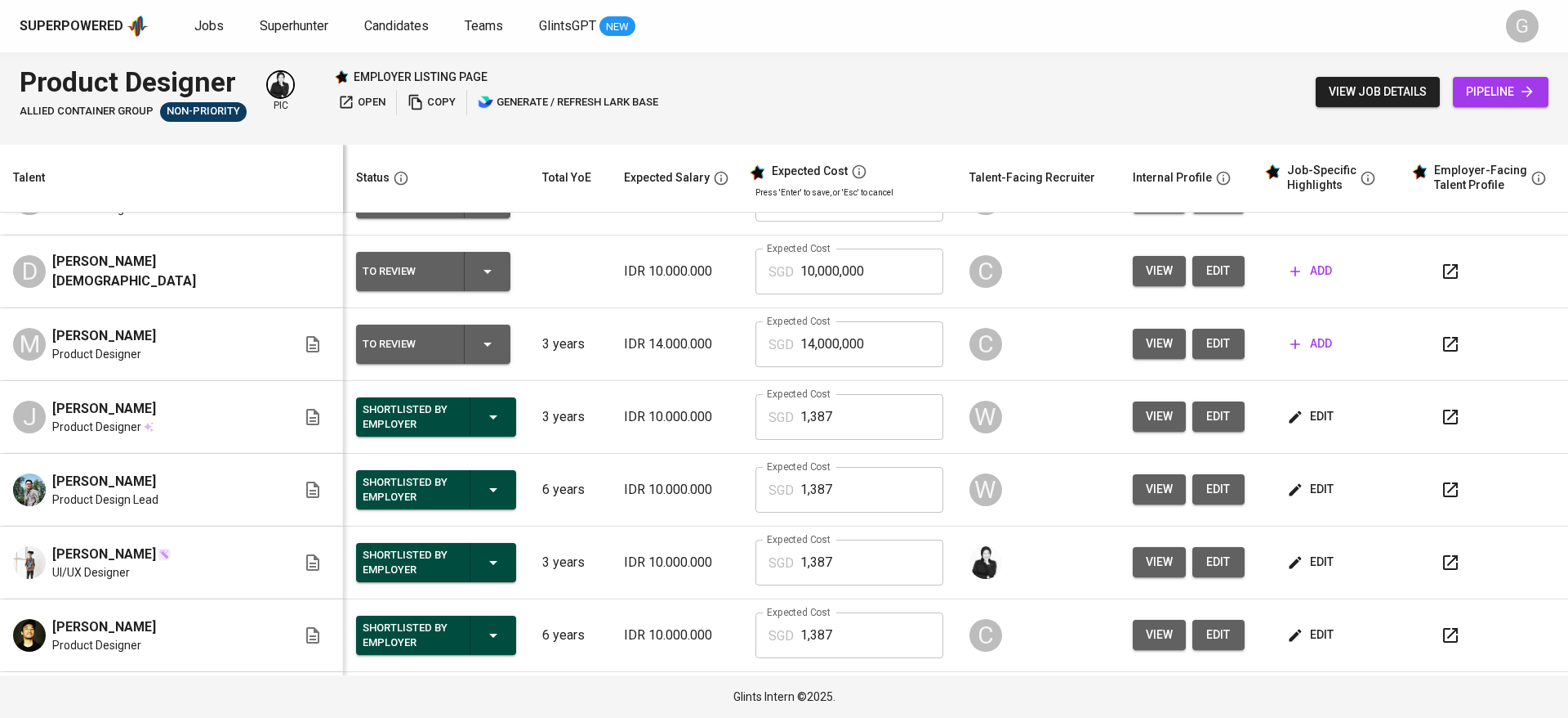
click at [1291, 489] on span "edit" at bounding box center [1312, 489] width 43 height 20
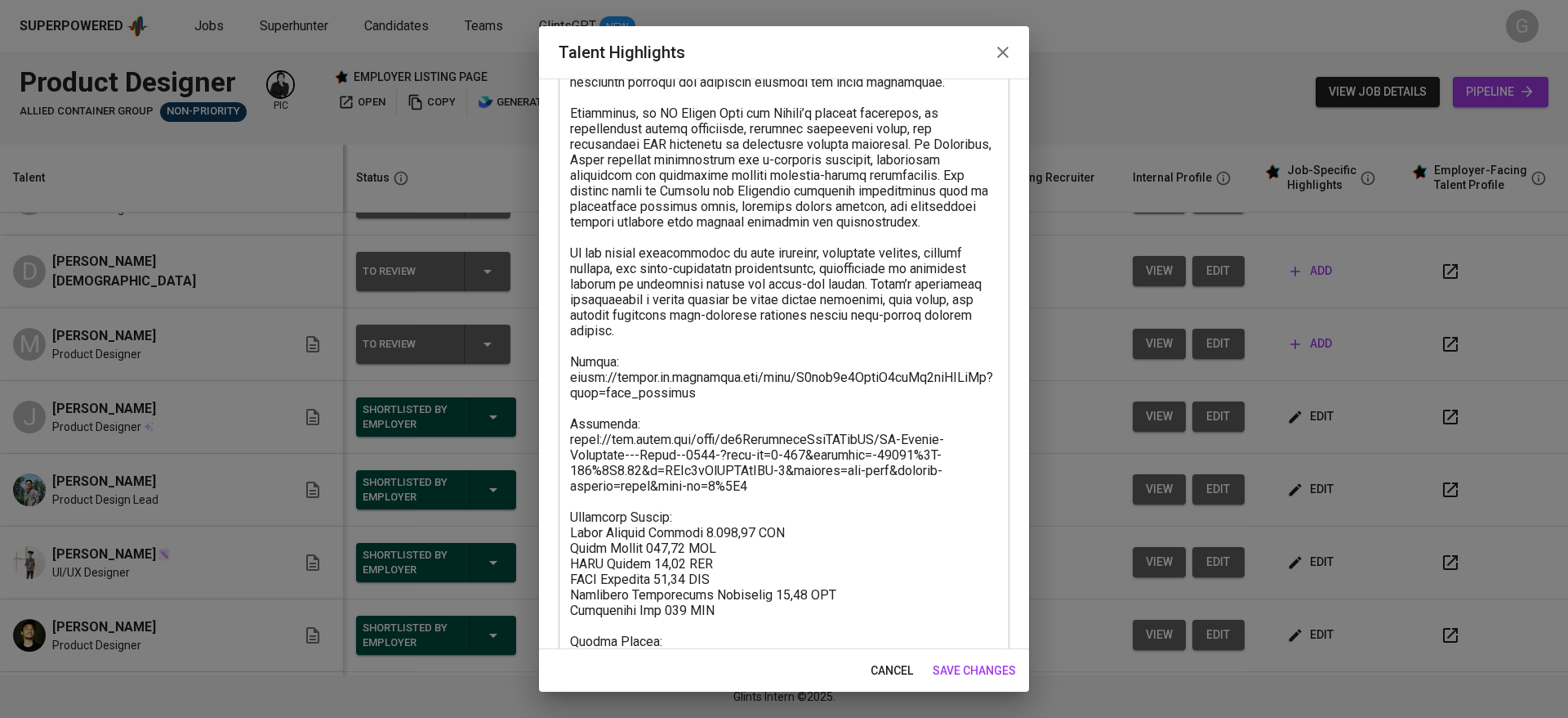
scroll to position [559, 0]
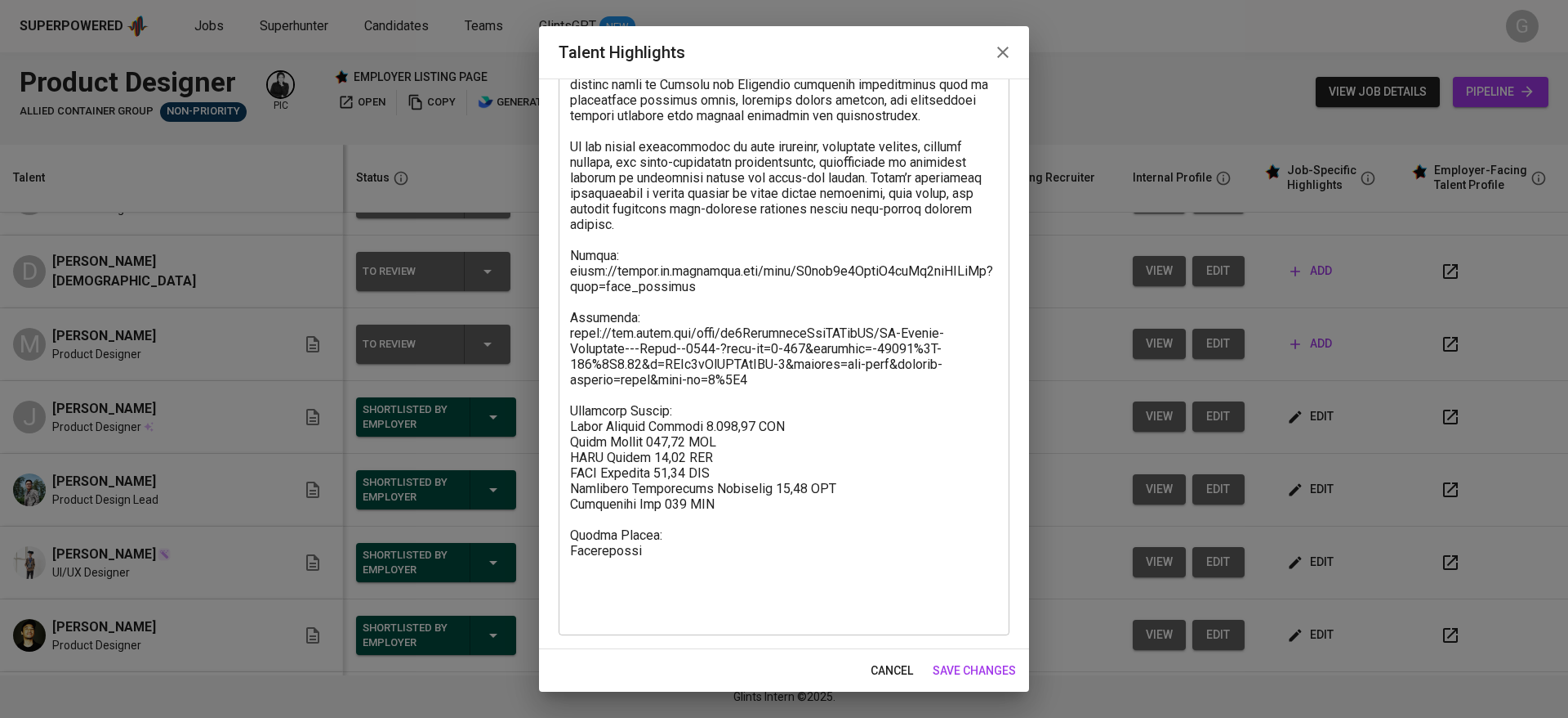
click at [889, 670] on span "cancel" at bounding box center [892, 670] width 42 height 20
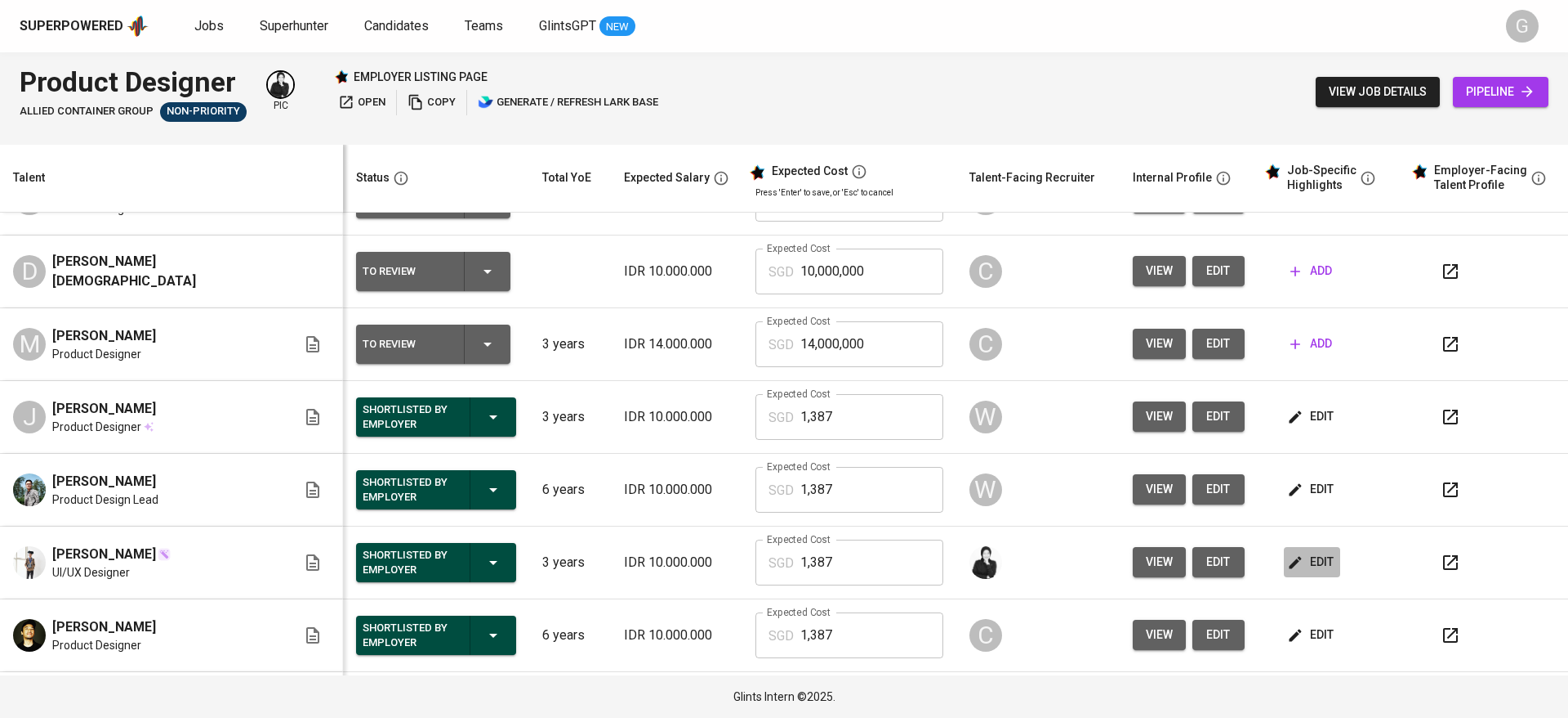
click at [1295, 557] on span "edit" at bounding box center [1312, 561] width 43 height 20
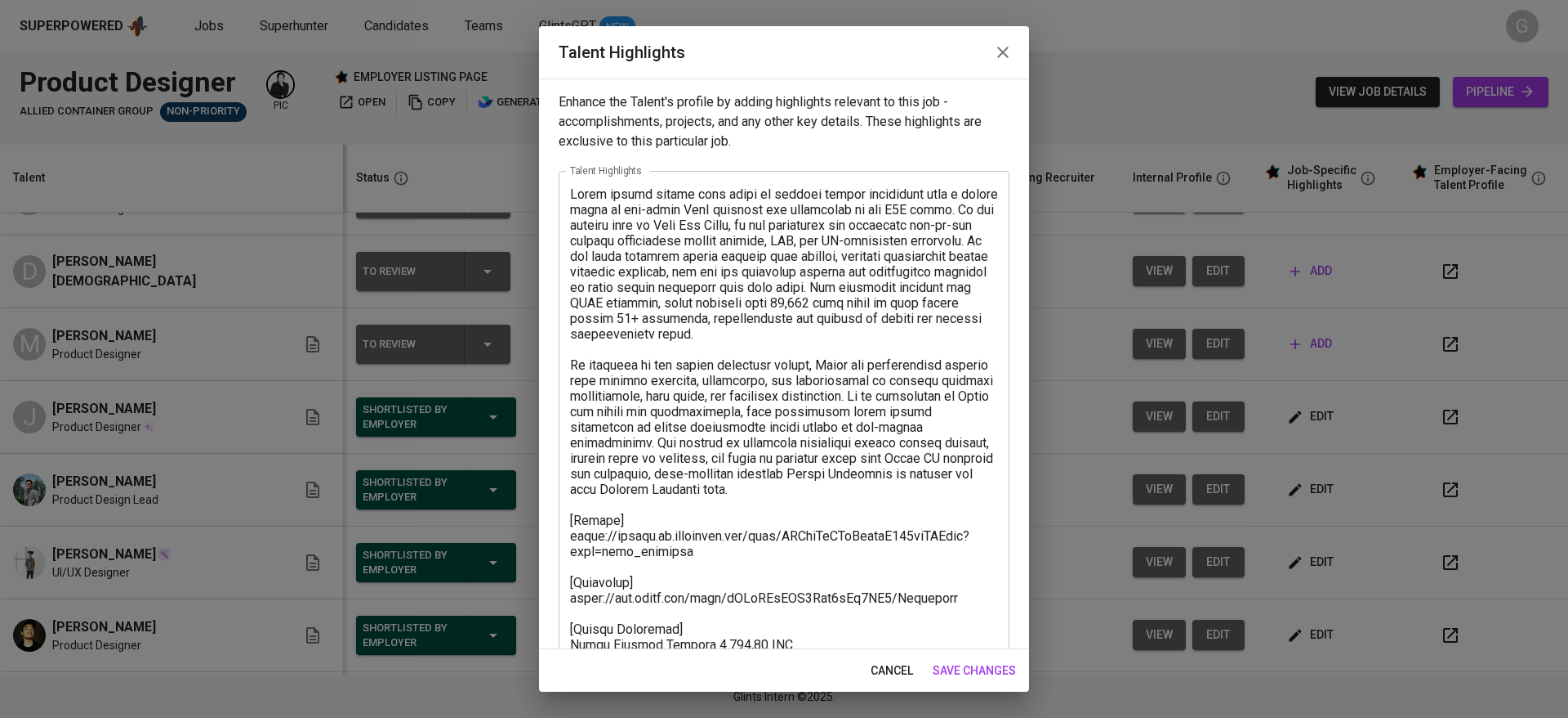
scroll to position [156, 0]
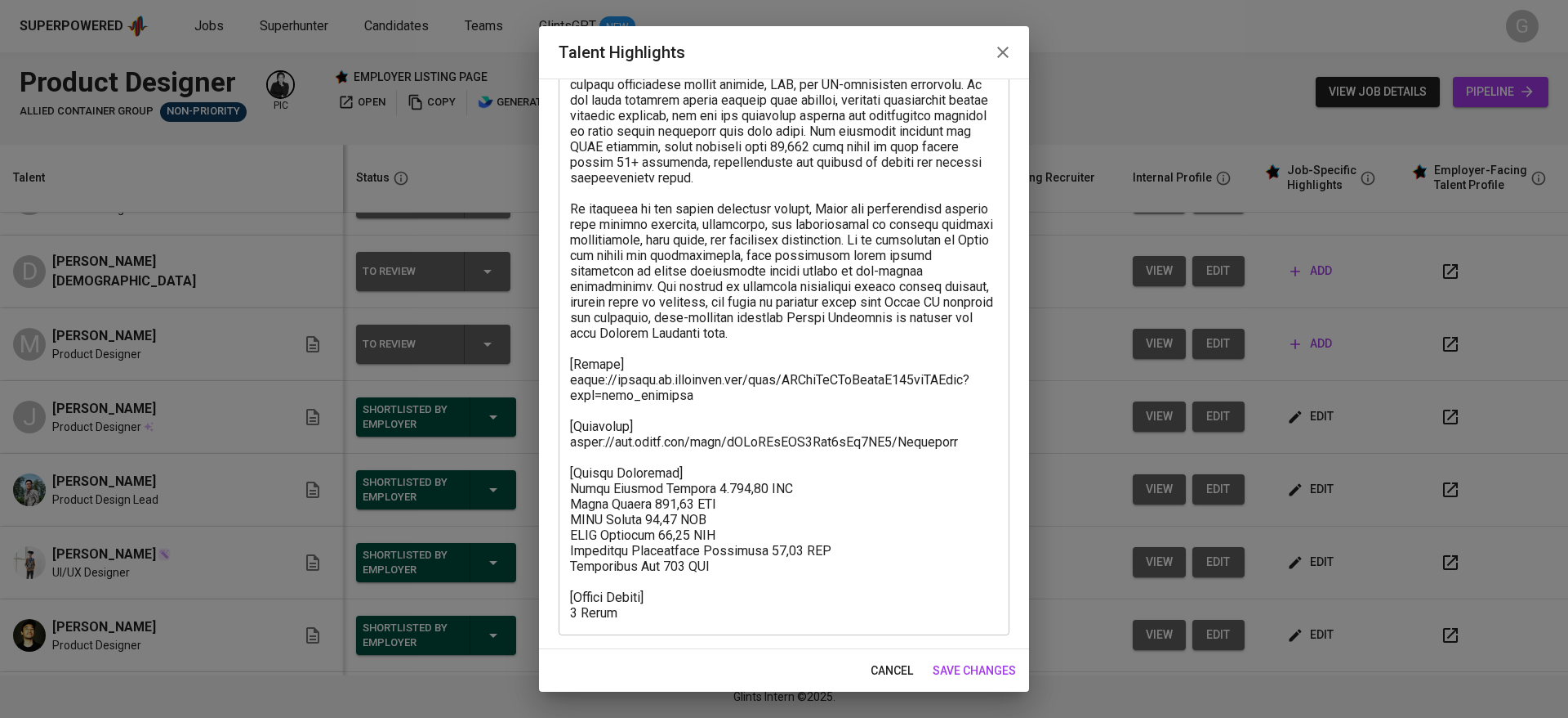
click at [899, 673] on span "cancel" at bounding box center [892, 670] width 42 height 20
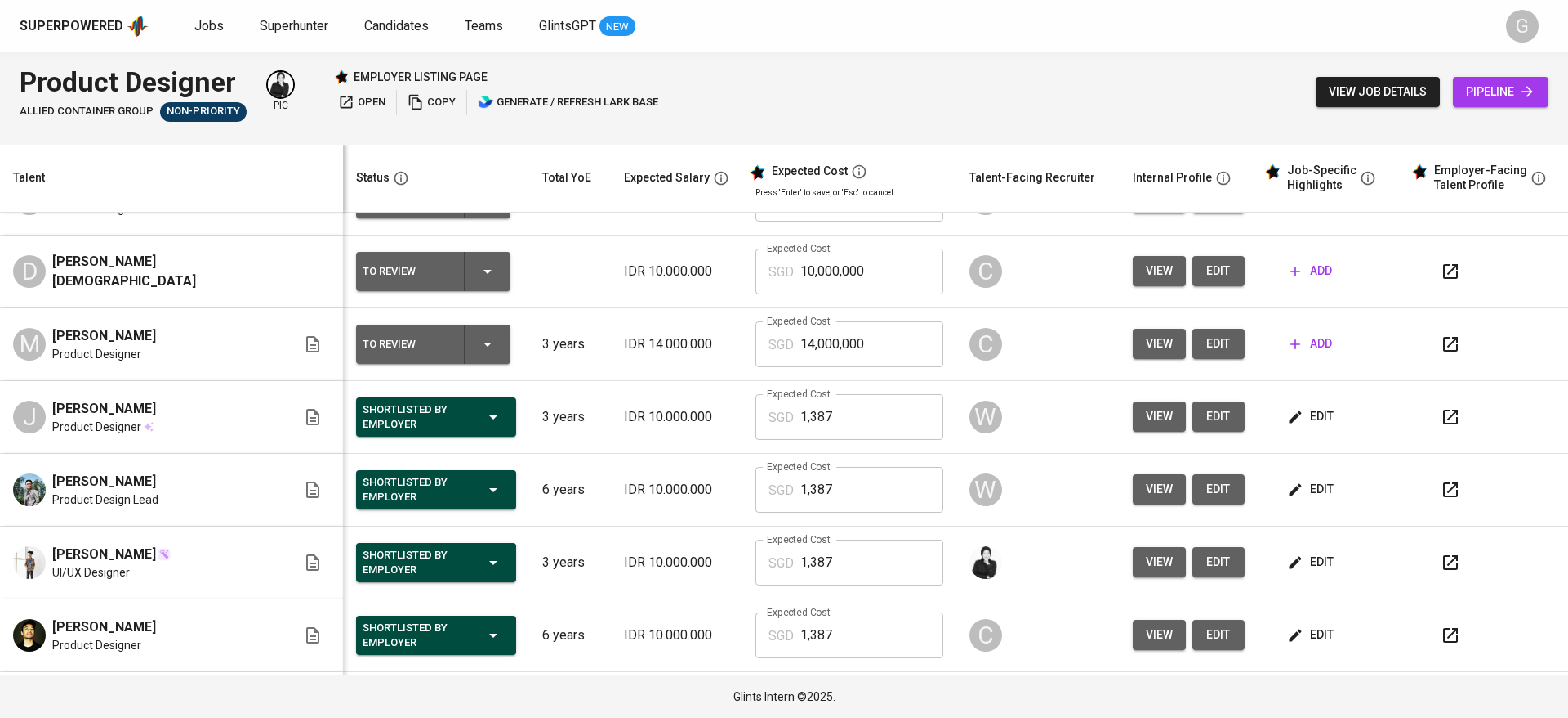
click at [1292, 419] on span "edit" at bounding box center [1312, 416] width 43 height 20
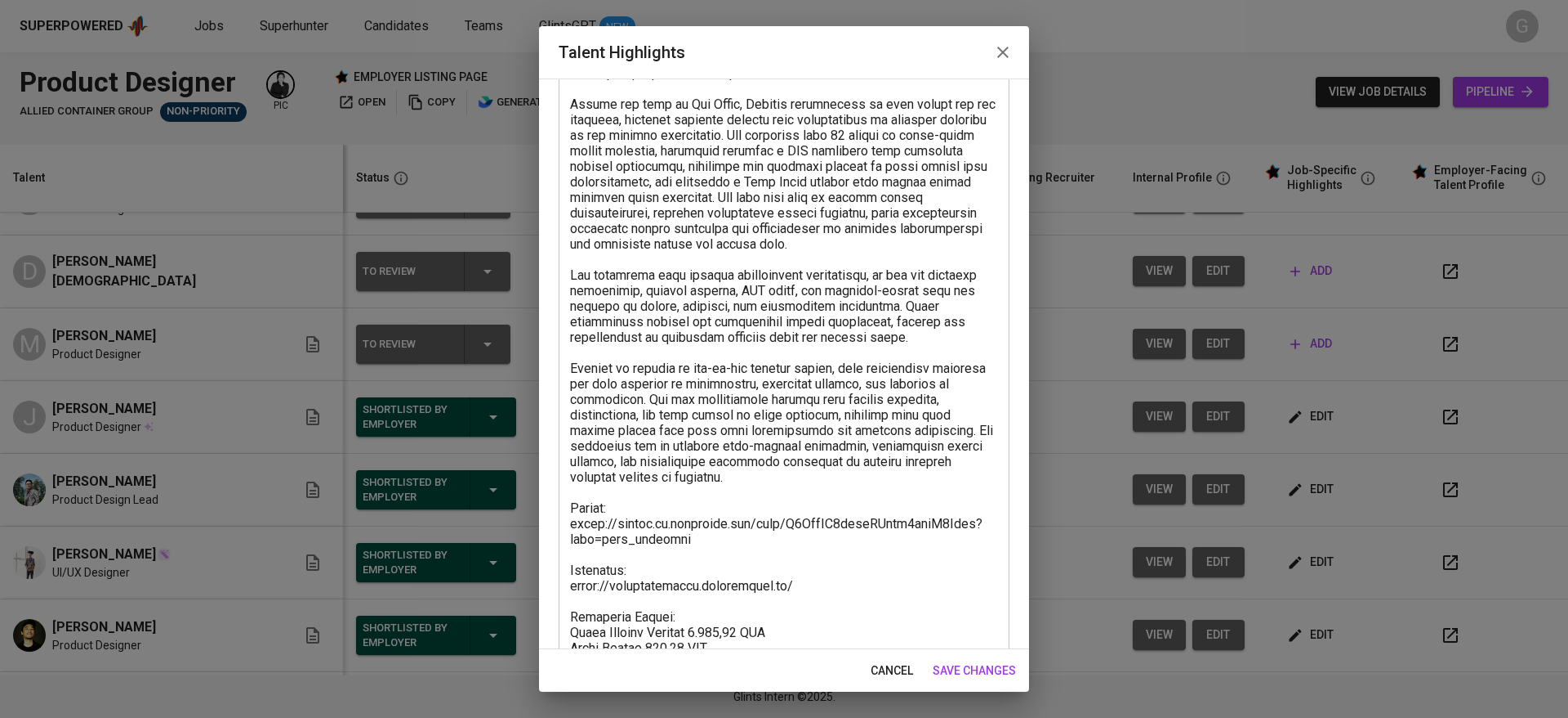
scroll to position [367, 0]
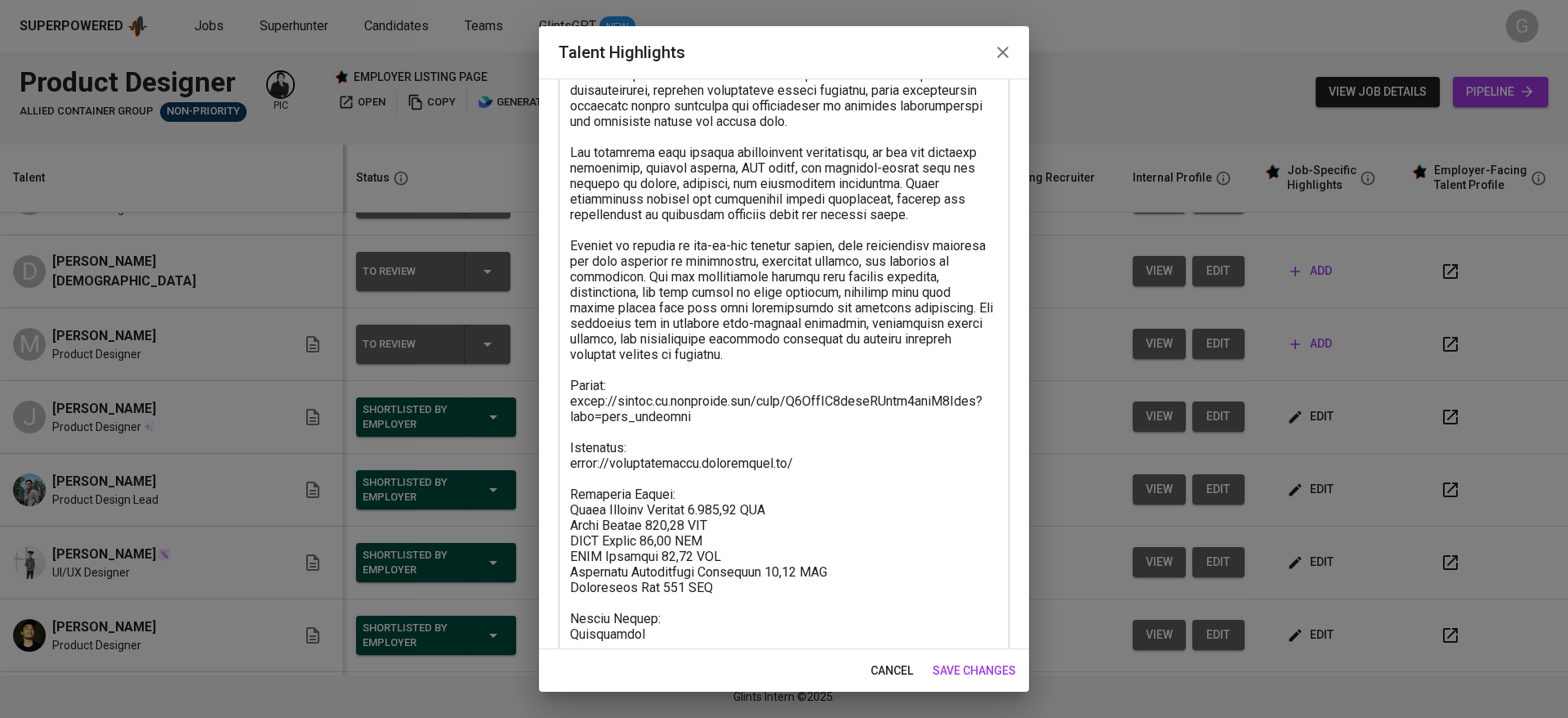
drag, startPoint x: 570, startPoint y: 420, endPoint x: 653, endPoint y: 515, distance: 126.2
click at [653, 515] on div "x Talent Highlights" at bounding box center [784, 245] width 451 height 885
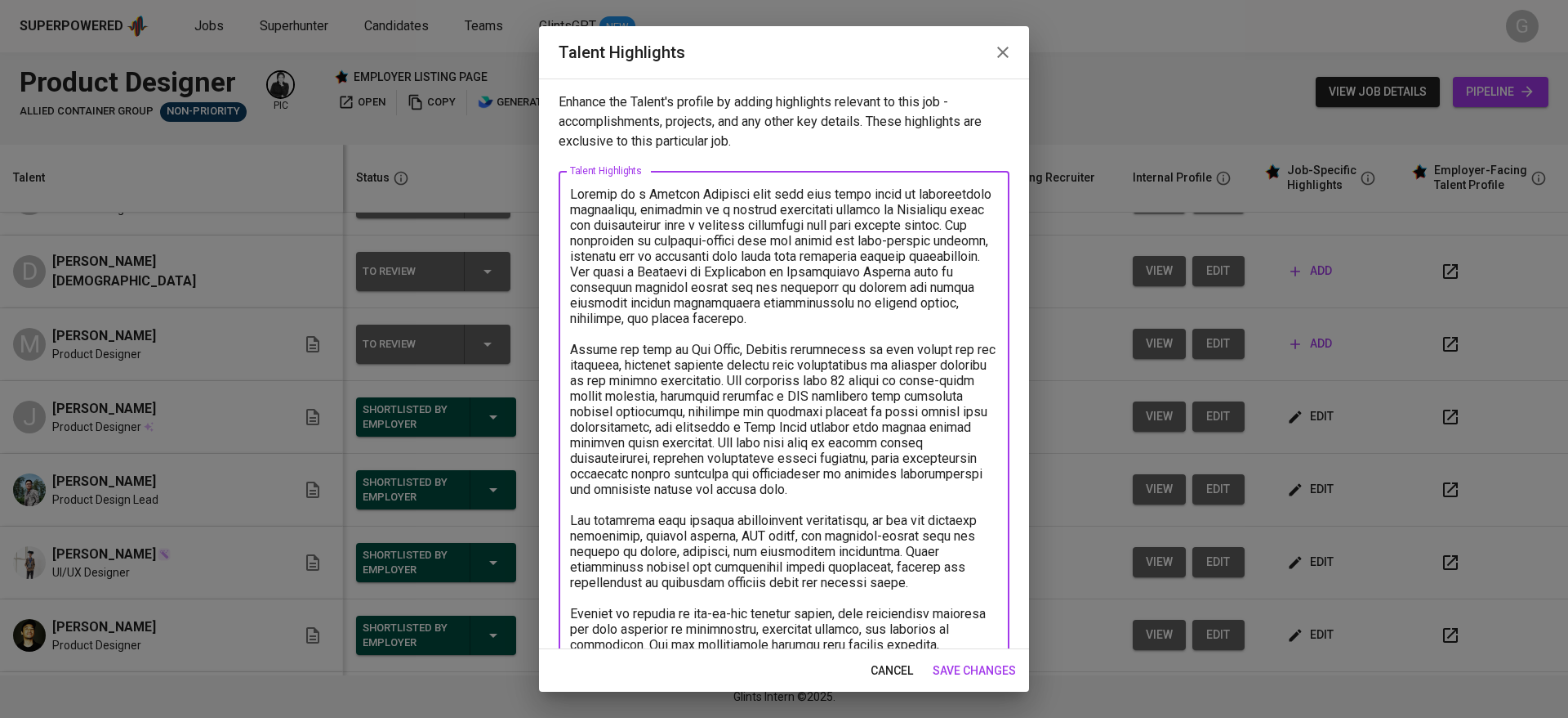
scroll to position [420, 0]
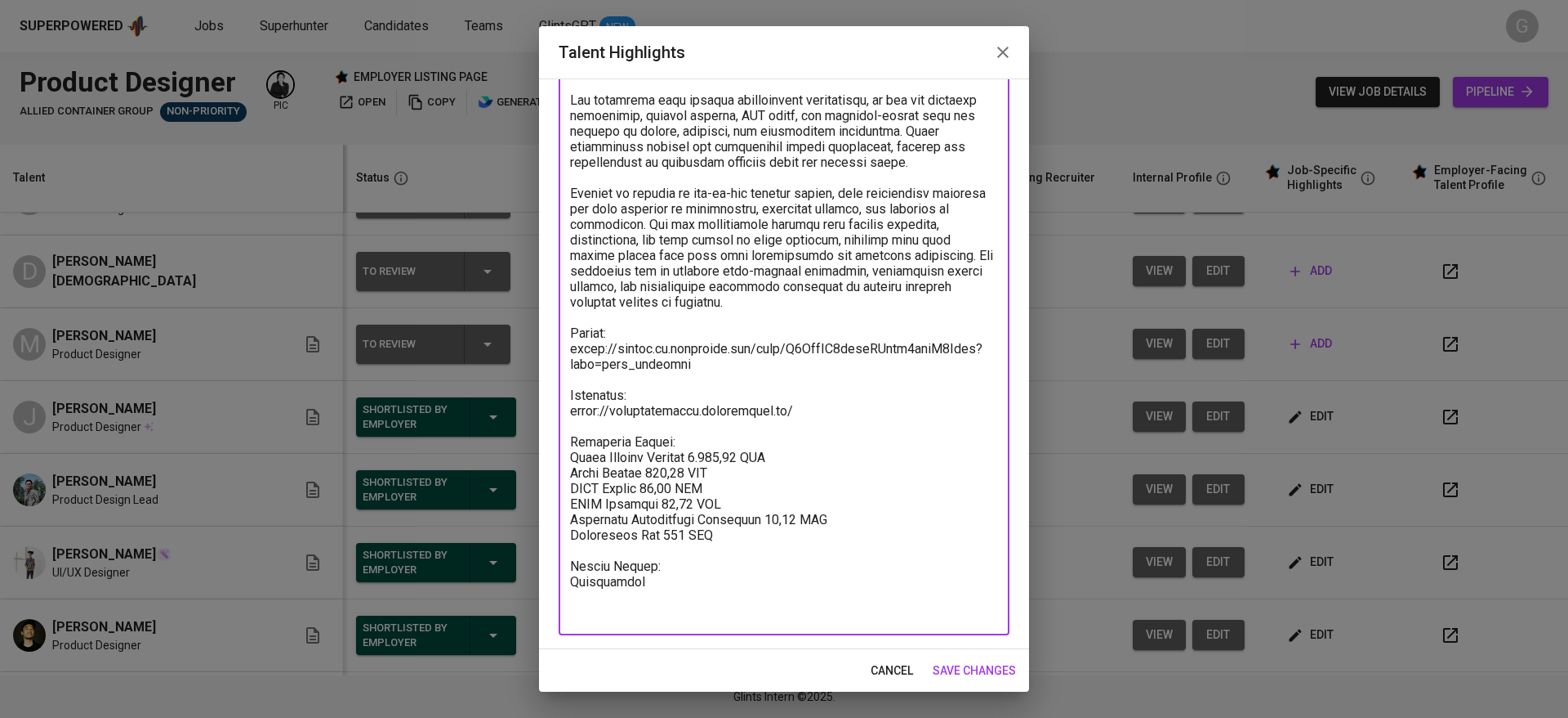
click at [573, 366] on textarea at bounding box center [784, 193] width 428 height 854
click at [880, 674] on span "cancel" at bounding box center [892, 670] width 42 height 20
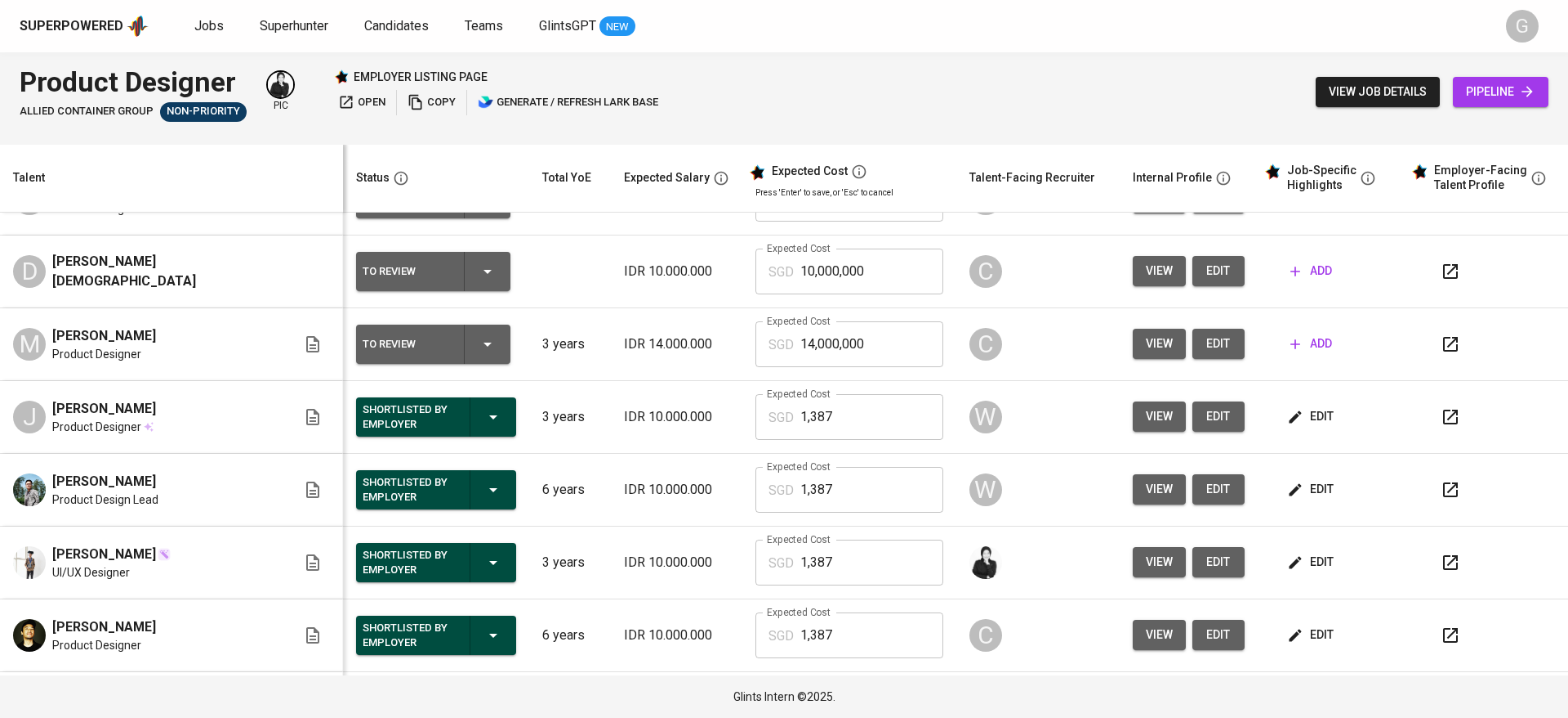
scroll to position [0, 0]
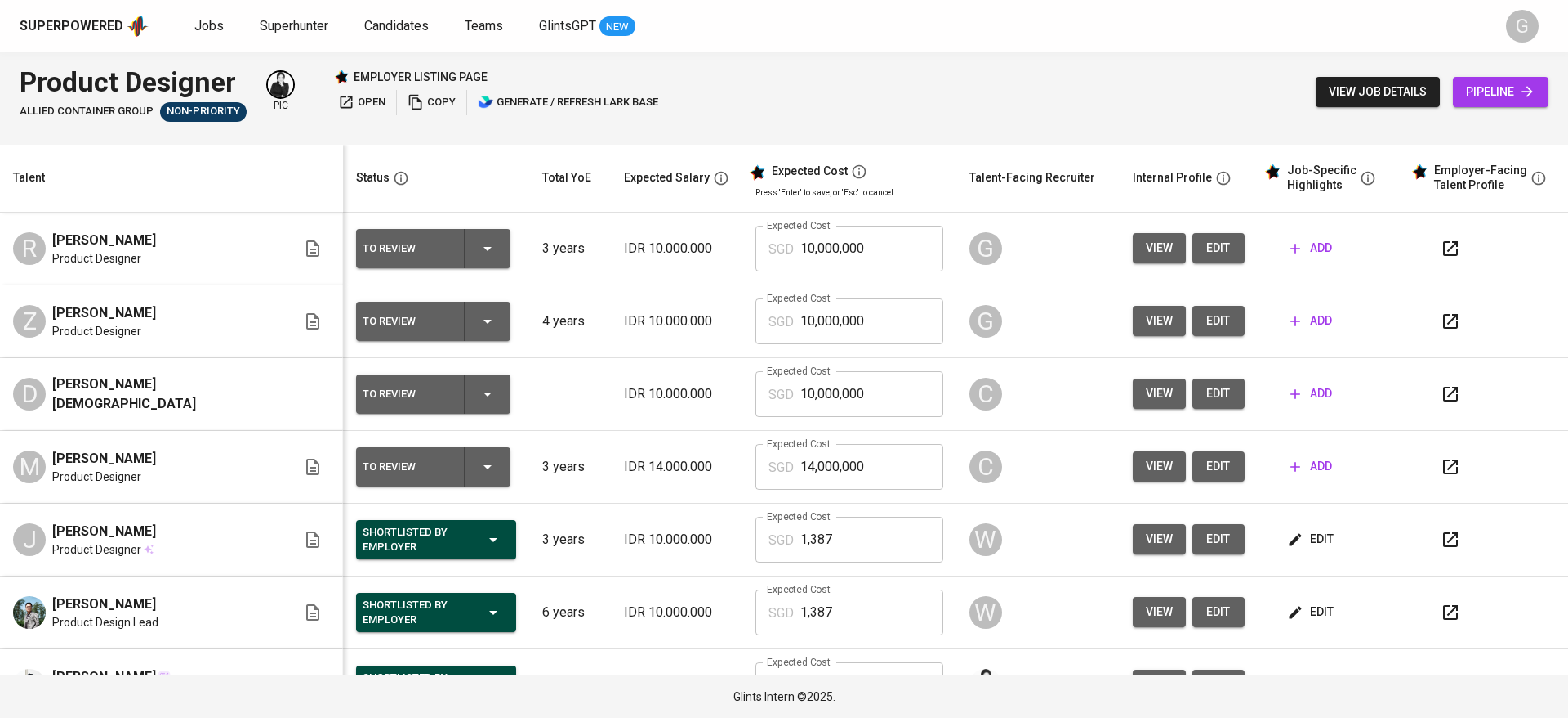
click at [1291, 244] on span "add" at bounding box center [1311, 248] width 41 height 20
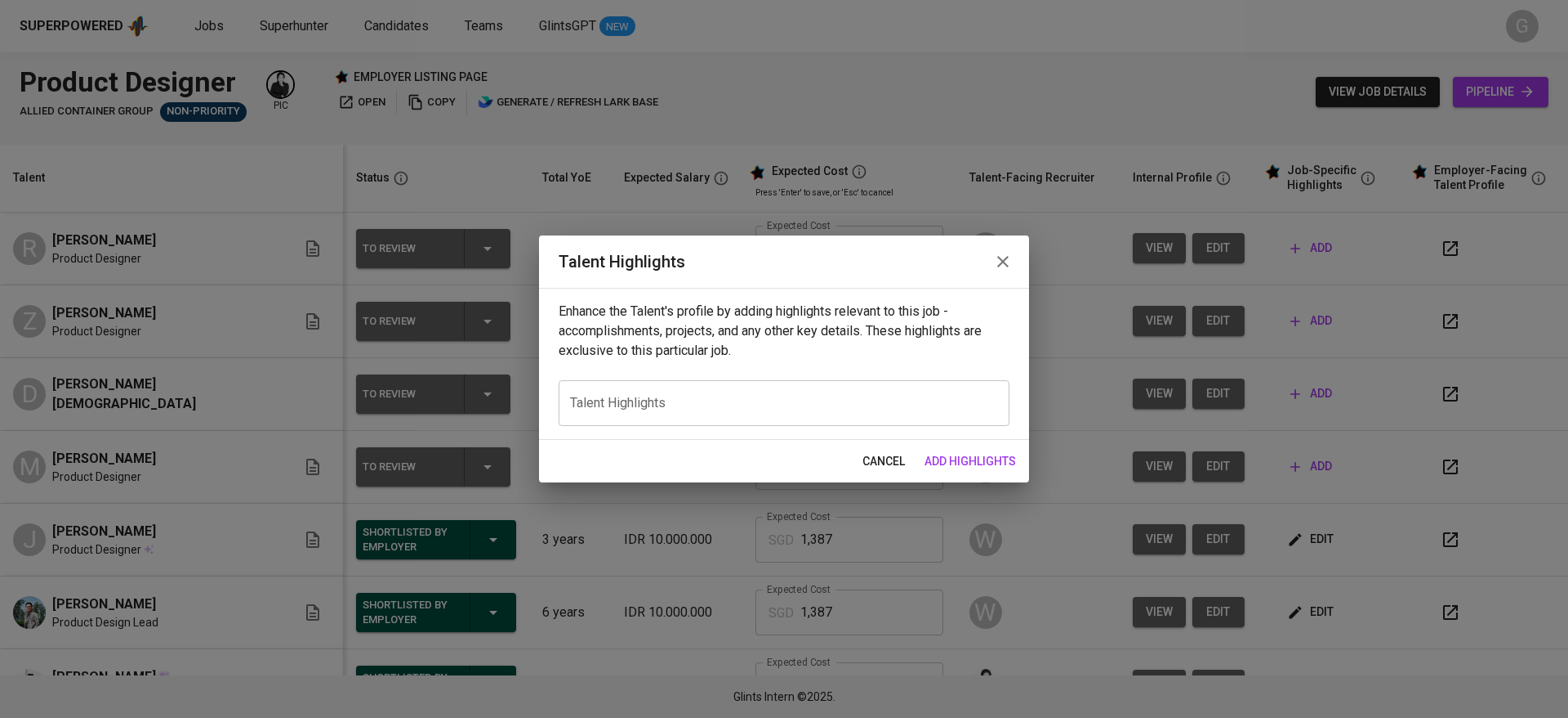
click at [743, 413] on div "x Talent Highlights" at bounding box center [784, 403] width 451 height 46
paste textarea "Resume: https://glints.sg.larksuite.com/file/K7KkbVR8roxjPRxfx5clhR5Ygsd?from=f…"
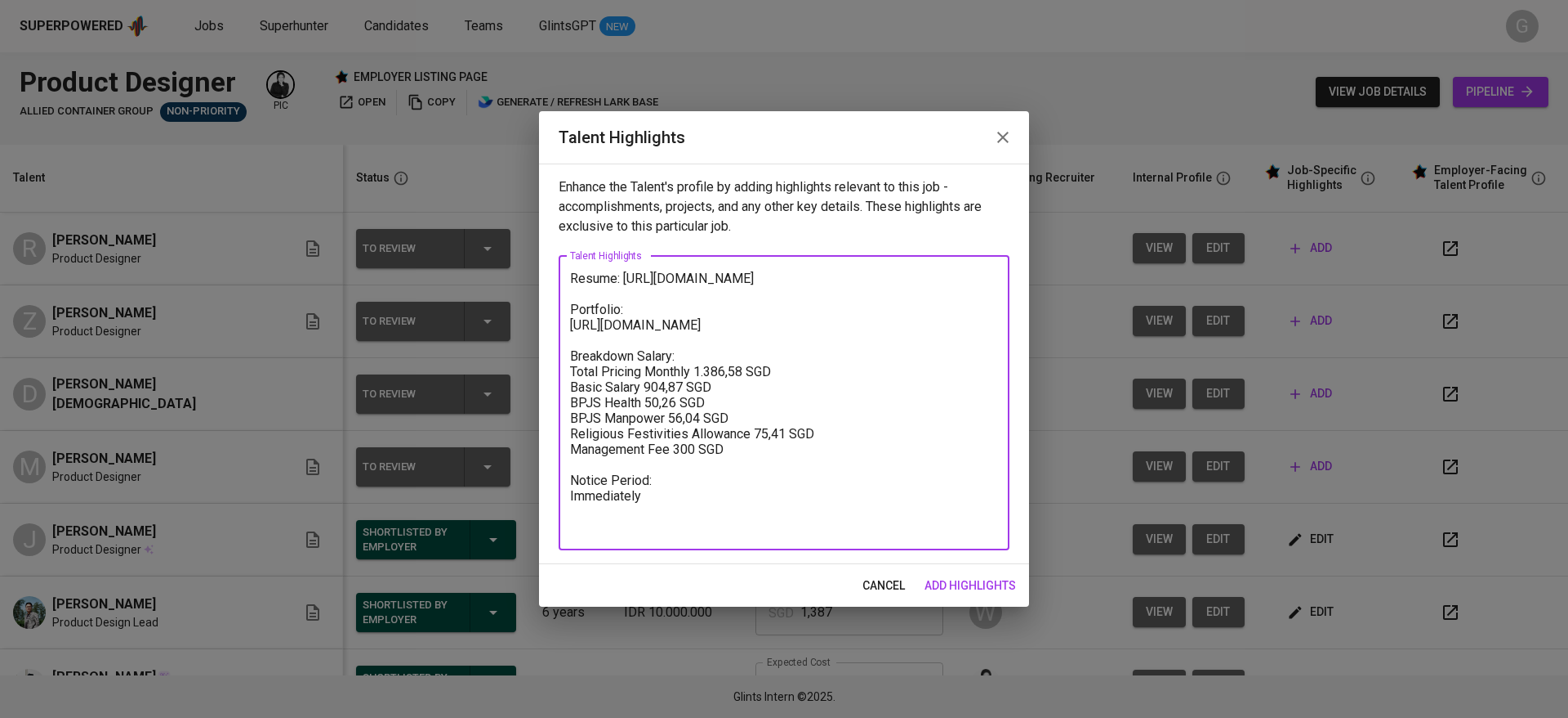
drag, startPoint x: 673, startPoint y: 529, endPoint x: 477, endPoint y: 528, distance: 196.0
click at [477, 528] on div "Talent Highlights Enhance the Talent's profile by adding highlights relevant to…" at bounding box center [784, 359] width 1568 height 718
drag, startPoint x: 818, startPoint y: 362, endPoint x: 501, endPoint y: 359, distance: 317.0
click at [501, 359] on div "Talent Highlights Enhance the Talent's profile by adding highlights relevant to…" at bounding box center [784, 359] width 1568 height 718
paste textarea "rezzaldy.framer.websit"
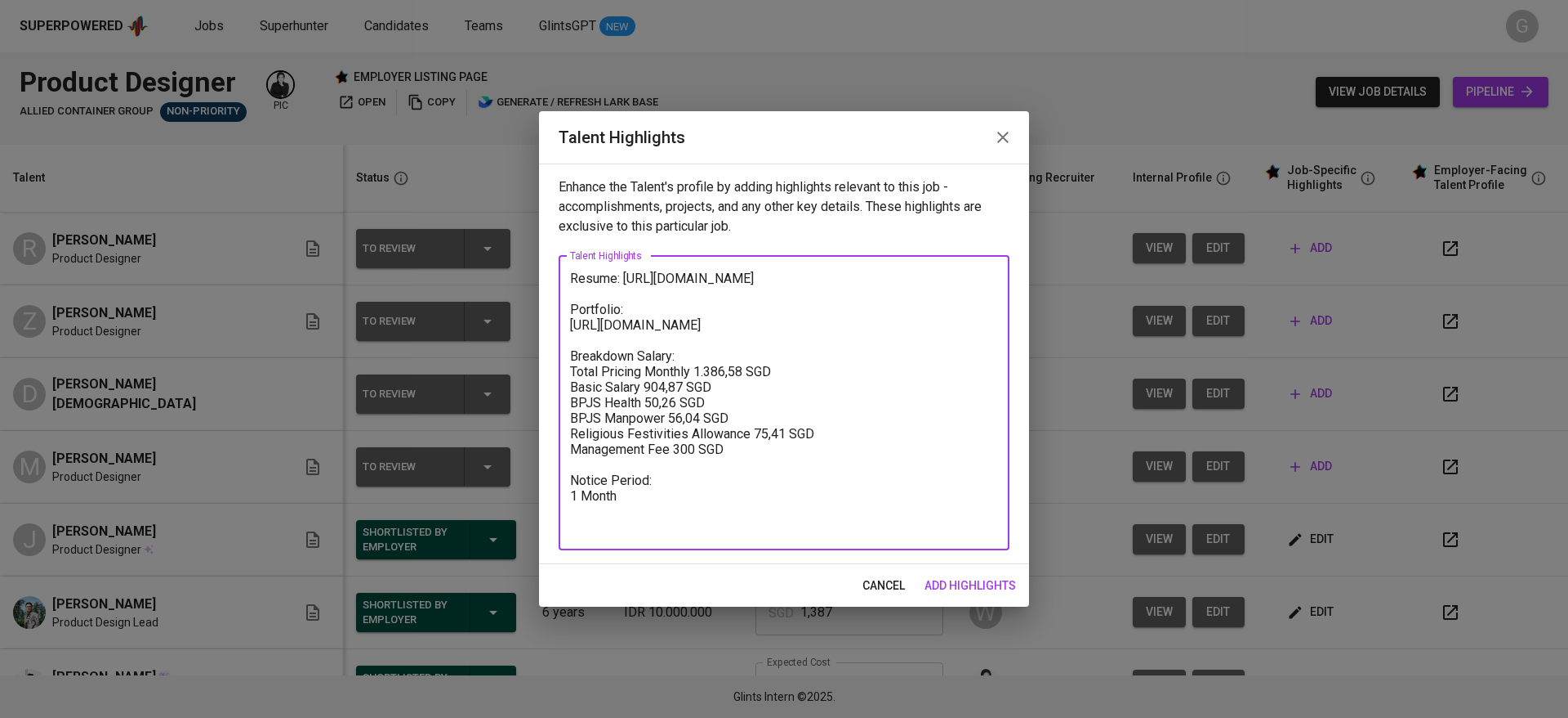
drag, startPoint x: 710, startPoint y: 303, endPoint x: 539, endPoint y: 294, distance: 171.2
click at [539, 294] on div "Enhance the Talent's profile by adding highlights relevant to this job - accomp…" at bounding box center [784, 364] width 490 height 401
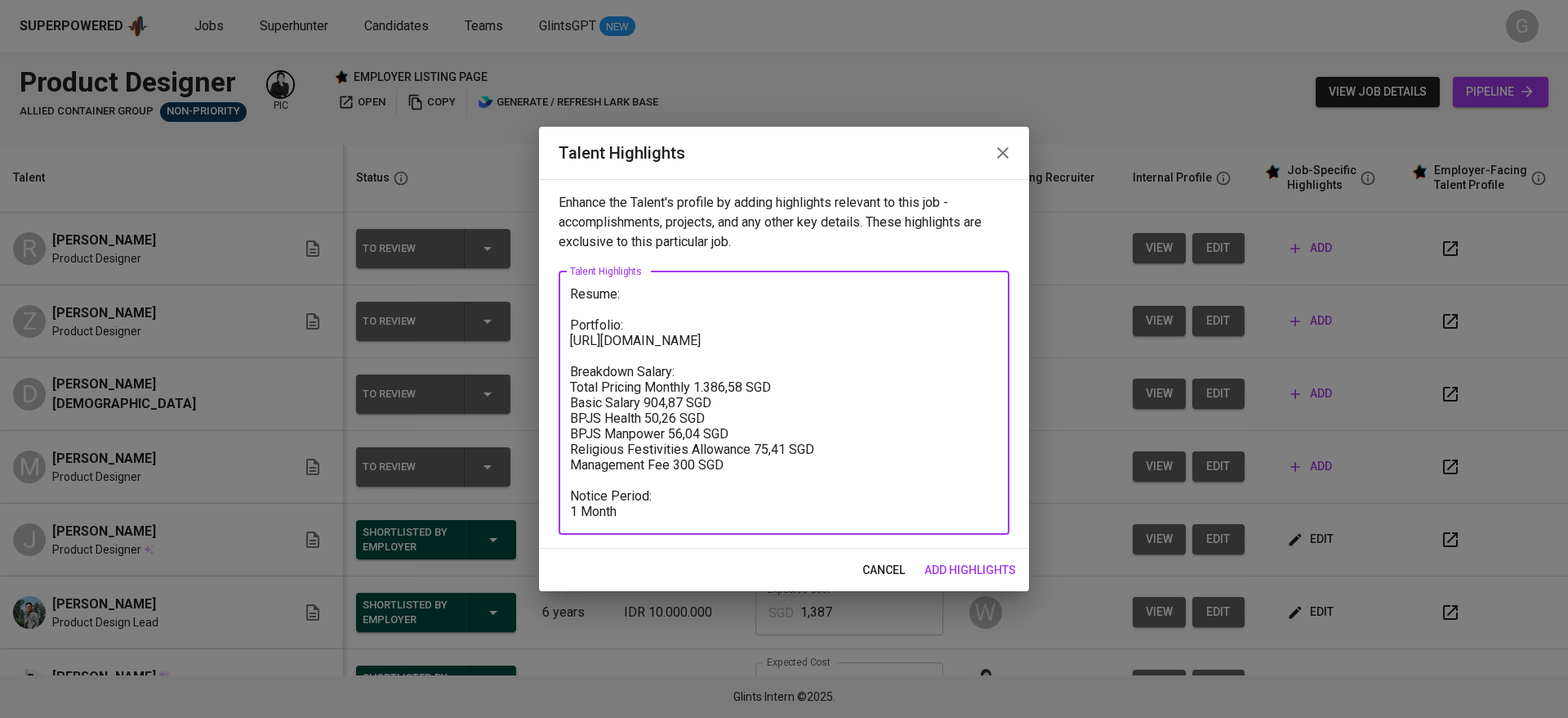
type textarea "Resume: Portfolio: https://rezzaldy.framer.website/ Breakdown Salary: Total Pri…"
click at [954, 563] on span "add highlights" at bounding box center [970, 569] width 92 height 20
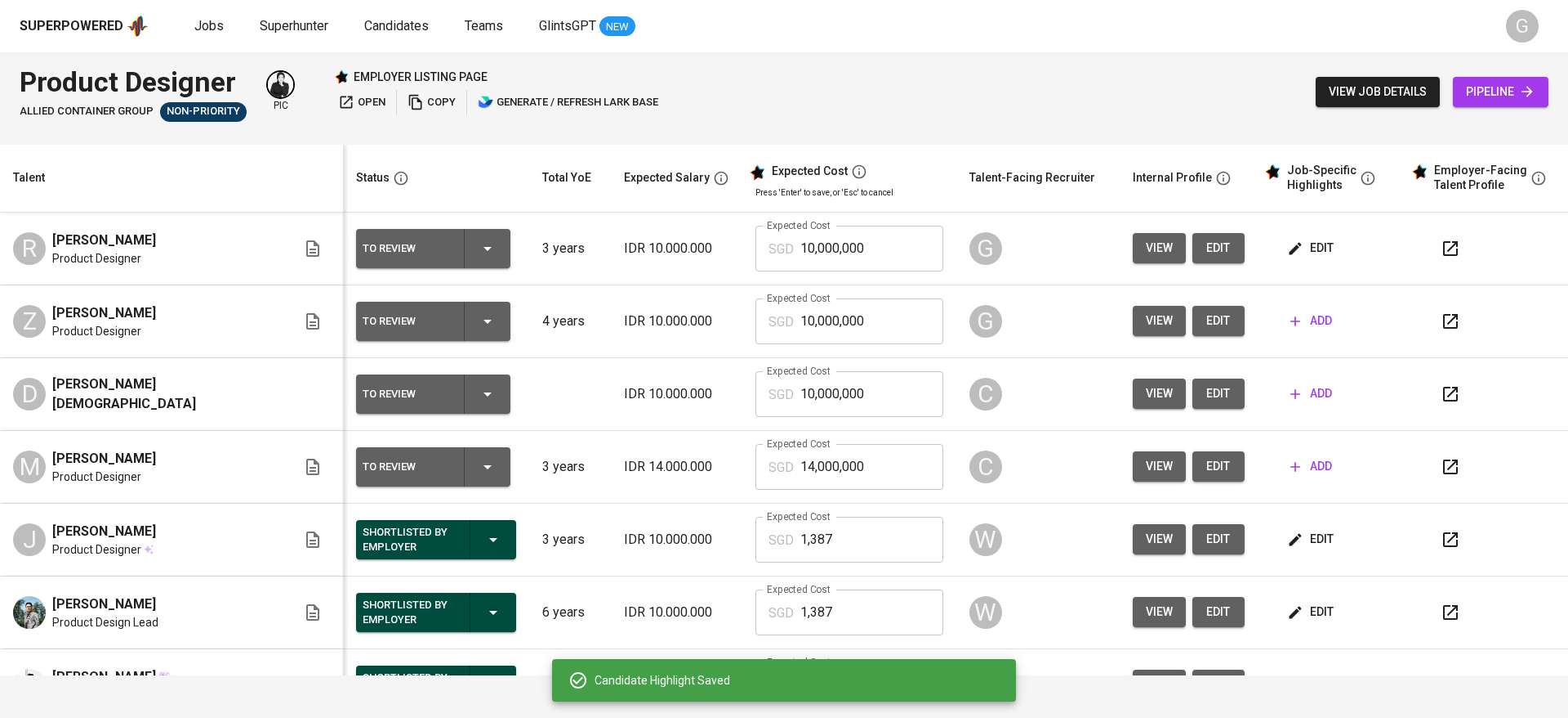
click at [1291, 322] on span "add" at bounding box center [1311, 321] width 41 height 20
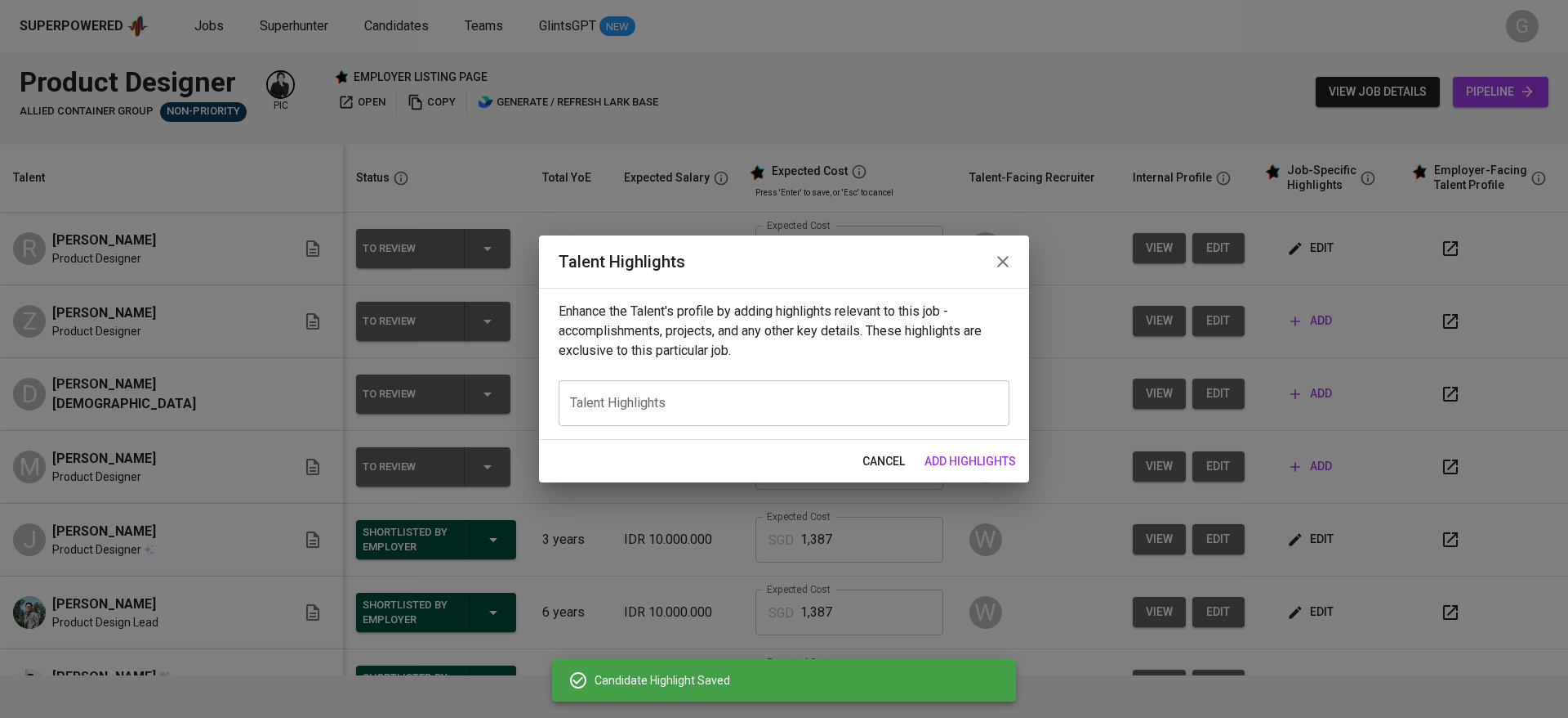
click at [809, 385] on div "x Talent Highlights" at bounding box center [784, 403] width 451 height 46
paste textarea "Resume: Portfolio: https://rezzaldy.framer.website/ Breakdown Salary: Total Pri…"
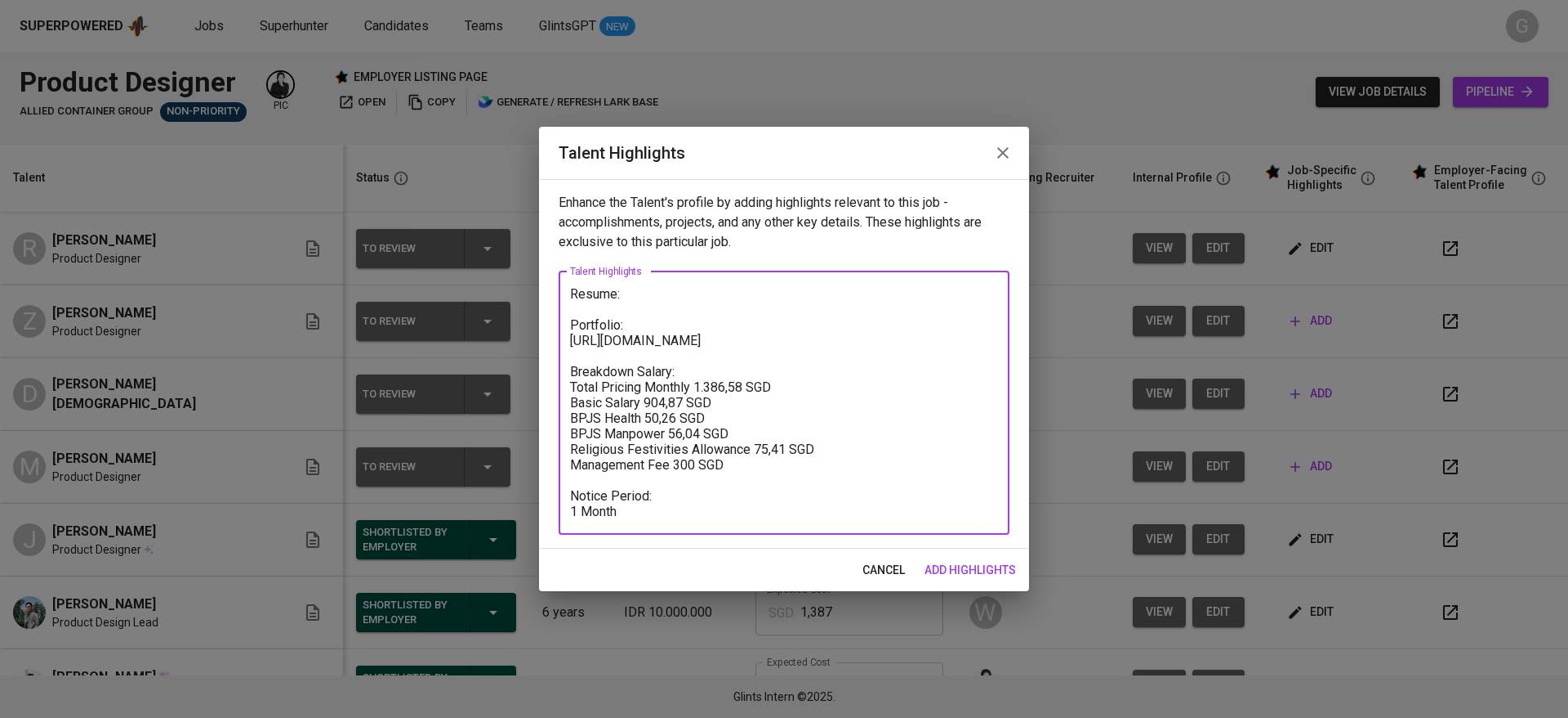
drag, startPoint x: 784, startPoint y: 344, endPoint x: 538, endPoint y: 345, distance: 246.0
click at [538, 345] on div "Talent Highlights Enhance the Talent's profile by adding highlights relevant to…" at bounding box center [784, 359] width 1568 height 718
paste textarea "drive.google.com/file/d/1cug9mlre3SA5oNae5XcgGj3tNeOyr6XR/view?usp=sharing"
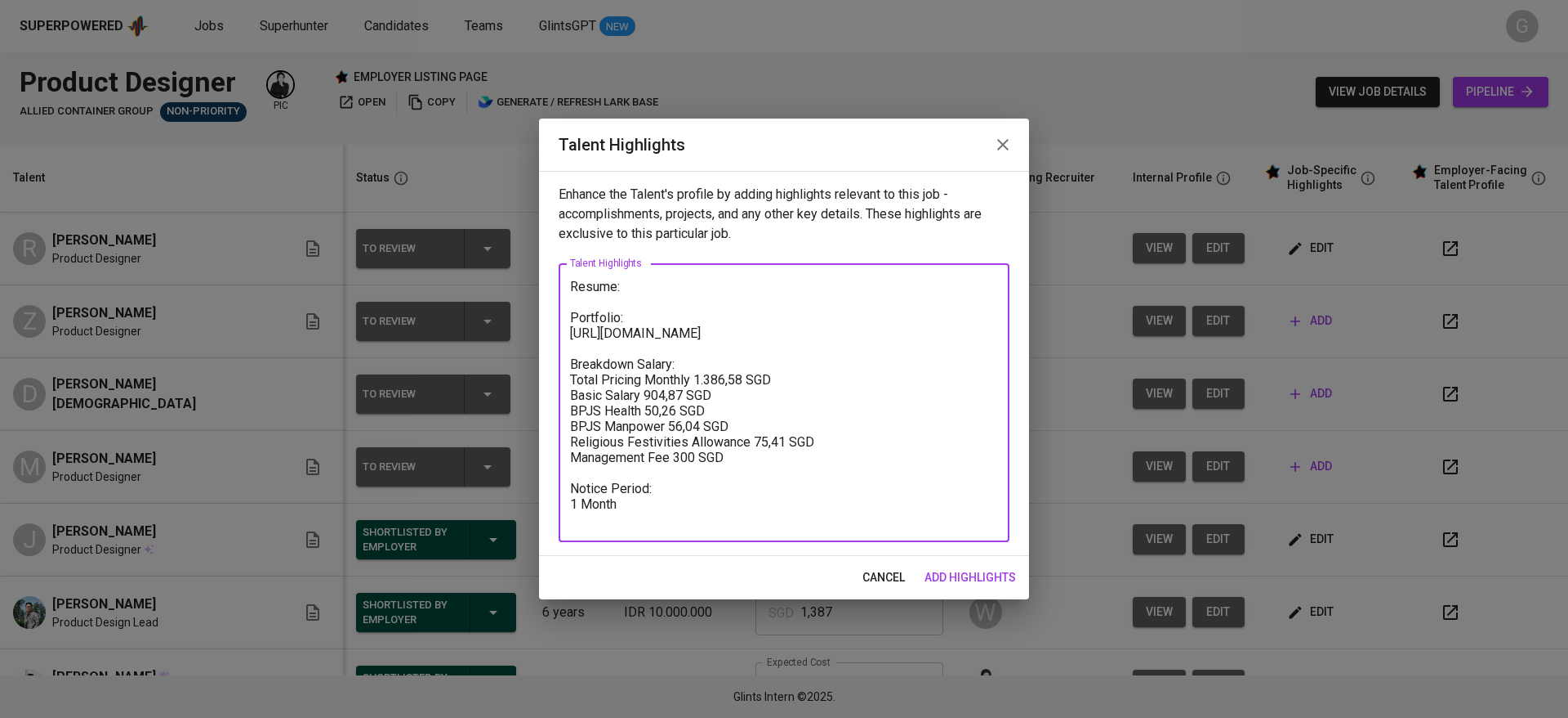
type textarea "Resume: Portfolio: https://drive.google.com/file/d/1cug9mlre3SA5oNae5XcgGj3tNeO…"
click at [979, 567] on span "add highlights" at bounding box center [970, 577] width 92 height 20
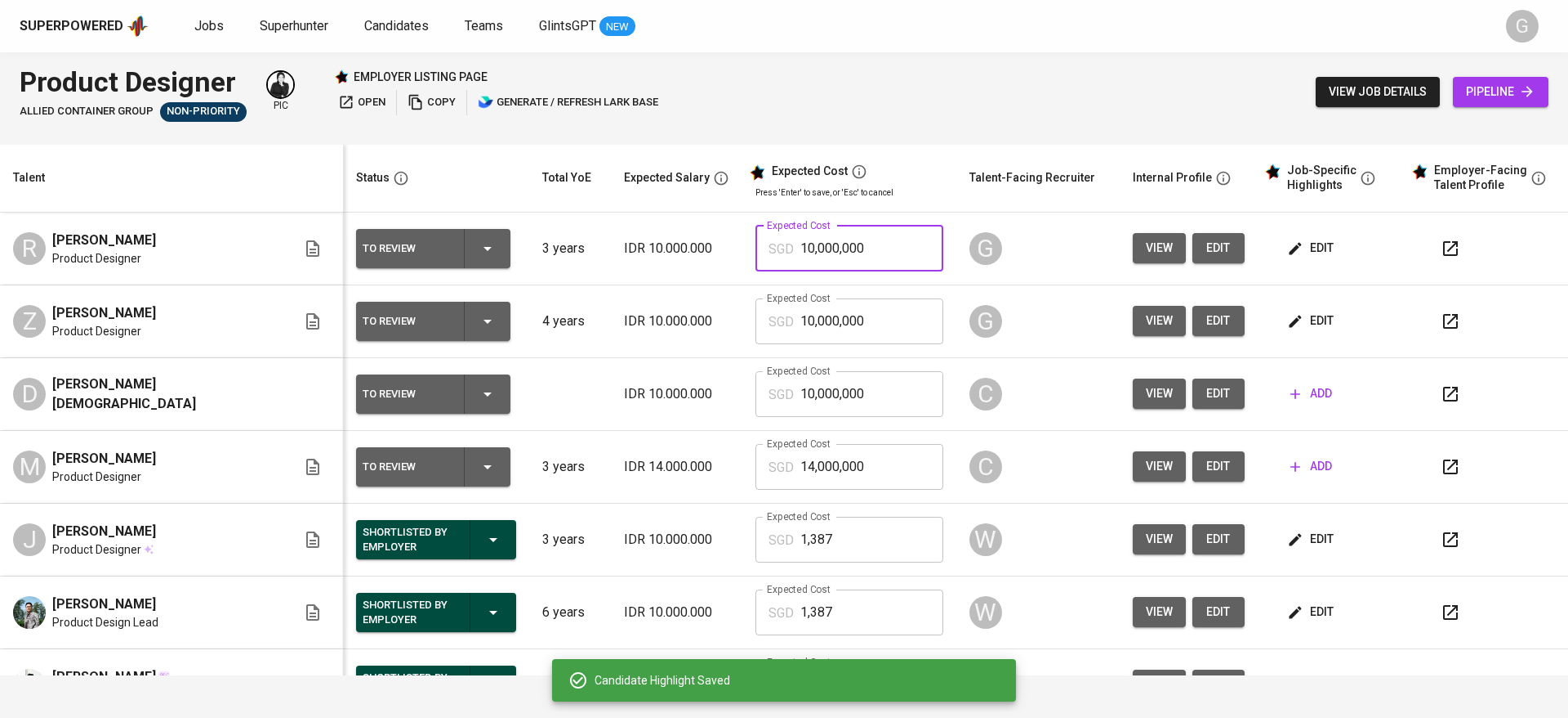
drag, startPoint x: 836, startPoint y: 249, endPoint x: 657, endPoint y: 259, distance: 179.3
click at [657, 259] on tr "R Rezza Aldy Sofyan Product Designer To Review 3 years IDR 10.000.000 Expected …" at bounding box center [784, 248] width 1568 height 73
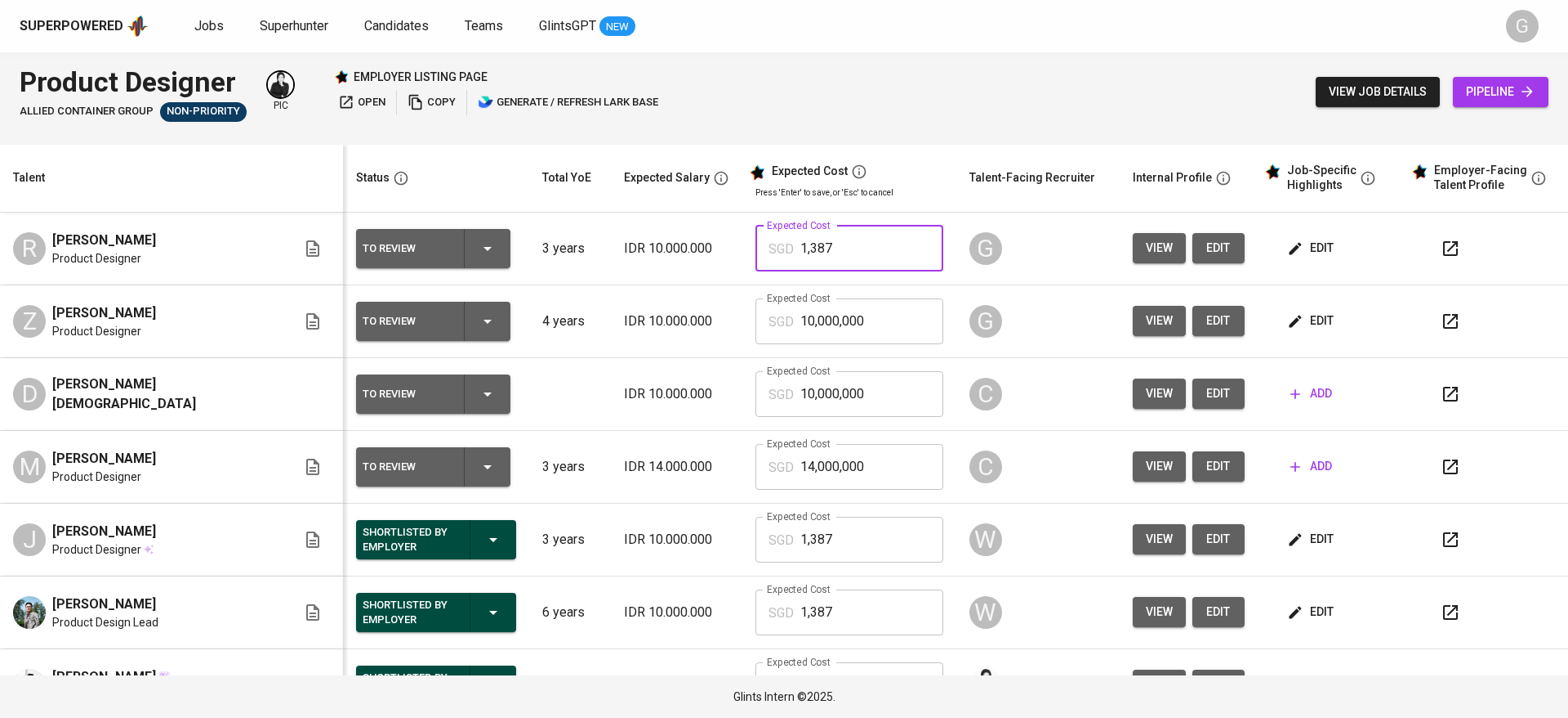
type input "1,387"
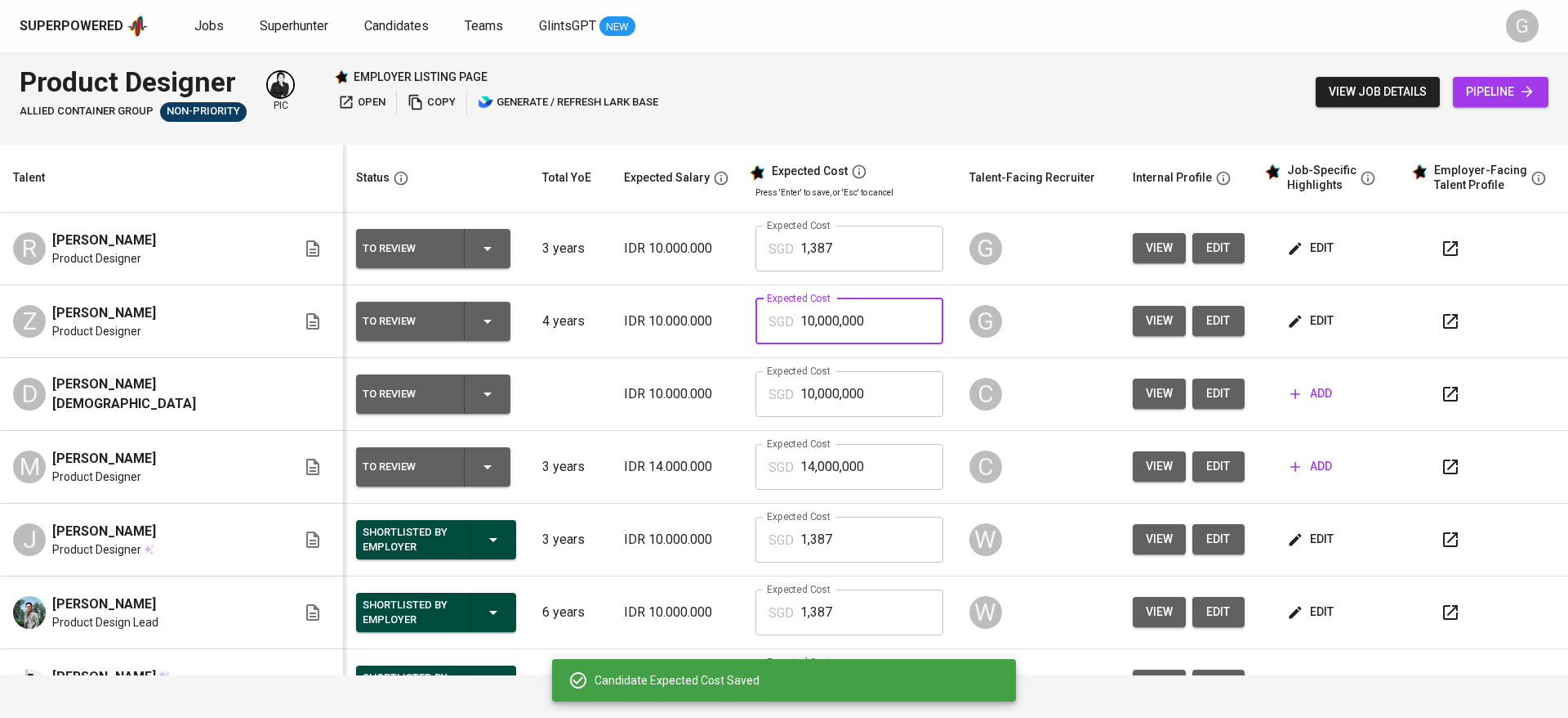
click at [618, 329] on tr "Z Zarnold Aziz Product Designer To Review 4 years IDR 10.000.000 Expected Cost …" at bounding box center [784, 322] width 1568 height 73
type input "1,387"
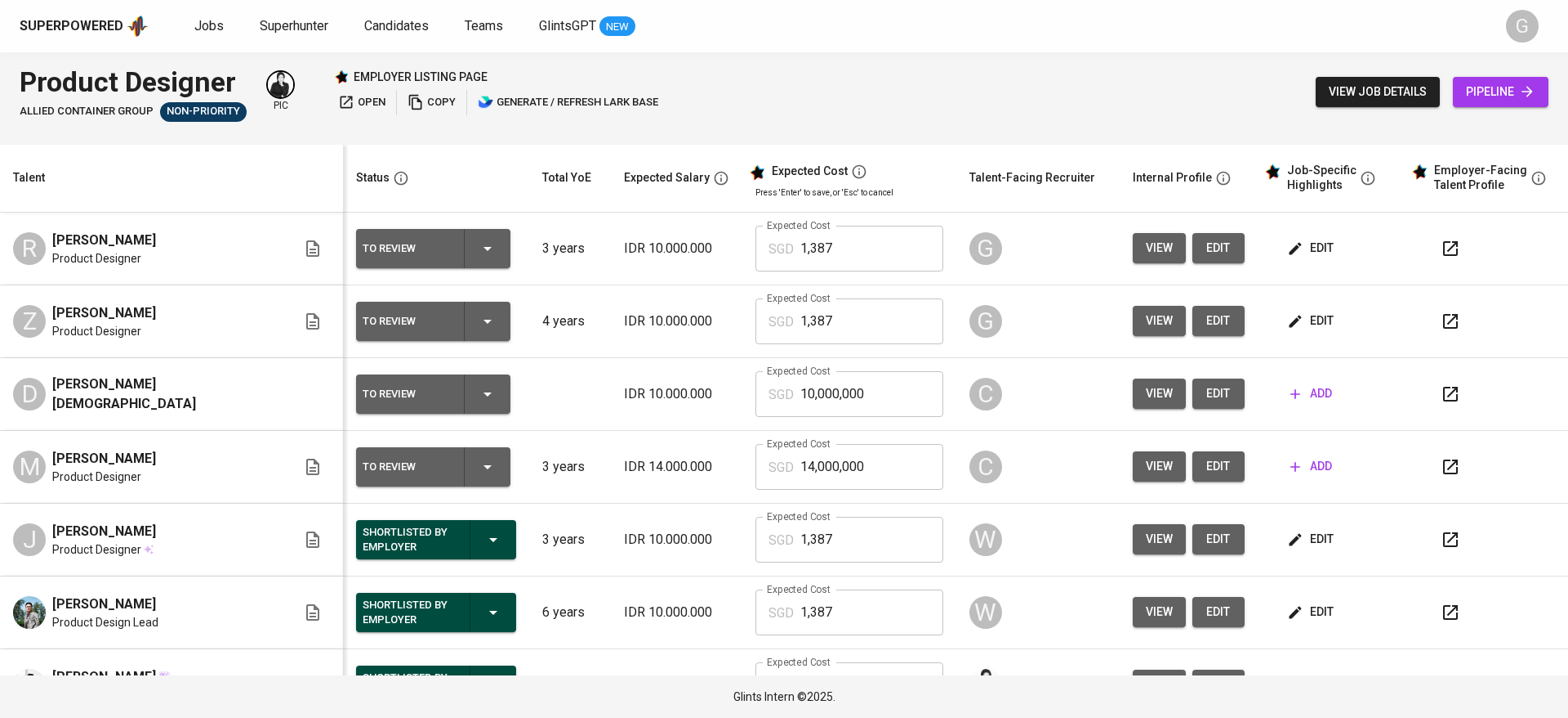
click at [137, 194] on th "Talent" at bounding box center [172, 178] width 343 height 68
click at [1286, 236] on button "edit" at bounding box center [1312, 248] width 56 height 30
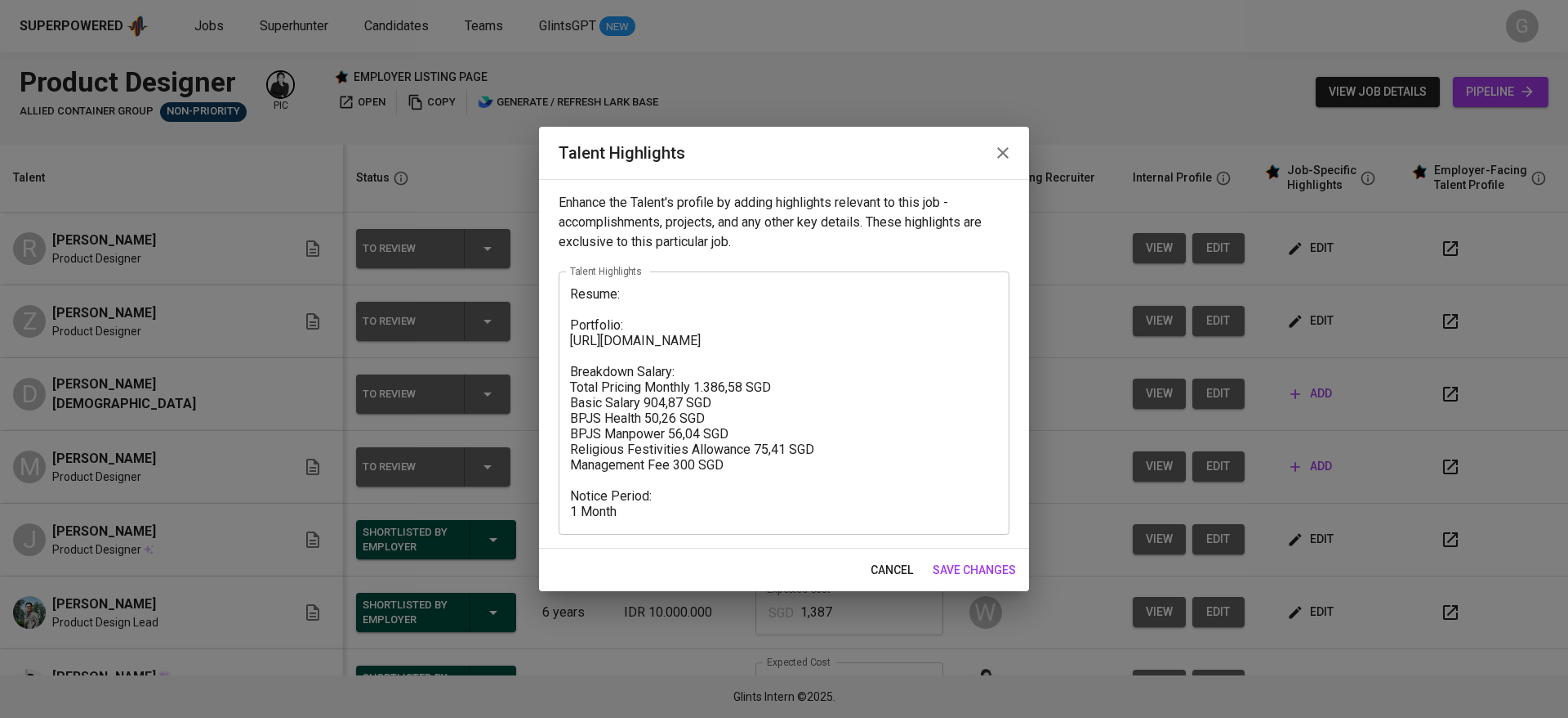
click at [569, 293] on div "Resume: Portfolio: [URL][DOMAIN_NAME] Breakdown Salary: Total Pricing Monthly 1…" at bounding box center [784, 403] width 451 height 263
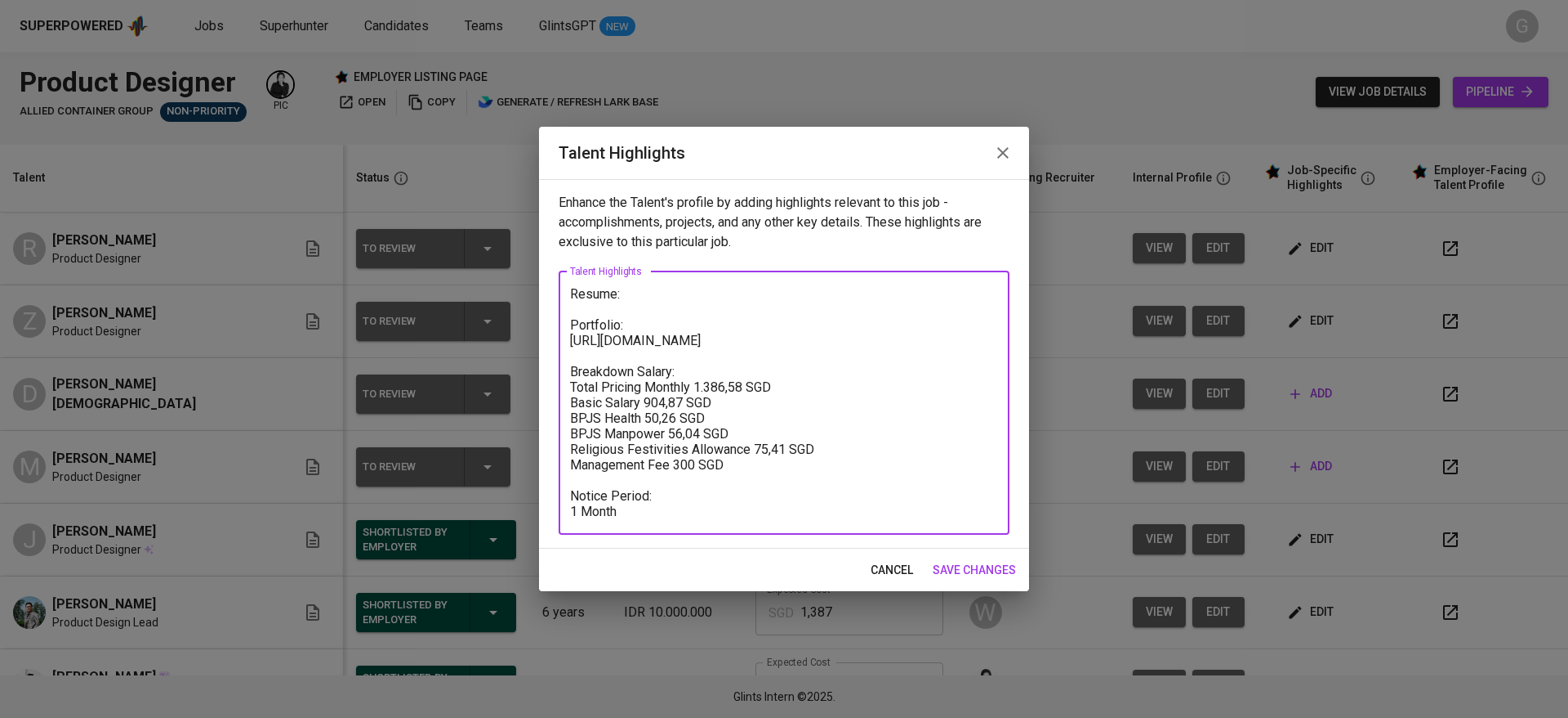
paste textarea "Lorem Ipsu Dolors am c Adipisc Elitsedd eius tempor inci utlab et doloremagn al…"
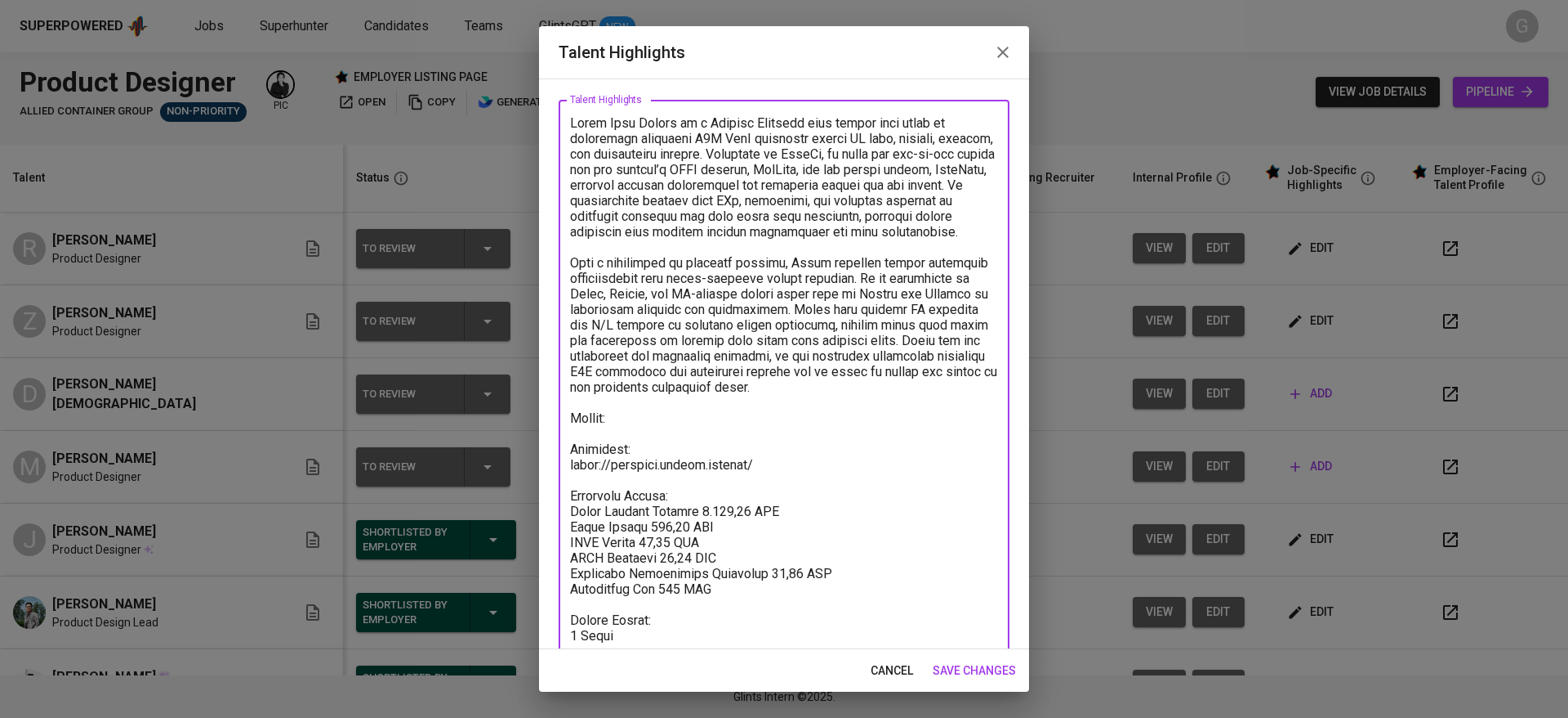
scroll to position [125, 0]
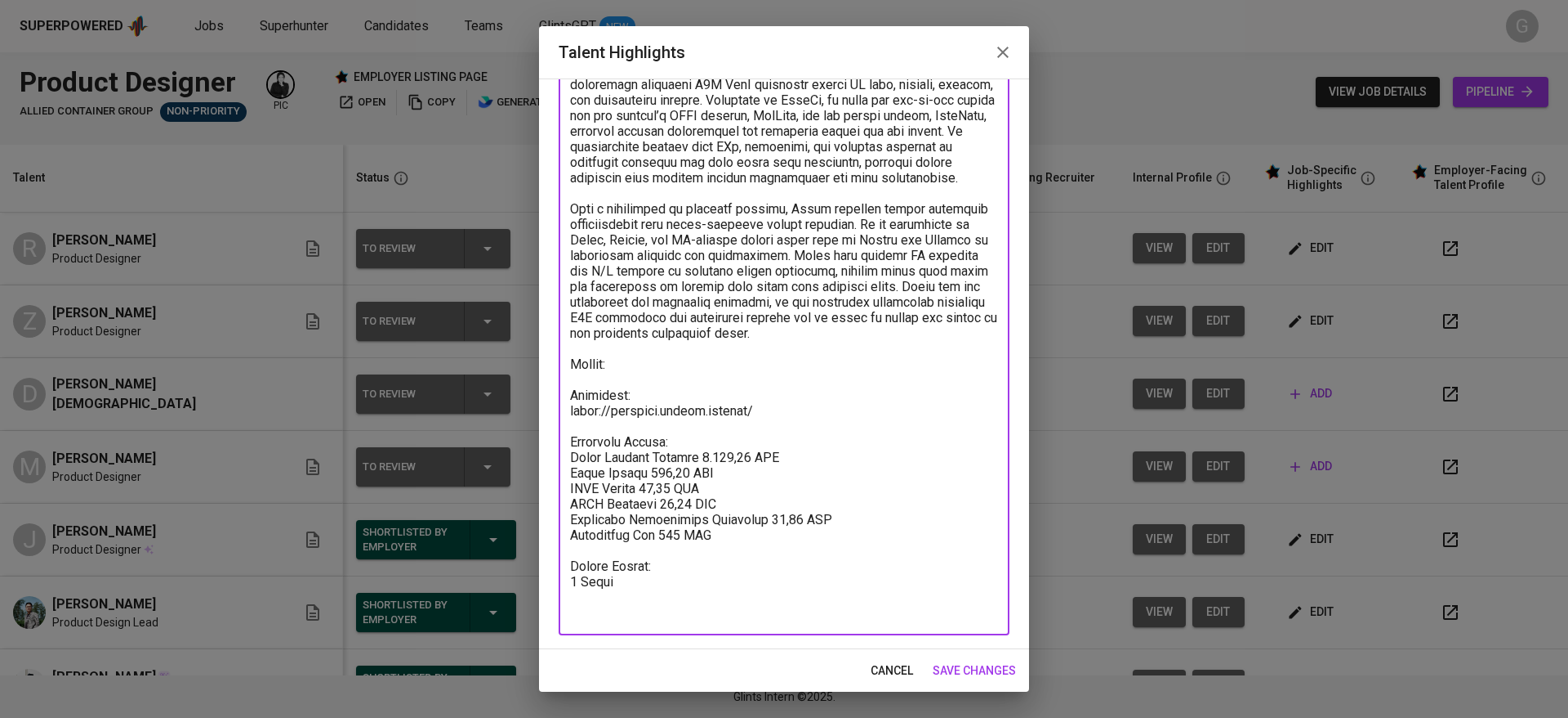
drag, startPoint x: 645, startPoint y: 614, endPoint x: 644, endPoint y: 624, distance: 10.0
click at [644, 616] on textarea at bounding box center [784, 341] width 428 height 559
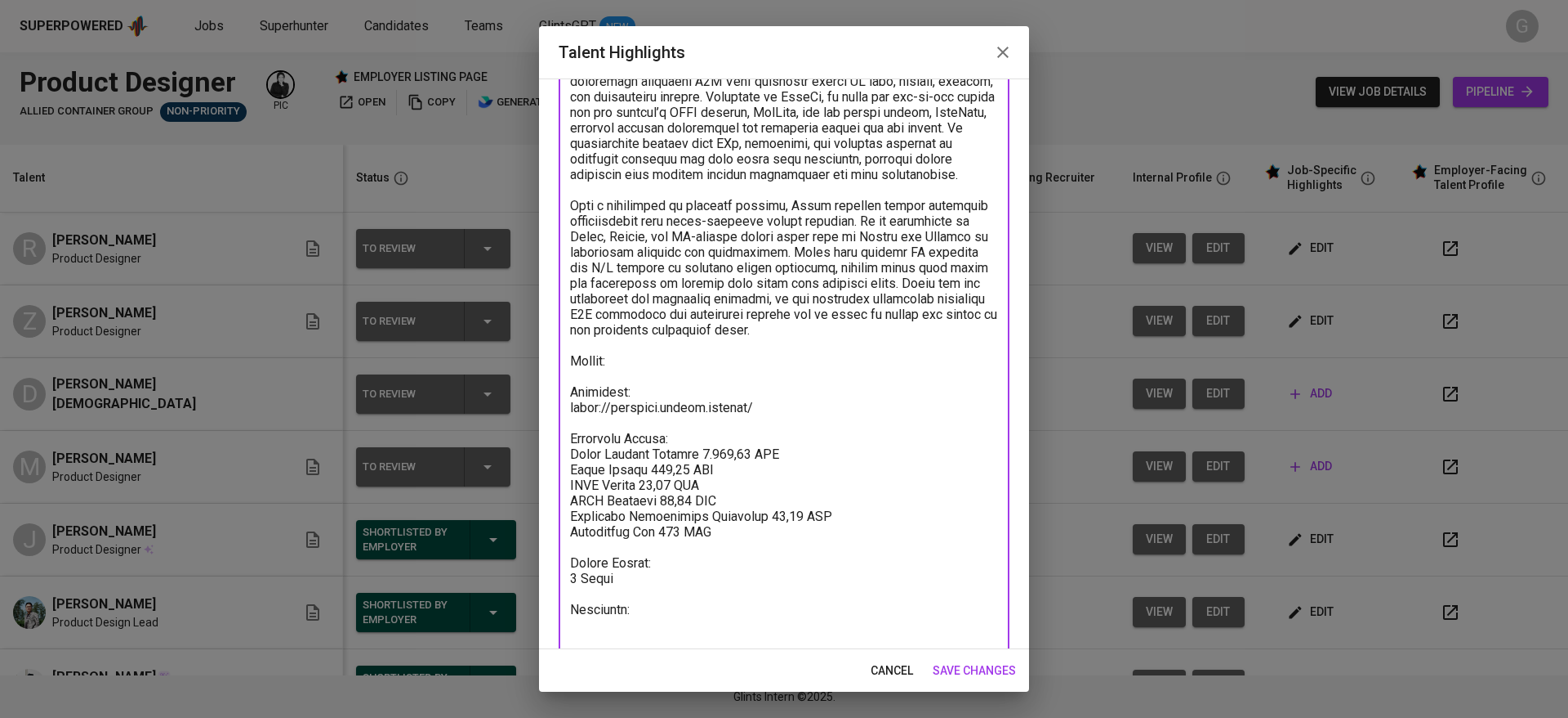
paste textarea "[URL][DOMAIN_NAME]"
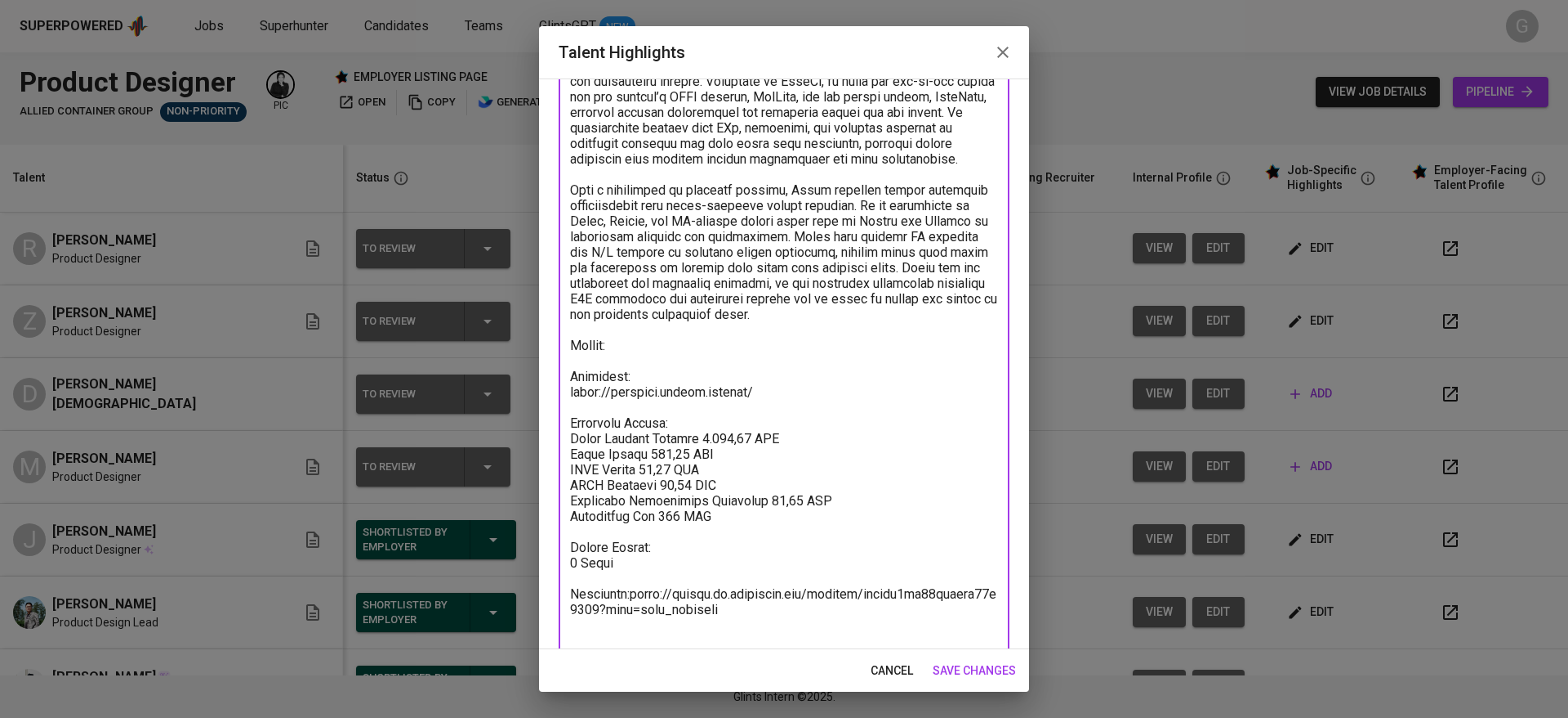
click at [636, 626] on textarea at bounding box center [784, 344] width 428 height 605
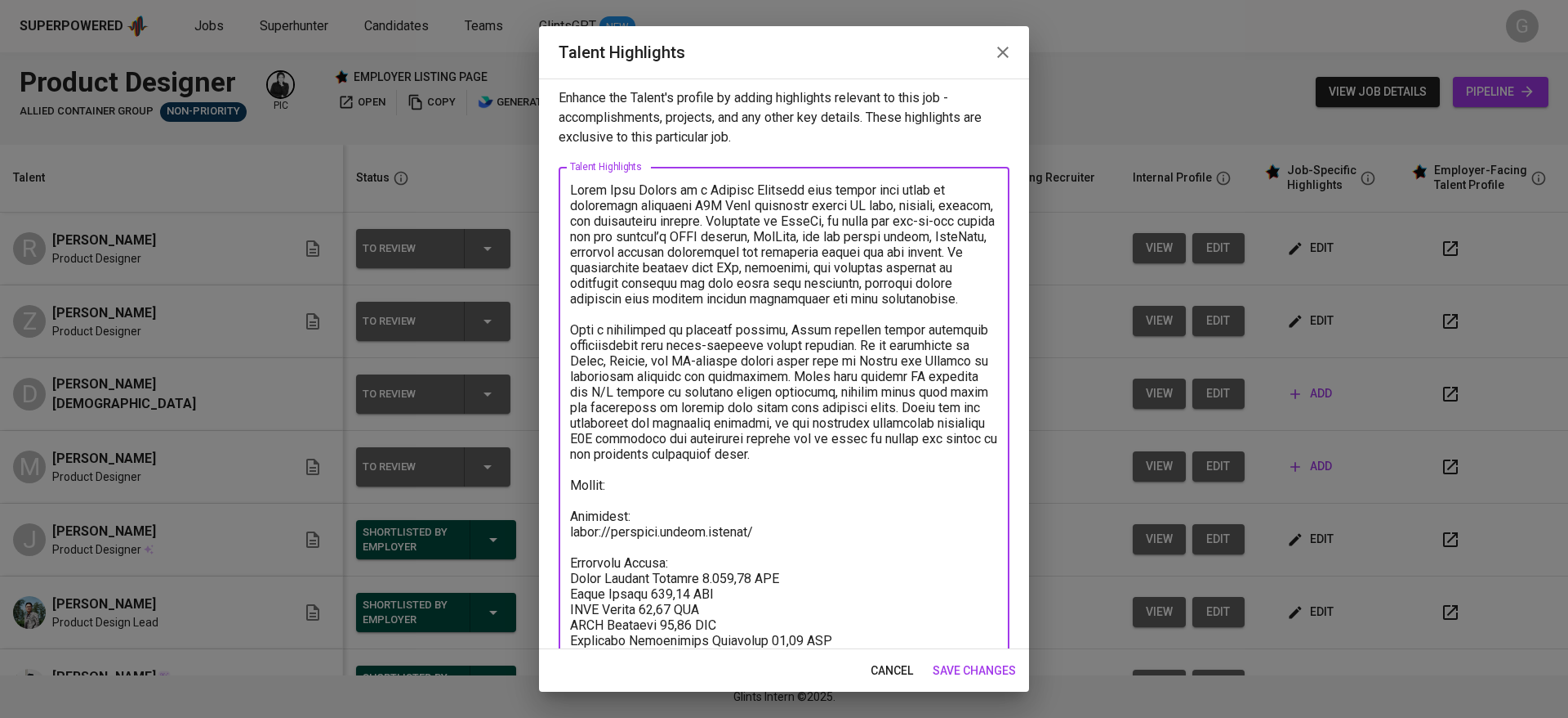
scroll to position [0, 0]
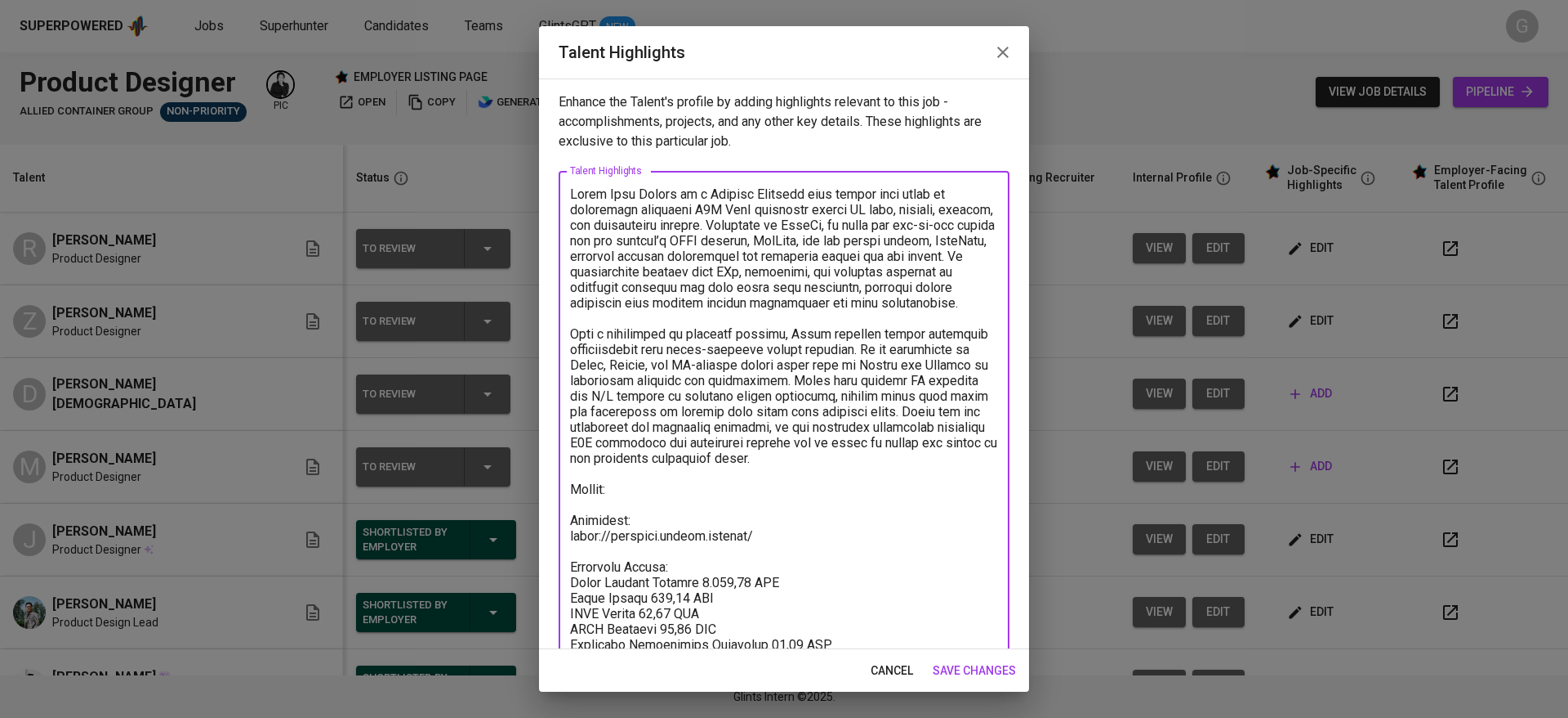
drag, startPoint x: 608, startPoint y: 196, endPoint x: 677, endPoint y: 188, distance: 69.5
click at [677, 188] on textarea at bounding box center [784, 497] width 428 height 621
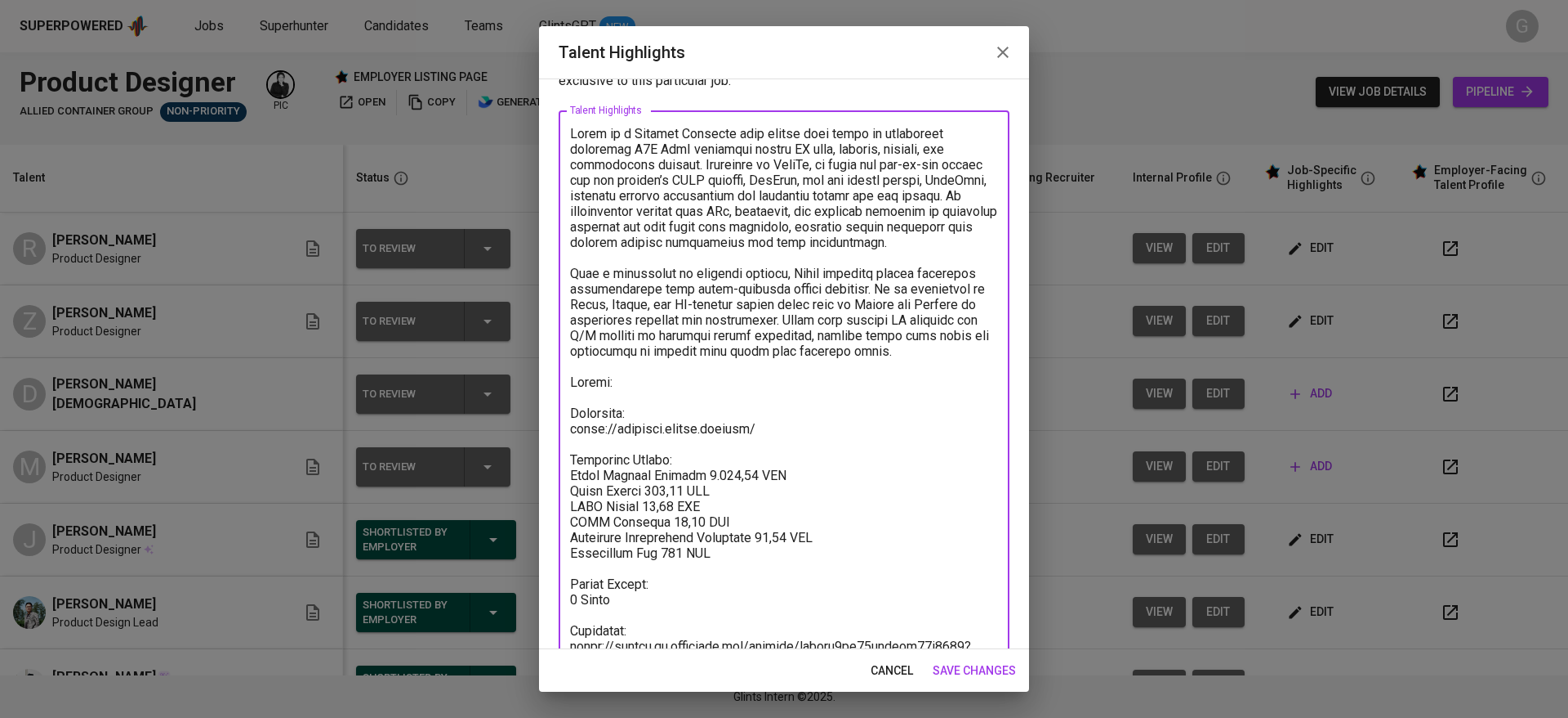
scroll to position [141, 0]
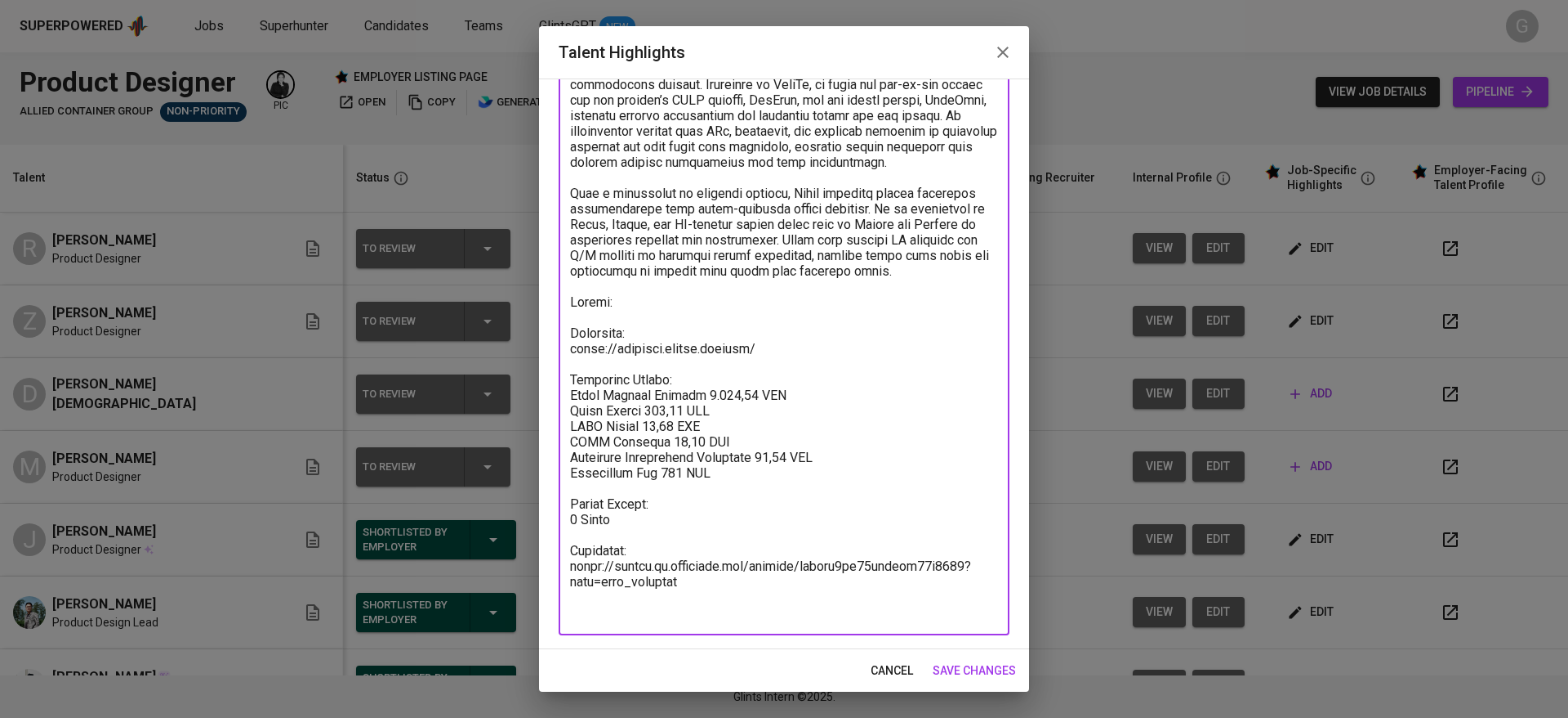
type textarea "Lorem ip d Sitamet Consecte adip elitse doei tempo in utlaboreet doloremag A8E …"
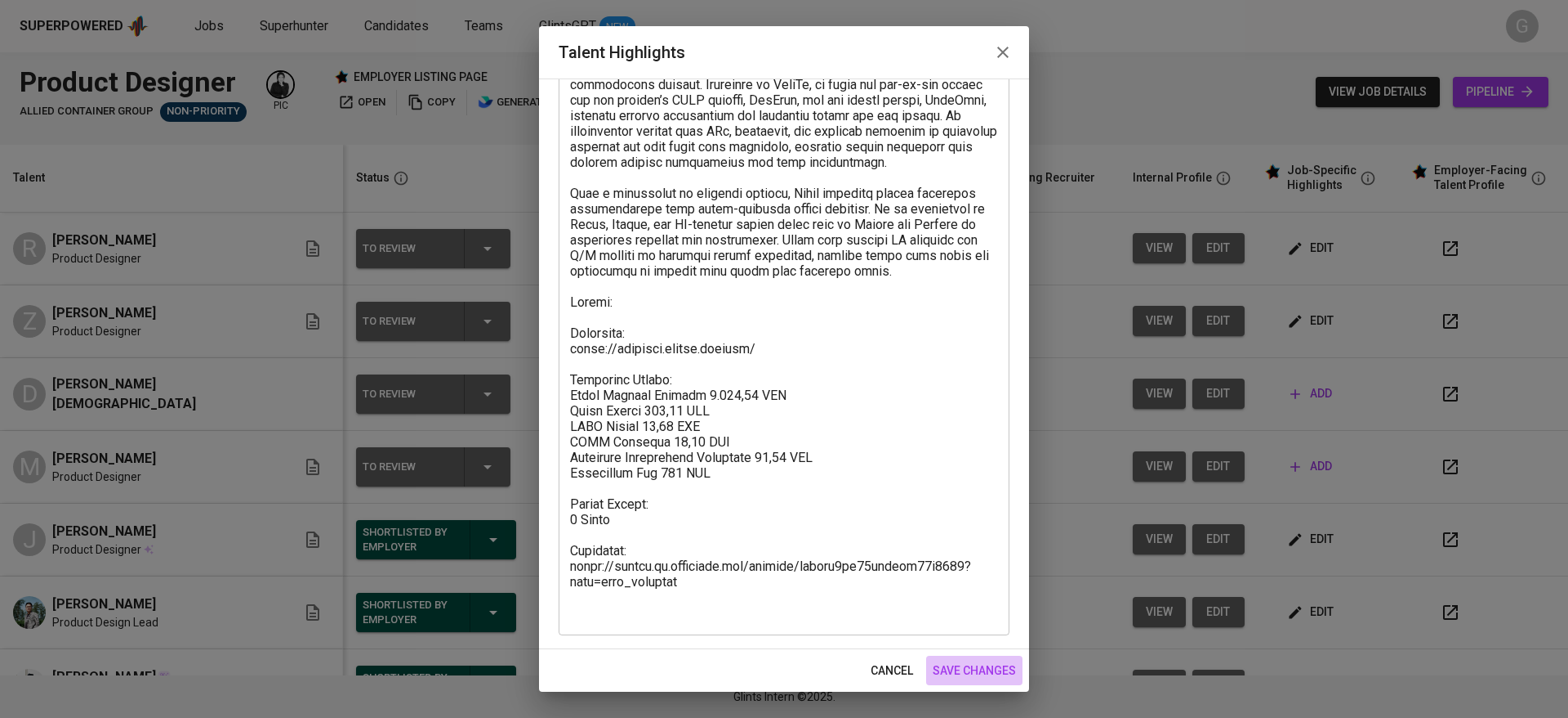
click at [946, 667] on span "save changes" at bounding box center [974, 670] width 84 height 20
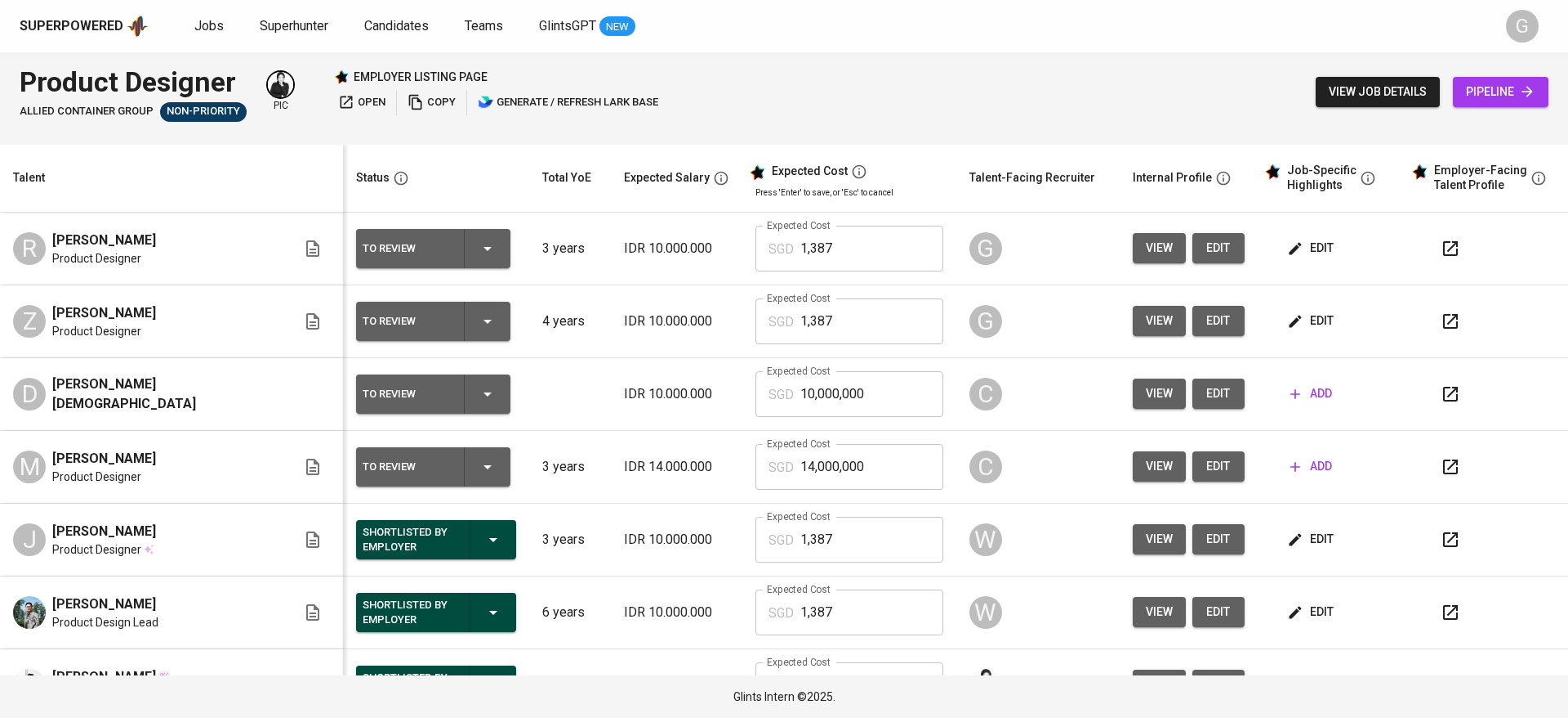
click at [1291, 318] on span "edit" at bounding box center [1312, 321] width 43 height 20
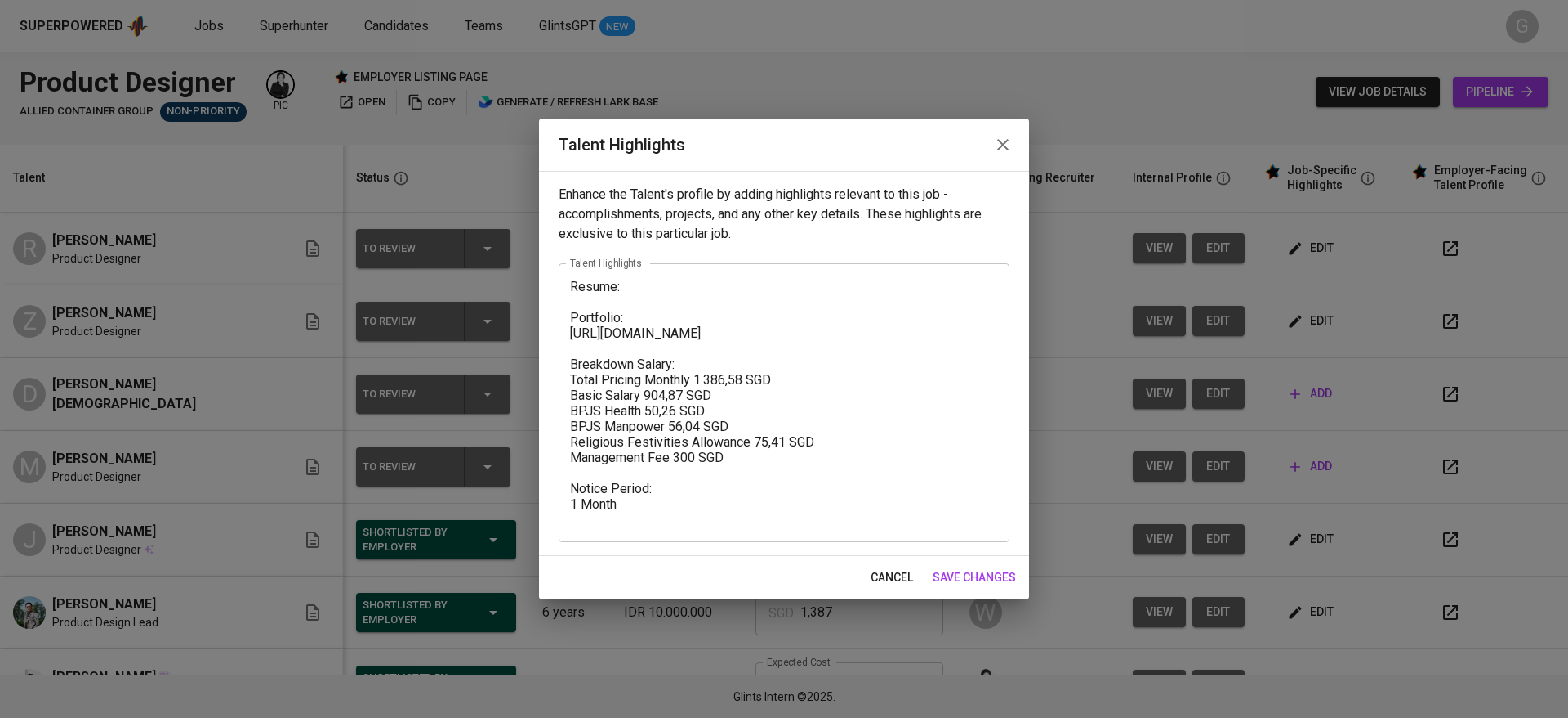
click at [571, 288] on textarea "Resume: Portfolio: [URL][DOMAIN_NAME] Breakdown Salary: Total Pricing Monthly 1…" at bounding box center [784, 403] width 428 height 248
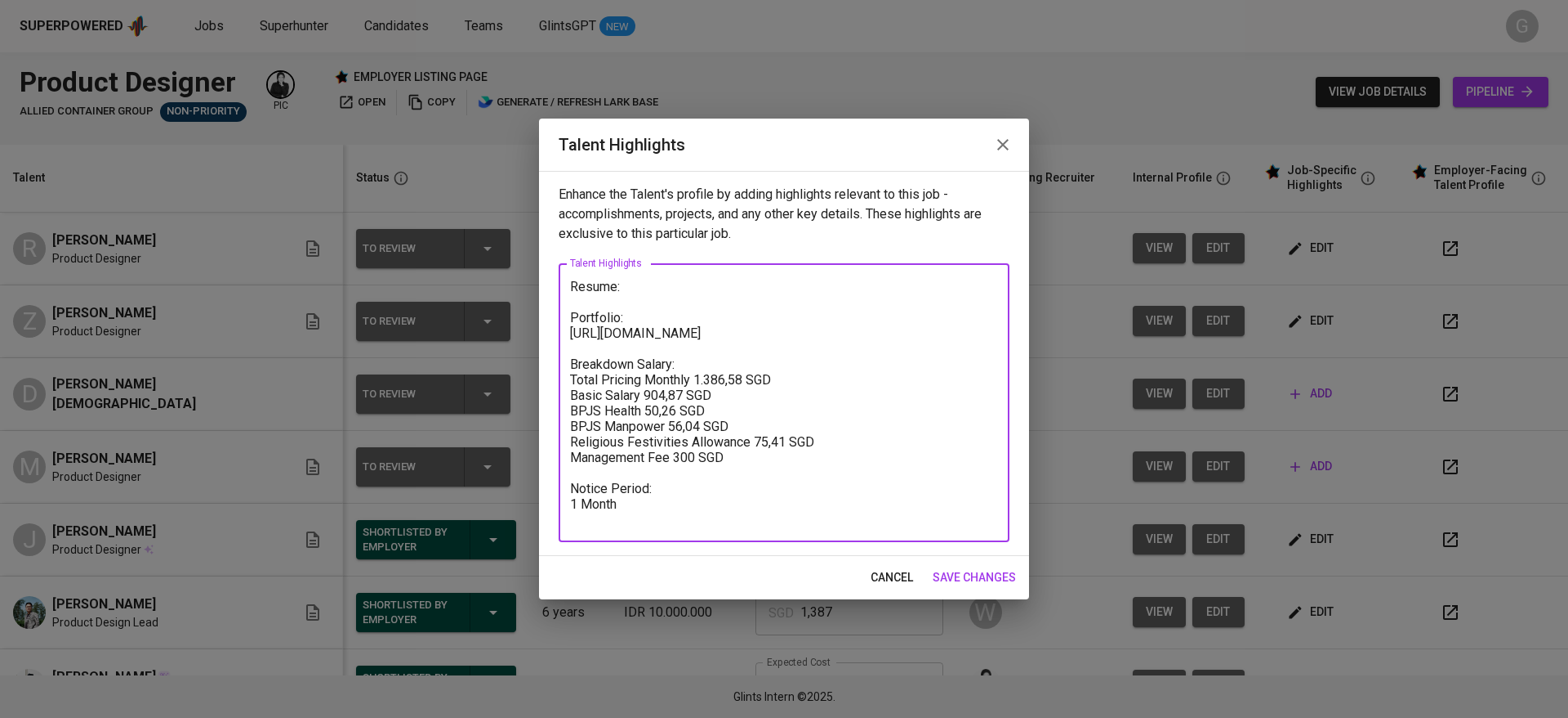
paste textarea "[PERSON_NAME] is a Product Designer with over 5 years of experience specializin…"
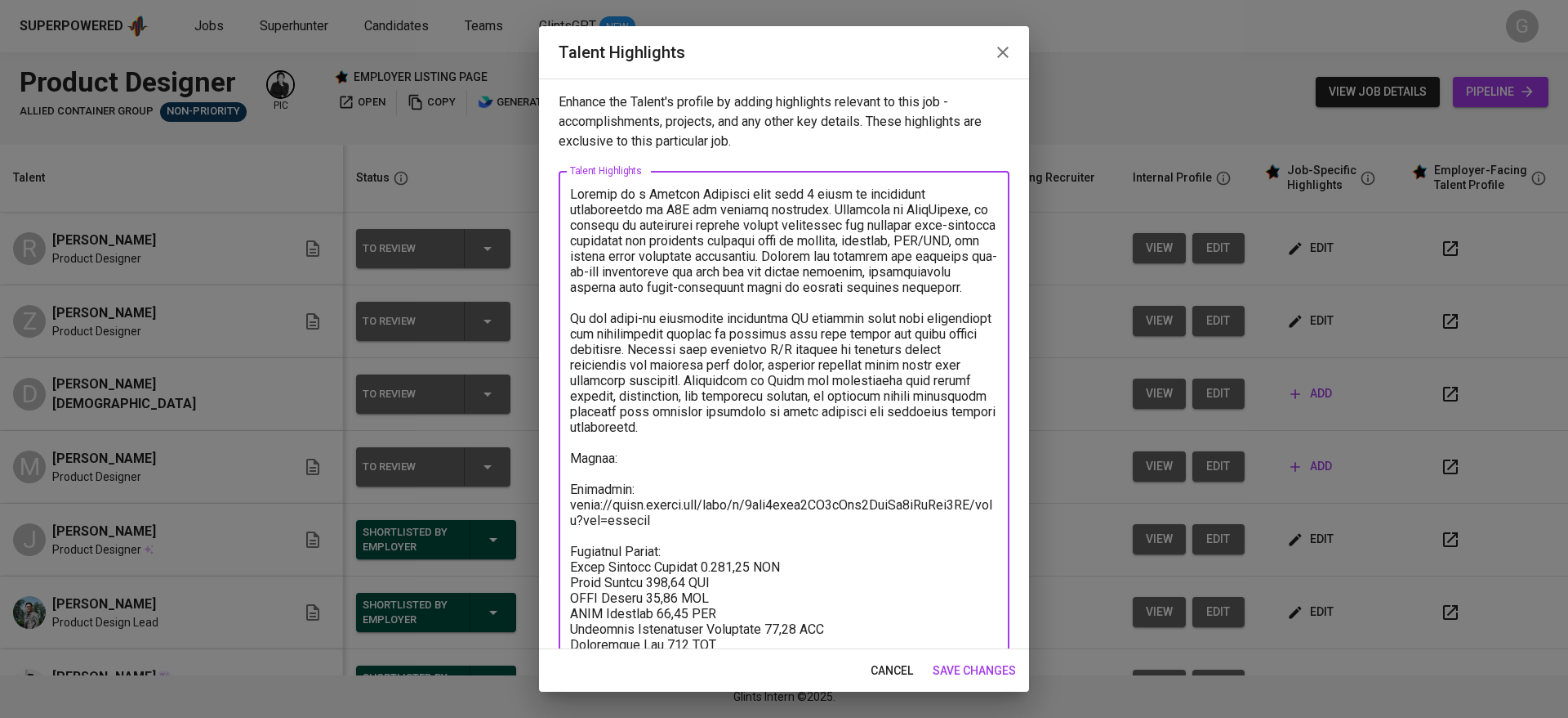
drag, startPoint x: 689, startPoint y: 246, endPoint x: 811, endPoint y: 286, distance: 128.4
click at [808, 282] on textarea at bounding box center [784, 450] width 428 height 528
click at [820, 303] on textarea at bounding box center [784, 450] width 428 height 528
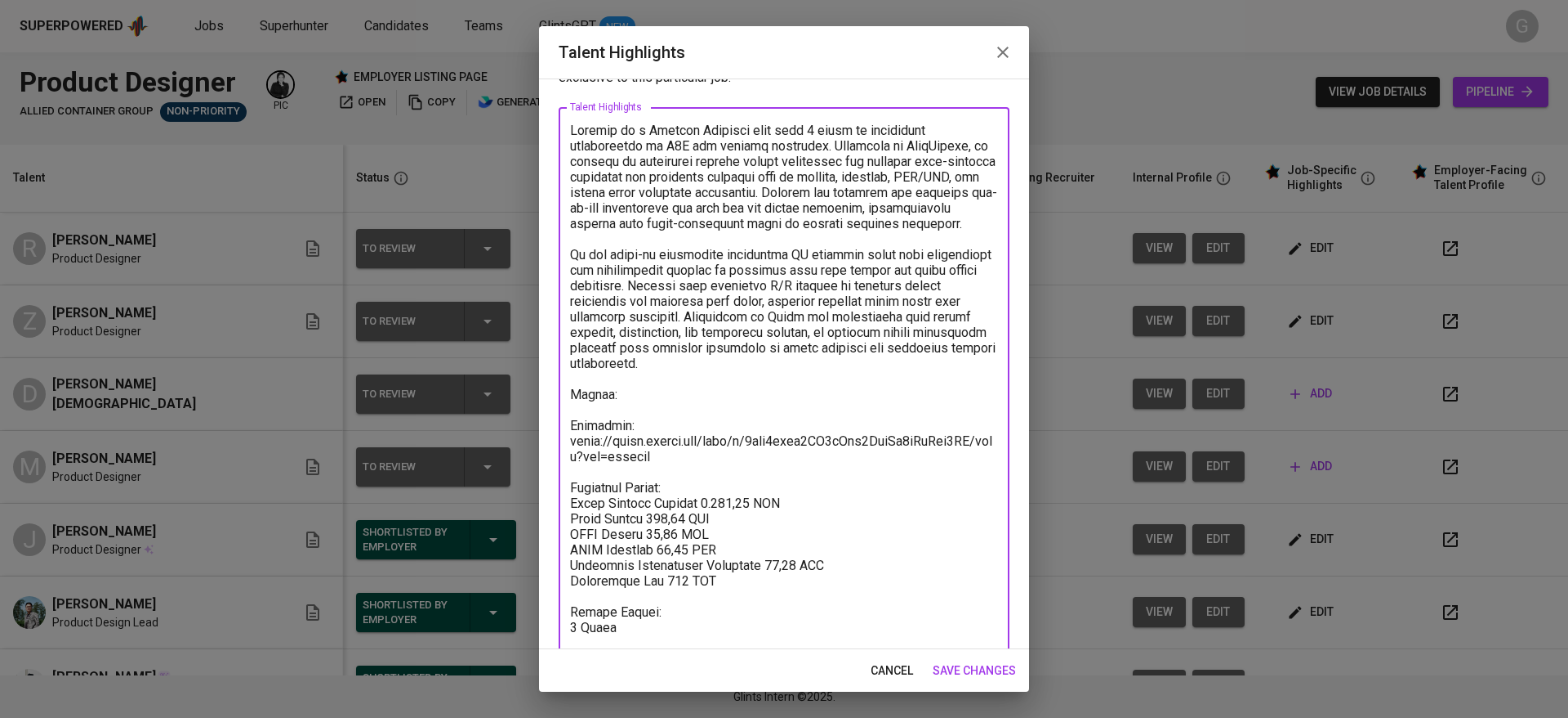
scroll to position [94, 0]
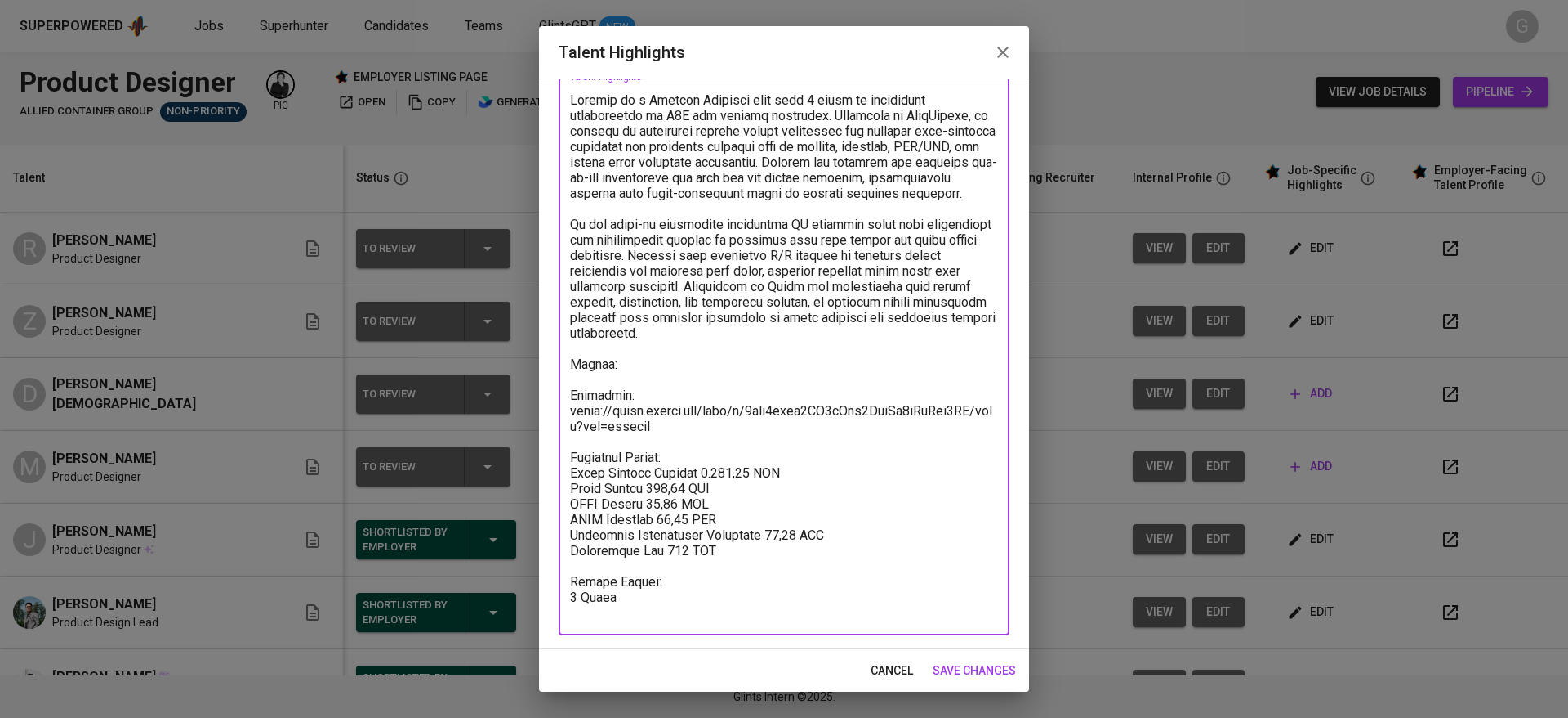
click at [917, 611] on textarea at bounding box center [784, 356] width 428 height 528
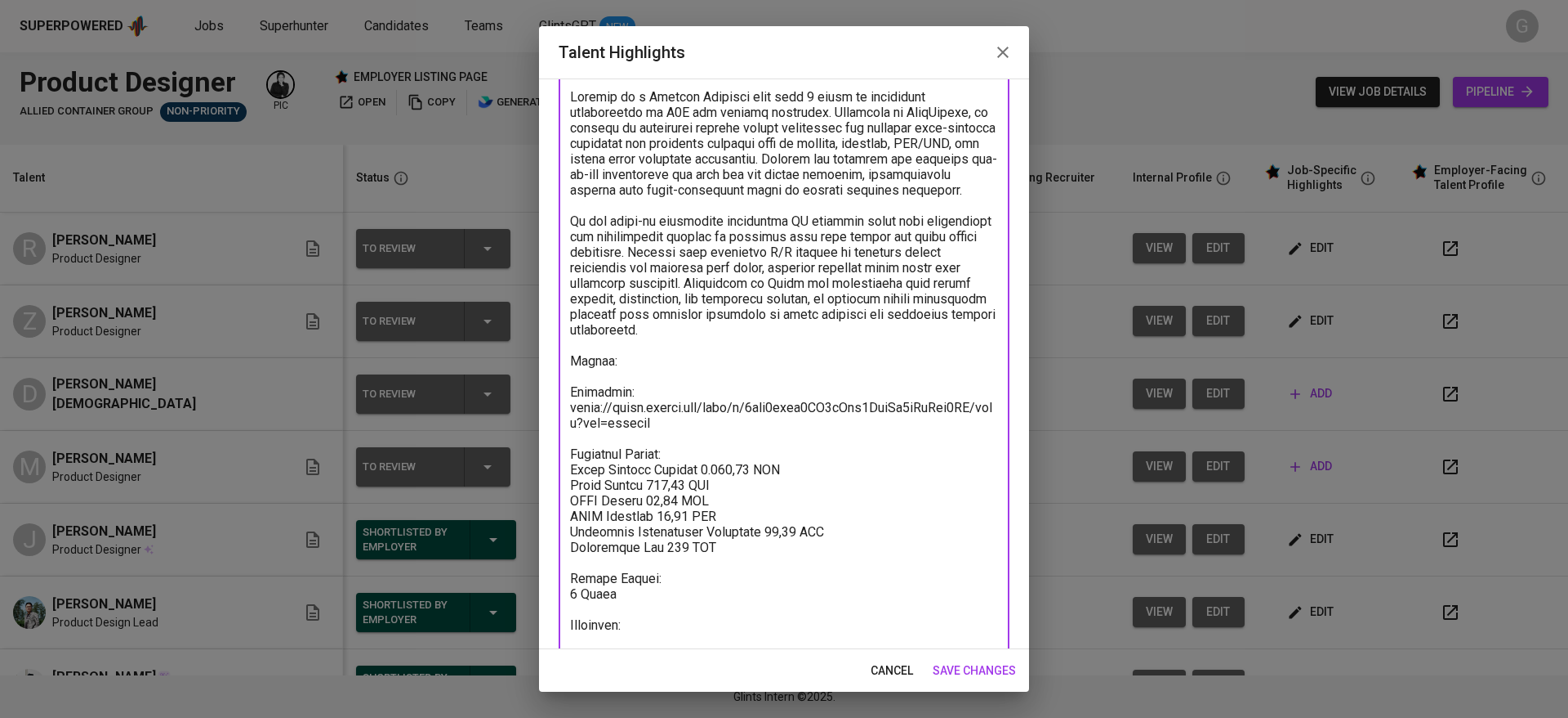
paste textarea "https://glints.sg.larksuite.com/minutes/obsghl9dh833c61hnd2ql7z3?from=from_copy…"
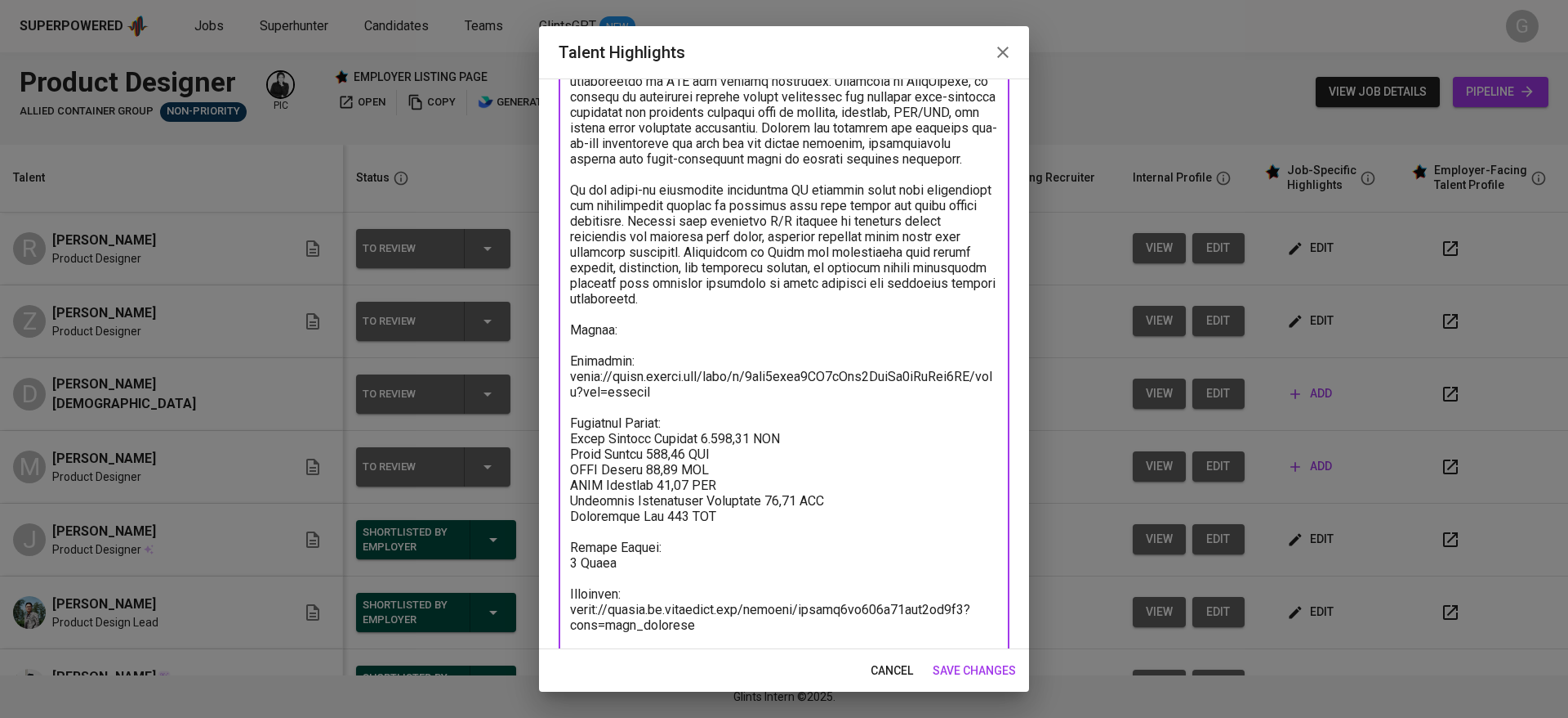
type textarea "Zarnold is a Product Designer with over 5 years of experience specializing in B…"
click at [967, 675] on span "save changes" at bounding box center [974, 670] width 84 height 20
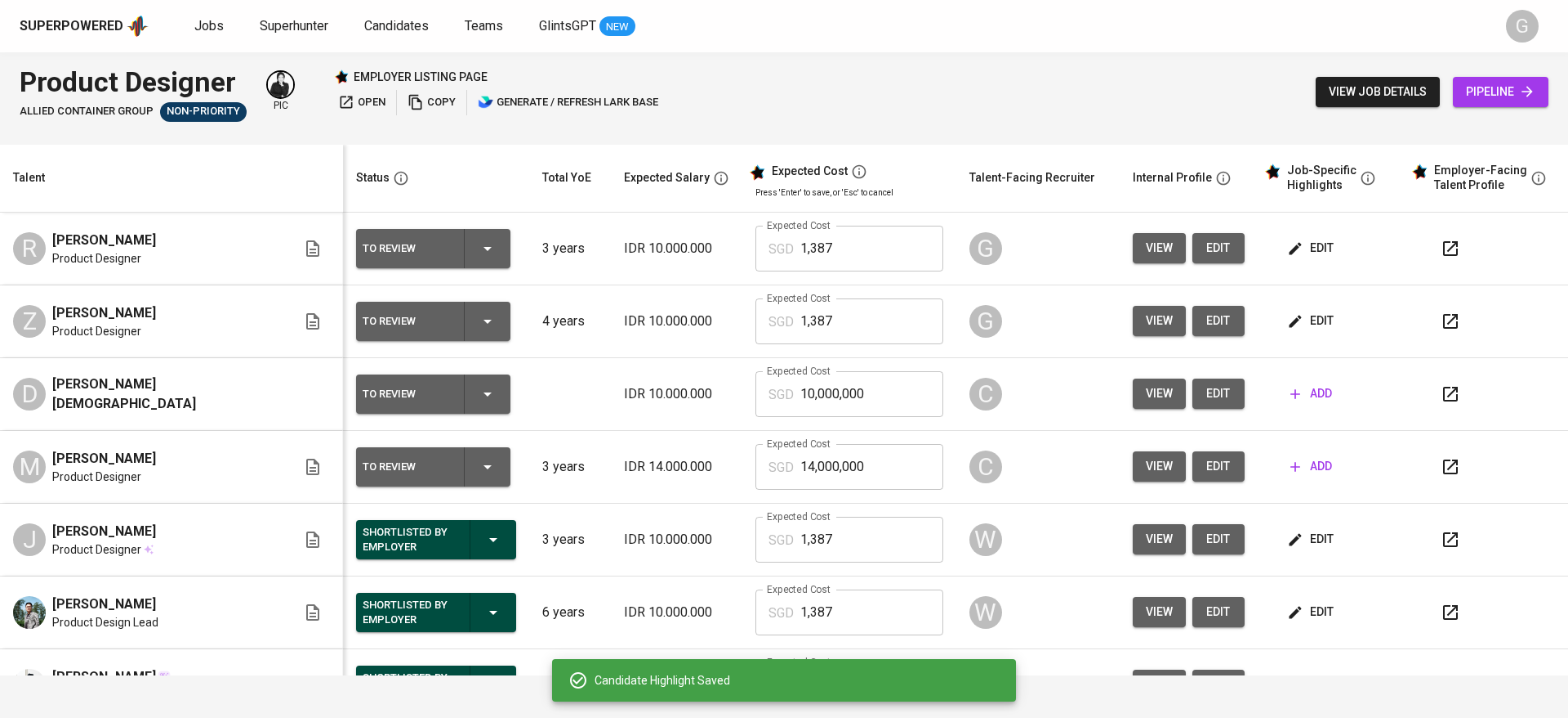
click at [445, 178] on div "Status" at bounding box center [432, 177] width 166 height 20
click at [1296, 323] on span "edit" at bounding box center [1312, 321] width 43 height 20
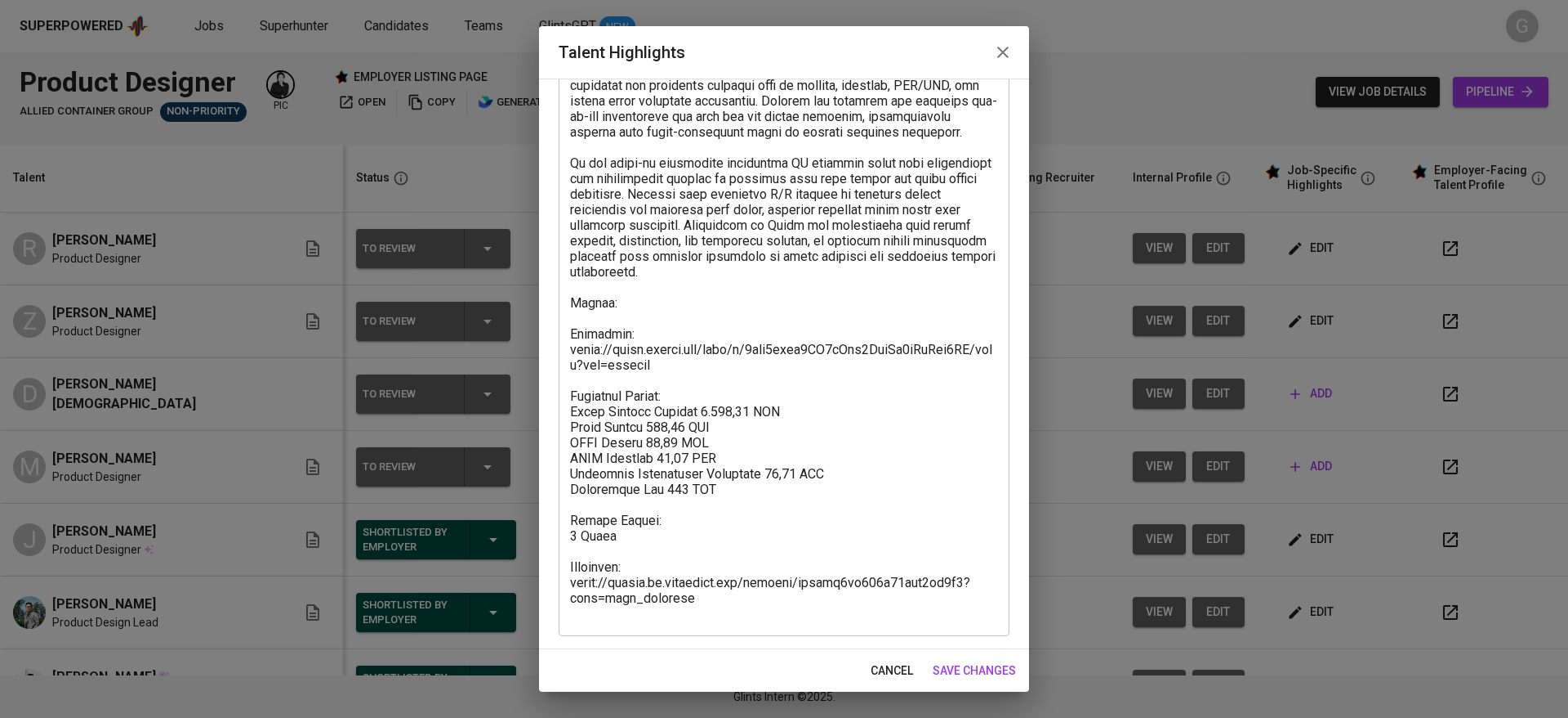
scroll to position [156, 0]
click at [968, 667] on span "save changes" at bounding box center [974, 670] width 84 height 20
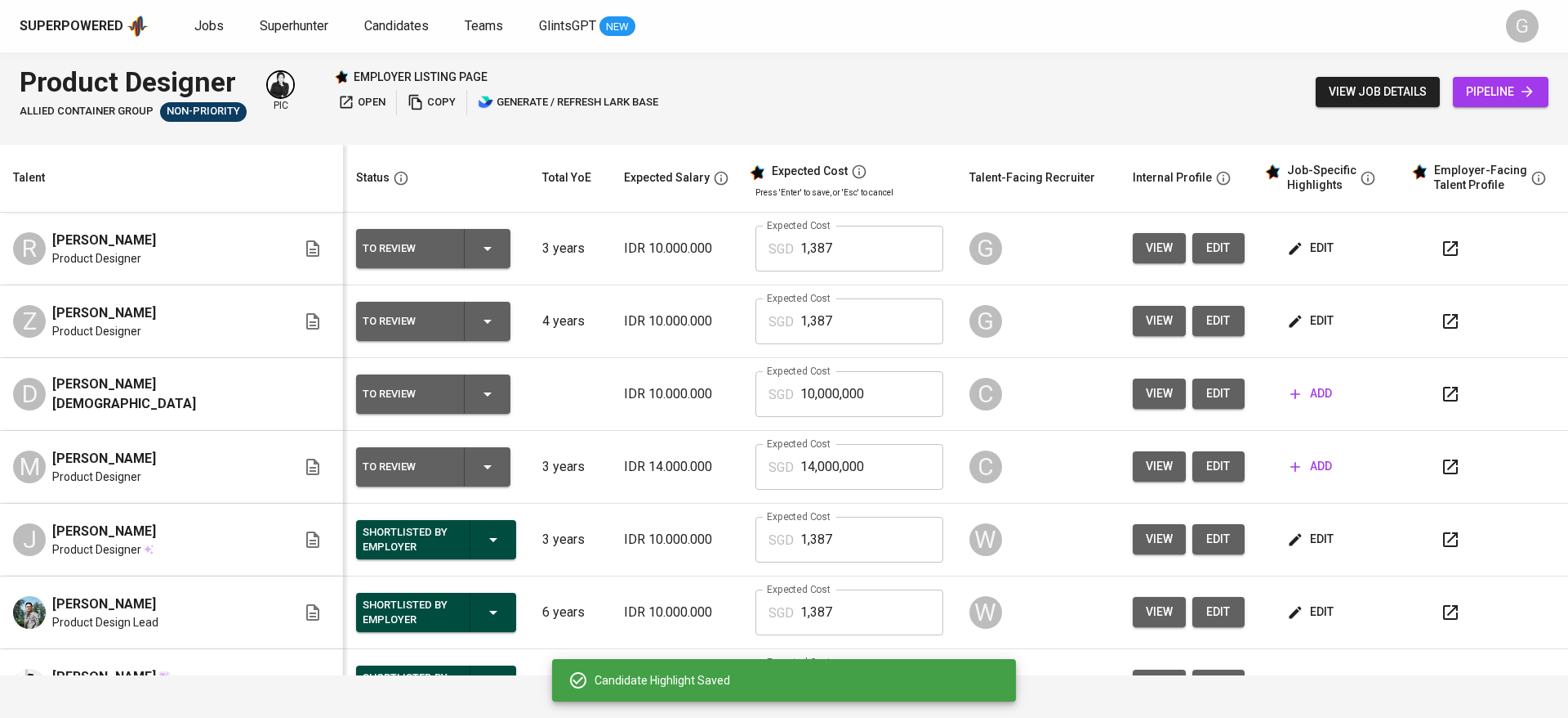
click at [1291, 243] on span "edit" at bounding box center [1312, 248] width 43 height 20
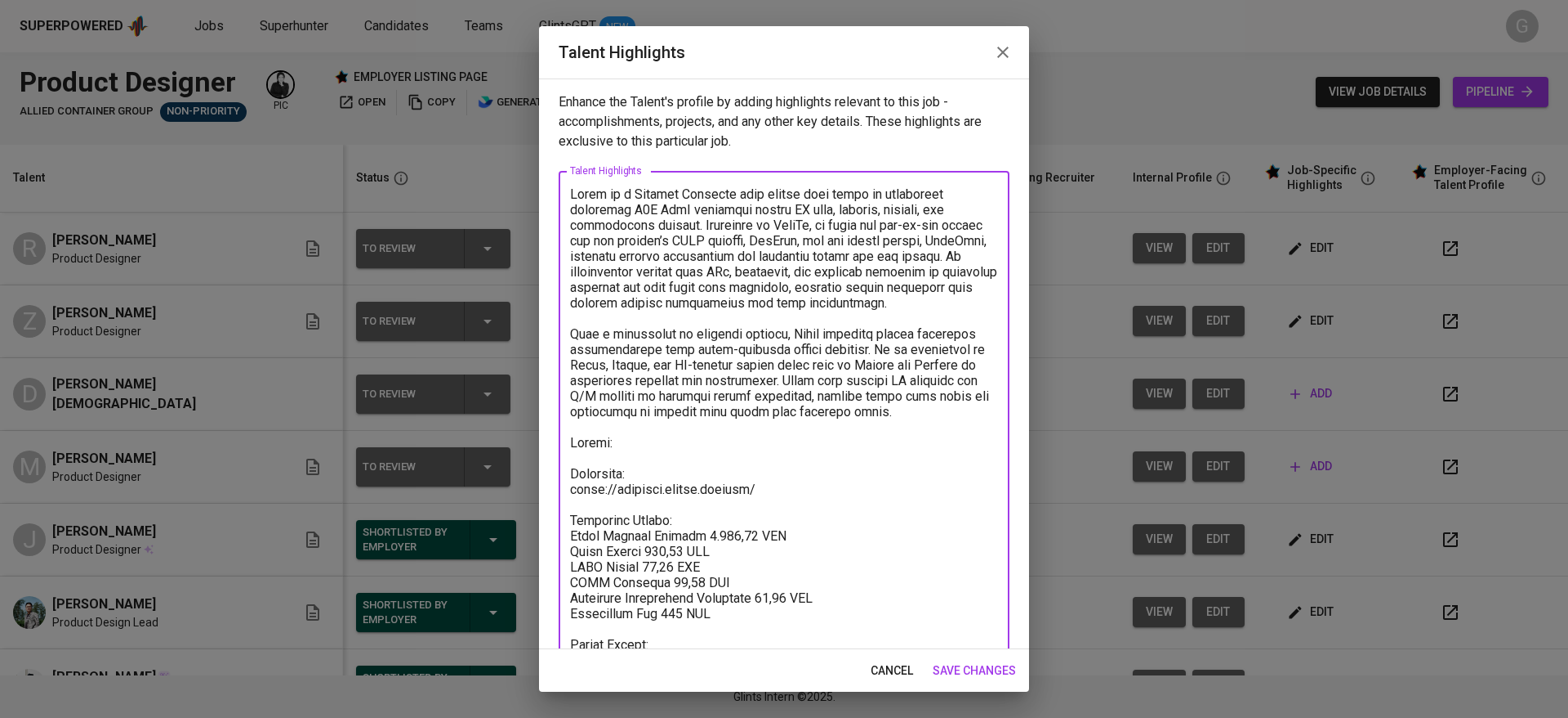
click at [686, 483] on textarea at bounding box center [784, 474] width 428 height 574
click at [679, 462] on textarea at bounding box center [784, 474] width 428 height 574
click at [668, 482] on textarea at bounding box center [784, 474] width 428 height 574
click at [646, 470] on textarea at bounding box center [784, 474] width 428 height 574
paste textarea "https://glints.sg.larksuite.com/file/Z7iwbf38so5spRx55LMlgSOjgcm"
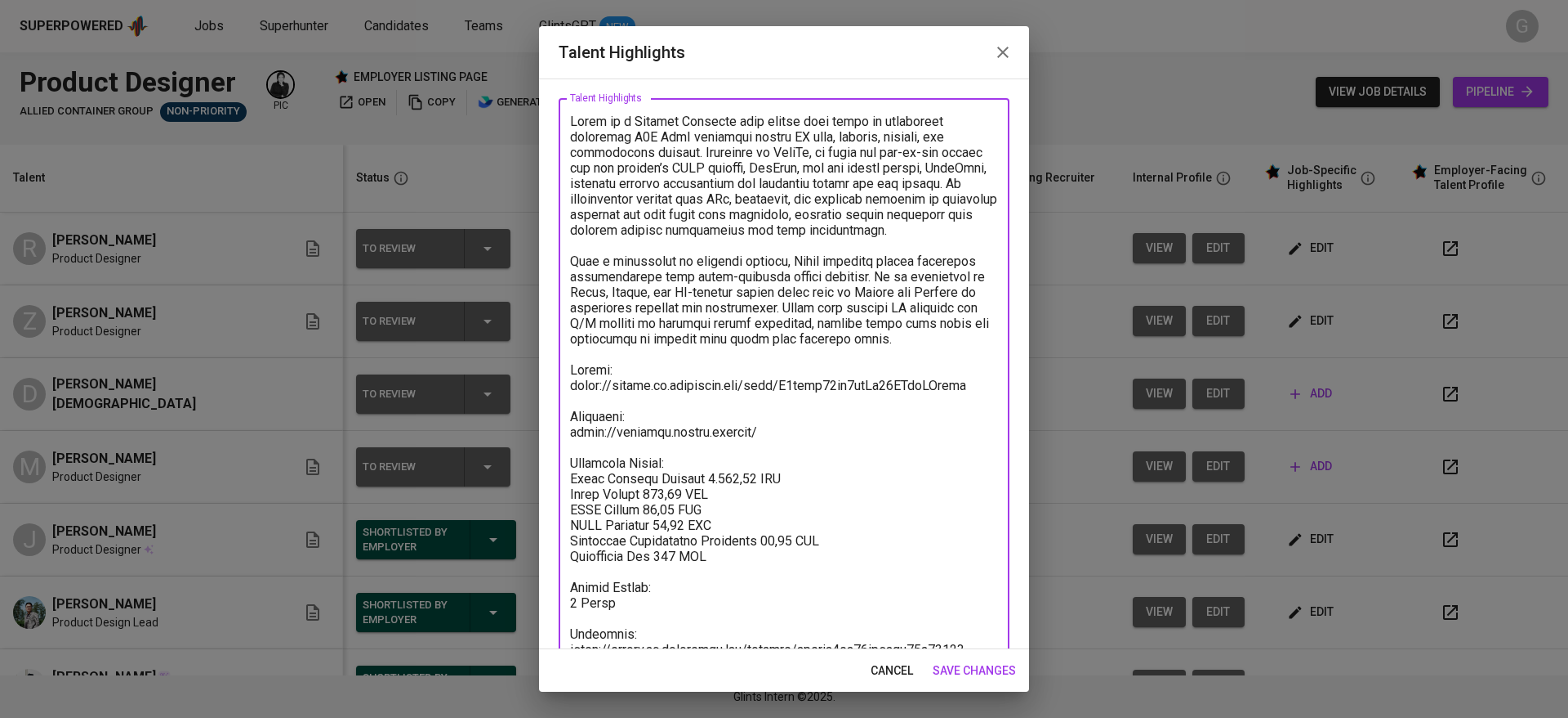
scroll to position [0, 0]
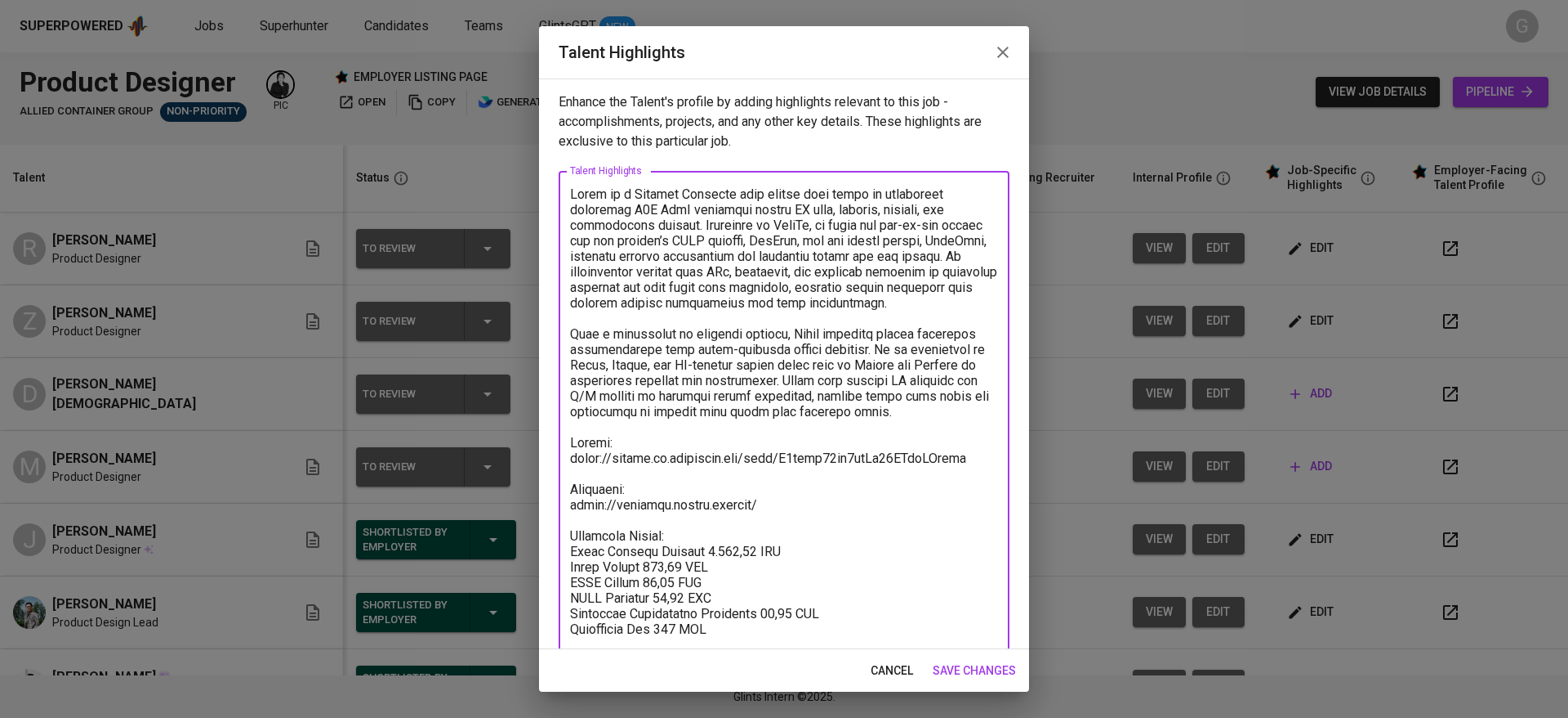
type textarea "Rezza is a Product Designer with almost four years of experience designing B2B …"
click at [989, 670] on span "save changes" at bounding box center [974, 670] width 84 height 20
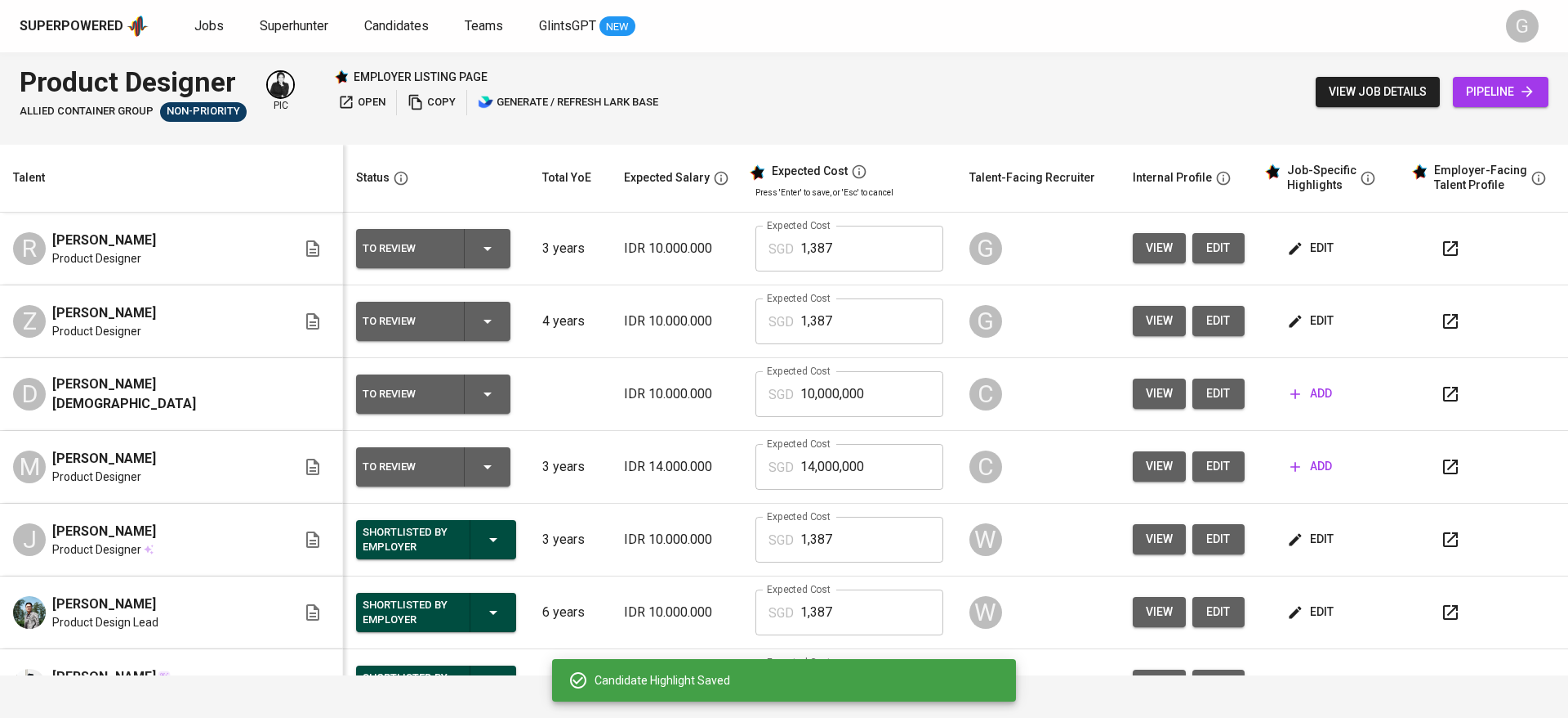
click at [1299, 320] on span "edit" at bounding box center [1312, 321] width 43 height 20
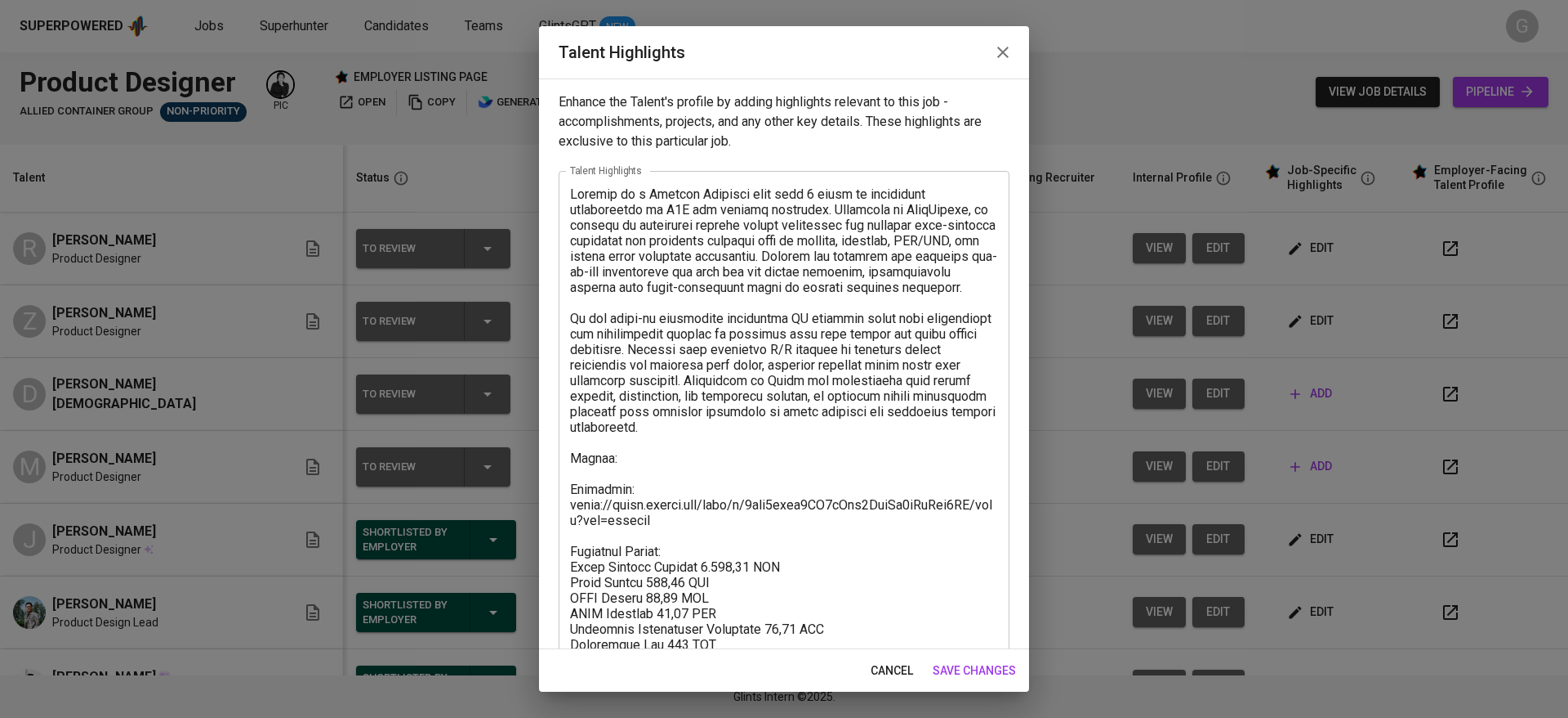
click at [746, 484] on textarea at bounding box center [784, 482] width 428 height 590
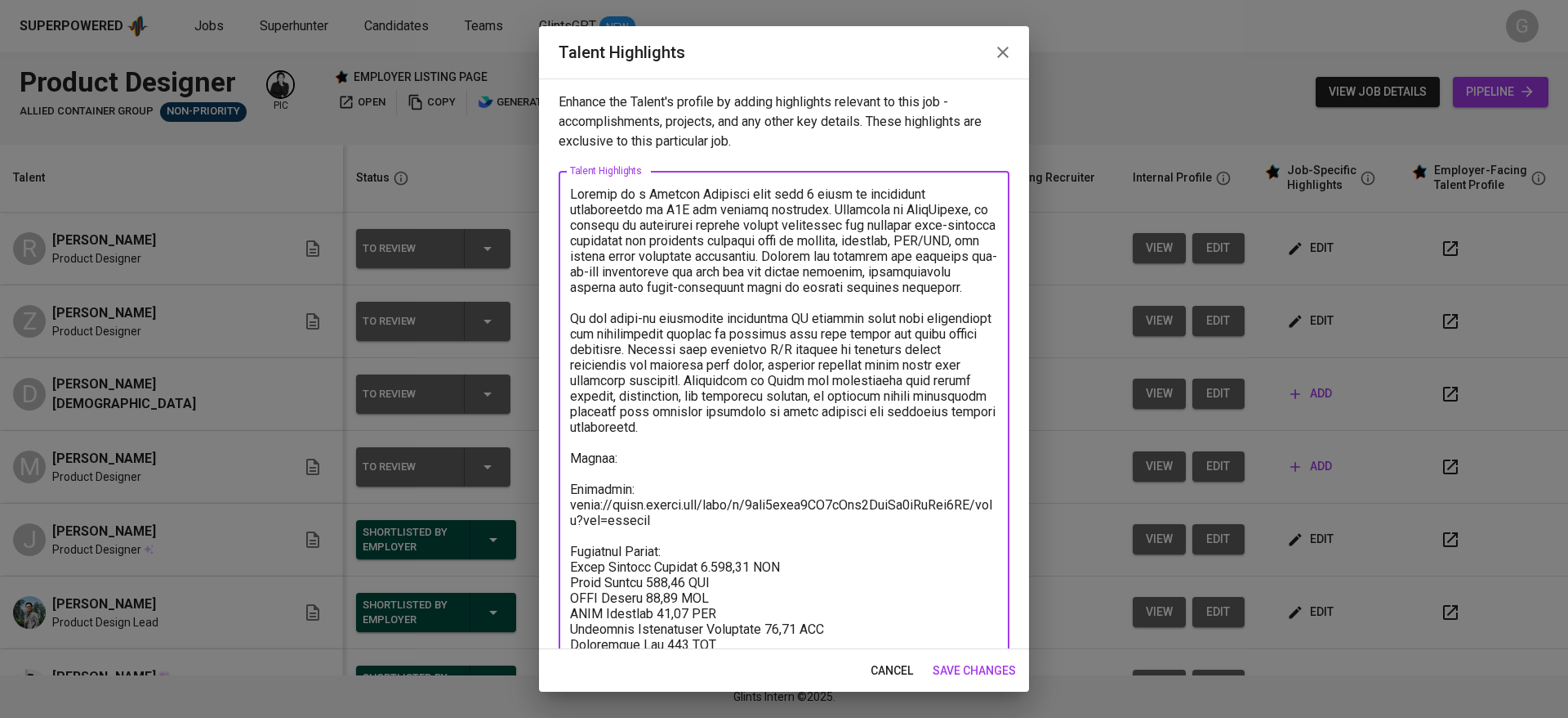
click at [735, 461] on textarea at bounding box center [784, 482] width 428 height 590
click at [730, 478] on textarea at bounding box center [784, 482] width 428 height 590
paste textarea "https://glints.sg.larksuite.com/file/YEnqbX2Rzo7EnGxd6NmlzFBjgXf"
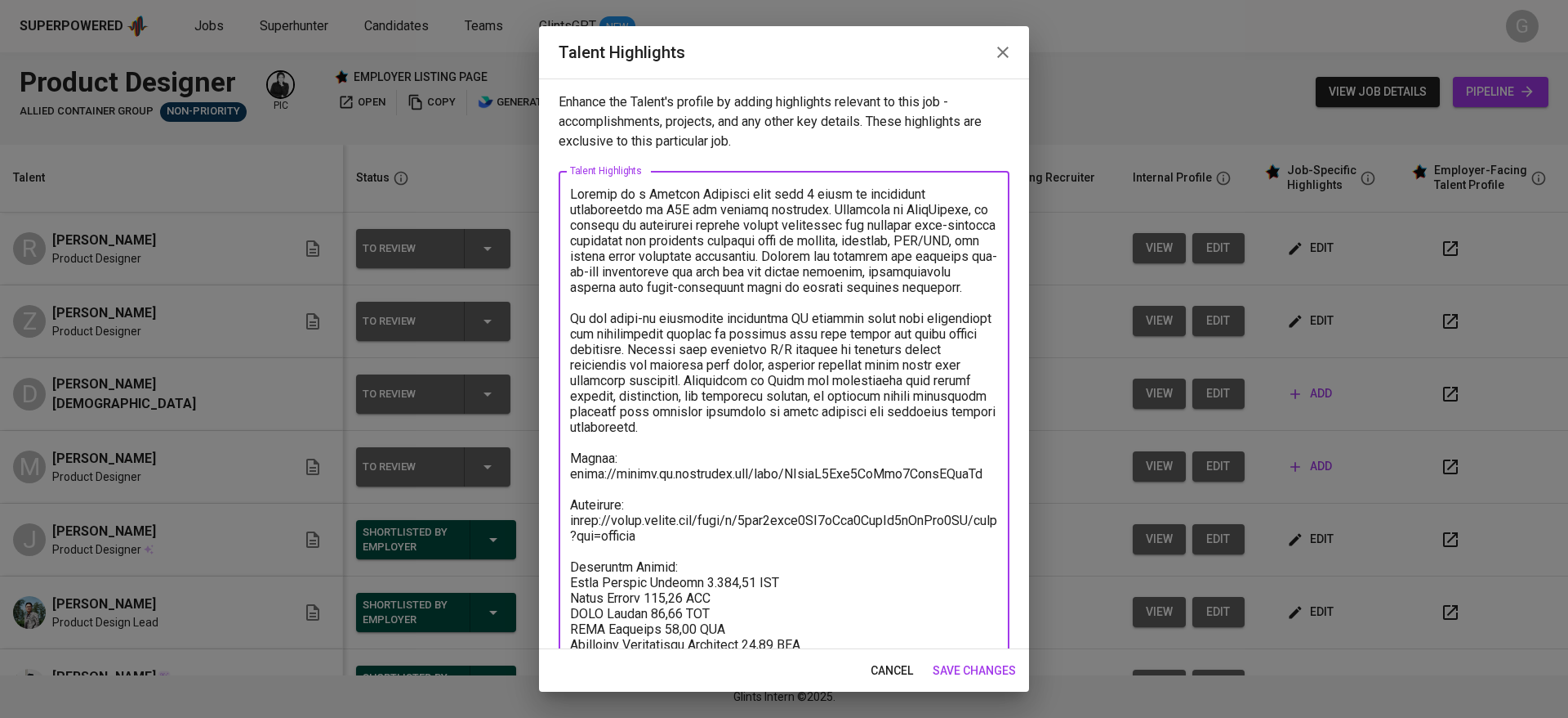
type textarea "Zarnold is a Product Designer with over 5 years of experience specializing in B…"
click at [963, 675] on span "save changes" at bounding box center [974, 670] width 84 height 20
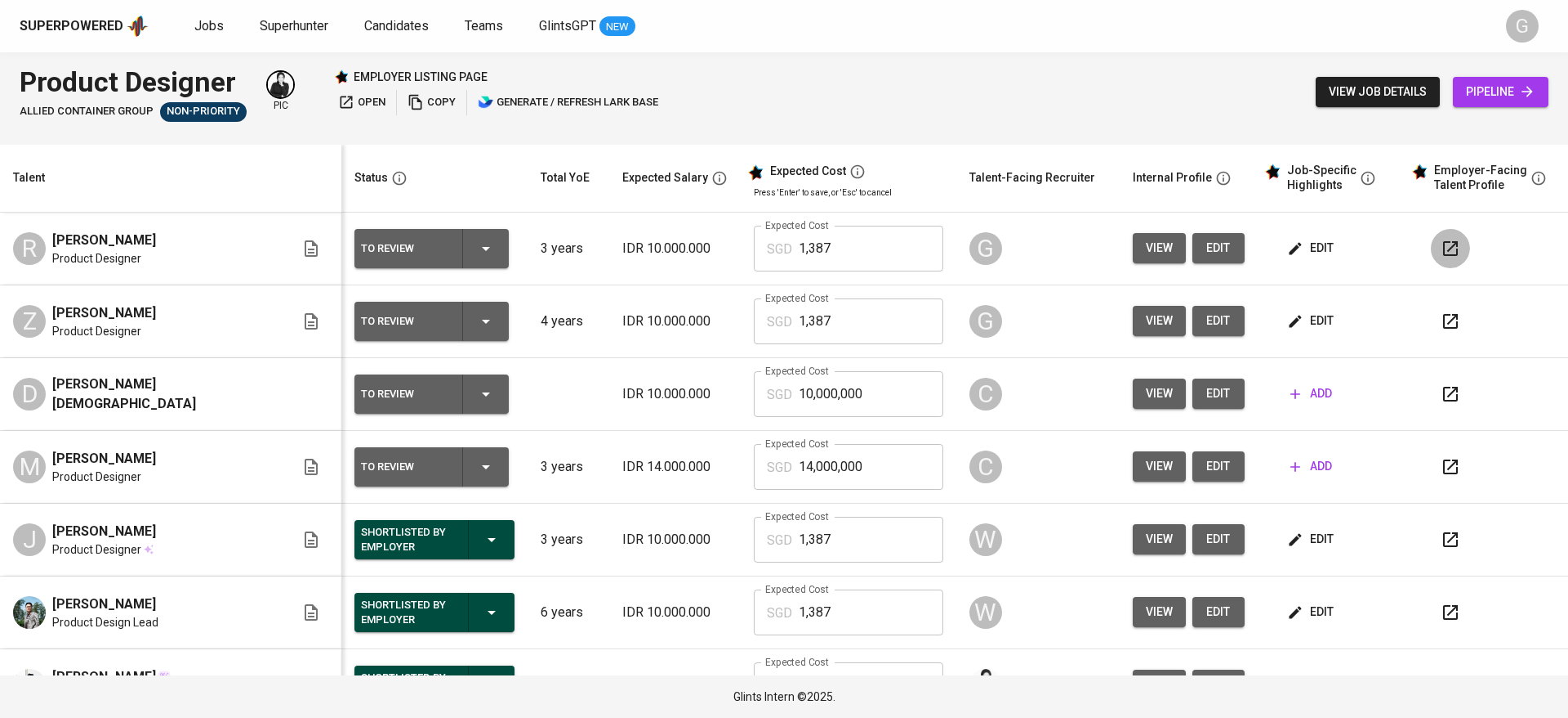
click at [1431, 261] on button "button" at bounding box center [1450, 248] width 40 height 40
click at [1291, 249] on span "edit" at bounding box center [1312, 248] width 43 height 20
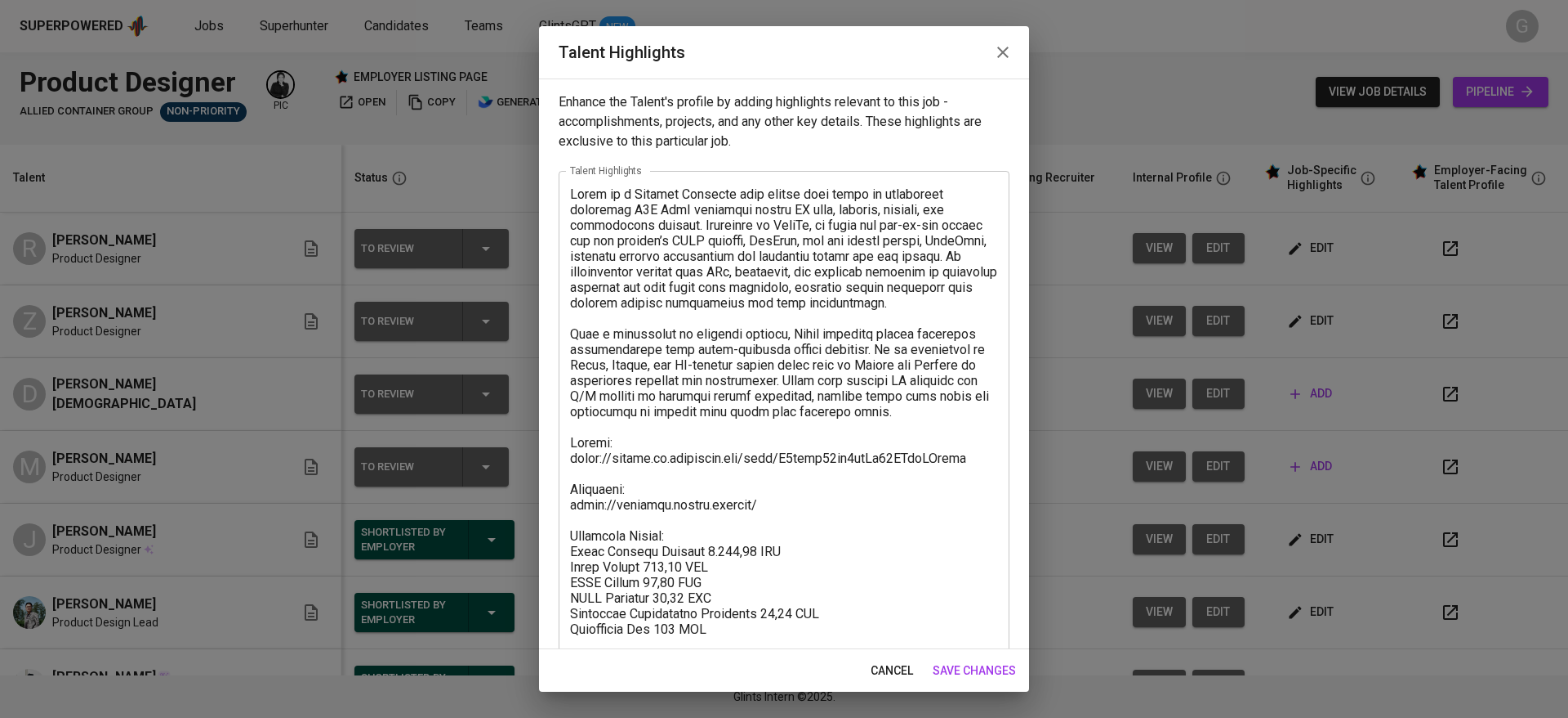
click at [570, 533] on div "x Talent Highlights" at bounding box center [784, 481] width 451 height 620
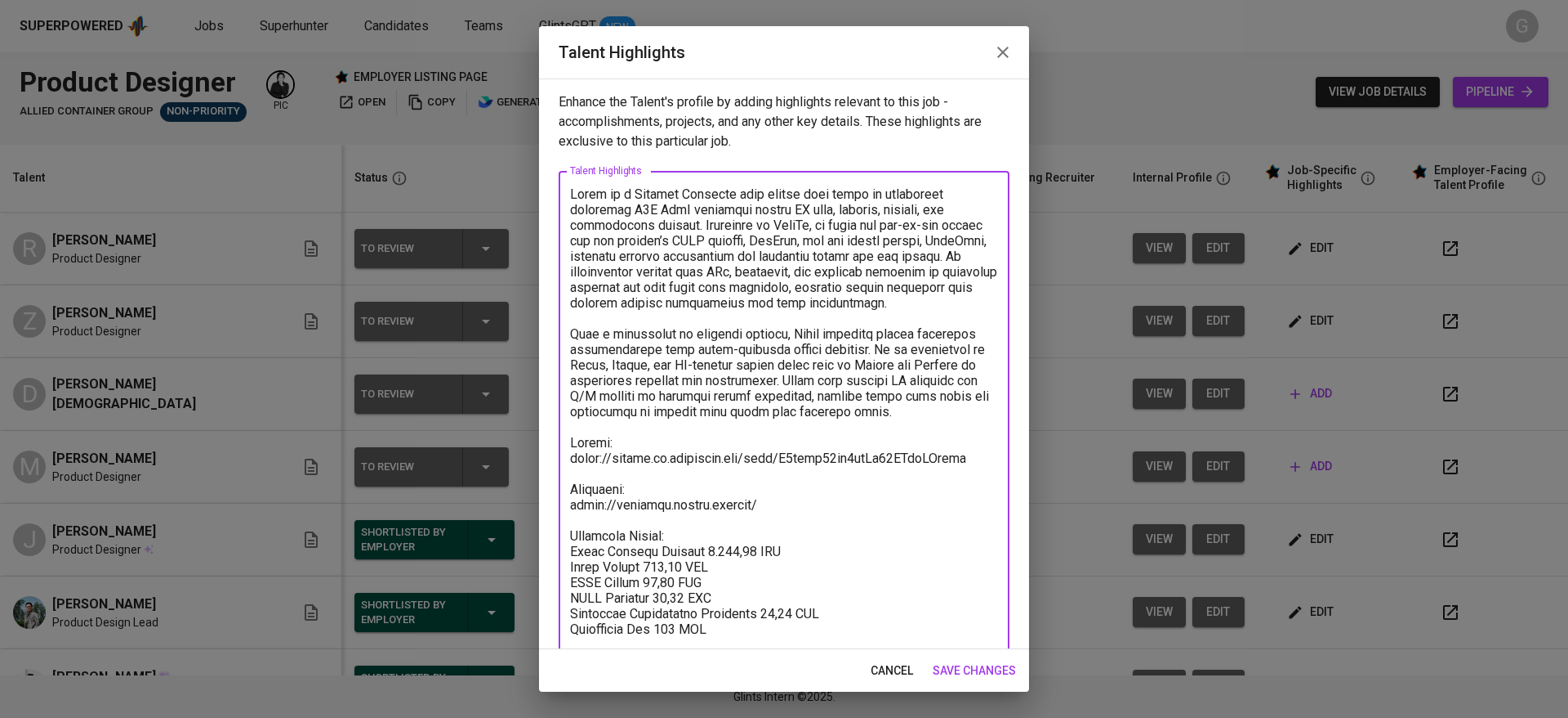
click at [578, 543] on textarea at bounding box center [784, 482] width 428 height 590
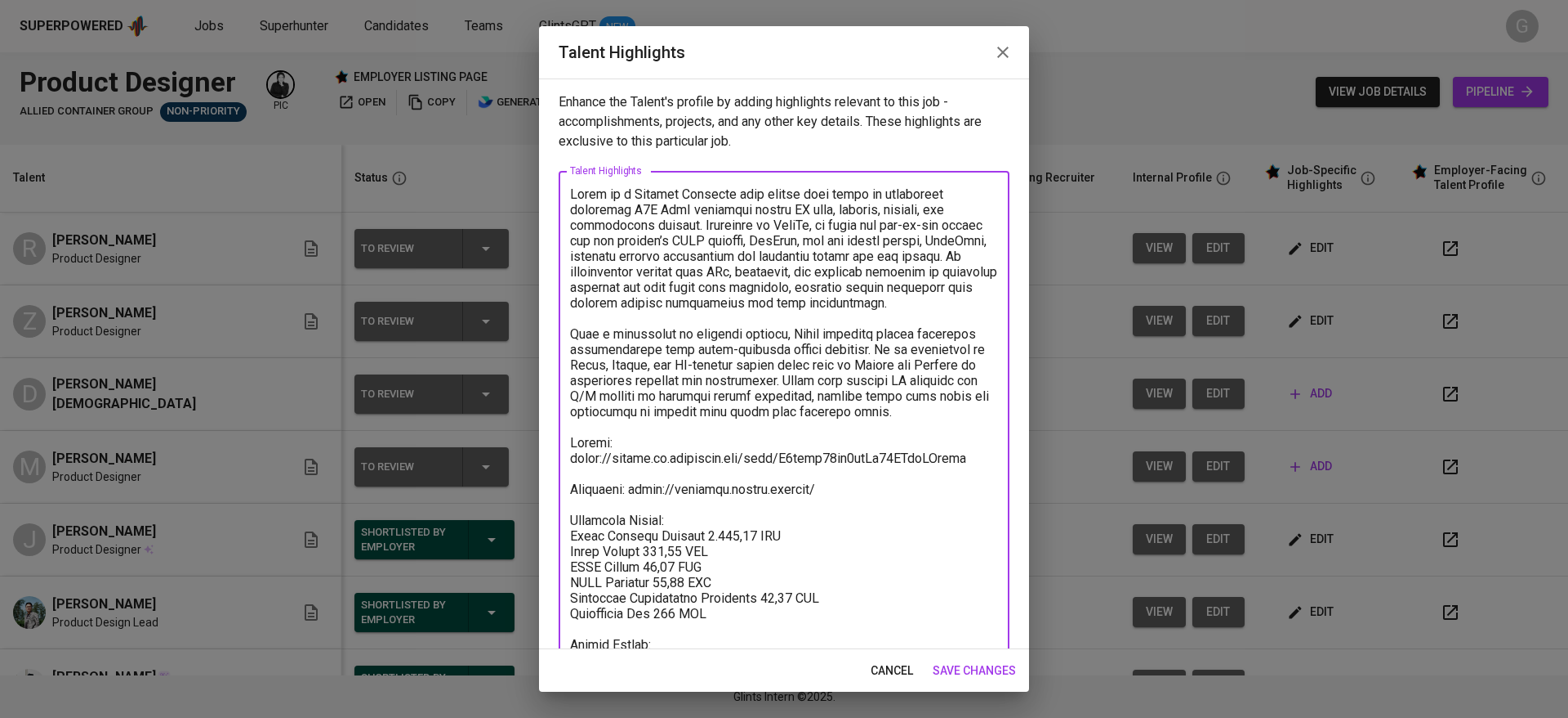
type textarea "Lorem ip d Sitamet Consecte adip elitse doei tempo in utlaboreet doloremag A2E …"
click at [974, 669] on span "save changes" at bounding box center [974, 670] width 84 height 20
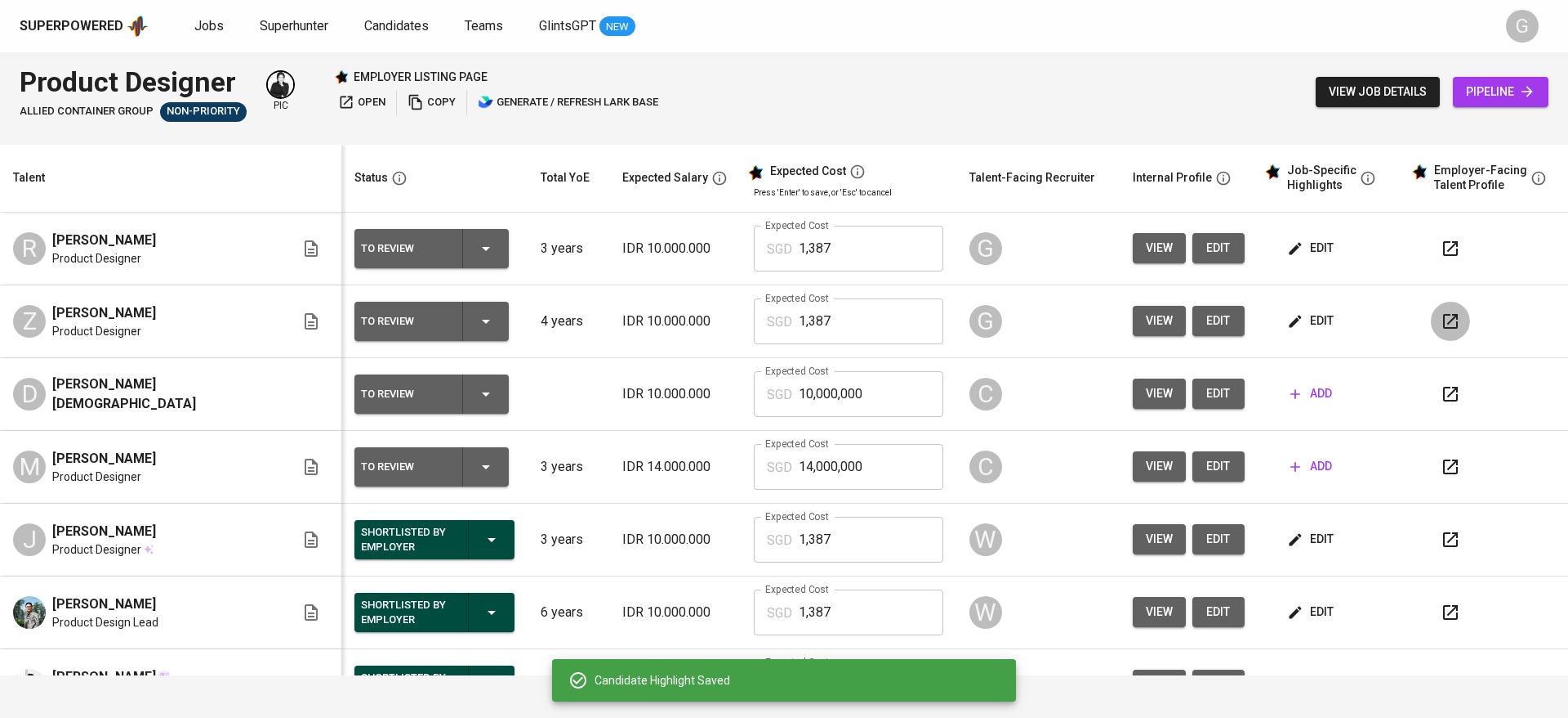
click at [1431, 311] on button "button" at bounding box center [1450, 321] width 40 height 40
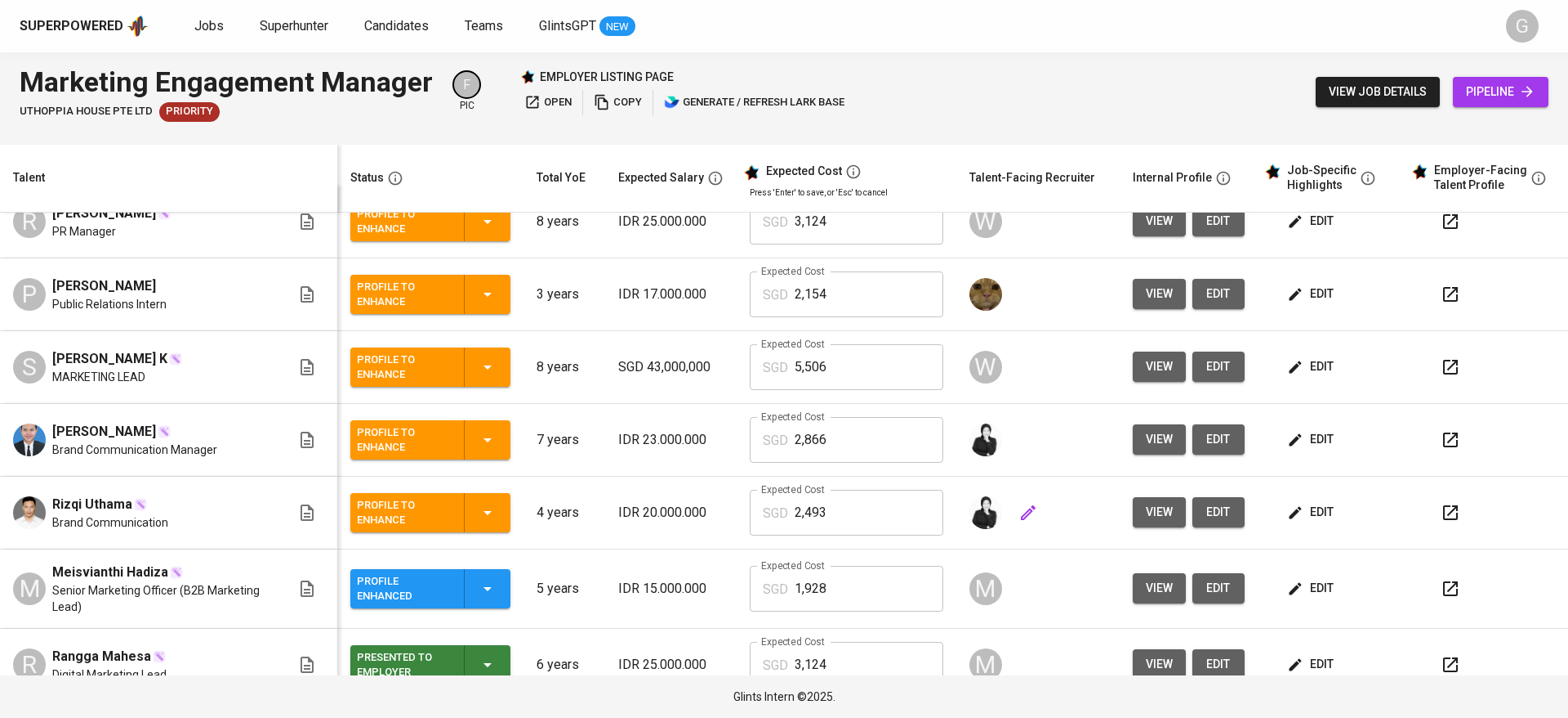
scroll to position [272, 0]
